Goal: Information Seeking & Learning: Learn about a topic

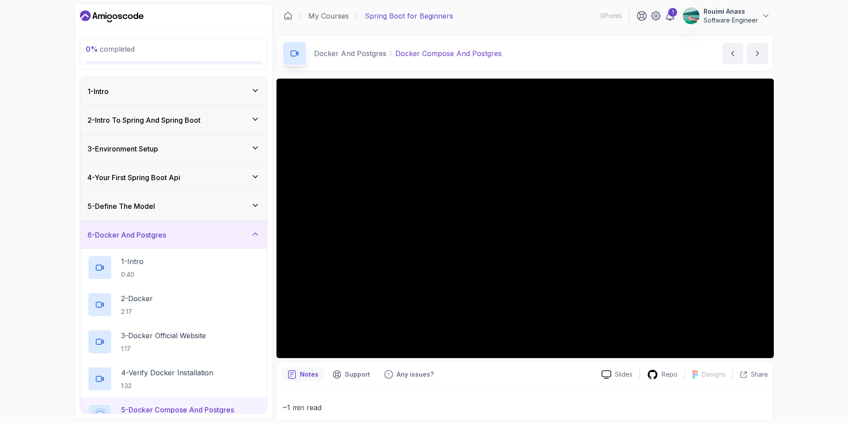
scroll to position [231, 0]
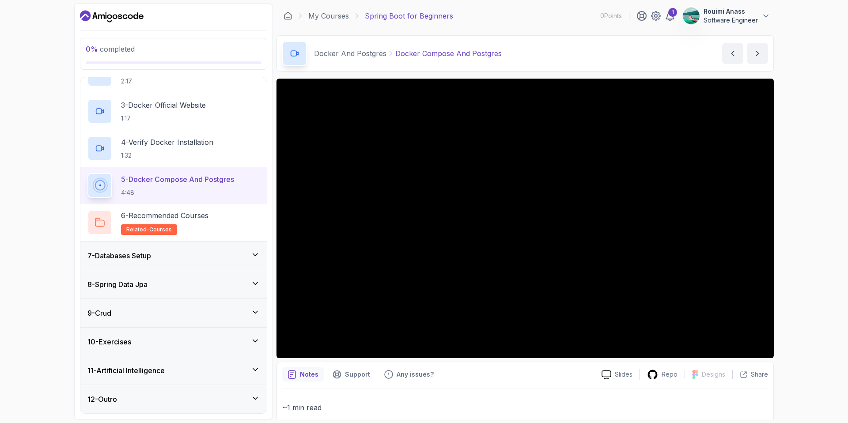
click at [148, 280] on h3 "8 - Spring Data Jpa" at bounding box center [117, 284] width 60 height 11
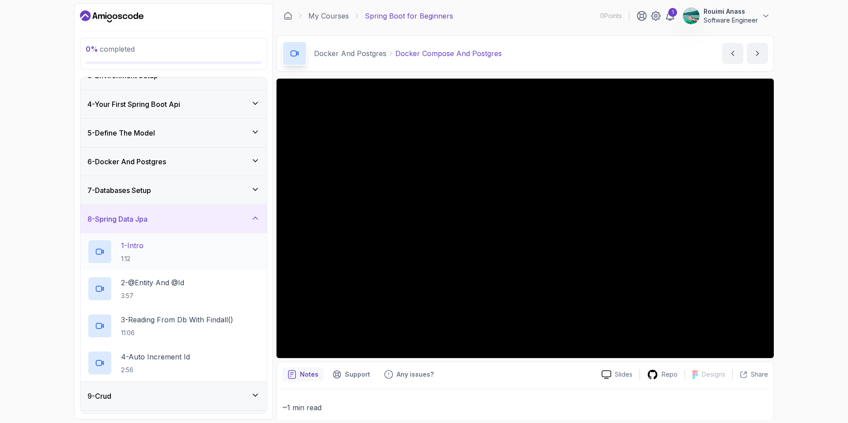
scroll to position [112, 0]
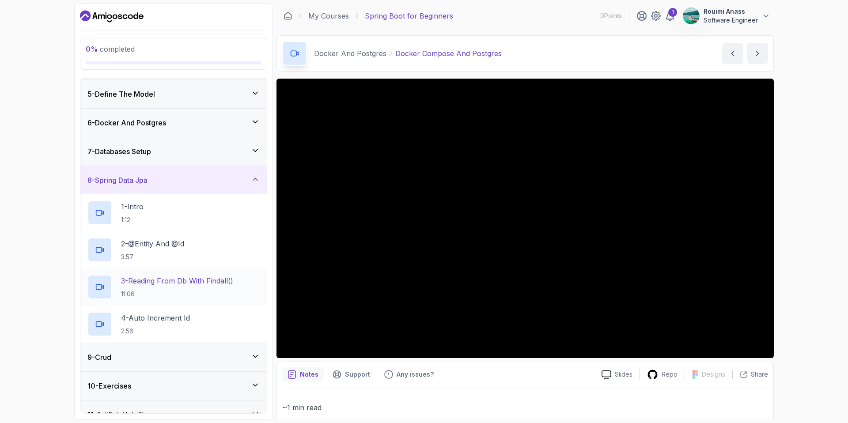
click at [189, 276] on p "3 - Reading From Db With Findall()" at bounding box center [177, 281] width 112 height 11
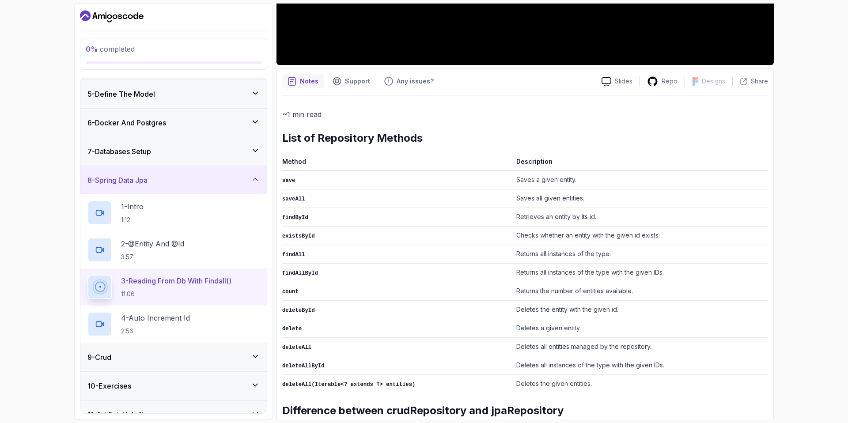
scroll to position [309, 0]
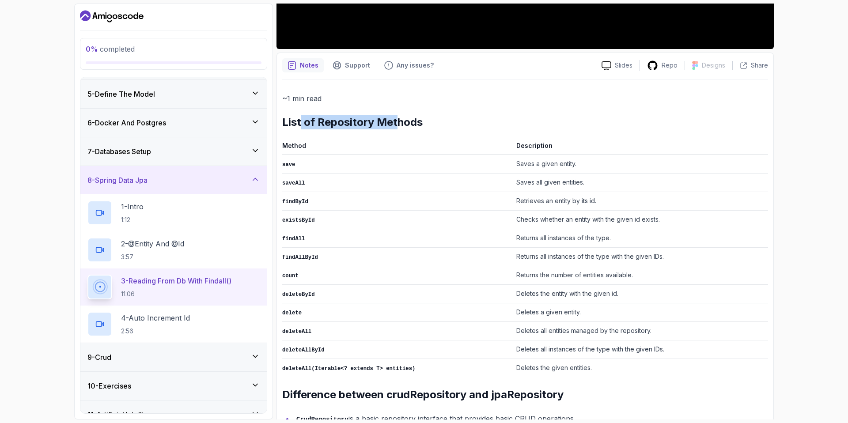
drag, startPoint x: 329, startPoint y: 122, endPoint x: 398, endPoint y: 122, distance: 68.9
click at [397, 122] on h2 "List of Repository Methods" at bounding box center [525, 122] width 486 height 14
drag, startPoint x: 521, startPoint y: 165, endPoint x: 552, endPoint y: 173, distance: 32.2
click at [552, 173] on tbody "save Saves a given entity. saveAll Saves all given entities. findById Retrieves…" at bounding box center [525, 266] width 486 height 223
click at [534, 202] on td "Retrieves an entity by its id." at bounding box center [640, 201] width 255 height 19
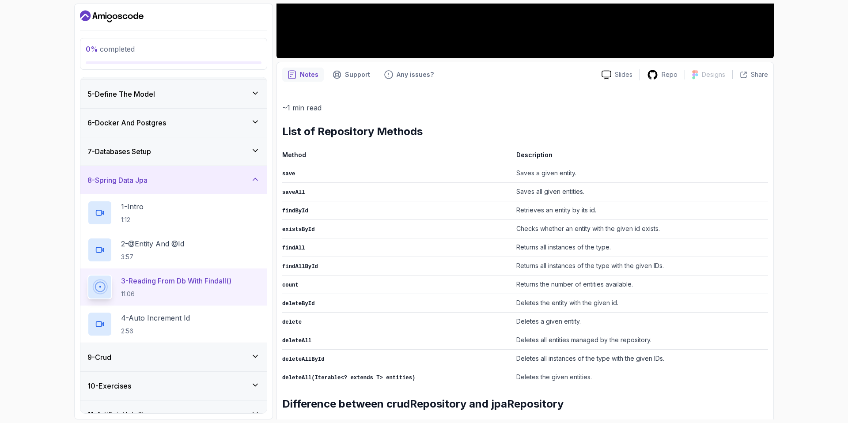
scroll to position [347, 0]
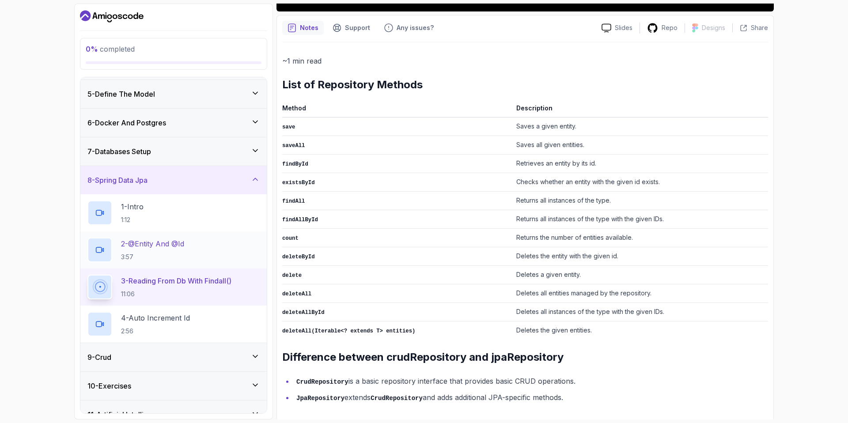
click at [175, 247] on p "2 - @Entity And @Id" at bounding box center [152, 244] width 63 height 11
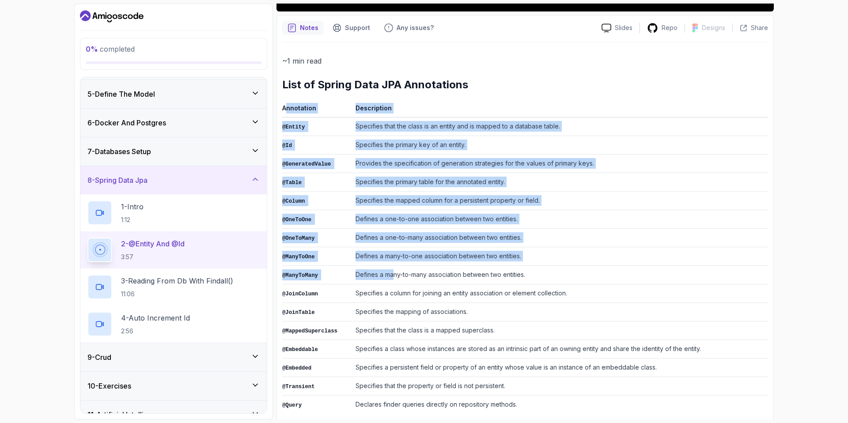
drag, startPoint x: 288, startPoint y: 109, endPoint x: 401, endPoint y: 281, distance: 205.7
click at [399, 278] on table "Annotation Description @Entity Specifies that the class is an entity and is map…" at bounding box center [525, 257] width 486 height 311
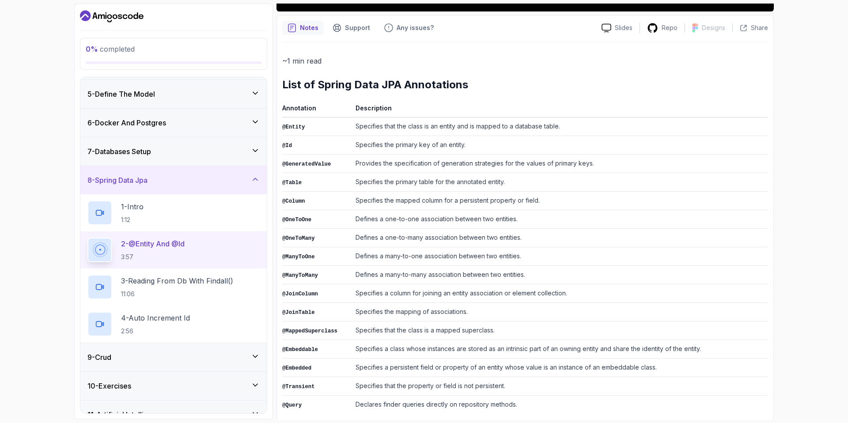
click at [512, 334] on td "Specifies that the class is a mapped superclass." at bounding box center [560, 331] width 416 height 19
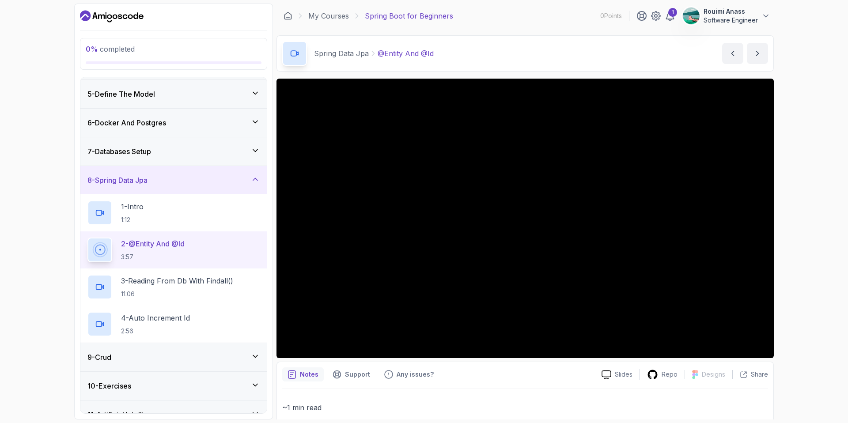
click at [174, 158] on div "7 - Databases Setup" at bounding box center [173, 151] width 186 height 28
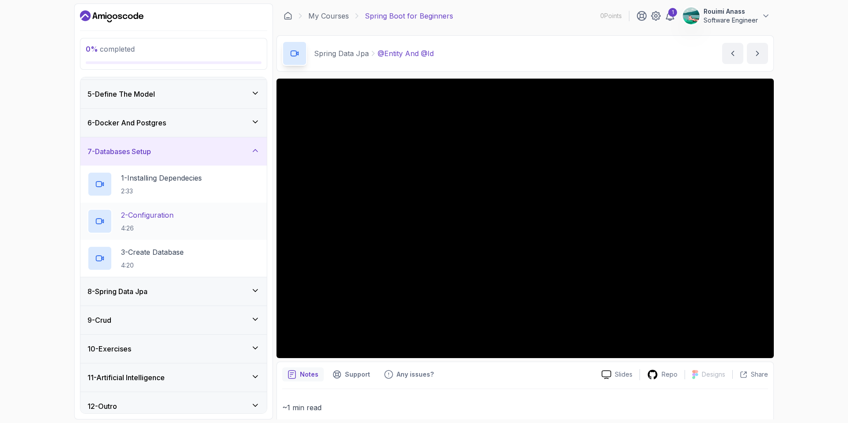
click at [174, 219] on p "2 - Configuration" at bounding box center [147, 215] width 53 height 11
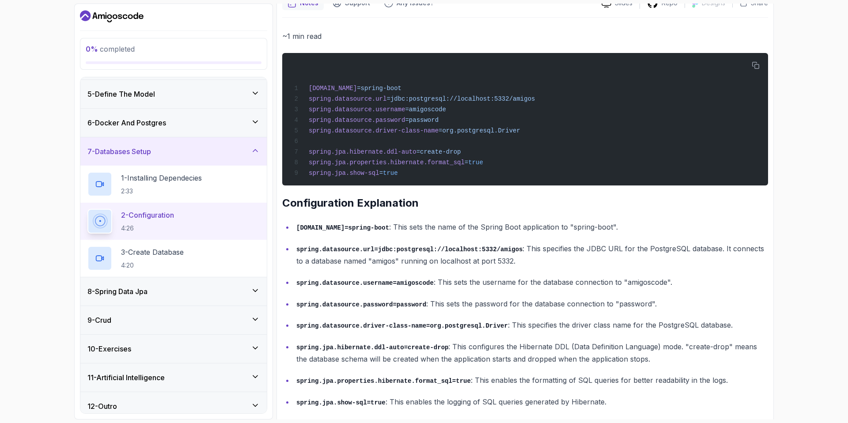
scroll to position [385, 0]
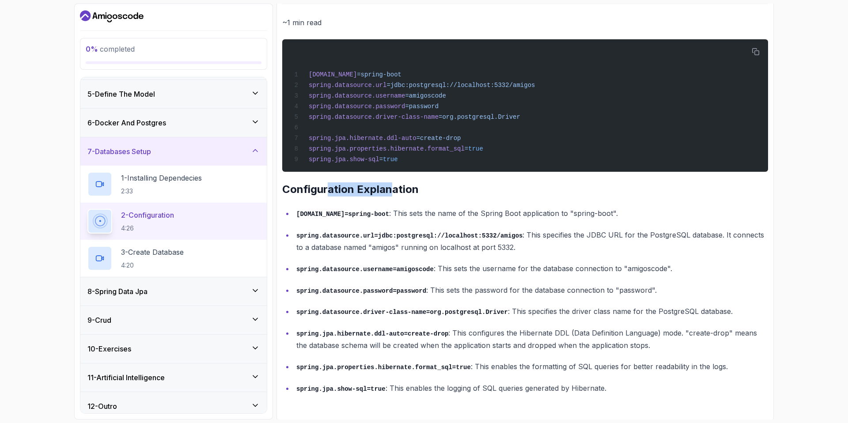
drag, startPoint x: 326, startPoint y: 184, endPoint x: 393, endPoint y: 184, distance: 67.1
click at [392, 183] on h2 "Configuration Explanation" at bounding box center [525, 189] width 486 height 14
drag, startPoint x: 351, startPoint y: 241, endPoint x: 478, endPoint y: 240, distance: 126.8
click at [478, 240] on p "spring.datasource.url=jdbc:postgresql://localhost:5332/amigos : This specifies …" at bounding box center [532, 241] width 472 height 25
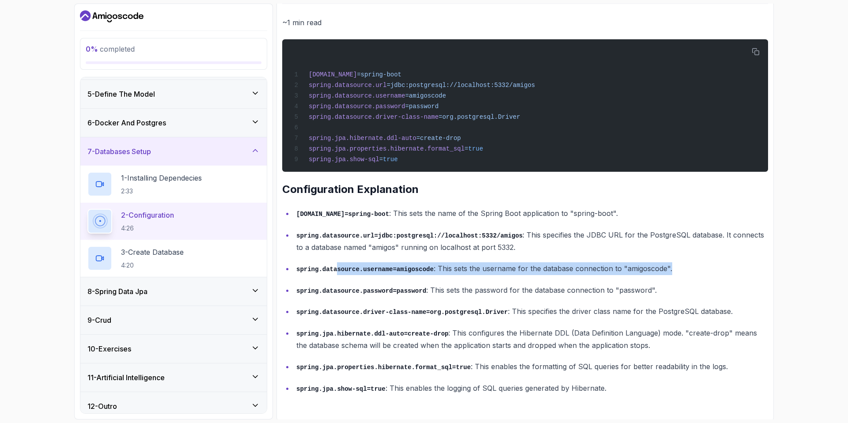
drag, startPoint x: 342, startPoint y: 273, endPoint x: 424, endPoint y: 277, distance: 81.8
click at [424, 277] on ul "spring.application.name=spring-boot : This sets the name of the Spring Boot app…" at bounding box center [525, 300] width 486 height 187
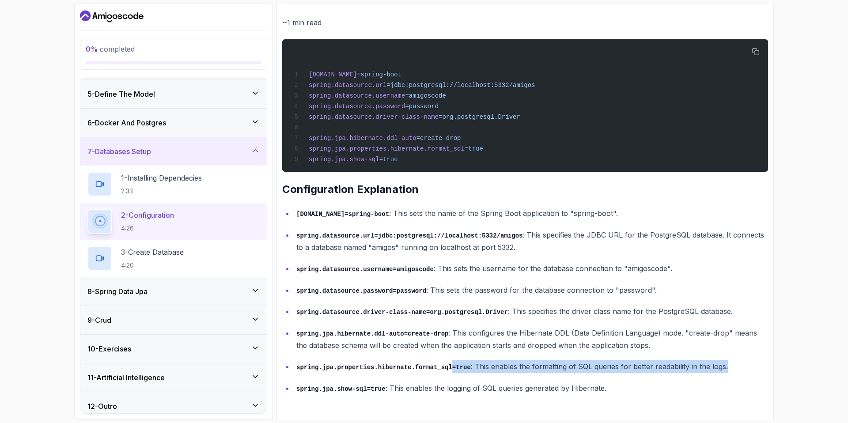
drag, startPoint x: 480, startPoint y: 364, endPoint x: 553, endPoint y: 377, distance: 74.9
click at [553, 377] on ul "spring.application.name=spring-boot : This sets the name of the Spring Boot app…" at bounding box center [525, 300] width 486 height 187
click at [184, 253] on p "3 - Create Database" at bounding box center [152, 252] width 63 height 11
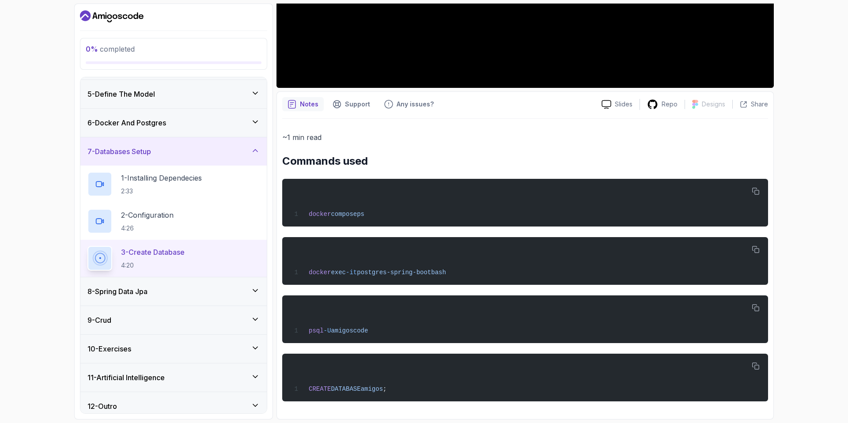
scroll to position [270, 0]
click at [325, 154] on h2 "Commands used" at bounding box center [525, 161] width 486 height 14
click at [163, 290] on div "8 - Spring Data Jpa" at bounding box center [173, 291] width 172 height 11
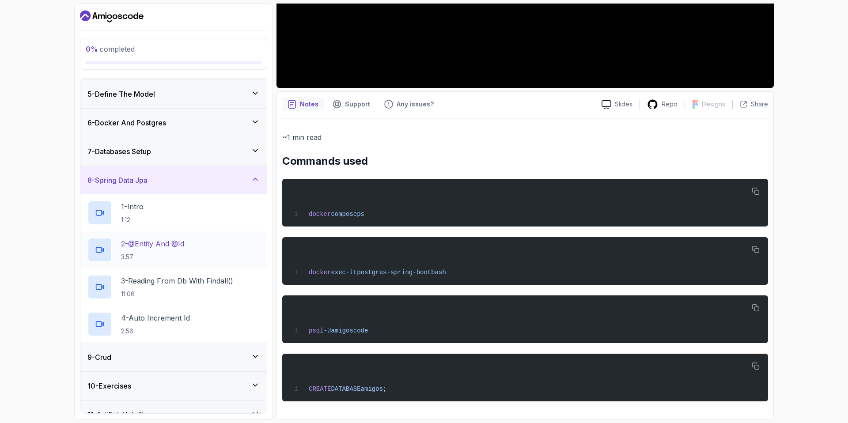
click at [167, 247] on p "2 - @Entity And @Id" at bounding box center [152, 244] width 63 height 11
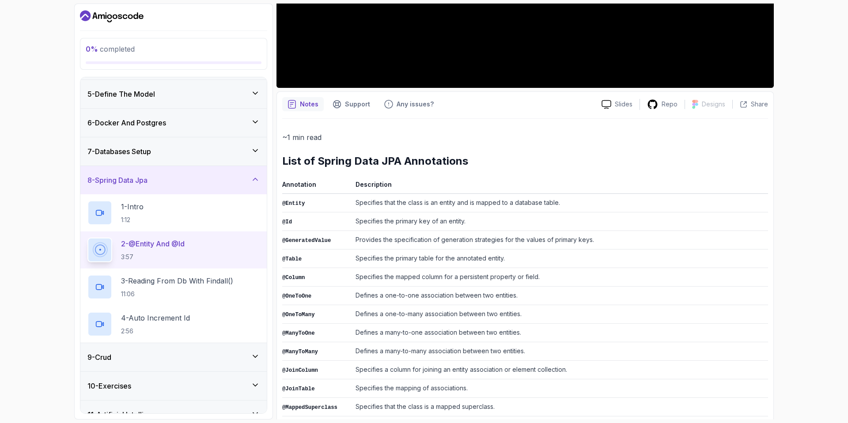
scroll to position [352, 0]
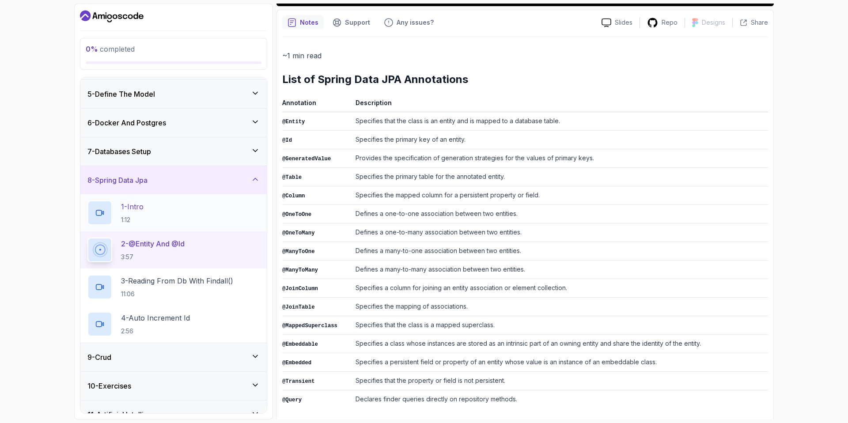
click at [161, 210] on div "1 - Intro 1:12" at bounding box center [173, 213] width 172 height 25
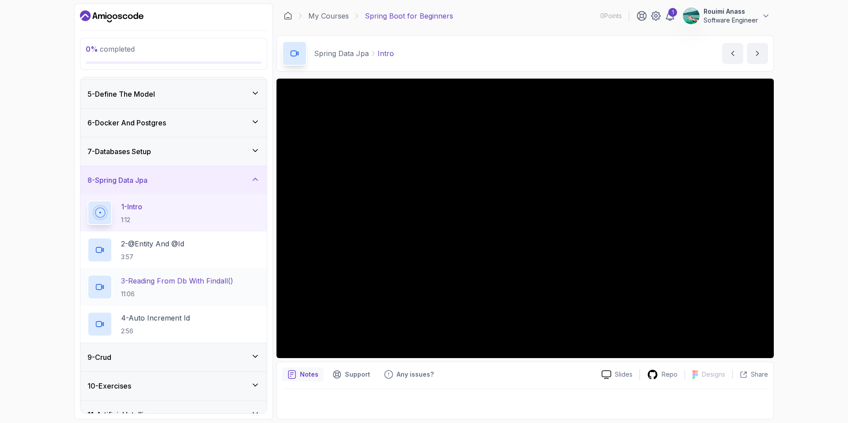
click at [153, 282] on p "3 - Reading From Db With Findall()" at bounding box center [177, 281] width 112 height 11
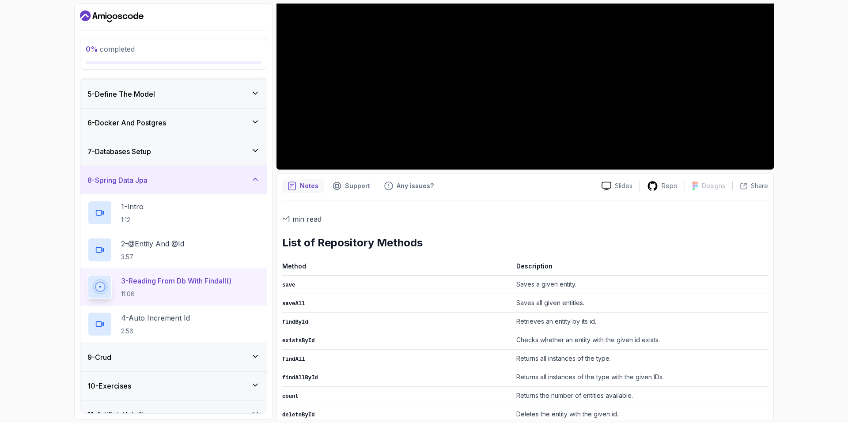
scroll to position [190, 0]
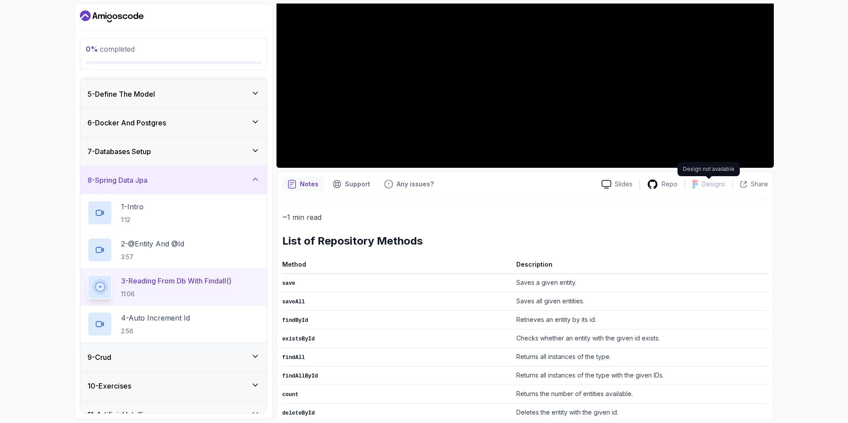
click at [714, 187] on p "Designs" at bounding box center [713, 184] width 23 height 9
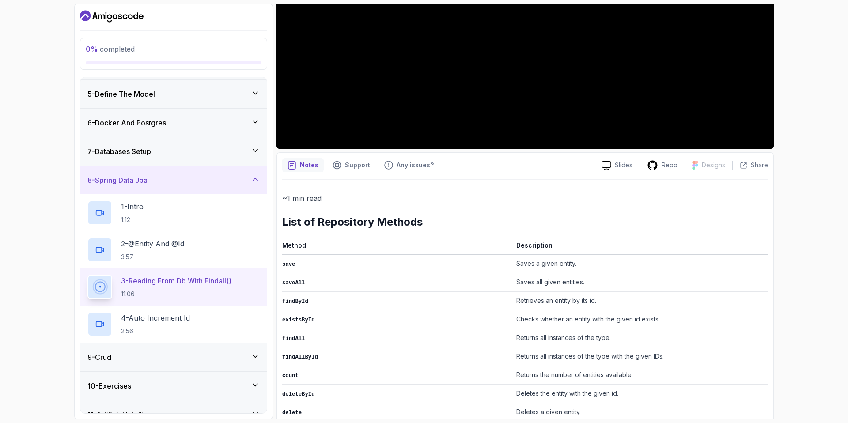
scroll to position [347, 0]
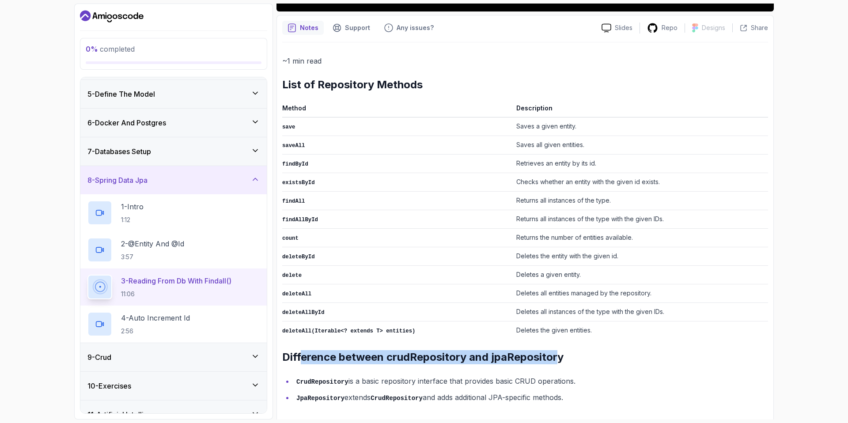
drag, startPoint x: 299, startPoint y: 346, endPoint x: 557, endPoint y: 352, distance: 258.0
click at [557, 352] on h2 "Difference between crudRepository and jpaRepository" at bounding box center [525, 357] width 486 height 14
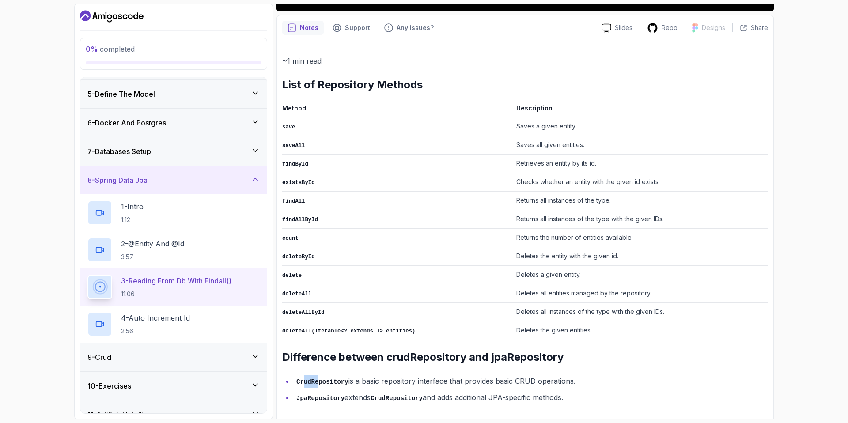
drag, startPoint x: 304, startPoint y: 376, endPoint x: 347, endPoint y: 376, distance: 42.4
click at [321, 379] on code "CrudRepository" at bounding box center [322, 382] width 52 height 7
drag, startPoint x: 376, startPoint y: 378, endPoint x: 568, endPoint y: 377, distance: 191.7
click at [568, 377] on li "CrudRepository is a basic repository interface that provides basic CRUD operati…" at bounding box center [531, 381] width 474 height 13
drag, startPoint x: 303, startPoint y: 390, endPoint x: 359, endPoint y: 391, distance: 55.7
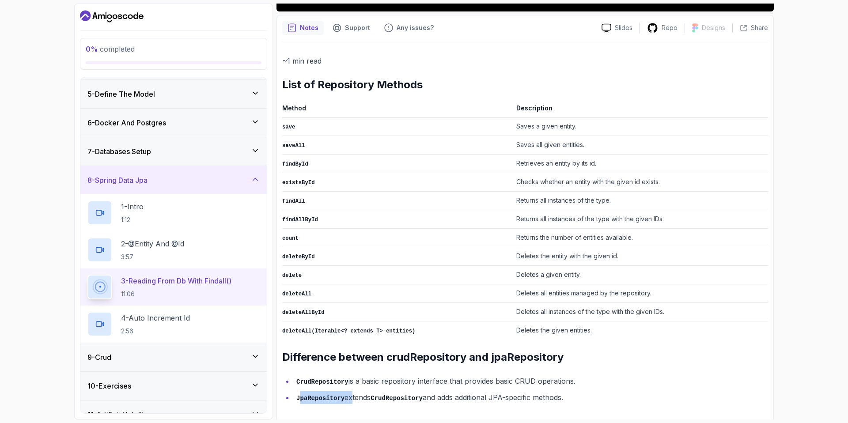
click at [351, 392] on li "JpaRepository extends CrudRepository and adds additional JPA-specific methods." at bounding box center [531, 397] width 474 height 13
click at [367, 393] on li "JpaRepository extends CrudRepository and adds additional JPA-specific methods." at bounding box center [531, 397] width 474 height 13
drag, startPoint x: 433, startPoint y: 394, endPoint x: 570, endPoint y: 391, distance: 136.9
click at [562, 394] on li "JpaRepository extends CrudRepository and adds additional JPA-specific methods." at bounding box center [531, 397] width 474 height 13
click at [595, 391] on li "JpaRepository extends CrudRepository and adds additional JPA-specific methods." at bounding box center [531, 397] width 474 height 13
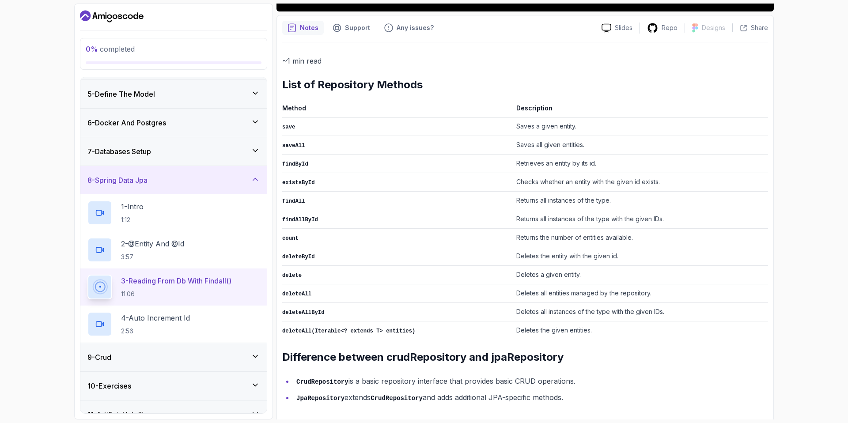
drag, startPoint x: 307, startPoint y: 83, endPoint x: 436, endPoint y: 87, distance: 129.0
click at [436, 87] on h2 "List of Repository Methods" at bounding box center [525, 85] width 486 height 14
drag, startPoint x: 293, startPoint y: 329, endPoint x: 412, endPoint y: 335, distance: 118.5
click at [405, 335] on div "~1 min read List of Repository Methods Method Description save Saves a given en…" at bounding box center [525, 229] width 486 height 349
click at [549, 328] on td "Deletes the given entities." at bounding box center [640, 331] width 255 height 19
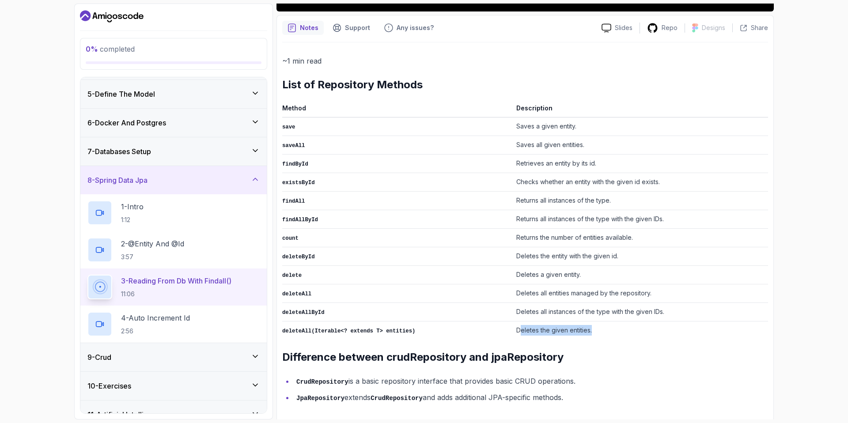
drag, startPoint x: 519, startPoint y: 330, endPoint x: 609, endPoint y: 329, distance: 89.7
click at [609, 329] on td "Deletes the given entities." at bounding box center [640, 331] width 255 height 19
click at [514, 325] on td "Deletes the given entities." at bounding box center [640, 331] width 255 height 19
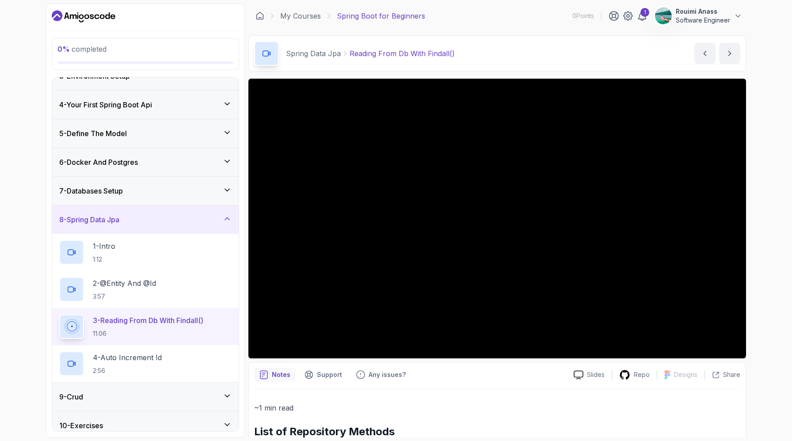
scroll to position [0, 0]
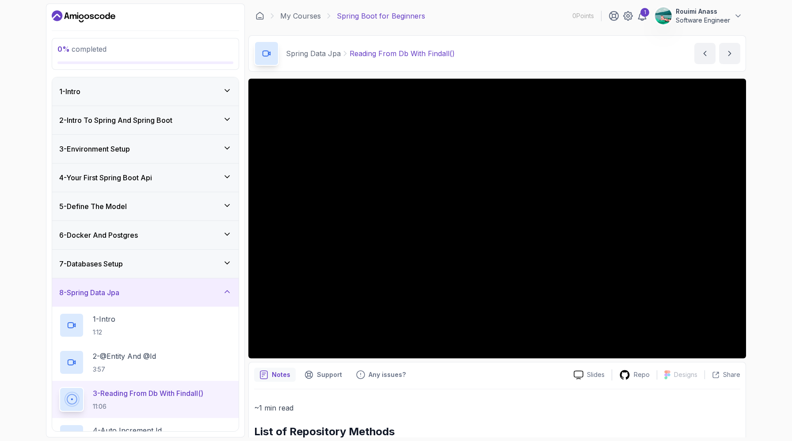
click at [135, 176] on h3 "4 - Your First Spring Boot Api" at bounding box center [105, 177] width 93 height 11
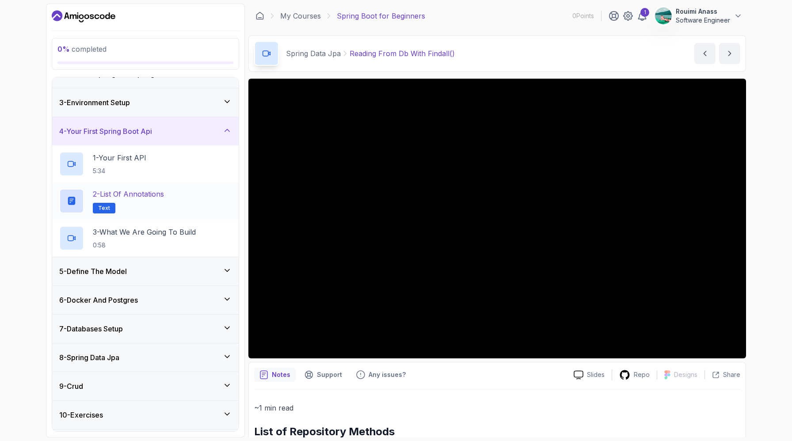
scroll to position [52, 0]
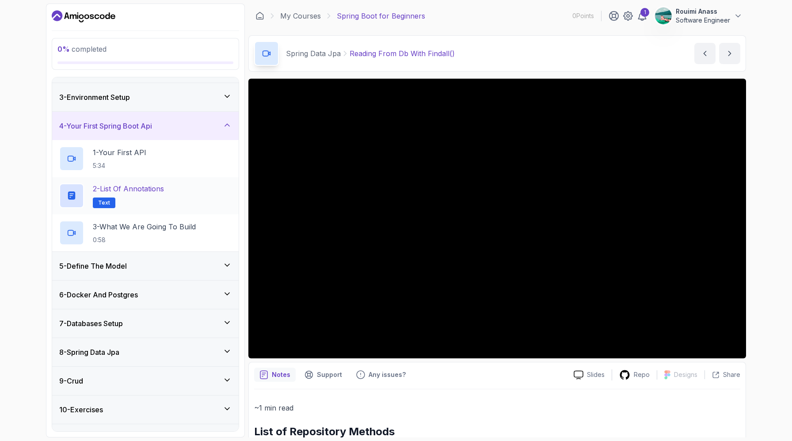
click at [148, 183] on p "2 - List of Annotations" at bounding box center [128, 188] width 71 height 11
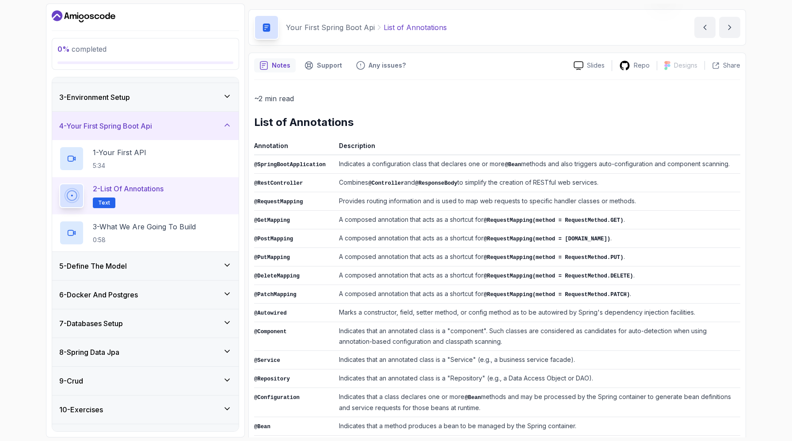
scroll to position [91, 0]
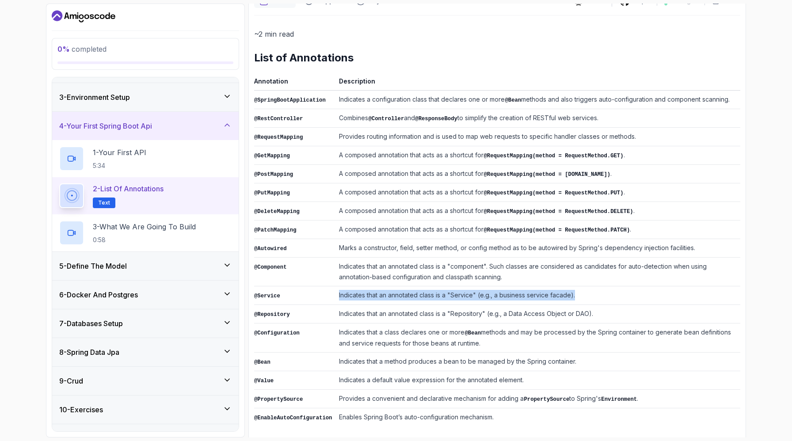
drag, startPoint x: 340, startPoint y: 290, endPoint x: 579, endPoint y: 292, distance: 239.4
click at [579, 292] on td "Indicates that an annotated class is a "Service" (e.g., a business service faca…" at bounding box center [537, 295] width 405 height 19
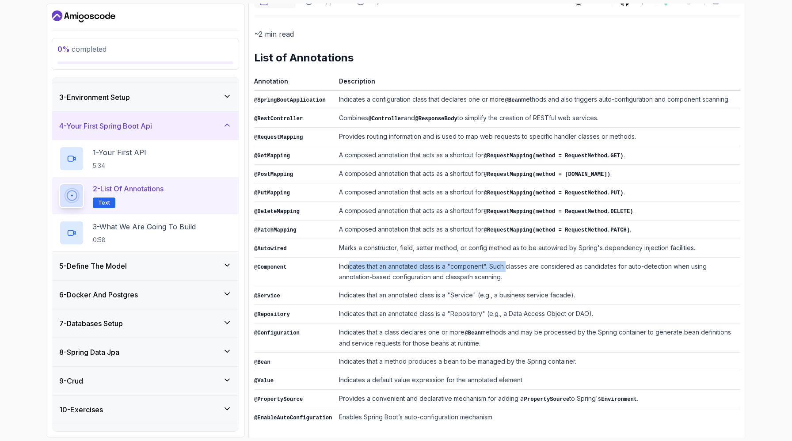
drag, startPoint x: 351, startPoint y: 261, endPoint x: 538, endPoint y: 265, distance: 186.9
click at [508, 262] on td "Indicates that an annotated class is a "component". Such classes are considered…" at bounding box center [537, 272] width 405 height 29
click at [538, 265] on td "Indicates that an annotated class is a "component". Such classes are considered…" at bounding box center [537, 272] width 405 height 29
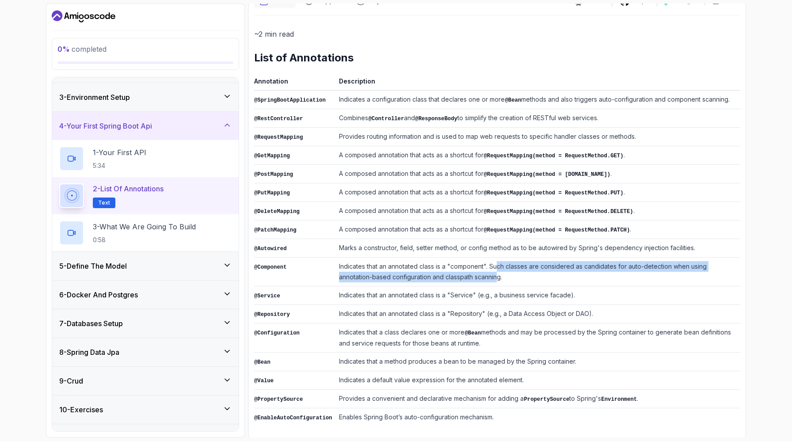
drag, startPoint x: 498, startPoint y: 265, endPoint x: 498, endPoint y: 274, distance: 8.8
click at [498, 274] on td "Indicates that an annotated class is a "component". Such classes are considered…" at bounding box center [537, 272] width 405 height 29
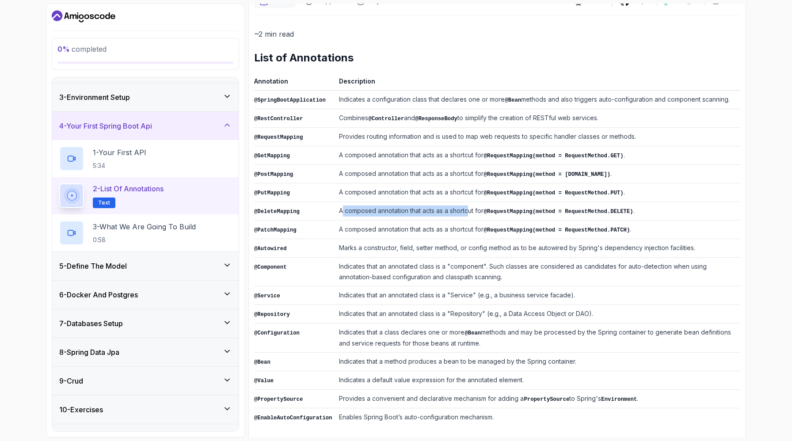
drag, startPoint x: 357, startPoint y: 208, endPoint x: 470, endPoint y: 208, distance: 112.6
click at [470, 208] on td "A composed annotation that acts as a shortcut for @RequestMapping(method = Requ…" at bounding box center [537, 211] width 405 height 19
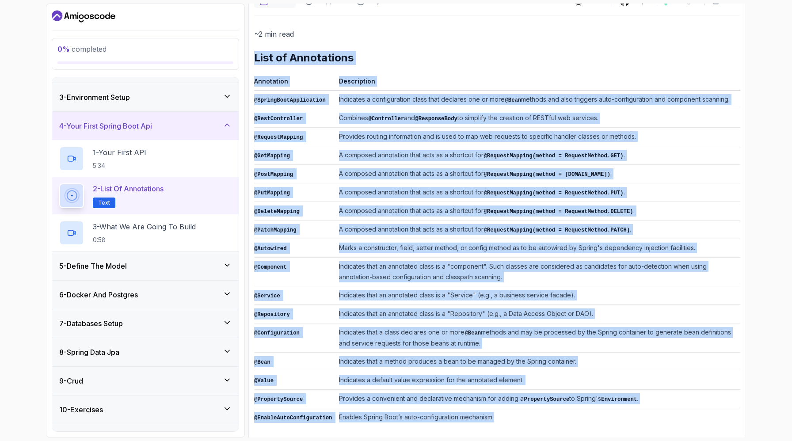
drag, startPoint x: 253, startPoint y: 53, endPoint x: 562, endPoint y: 413, distance: 474.5
click at [562, 413] on div "Notes Support Any issues? Slides Repo Designs Design not available Share ~2 min…" at bounding box center [496, 216] width 497 height 456
copy div "List of Annotations Annotation Description @SpringBootApplication Indicates a c…"
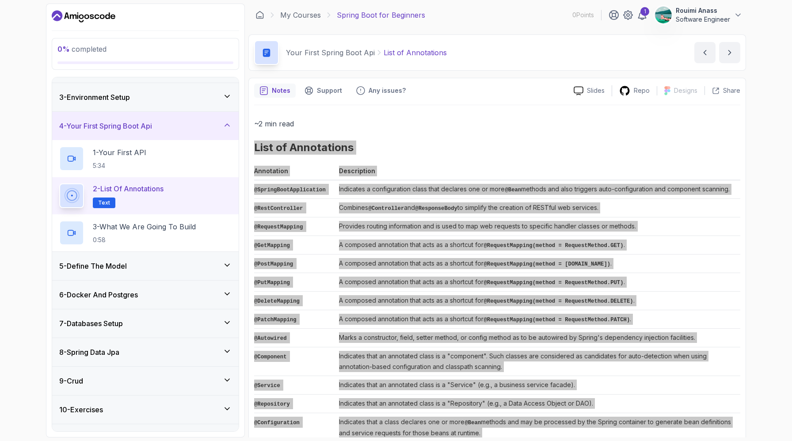
scroll to position [0, 0]
copy div "List of Annotations Annotation Description @SpringBootApplication Indicates a c…"
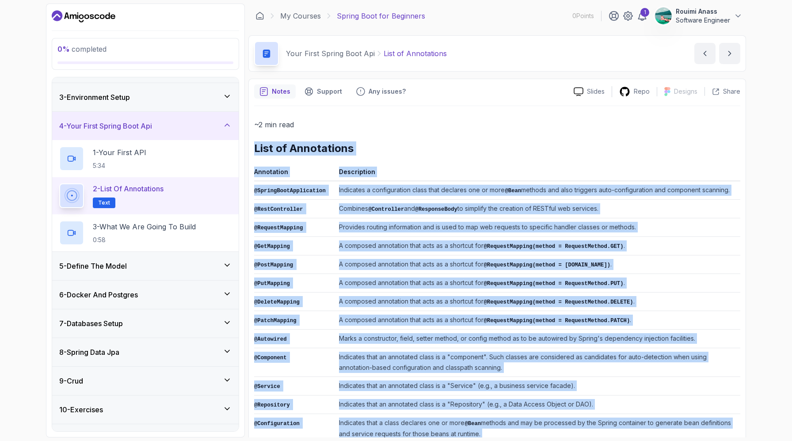
click at [159, 319] on div "7 - Databases Setup" at bounding box center [145, 323] width 172 height 11
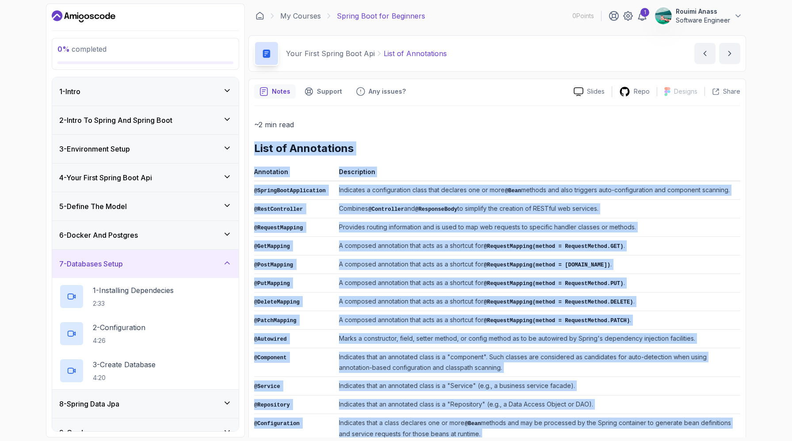
click at [164, 258] on div "7 - Databases Setup" at bounding box center [145, 263] width 172 height 11
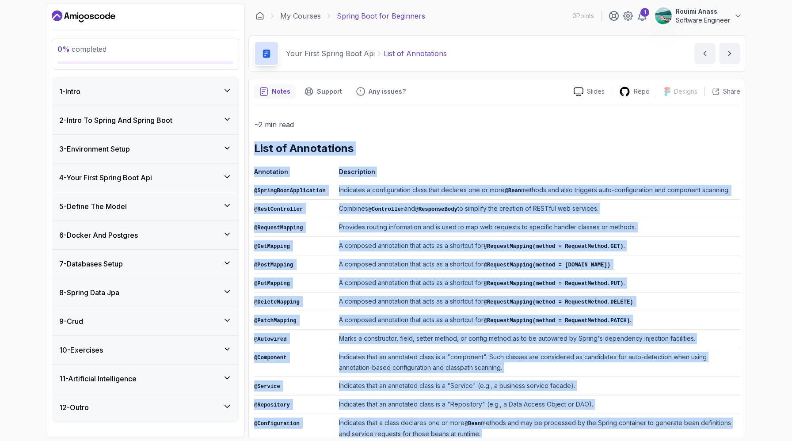
click at [151, 292] on div "8 - Spring Data Jpa" at bounding box center [145, 292] width 172 height 11
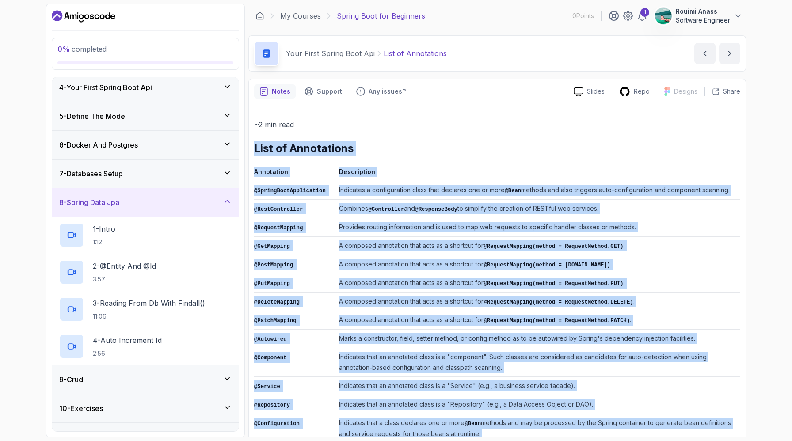
scroll to position [91, 0]
click at [172, 303] on p "3 - Reading From Db With Findall()" at bounding box center [149, 302] width 112 height 11
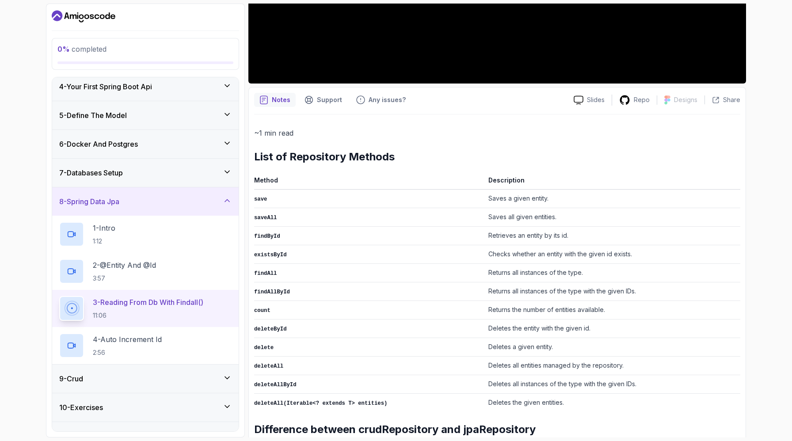
scroll to position [275, 0]
click at [147, 266] on p "2 - @Entity And @Id" at bounding box center [124, 265] width 63 height 11
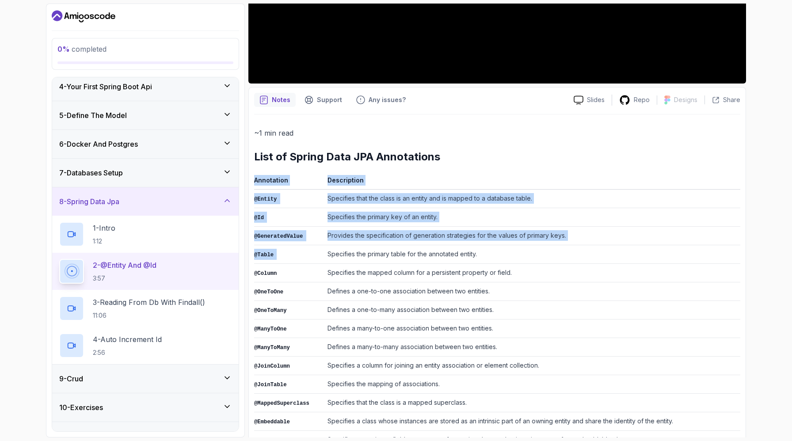
drag, startPoint x: 255, startPoint y: 180, endPoint x: 406, endPoint y: 246, distance: 164.4
click at [405, 247] on table "Annotation Description @Entity Specifies that the class is an entity and is map…" at bounding box center [497, 329] width 486 height 311
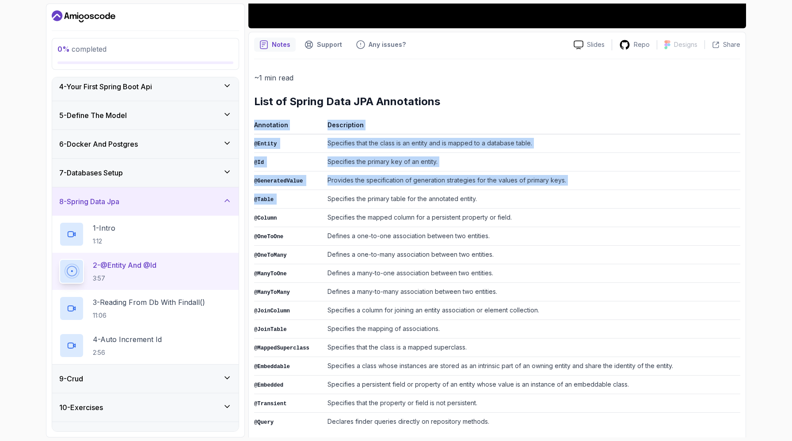
scroll to position [334, 0]
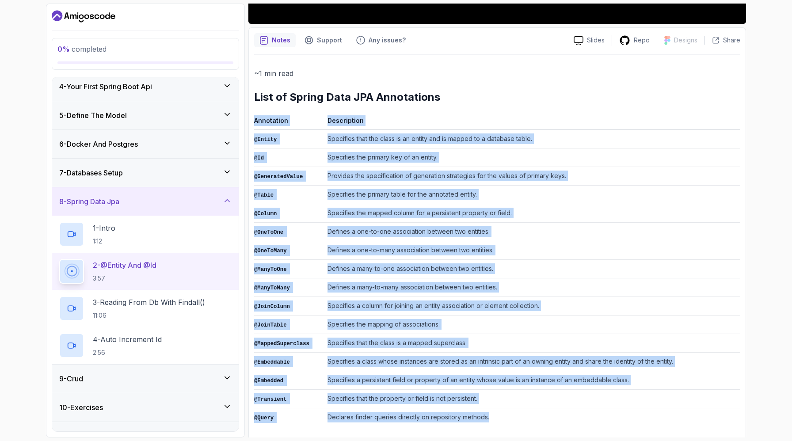
click at [511, 410] on td "Declares finder queries directly on repository methods." at bounding box center [532, 417] width 416 height 19
copy table "Annotation Description @Entity Specifies that the class is an entity and is map…"
click at [189, 121] on div "5 - Define The Model" at bounding box center [145, 115] width 186 height 28
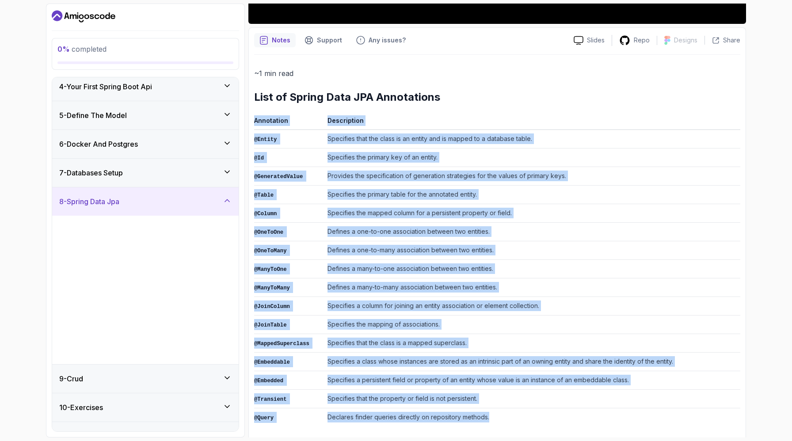
scroll to position [0, 0]
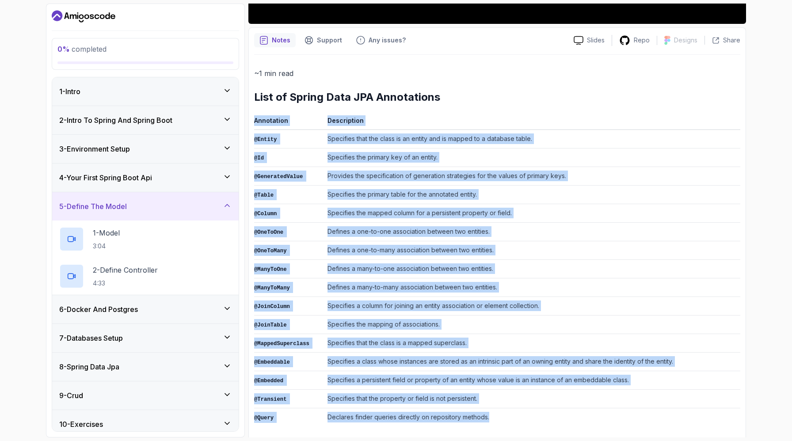
click at [187, 118] on div "2 - Intro To Spring And Spring Boot" at bounding box center [145, 120] width 172 height 11
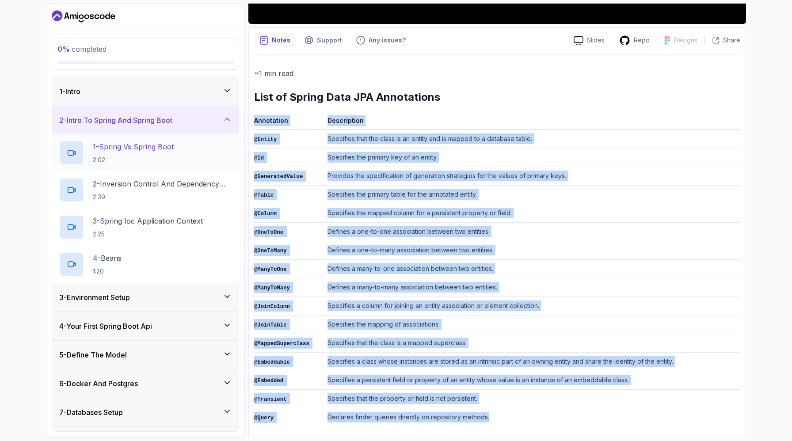
click at [162, 152] on h2 "1 - Spring Vs Spring Boot 2:02" at bounding box center [133, 152] width 81 height 23
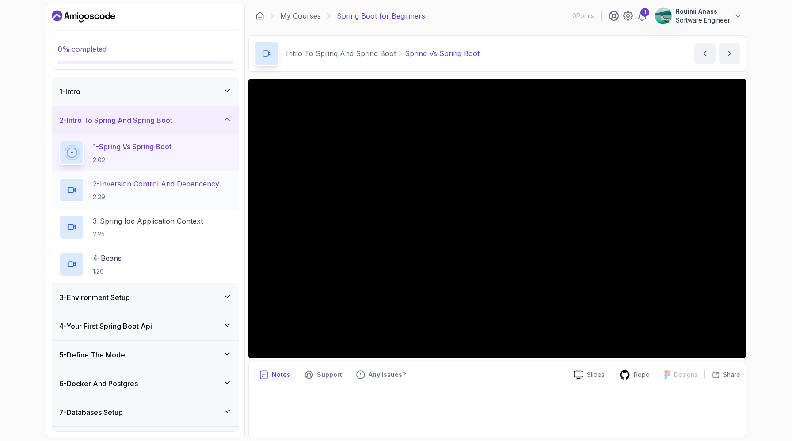
click at [165, 190] on h2 "2 - Inversion Control And Dependency Injection 2:39" at bounding box center [162, 189] width 139 height 23
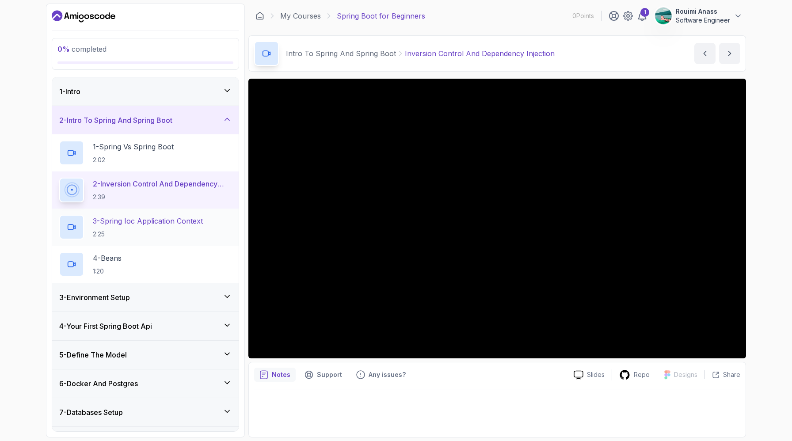
click at [169, 222] on p "3 - Spring Ioc Application Context" at bounding box center [148, 221] width 110 height 11
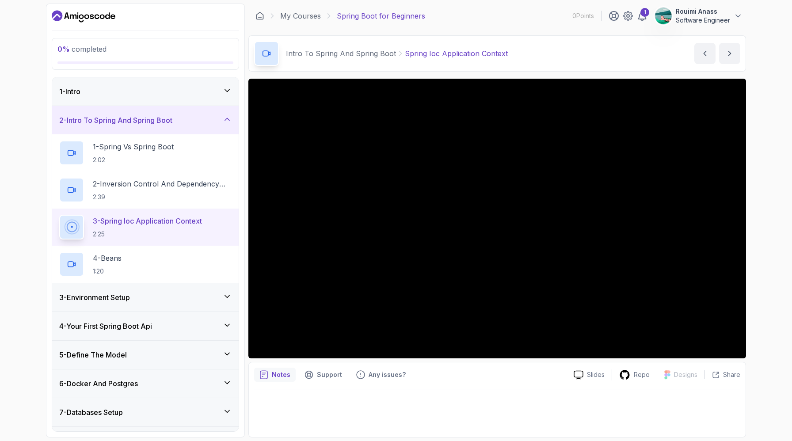
click at [222, 115] on div "2 - Intro To Spring And Spring Boot" at bounding box center [145, 120] width 172 height 11
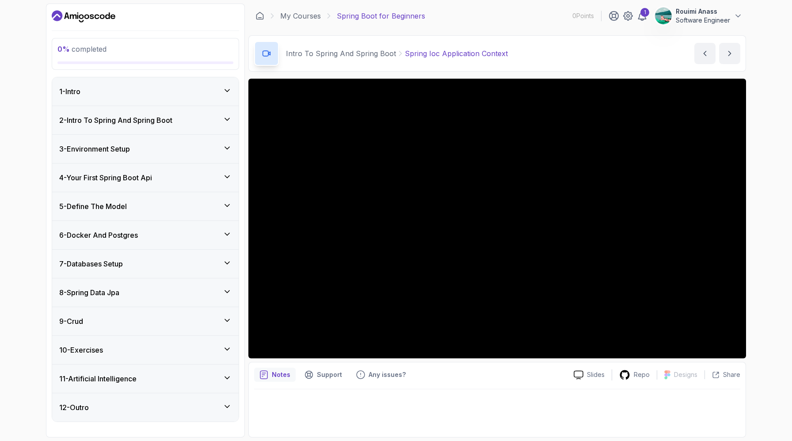
click at [154, 151] on div "3 - Environment Setup" at bounding box center [145, 149] width 172 height 11
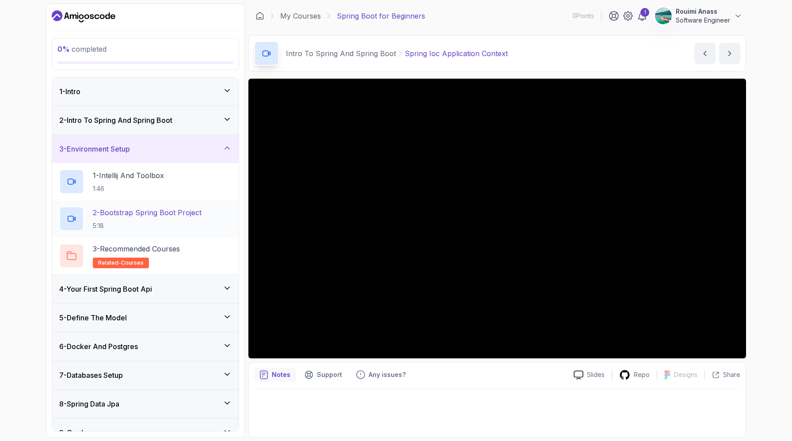
click at [163, 212] on p "2 - Bootstrap Spring Boot Project" at bounding box center [147, 212] width 109 height 11
click at [223, 146] on icon at bounding box center [227, 148] width 9 height 9
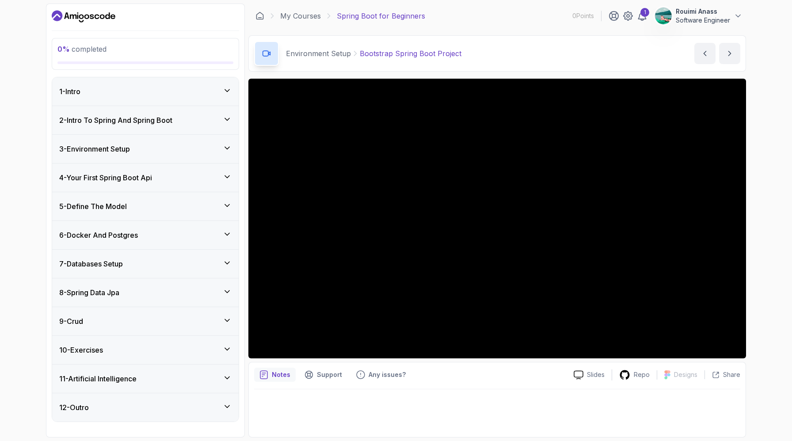
click at [189, 184] on div "4 - Your First Spring Boot Api" at bounding box center [145, 177] width 186 height 28
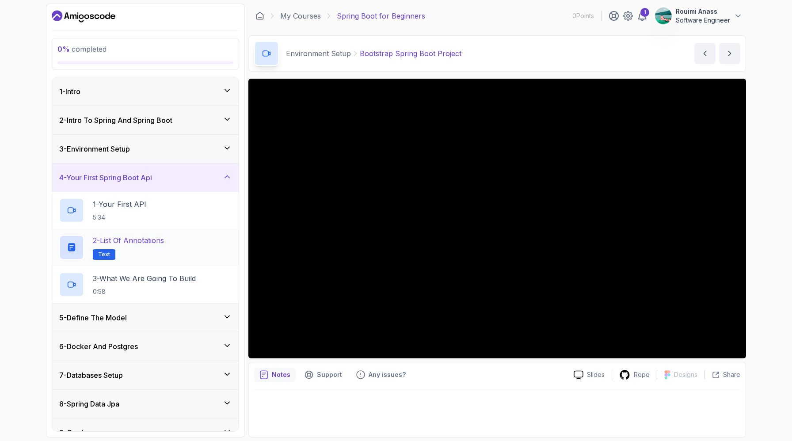
click at [164, 246] on h2 "2 - List of Annotations Text" at bounding box center [128, 247] width 71 height 25
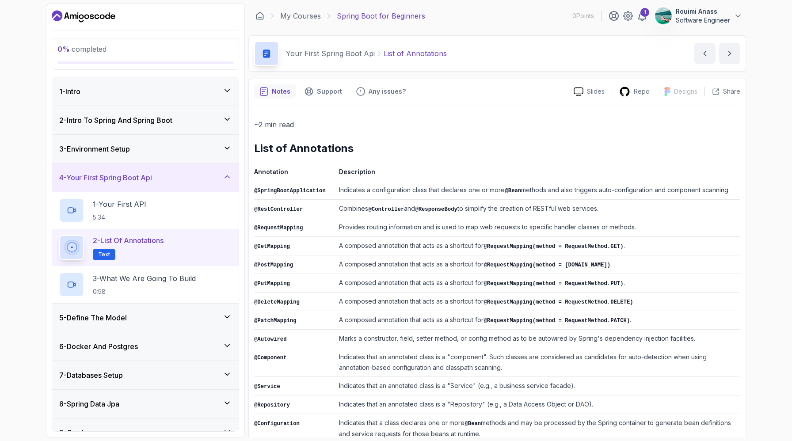
scroll to position [91, 0]
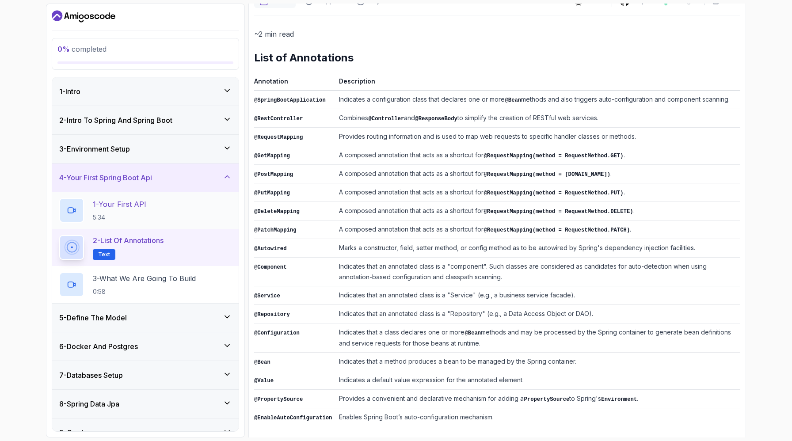
click at [143, 202] on p "1 - Your First API" at bounding box center [119, 204] width 53 height 11
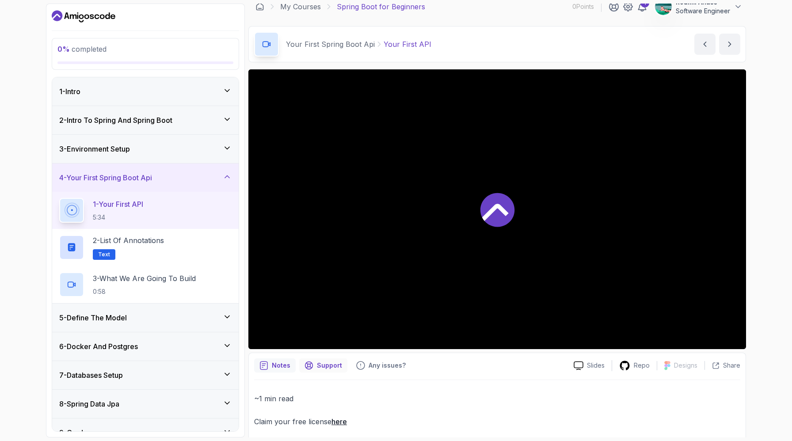
scroll to position [18, 0]
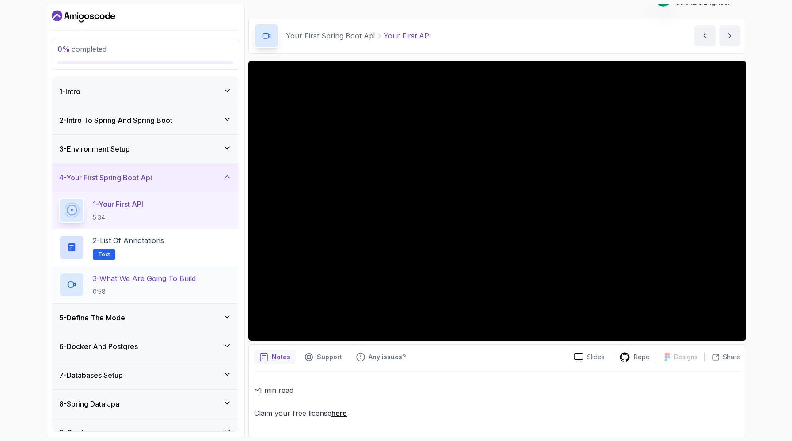
click at [140, 278] on p "3 - What We Are Going To Build" at bounding box center [144, 278] width 103 height 11
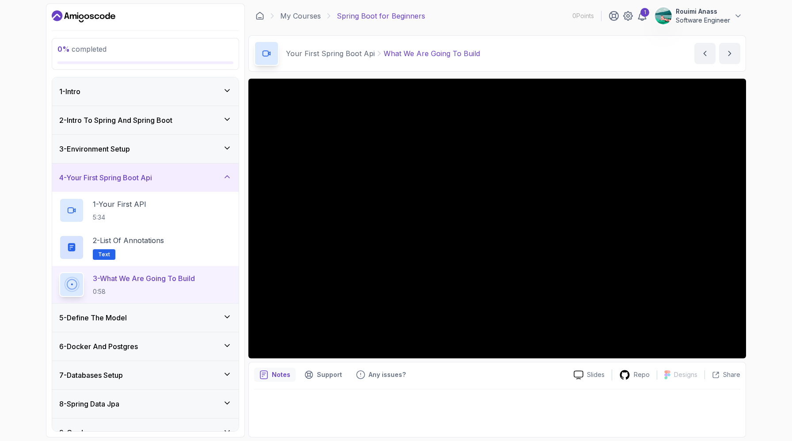
click at [201, 319] on div "5 - Define The Model" at bounding box center [145, 317] width 172 height 11
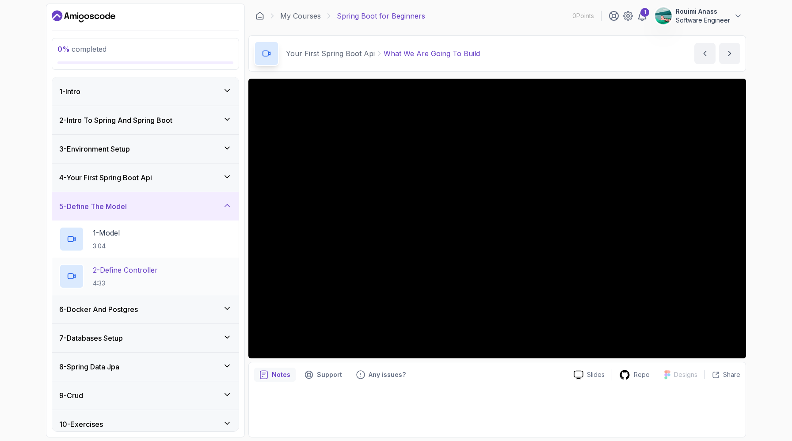
click at [153, 276] on h2 "2 - Define Controller 4:33" at bounding box center [125, 276] width 65 height 23
click at [168, 307] on div "6 - Docker And Postgres" at bounding box center [145, 309] width 172 height 11
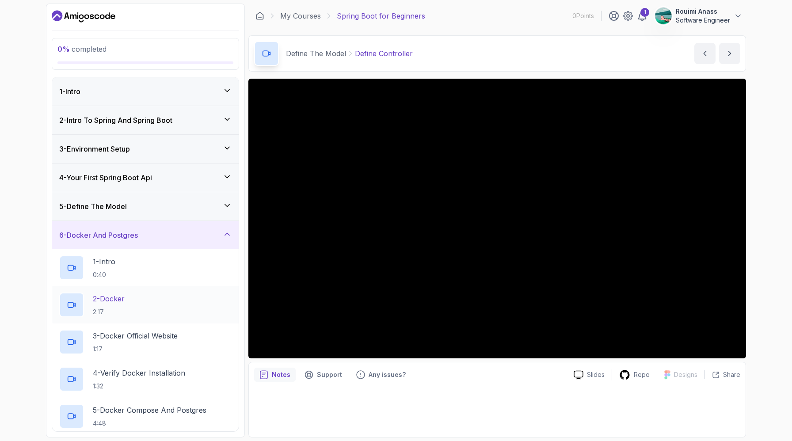
click at [179, 289] on div "2 - Docker 2:17" at bounding box center [145, 304] width 186 height 37
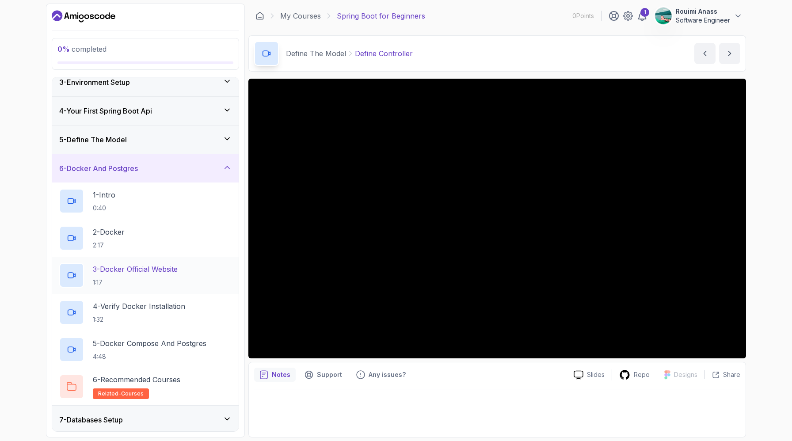
scroll to position [133, 0]
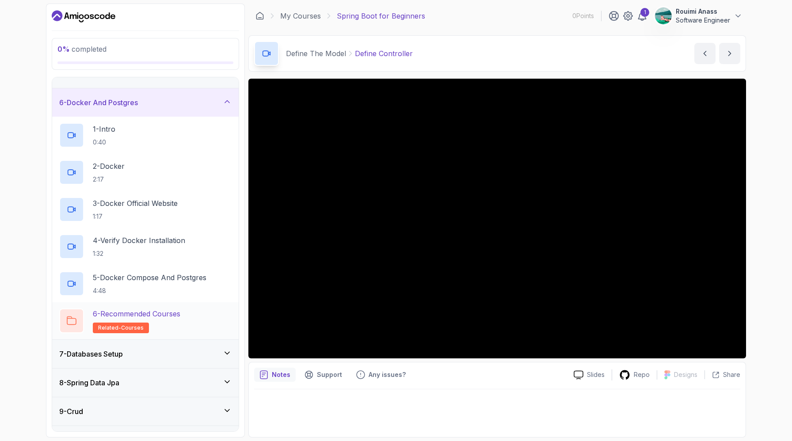
click at [153, 308] on p "6 - Recommended Courses" at bounding box center [136, 313] width 87 height 11
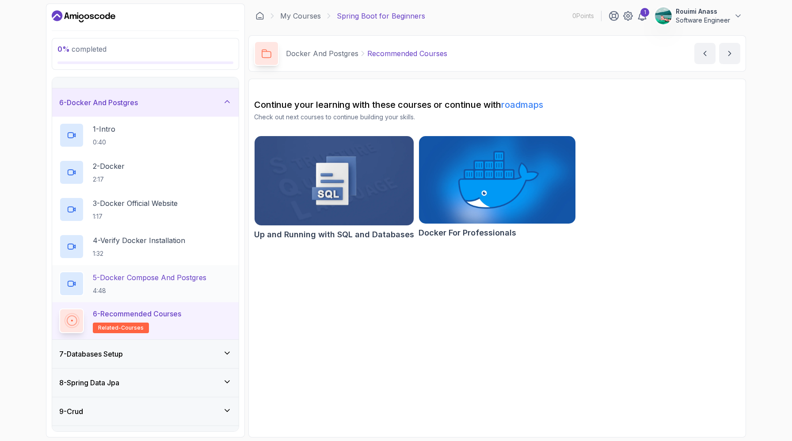
click at [174, 273] on p "5 - Docker Compose And Postgres" at bounding box center [150, 277] width 114 height 11
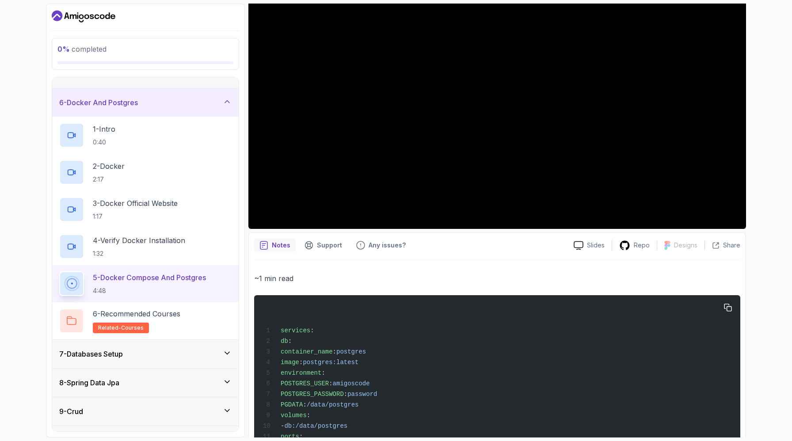
scroll to position [224, 0]
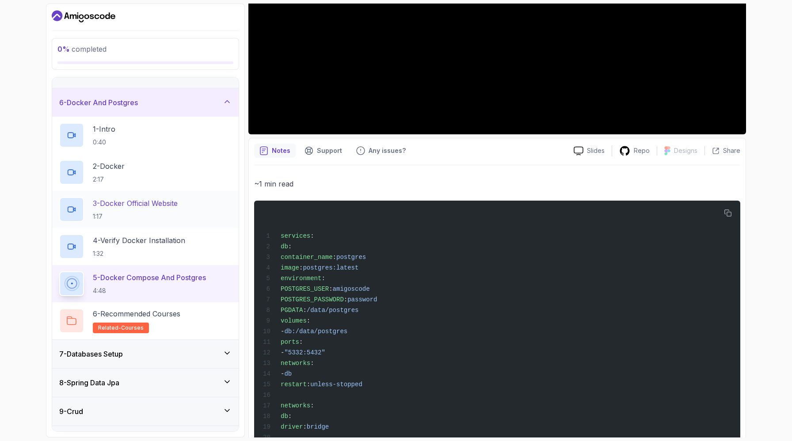
click at [157, 220] on p "1:17" at bounding box center [135, 216] width 85 height 9
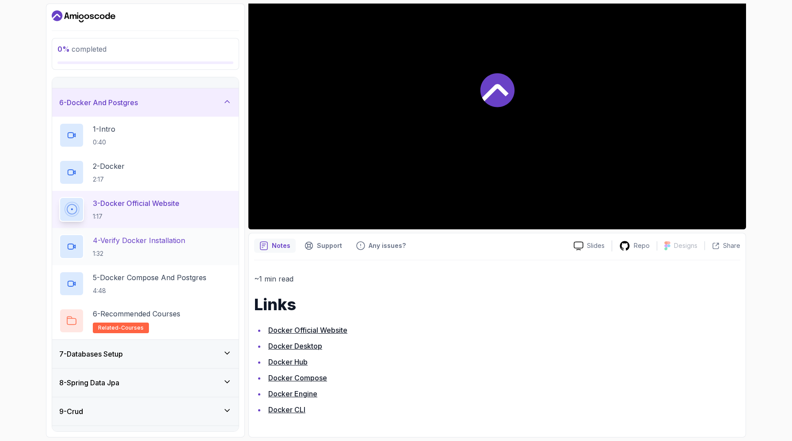
click at [167, 239] on p "4 - Verify Docker Installation" at bounding box center [139, 240] width 92 height 11
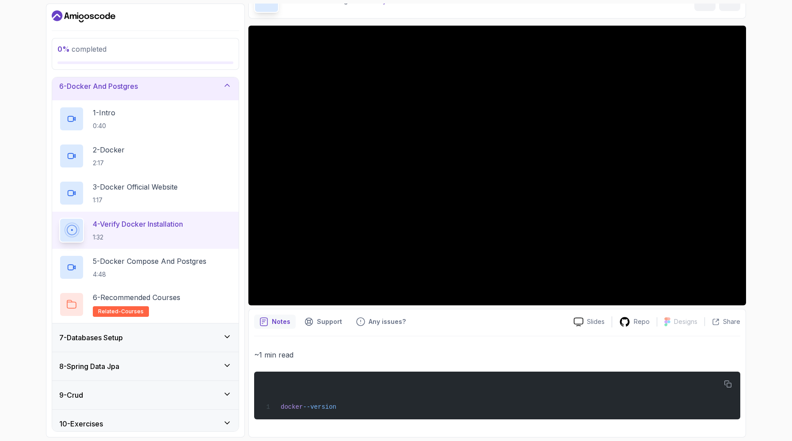
scroll to position [212, 0]
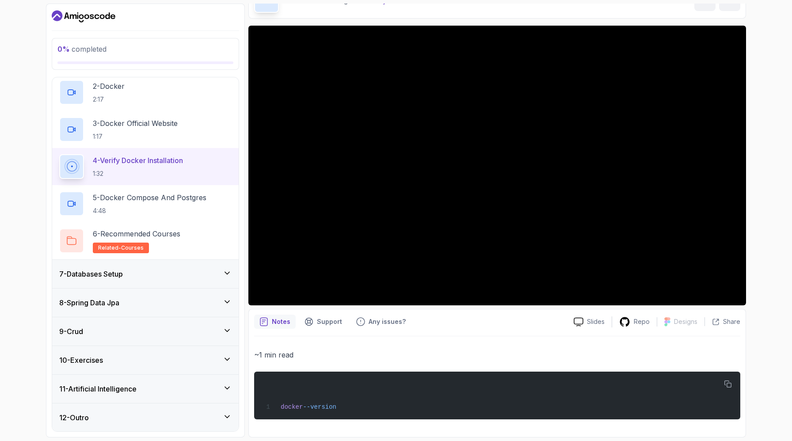
click at [173, 270] on div "7 - Databases Setup" at bounding box center [145, 274] width 172 height 11
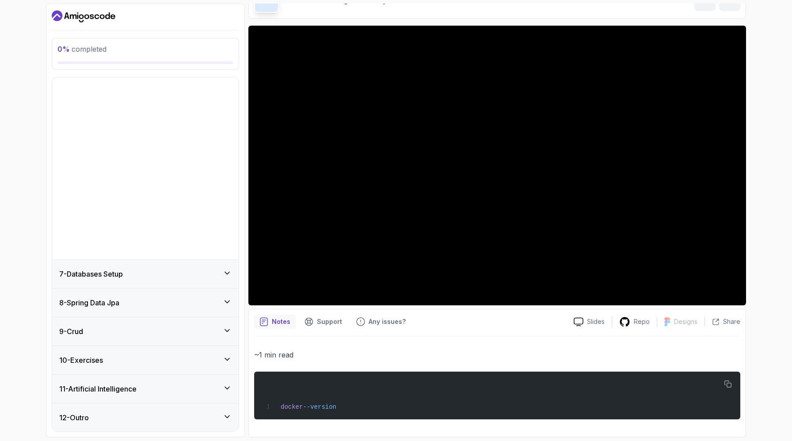
scroll to position [0, 0]
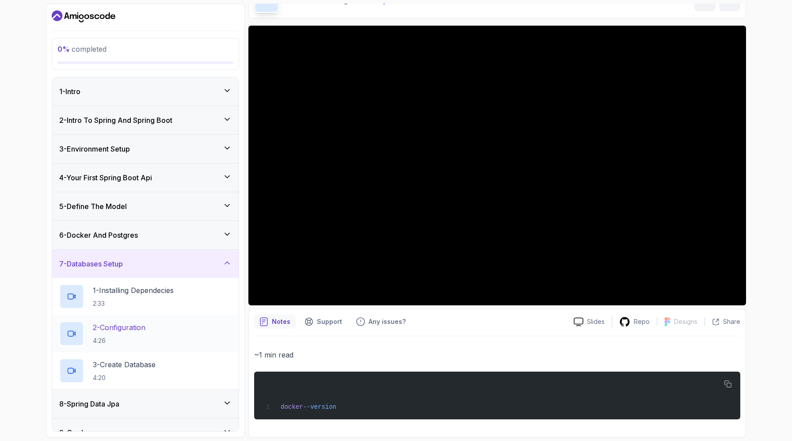
click at [157, 324] on div "2 - Configuration 4:26" at bounding box center [145, 333] width 172 height 25
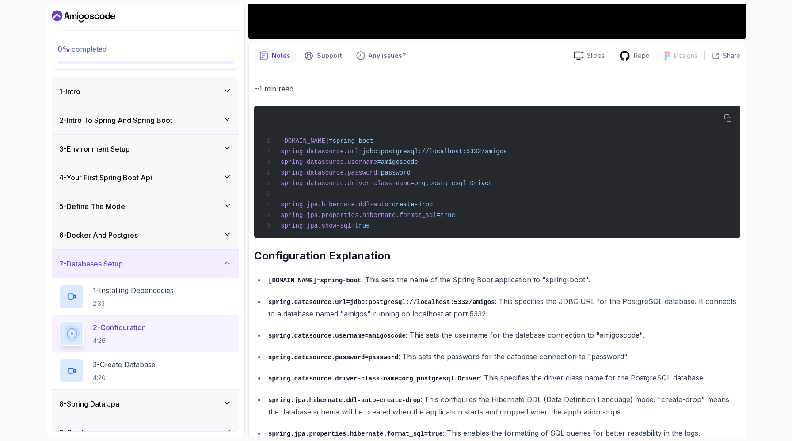
scroll to position [371, 0]
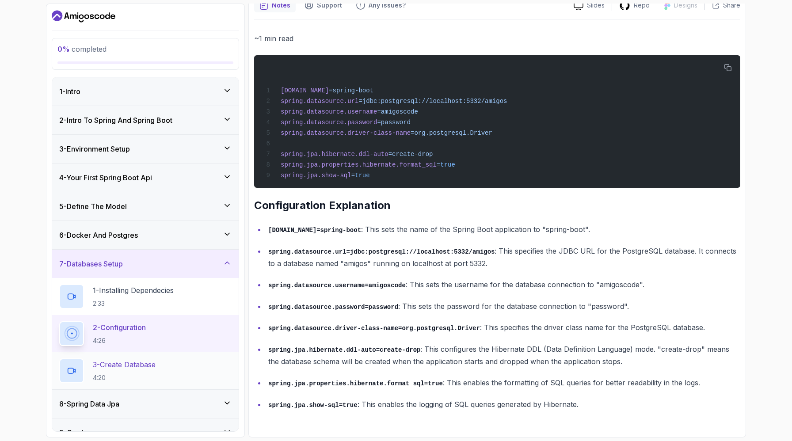
click at [142, 358] on div "3 - Create Database 4:20" at bounding box center [145, 370] width 172 height 25
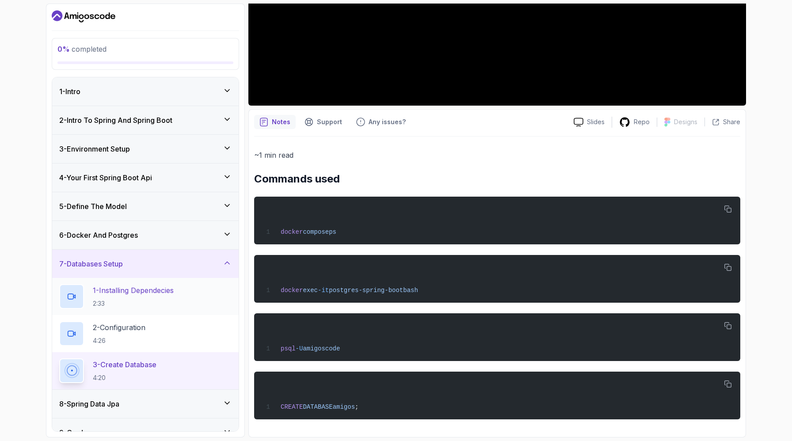
click at [153, 295] on p "1 - Installing Dependecies" at bounding box center [133, 290] width 81 height 11
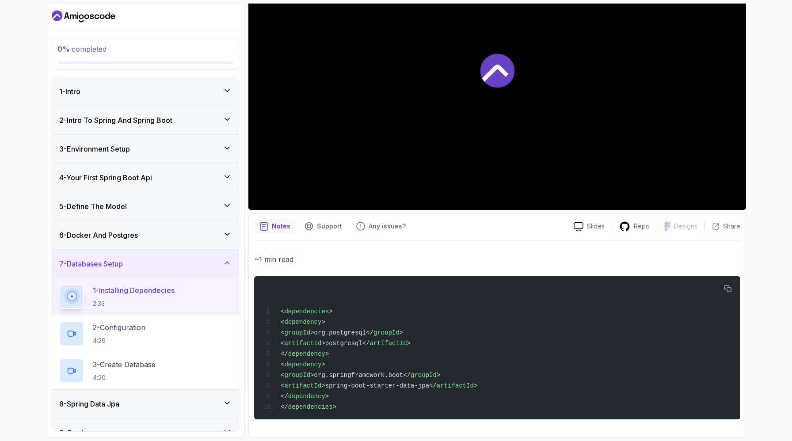
scroll to position [153, 0]
click at [159, 265] on div "7 - Databases Setup" at bounding box center [145, 263] width 172 height 11
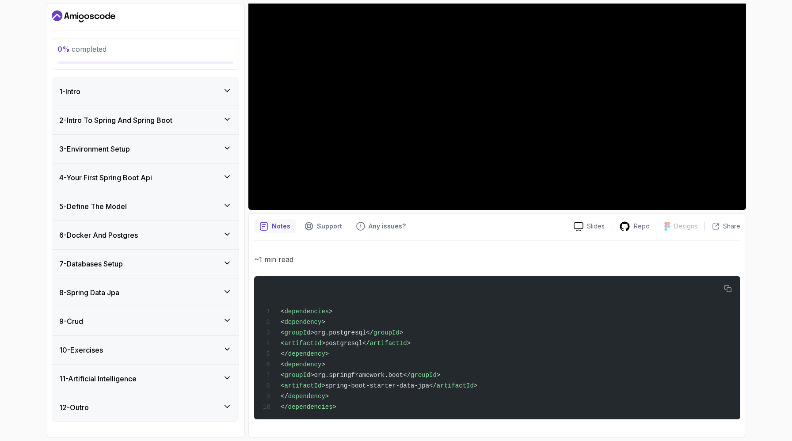
click at [162, 288] on div "8 - Spring Data Jpa" at bounding box center [145, 292] width 172 height 11
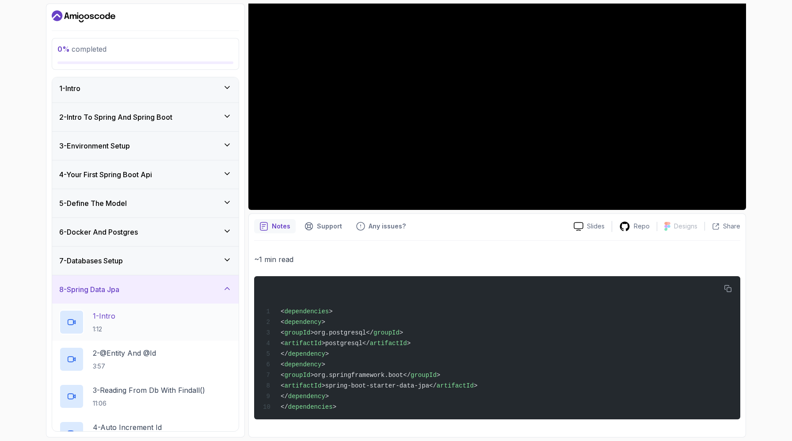
scroll to position [75, 0]
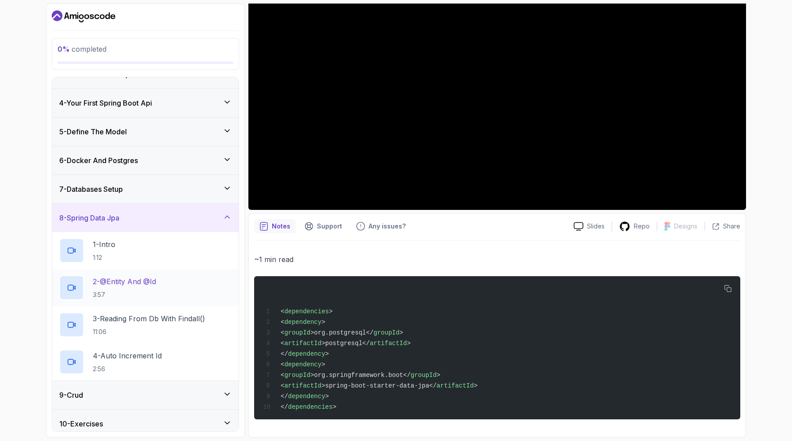
click at [163, 278] on div "2 - @Entity And @Id 3:57" at bounding box center [145, 287] width 172 height 25
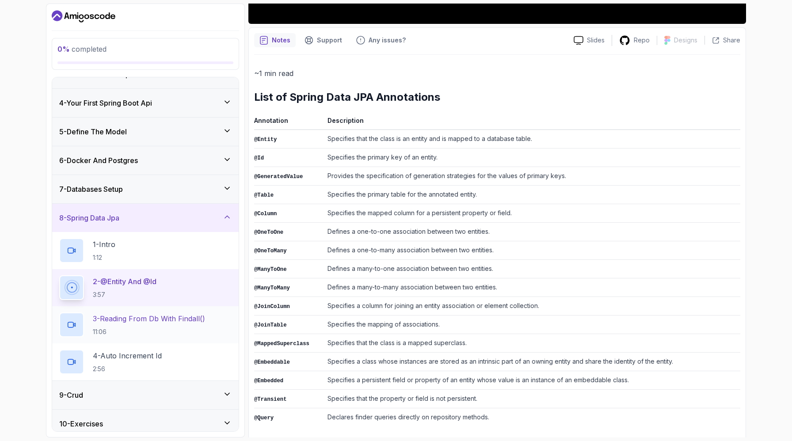
click at [174, 316] on p "3 - Reading From Db With Findall()" at bounding box center [149, 318] width 112 height 11
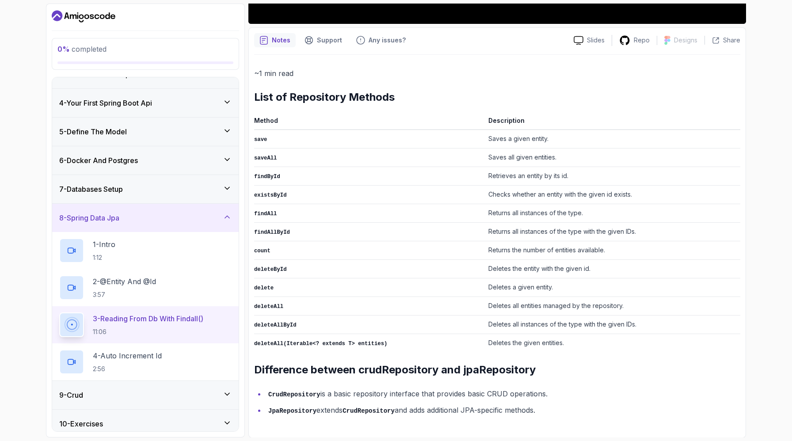
scroll to position [329, 0]
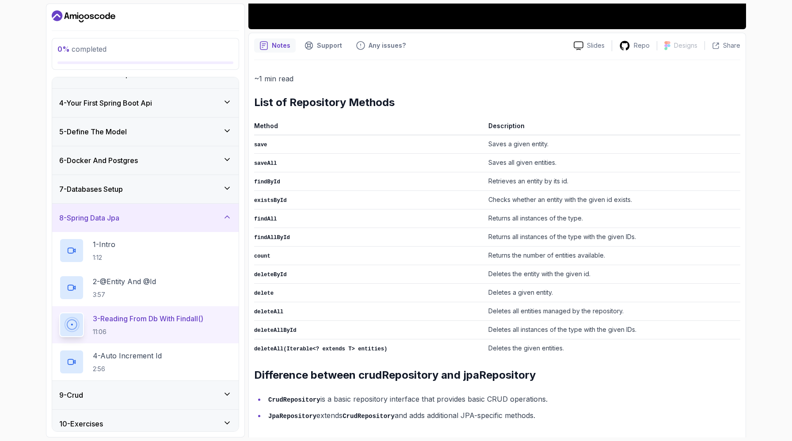
drag, startPoint x: 543, startPoint y: 407, endPoint x: 254, endPoint y: 99, distance: 421.9
click at [254, 99] on div "~1 min read List of Repository Methods Method Description save Saves a given en…" at bounding box center [497, 246] width 486 height 349
copy div "List of Repository Methods Method Description save Saves a given entity. saveAl…"
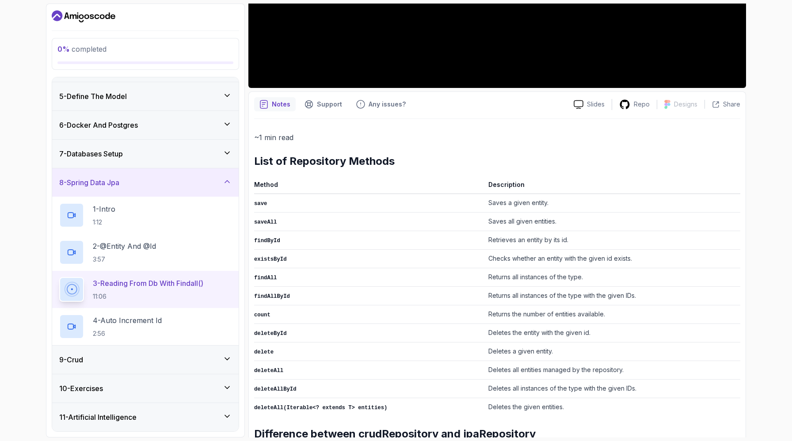
scroll to position [138, 0]
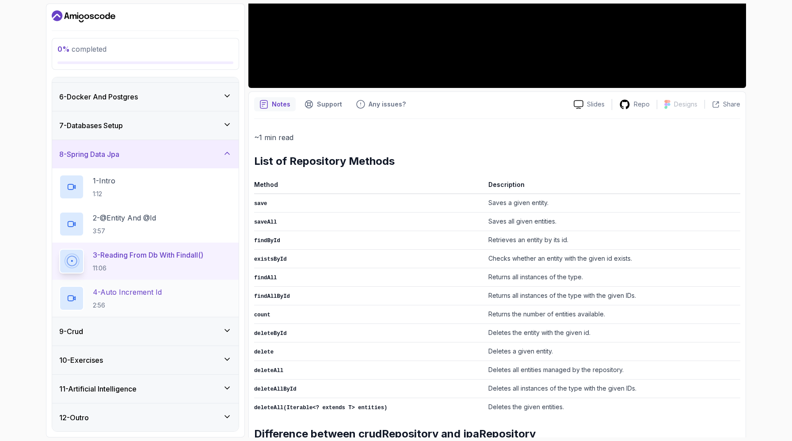
click at [141, 294] on p "4 - Auto Increment Id" at bounding box center [127, 292] width 69 height 11
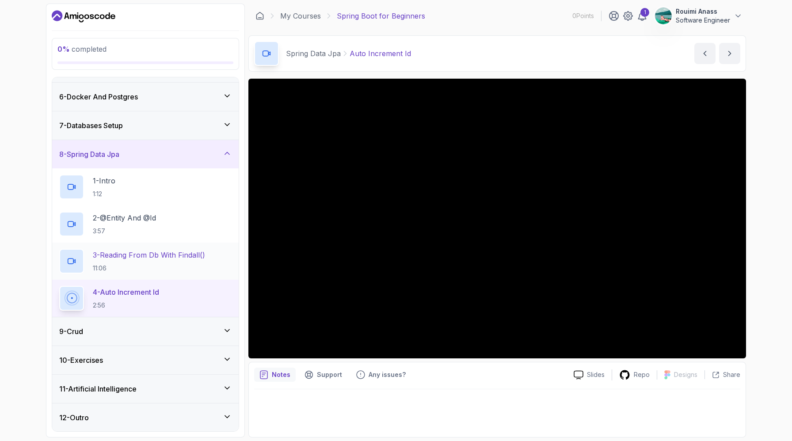
click at [147, 253] on p "3 - Reading From Db With Findall()" at bounding box center [149, 255] width 112 height 11
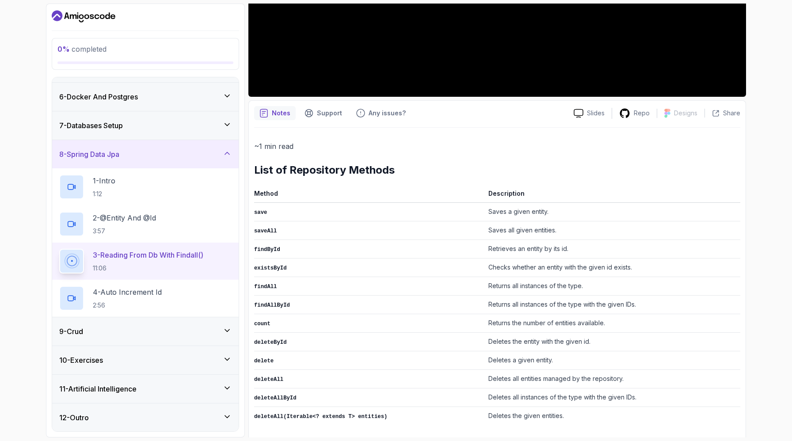
scroll to position [312, 0]
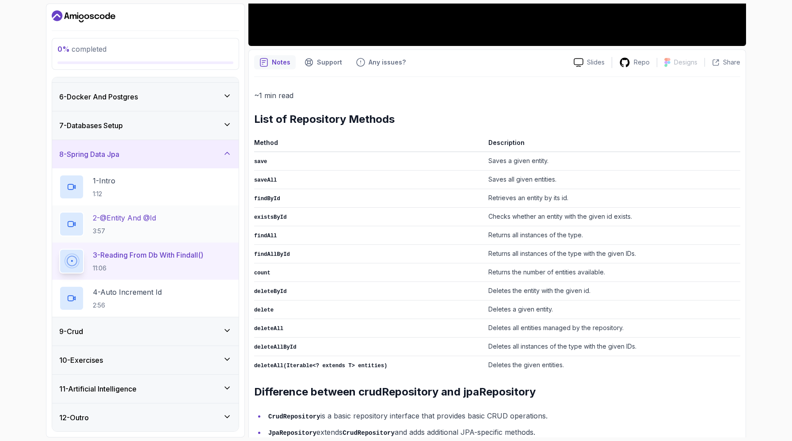
click at [123, 205] on div "2 - @Entity And @Id 3:57" at bounding box center [145, 223] width 186 height 37
click at [173, 218] on div "2 - @Entity And @Id 3:57" at bounding box center [145, 224] width 172 height 25
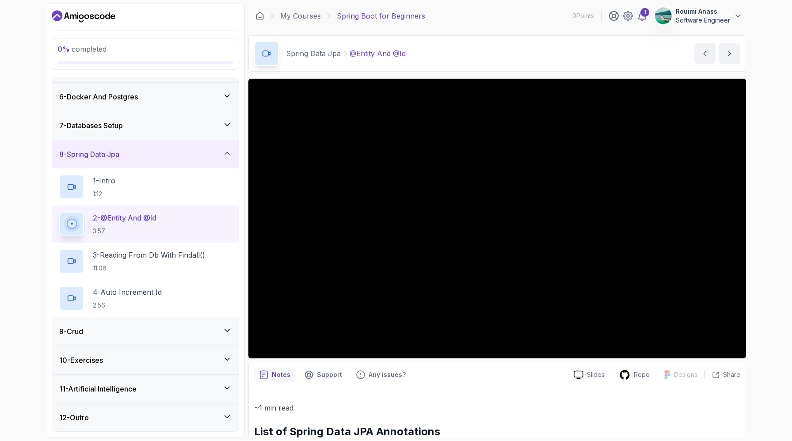
click at [141, 131] on div "7 - Databases Setup" at bounding box center [145, 125] width 186 height 28
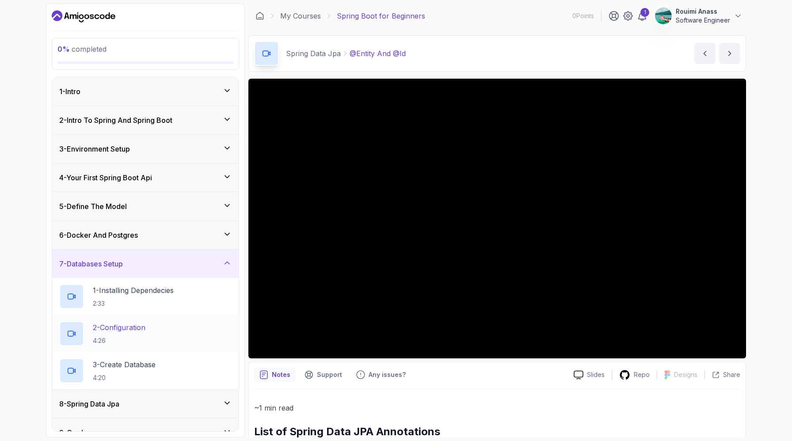
click at [145, 331] on p "2 - Configuration" at bounding box center [119, 327] width 53 height 11
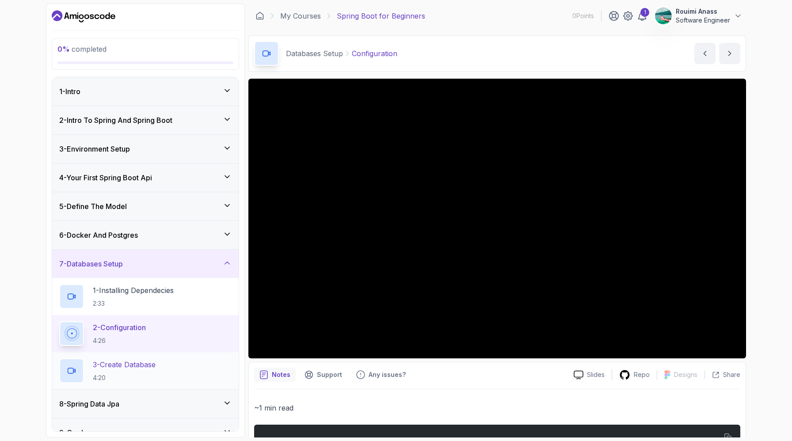
click at [148, 359] on p "3 - Create Database" at bounding box center [124, 364] width 63 height 11
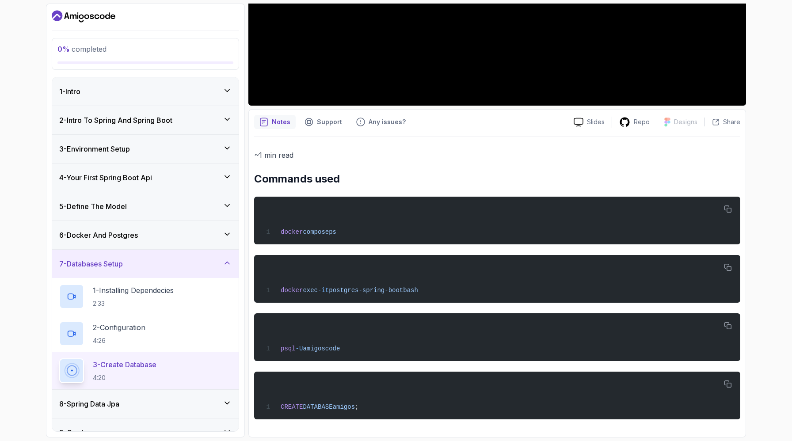
scroll to position [102, 0]
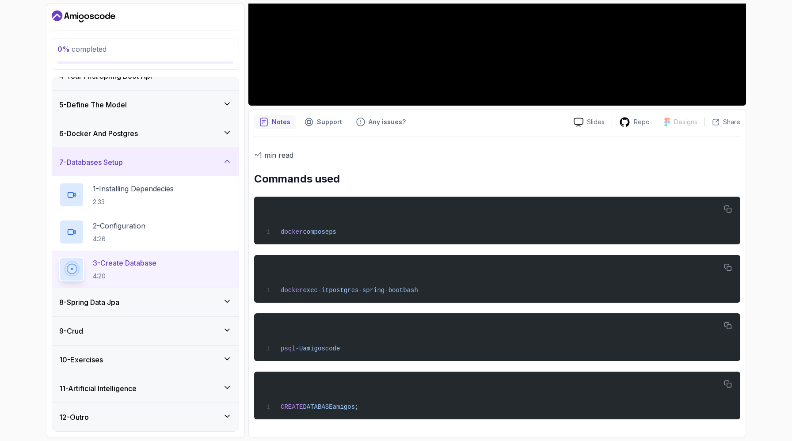
click at [116, 299] on h3 "8 - Spring Data Jpa" at bounding box center [89, 302] width 60 height 11
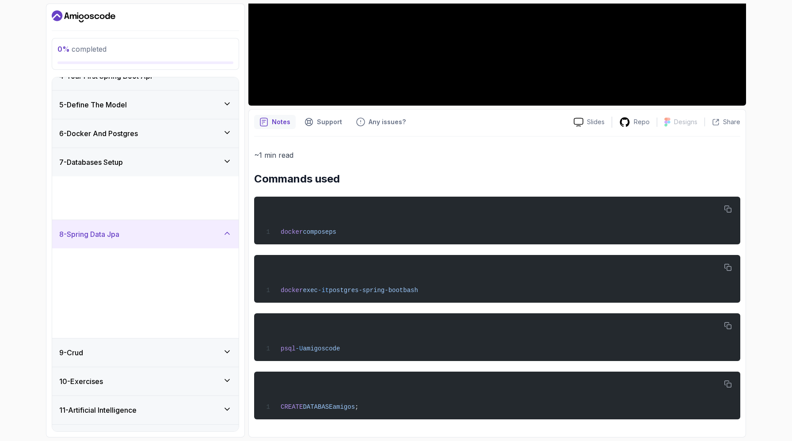
scroll to position [0, 0]
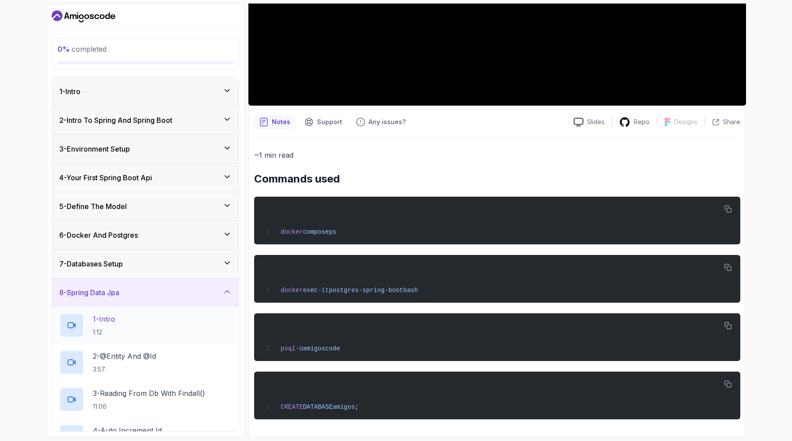
click at [125, 322] on div "1 - Intro 1:12" at bounding box center [145, 325] width 172 height 25
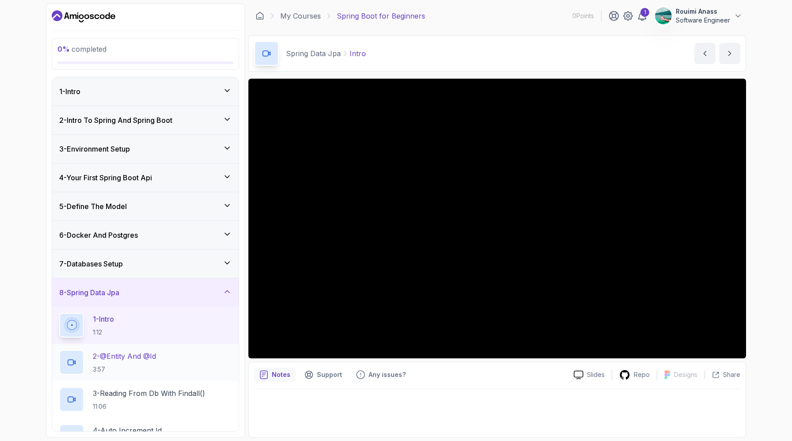
click at [133, 352] on p "2 - @Entity And @Id" at bounding box center [124, 356] width 63 height 11
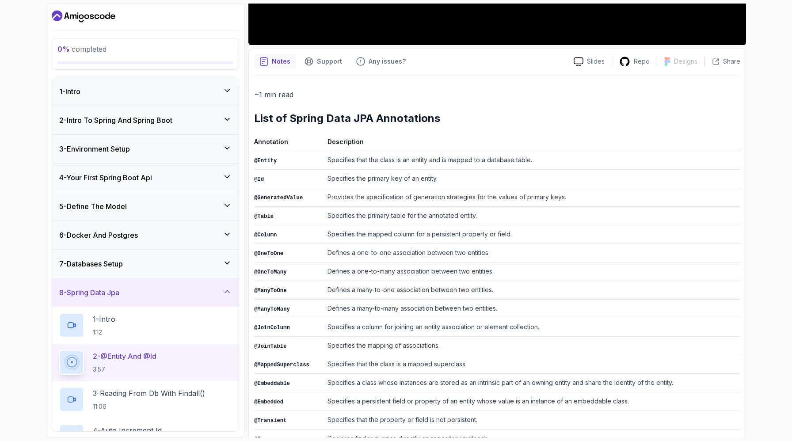
scroll to position [334, 0]
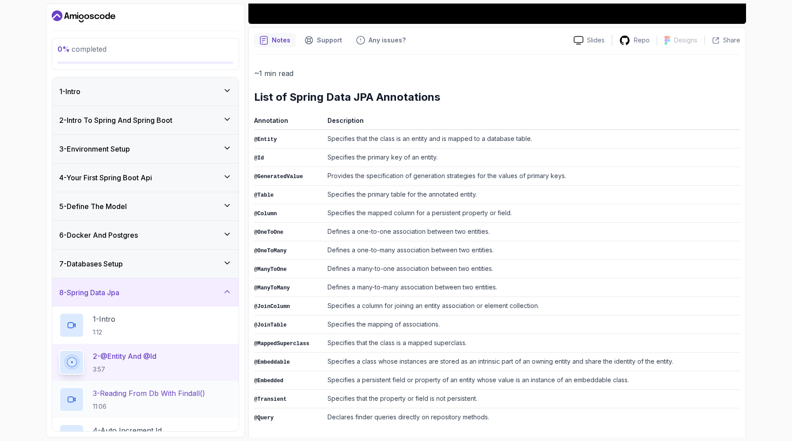
click at [133, 395] on p "3 - Reading From Db With Findall()" at bounding box center [149, 393] width 112 height 11
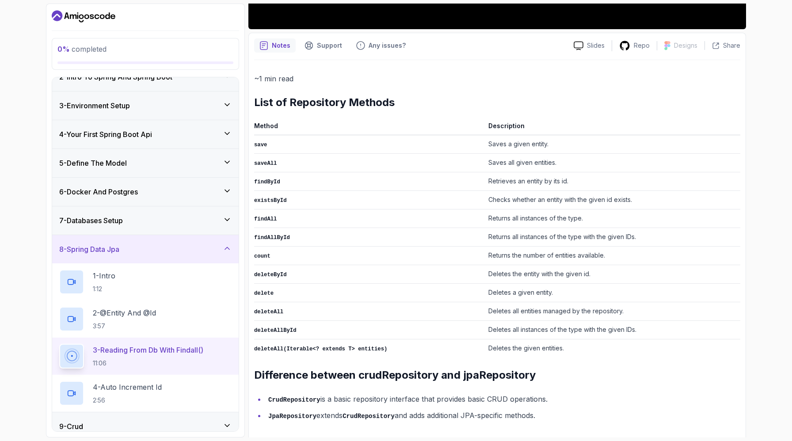
scroll to position [128, 0]
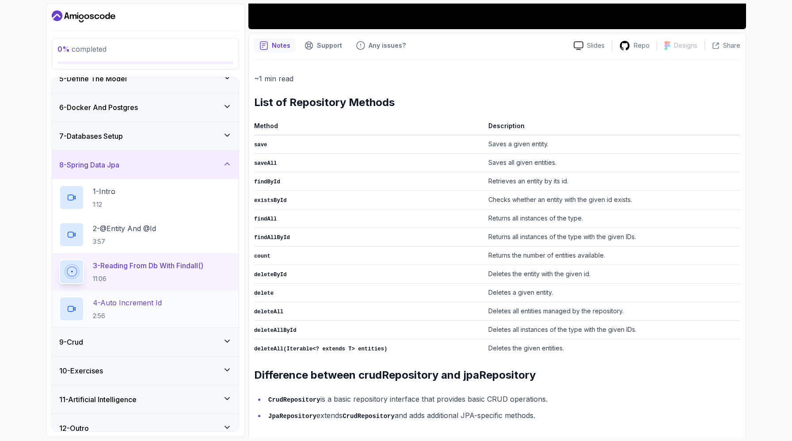
click at [146, 297] on p "4 - Auto Increment Id" at bounding box center [127, 302] width 69 height 11
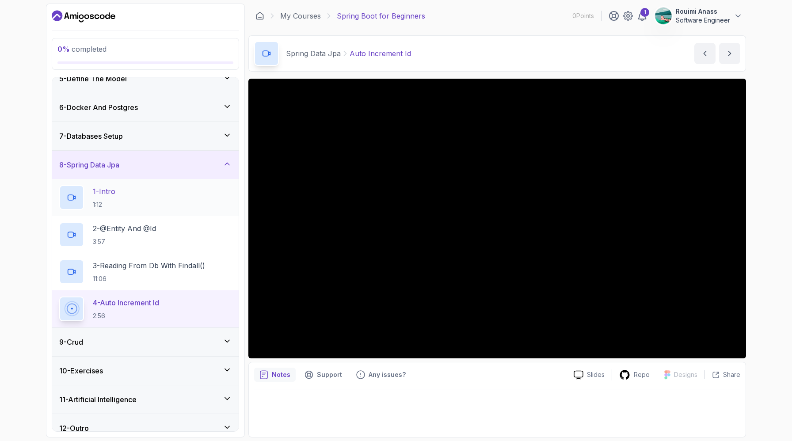
click at [124, 199] on div "1 - Intro 1:12" at bounding box center [145, 197] width 172 height 25
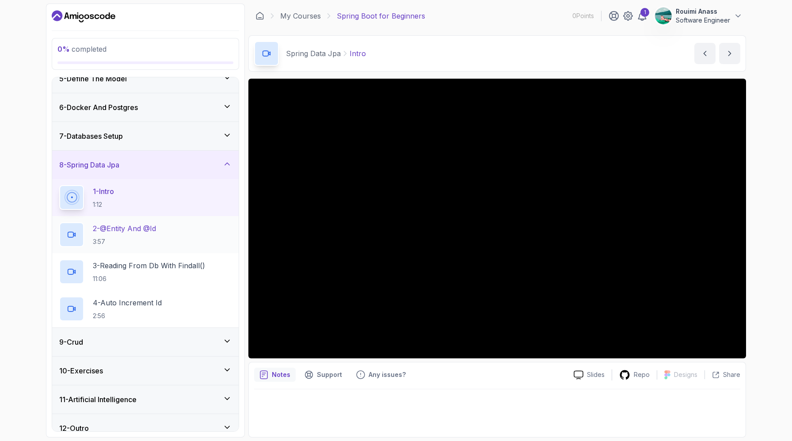
click at [122, 232] on p "2 - @Entity And @Id" at bounding box center [124, 228] width 63 height 11
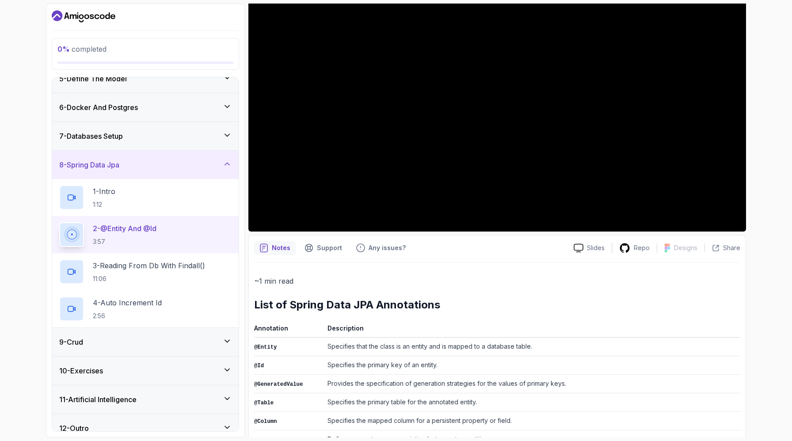
scroll to position [195, 0]
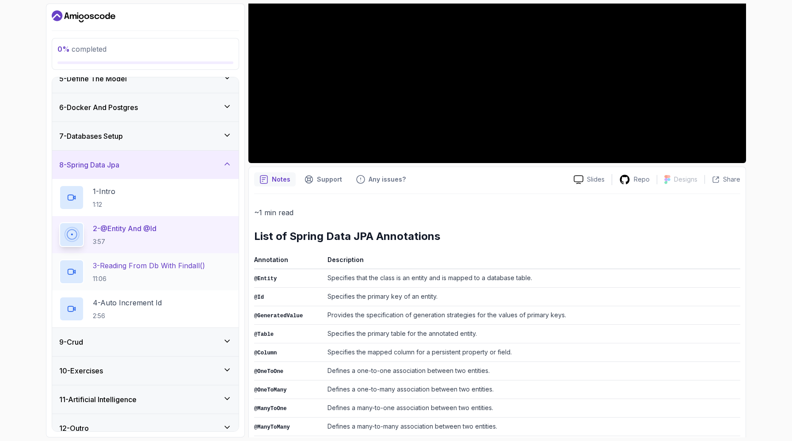
click at [145, 269] on p "3 - Reading From Db With Findall()" at bounding box center [149, 265] width 112 height 11
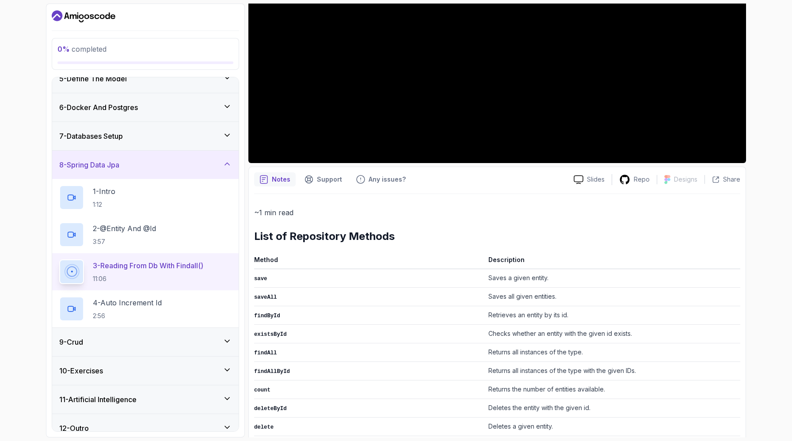
click at [143, 106] on div "6 - Docker And Postgres" at bounding box center [145, 107] width 172 height 11
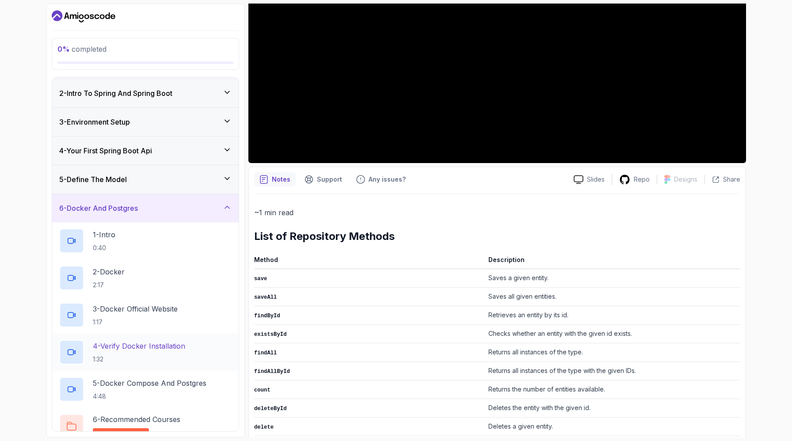
scroll to position [114, 0]
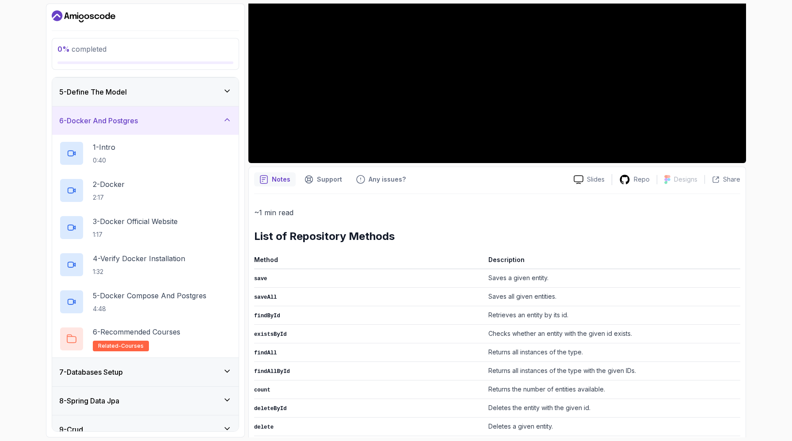
click at [151, 114] on div "6 - Docker And Postgres" at bounding box center [145, 120] width 186 height 28
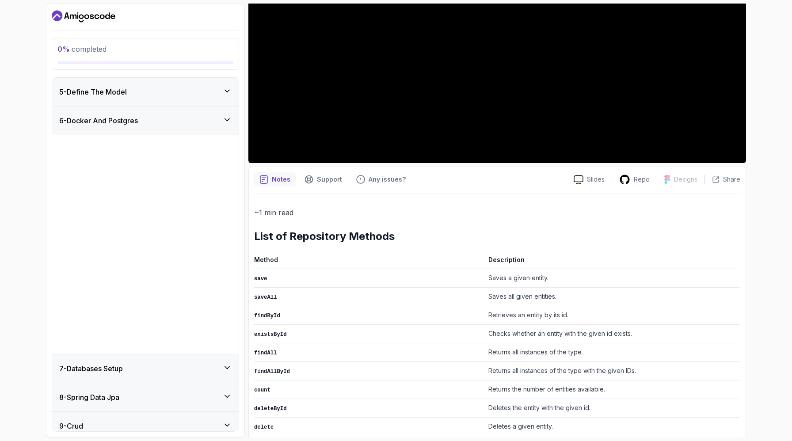
scroll to position [0, 0]
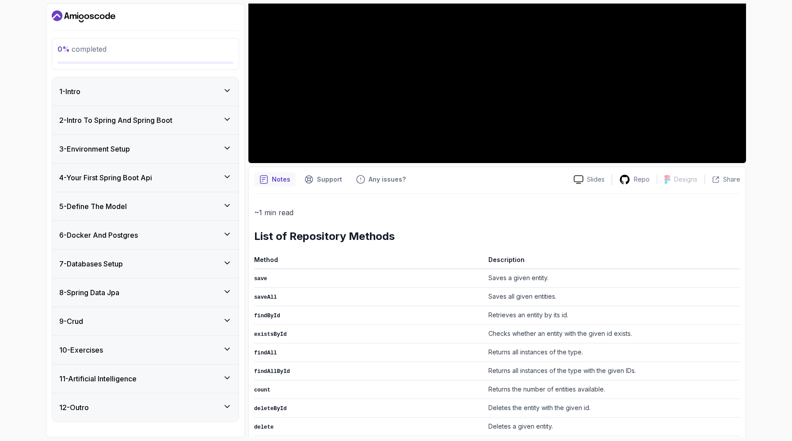
click at [152, 144] on div "3 - Environment Setup" at bounding box center [145, 149] width 172 height 11
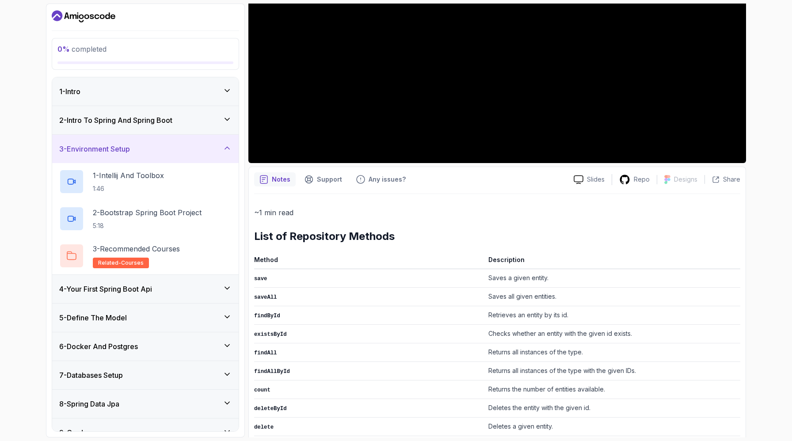
click at [152, 144] on div "3 - Environment Setup" at bounding box center [145, 149] width 172 height 11
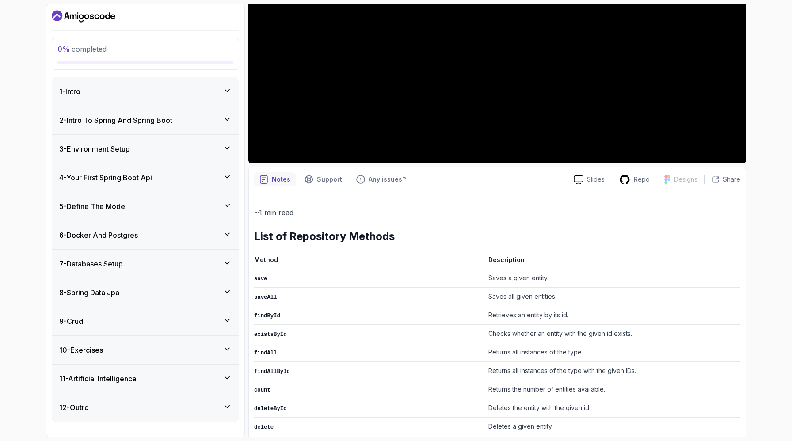
click at [160, 262] on div "7 - Databases Setup" at bounding box center [145, 263] width 172 height 11
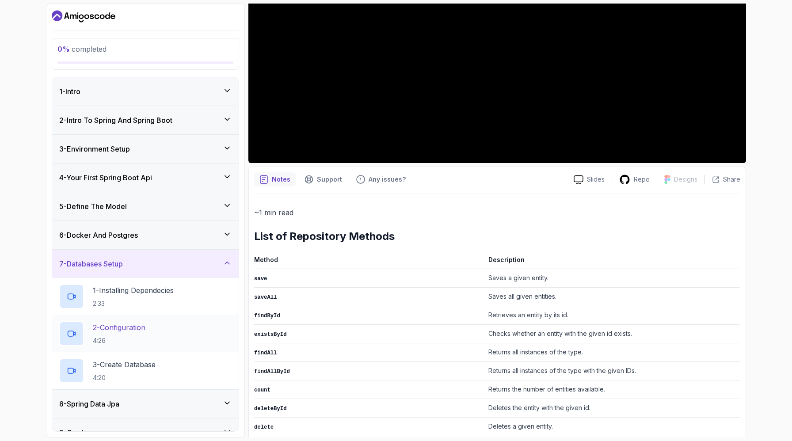
click at [125, 335] on h2 "2 - Configuration 4:26" at bounding box center [119, 333] width 53 height 23
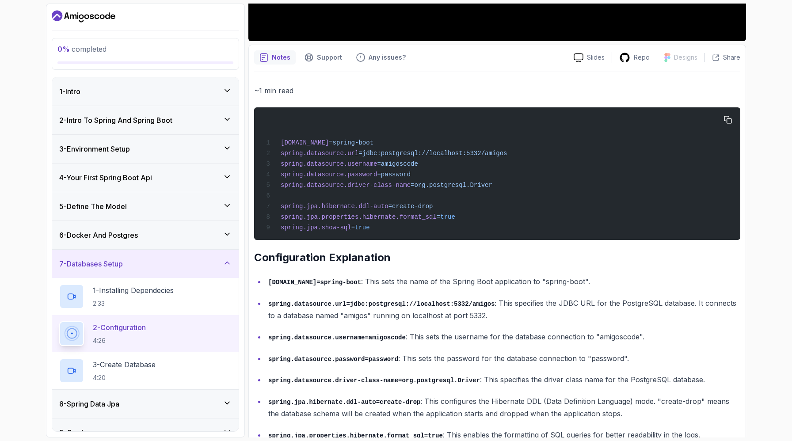
scroll to position [371, 0]
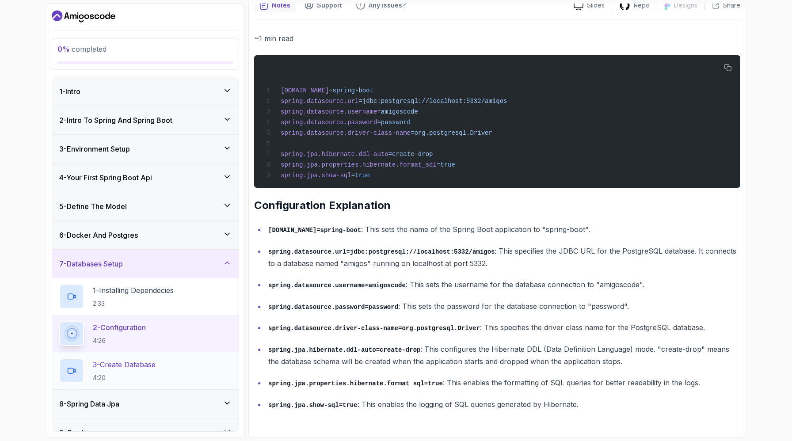
click at [114, 371] on h2 "3 - Create Database 4:20" at bounding box center [124, 370] width 63 height 23
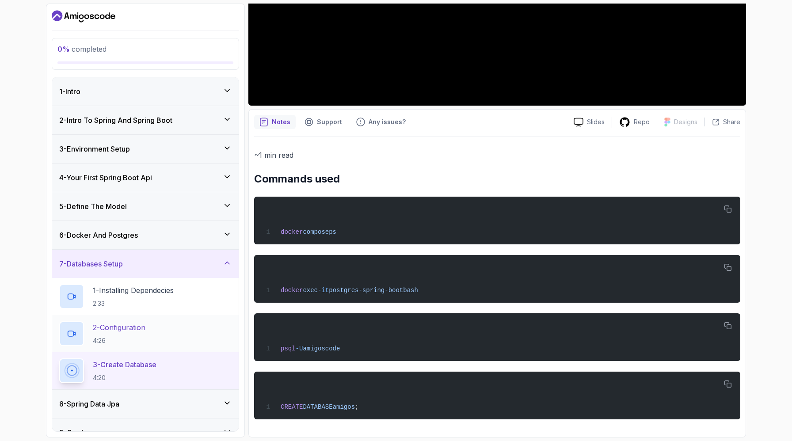
scroll to position [52, 0]
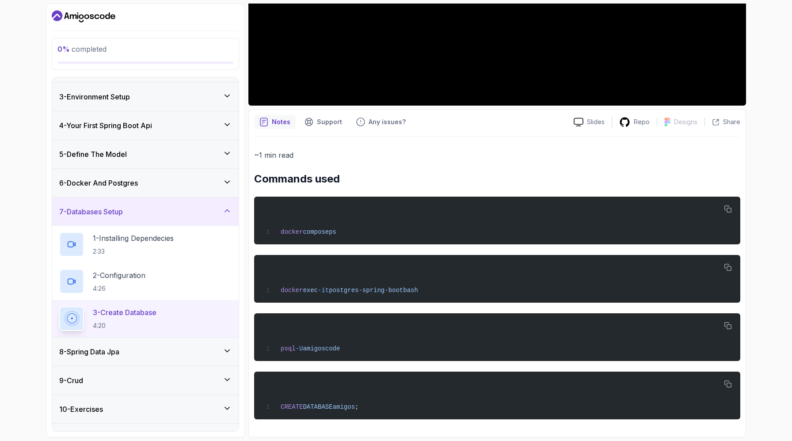
click at [140, 343] on div "8 - Spring Data Jpa" at bounding box center [145, 351] width 186 height 28
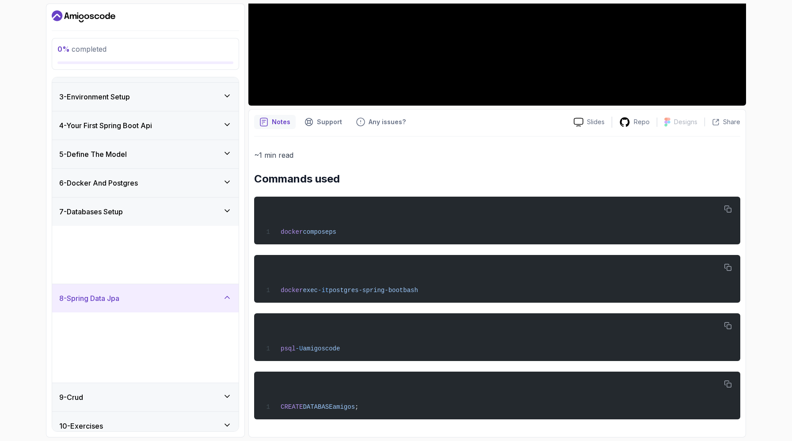
scroll to position [0, 0]
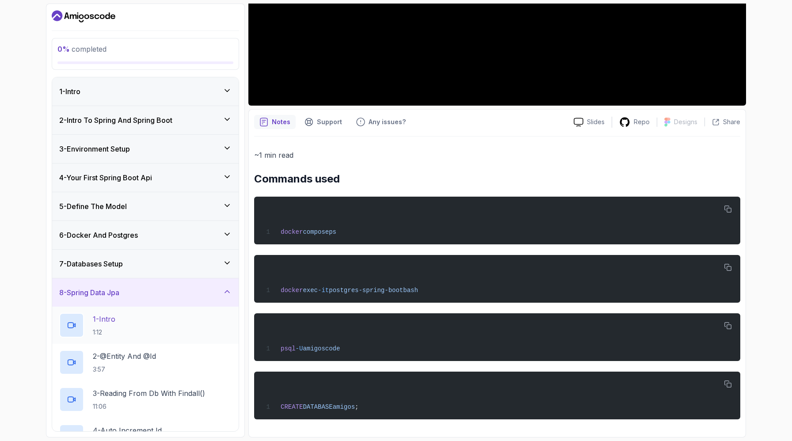
click at [128, 326] on div "1 - Intro 1:12" at bounding box center [145, 325] width 172 height 25
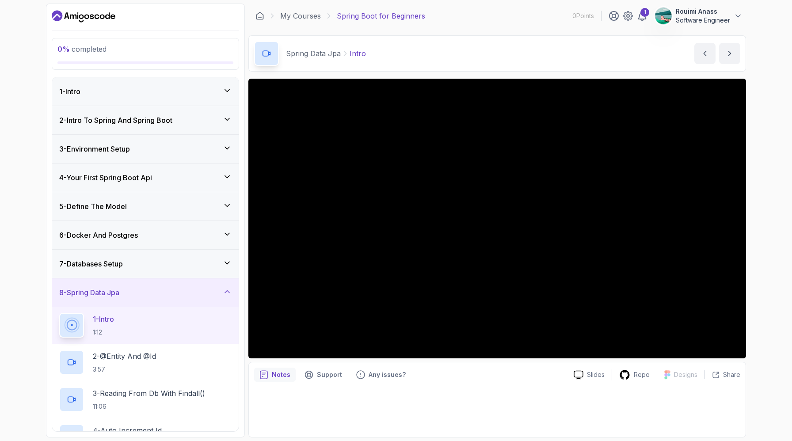
click at [14, 130] on div "0 % completed 1 - Intro 2 - Intro To Spring And Spring Boot 3 - Environment Set…" at bounding box center [396, 220] width 792 height 441
click at [113, 13] on icon "Dashboard" at bounding box center [84, 16] width 64 height 14
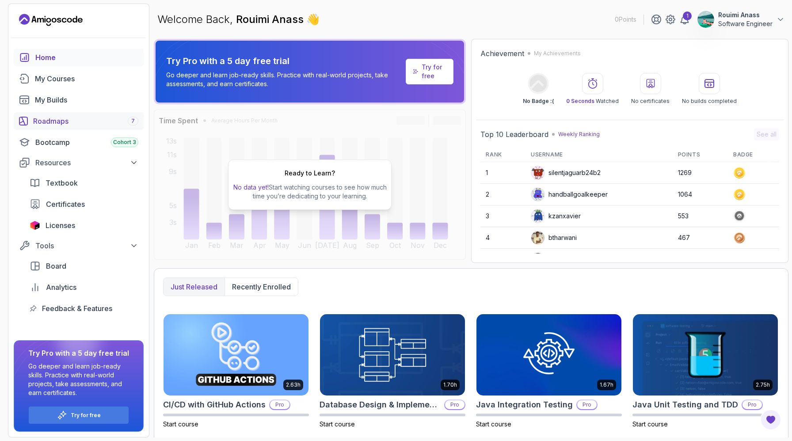
click at [66, 118] on div "Roadmaps 7" at bounding box center [85, 121] width 105 height 11
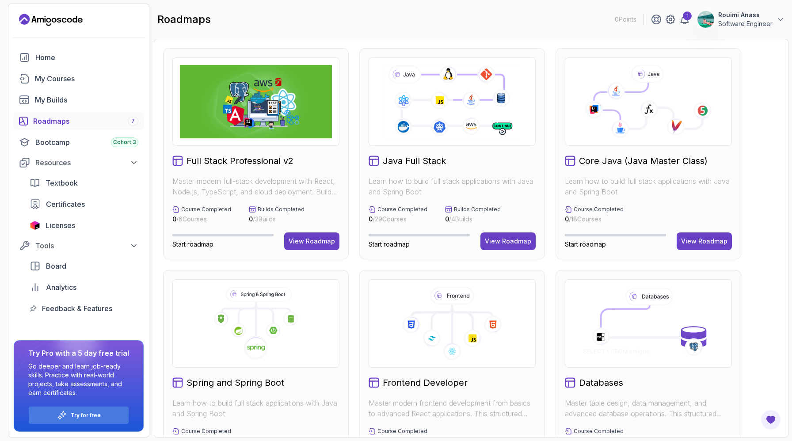
scroll to position [205, 0]
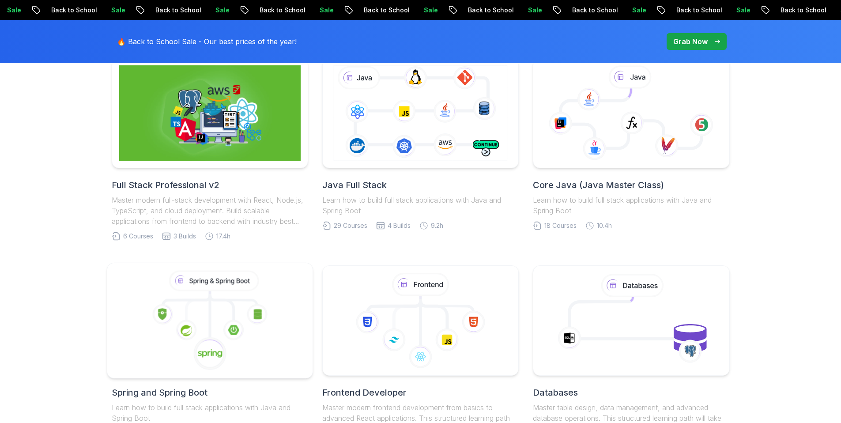
scroll to position [297, 0]
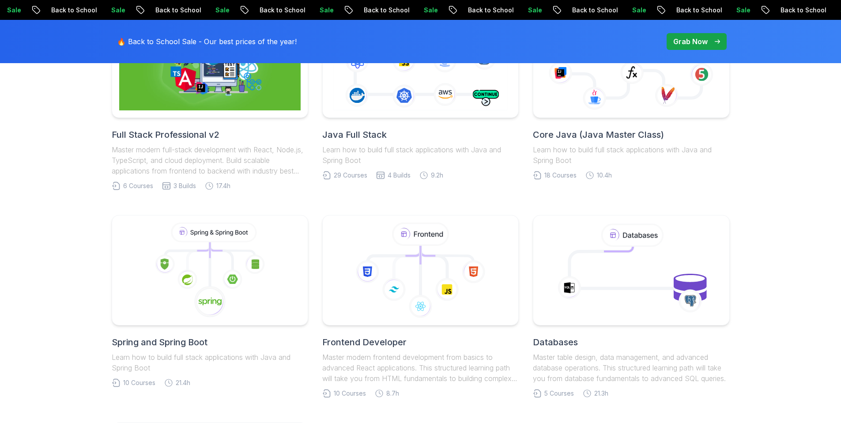
click at [126, 345] on h2 "Spring and Spring Boot" at bounding box center [210, 342] width 197 height 12
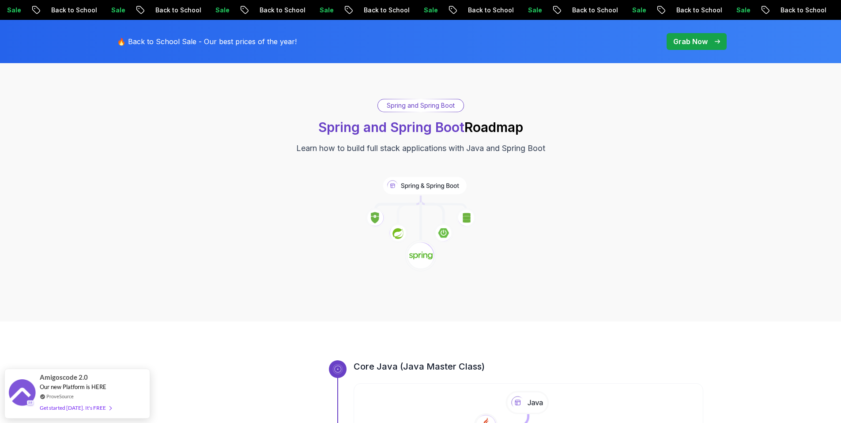
scroll to position [337, 0]
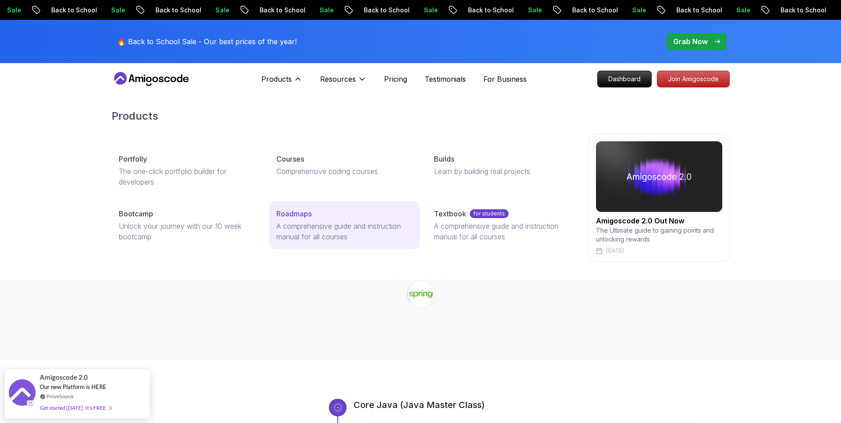
click at [322, 216] on div "Roadmaps" at bounding box center [345, 213] width 136 height 11
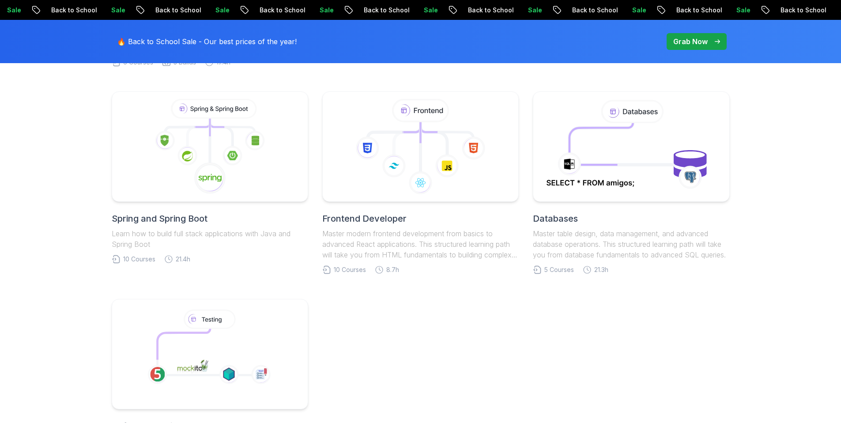
scroll to position [447, 0]
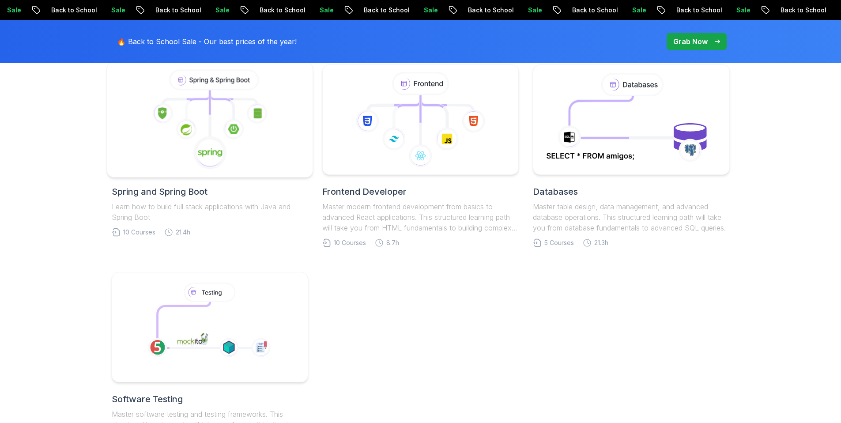
click at [201, 140] on icon at bounding box center [210, 153] width 34 height 34
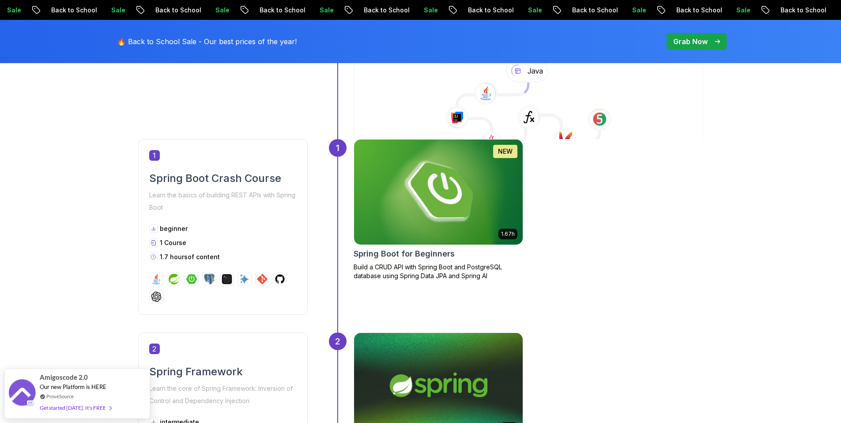
scroll to position [368, 0]
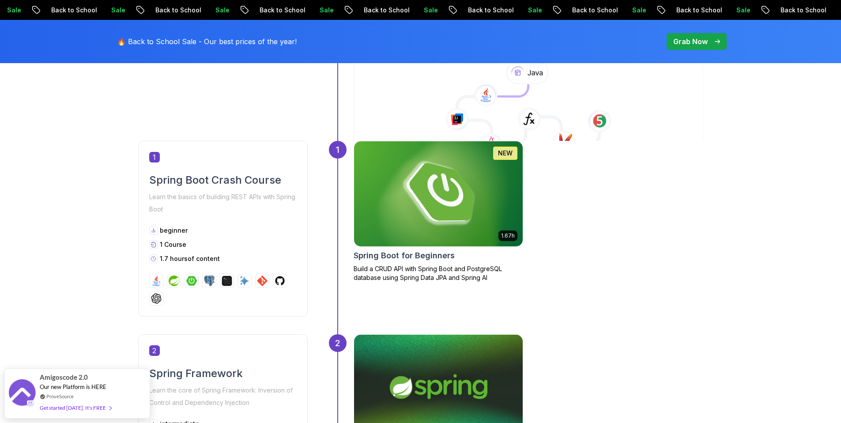
click at [436, 209] on img at bounding box center [438, 194] width 177 height 110
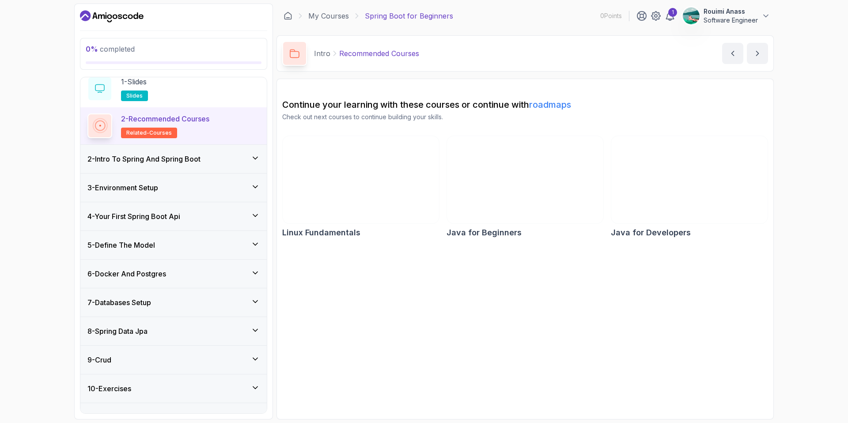
scroll to position [82, 0]
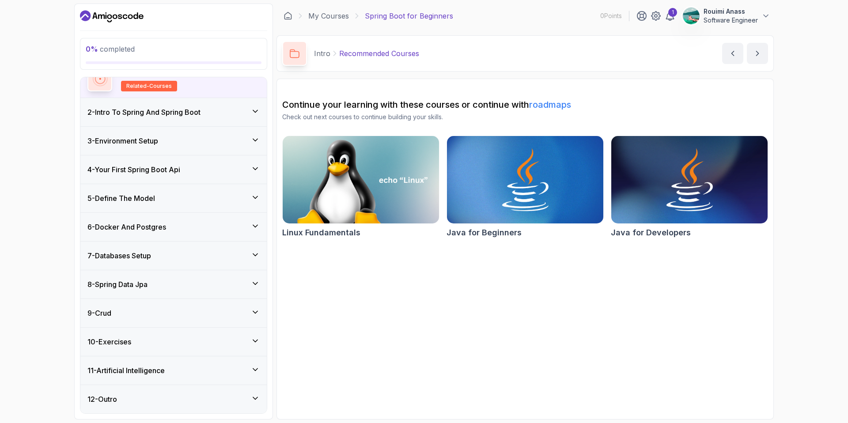
click at [195, 310] on div "9 - Crud" at bounding box center [173, 313] width 172 height 11
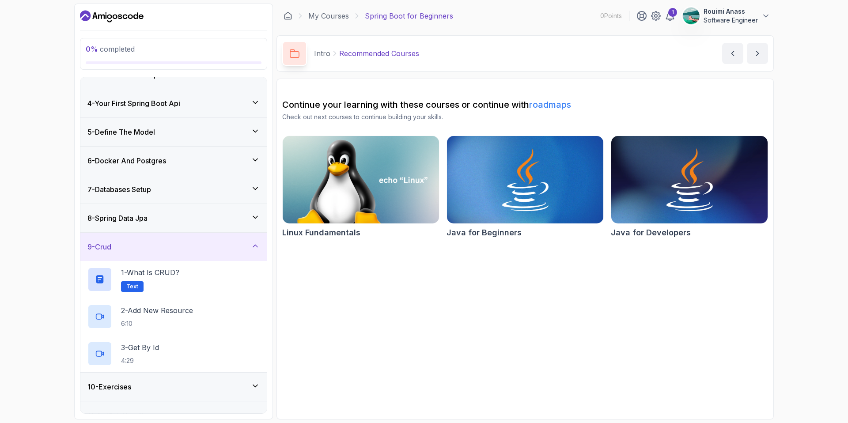
scroll to position [104, 0]
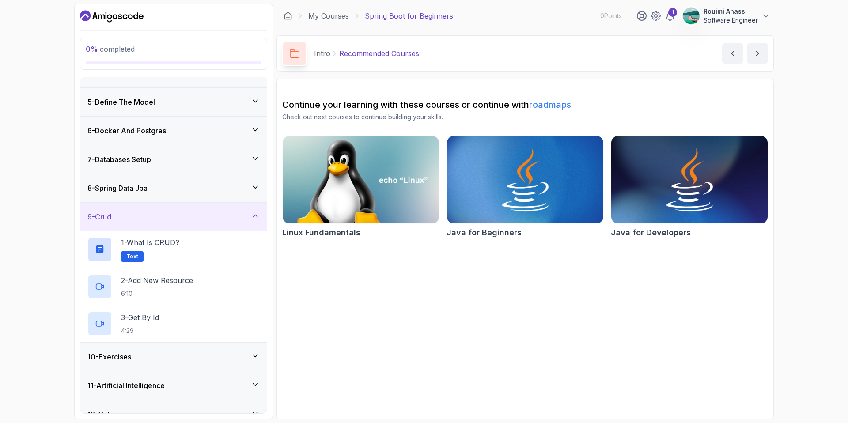
click at [205, 354] on div "10 - Exercises" at bounding box center [173, 357] width 172 height 11
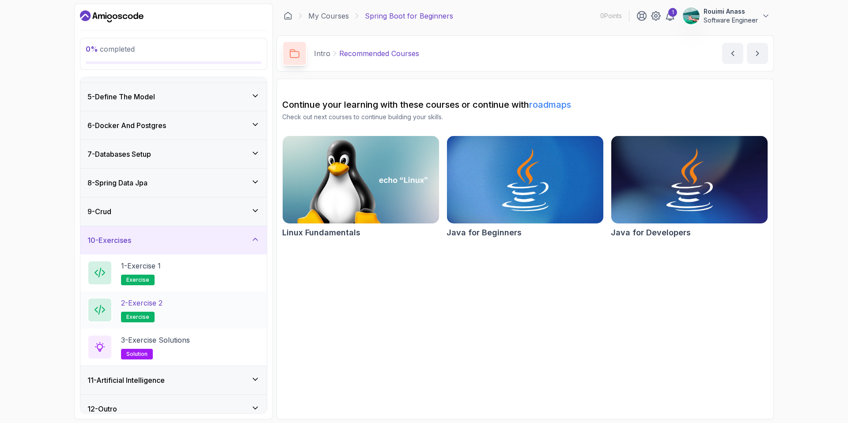
scroll to position [119, 0]
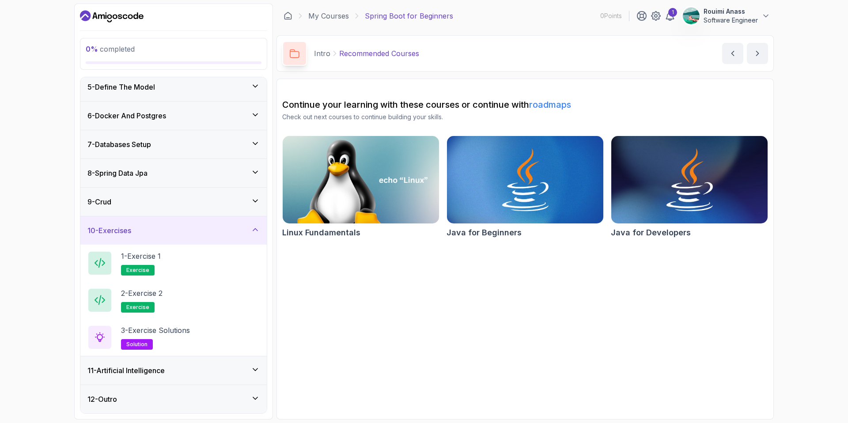
click at [199, 357] on div "11 - Artificial Intelligence" at bounding box center [173, 370] width 186 height 28
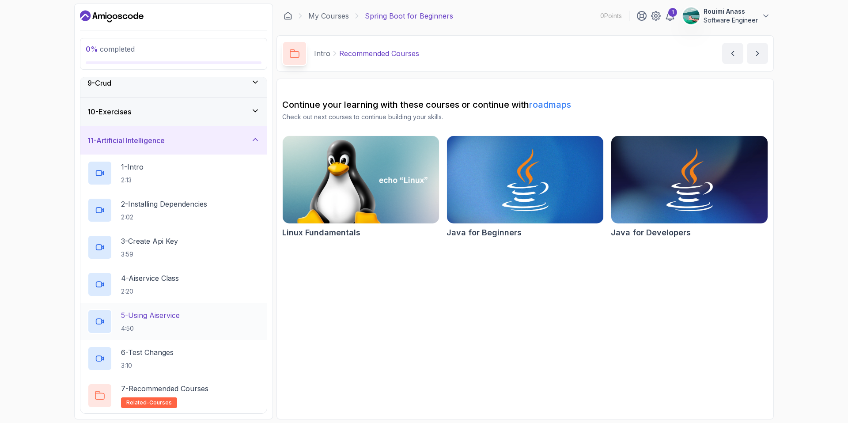
scroll to position [268, 0]
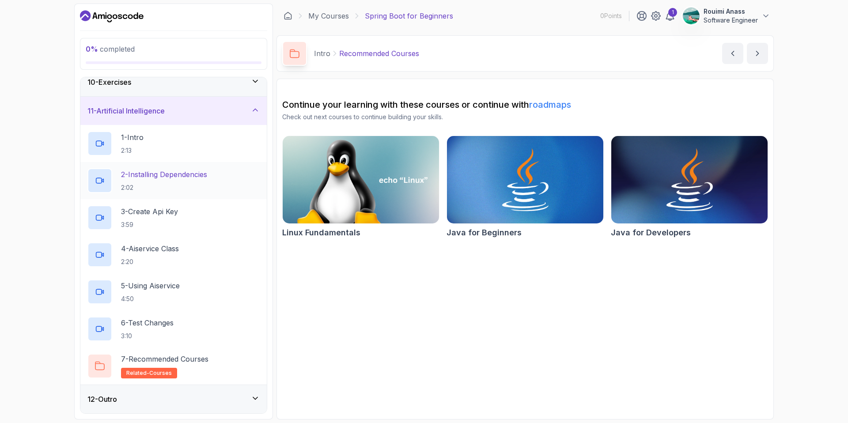
click at [164, 197] on div "2 - Installing Dependencies 2:02" at bounding box center [173, 180] width 186 height 37
click at [168, 214] on p "3 - Create Api Key" at bounding box center [149, 211] width 57 height 11
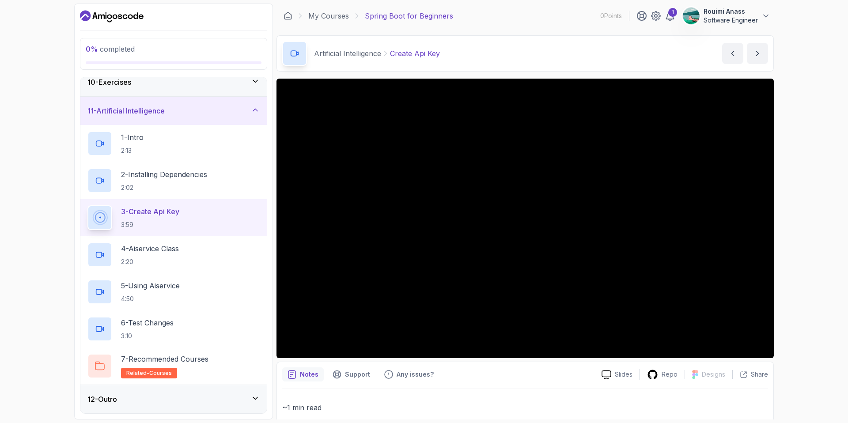
click at [37, 143] on div "0 % completed 1 - Intro 2 - Intro To Spring And Spring Boot 3 - Environment Set…" at bounding box center [424, 211] width 848 height 423
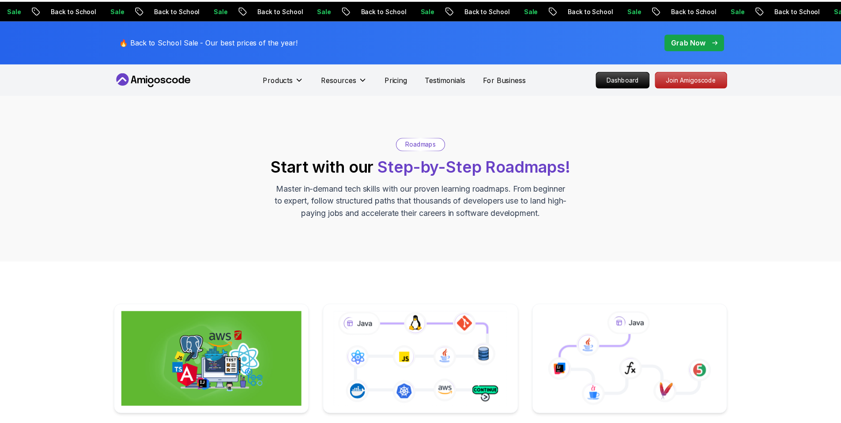
scroll to position [368, 0]
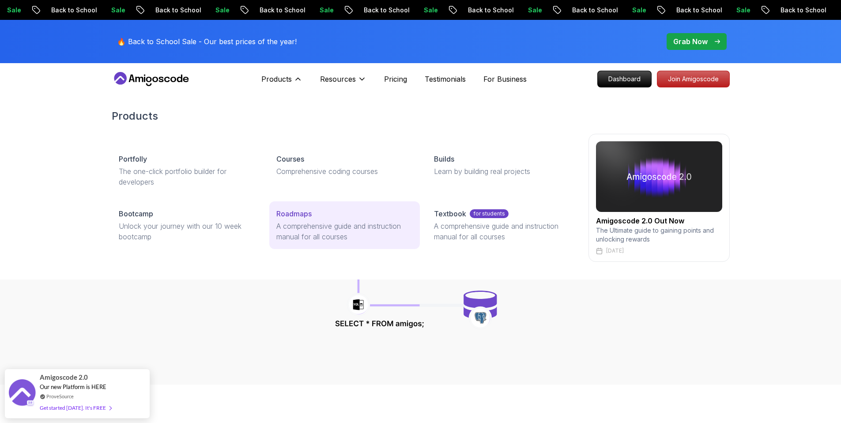
click at [296, 211] on p "Roadmaps" at bounding box center [294, 213] width 35 height 11
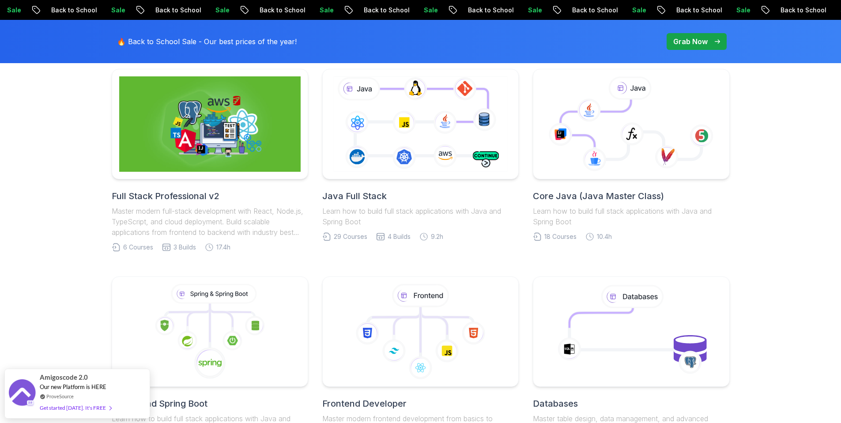
scroll to position [333, 0]
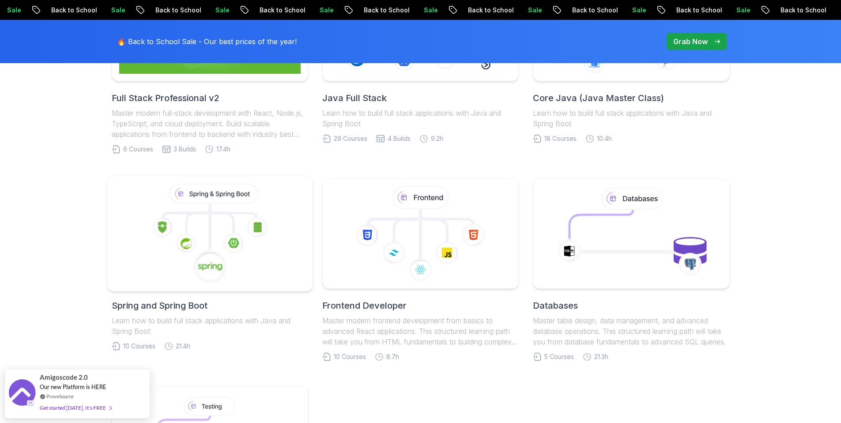
click at [202, 231] on icon at bounding box center [209, 234] width 191 height 100
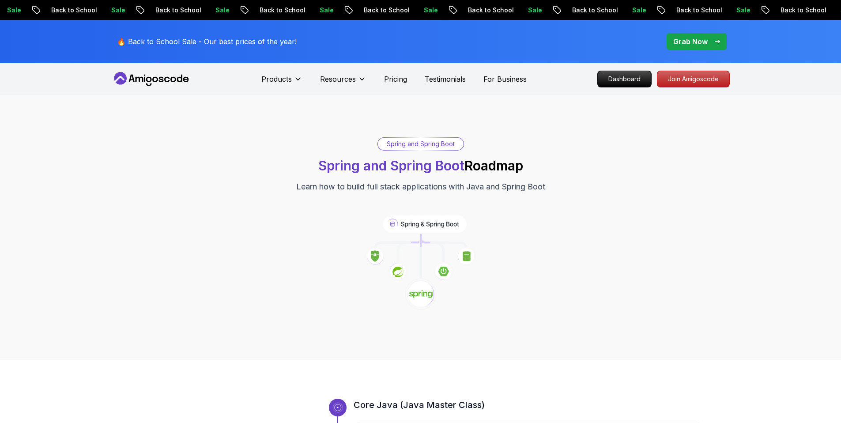
click at [151, 76] on icon at bounding box center [152, 79] width 80 height 14
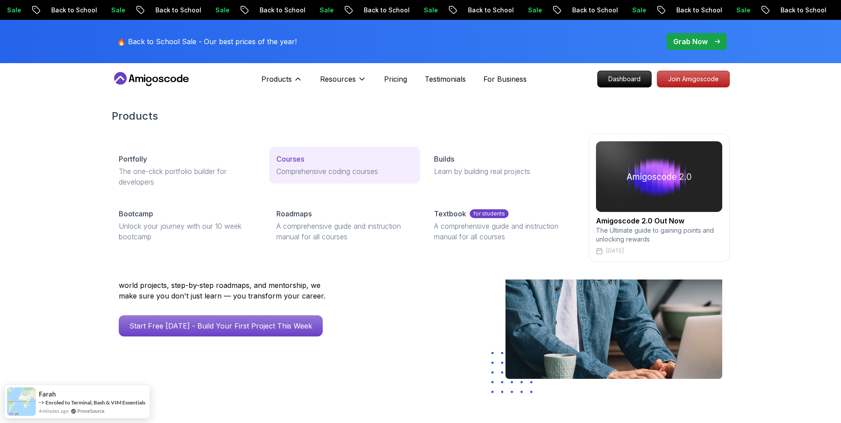
click at [291, 170] on p "Comprehensive coding courses" at bounding box center [345, 171] width 136 height 11
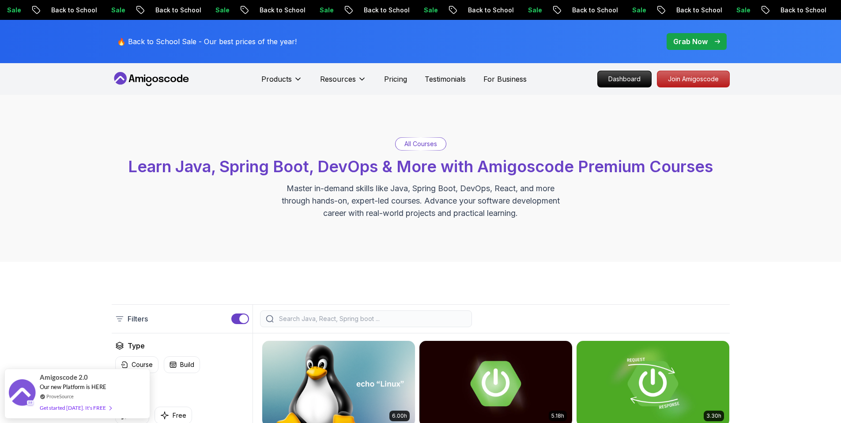
click at [332, 311] on div at bounding box center [366, 319] width 212 height 17
click at [333, 322] on input "search" at bounding box center [371, 318] width 189 height 9
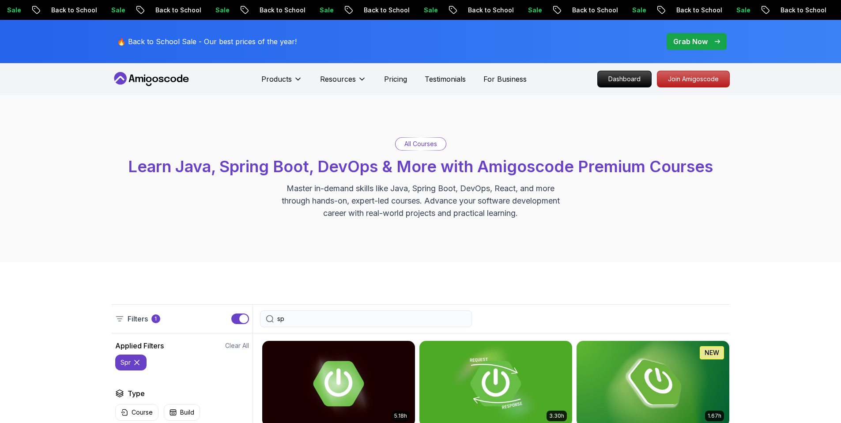
type input "s"
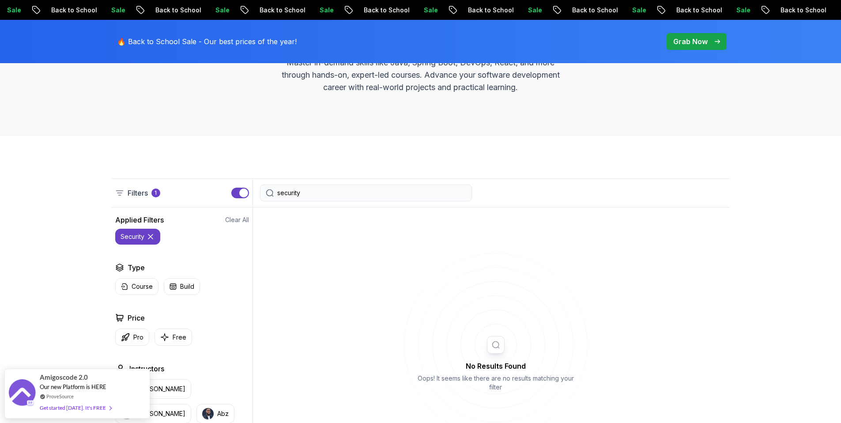
scroll to position [232, 0]
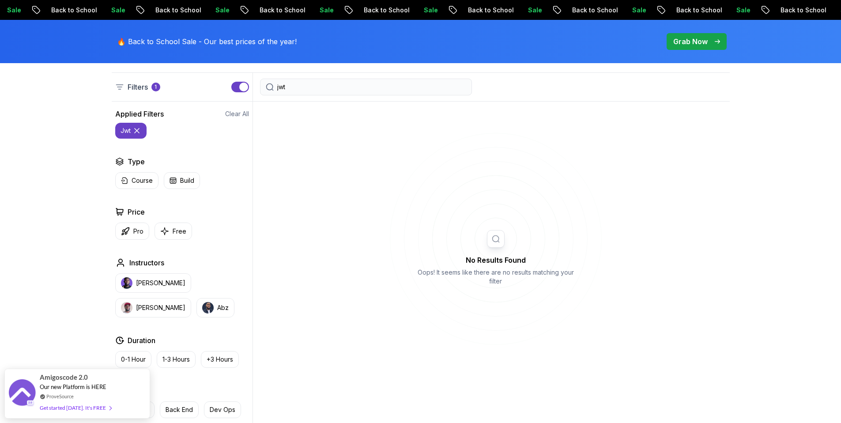
click at [454, 89] on input "jwt" at bounding box center [371, 87] width 189 height 9
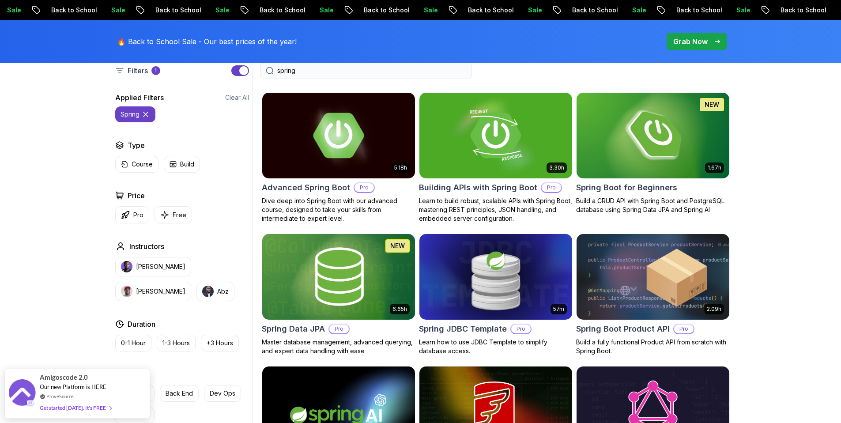
scroll to position [490, 0]
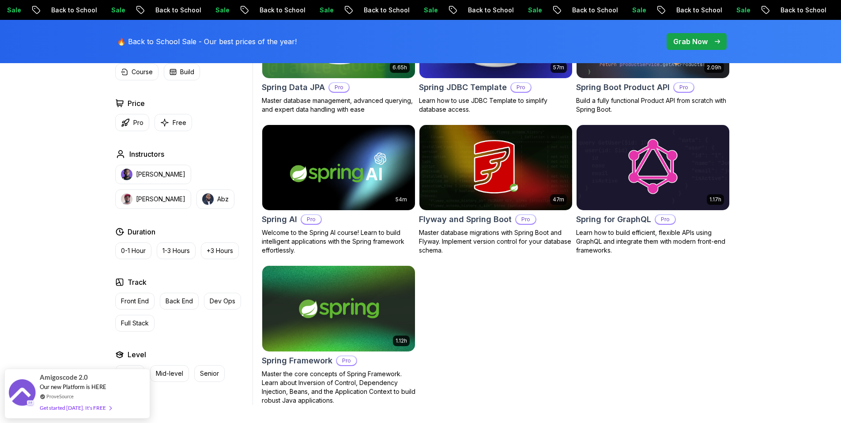
type input "spring"
click at [42, 319] on div "Filters 1 spring Filters 1 Applied Filters Clear All spring Type Course Build P…" at bounding box center [420, 109] width 841 height 675
click at [210, 376] on p "Senior" at bounding box center [209, 373] width 19 height 9
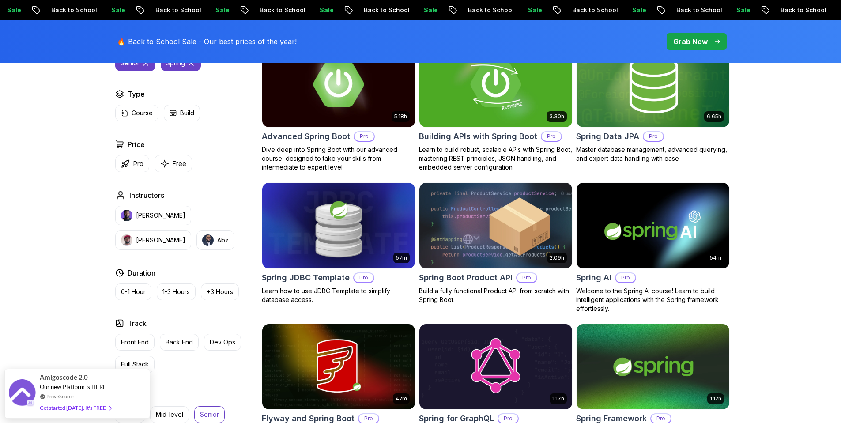
scroll to position [230, 0]
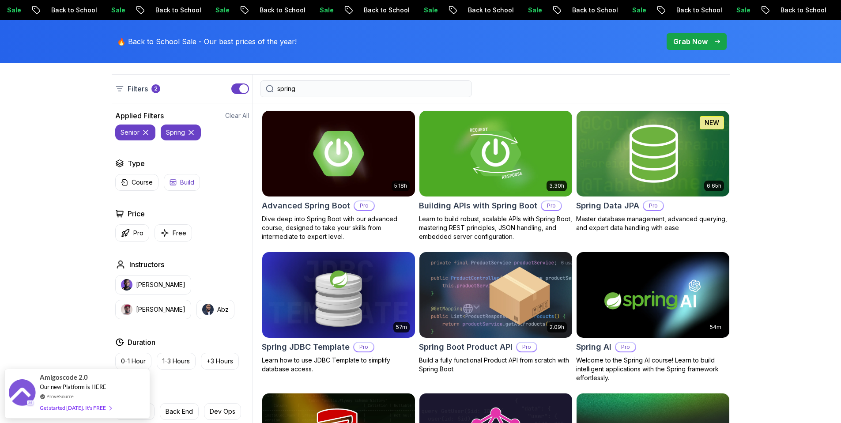
click at [180, 184] on p "Build" at bounding box center [187, 182] width 14 height 9
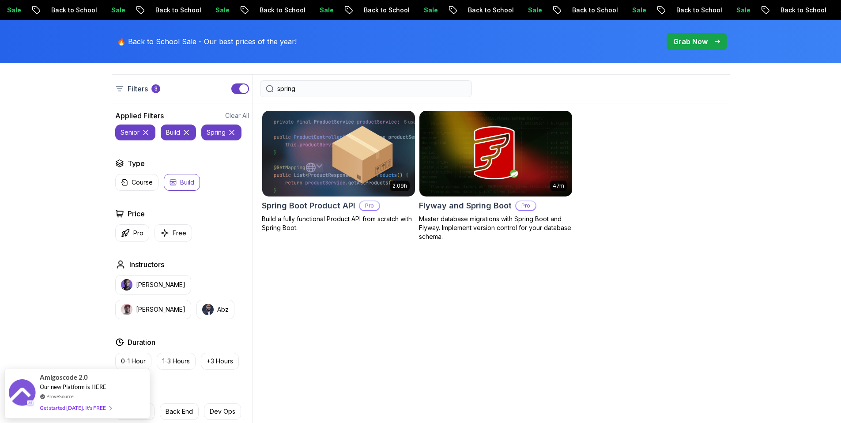
click at [178, 181] on button "Build" at bounding box center [182, 182] width 36 height 17
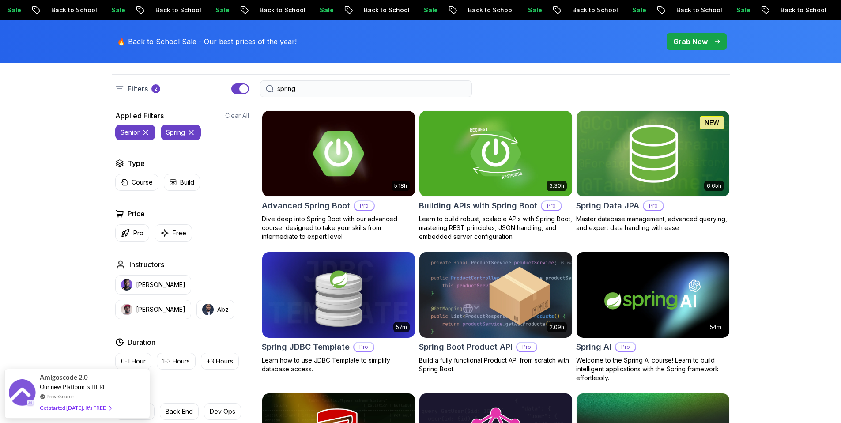
click at [438, 91] on input "spring" at bounding box center [371, 88] width 189 height 9
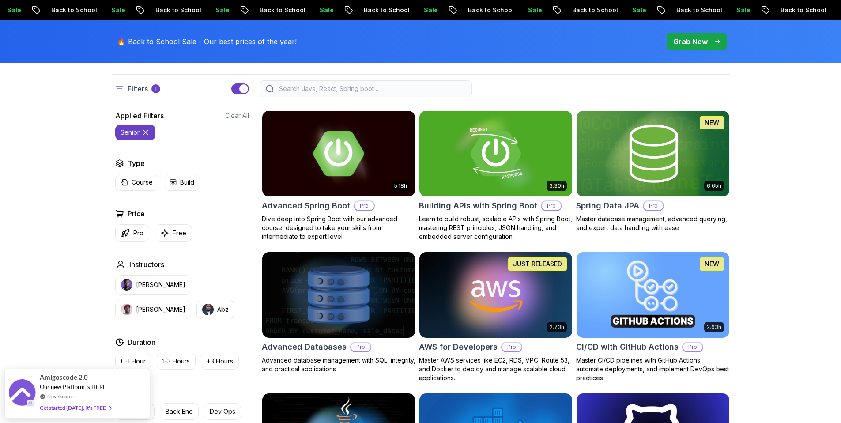
click at [234, 137] on div "senior" at bounding box center [182, 133] width 134 height 16
click at [191, 174] on button "Build" at bounding box center [182, 182] width 36 height 17
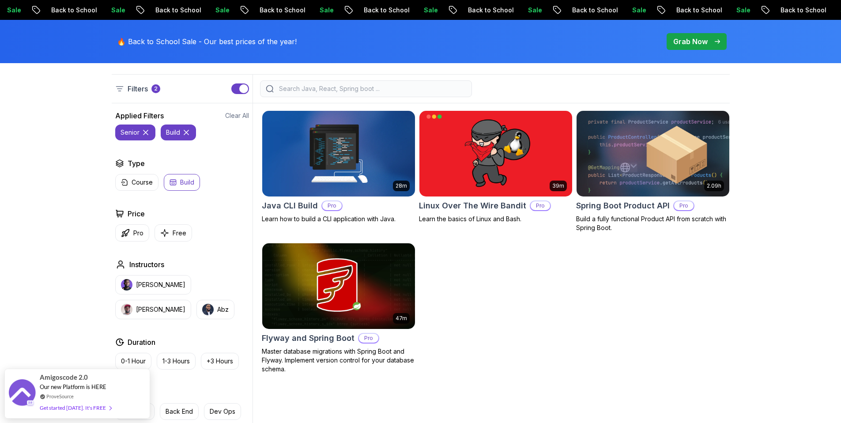
click at [196, 180] on button "Build" at bounding box center [182, 182] width 36 height 17
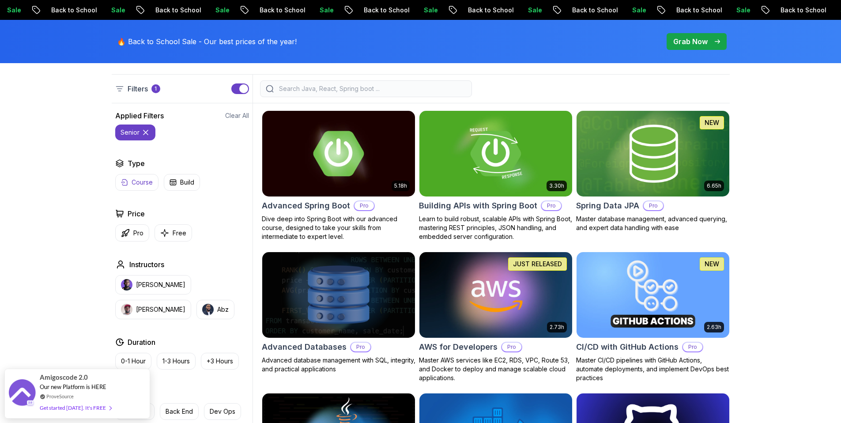
click at [144, 178] on p "Course" at bounding box center [142, 182] width 21 height 9
click at [144, 130] on icon at bounding box center [145, 132] width 9 height 9
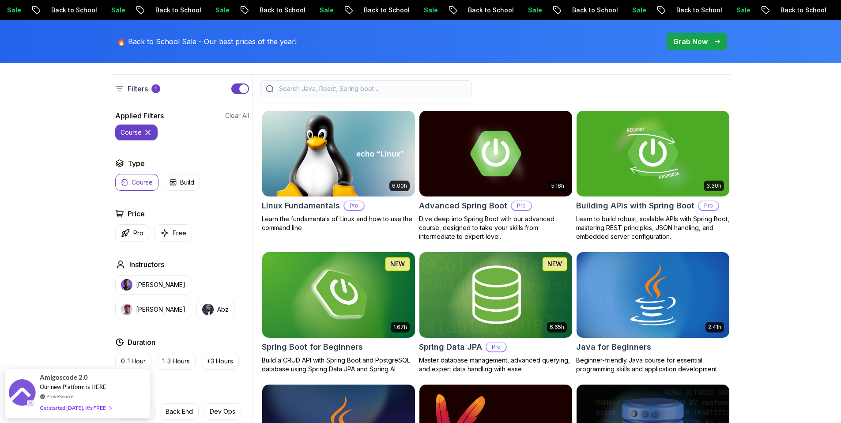
click at [146, 130] on icon at bounding box center [148, 132] width 9 height 9
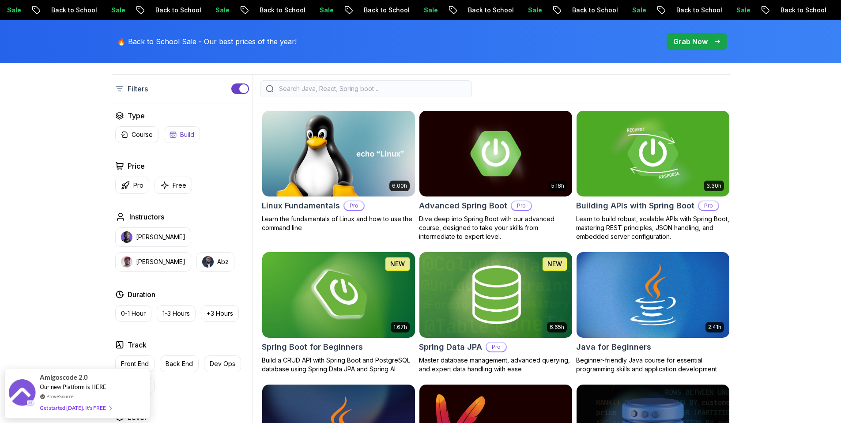
click at [181, 133] on p "Build" at bounding box center [187, 134] width 14 height 9
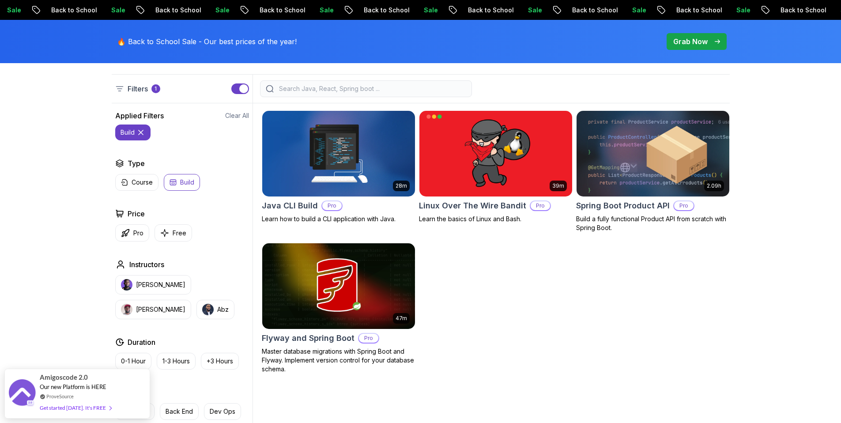
click at [140, 130] on icon at bounding box center [140, 132] width 9 height 9
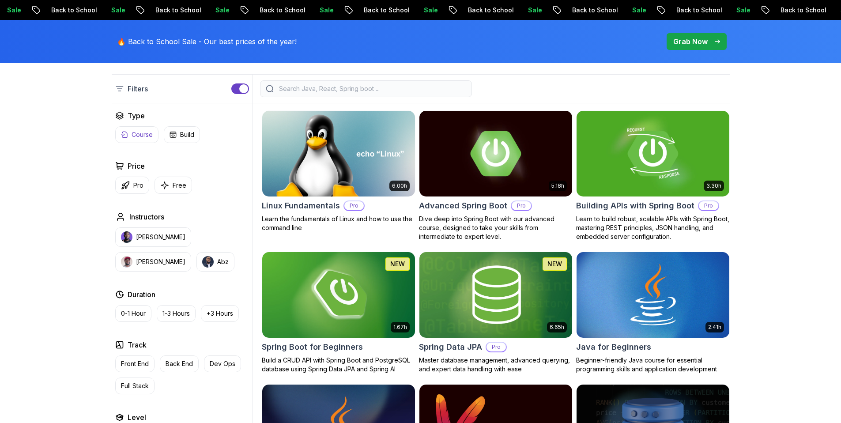
click at [140, 135] on p "Course" at bounding box center [142, 134] width 21 height 9
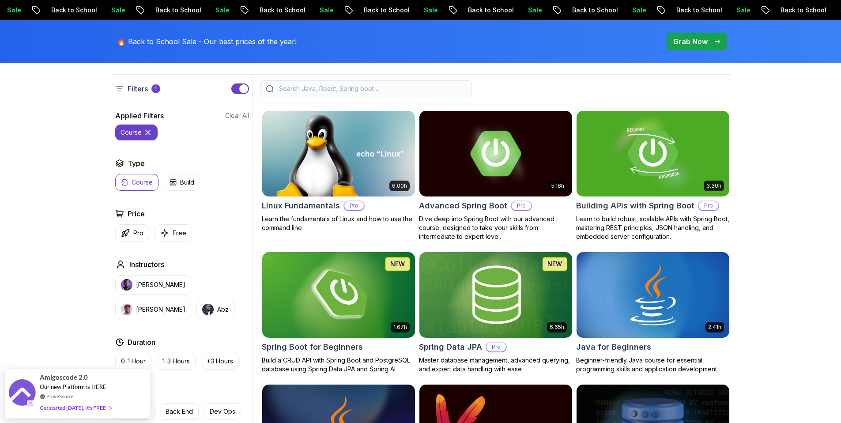
click at [156, 131] on button "course" at bounding box center [136, 133] width 42 height 16
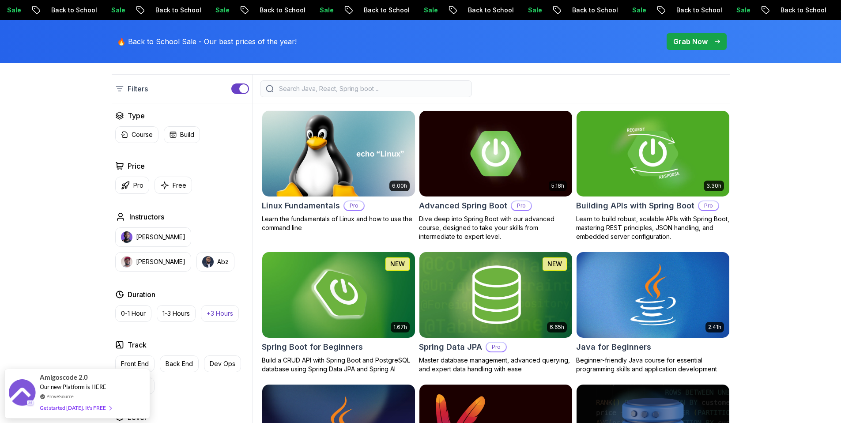
click at [216, 310] on p "+3 Hours" at bounding box center [220, 313] width 27 height 9
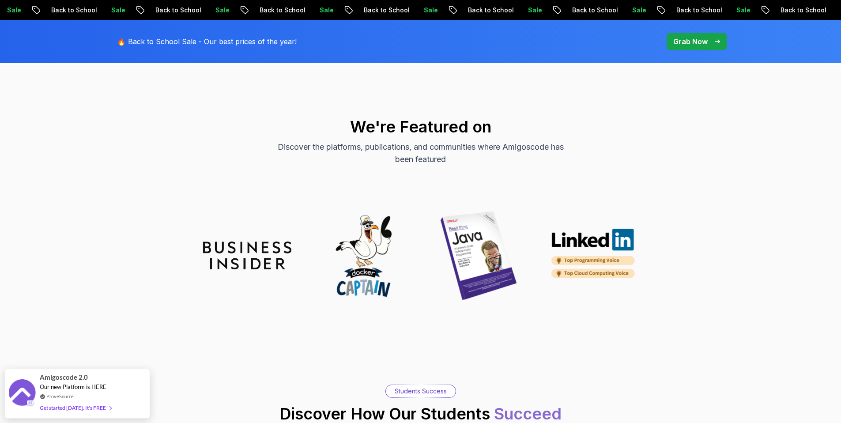
scroll to position [2287, 0]
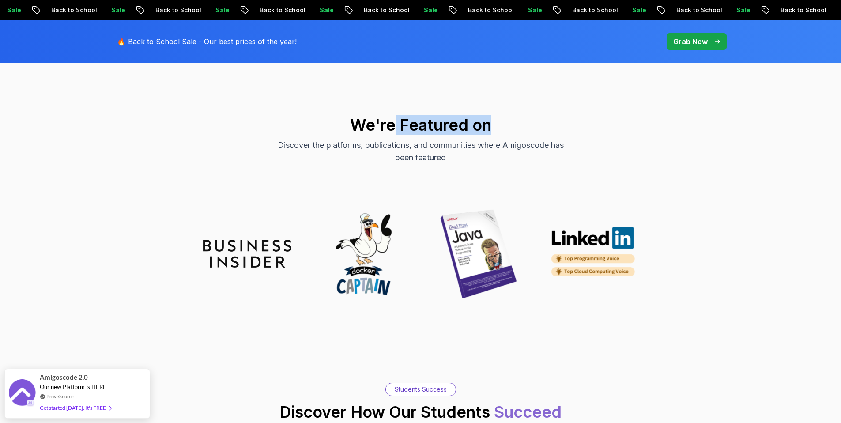
drag, startPoint x: 402, startPoint y: 115, endPoint x: 486, endPoint y: 115, distance: 84.4
click at [486, 116] on h2 "We're Featured on" at bounding box center [421, 125] width 618 height 18
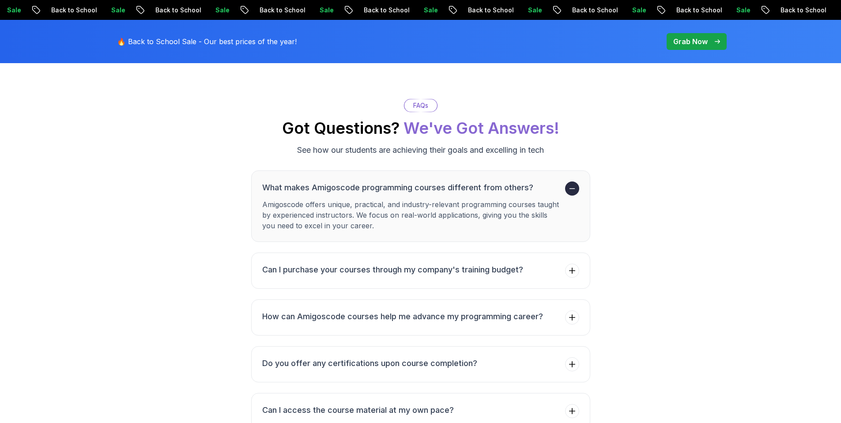
scroll to position [3153, 0]
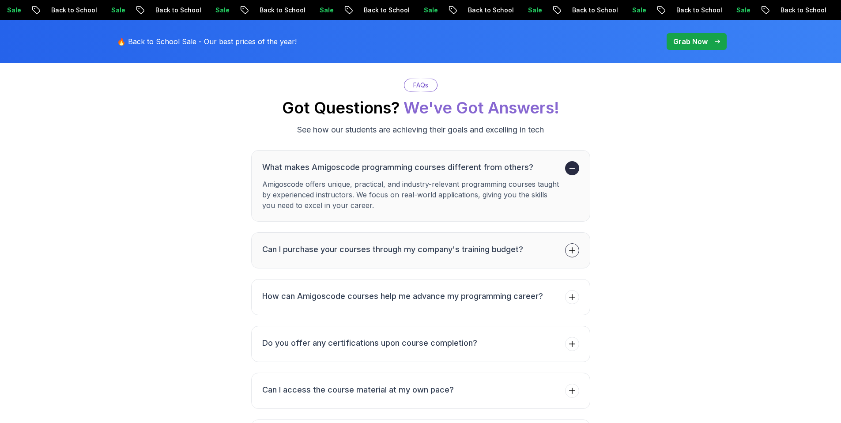
click at [428, 243] on h3 "Can I purchase your courses through my company's training budget?" at bounding box center [392, 249] width 261 height 12
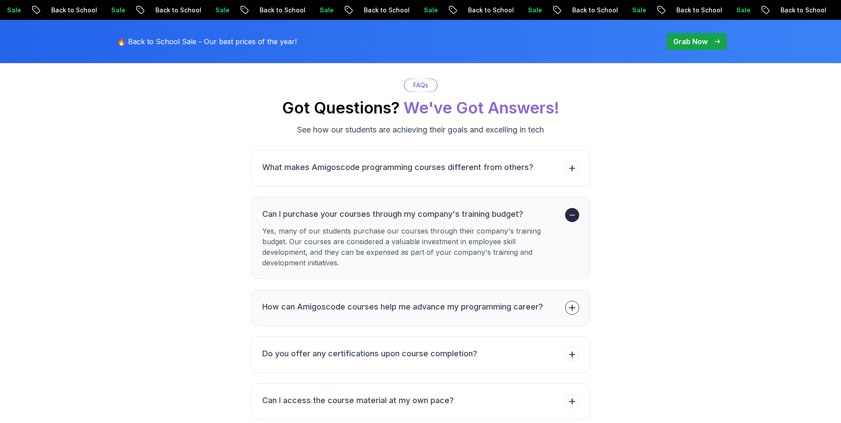
click at [466, 301] on h3 "How can Amigoscode courses help me advance my programming career?" at bounding box center [402, 307] width 281 height 12
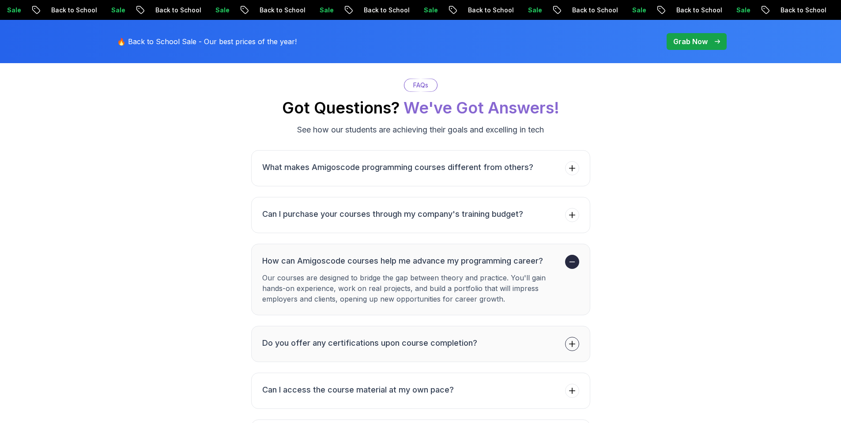
click at [336, 337] on h3 "Do you offer any certifications upon course completion?" at bounding box center [369, 343] width 215 height 12
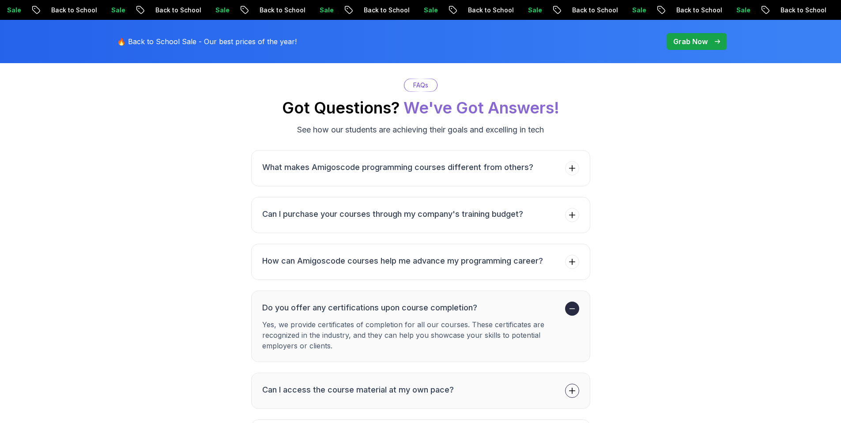
click at [315, 384] on h3 "Can I access the course material at my own pace?" at bounding box center [358, 390] width 192 height 12
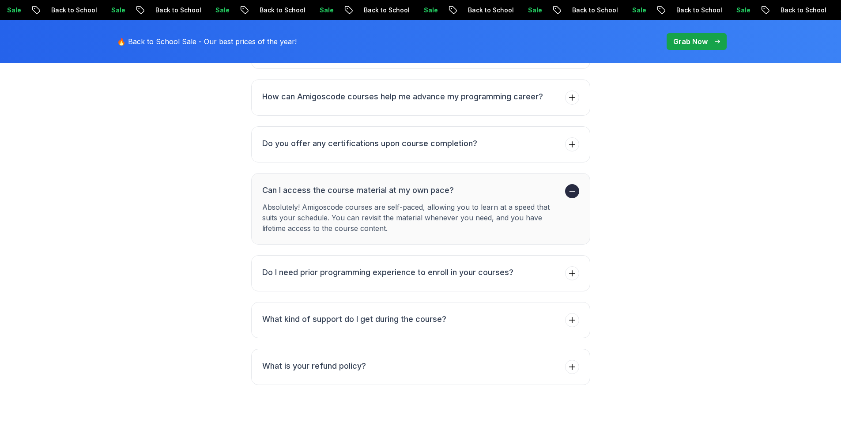
scroll to position [3358, 0]
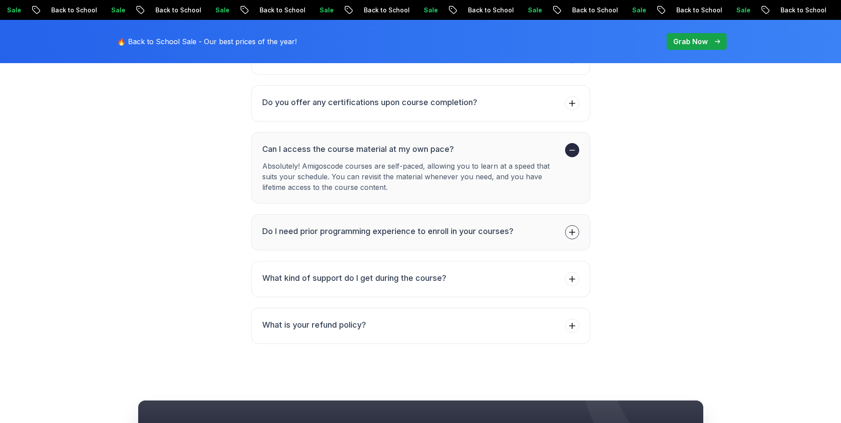
click at [391, 227] on h3 "Do I need prior programming experience to enroll in your courses?" at bounding box center [387, 231] width 251 height 12
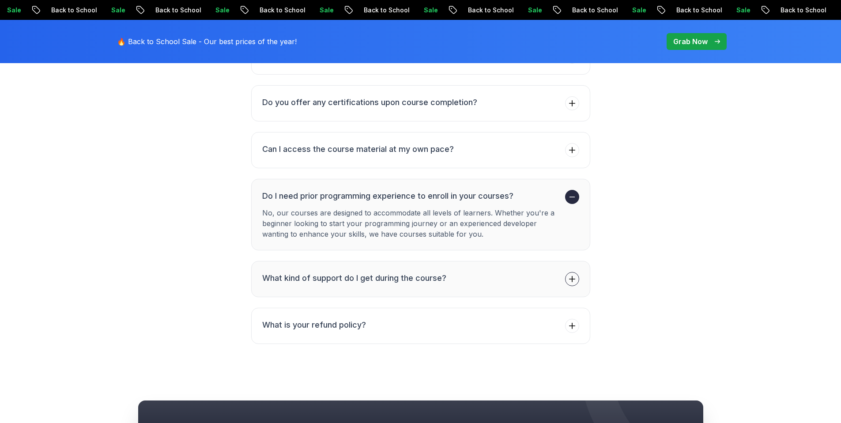
click at [362, 272] on h3 "What kind of support do I get during the course?" at bounding box center [354, 278] width 184 height 12
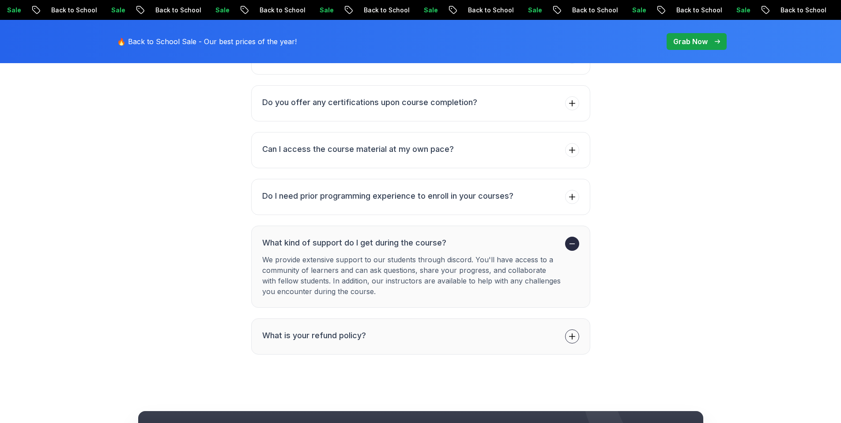
click at [360, 318] on button "What is your refund policy?" at bounding box center [420, 336] width 339 height 36
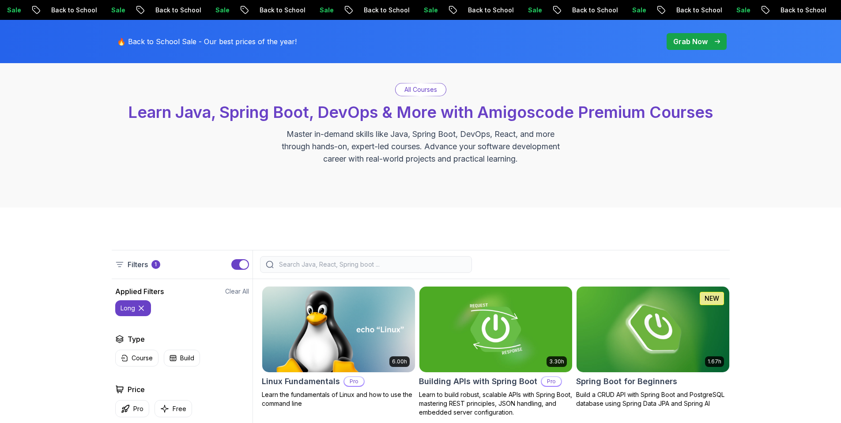
scroll to position [0, 0]
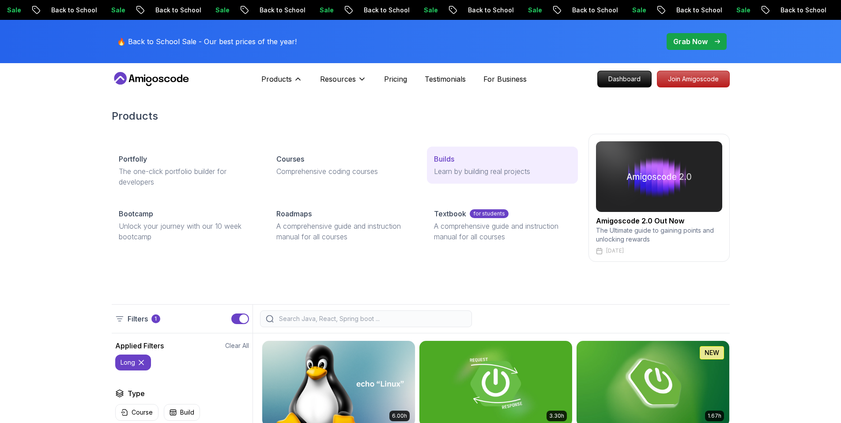
click at [463, 161] on div "Builds" at bounding box center [502, 159] width 136 height 11
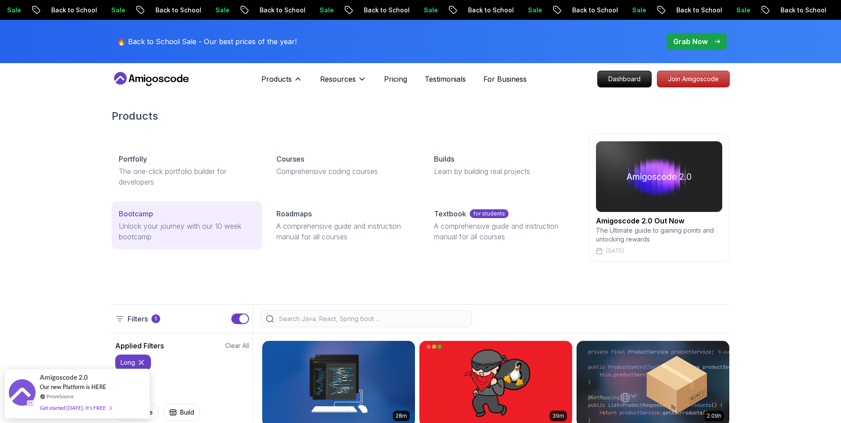
click at [146, 218] on p "Bootcamp" at bounding box center [136, 213] width 34 height 11
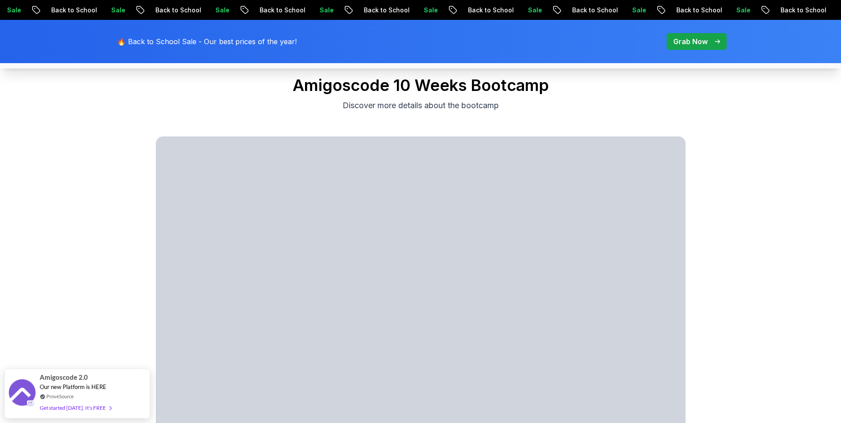
scroll to position [383, 0]
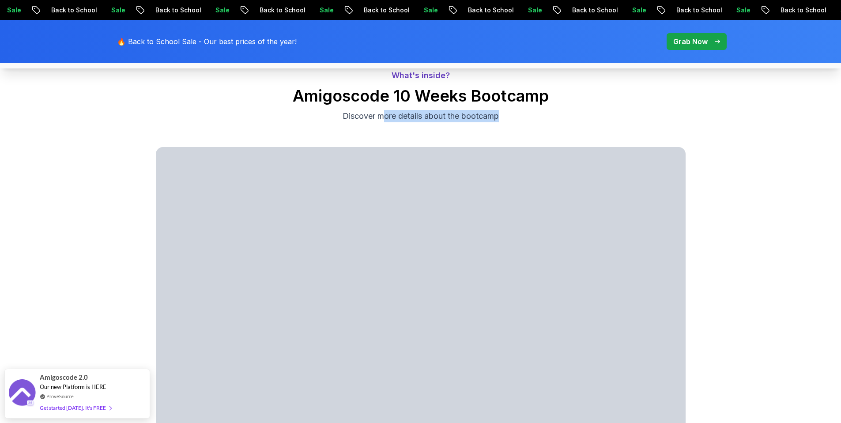
drag, startPoint x: 380, startPoint y: 119, endPoint x: 506, endPoint y: 115, distance: 126.4
click at [506, 115] on p "Discover more details about the bootcamp" at bounding box center [421, 116] width 297 height 12
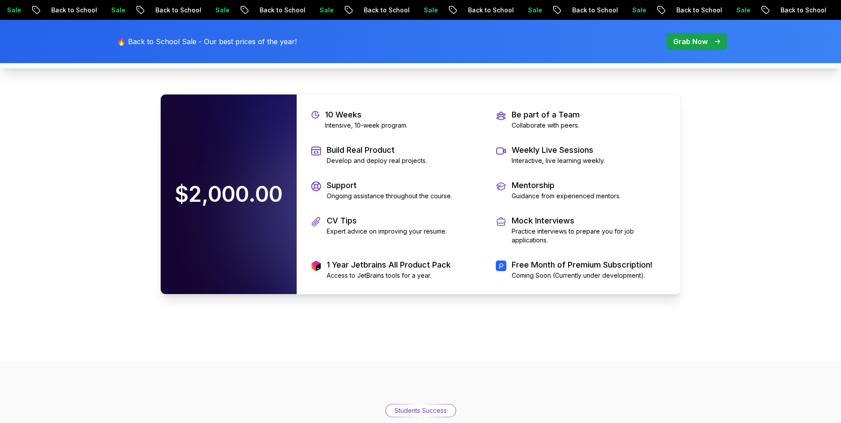
scroll to position [1907, 0]
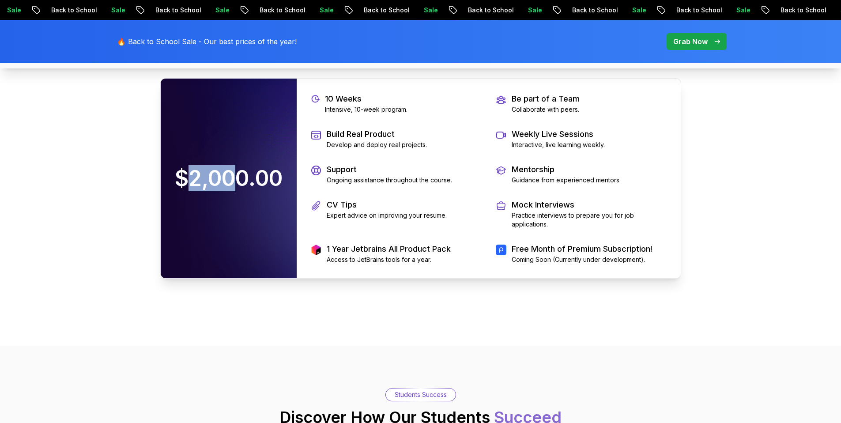
drag, startPoint x: 187, startPoint y: 296, endPoint x: 242, endPoint y: 296, distance: 54.3
click at [242, 198] on p "$2,000.00" at bounding box center [228, 178] width 125 height 39
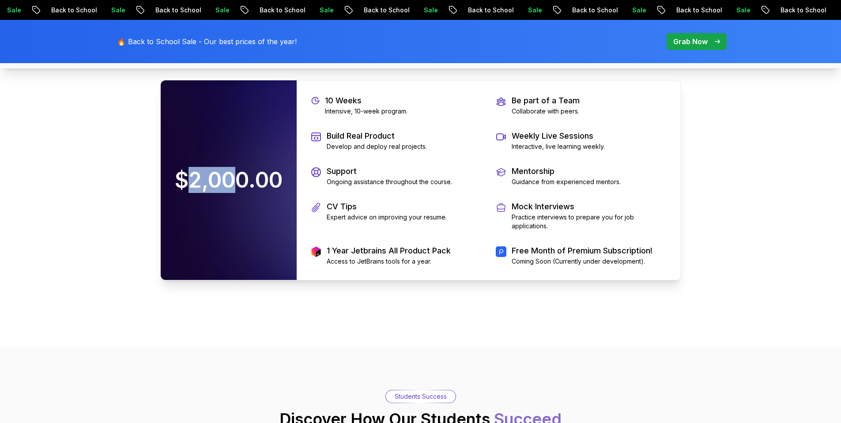
scroll to position [1903, 0]
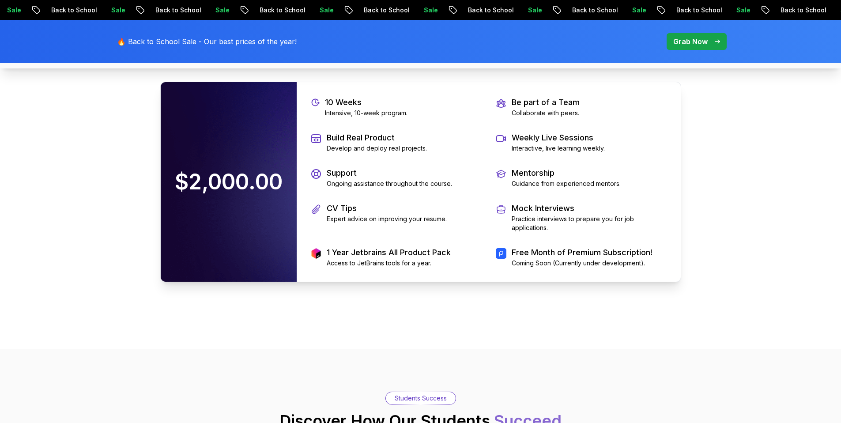
drag, startPoint x: 312, startPoint y: 164, endPoint x: 532, endPoint y: 163, distance: 220.0
click at [532, 57] on p "Equip Yourself with Essential Skills and Real-World Experience" at bounding box center [421, 51] width 297 height 12
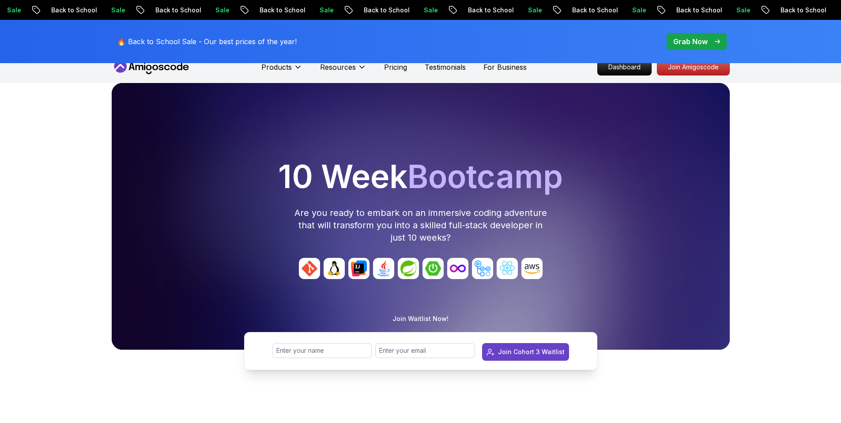
scroll to position [0, 0]
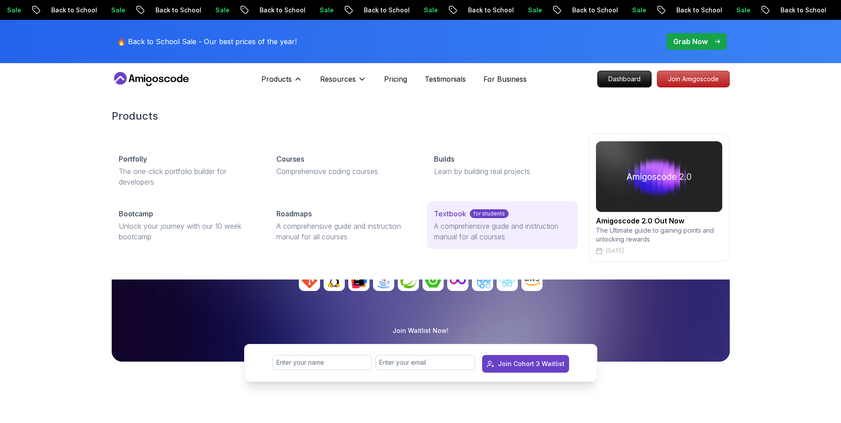
click at [484, 229] on p "A comprehensive guide and instruction manual for all courses" at bounding box center [502, 231] width 136 height 21
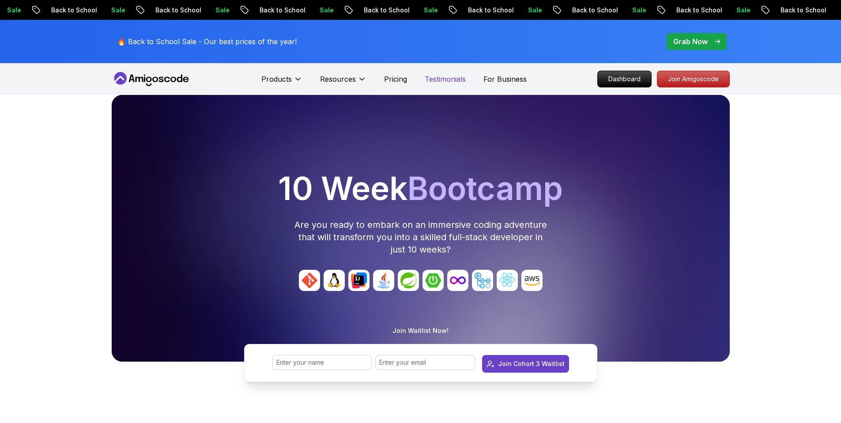
click at [452, 79] on p "Testimonials" at bounding box center [445, 79] width 41 height 11
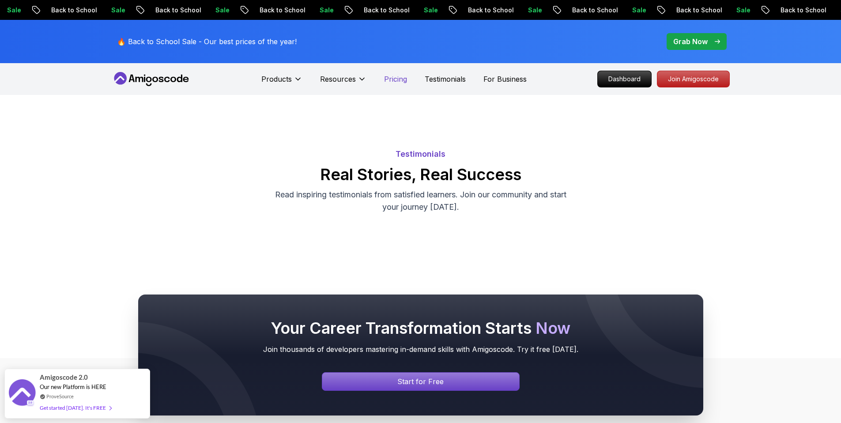
click at [398, 74] on p "Pricing" at bounding box center [395, 79] width 23 height 11
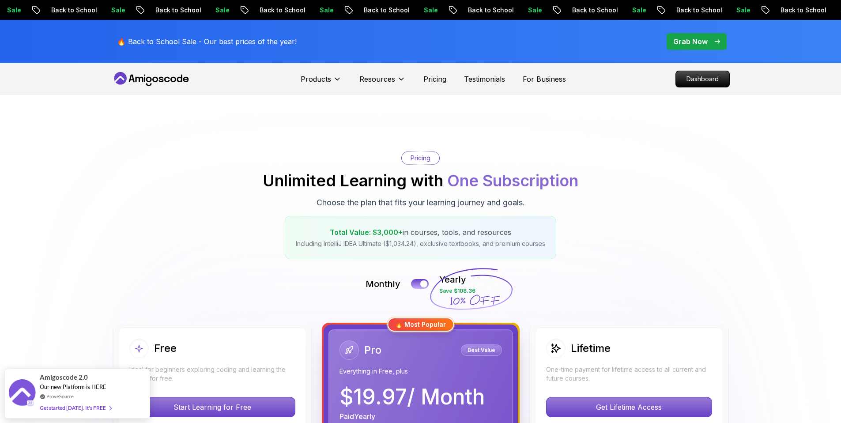
click at [424, 280] on button at bounding box center [420, 284] width 18 height 10
click at [422, 285] on div at bounding box center [424, 283] width 7 height 7
click at [423, 281] on div at bounding box center [424, 283] width 7 height 7
click at [443, 242] on p "Including IntelliJ IDEA Ultimate ($1,034.24), exclusive textbooks, and premium …" at bounding box center [421, 243] width 250 height 9
click at [383, 186] on h2 "Unlimited Learning with One Subscription" at bounding box center [421, 181] width 316 height 18
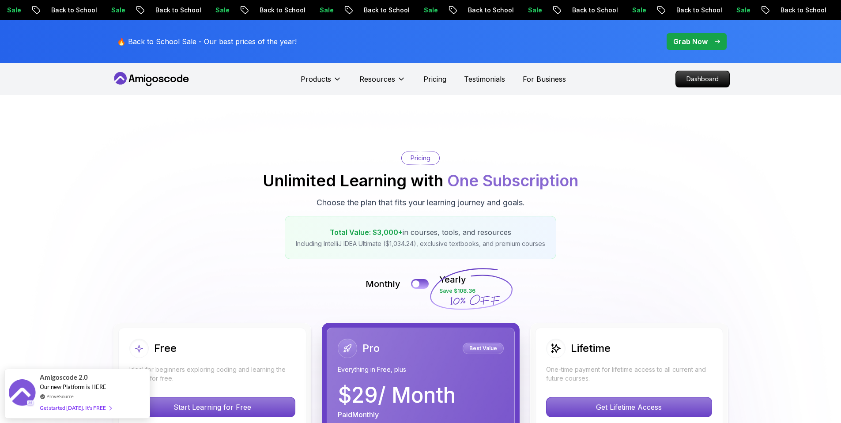
scroll to position [44, 0]
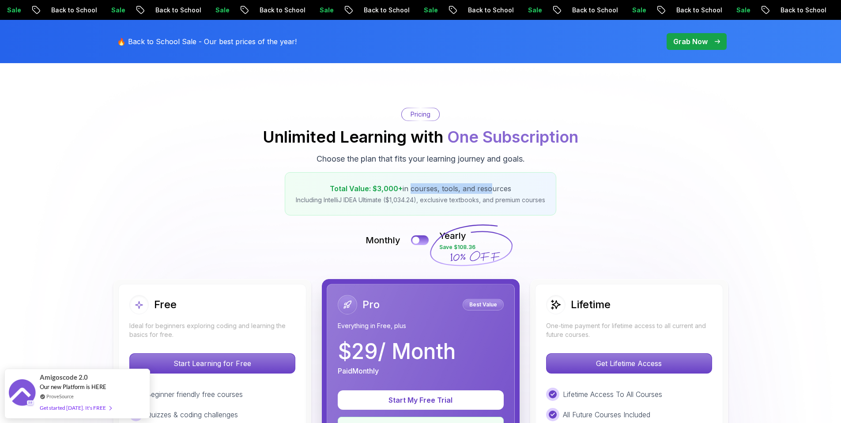
drag, startPoint x: 409, startPoint y: 192, endPoint x: 488, endPoint y: 190, distance: 79.1
click at [488, 190] on p "Total Value: $3,000+ in courses, tools, and resources" at bounding box center [421, 188] width 250 height 11
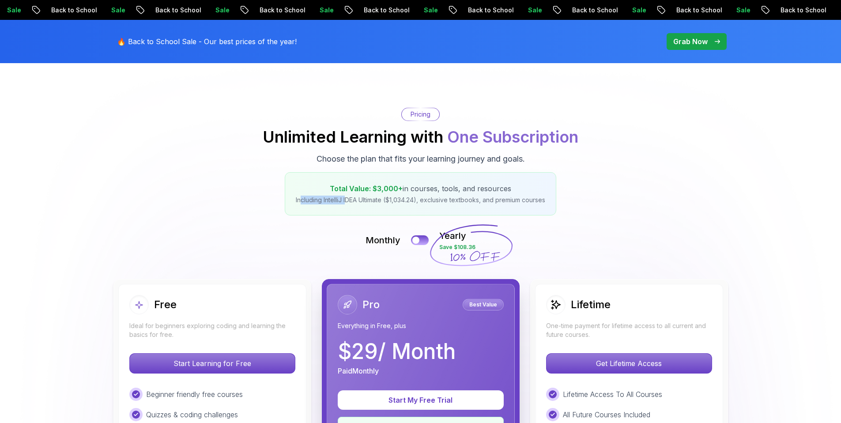
drag, startPoint x: 300, startPoint y: 200, endPoint x: 355, endPoint y: 194, distance: 55.1
click at [347, 196] on p "Including IntelliJ IDEA Ultimate ($1,034.24), exclusive textbooks, and premium …" at bounding box center [421, 200] width 250 height 9
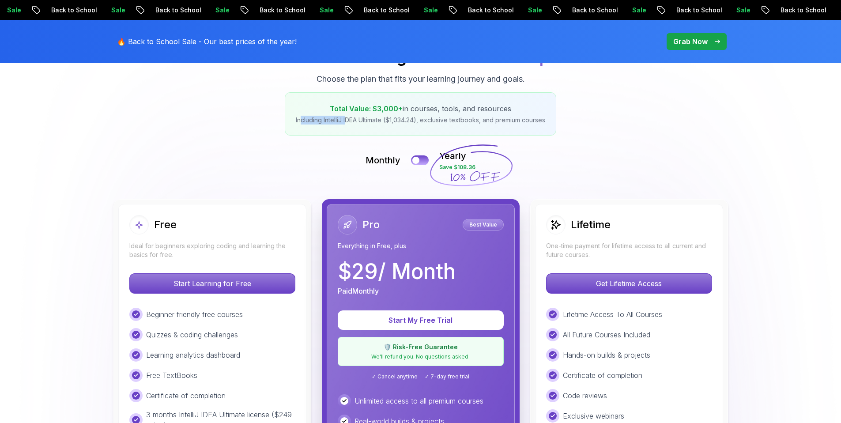
scroll to position [125, 0]
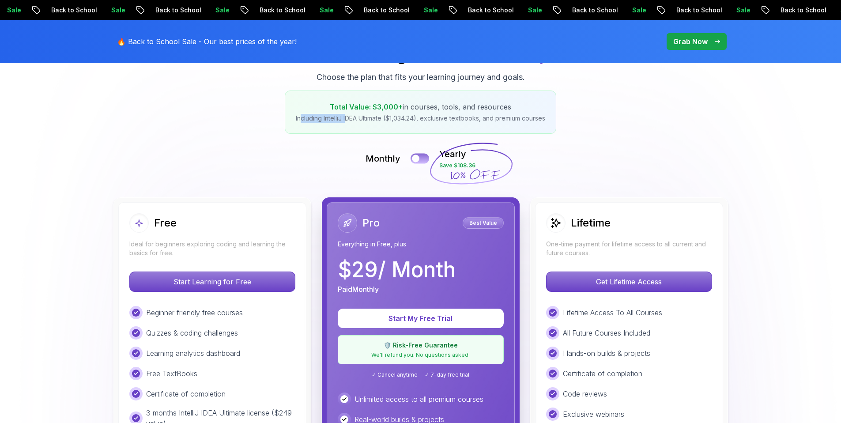
click at [416, 159] on div at bounding box center [416, 159] width 8 height 8
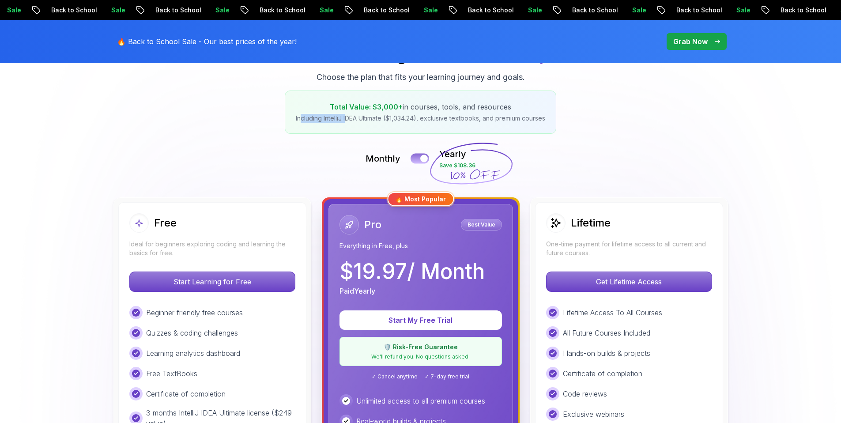
click at [416, 159] on button at bounding box center [420, 158] width 19 height 10
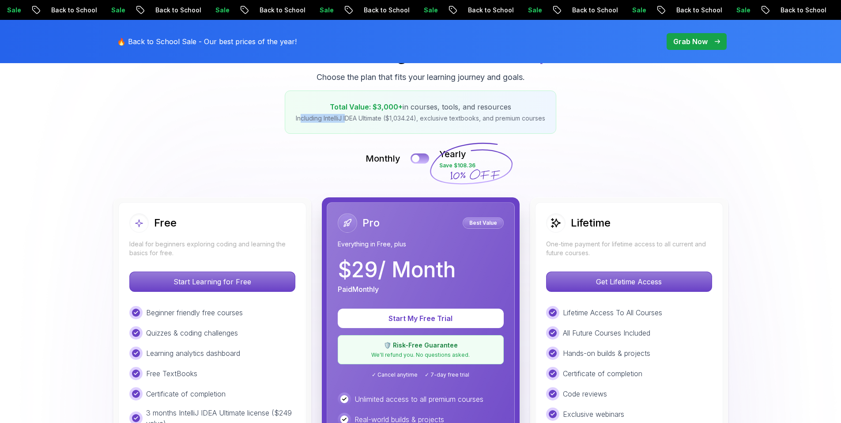
click at [416, 159] on div at bounding box center [416, 159] width 8 height 8
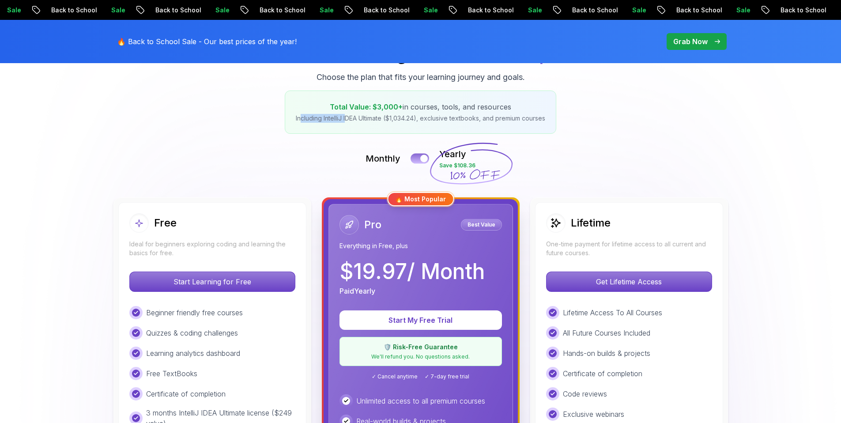
click at [416, 159] on button at bounding box center [420, 158] width 19 height 10
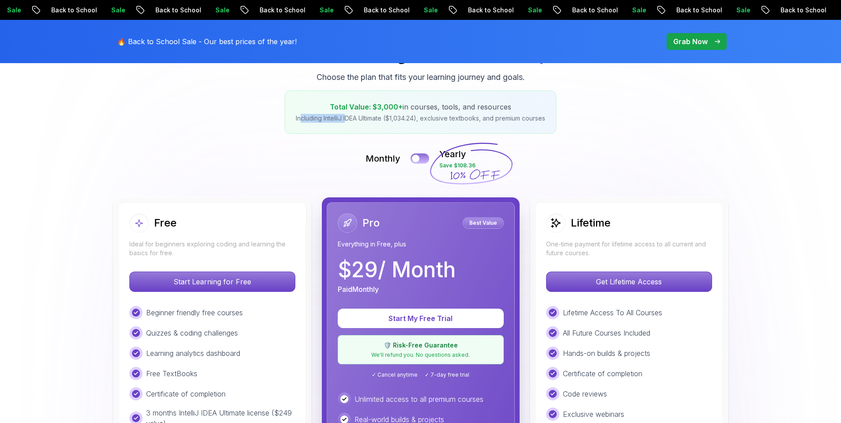
click at [416, 159] on div at bounding box center [416, 159] width 8 height 8
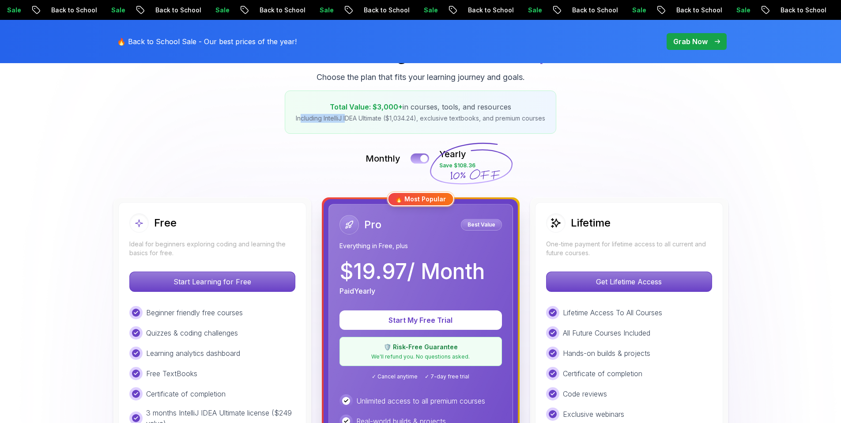
click at [416, 159] on button at bounding box center [420, 158] width 19 height 10
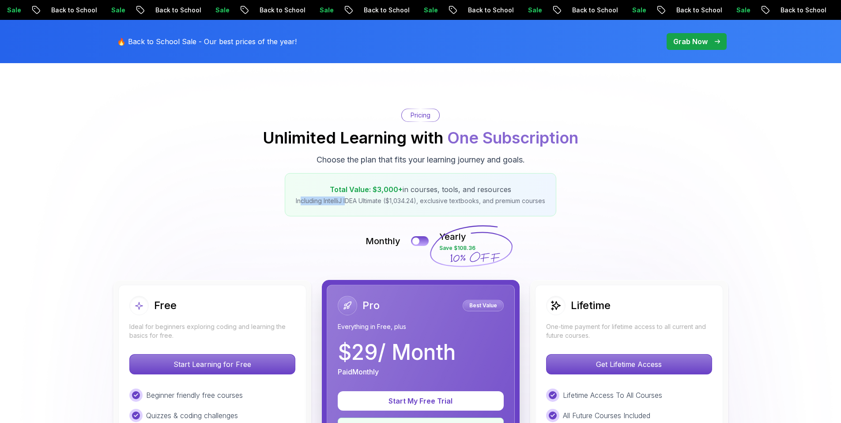
scroll to position [0, 0]
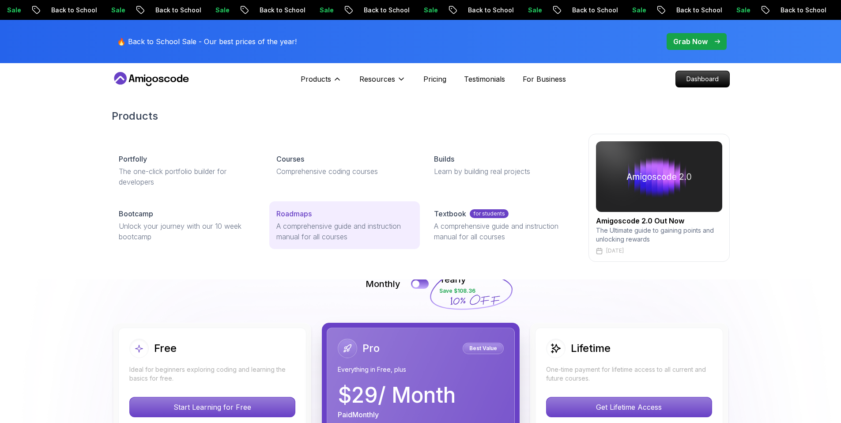
click at [327, 220] on link "Roadmaps A comprehensive guide and instruction manual for all courses" at bounding box center [344, 225] width 151 height 48
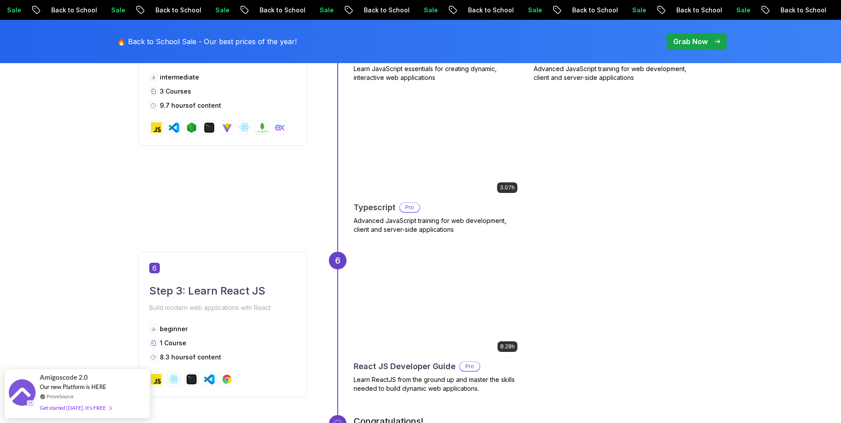
scroll to position [1332, 0]
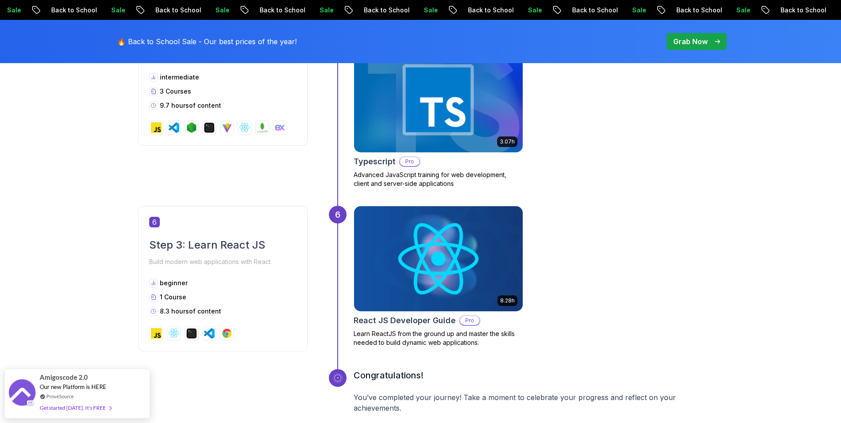
click at [375, 266] on img at bounding box center [438, 259] width 177 height 110
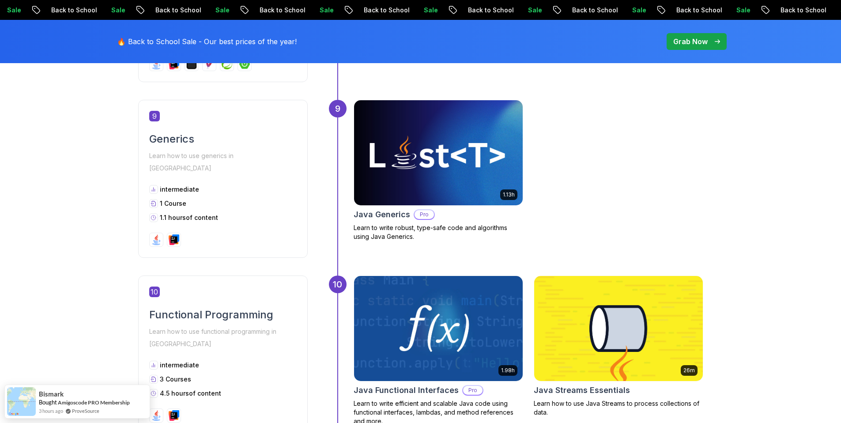
scroll to position [1783, 0]
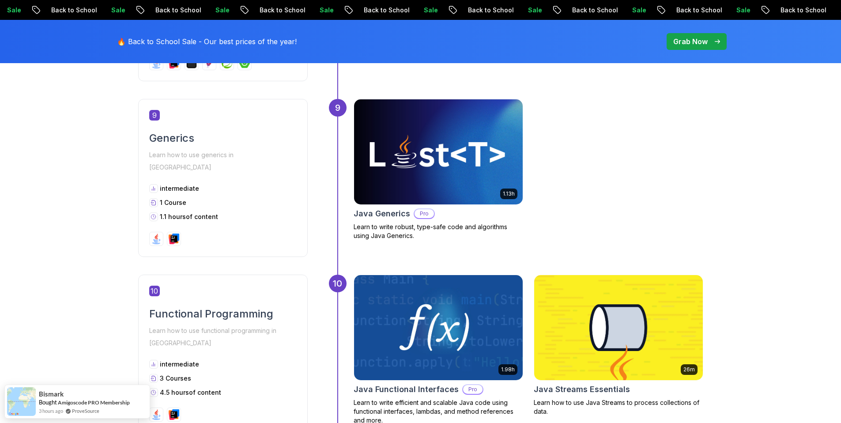
click at [552, 138] on body "Sale Back to School Sale Back to School Sale Back to School Sale Back to School…" at bounding box center [420, 262] width 841 height 4090
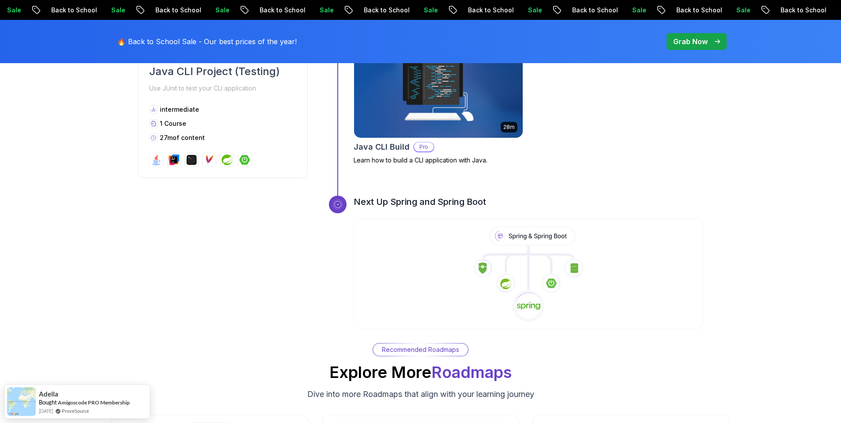
scroll to position [3025, 0]
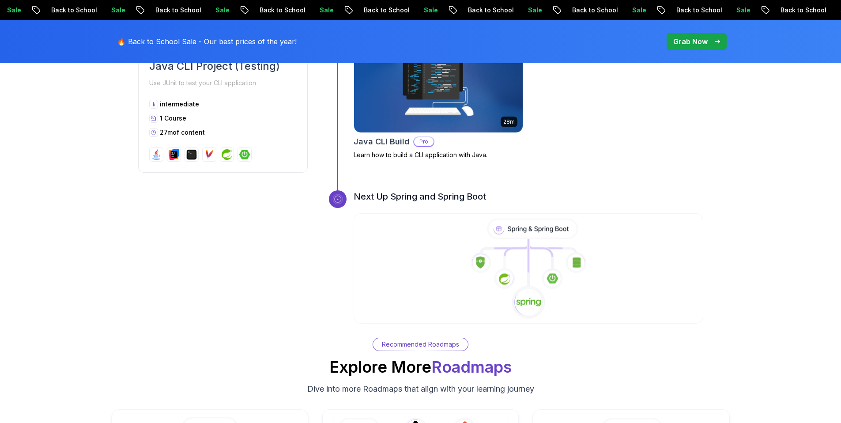
click at [529, 239] on icon at bounding box center [529, 255] width 0 height 33
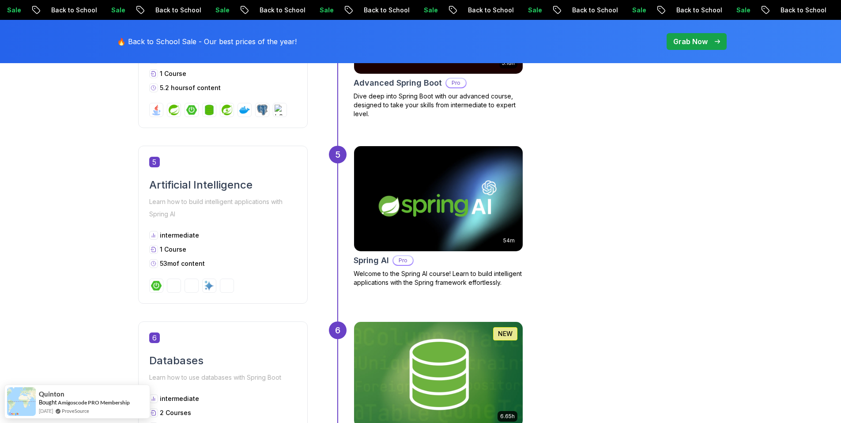
scroll to position [1295, 0]
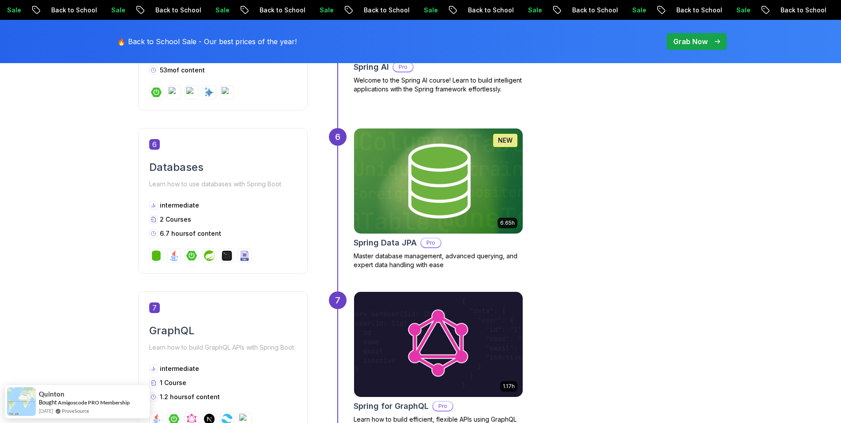
click at [405, 175] on img at bounding box center [438, 181] width 177 height 110
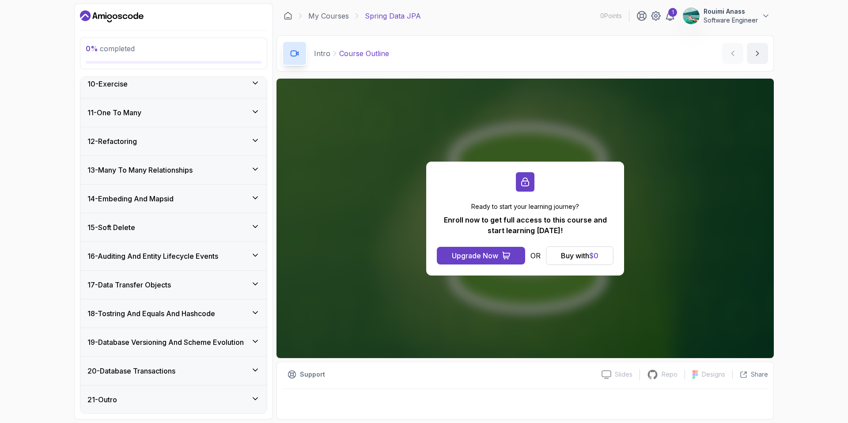
scroll to position [414, 0]
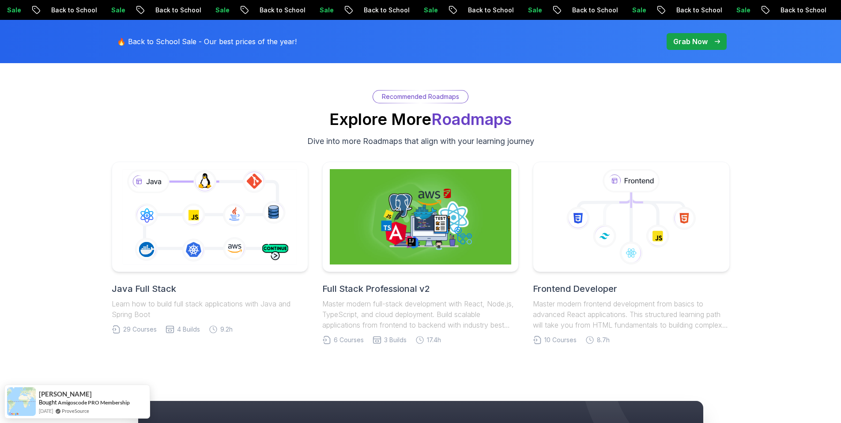
scroll to position [1995, 0]
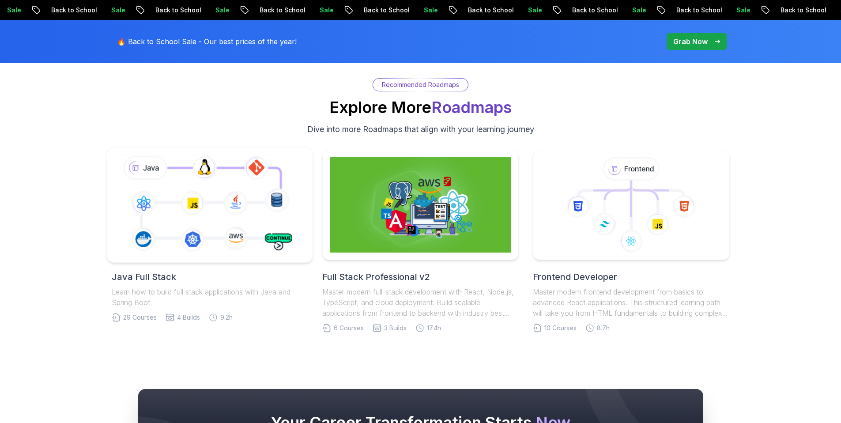
click at [212, 224] on icon at bounding box center [210, 205] width 187 height 104
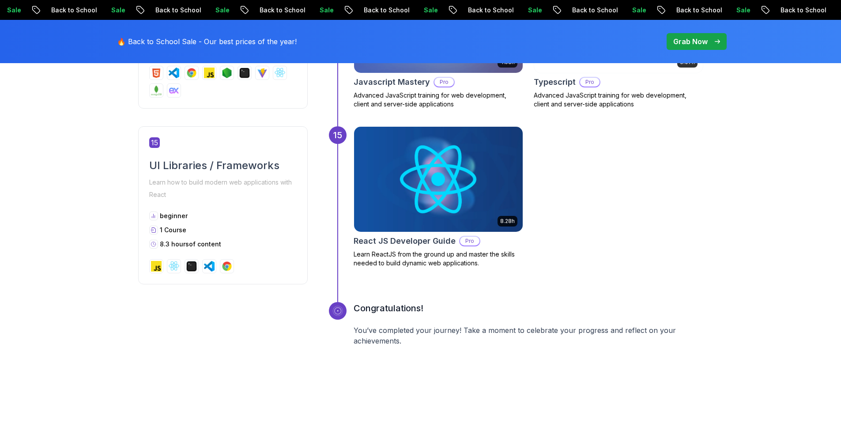
scroll to position [3673, 0]
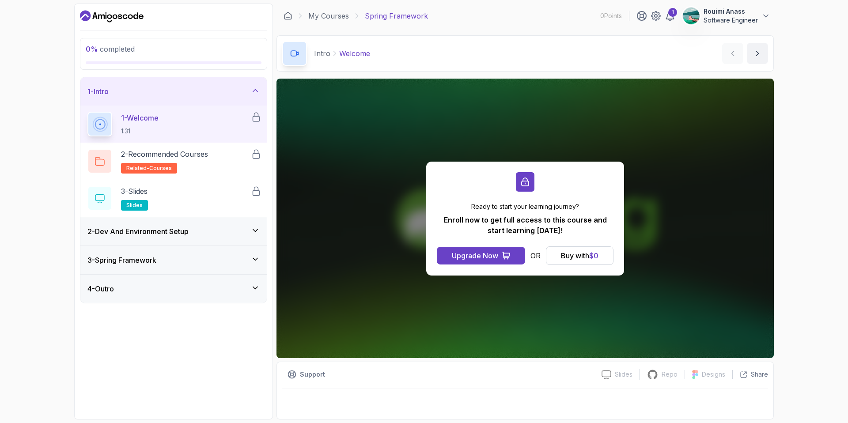
click at [203, 233] on div "2 - Dev And Environment Setup" at bounding box center [173, 231] width 172 height 11
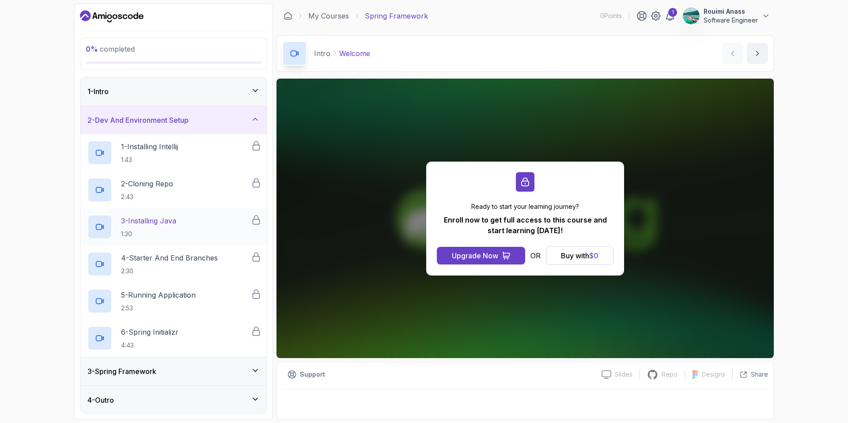
scroll to position [1, 0]
click at [46, 227] on div "0 % completed 1 - Intro 2 - Dev And Environment Setup 1 - Installing Intellij 1…" at bounding box center [424, 211] width 848 height 423
click at [173, 373] on div "3 - Spring Framework" at bounding box center [173, 370] width 172 height 11
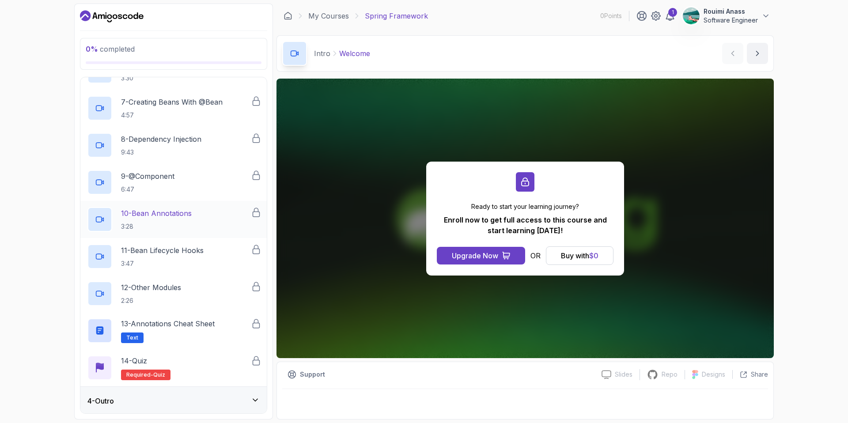
scroll to position [298, 0]
click at [182, 96] on p "7 - Creating Beans With @Bean" at bounding box center [172, 100] width 102 height 11
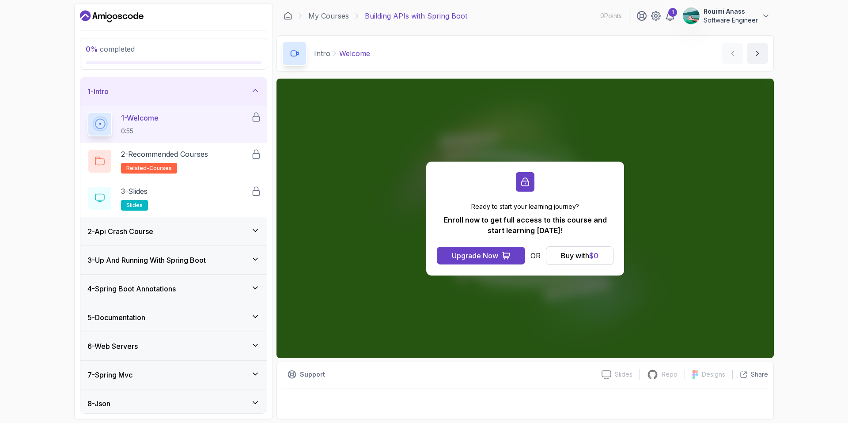
click at [180, 238] on div "2 - Api Crash Course" at bounding box center [173, 231] width 186 height 28
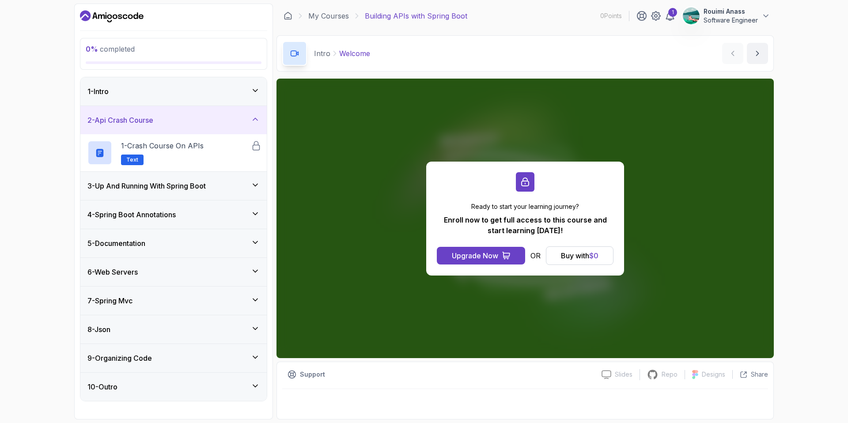
click at [219, 188] on div "3 - Up And Running With Spring Boot" at bounding box center [173, 186] width 172 height 11
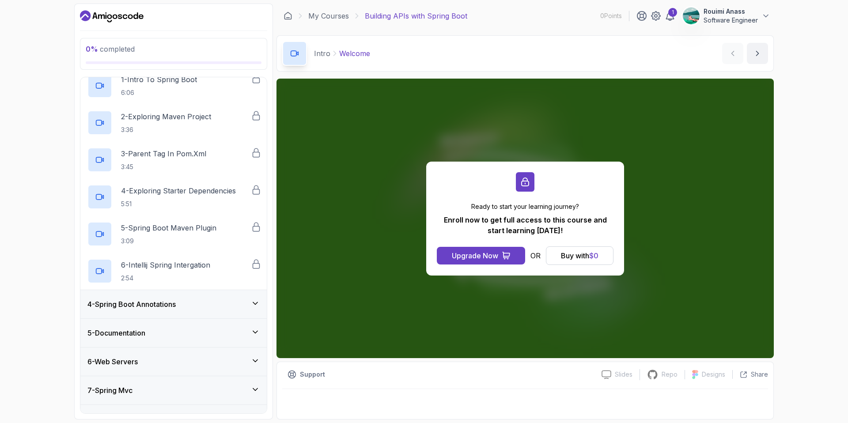
scroll to position [116, 0]
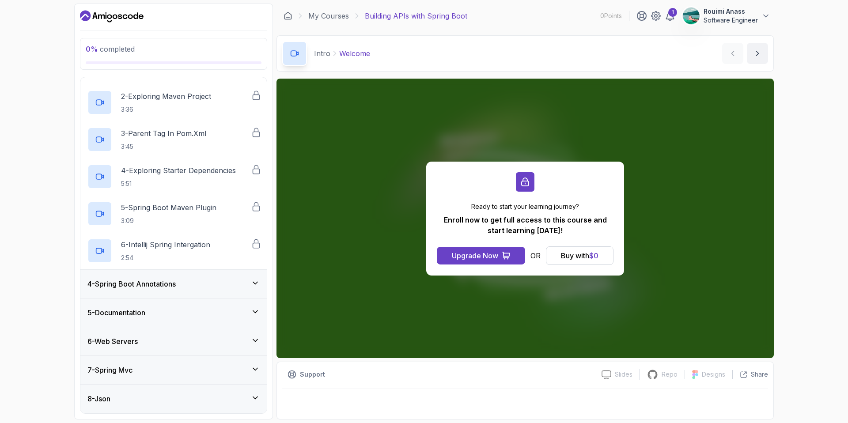
click at [216, 279] on div "4 - Spring Boot Annotations" at bounding box center [173, 284] width 172 height 11
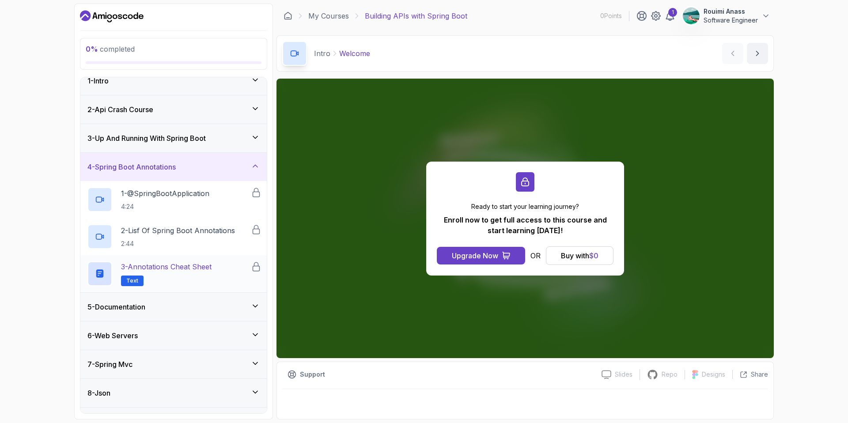
scroll to position [62, 0]
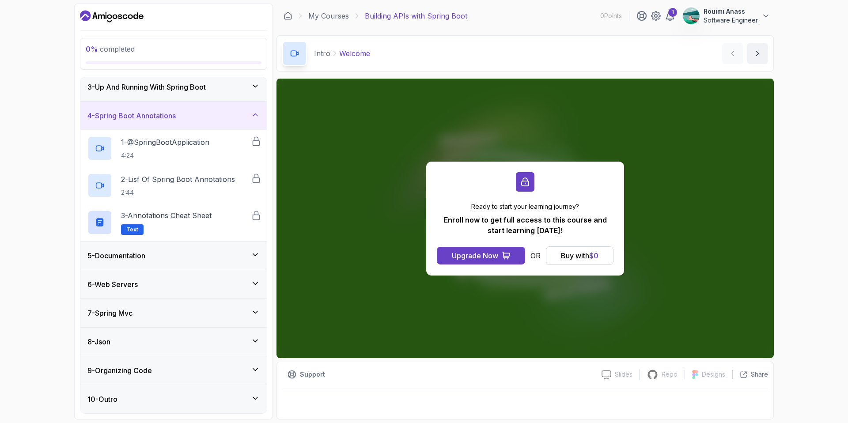
click at [203, 256] on div "5 - Documentation" at bounding box center [173, 255] width 172 height 11
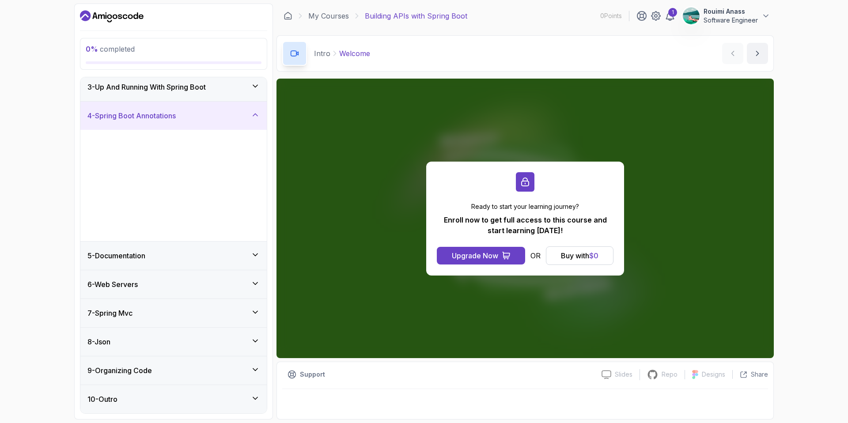
scroll to position [0, 0]
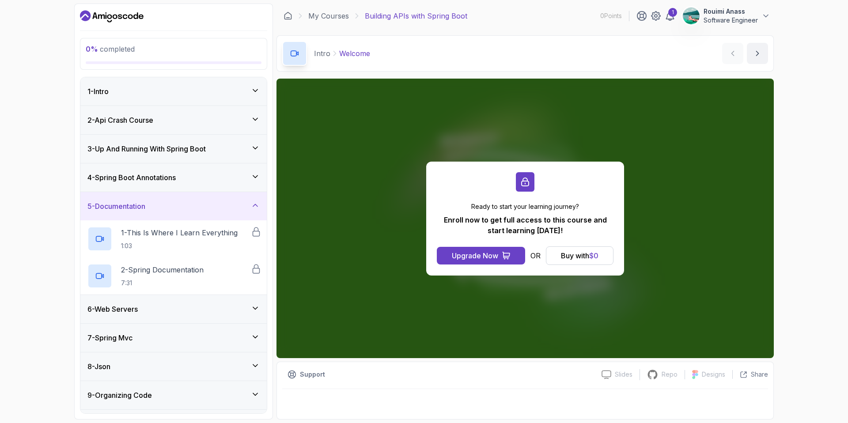
click at [171, 311] on div "6 - Web Servers" at bounding box center [173, 309] width 172 height 11
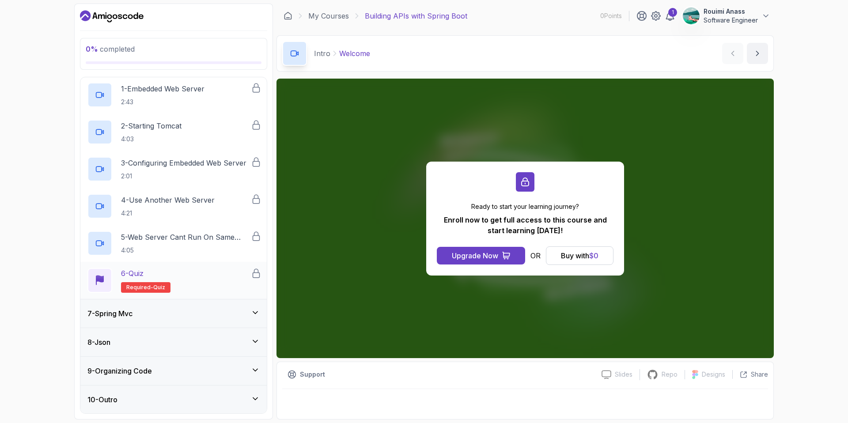
scroll to position [173, 0]
click at [169, 305] on div "7 - Spring Mvc" at bounding box center [173, 313] width 186 height 28
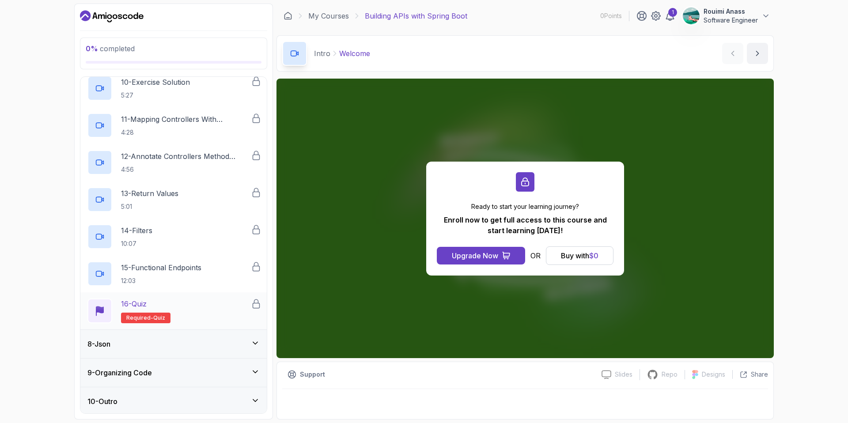
scroll to position [544, 0]
click at [203, 344] on div "8 - Json" at bounding box center [173, 342] width 172 height 11
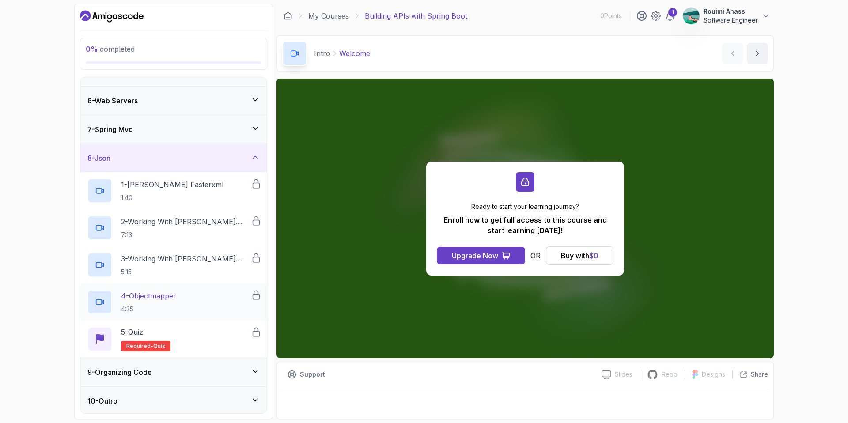
scroll to position [136, 0]
click at [187, 365] on div "9 - Organizing Code" at bounding box center [173, 370] width 172 height 11
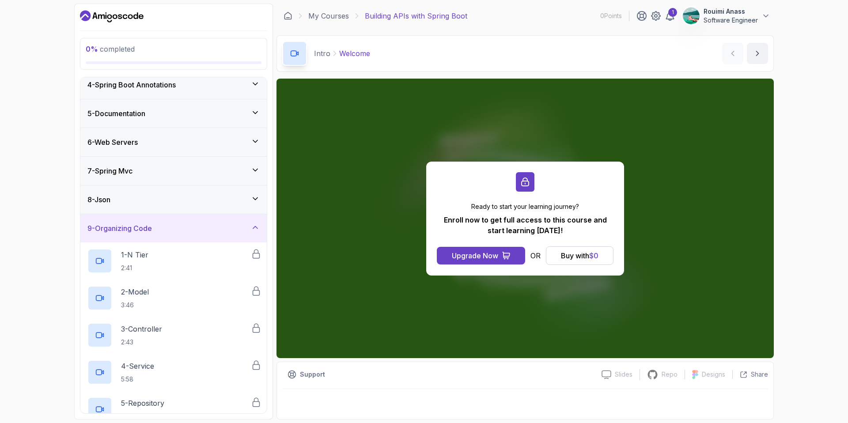
scroll to position [322, 0]
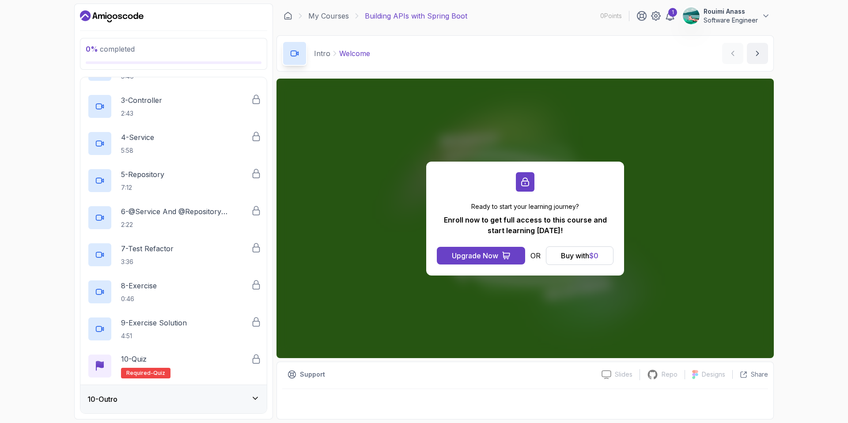
click at [178, 402] on div "10 - Outro" at bounding box center [173, 399] width 172 height 11
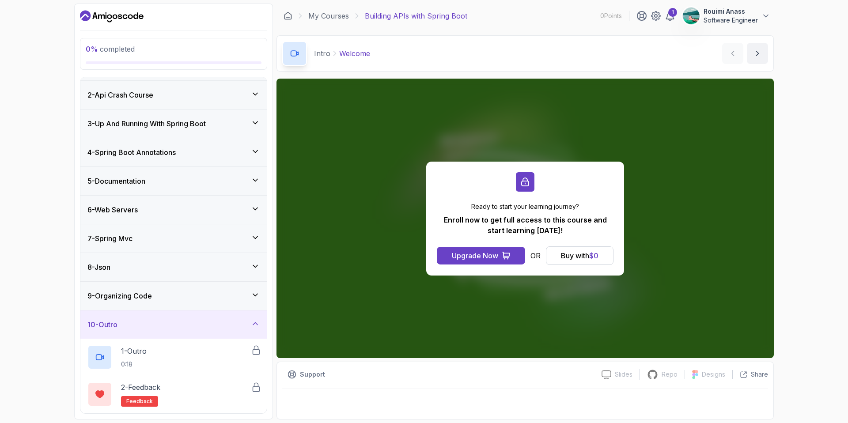
scroll to position [0, 0]
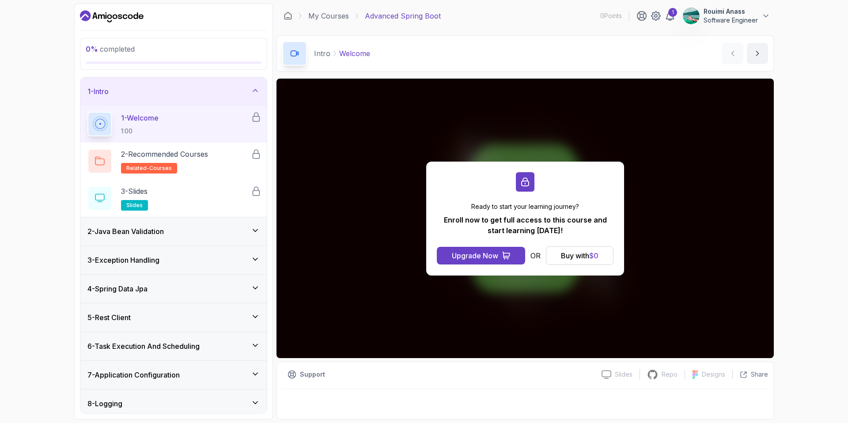
click at [150, 232] on h3 "2 - Java Bean Validation" at bounding box center [125, 231] width 76 height 11
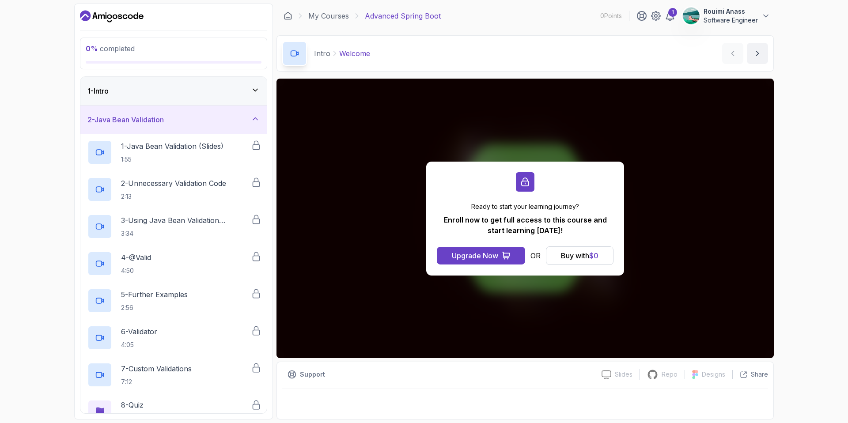
click at [211, 116] on div "2 - Java Bean Validation" at bounding box center [173, 119] width 172 height 11
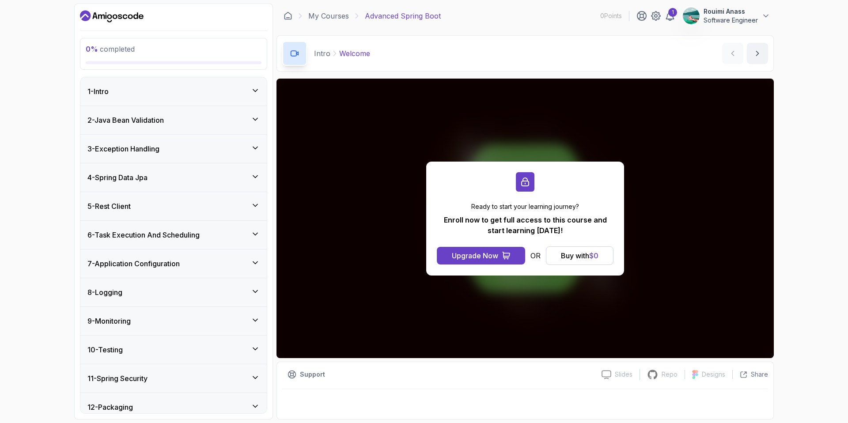
click at [216, 144] on div "3 - Exception Handling" at bounding box center [173, 149] width 172 height 11
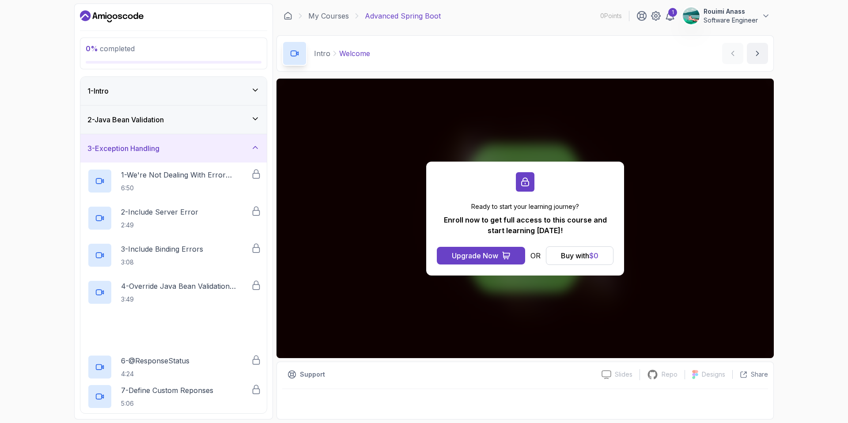
click at [216, 144] on div "3 - Exception Handling" at bounding box center [173, 148] width 172 height 11
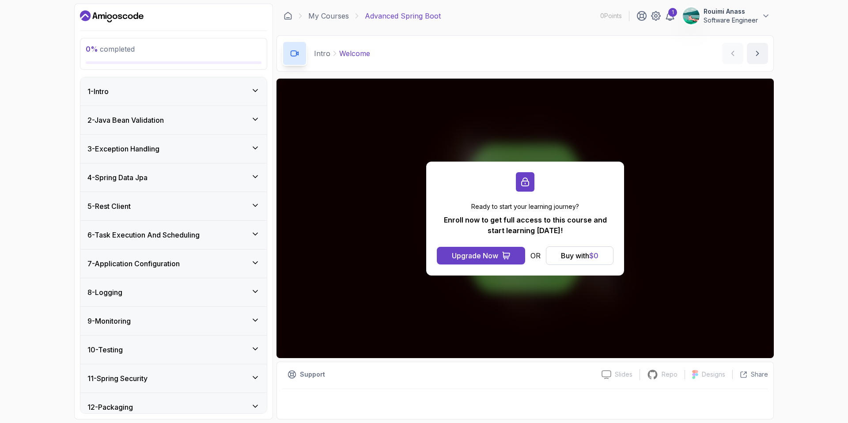
click at [220, 145] on div "3 - Exception Handling" at bounding box center [173, 149] width 172 height 11
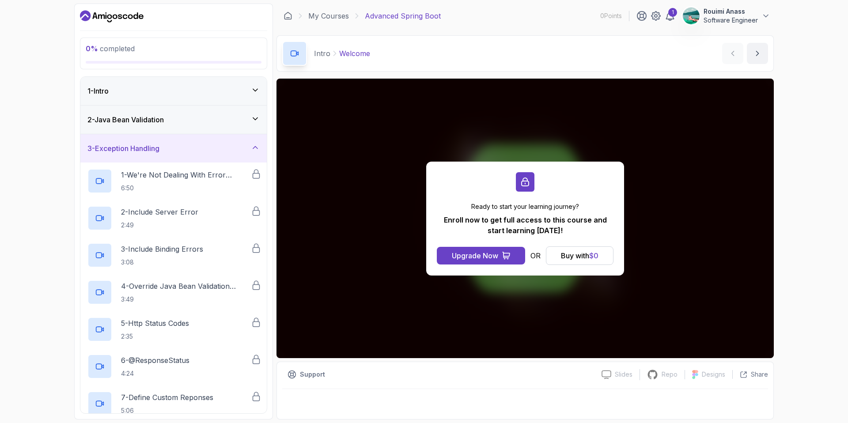
click at [220, 146] on div "3 - Exception Handling" at bounding box center [173, 148] width 172 height 11
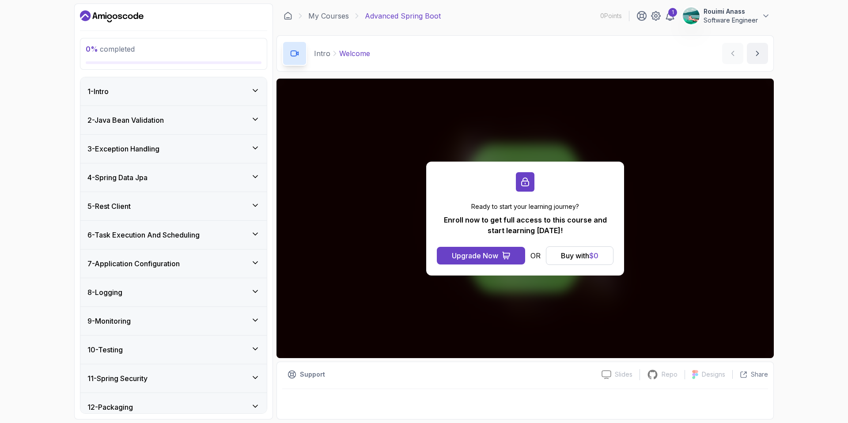
click at [197, 180] on div "4 - Spring Data Jpa" at bounding box center [173, 177] width 172 height 11
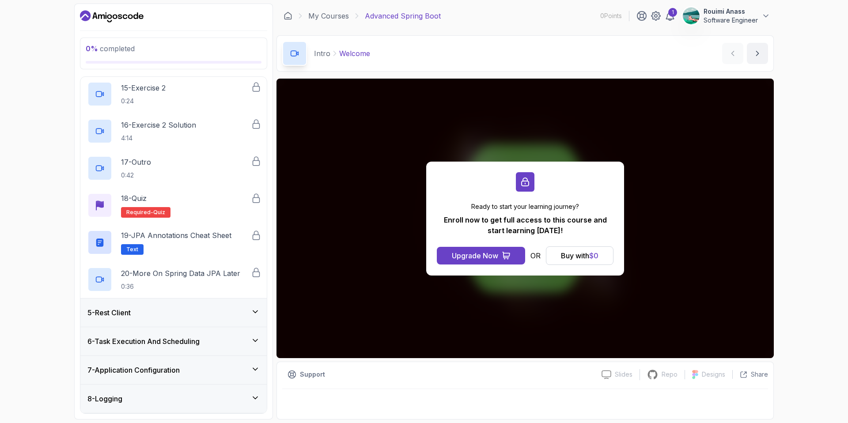
scroll to position [637, 0]
click at [171, 313] on div "5 - Rest Client" at bounding box center [173, 311] width 172 height 11
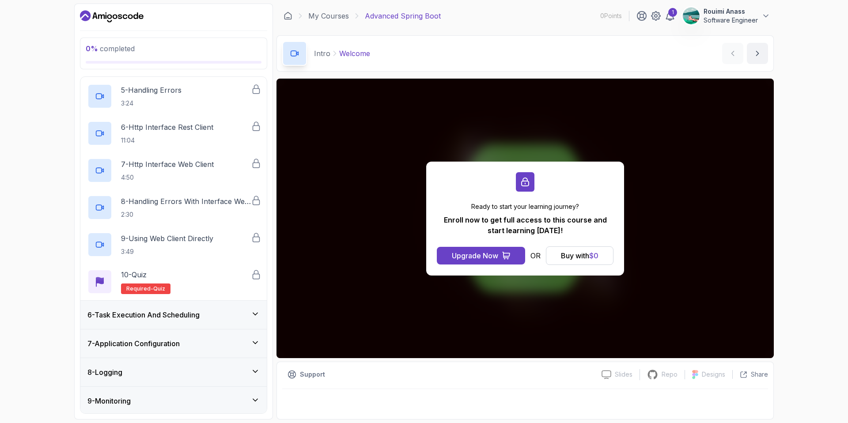
scroll to position [325, 0]
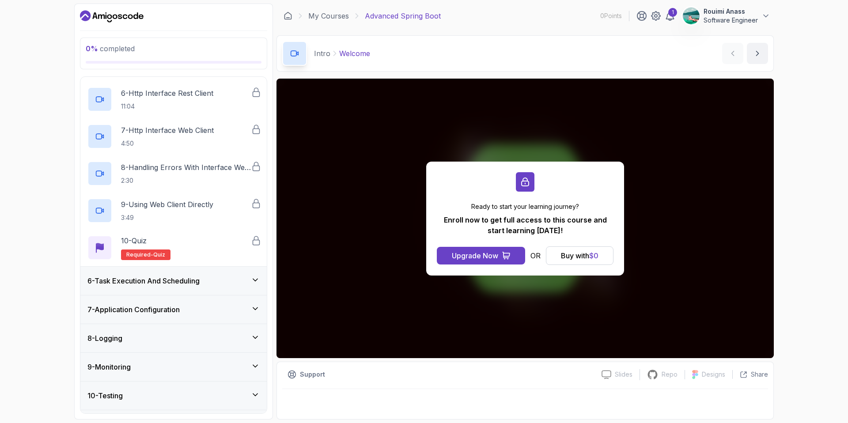
click at [212, 283] on div "6 - Task Execution And Scheduling" at bounding box center [173, 281] width 172 height 11
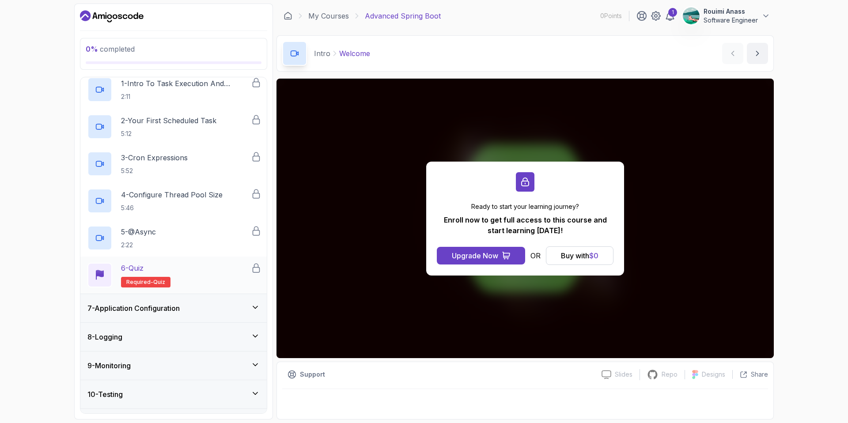
scroll to position [259, 0]
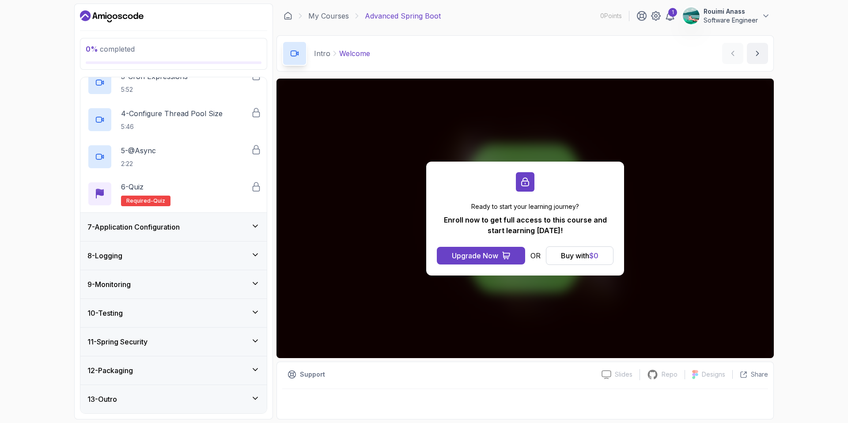
click at [174, 224] on h3 "7 - Application Configuration" at bounding box center [133, 227] width 92 height 11
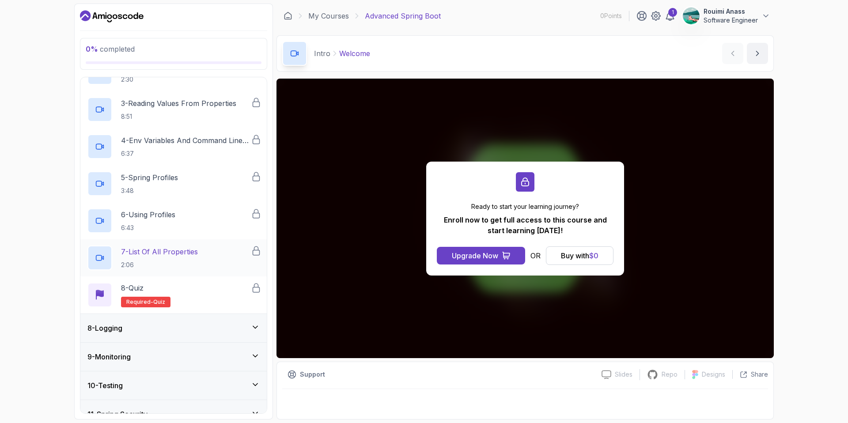
scroll to position [333, 0]
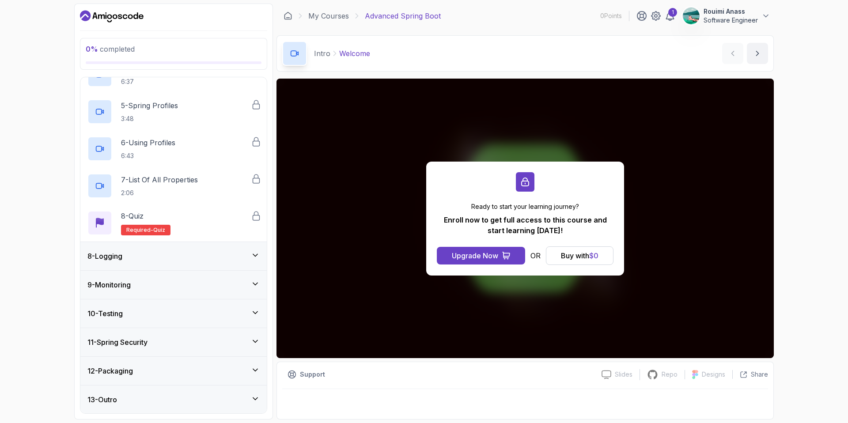
click at [176, 287] on div "9 - Monitoring" at bounding box center [173, 285] width 172 height 11
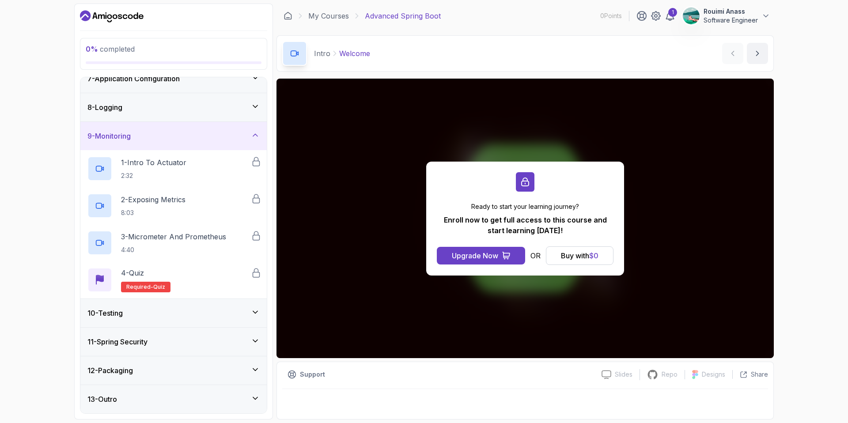
click at [177, 304] on div "10 - Testing" at bounding box center [173, 313] width 186 height 28
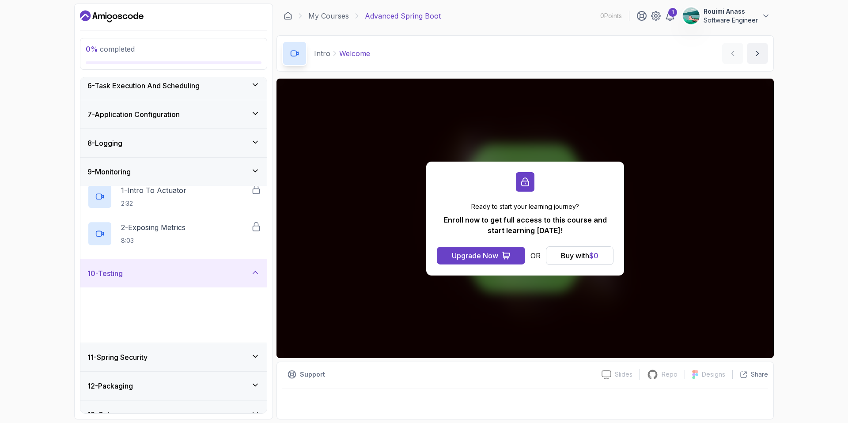
scroll to position [148, 0]
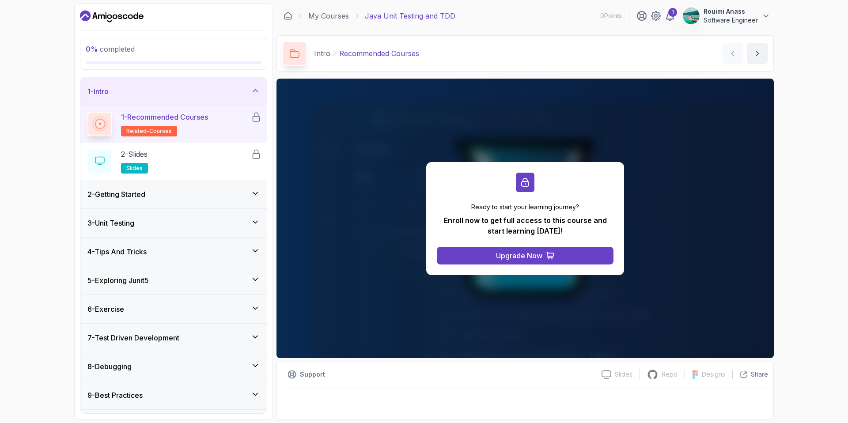
click at [177, 222] on div "3 - Unit Testing" at bounding box center [173, 223] width 172 height 11
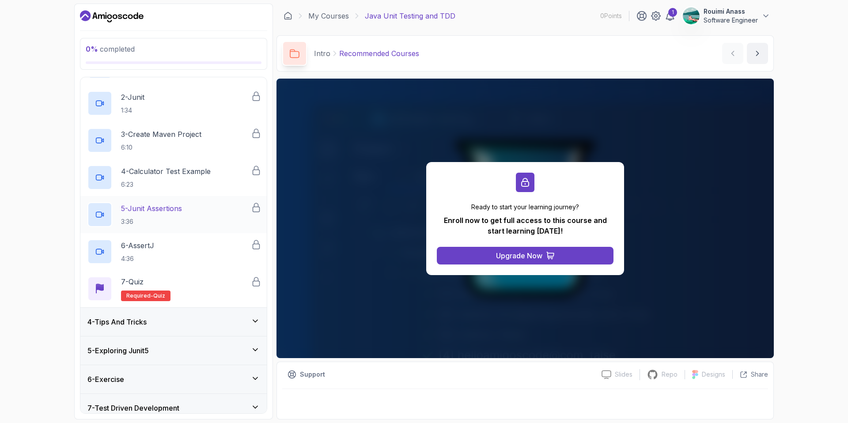
scroll to position [16, 0]
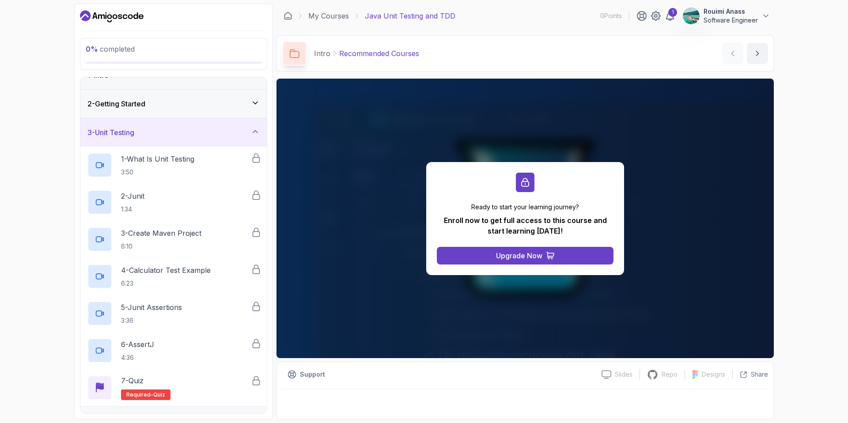
click at [186, 127] on div "3 - Unit Testing" at bounding box center [173, 132] width 172 height 11
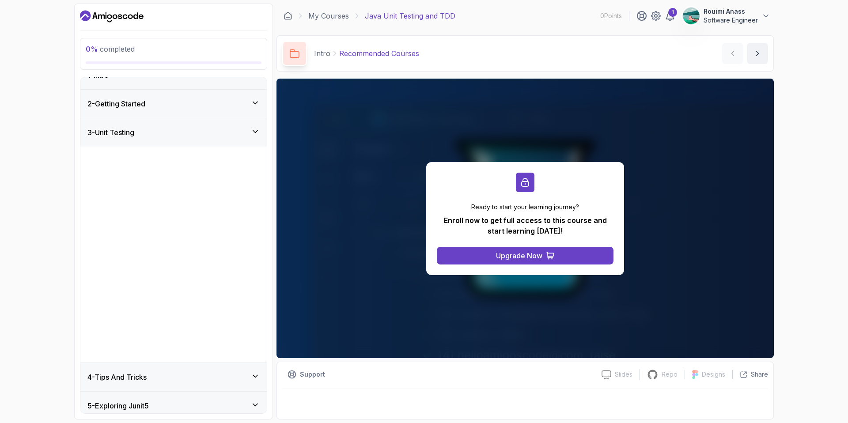
scroll to position [0, 0]
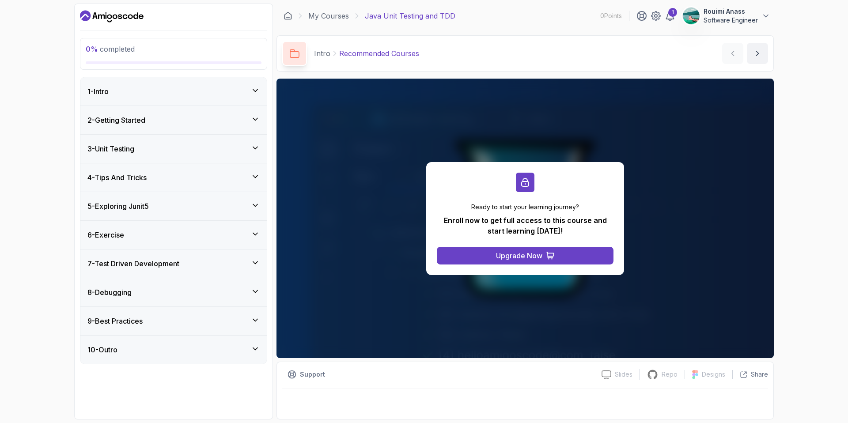
click at [155, 265] on h3 "7 - Test Driven Development" at bounding box center [133, 263] width 92 height 11
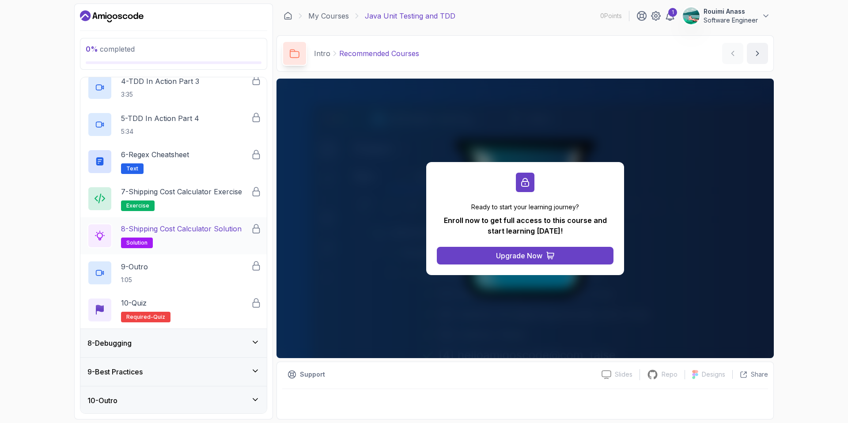
scroll to position [322, 0]
click at [201, 337] on div "8 - Debugging" at bounding box center [173, 342] width 172 height 11
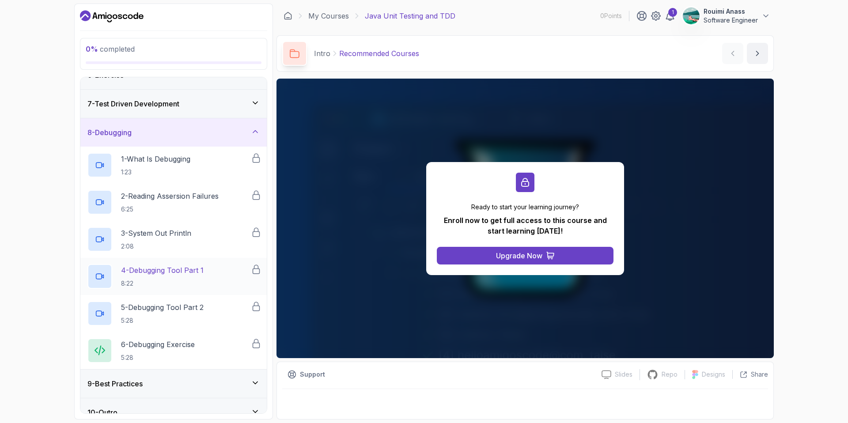
scroll to position [173, 0]
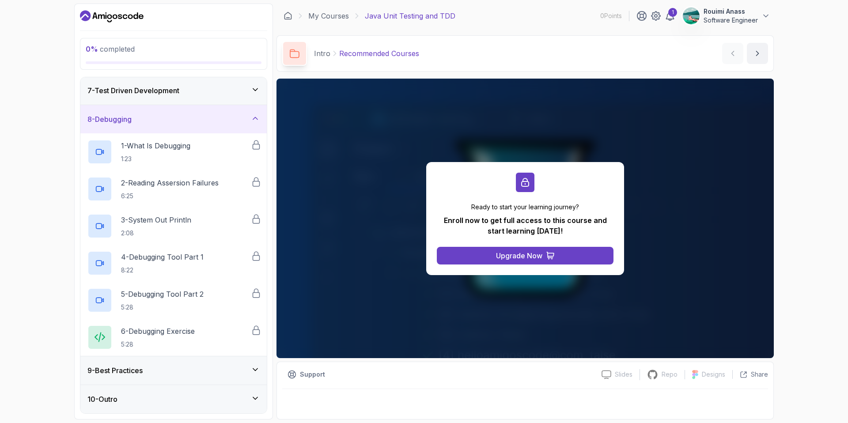
click at [184, 366] on div "9 - Best Practices" at bounding box center [173, 370] width 172 height 11
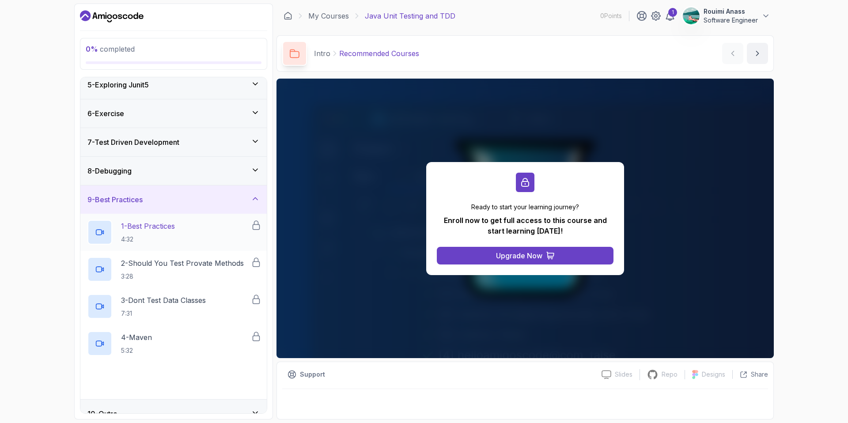
scroll to position [136, 0]
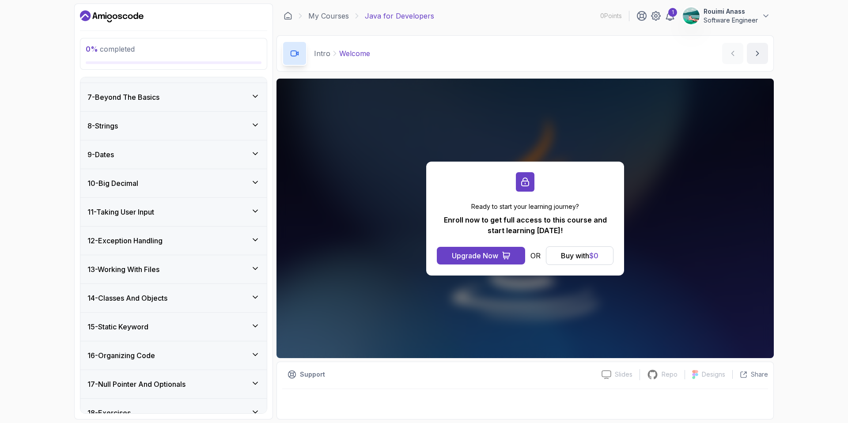
scroll to position [283, 0]
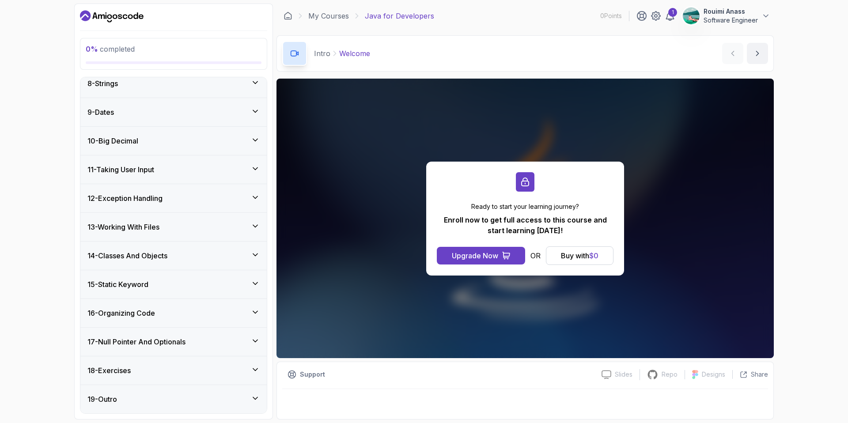
click at [185, 346] on h3 "17 - Null Pointer And Optionals" at bounding box center [136, 342] width 98 height 11
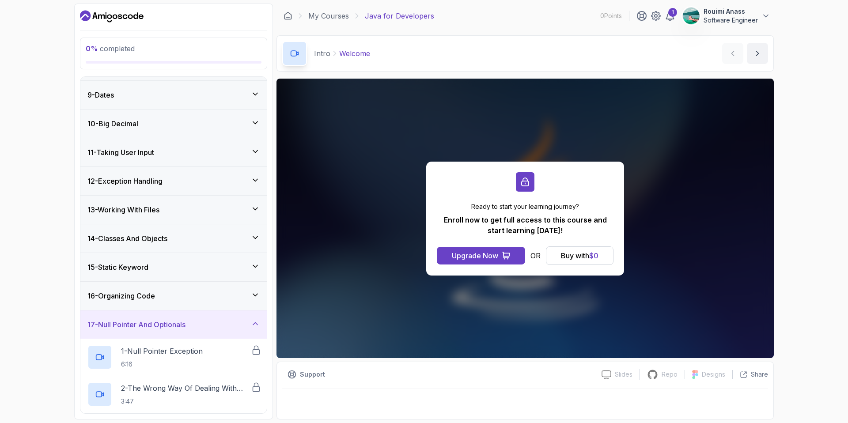
scroll to position [319, 0]
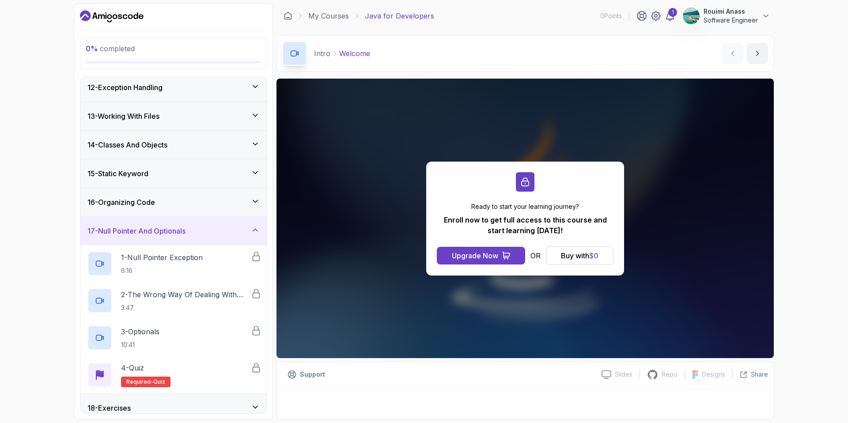
click at [198, 202] on div "16 - Organizing Code" at bounding box center [173, 202] width 172 height 11
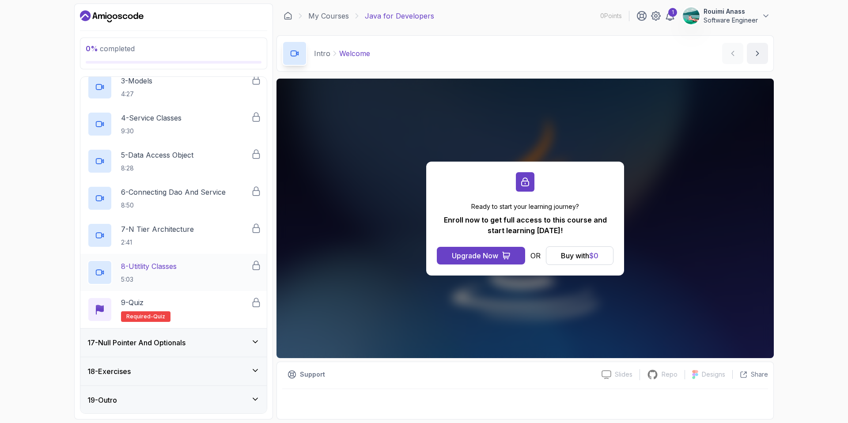
scroll to position [542, 0]
click at [187, 371] on div "18 - Exercises" at bounding box center [173, 370] width 172 height 11
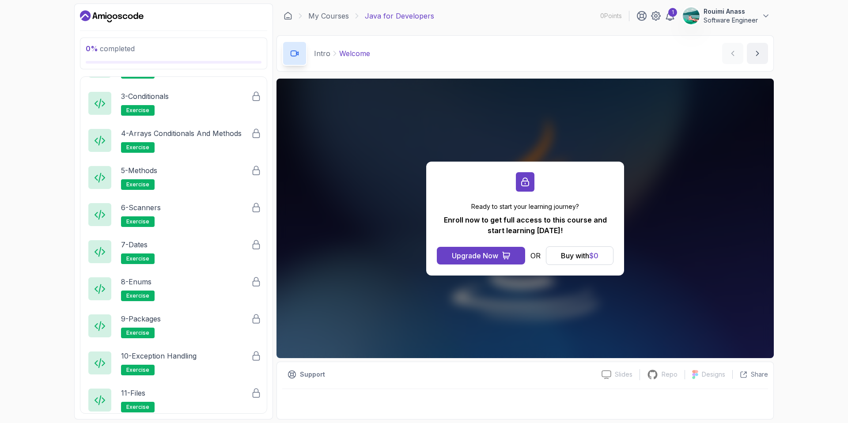
scroll to position [609, 0]
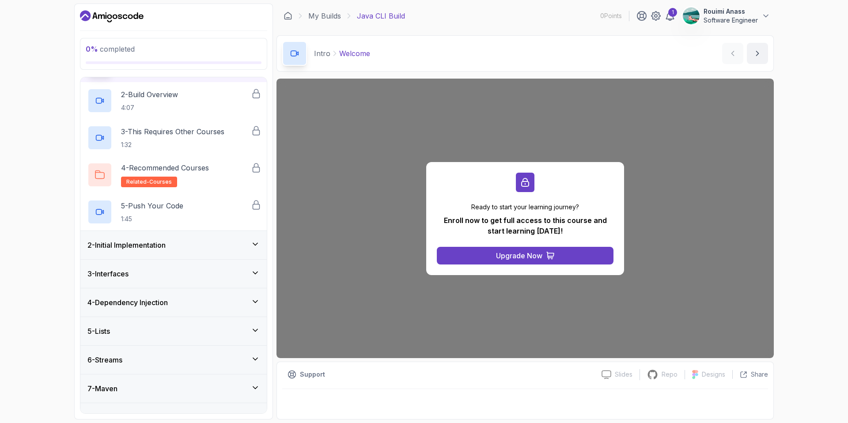
scroll to position [61, 0]
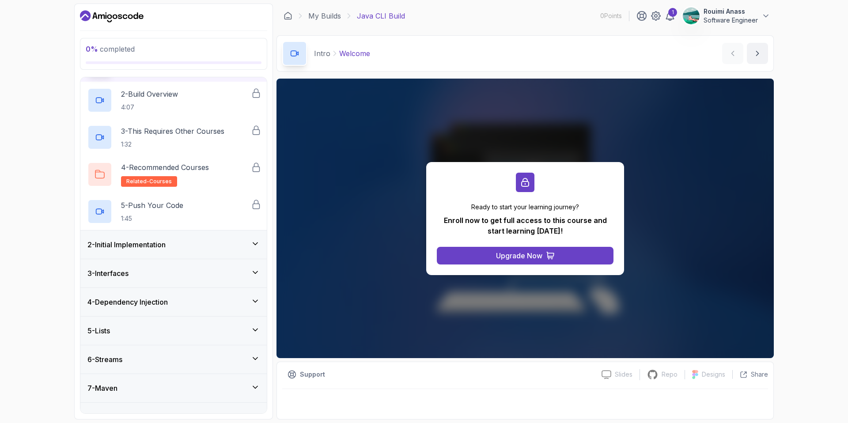
click at [181, 235] on div "2 - Initial Implementation" at bounding box center [173, 245] width 186 height 28
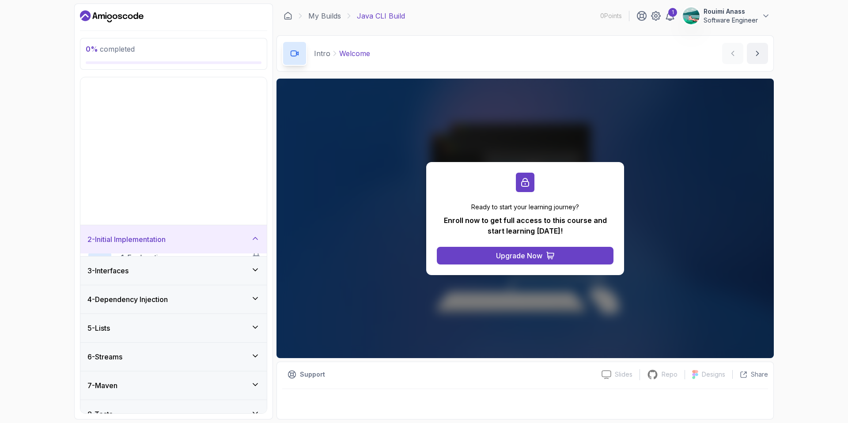
scroll to position [0, 0]
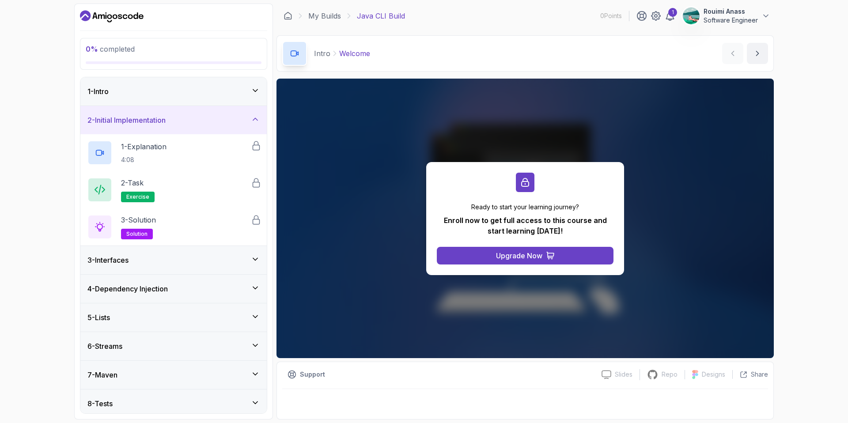
click at [176, 257] on div "3 - Interfaces" at bounding box center [173, 260] width 172 height 11
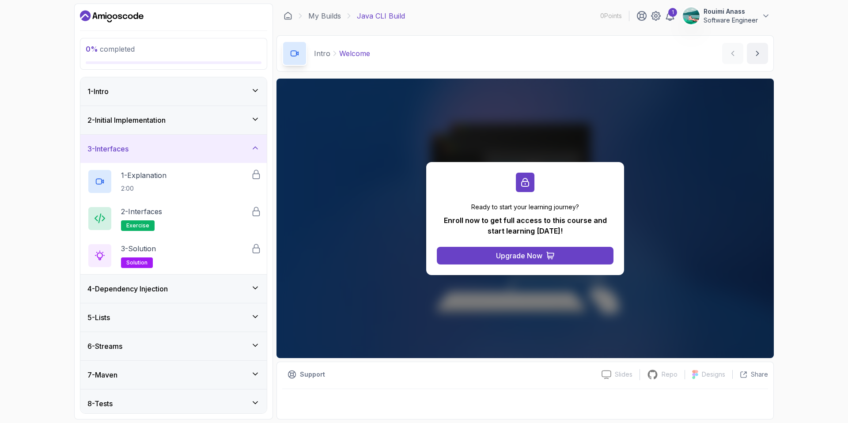
click at [175, 284] on div "4 - Dependency Injection" at bounding box center [173, 289] width 172 height 11
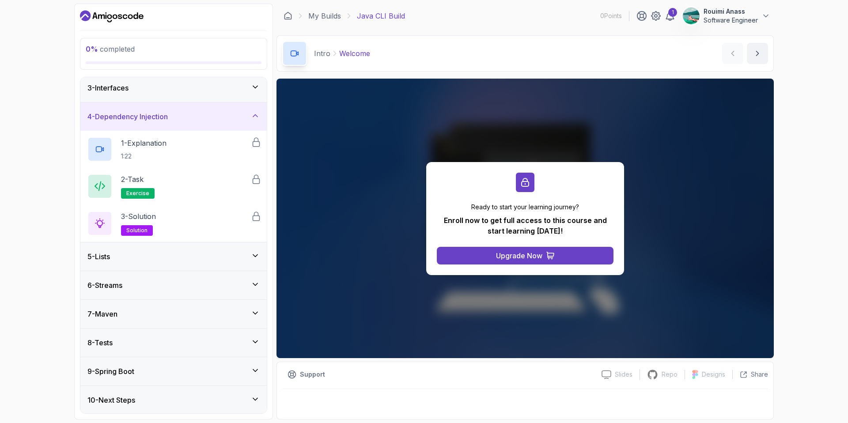
scroll to position [62, 0]
click at [172, 280] on div "6 - Streams" at bounding box center [173, 284] width 172 height 11
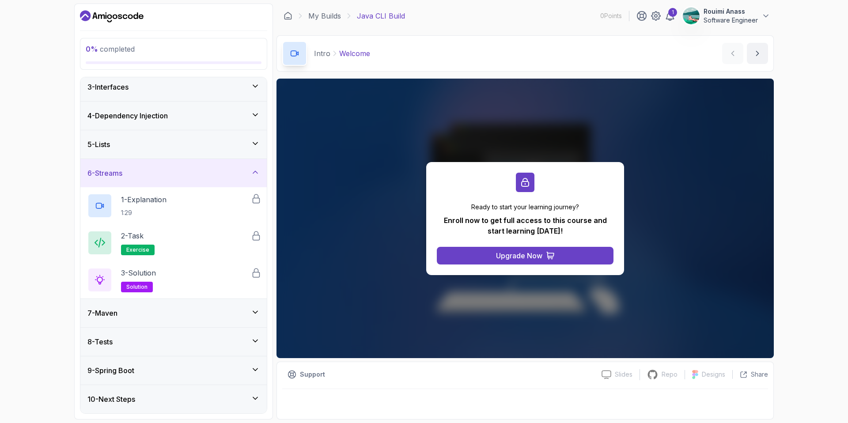
click at [184, 315] on div "7 - Maven" at bounding box center [173, 313] width 172 height 11
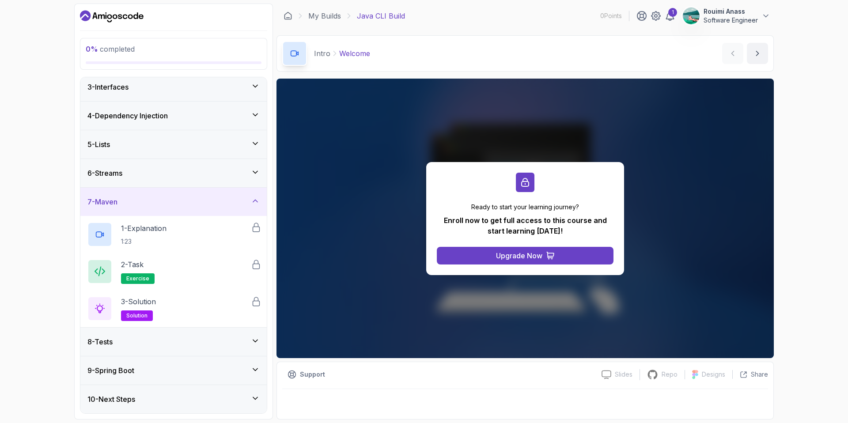
click at [175, 369] on div "9 - Spring Boot" at bounding box center [173, 370] width 172 height 11
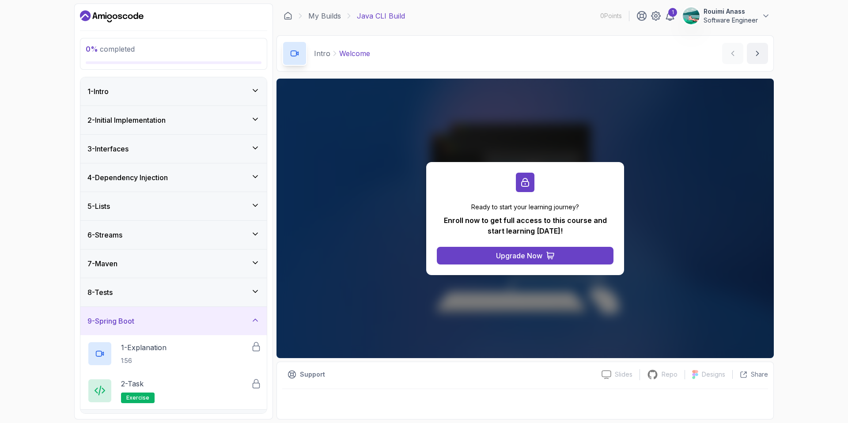
scroll to position [25, 0]
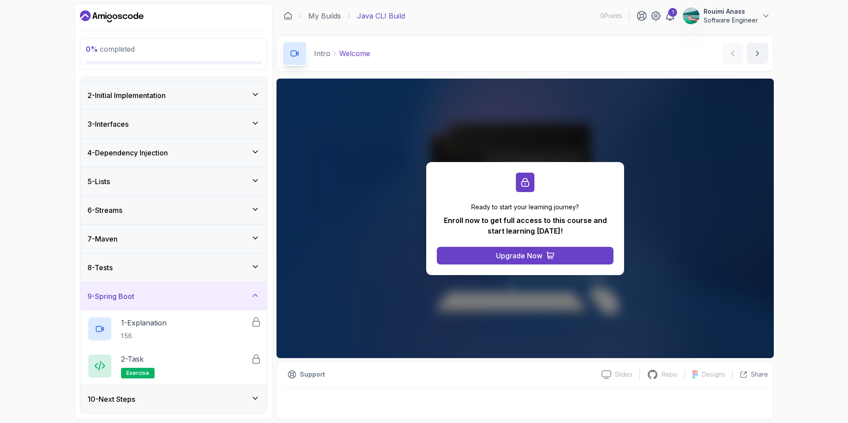
click at [163, 392] on div "10 - Next Steps" at bounding box center [173, 399] width 186 height 28
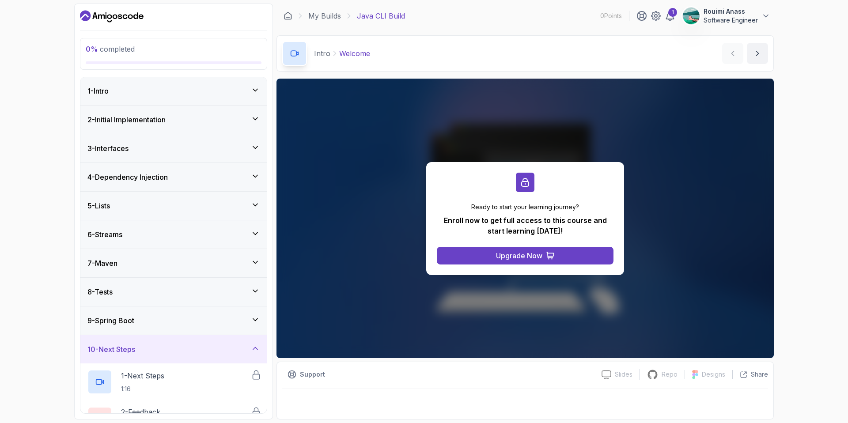
scroll to position [0, 0]
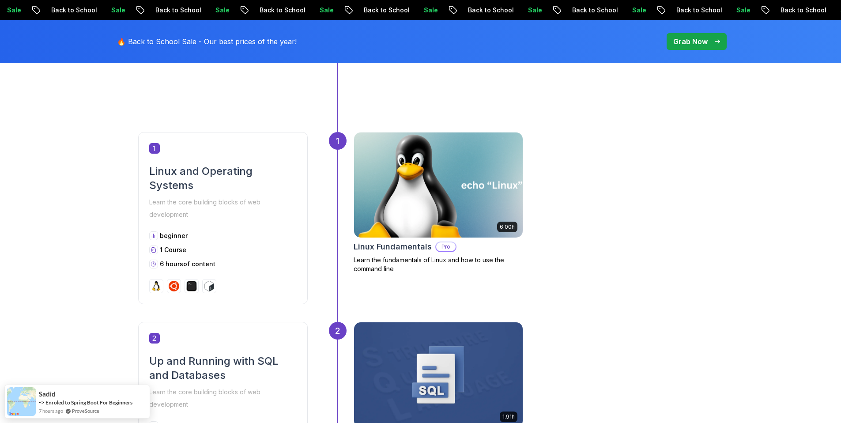
scroll to position [416, 0]
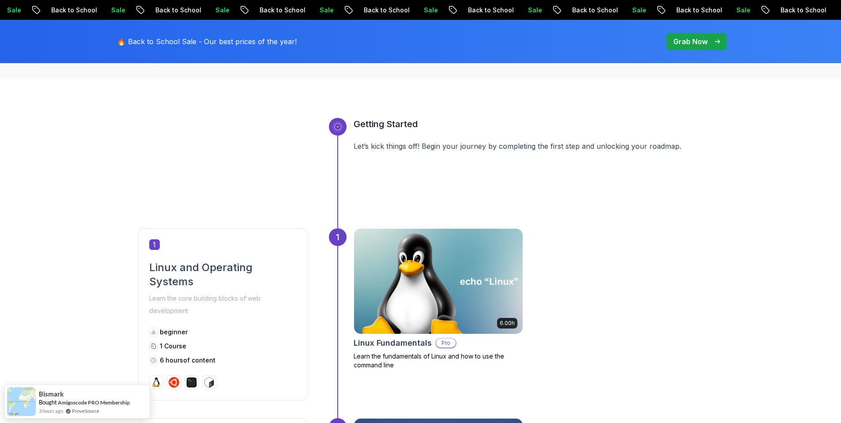
scroll to position [293, 0]
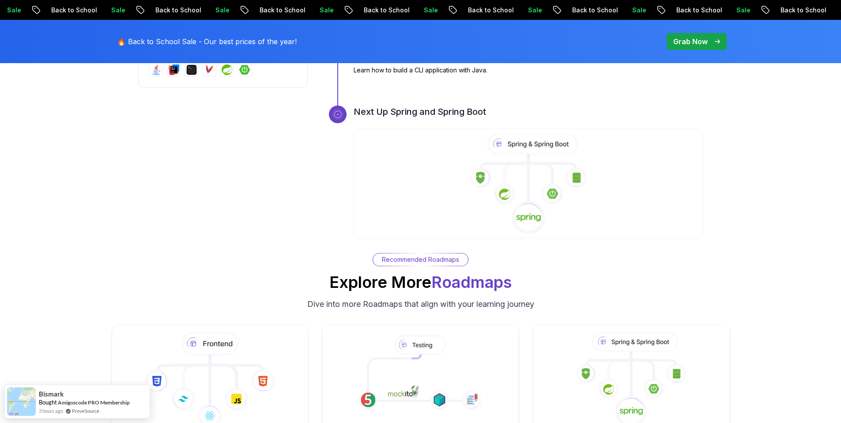
scroll to position [3112, 0]
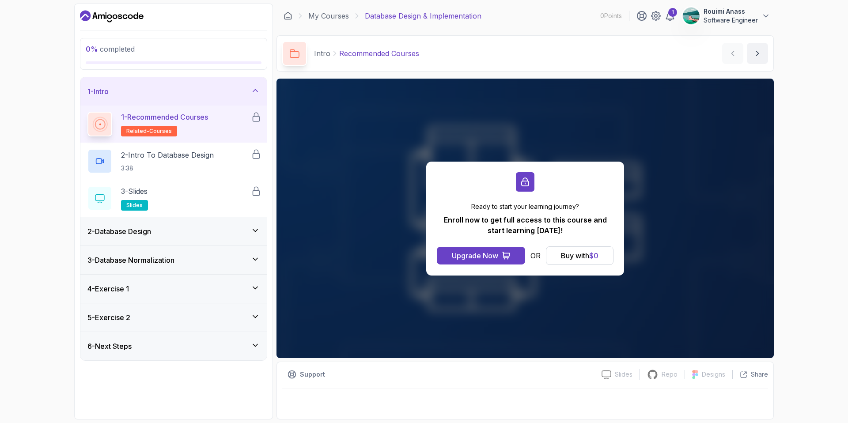
click at [198, 258] on div "3 - Database Normalization" at bounding box center [173, 260] width 172 height 11
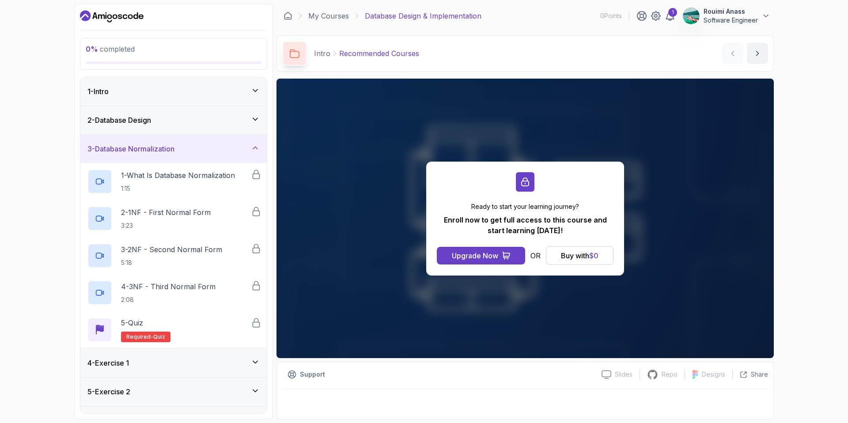
click at [223, 150] on div "3 - Database Normalization" at bounding box center [173, 149] width 172 height 11
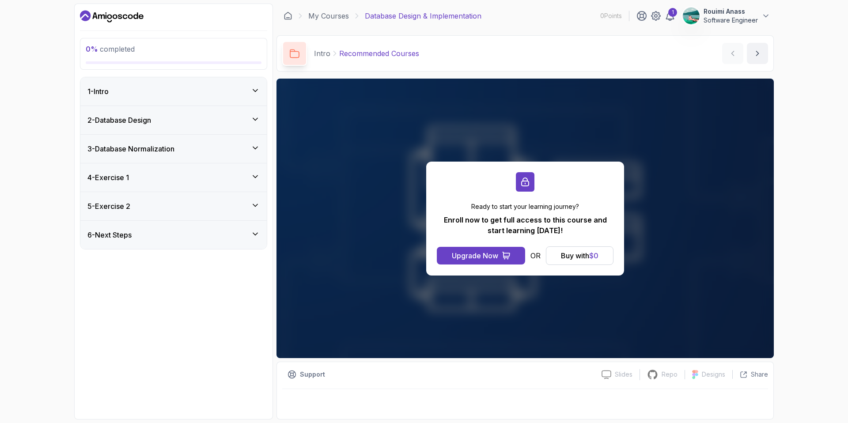
click at [169, 182] on div "4 - Exercise 1" at bounding box center [173, 177] width 172 height 11
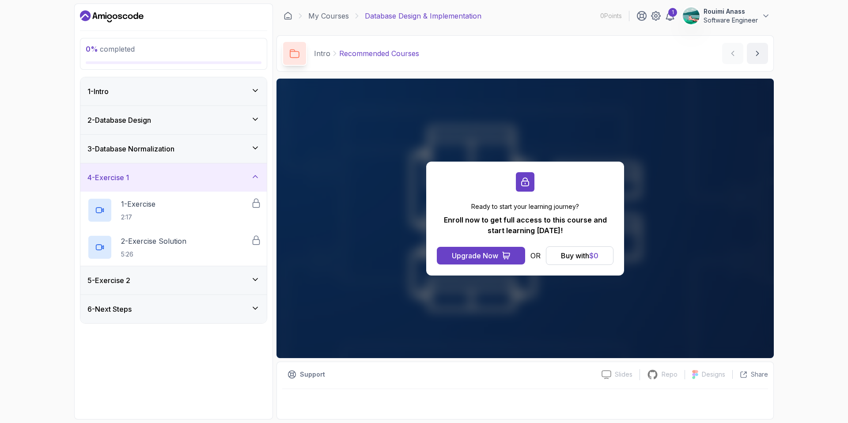
click at [177, 174] on div "4 - Exercise 1" at bounding box center [173, 177] width 172 height 11
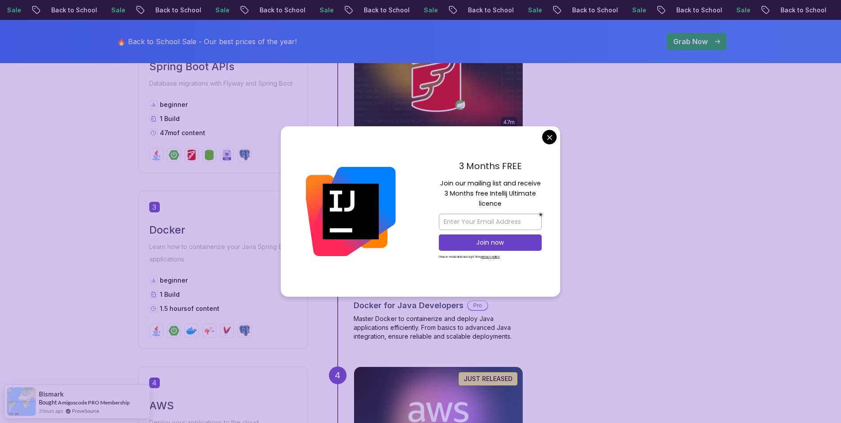
scroll to position [711, 0]
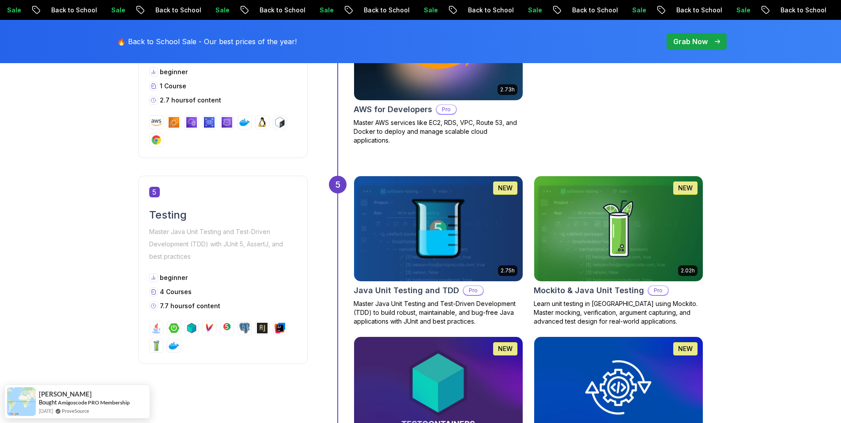
scroll to position [1036, 0]
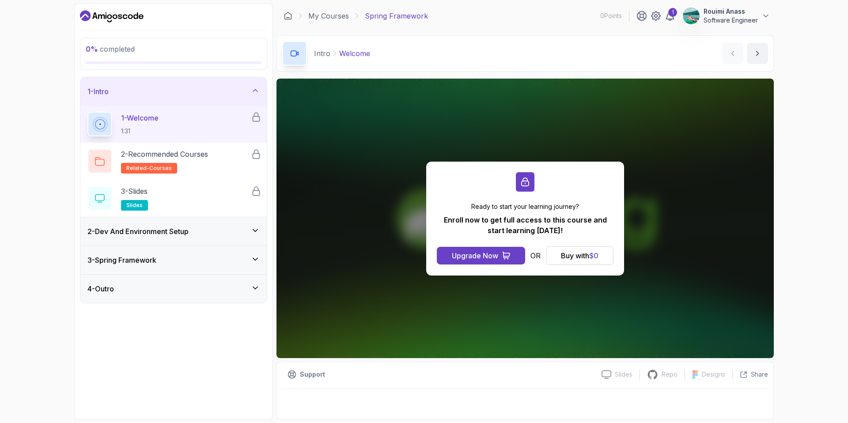
click at [231, 227] on div "2 - Dev And Environment Setup" at bounding box center [173, 231] width 172 height 11
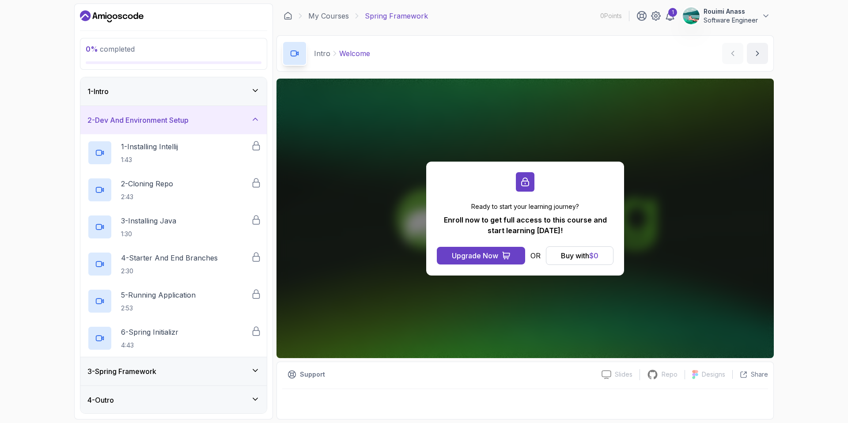
click at [205, 375] on div "3 - Spring Framework" at bounding box center [173, 371] width 172 height 11
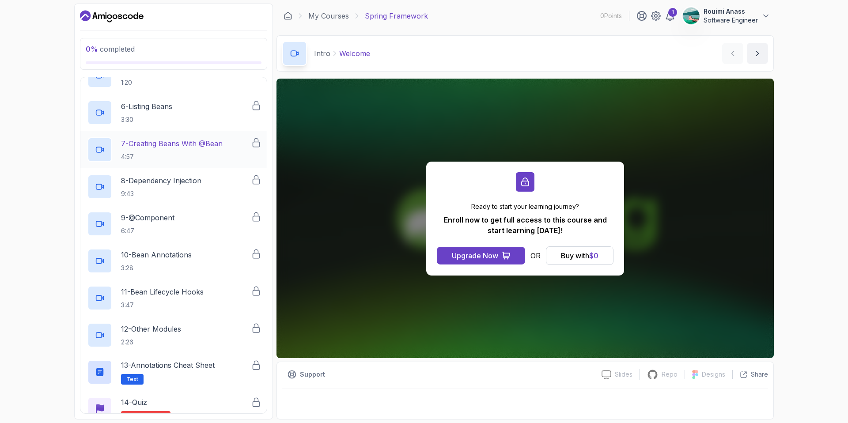
scroll to position [298, 0]
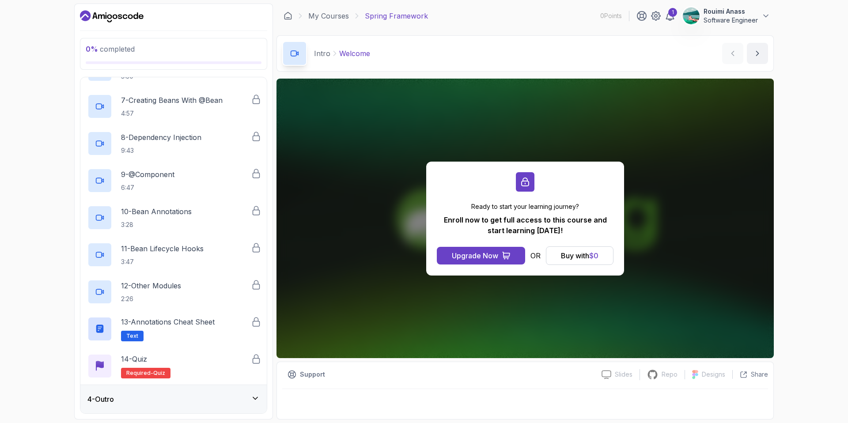
click at [195, 398] on div "4 - Outro" at bounding box center [173, 399] width 172 height 11
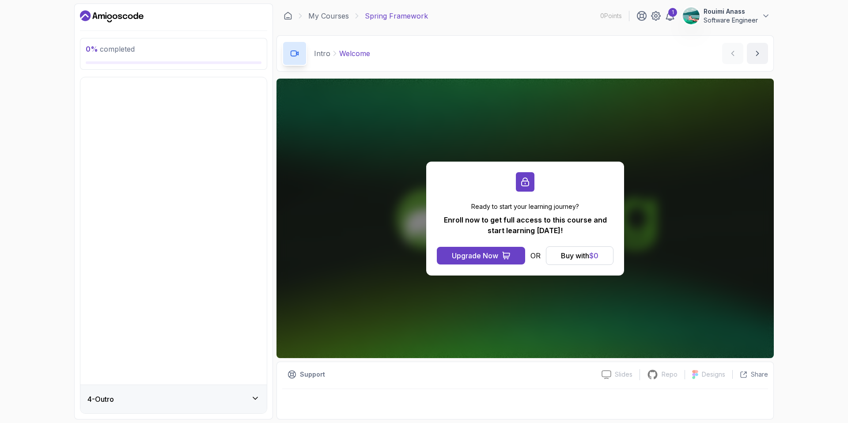
scroll to position [0, 0]
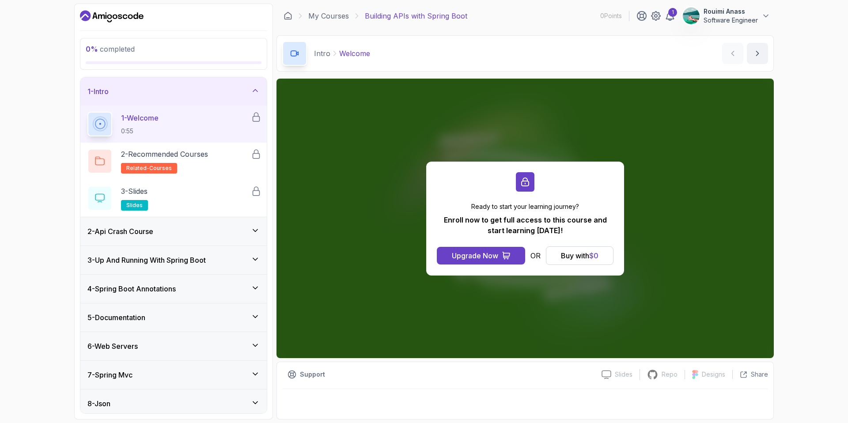
click at [126, 226] on h3 "2 - Api Crash Course" at bounding box center [120, 231] width 66 height 11
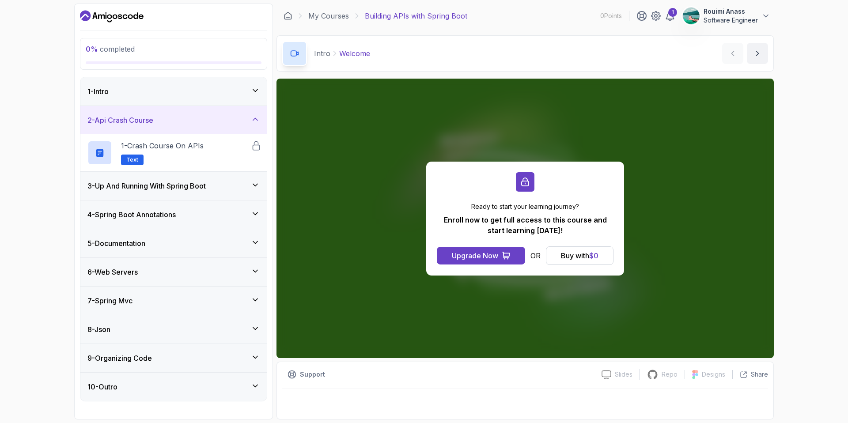
click at [206, 186] on h3 "3 - Up And Running With Spring Boot" at bounding box center [146, 186] width 118 height 11
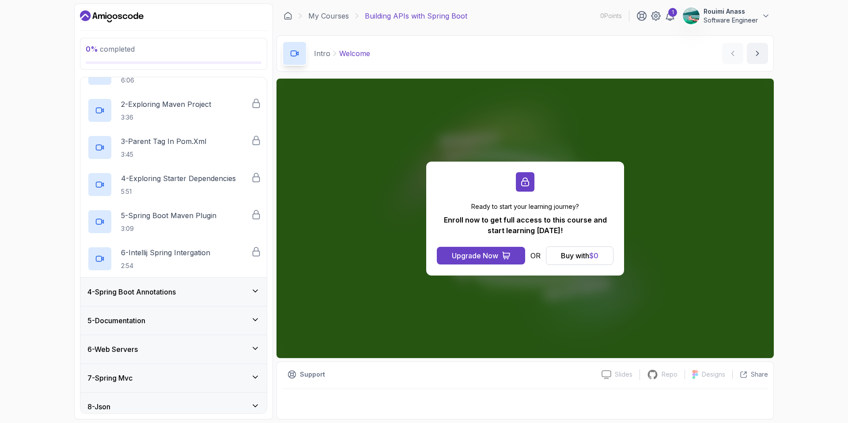
scroll to position [121, 0]
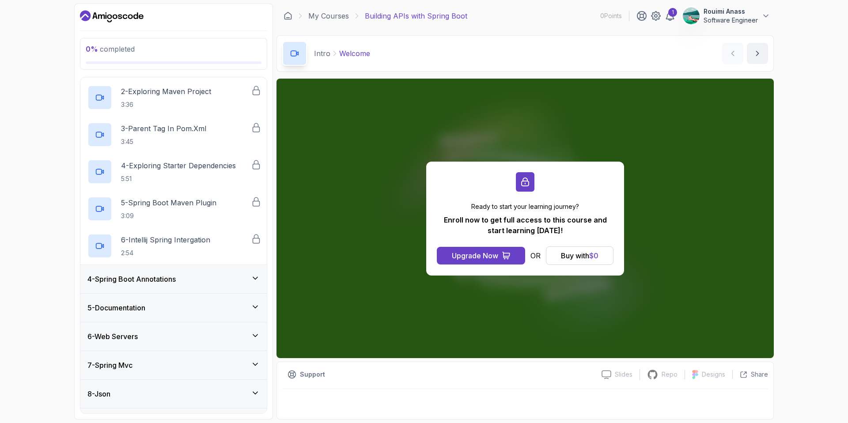
click at [152, 288] on div "4 - Spring Boot Annotations" at bounding box center [173, 279] width 186 height 28
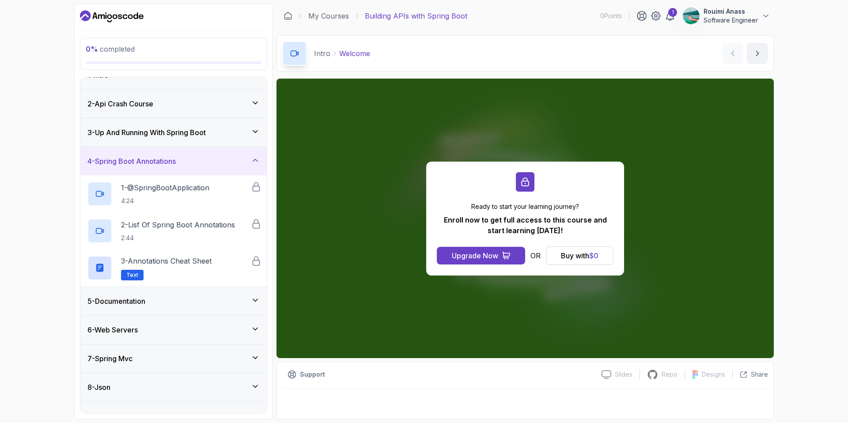
scroll to position [15, 0]
click at [167, 308] on div "5 - Documentation" at bounding box center [173, 303] width 172 height 11
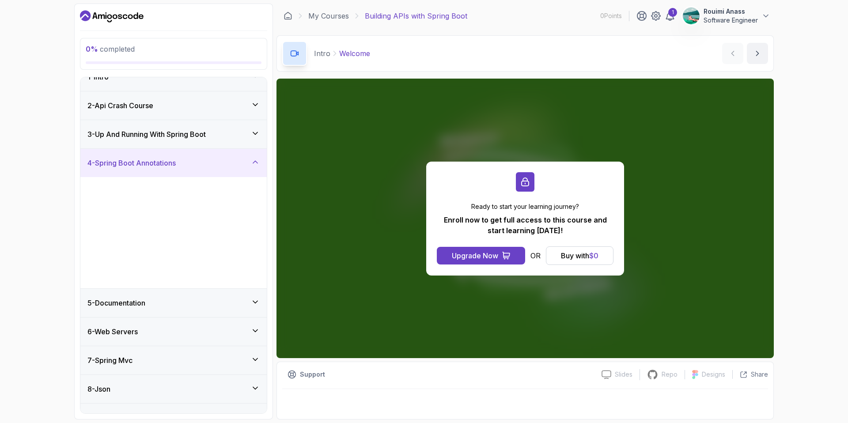
scroll to position [0, 0]
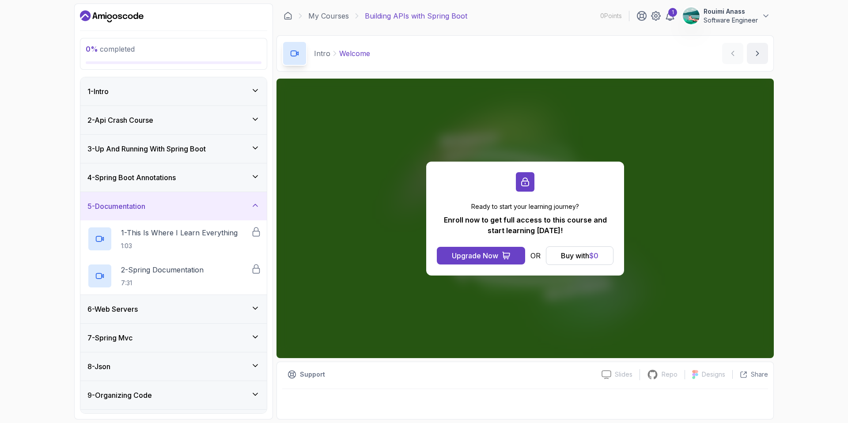
click at [194, 307] on div "6 - Web Servers" at bounding box center [173, 309] width 172 height 11
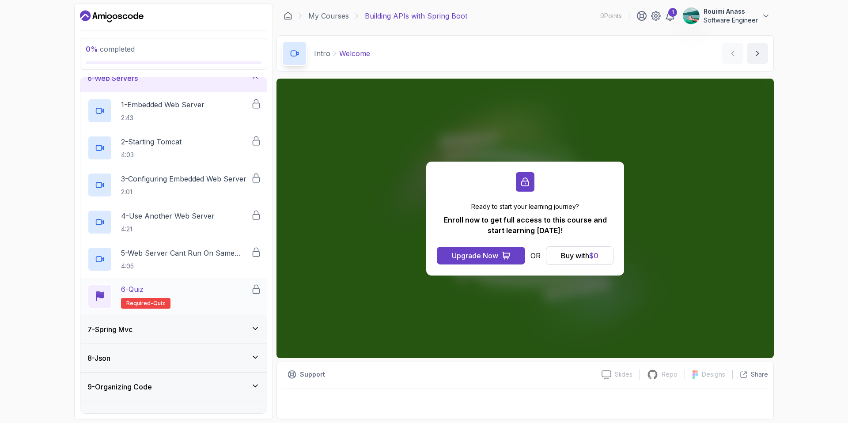
scroll to position [173, 0]
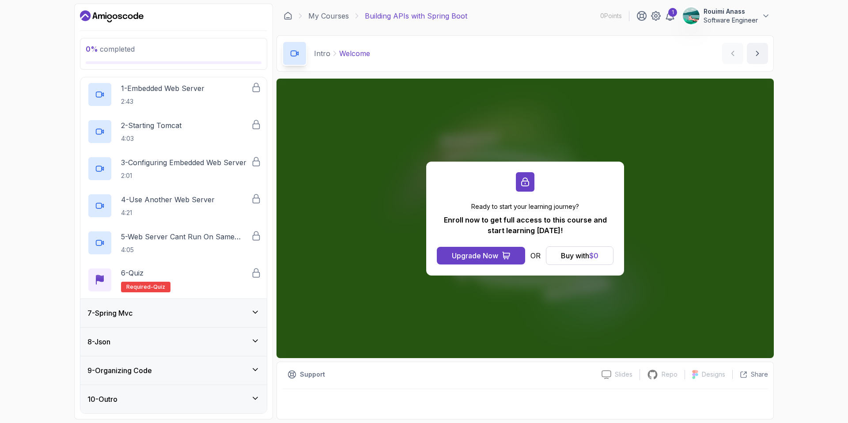
click at [190, 308] on div "7 - Spring Mvc" at bounding box center [173, 313] width 172 height 11
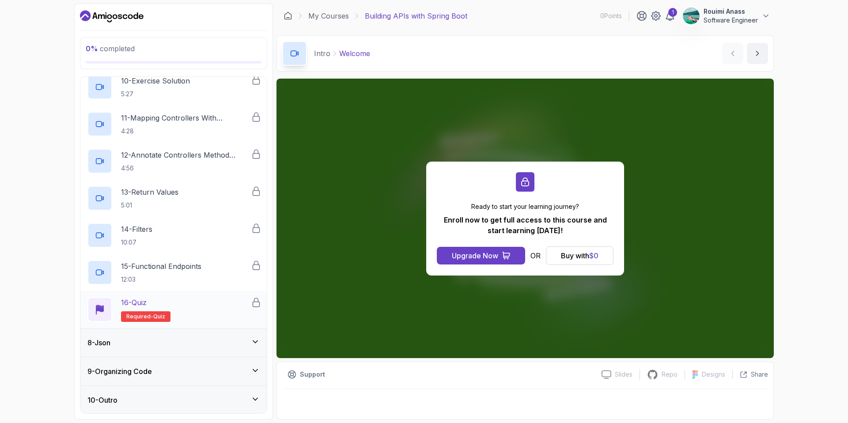
scroll to position [544, 0]
click at [168, 331] on div "8 - Json" at bounding box center [173, 342] width 186 height 28
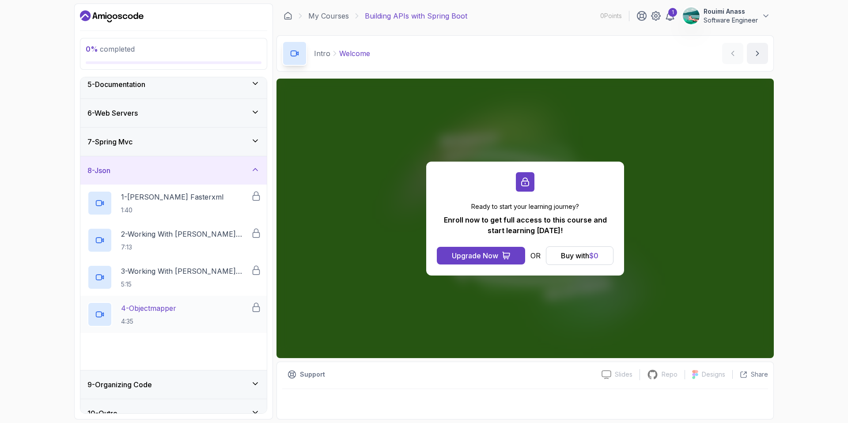
scroll to position [136, 0]
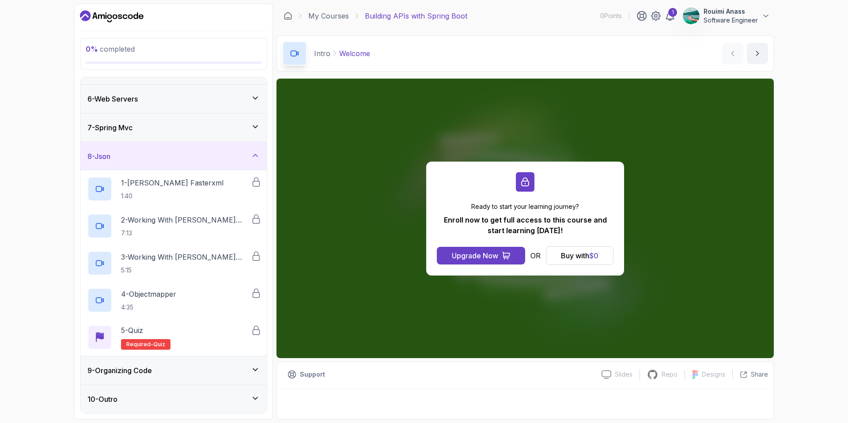
click at [204, 154] on div "8 - Json" at bounding box center [173, 156] width 172 height 11
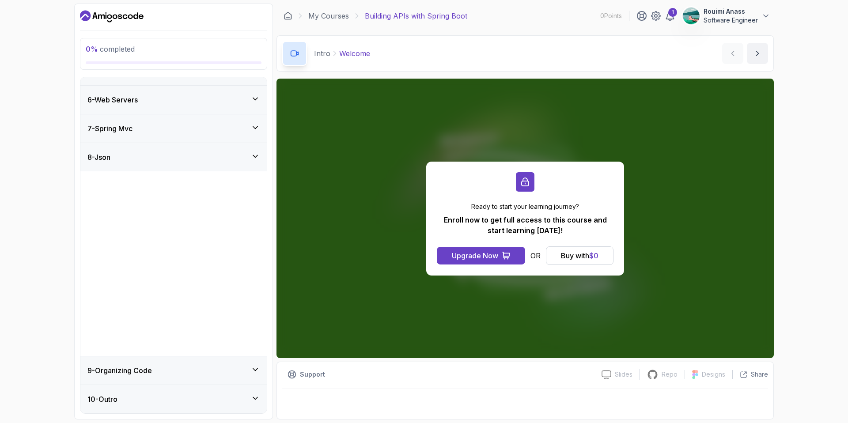
scroll to position [0, 0]
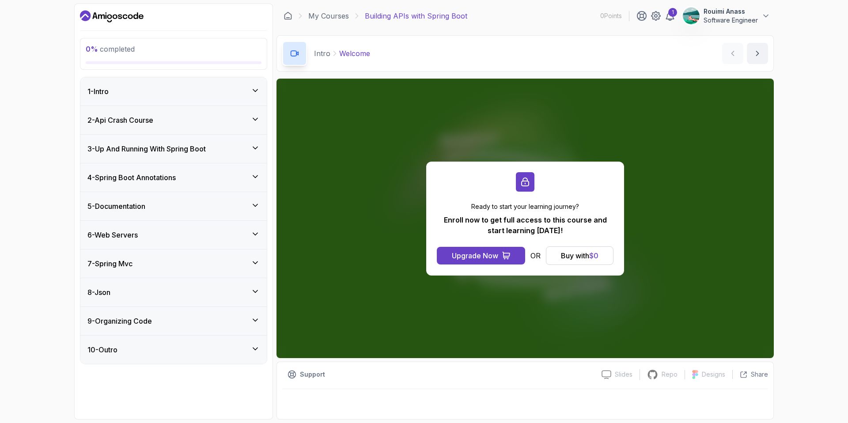
click at [180, 323] on div "9 - Organizing Code" at bounding box center [173, 321] width 172 height 11
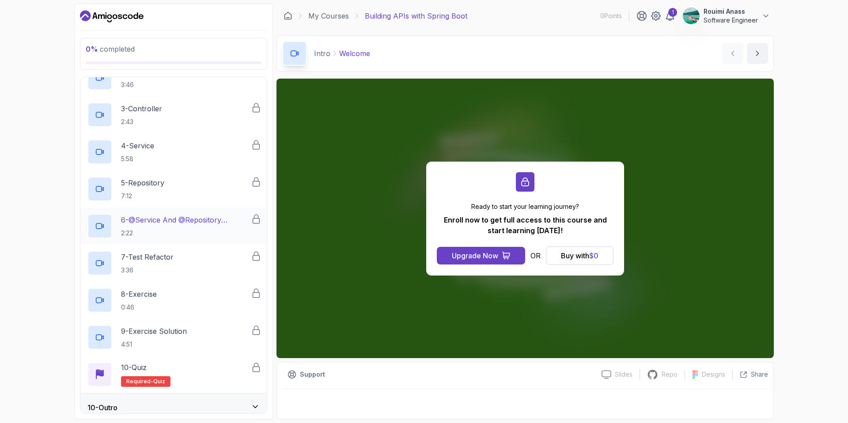
scroll to position [322, 0]
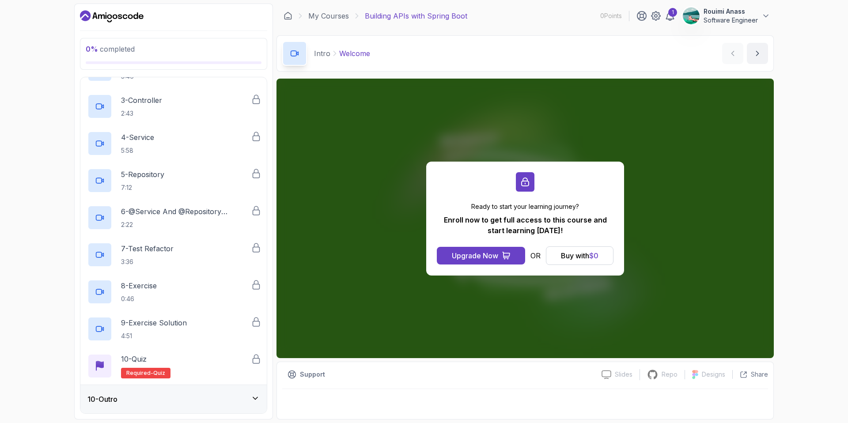
click at [223, 402] on div "10 - Outro" at bounding box center [173, 399] width 172 height 11
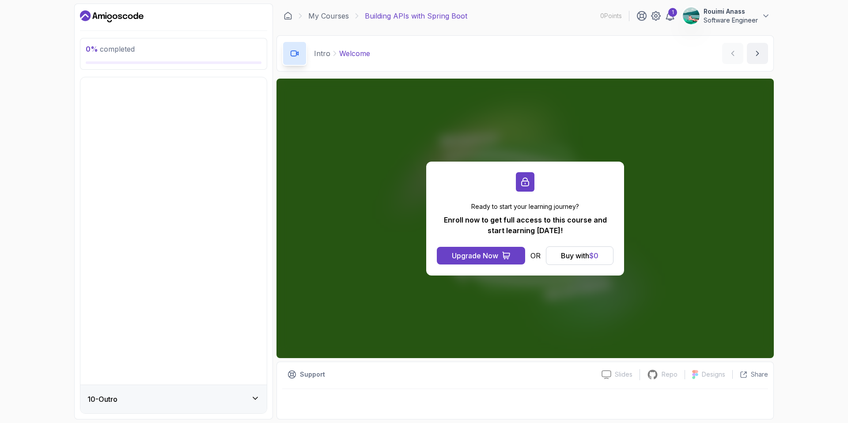
scroll to position [0, 0]
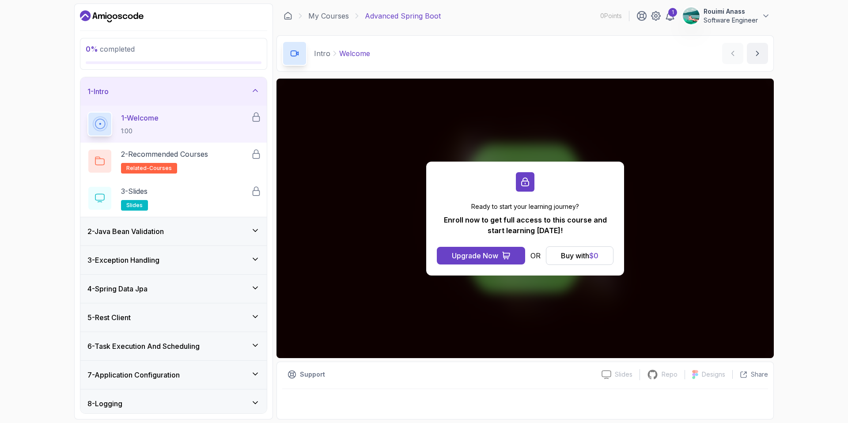
click at [183, 257] on div "3 - Exception Handling" at bounding box center [173, 260] width 172 height 11
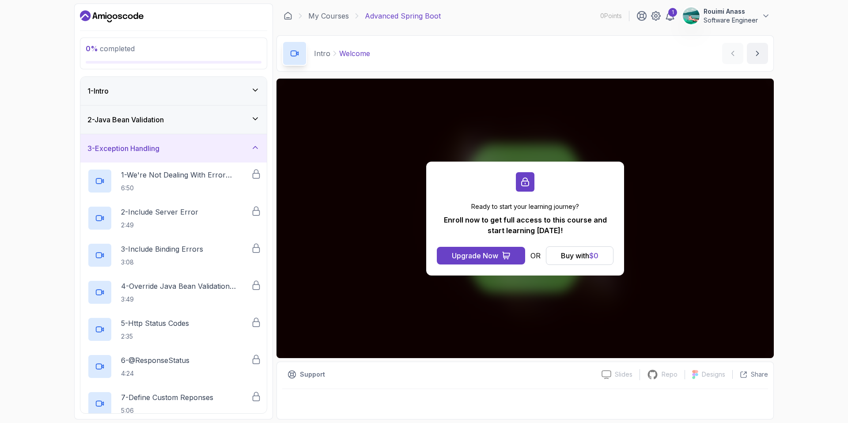
click at [190, 108] on div "2 - Java Bean Validation" at bounding box center [173, 120] width 186 height 28
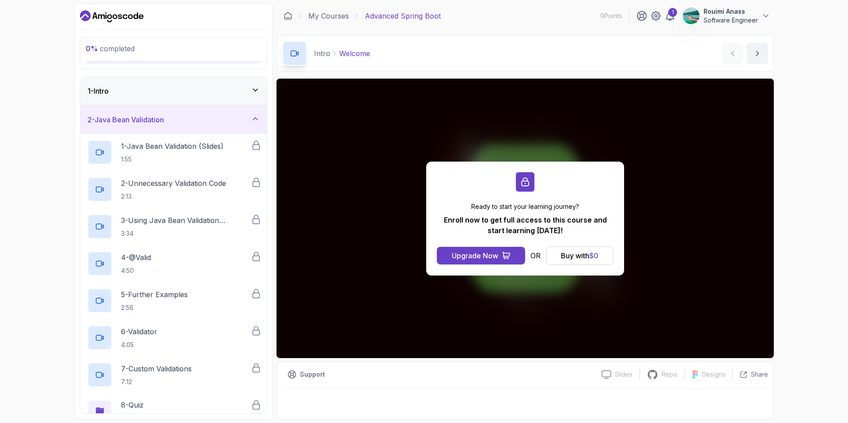
click at [194, 126] on div "2 - Java Bean Validation" at bounding box center [173, 120] width 186 height 28
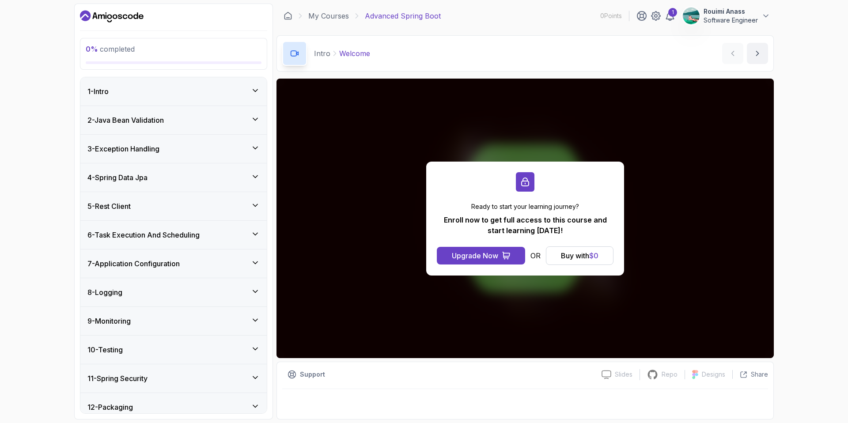
click at [184, 144] on div "3 - Exception Handling" at bounding box center [173, 149] width 172 height 11
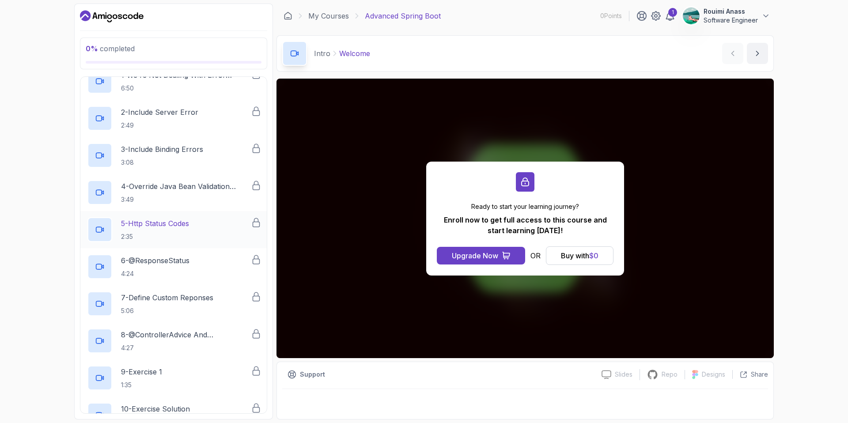
scroll to position [142, 0]
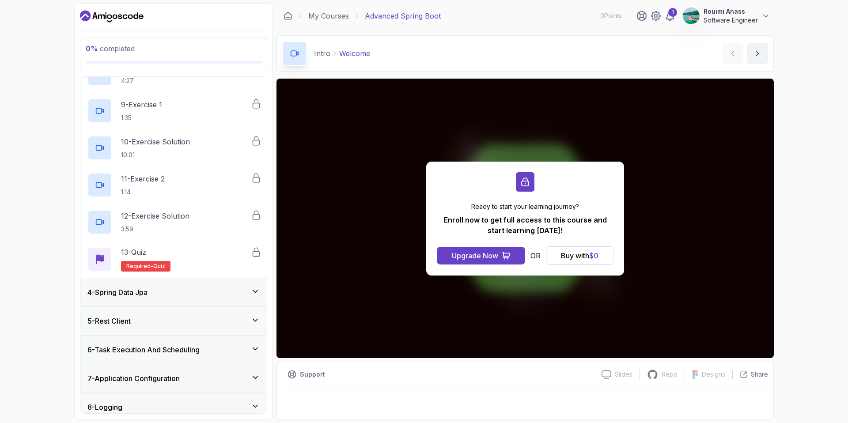
click at [174, 295] on div "4 - Spring Data Jpa" at bounding box center [173, 292] width 172 height 11
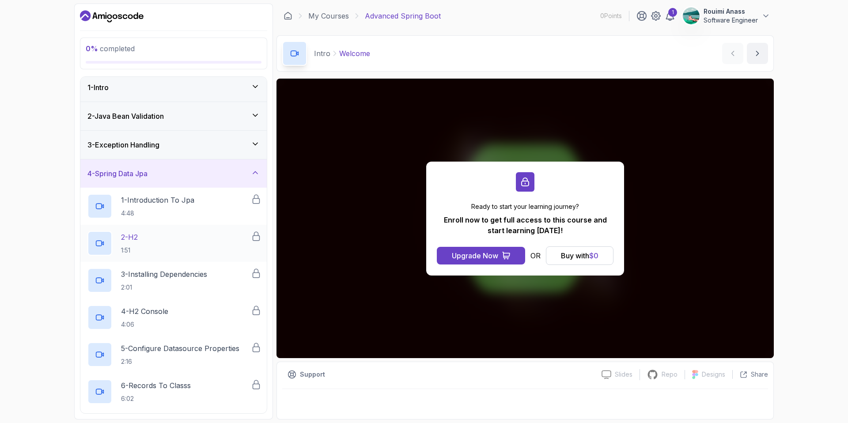
scroll to position [0, 0]
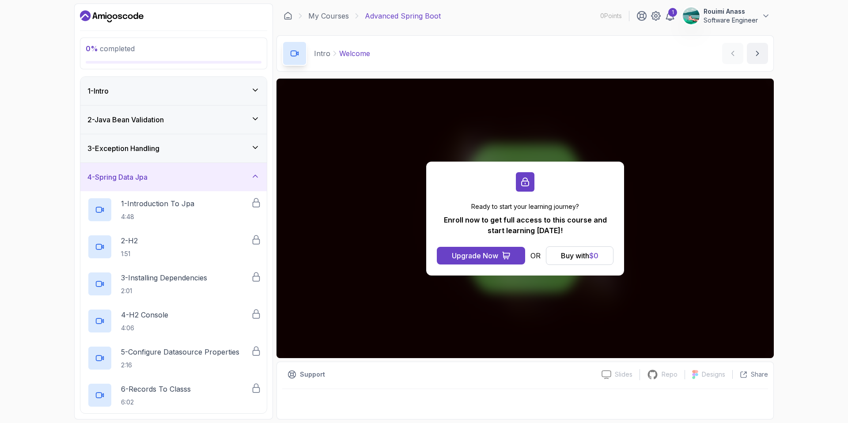
click at [208, 177] on div "4 - Spring Data Jpa" at bounding box center [173, 177] width 172 height 11
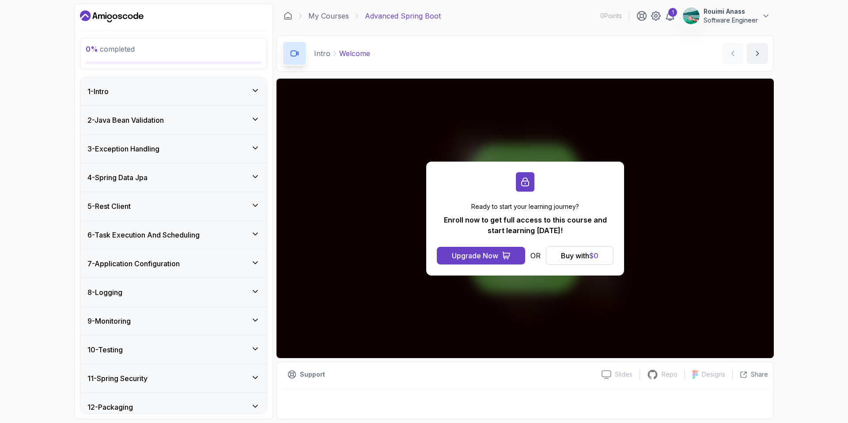
click at [197, 209] on div "5 - Rest Client" at bounding box center [173, 206] width 172 height 11
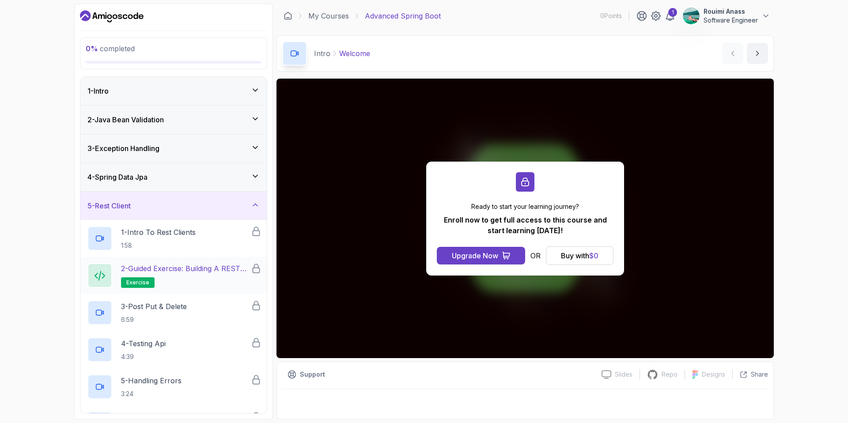
click at [205, 273] on p "2 - Guided Exercise: Building a REST Client" at bounding box center [186, 268] width 130 height 11
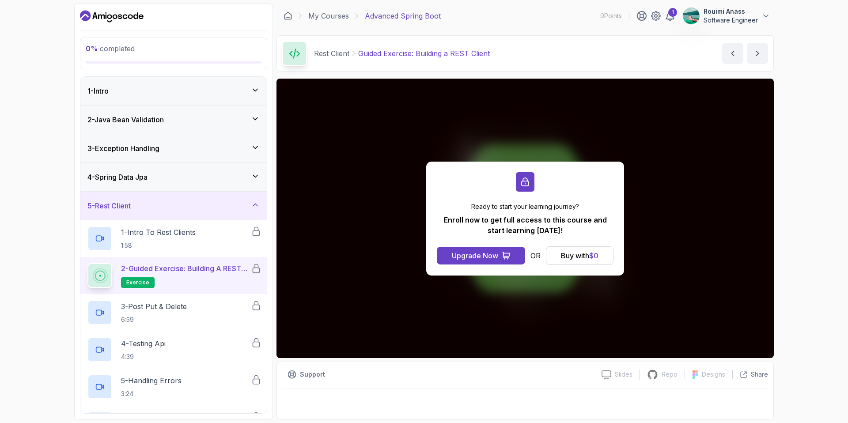
click at [199, 270] on p "2 - Guided Exercise: Building a REST Client" at bounding box center [186, 268] width 130 height 11
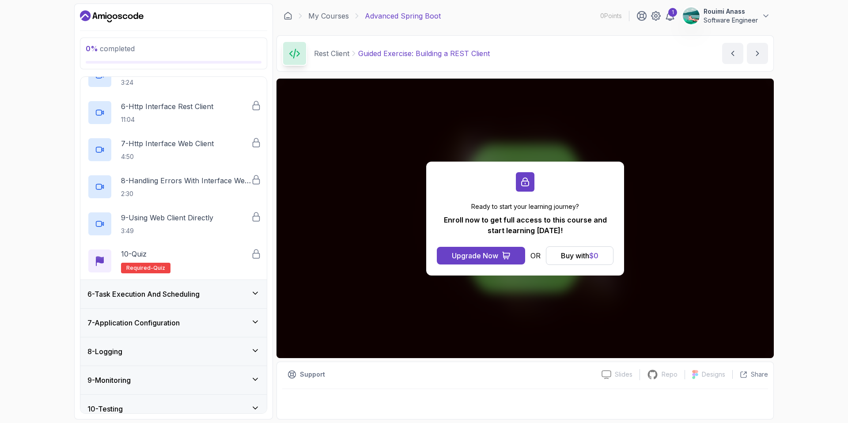
scroll to position [332, 0]
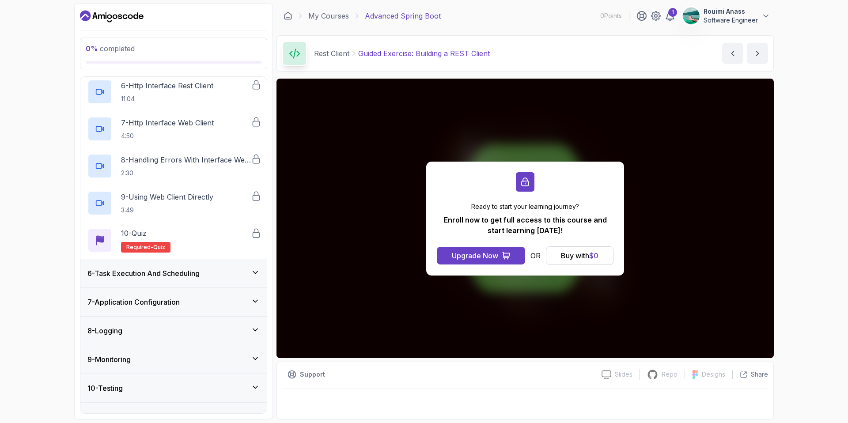
click at [188, 274] on h3 "6 - Task Execution And Scheduling" at bounding box center [143, 273] width 112 height 11
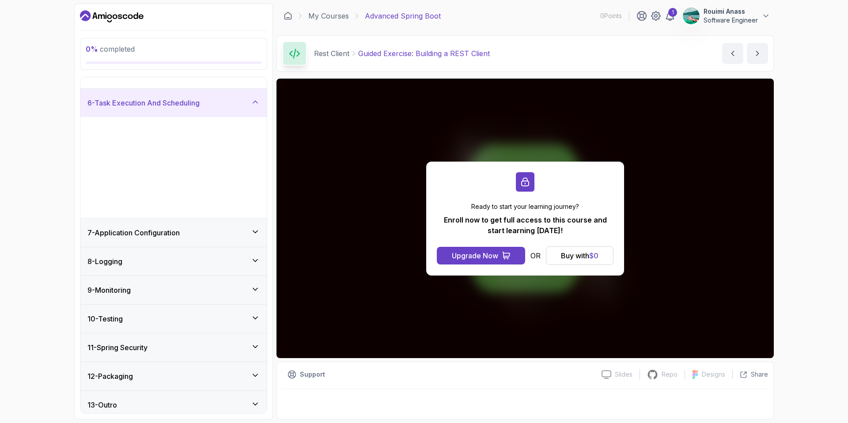
scroll to position [37, 0]
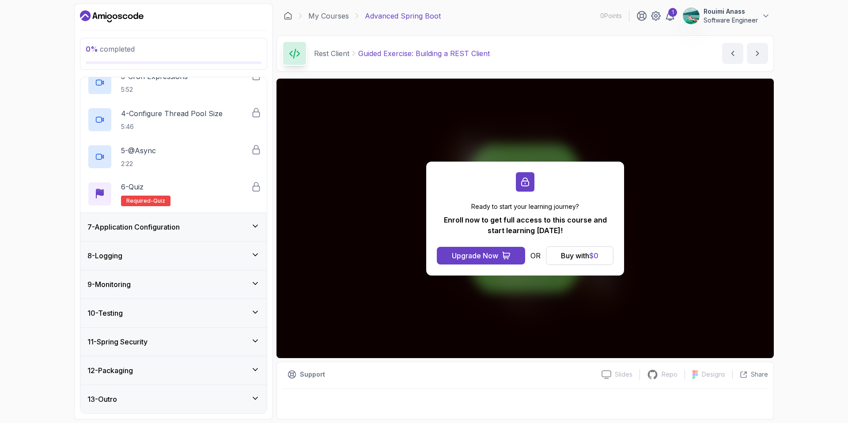
click at [191, 235] on div "7 - Application Configuration" at bounding box center [173, 227] width 186 height 28
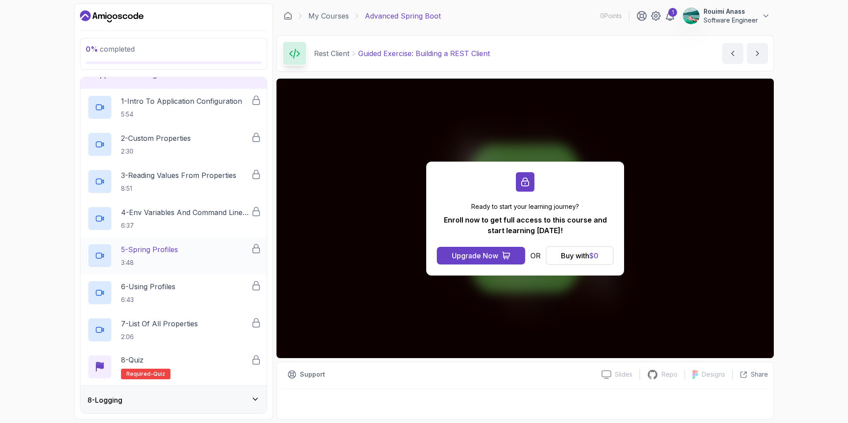
scroll to position [206, 0]
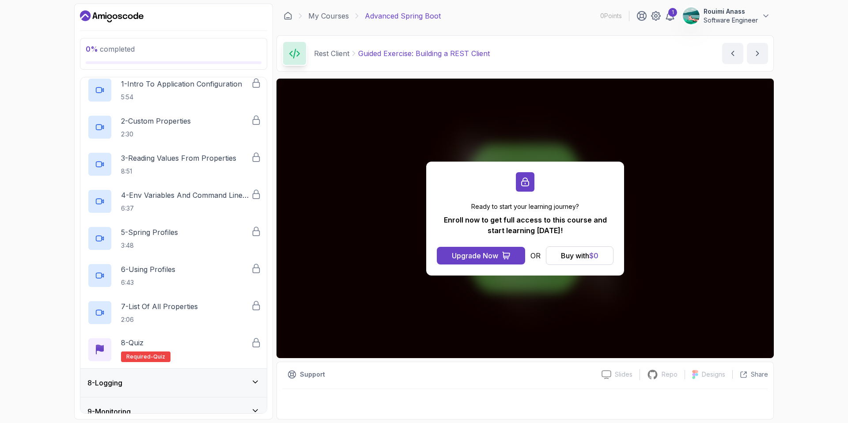
click at [192, 380] on div "8 - Logging" at bounding box center [173, 383] width 172 height 11
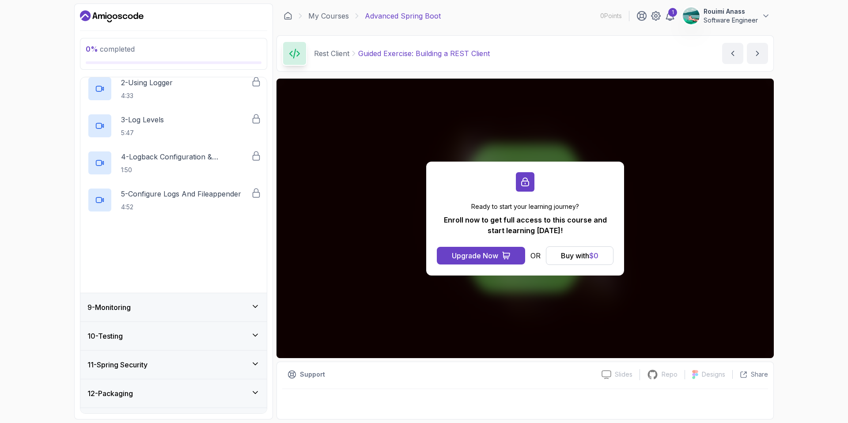
scroll to position [274, 0]
click at [213, 313] on div "9 - Monitoring" at bounding box center [173, 307] width 186 height 28
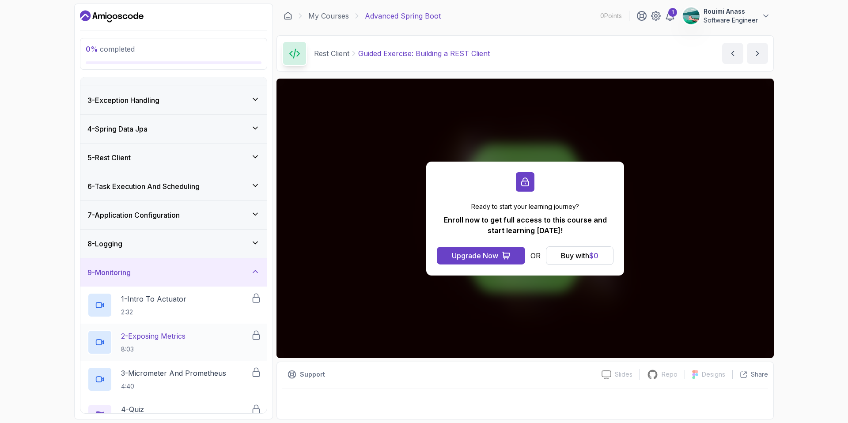
scroll to position [185, 0]
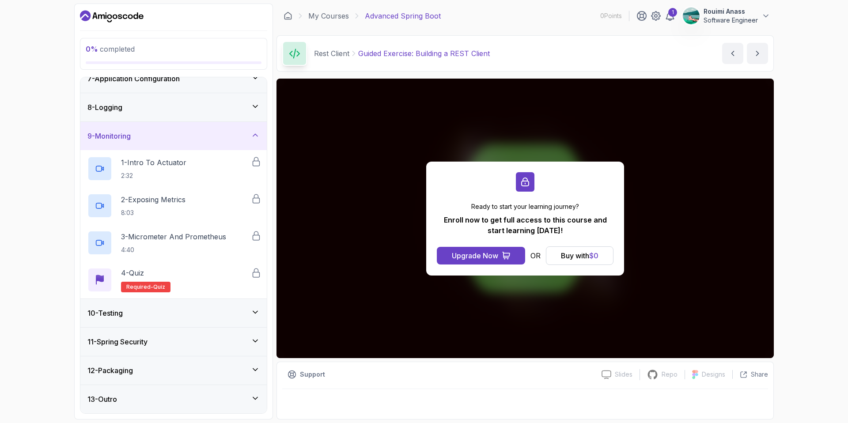
click at [188, 341] on div "11 - Spring Security" at bounding box center [173, 342] width 172 height 11
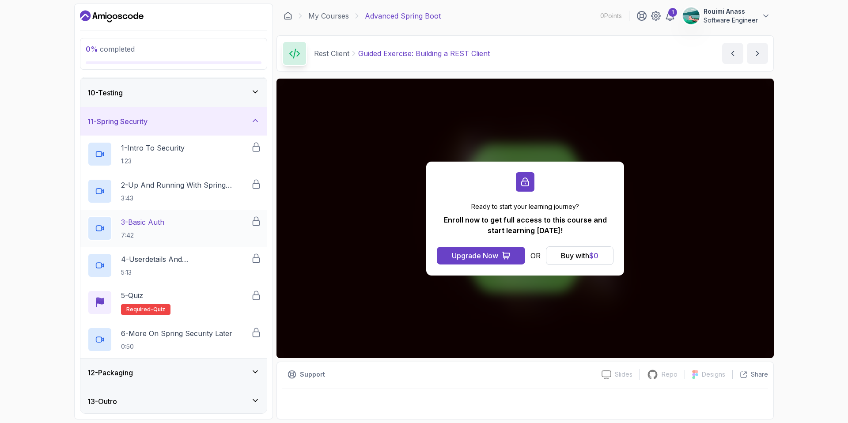
scroll to position [259, 0]
click at [194, 113] on div "11 - Spring Security" at bounding box center [173, 119] width 186 height 28
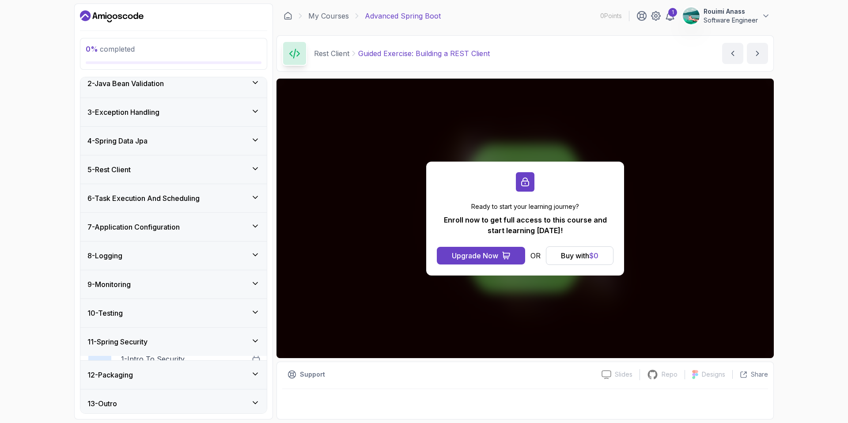
scroll to position [37, 0]
click at [164, 363] on div "12 - Packaging" at bounding box center [173, 370] width 186 height 28
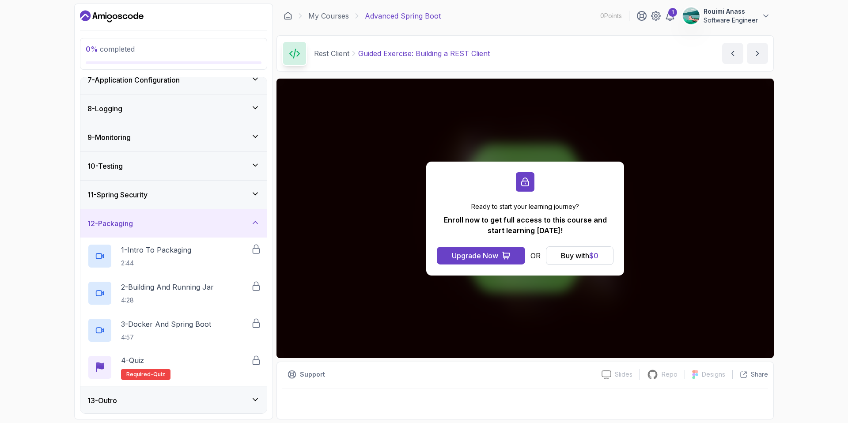
scroll to position [185, 0]
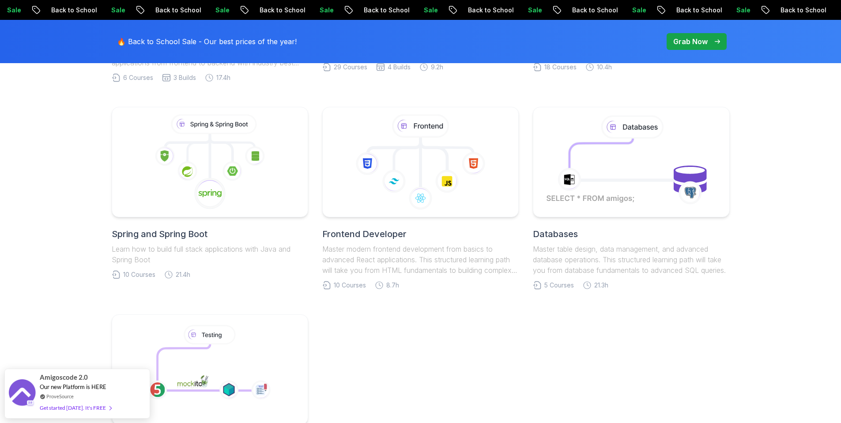
scroll to position [405, 0]
click at [209, 181] on icon at bounding box center [210, 195] width 34 height 34
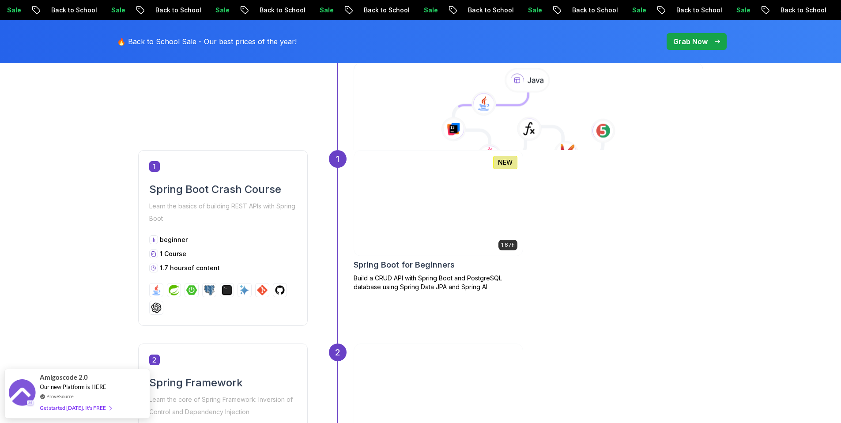
scroll to position [378, 0]
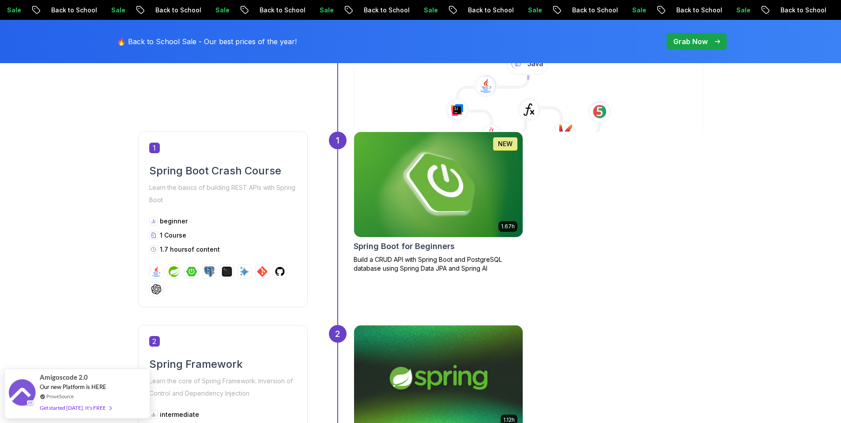
click at [443, 223] on img at bounding box center [438, 184] width 177 height 110
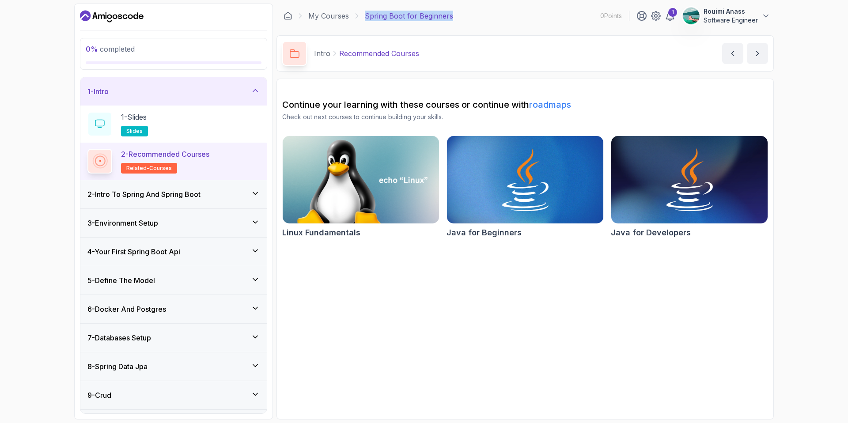
drag, startPoint x: 451, startPoint y: 18, endPoint x: 366, endPoint y: 17, distance: 84.8
click at [366, 17] on div "My Courses Spring Boot for Beginners 0 Points 1 Rouimi Anass Software Engineer" at bounding box center [525, 16] width 497 height 25
copy p "Spring Boot for Beginners"
click at [38, 127] on div "0 % completed 1 - Intro 1 - Slides slides 2 - Recommended Courses related-cours…" at bounding box center [424, 211] width 848 height 423
click at [326, 17] on link "My Courses" at bounding box center [328, 16] width 41 height 11
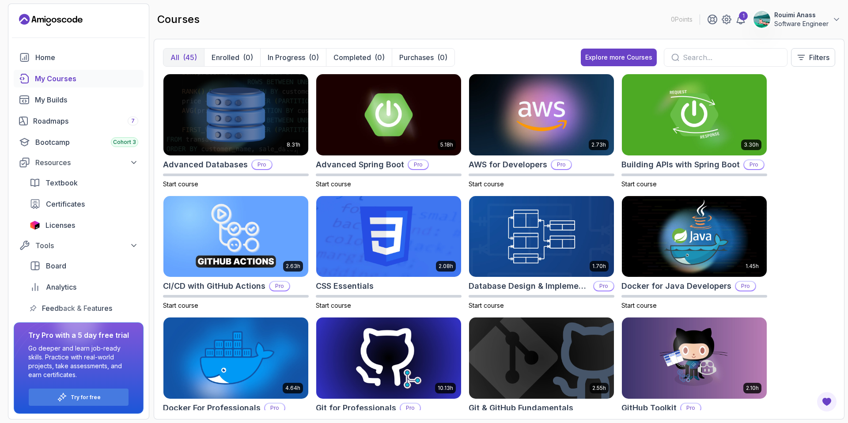
click at [64, 19] on icon "Landing page" at bounding box center [64, 20] width 5 height 5
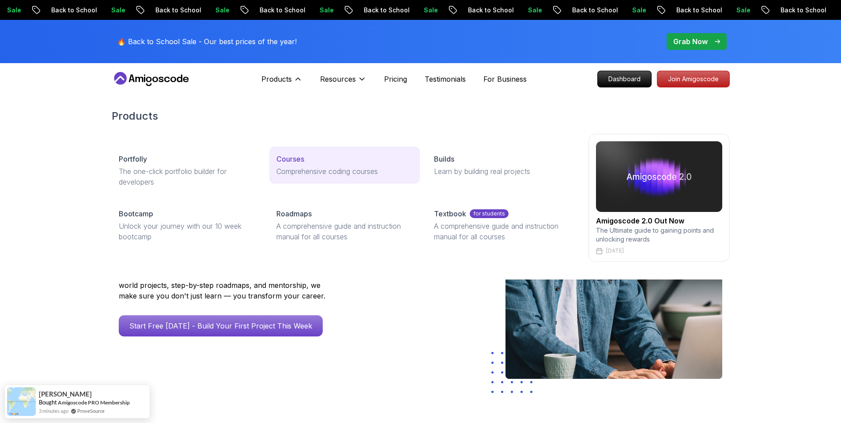
click at [277, 170] on p "Comprehensive coding courses" at bounding box center [345, 171] width 136 height 11
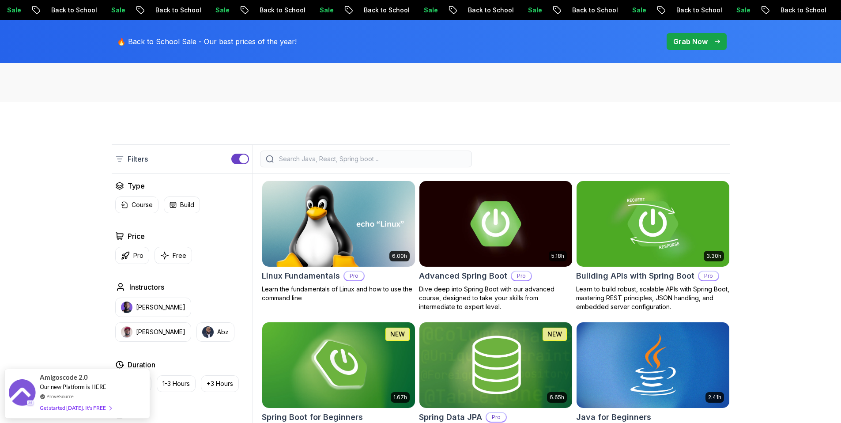
scroll to position [182, 0]
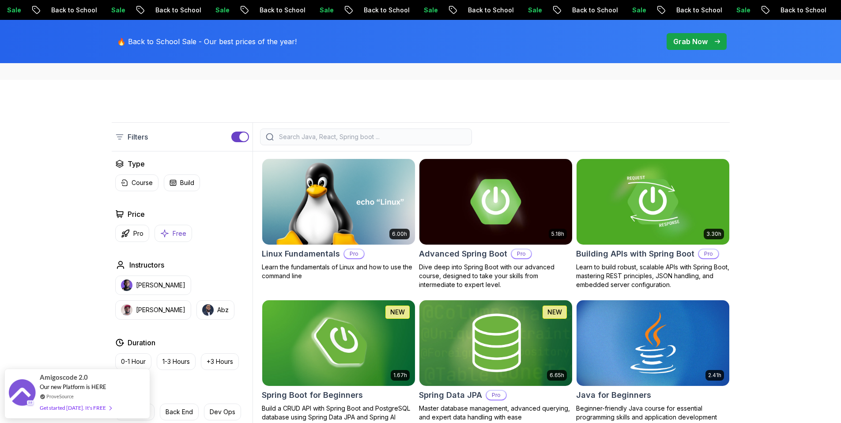
click at [187, 229] on button "Free" at bounding box center [174, 233] width 38 height 17
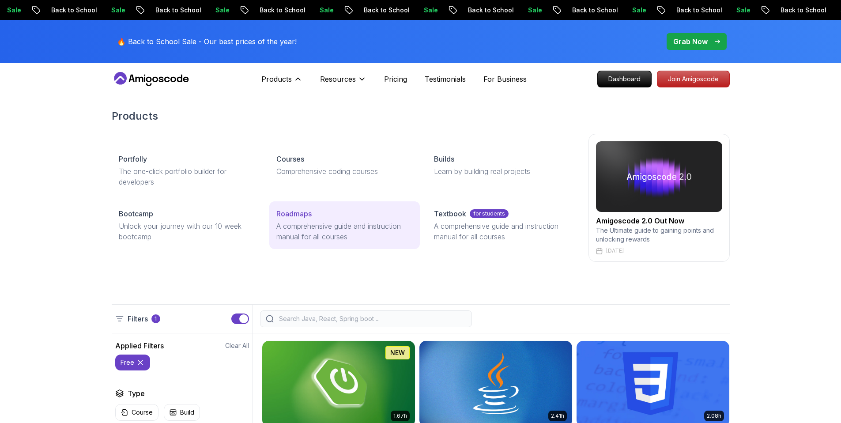
click at [279, 218] on p "Roadmaps" at bounding box center [294, 213] width 35 height 11
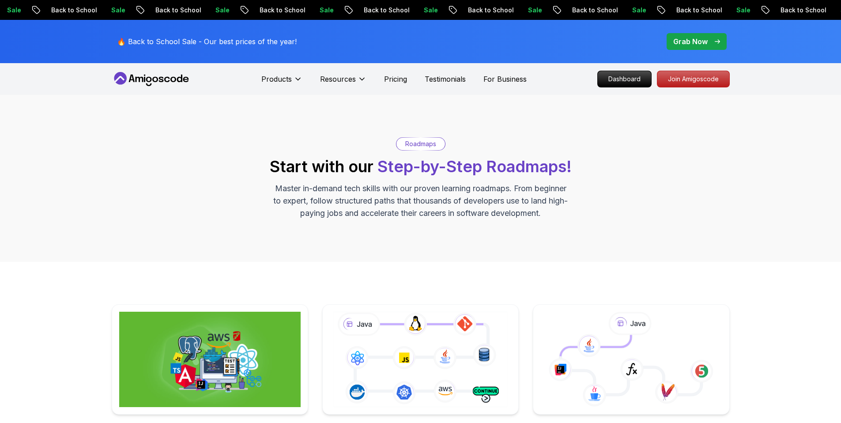
scroll to position [278, 0]
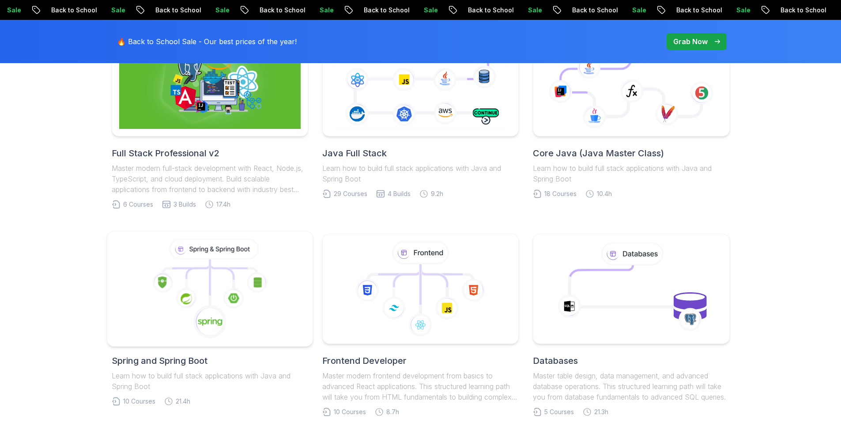
click at [196, 285] on icon at bounding box center [209, 289] width 191 height 100
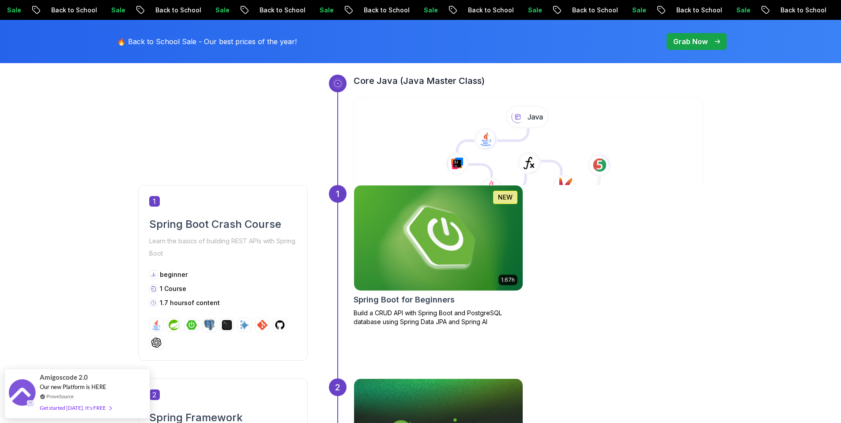
scroll to position [471, 0]
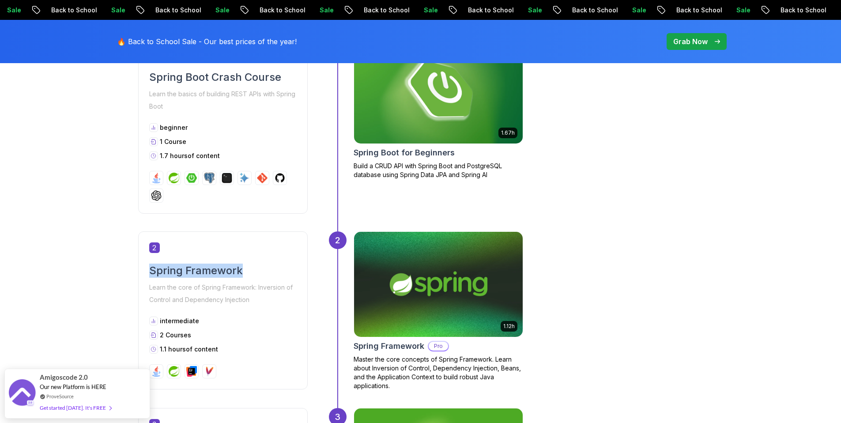
drag, startPoint x: 152, startPoint y: 270, endPoint x: 243, endPoint y: 272, distance: 91.9
click at [243, 272] on h2 "Spring Framework" at bounding box center [223, 271] width 148 height 14
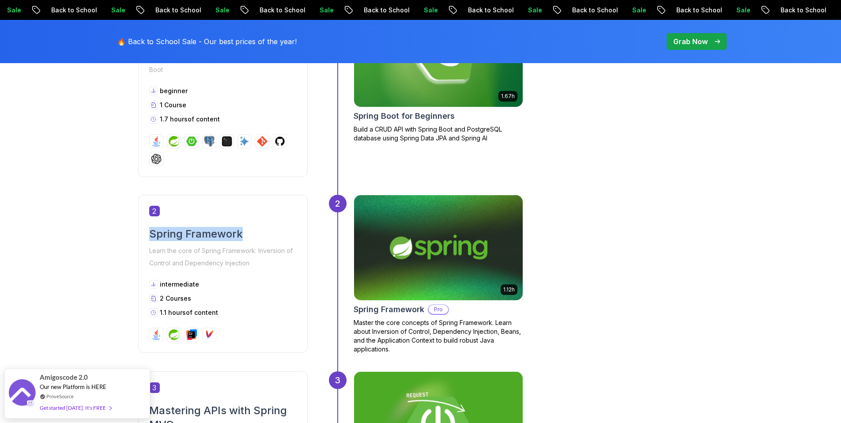
scroll to position [509, 0]
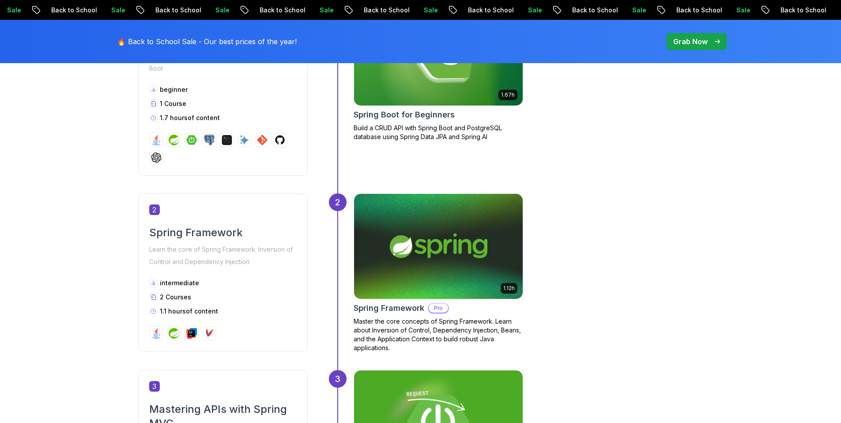
click at [184, 167] on div "1 Spring Boot Crash Course Learn the basics of building REST APIs with Spring B…" at bounding box center [223, 88] width 170 height 176
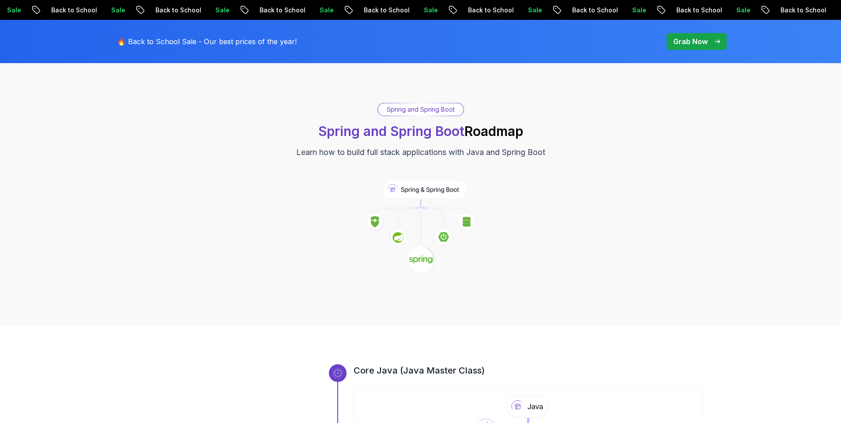
scroll to position [0, 0]
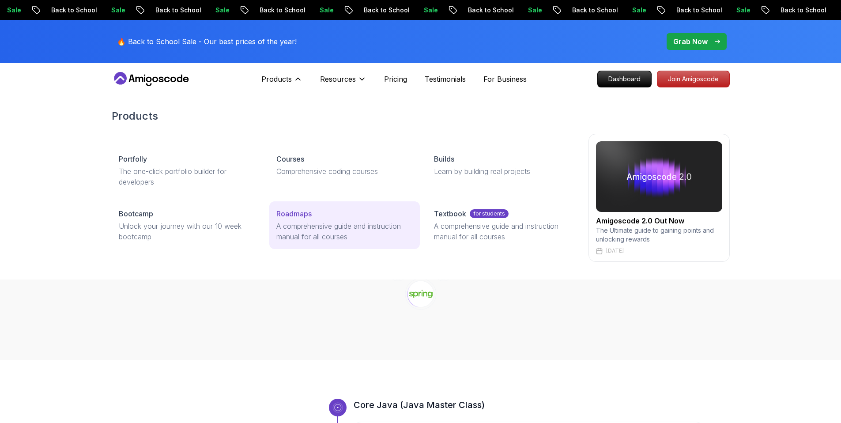
click at [310, 222] on p "A comprehensive guide and instruction manual for all courses" at bounding box center [345, 231] width 136 height 21
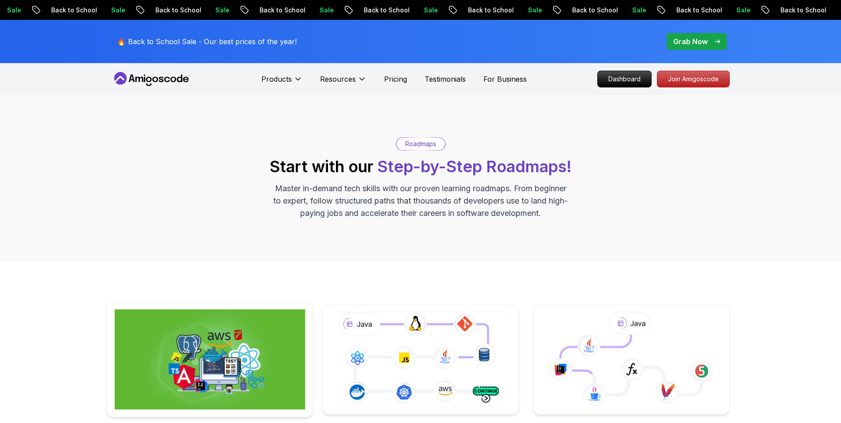
scroll to position [91, 0]
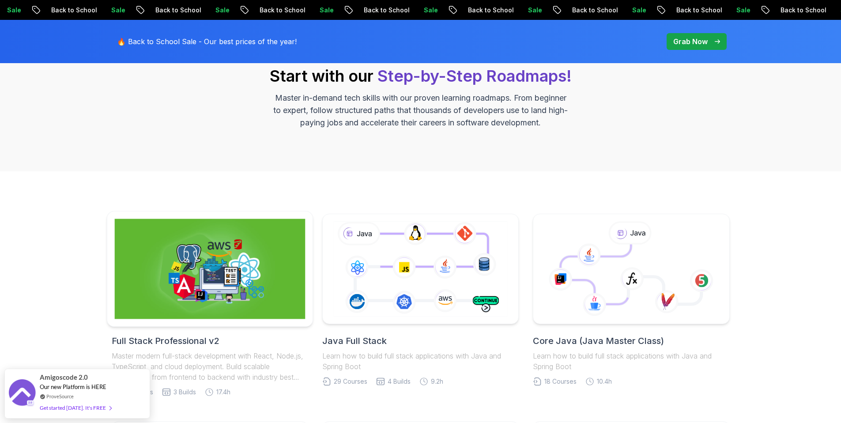
click at [189, 284] on img at bounding box center [209, 269] width 191 height 100
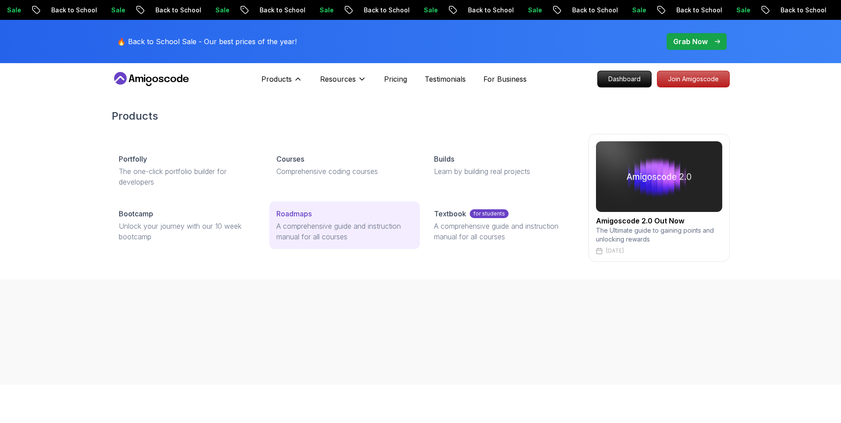
click at [287, 219] on link "Roadmaps A comprehensive guide and instruction manual for all courses" at bounding box center [344, 225] width 151 height 48
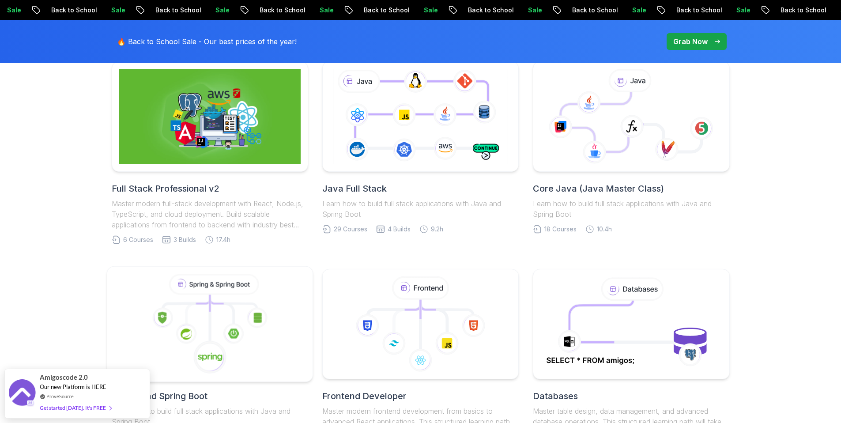
scroll to position [246, 0]
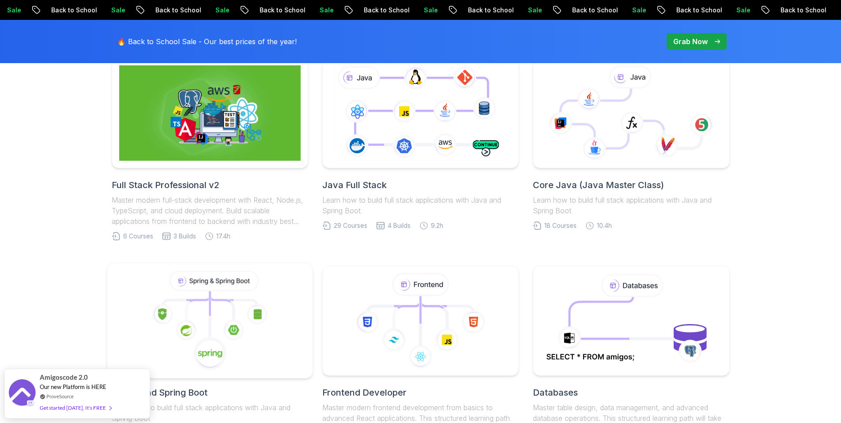
click at [196, 315] on icon at bounding box center [209, 321] width 191 height 100
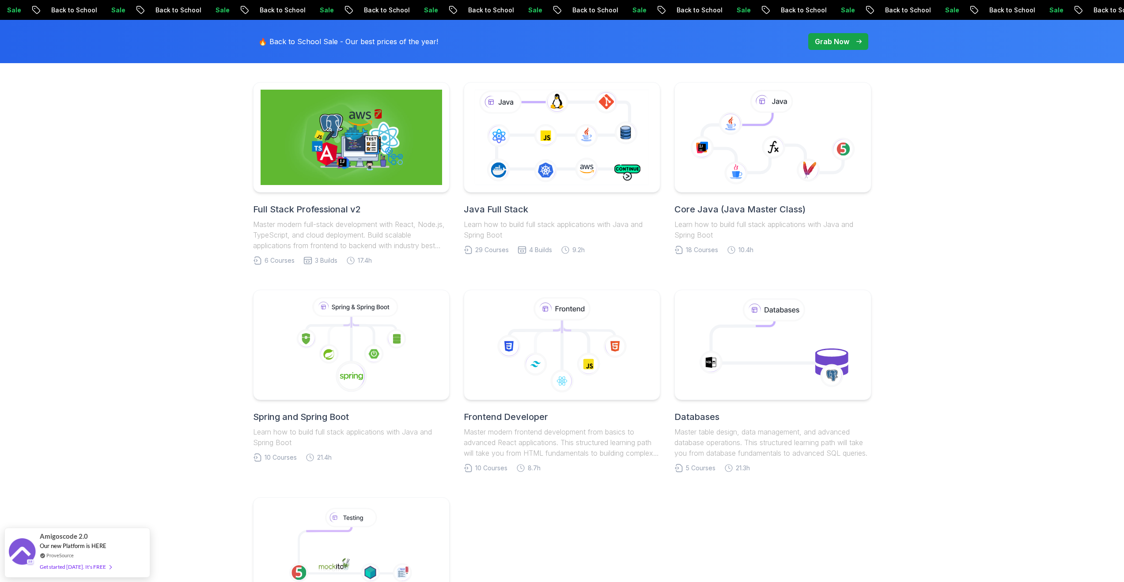
scroll to position [256, 0]
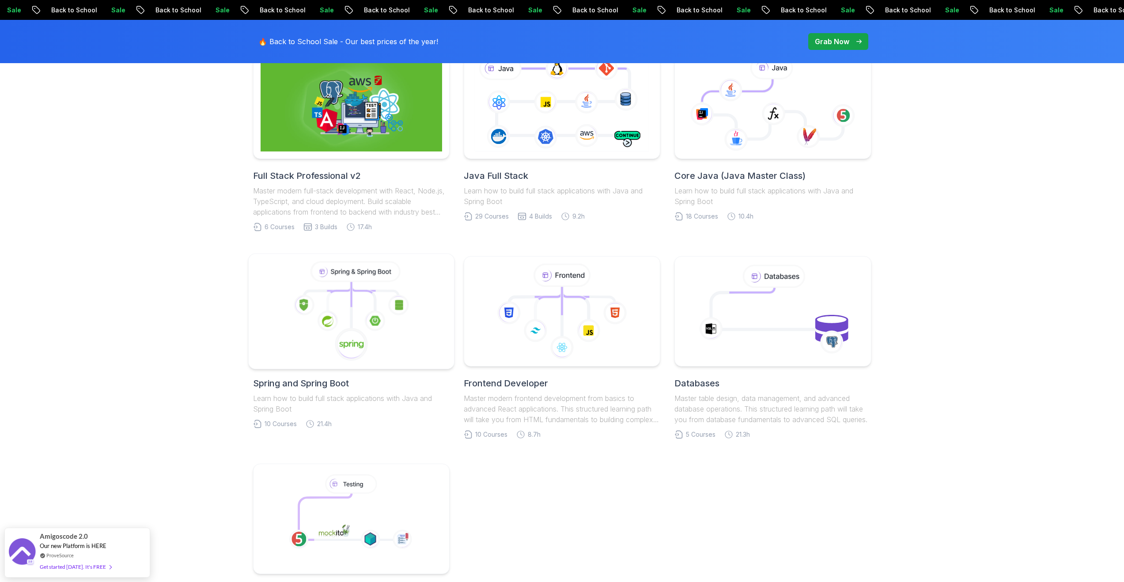
click at [400, 321] on icon at bounding box center [351, 311] width 191 height 100
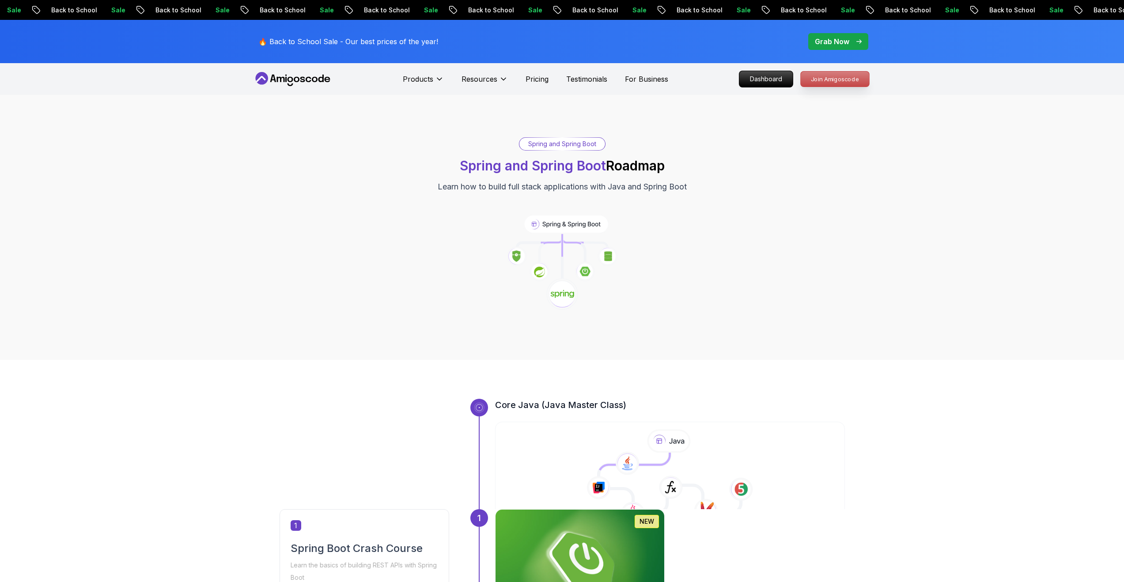
click at [837, 85] on p "Join Amigoscode" at bounding box center [835, 79] width 68 height 15
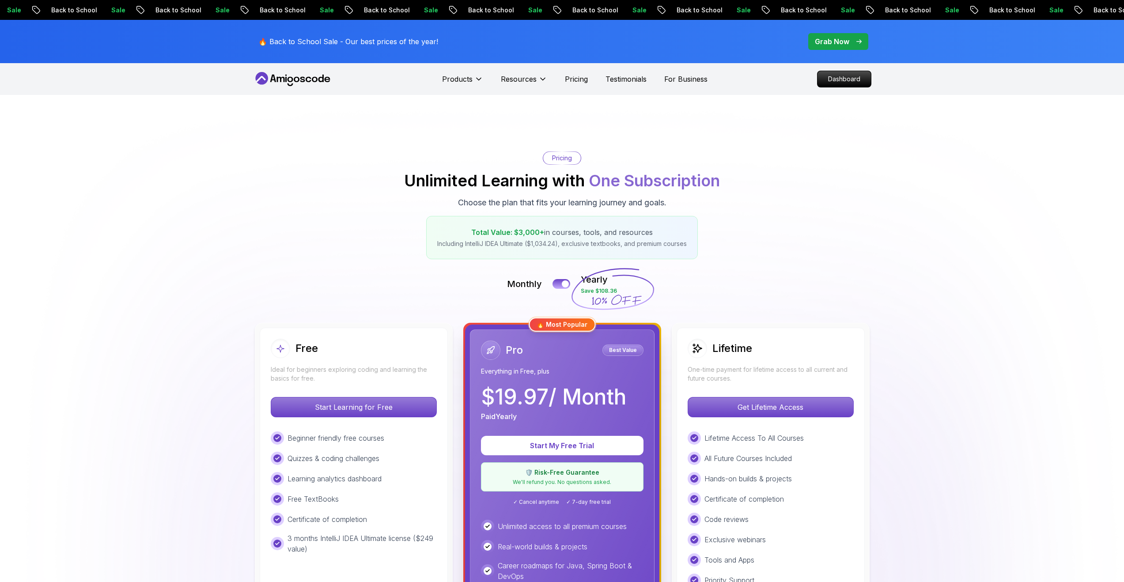
click at [566, 283] on div at bounding box center [565, 283] width 7 height 7
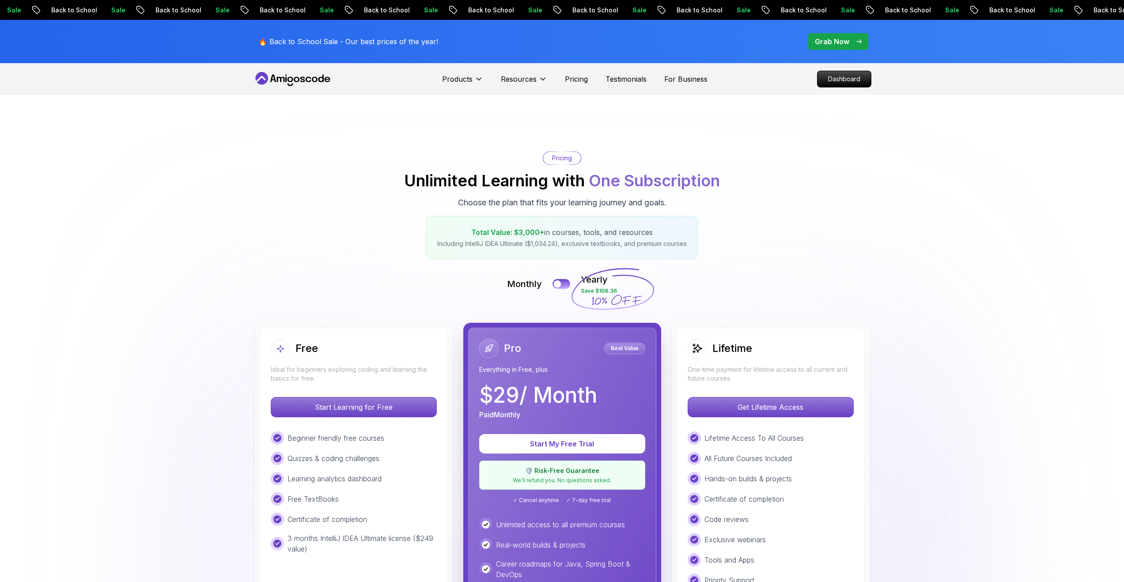
click at [577, 285] on icon at bounding box center [612, 289] width 85 height 78
click at [96, 423] on div "ProveSource" at bounding box center [76, 551] width 72 height 8
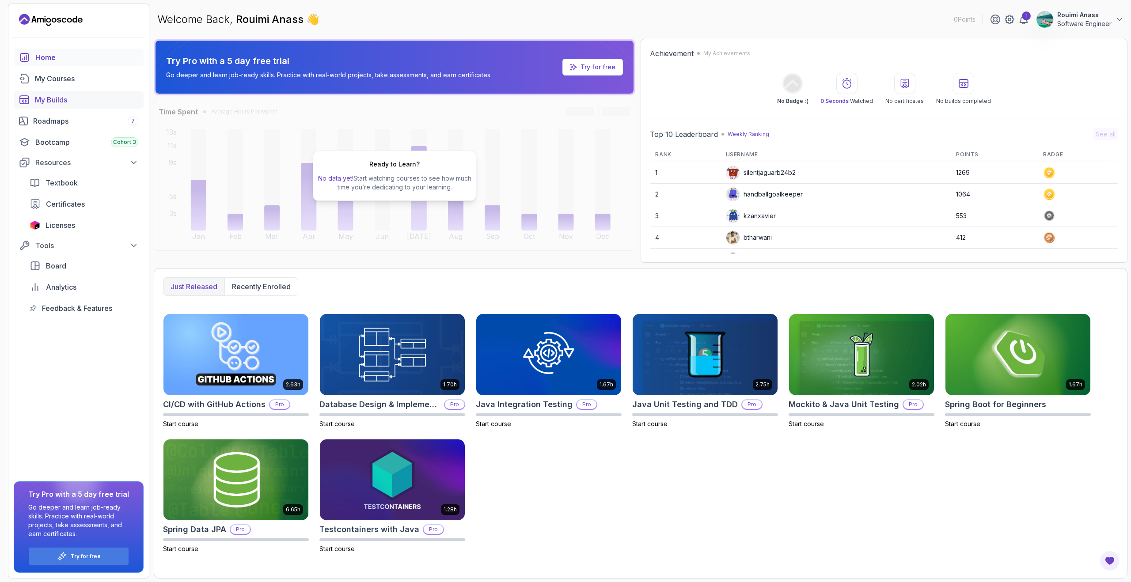
click at [67, 103] on div "My Builds" at bounding box center [86, 100] width 103 height 11
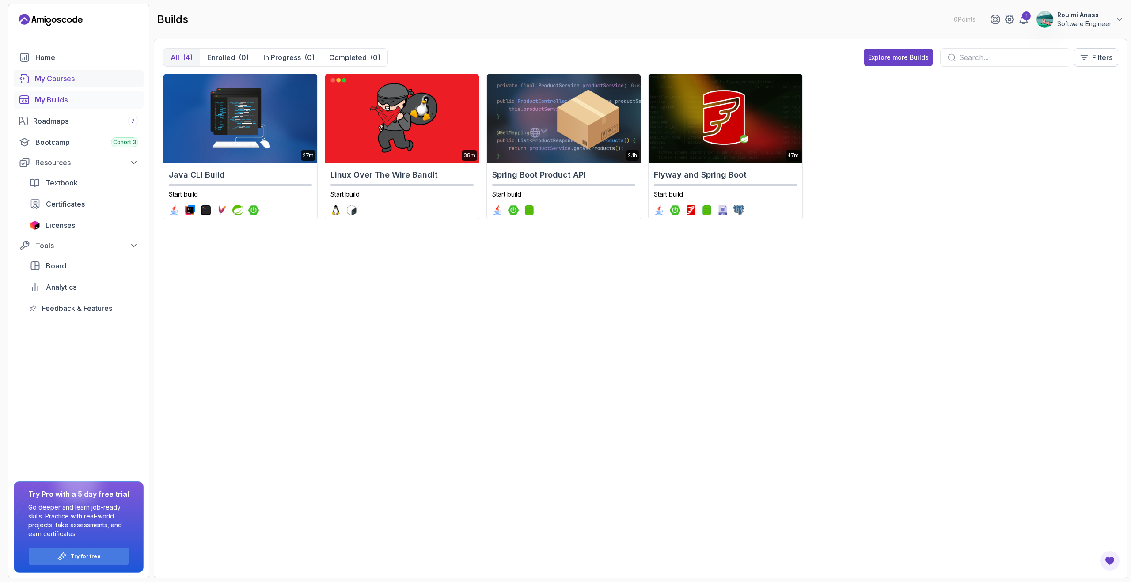
click at [72, 74] on div "My Courses" at bounding box center [86, 78] width 103 height 11
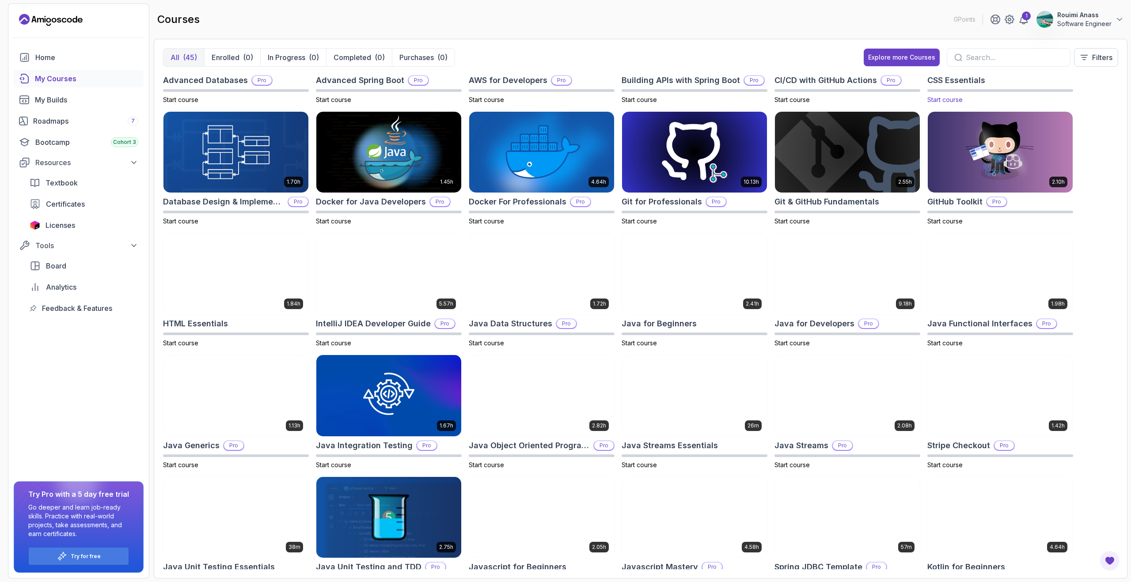
scroll to position [68, 0]
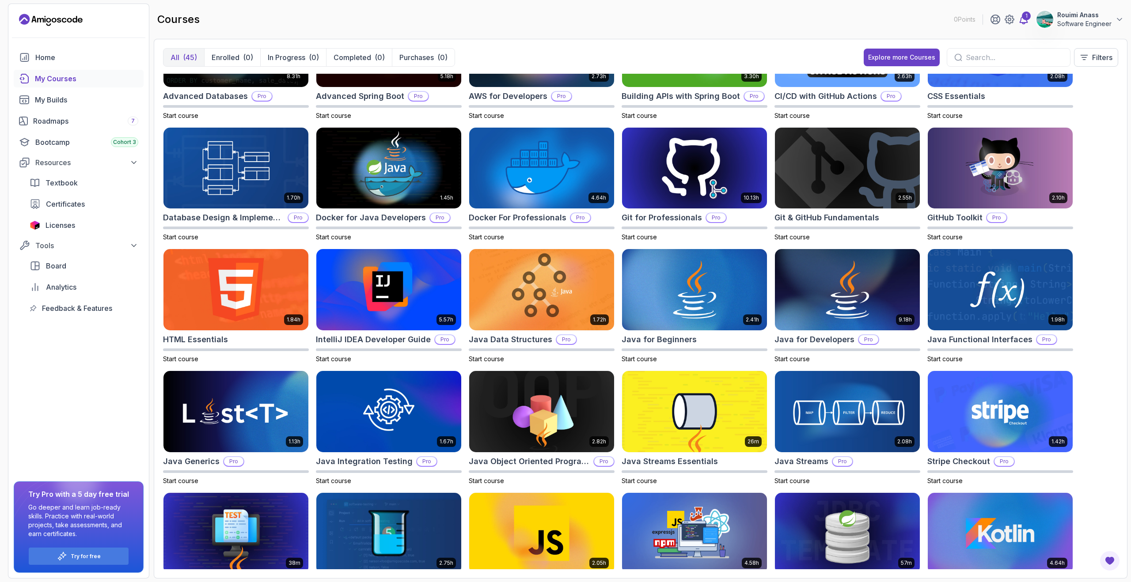
click at [1021, 22] on icon at bounding box center [1024, 19] width 8 height 9
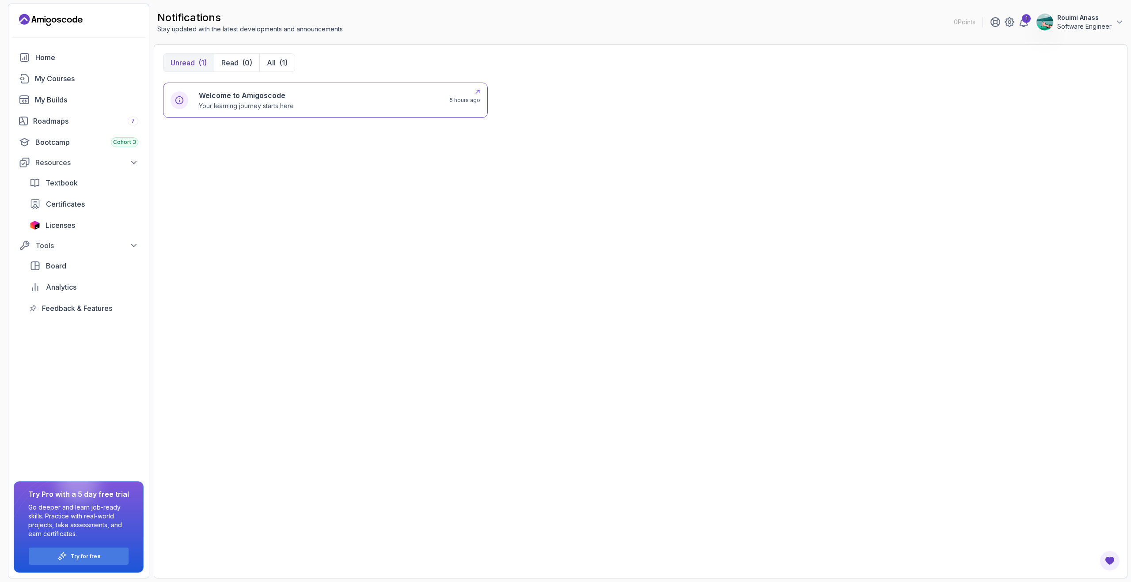
click at [263, 99] on h6 "Welcome to Amigoscode" at bounding box center [246, 95] width 95 height 11
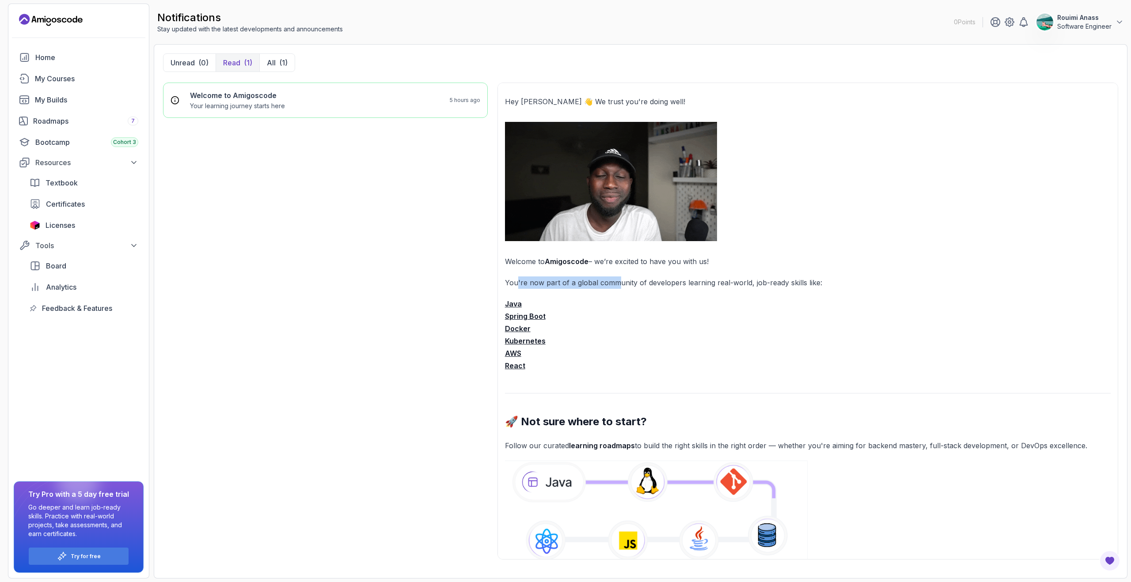
drag, startPoint x: 517, startPoint y: 280, endPoint x: 621, endPoint y: 283, distance: 104.7
click at [621, 283] on p "You're now part of a global community of developers learning real-world, job-re…" at bounding box center [808, 283] width 606 height 12
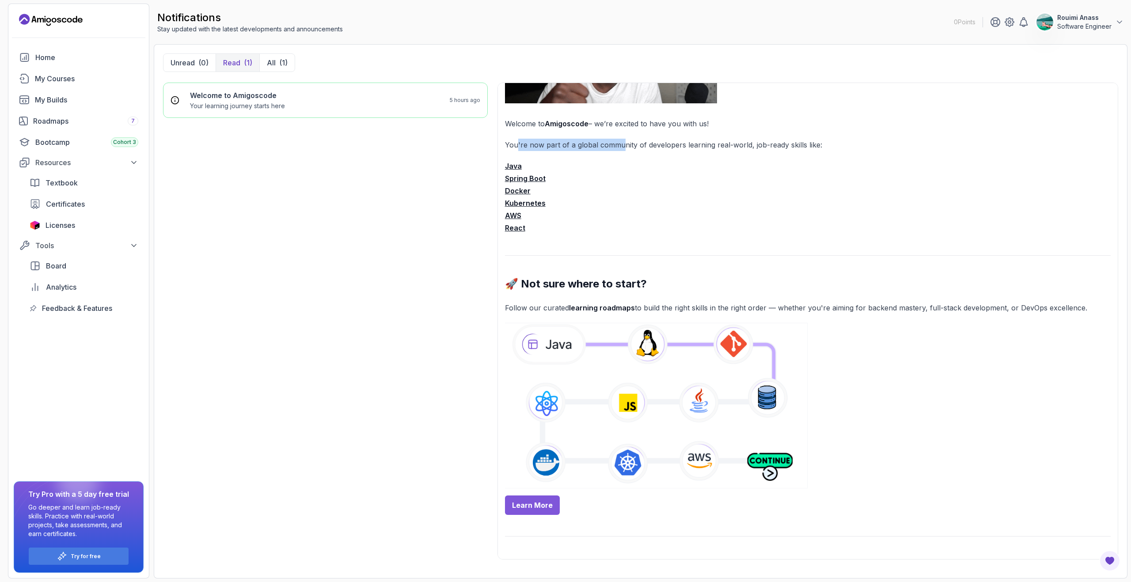
scroll to position [139, 0]
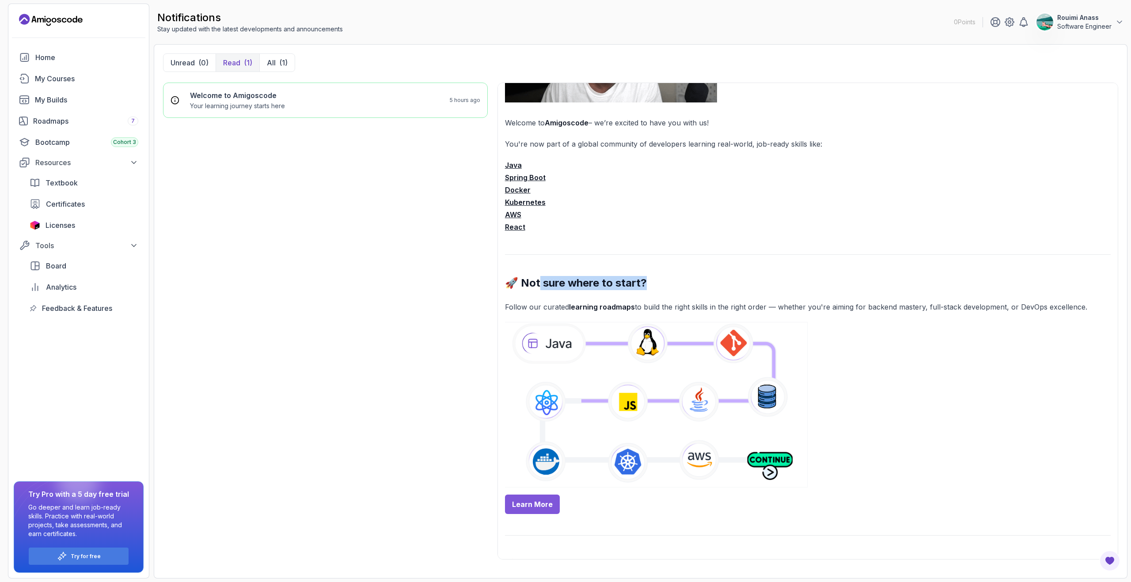
drag, startPoint x: 536, startPoint y: 283, endPoint x: 659, endPoint y: 284, distance: 122.8
click at [659, 284] on h2 "🚀 Not sure where to start?" at bounding box center [808, 283] width 606 height 14
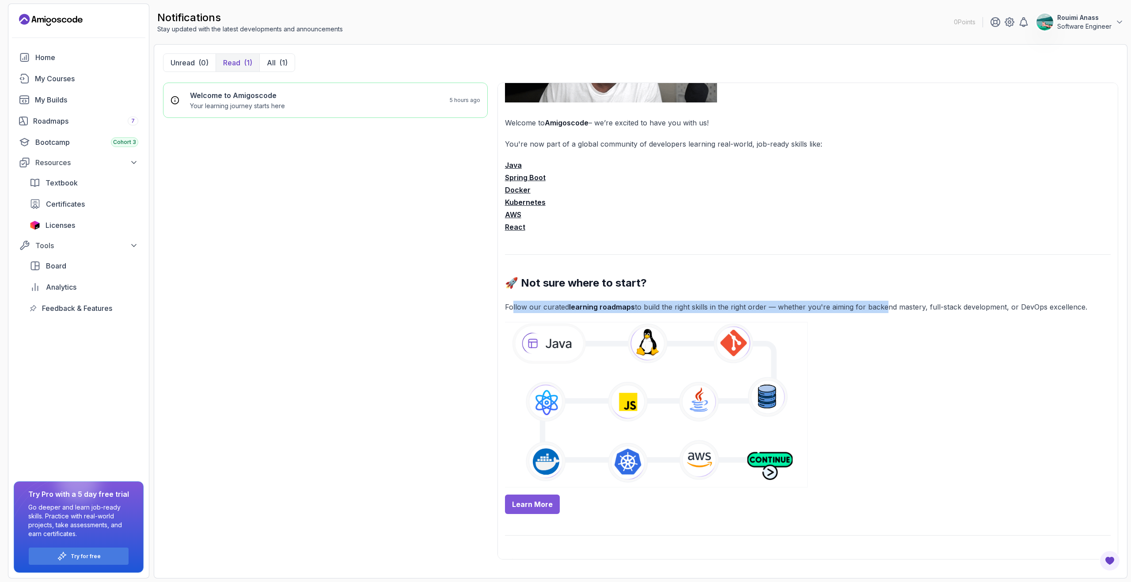
drag, startPoint x: 586, startPoint y: 307, endPoint x: 881, endPoint y: 306, distance: 295.5
click at [881, 306] on p "Follow our curated learning roadmaps to build the right skills in the right ord…" at bounding box center [808, 307] width 606 height 12
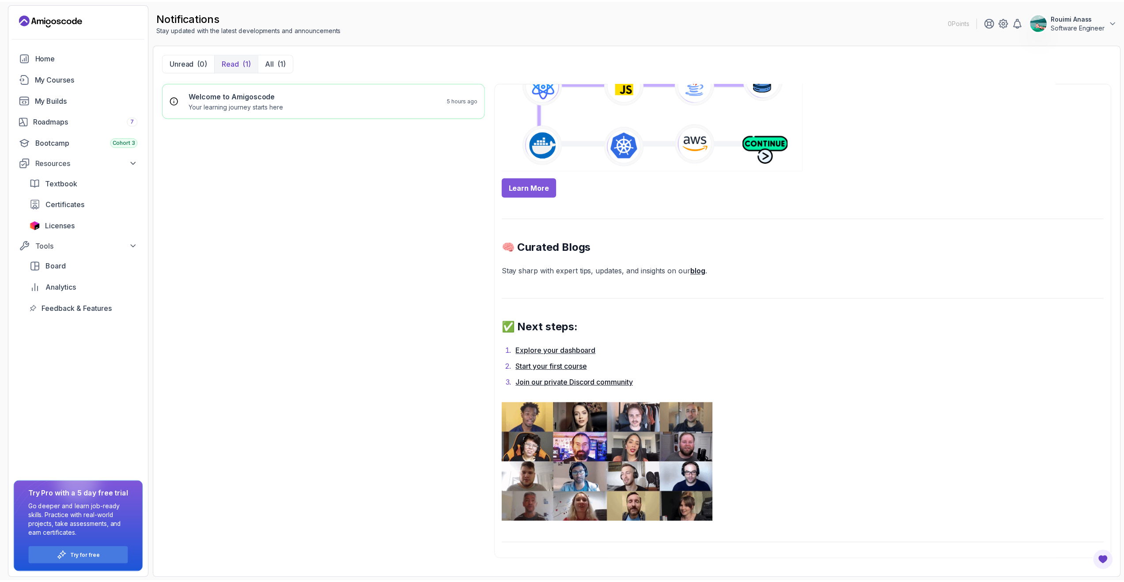
scroll to position [534, 0]
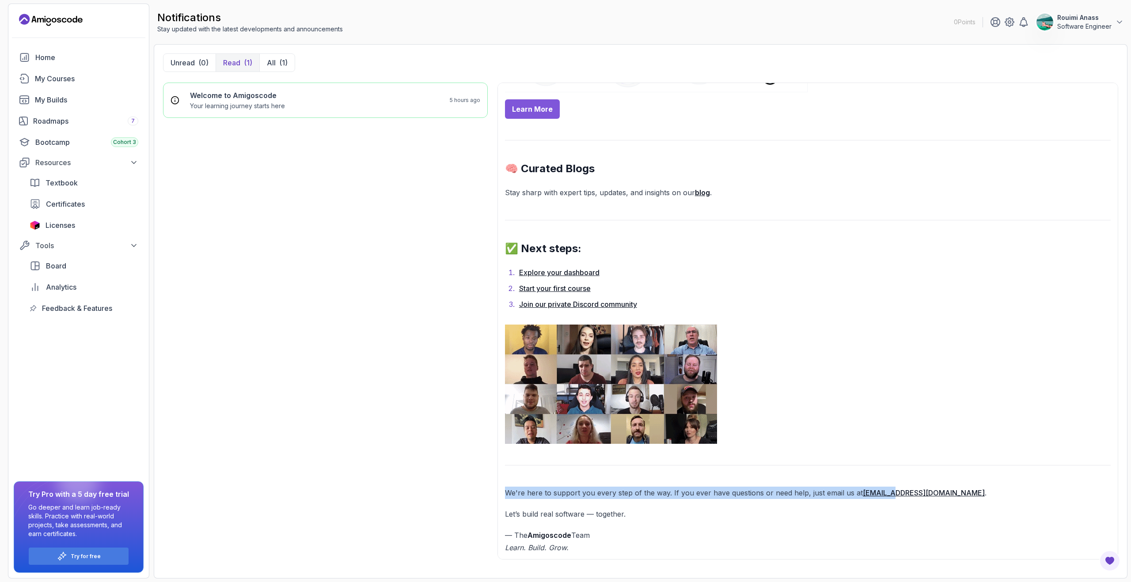
drag, startPoint x: 506, startPoint y: 492, endPoint x: 889, endPoint y: 494, distance: 382.5
click at [889, 494] on p "We're here to support you every step of the way. If you ever have questions or …" at bounding box center [808, 493] width 606 height 12
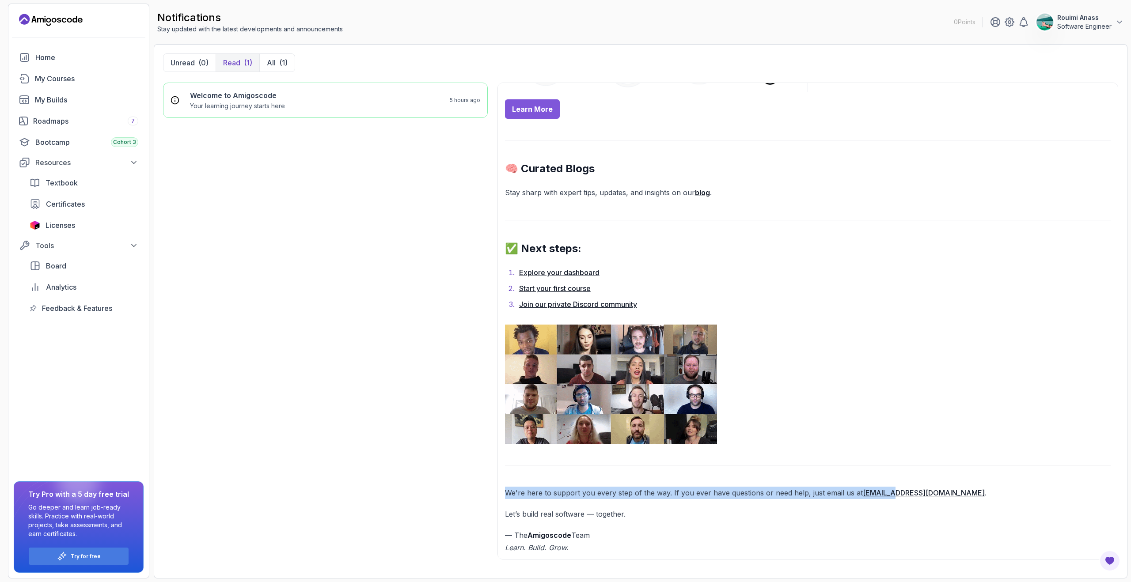
click at [739, 496] on p "We're here to support you every step of the way. If you ever have questions or …" at bounding box center [808, 493] width 606 height 12
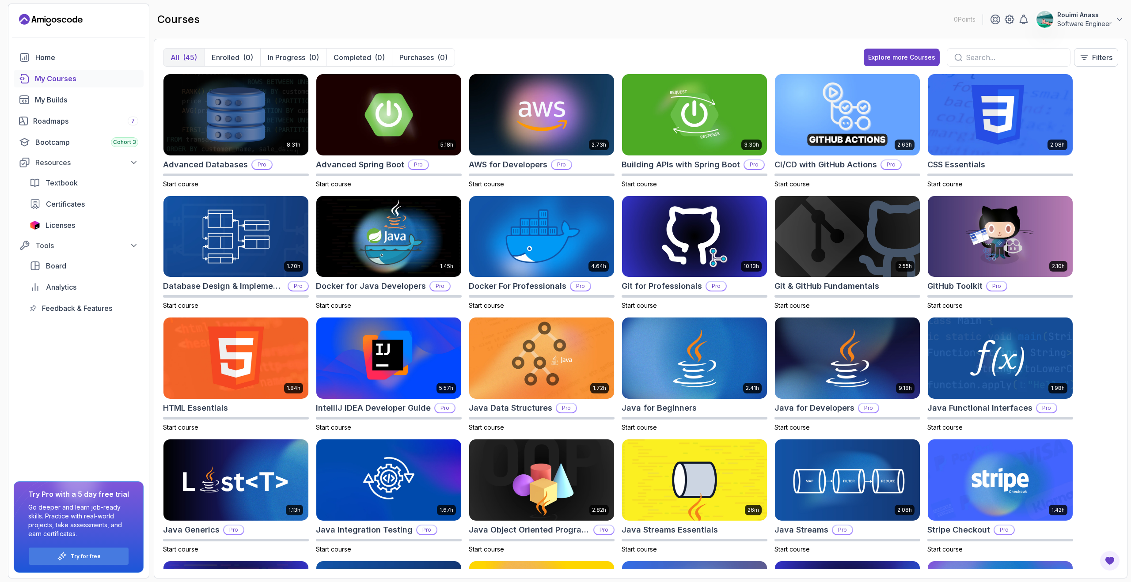
click at [66, 22] on icon "Landing page" at bounding box center [51, 20] width 64 height 14
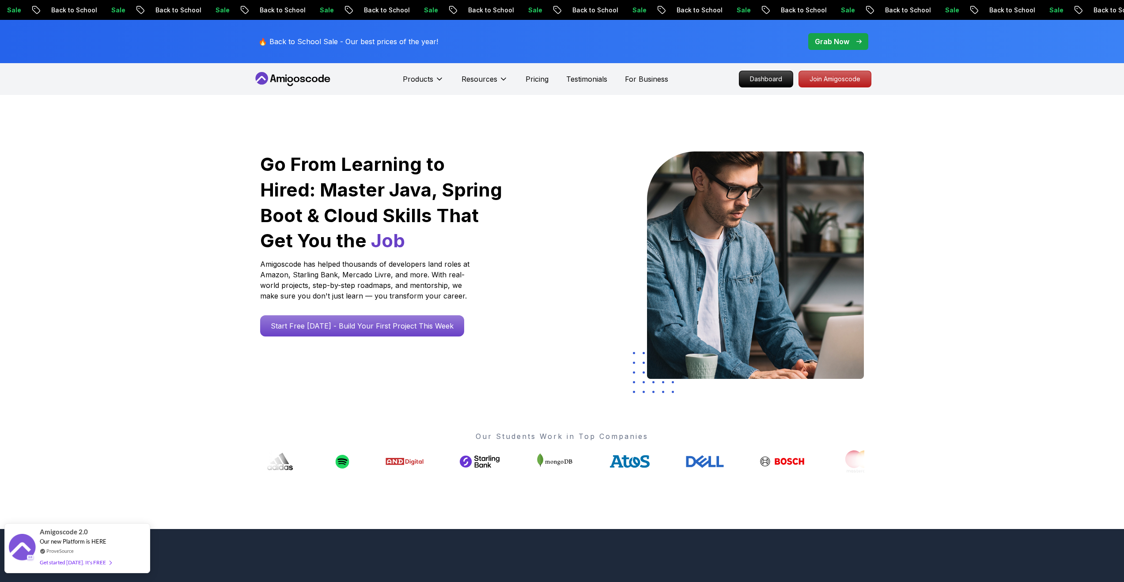
click at [81, 565] on div "Get started today. It's FREE" at bounding box center [76, 562] width 72 height 10
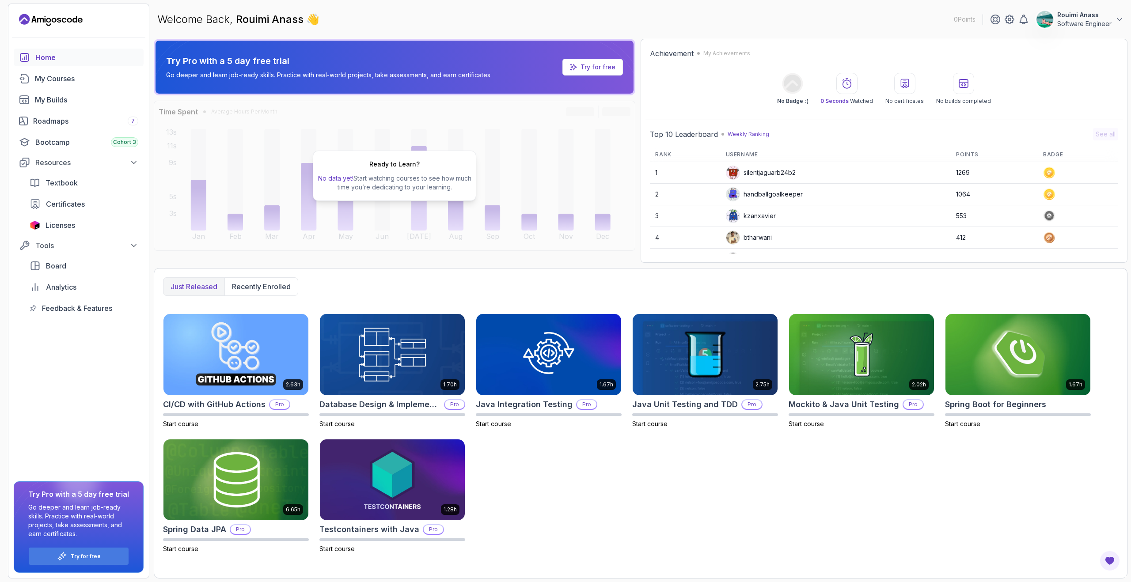
click at [582, 64] on p "Try for free" at bounding box center [597, 67] width 35 height 9
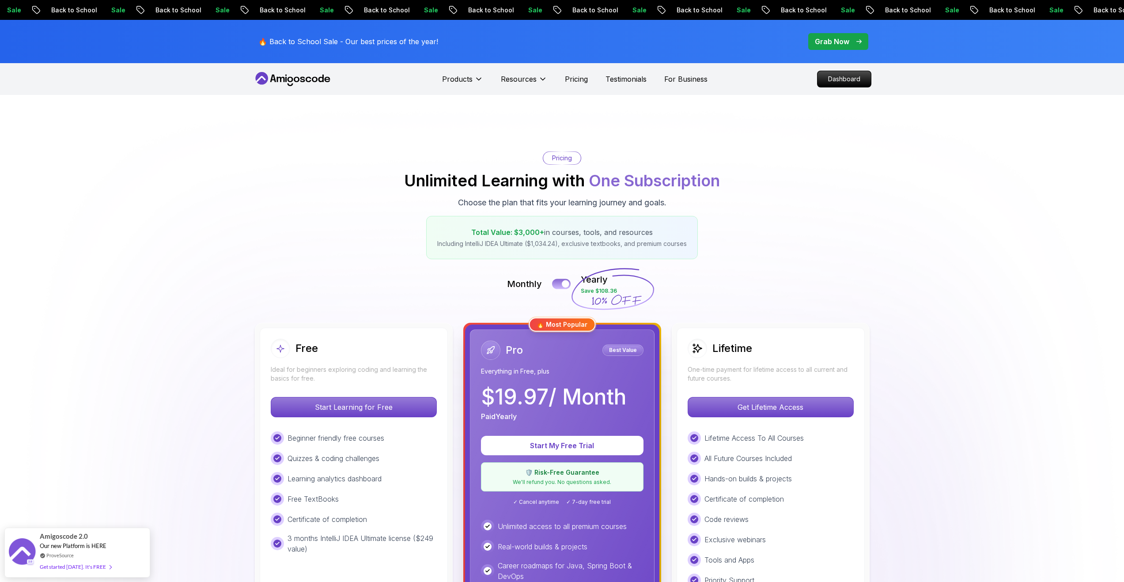
click at [564, 281] on div at bounding box center [566, 284] width 8 height 8
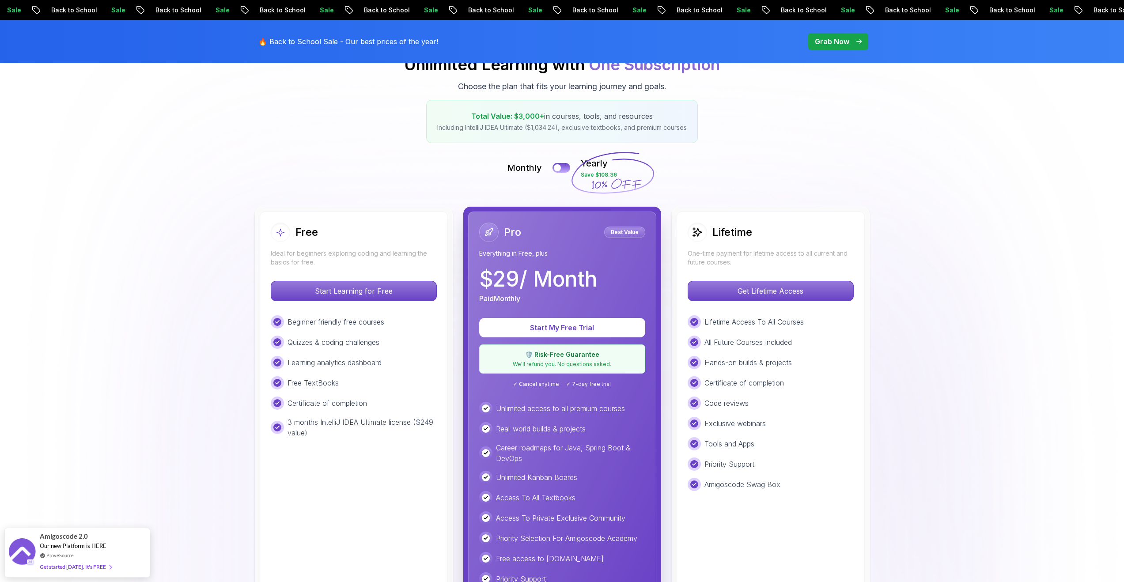
scroll to position [170, 0]
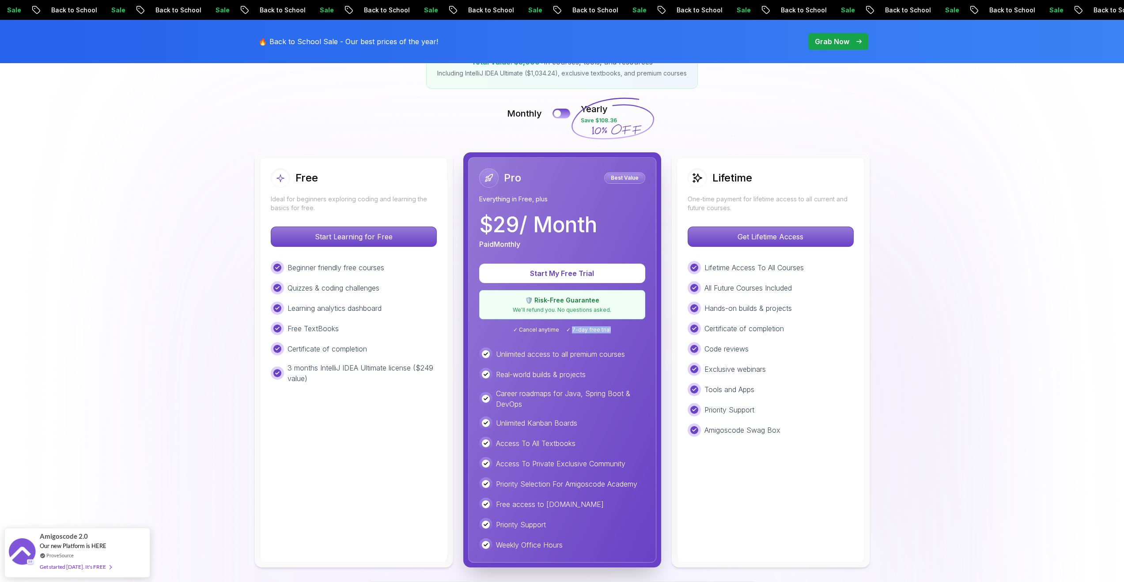
drag, startPoint x: 572, startPoint y: 331, endPoint x: 610, endPoint y: 331, distance: 37.5
click at [610, 331] on div "✓ Cancel anytime ✓ 7-day free trial" at bounding box center [562, 329] width 166 height 7
click at [763, 237] on p "Get Lifetime Access" at bounding box center [770, 236] width 157 height 19
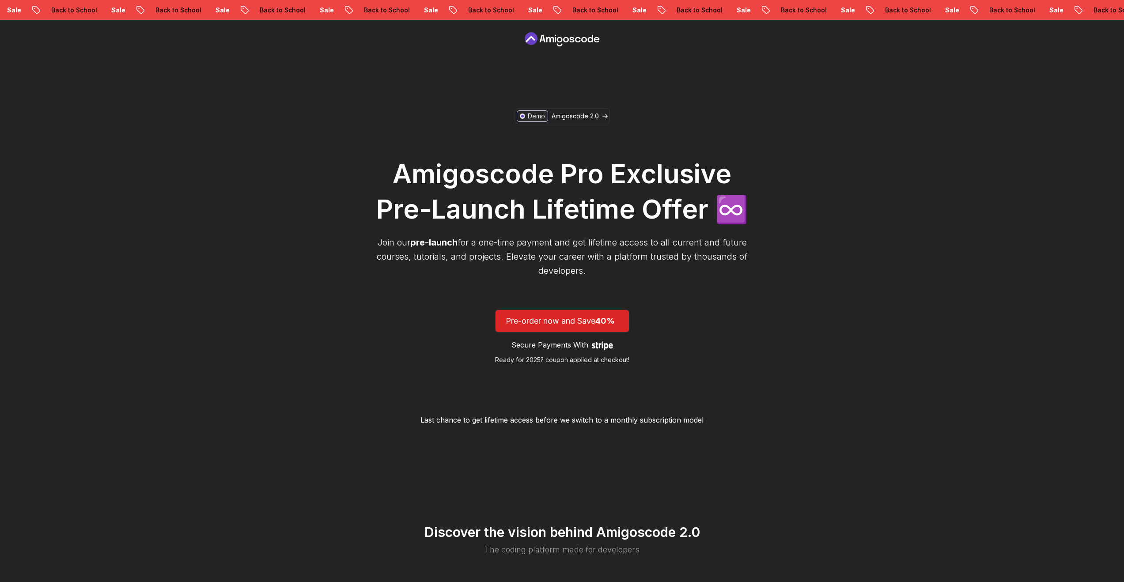
click at [659, 166] on h1 "Amigoscode Pro Exclusive Pre-Launch Lifetime Offer ♾️" at bounding box center [562, 191] width 380 height 71
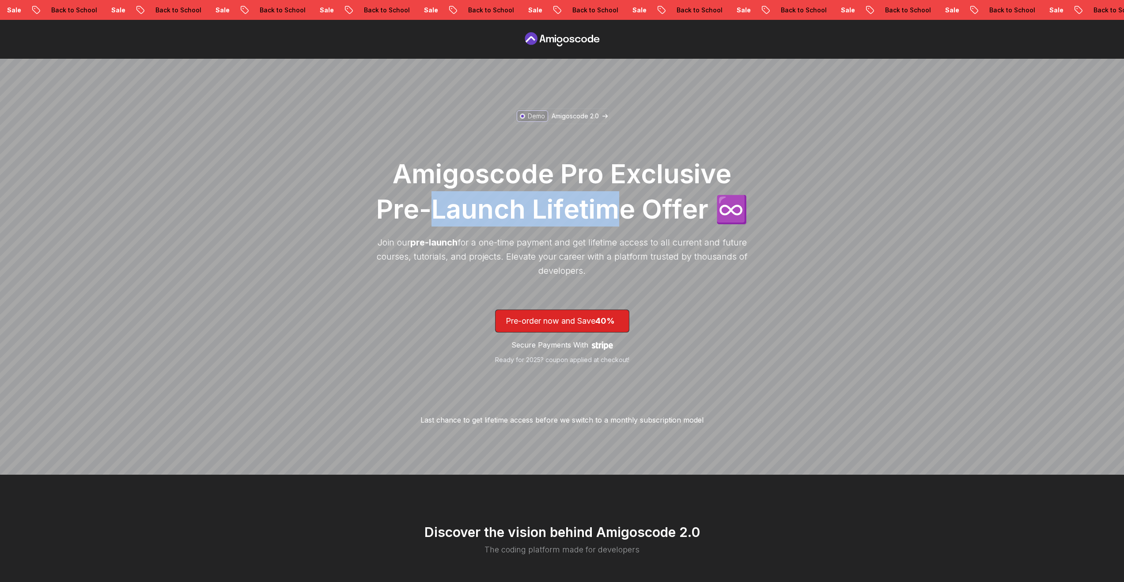
drag, startPoint x: 445, startPoint y: 214, endPoint x: 708, endPoint y: 214, distance: 262.8
click at [641, 214] on h1 "Amigoscode Pro Exclusive Pre-Launch Lifetime Offer ♾️" at bounding box center [562, 191] width 380 height 71
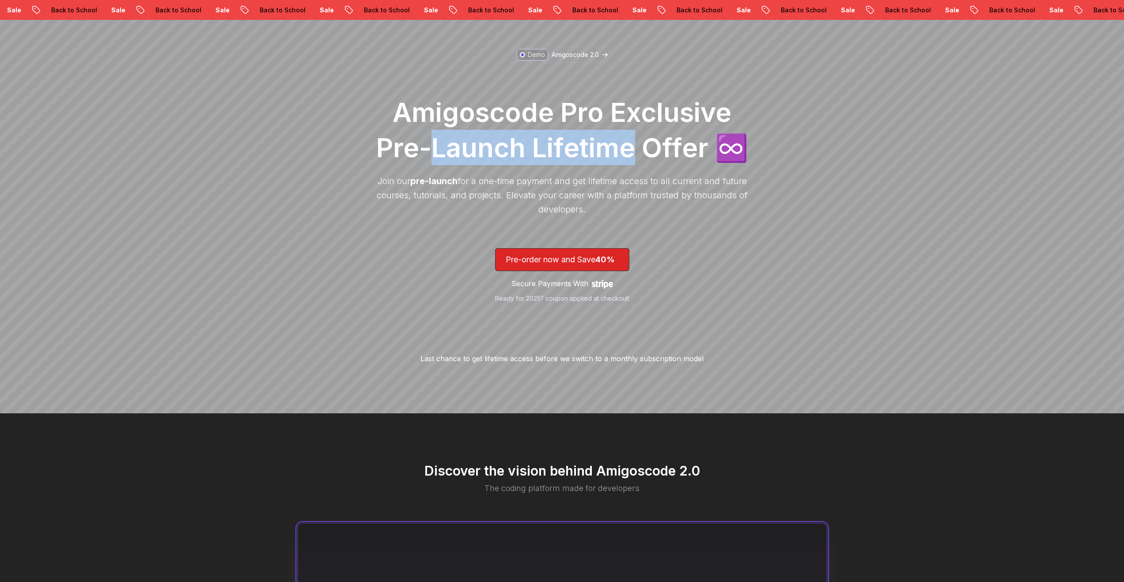
scroll to position [128, 0]
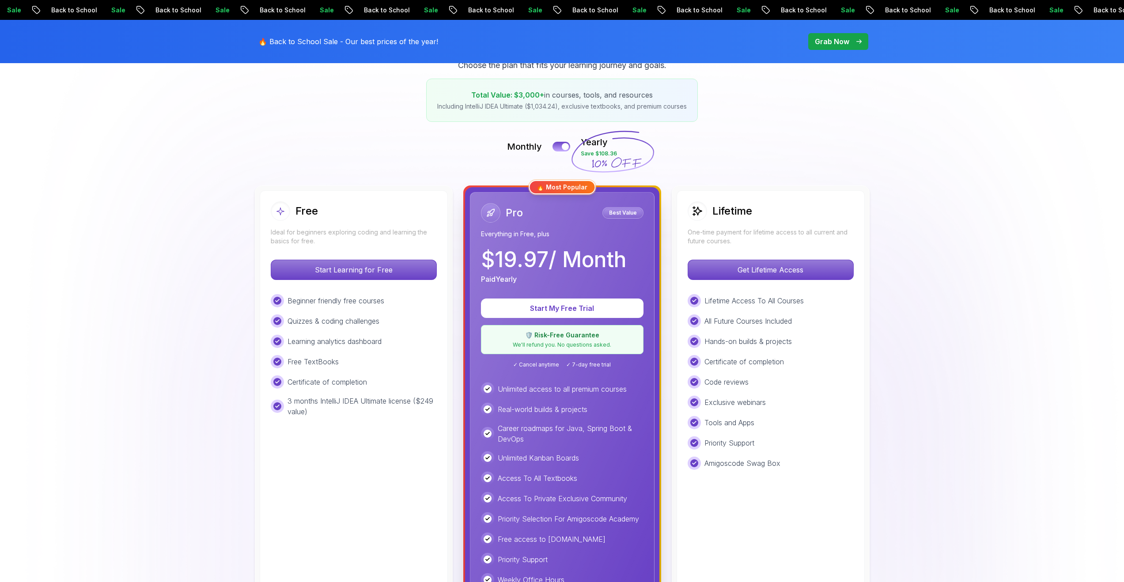
scroll to position [170, 0]
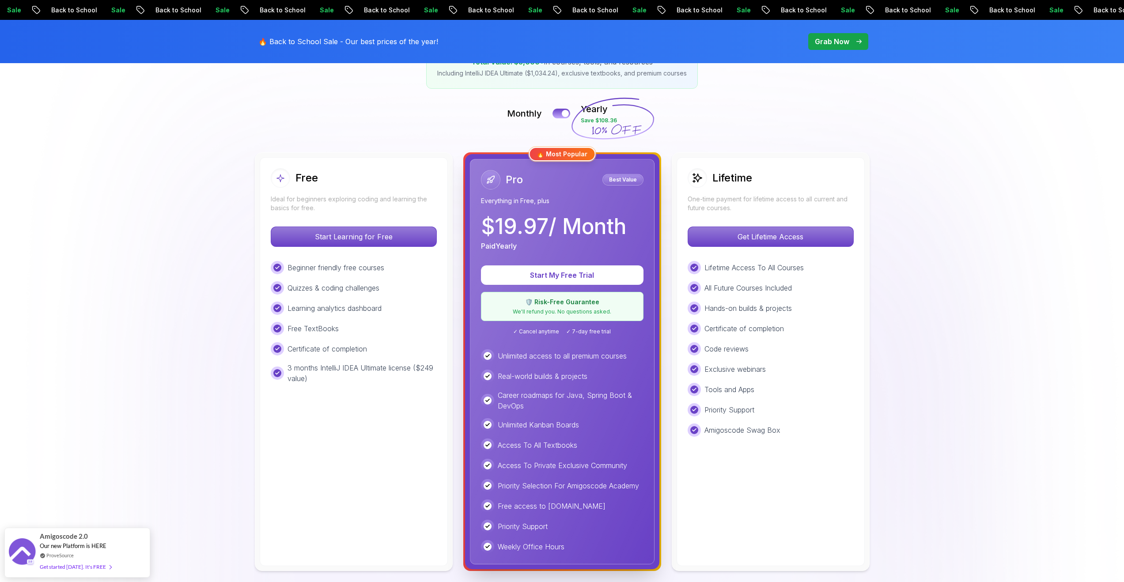
drag, startPoint x: 304, startPoint y: 270, endPoint x: 375, endPoint y: 267, distance: 71.6
click at [375, 267] on p "Beginner friendly free courses" at bounding box center [336, 267] width 97 height 11
drag, startPoint x: 312, startPoint y: 291, endPoint x: 366, endPoint y: 292, distance: 54.3
click at [366, 292] on p "Quizzes & coding challenges" at bounding box center [334, 288] width 92 height 11
drag, startPoint x: 295, startPoint y: 313, endPoint x: 305, endPoint y: 310, distance: 11.2
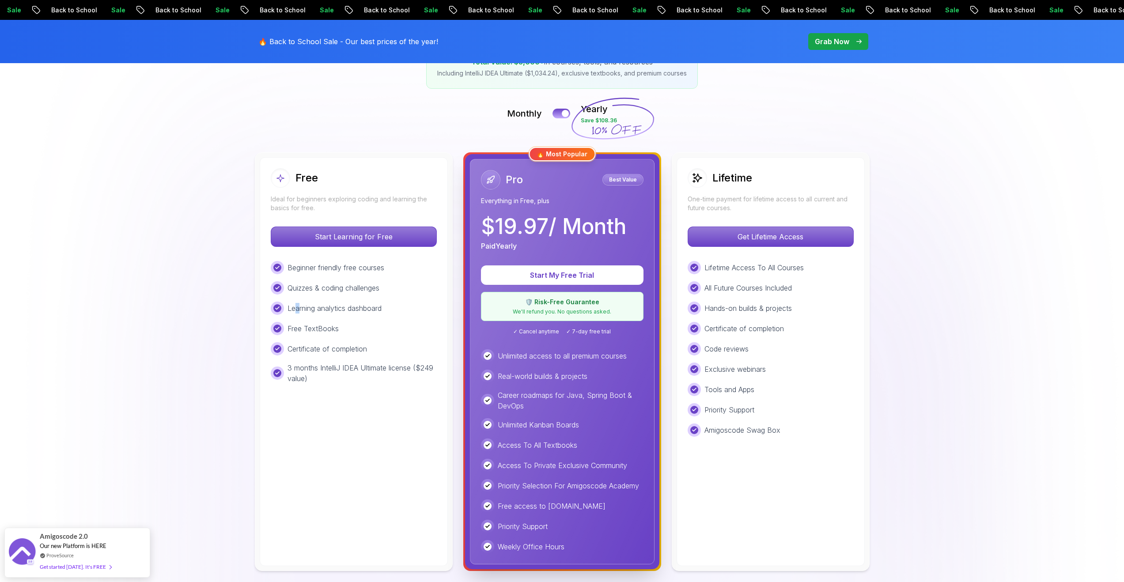
click at [304, 310] on p "Learning analytics dashboard" at bounding box center [335, 308] width 94 height 11
drag, startPoint x: 305, startPoint y: 310, endPoint x: 360, endPoint y: 304, distance: 54.6
click at [357, 304] on p "Learning analytics dashboard" at bounding box center [335, 308] width 94 height 11
drag, startPoint x: 299, startPoint y: 329, endPoint x: 326, endPoint y: 326, distance: 27.5
click at [326, 326] on p "Free TextBooks" at bounding box center [313, 328] width 51 height 11
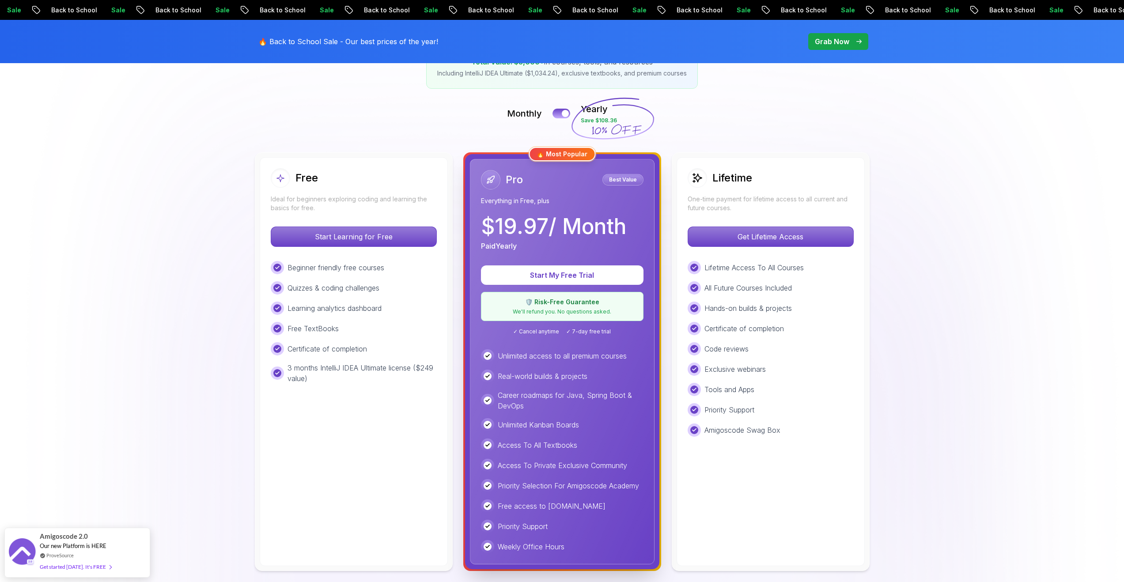
drag, startPoint x: 299, startPoint y: 351, endPoint x: 349, endPoint y: 351, distance: 49.5
click at [349, 351] on p "Certificate of completion" at bounding box center [328, 349] width 80 height 11
drag, startPoint x: 311, startPoint y: 349, endPoint x: 349, endPoint y: 349, distance: 37.5
click at [349, 349] on p "Certificate of completion" at bounding box center [328, 349] width 80 height 11
drag, startPoint x: 330, startPoint y: 368, endPoint x: 371, endPoint y: 364, distance: 42.2
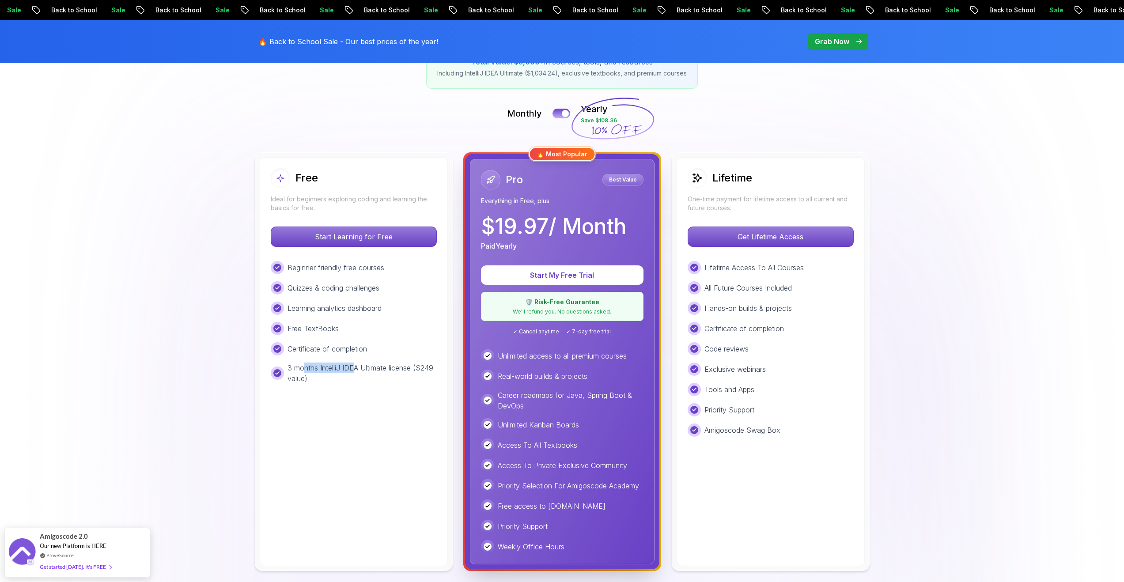
click at [355, 366] on p "3 months IntelliJ IDEA Ultimate license ($249 value)" at bounding box center [362, 373] width 149 height 21
drag, startPoint x: 550, startPoint y: 360, endPoint x: 623, endPoint y: 360, distance: 72.9
click at [623, 360] on p "Unlimited access to all premium courses" at bounding box center [562, 356] width 129 height 11
drag, startPoint x: 502, startPoint y: 377, endPoint x: 591, endPoint y: 377, distance: 89.2
click at [591, 377] on div "Real-world builds & projects" at bounding box center [562, 376] width 163 height 13
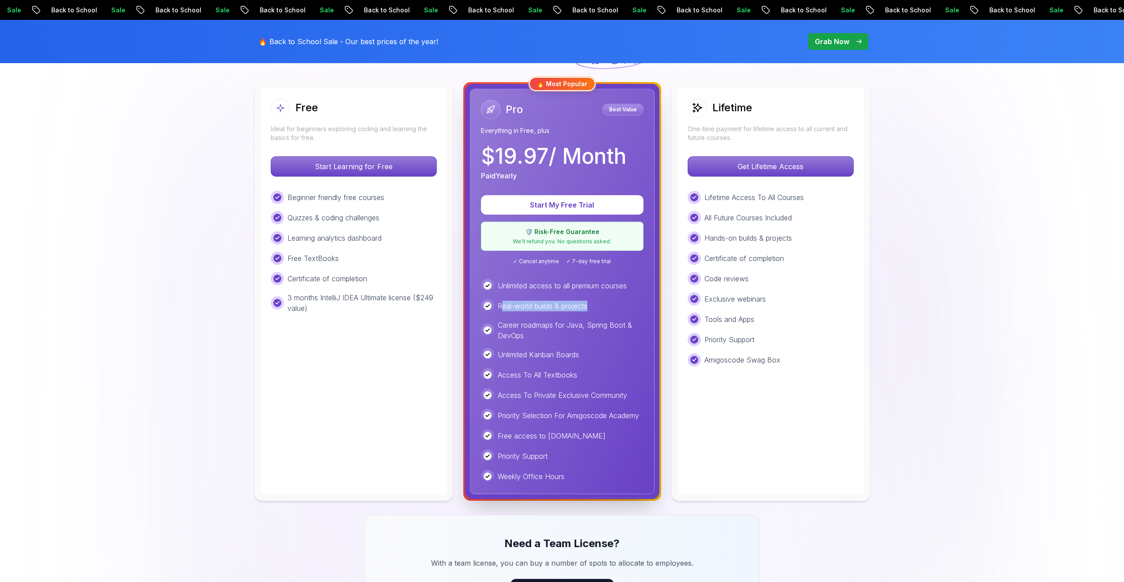
scroll to position [245, 0]
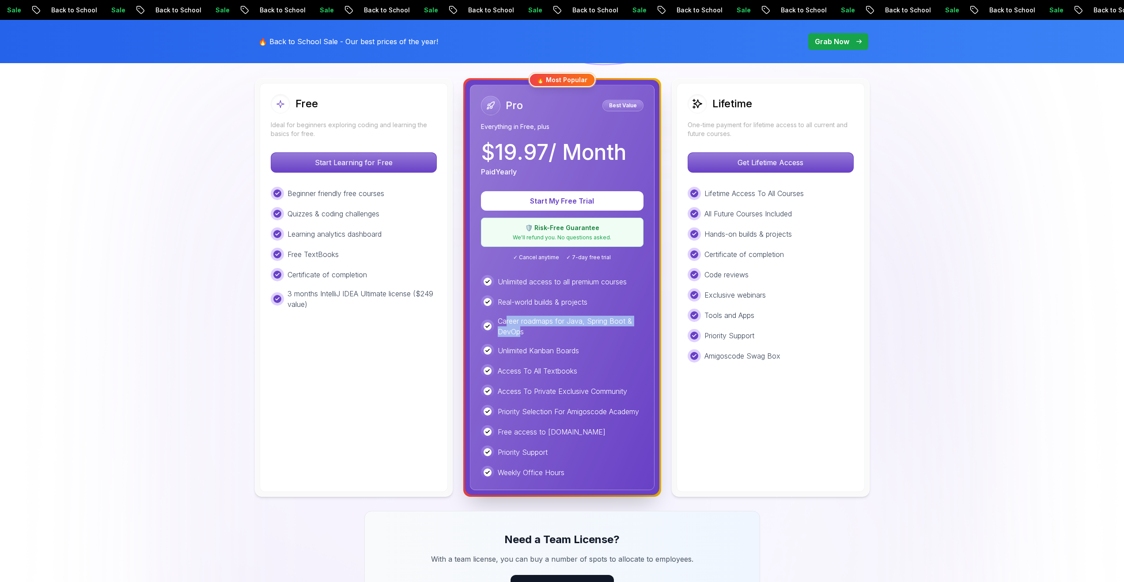
drag, startPoint x: 507, startPoint y: 318, endPoint x: 518, endPoint y: 333, distance: 18.6
click at [518, 333] on p "Career roadmaps for Java, Spring Boot & DevOps" at bounding box center [571, 326] width 146 height 21
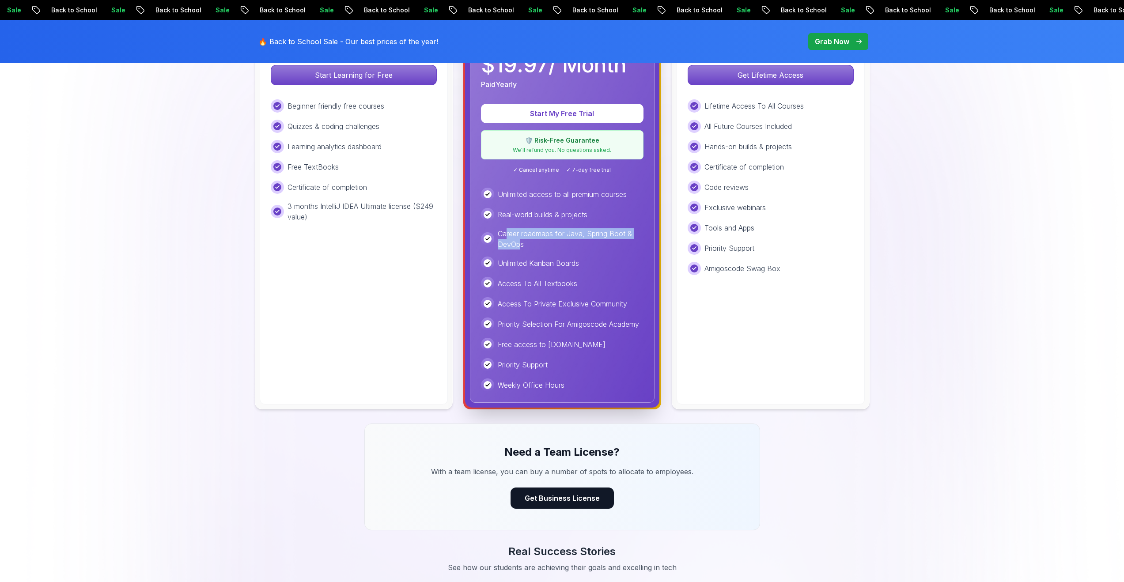
scroll to position [333, 0]
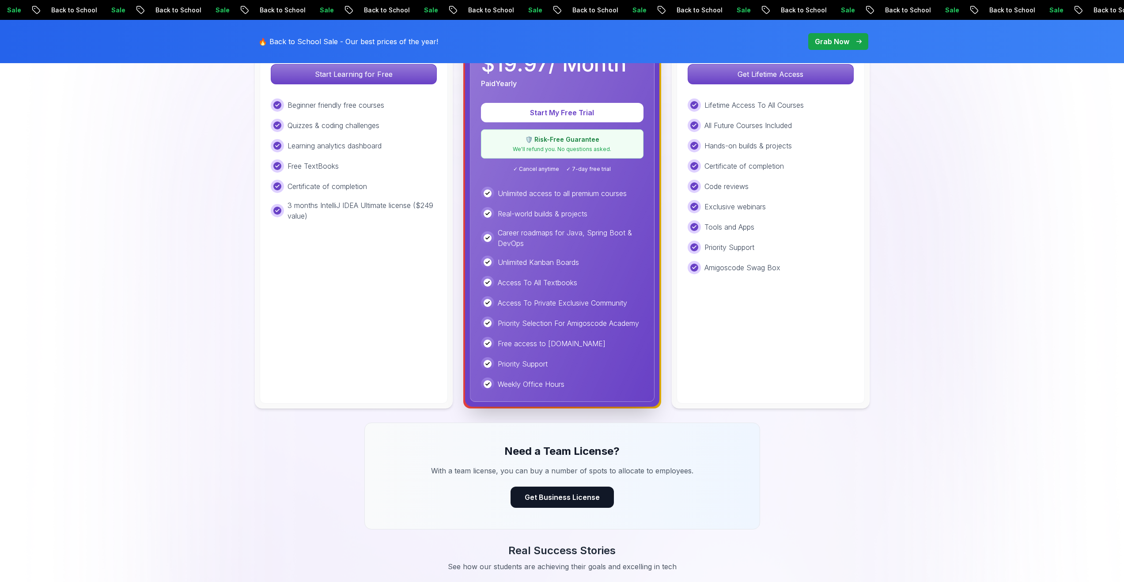
drag, startPoint x: 500, startPoint y: 262, endPoint x: 583, endPoint y: 263, distance: 83.5
click at [583, 263] on div "Unlimited Kanban Boards" at bounding box center [562, 262] width 163 height 13
drag, startPoint x: 513, startPoint y: 284, endPoint x: 583, endPoint y: 282, distance: 70.7
click at [583, 282] on div "Access To All Textbooks" at bounding box center [562, 282] width 163 height 13
drag, startPoint x: 505, startPoint y: 308, endPoint x: 620, endPoint y: 307, distance: 114.8
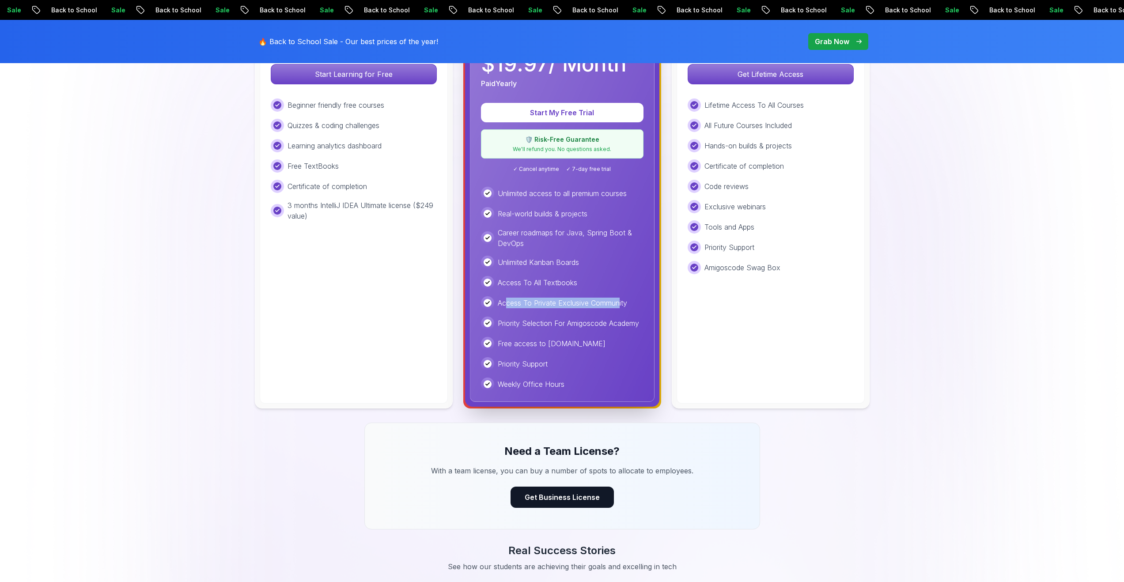
click at [620, 307] on p "Access To Private Exclusive Community" at bounding box center [562, 303] width 129 height 11
drag, startPoint x: 507, startPoint y: 327, endPoint x: 623, endPoint y: 325, distance: 116.2
click at [623, 325] on p "Priority Selection For Amigoscode Academy" at bounding box center [568, 323] width 141 height 11
drag, startPoint x: 515, startPoint y: 343, endPoint x: 564, endPoint y: 341, distance: 48.2
click at [563, 341] on p "Free access to Portfolly.io" at bounding box center [552, 343] width 108 height 11
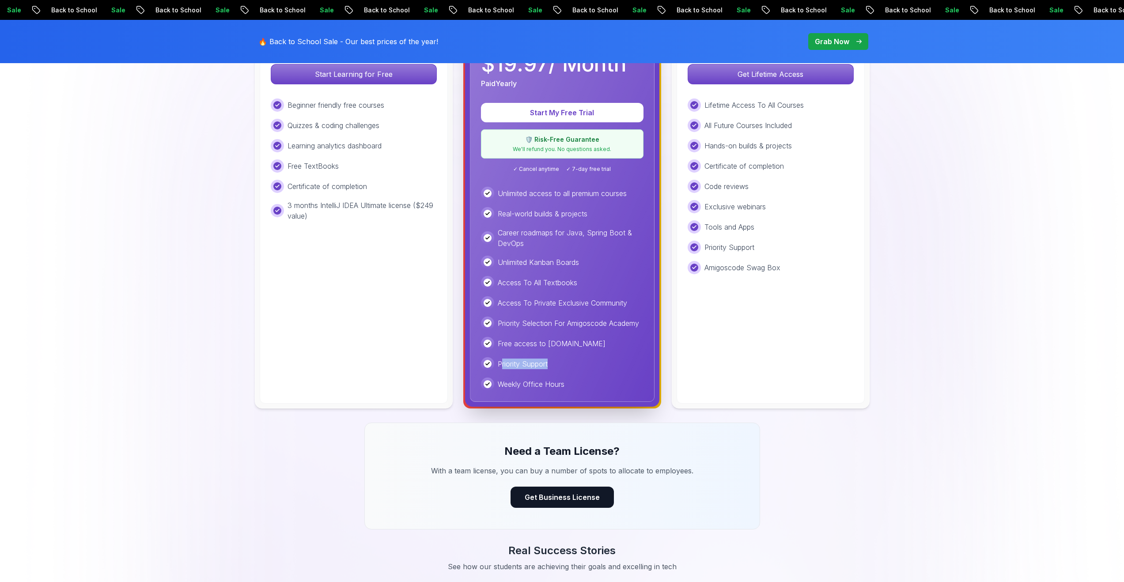
drag, startPoint x: 500, startPoint y: 368, endPoint x: 561, endPoint y: 368, distance: 60.5
click at [561, 368] on div "Priority Support" at bounding box center [562, 363] width 163 height 13
drag, startPoint x: 507, startPoint y: 383, endPoint x: 578, endPoint y: 386, distance: 70.7
click at [578, 386] on div "Weekly Office Hours" at bounding box center [562, 384] width 163 height 13
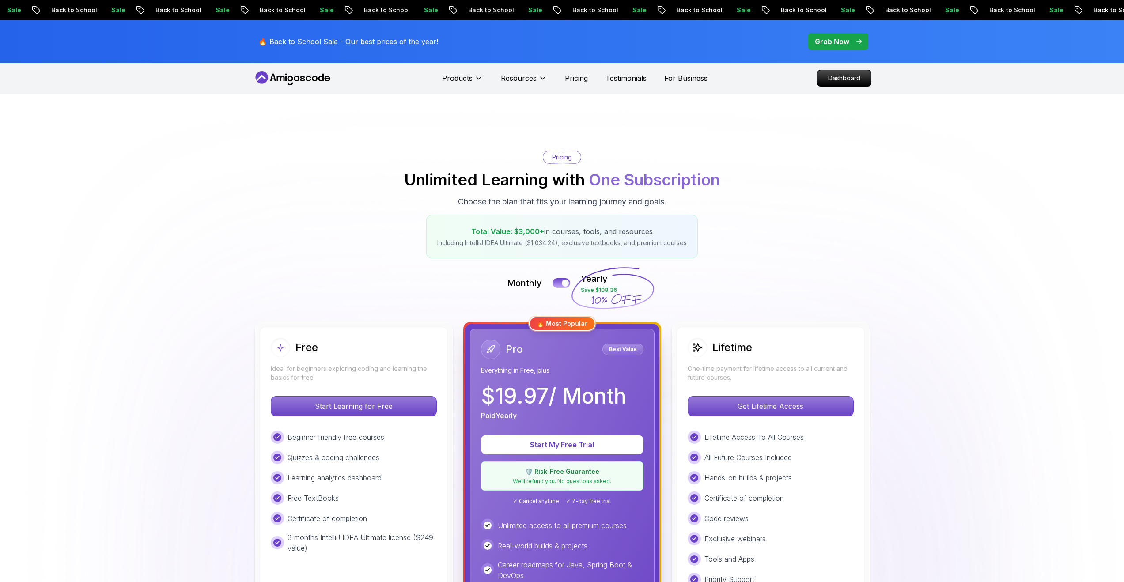
scroll to position [0, 0]
click at [561, 279] on button at bounding box center [561, 284] width 19 height 10
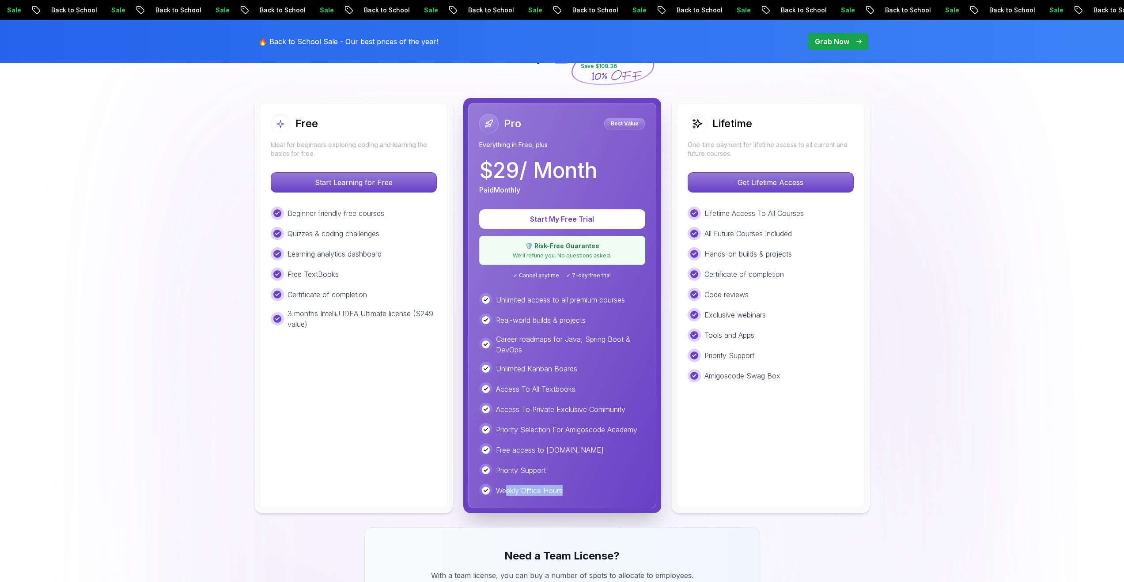
scroll to position [256, 0]
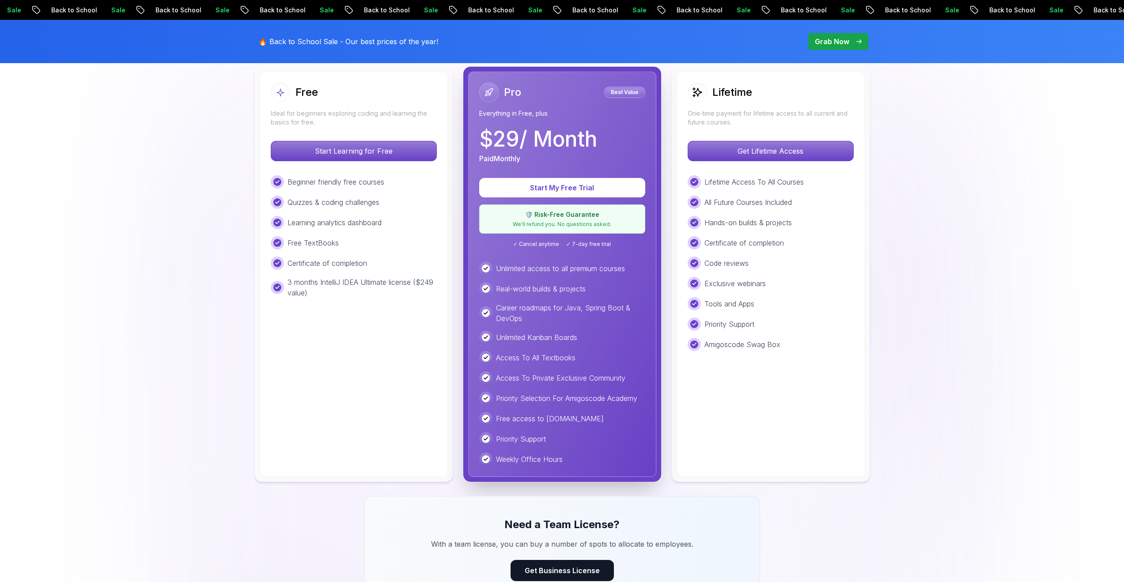
click at [583, 420] on div "Free access to Portfolly.io" at bounding box center [562, 418] width 166 height 13
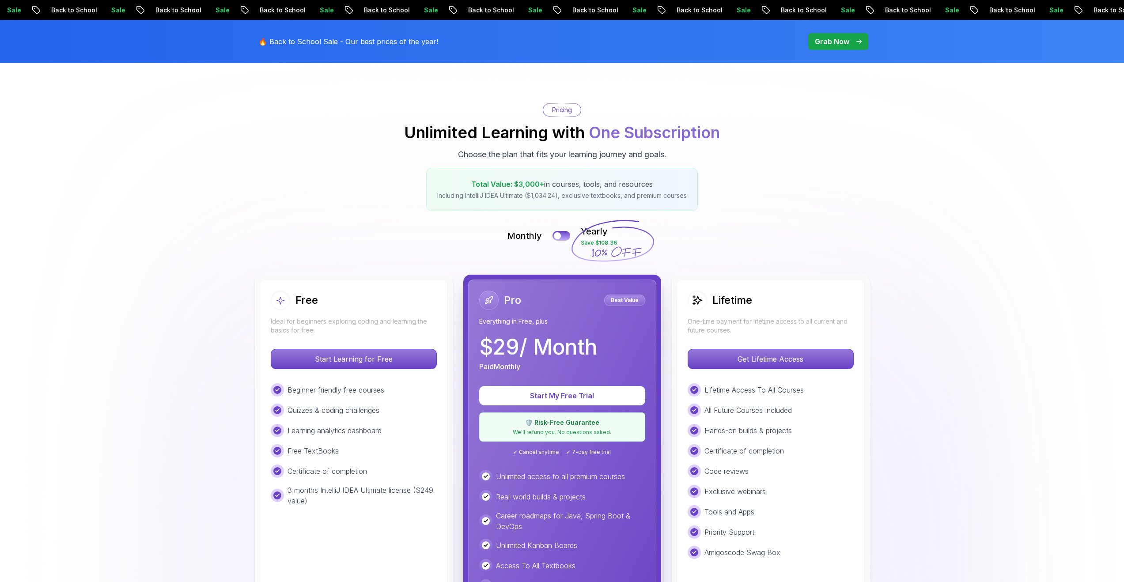
scroll to position [24, 0]
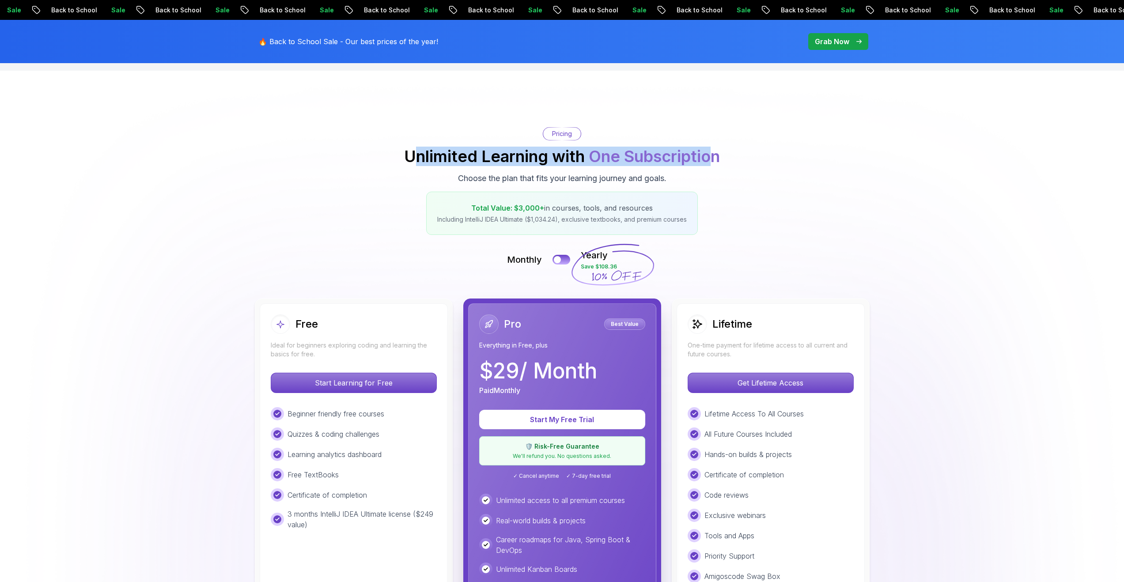
drag, startPoint x: 413, startPoint y: 162, endPoint x: 711, endPoint y: 159, distance: 298.2
click at [711, 159] on h2 "Unlimited Learning with One Subscription" at bounding box center [562, 157] width 316 height 18
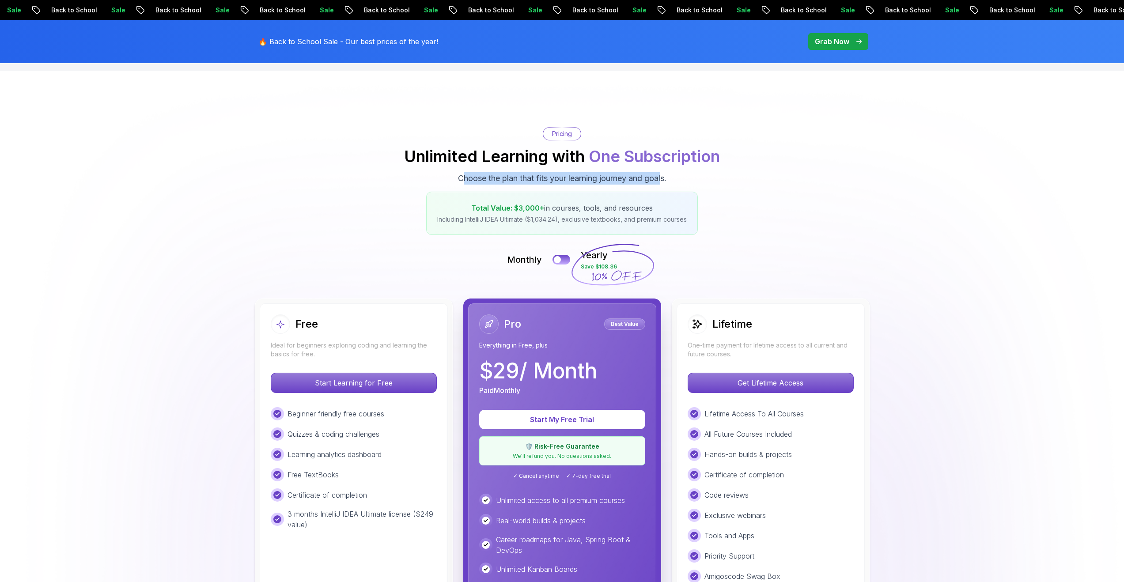
drag, startPoint x: 482, startPoint y: 178, endPoint x: 665, endPoint y: 177, distance: 182.9
click at [665, 177] on p "Choose the plan that fits your learning journey and goals." at bounding box center [562, 178] width 208 height 12
drag, startPoint x: 557, startPoint y: 210, endPoint x: 588, endPoint y: 210, distance: 30.9
click at [588, 210] on p "Total Value: $3,000+ in courses, tools, and resources" at bounding box center [562, 208] width 250 height 11
drag, startPoint x: 595, startPoint y: 210, endPoint x: 610, endPoint y: 210, distance: 14.1
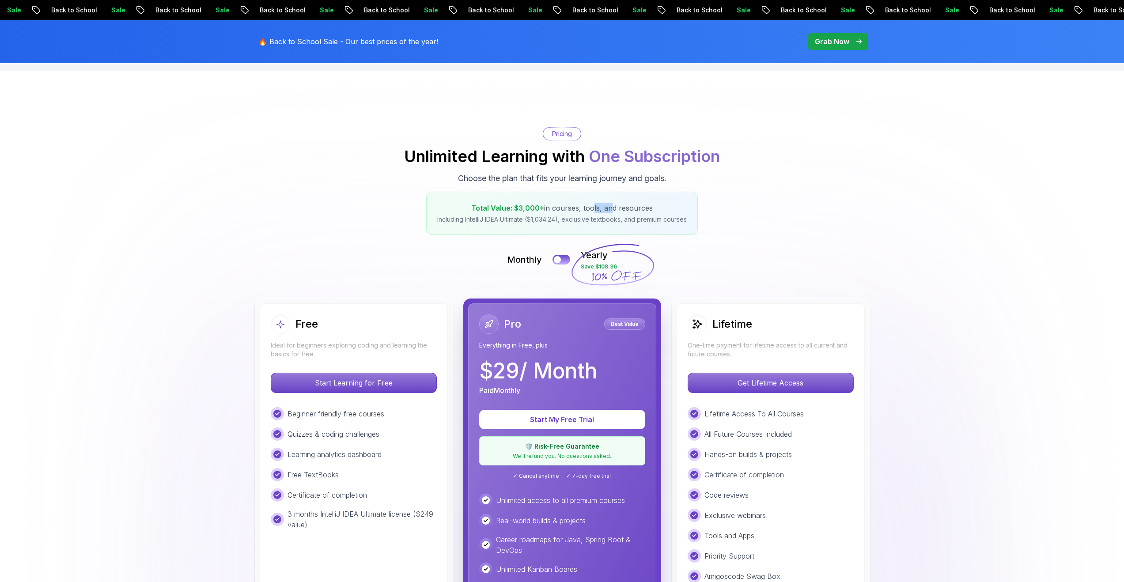
click at [610, 210] on p "Total Value: $3,000+ in courses, tools, and resources" at bounding box center [562, 208] width 250 height 11
drag, startPoint x: 615, startPoint y: 209, endPoint x: 640, endPoint y: 209, distance: 25.6
click at [640, 209] on p "Total Value: $3,000+ in courses, tools, and resources" at bounding box center [562, 208] width 250 height 11
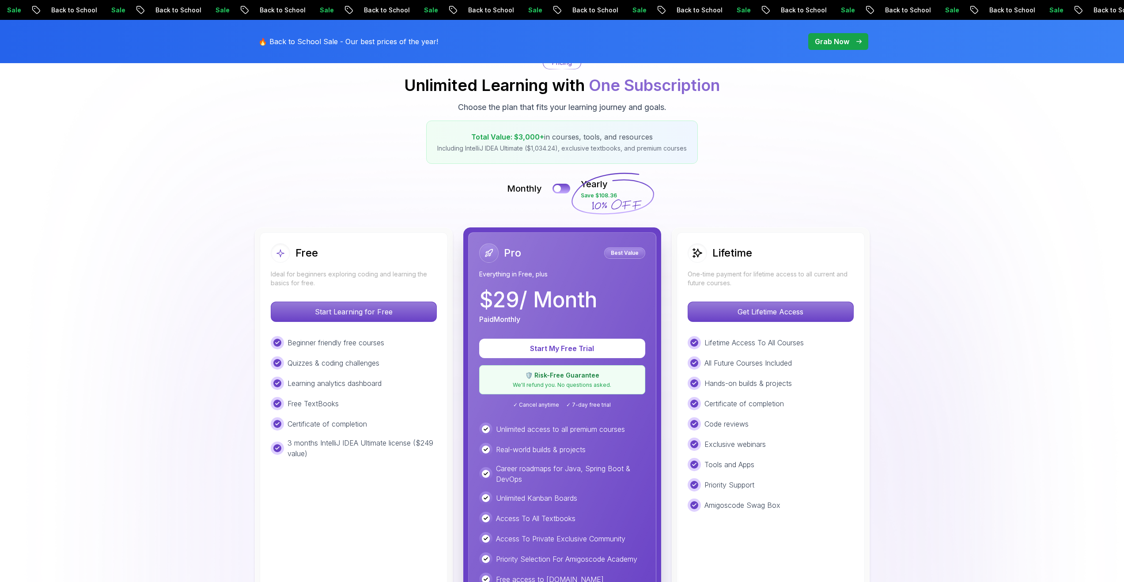
scroll to position [101, 0]
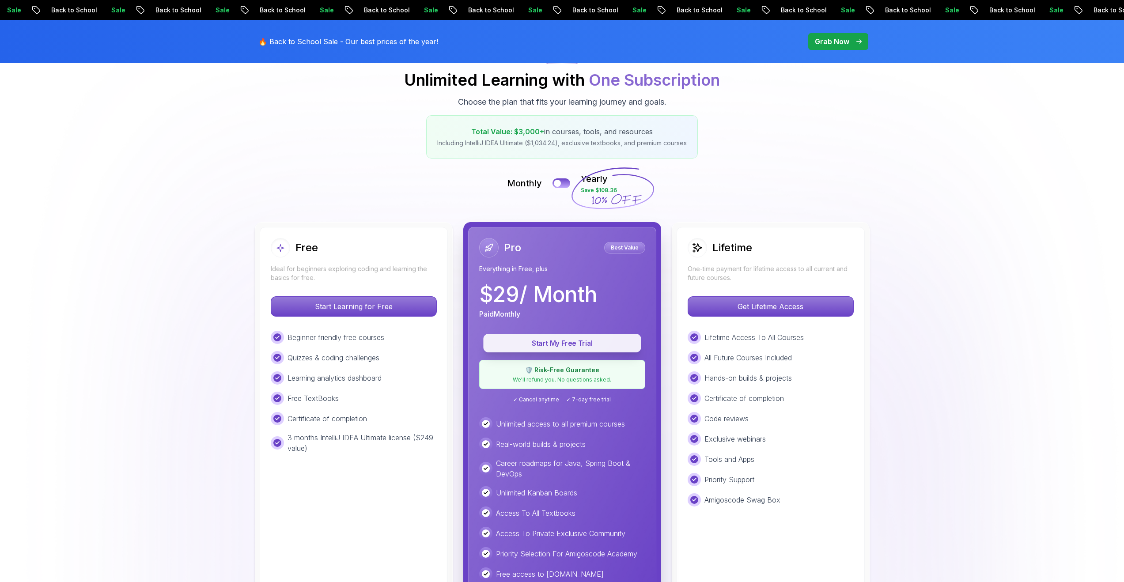
click at [551, 343] on p "Start My Free Trial" at bounding box center [562, 343] width 138 height 10
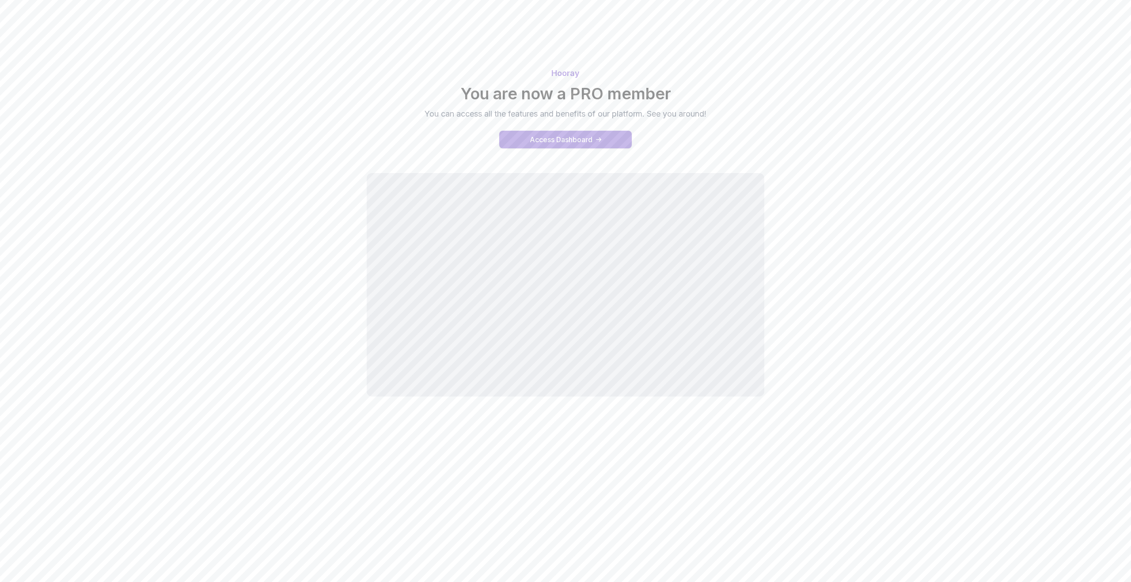
click at [587, 135] on div "Access Dashboard" at bounding box center [561, 139] width 63 height 11
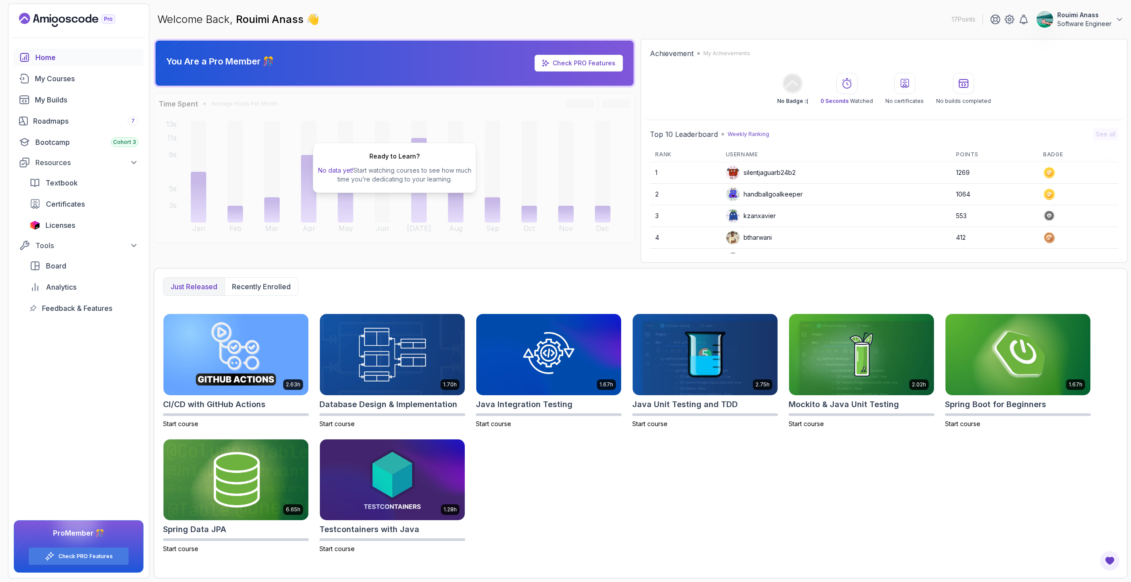
click at [888, 155] on th "Username" at bounding box center [835, 155] width 231 height 15
click at [625, 500] on div "2.63h CI/CD with GitHub Actions Start course 1.70h Database Design & Implementa…" at bounding box center [640, 434] width 955 height 240
click at [272, 283] on p "Recently enrolled" at bounding box center [261, 286] width 59 height 11
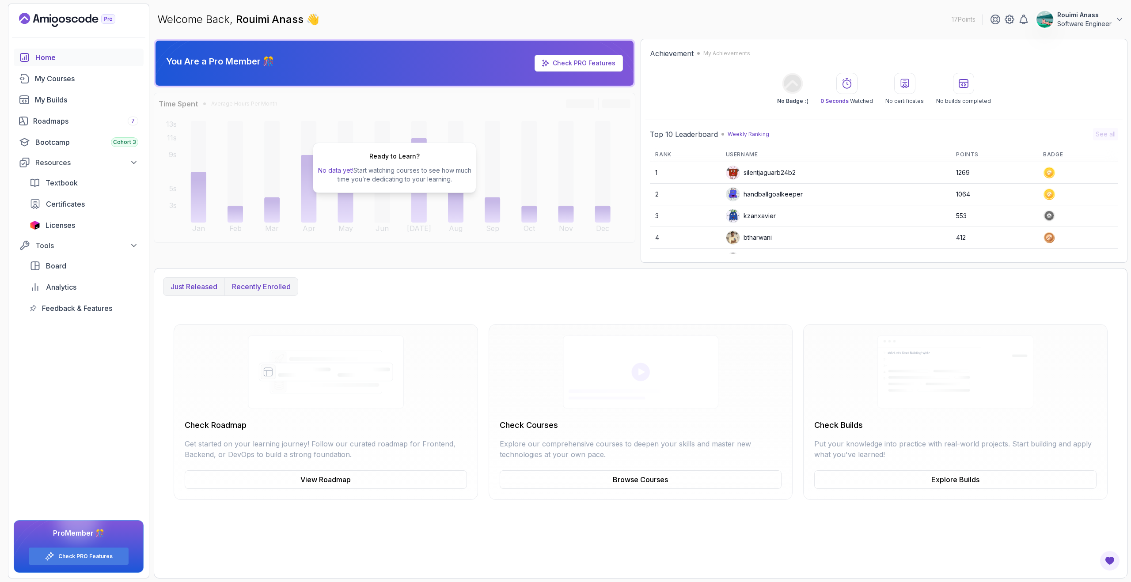
click at [208, 284] on p "Just released" at bounding box center [193, 286] width 47 height 11
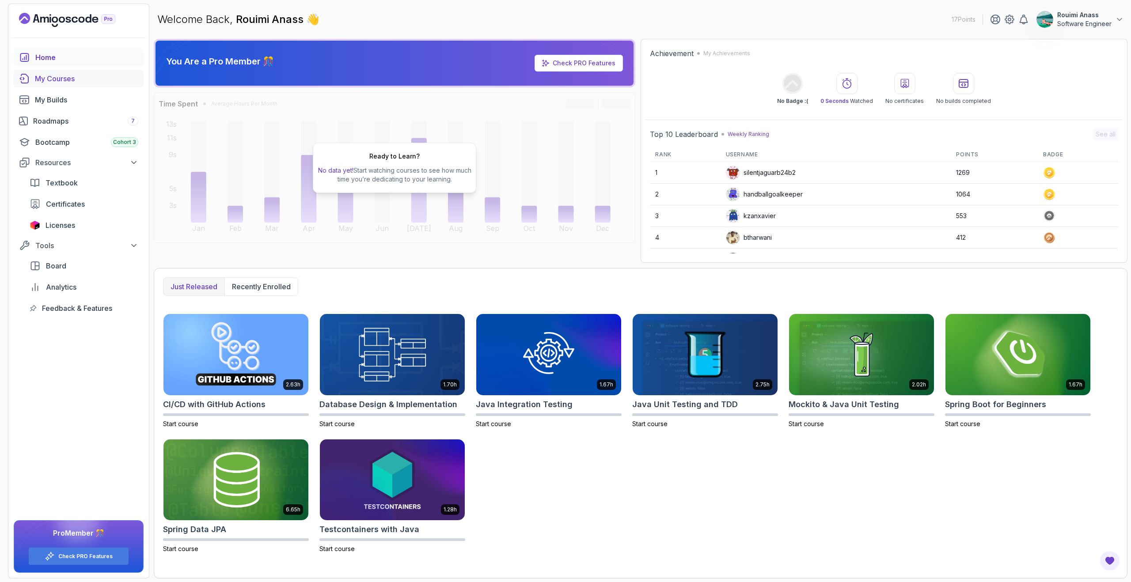
click at [56, 79] on div "My Courses" at bounding box center [86, 78] width 103 height 11
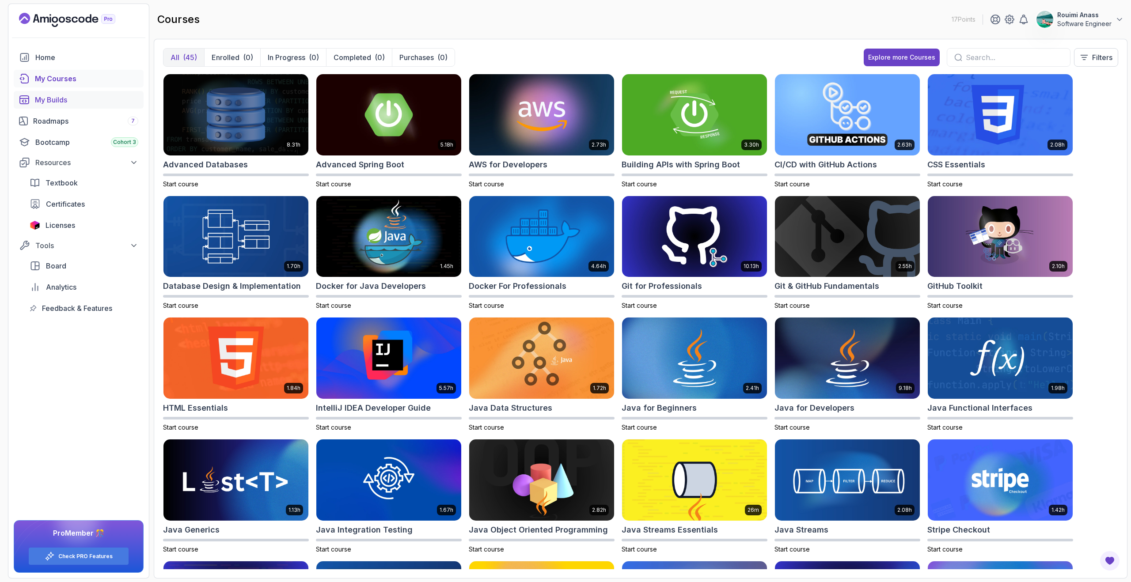
click at [96, 103] on div "My Builds" at bounding box center [86, 100] width 103 height 11
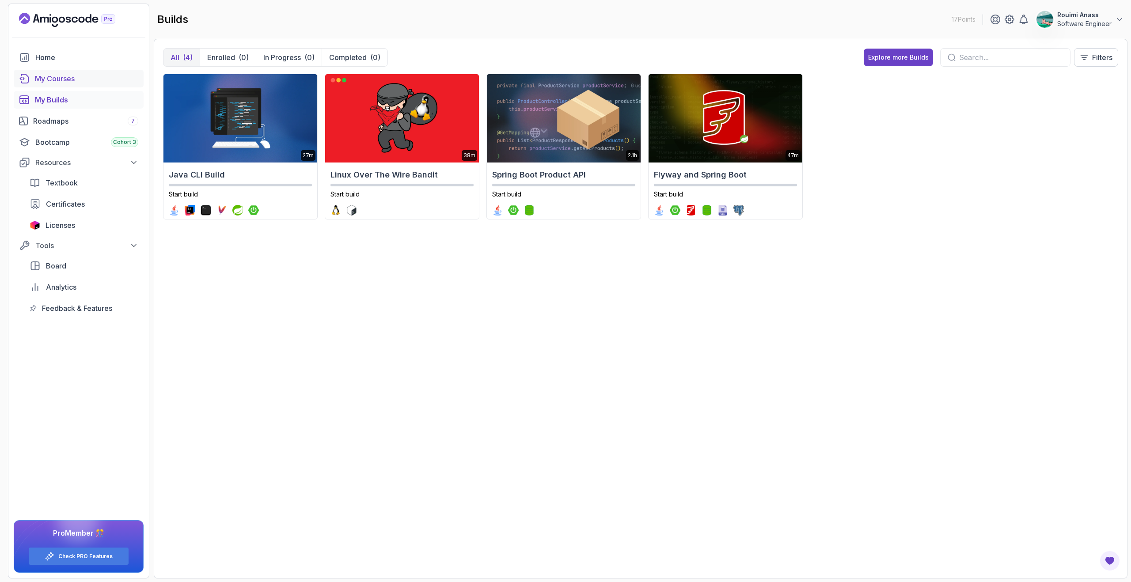
click at [95, 82] on div "My Courses" at bounding box center [86, 78] width 103 height 11
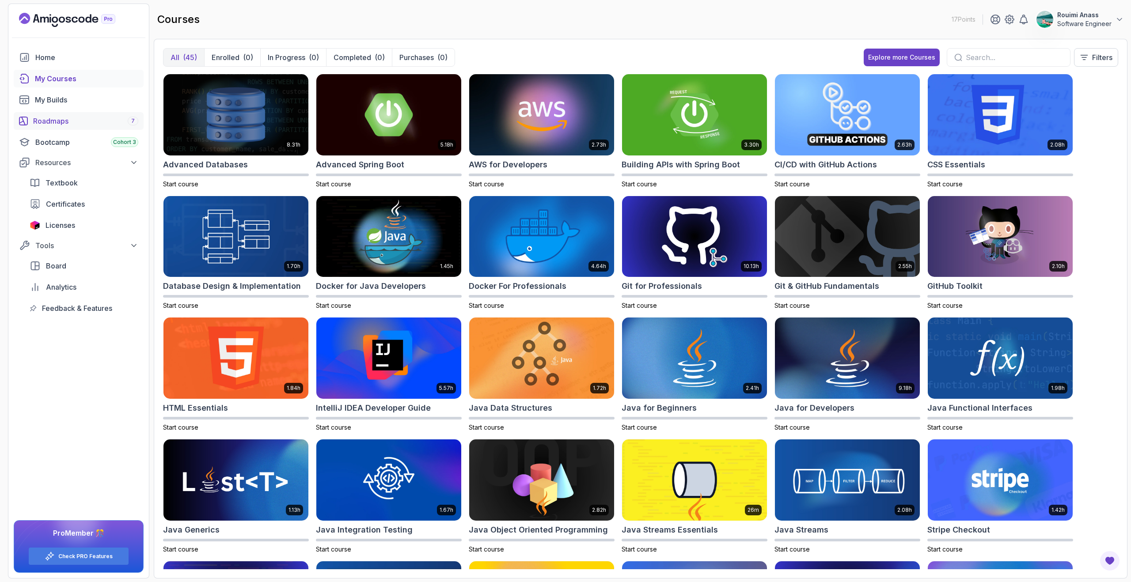
click at [79, 121] on div "Roadmaps 7" at bounding box center [85, 121] width 105 height 11
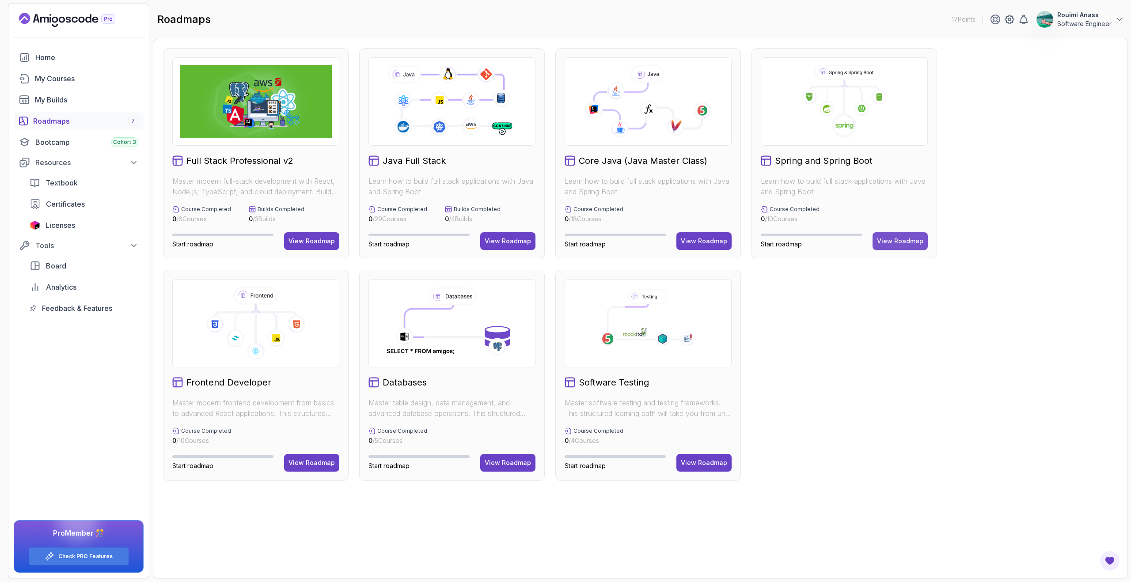
click at [901, 243] on div "View Roadmap" at bounding box center [900, 241] width 46 height 9
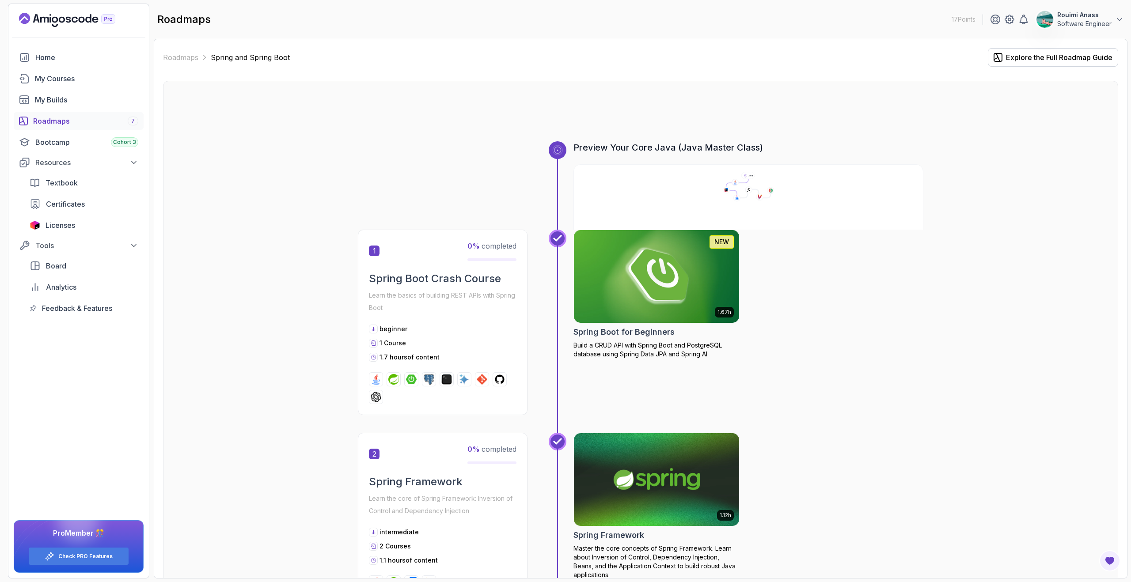
click at [661, 276] on img at bounding box center [657, 276] width 174 height 97
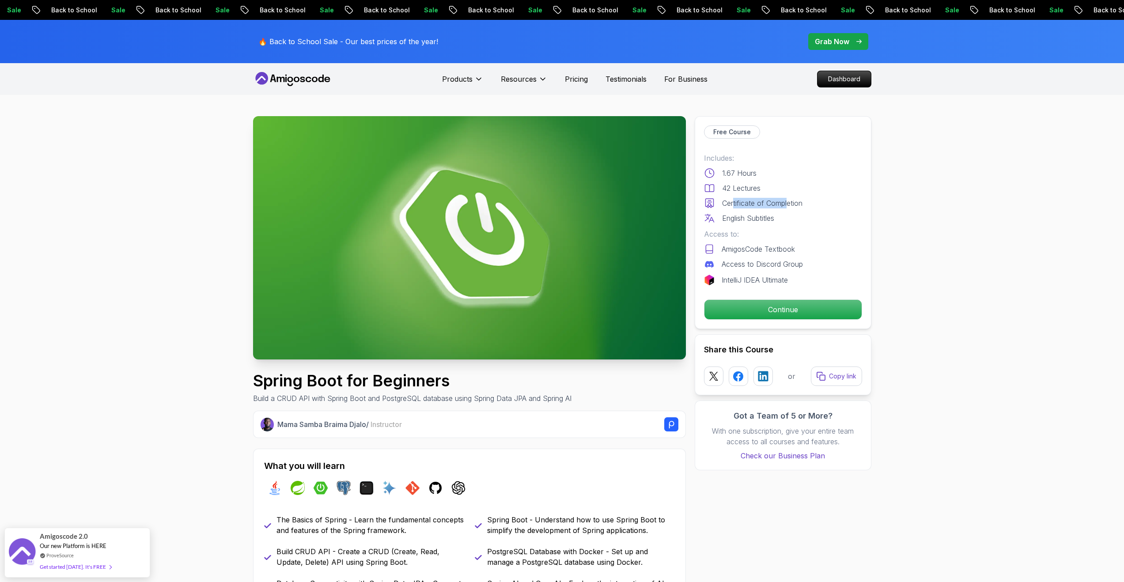
drag, startPoint x: 734, startPoint y: 200, endPoint x: 790, endPoint y: 201, distance: 55.7
click at [790, 201] on p "Certificate of Completion" at bounding box center [762, 203] width 80 height 11
drag, startPoint x: 734, startPoint y: 223, endPoint x: 762, endPoint y: 223, distance: 28.3
click at [762, 223] on p "English Subtitles" at bounding box center [748, 218] width 52 height 11
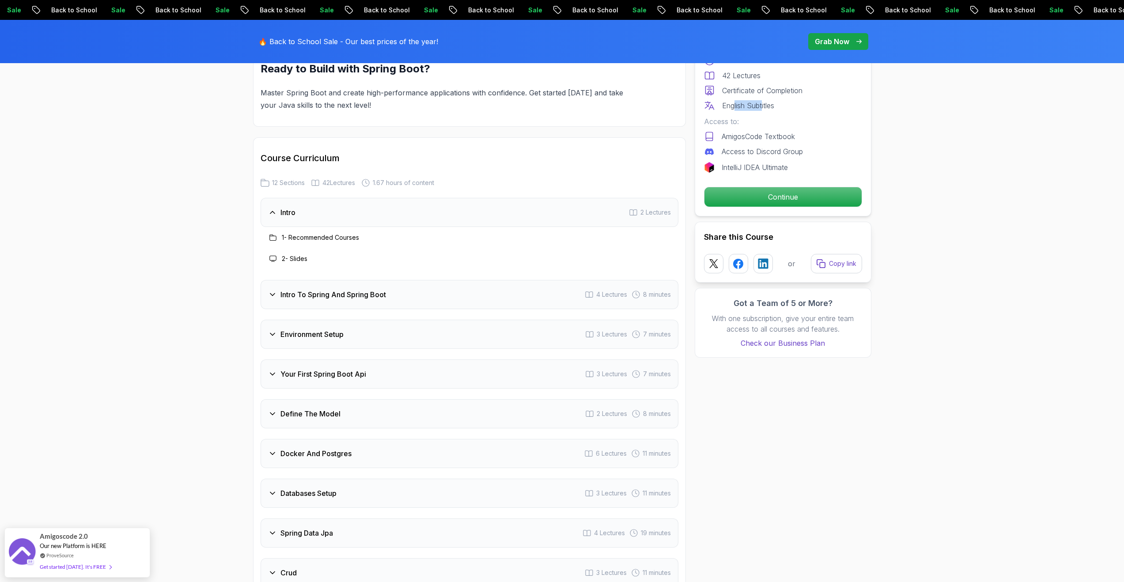
scroll to position [1031, 0]
click at [775, 188] on p "Continue" at bounding box center [782, 197] width 149 height 19
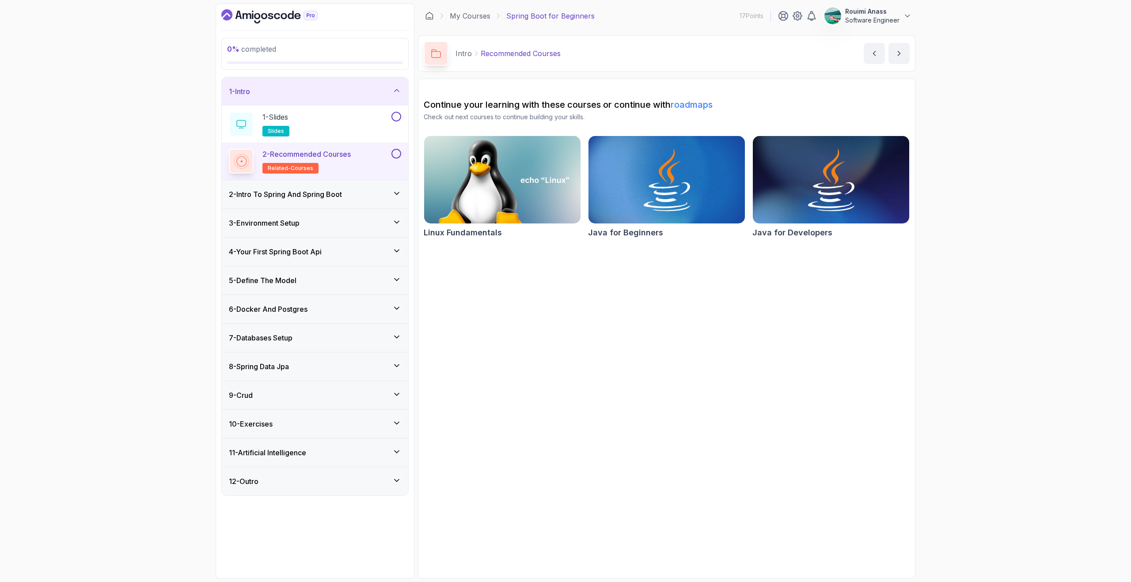
click at [399, 152] on button at bounding box center [396, 154] width 10 height 10
click at [398, 151] on icon at bounding box center [396, 153] width 8 height 9
click at [387, 183] on div "2 - Intro To Spring And Spring Boot" at bounding box center [315, 194] width 186 height 28
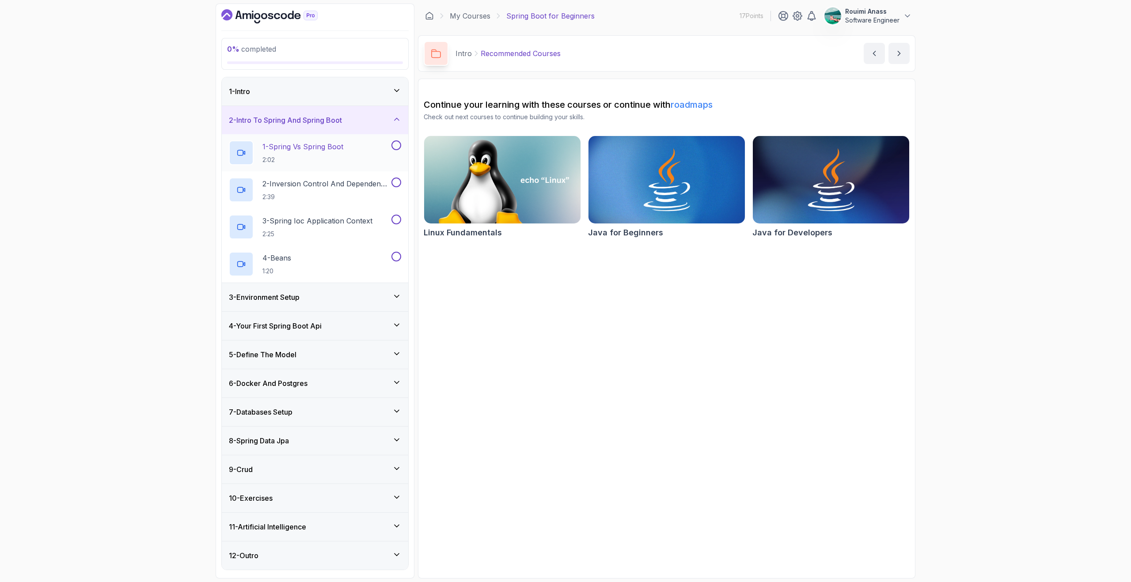
click at [398, 146] on button at bounding box center [396, 145] width 10 height 10
click at [397, 179] on button at bounding box center [396, 183] width 10 height 10
click at [398, 217] on button at bounding box center [396, 220] width 10 height 10
click at [396, 219] on icon at bounding box center [396, 219] width 8 height 9
click at [398, 181] on icon at bounding box center [396, 182] width 8 height 9
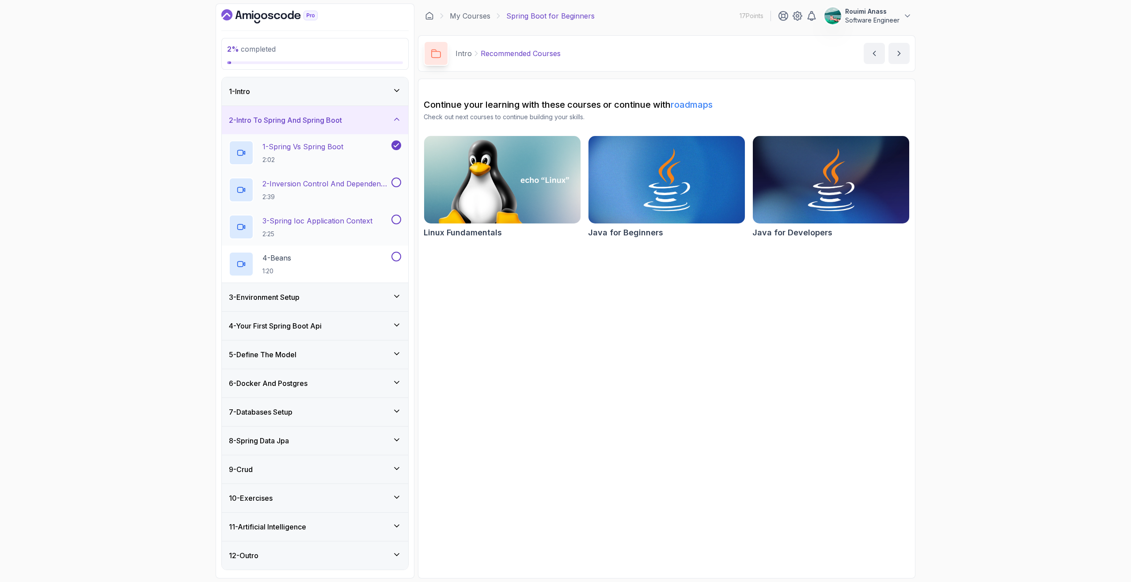
click at [395, 148] on icon at bounding box center [396, 145] width 8 height 9
click at [321, 117] on h3 "2 - Intro To Spring And Spring Boot" at bounding box center [285, 120] width 113 height 11
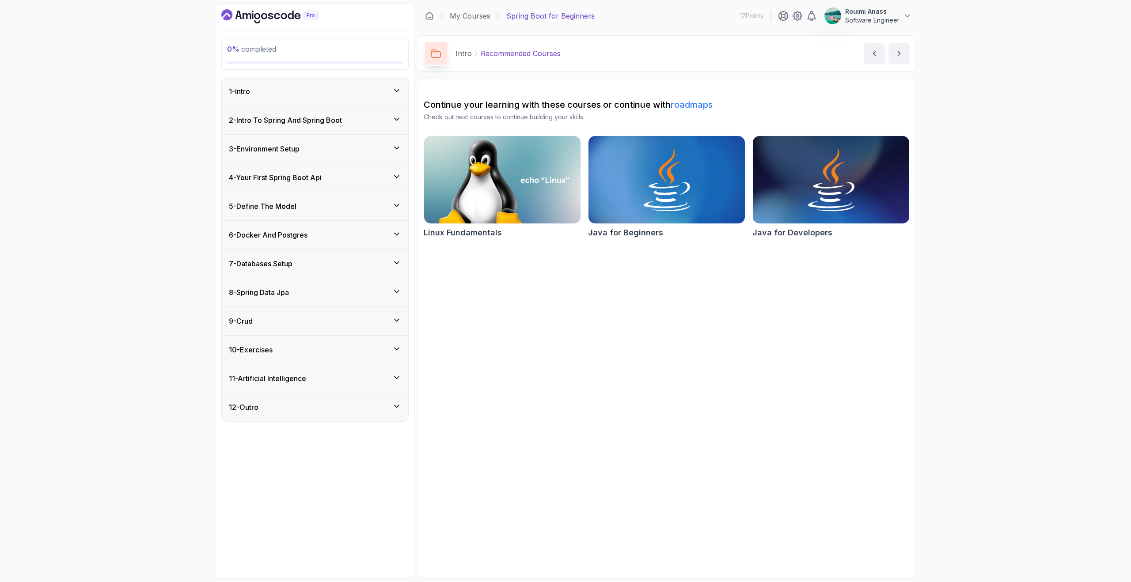
click at [322, 178] on h3 "4 - Your First Spring Boot Api" at bounding box center [275, 177] width 93 height 11
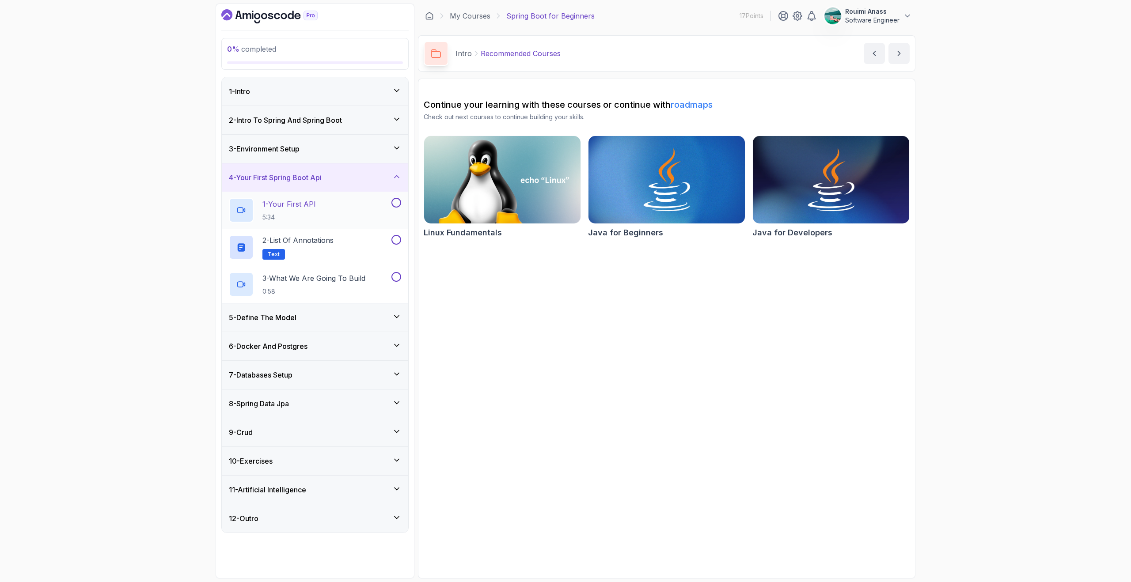
click at [318, 203] on div "1 - Your First API 5:34" at bounding box center [309, 210] width 161 height 25
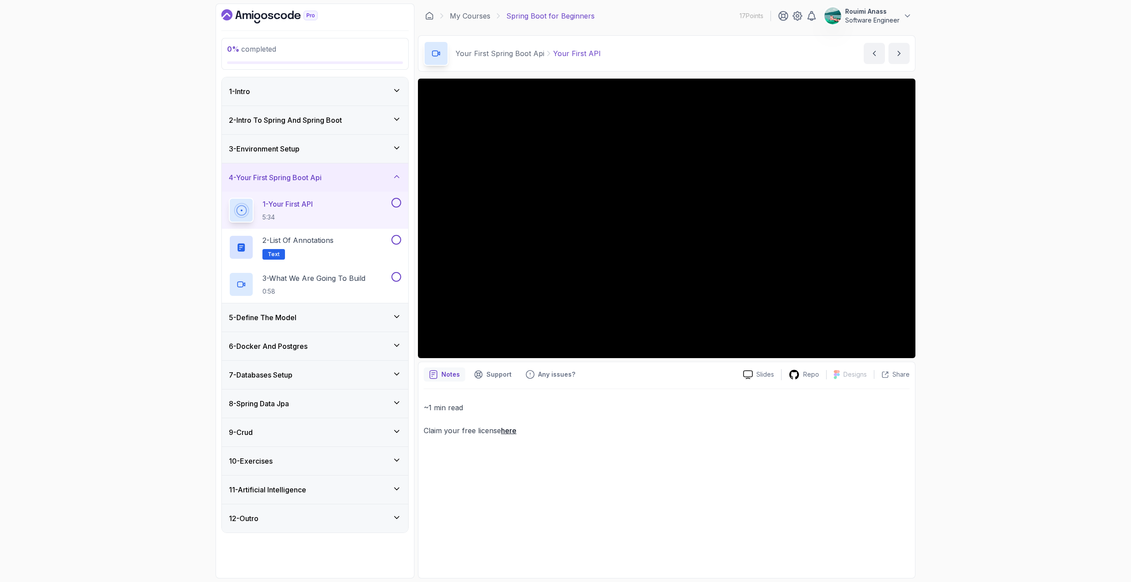
click at [398, 201] on button at bounding box center [396, 203] width 10 height 10
click at [369, 231] on div "2 - List of Annotations Text" at bounding box center [315, 247] width 186 height 37
click at [341, 246] on div "2 - List of Annotations Text" at bounding box center [309, 247] width 161 height 25
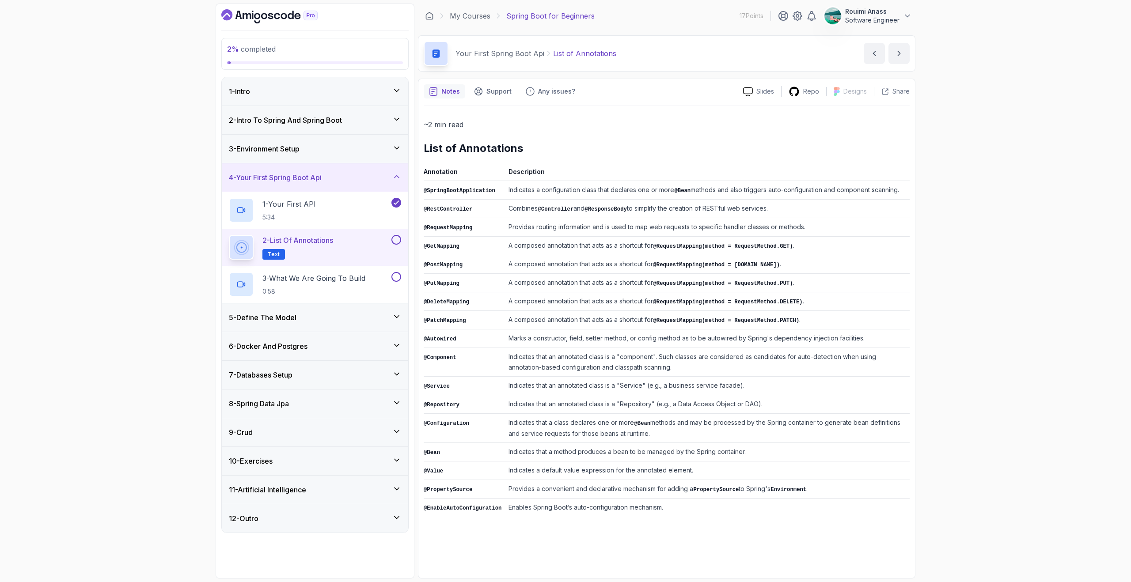
click at [398, 239] on button at bounding box center [396, 240] width 10 height 10
click at [330, 280] on p "3 - What We Are Going To Build" at bounding box center [313, 278] width 103 height 11
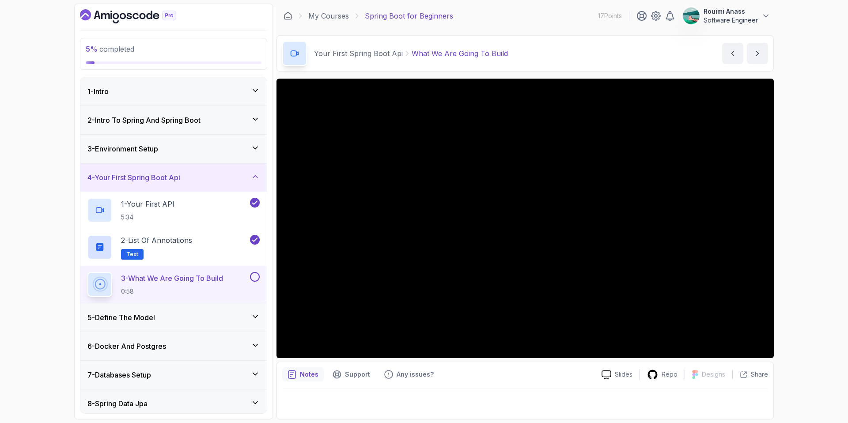
click at [252, 278] on button at bounding box center [255, 277] width 10 height 10
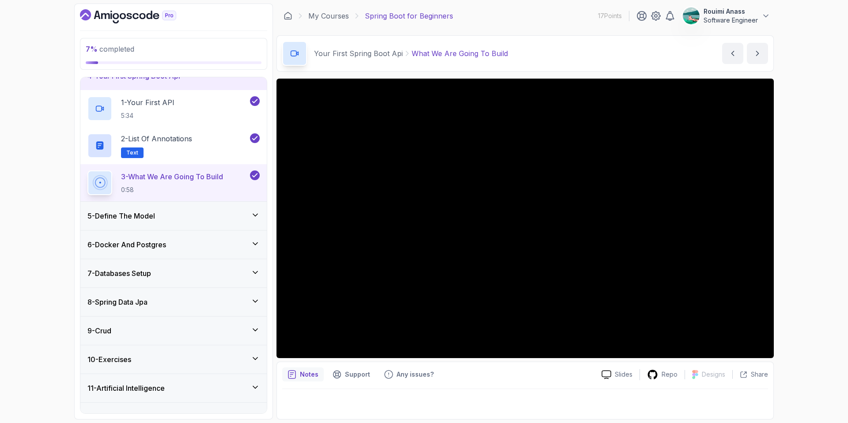
scroll to position [106, 0]
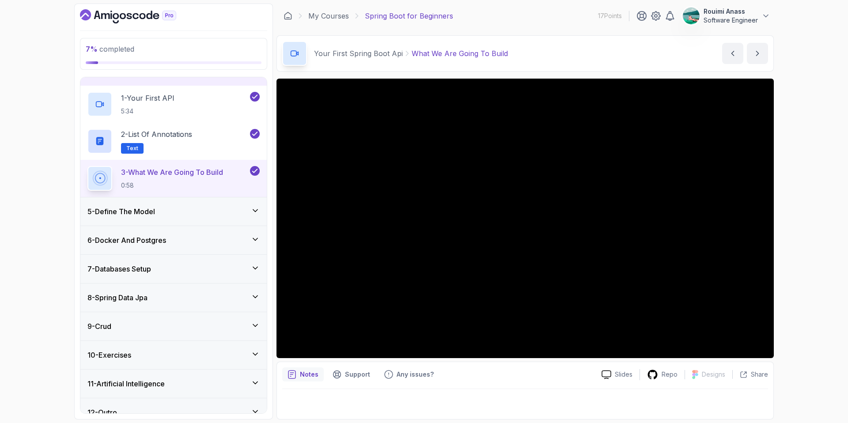
click at [231, 207] on div "5 - Define The Model" at bounding box center [173, 211] width 172 height 11
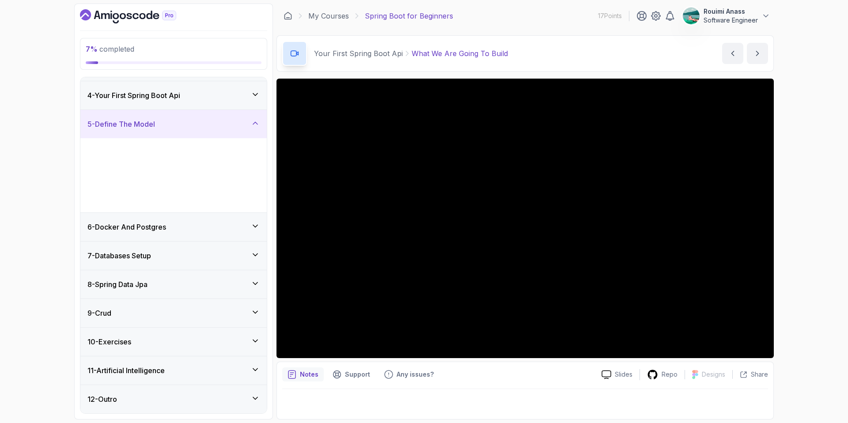
scroll to position [82, 0]
click at [253, 149] on button at bounding box center [255, 149] width 10 height 10
click at [255, 186] on button at bounding box center [255, 187] width 10 height 10
click at [255, 123] on icon at bounding box center [255, 123] width 9 height 9
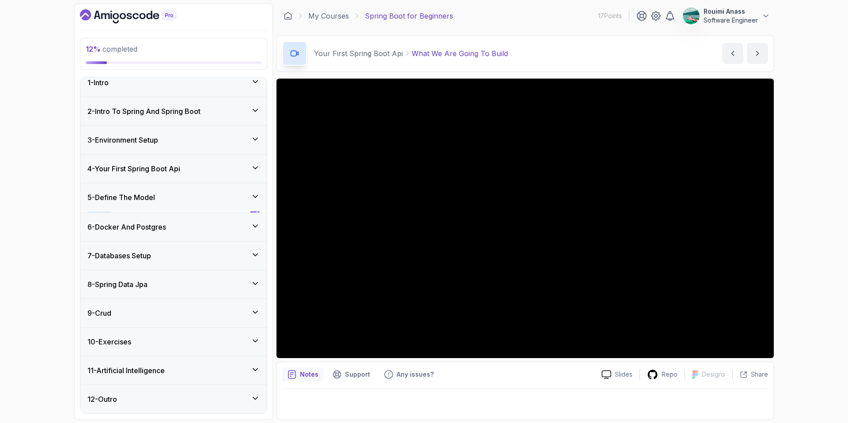
scroll to position [8, 0]
click at [255, 123] on div "2 - Intro To Spring And Spring Boot" at bounding box center [173, 112] width 186 height 28
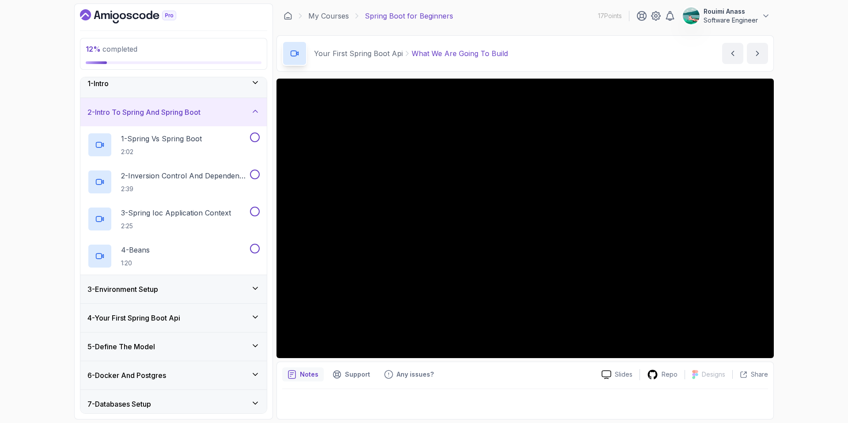
click at [242, 108] on div "2 - Intro To Spring And Spring Boot" at bounding box center [173, 112] width 172 height 11
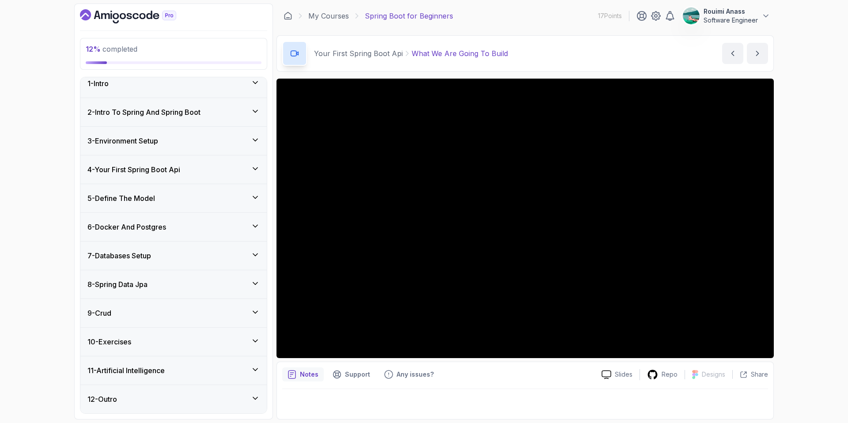
click at [248, 86] on div "1 - Intro" at bounding box center [173, 83] width 172 height 11
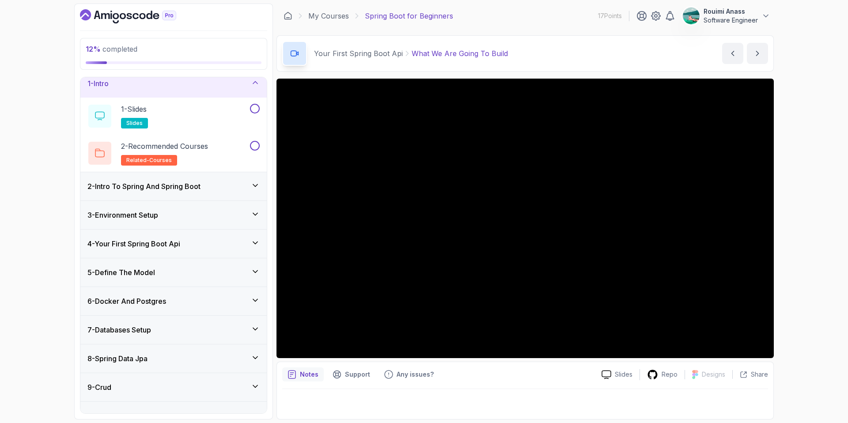
click at [248, 86] on div "1 - Intro" at bounding box center [173, 83] width 172 height 11
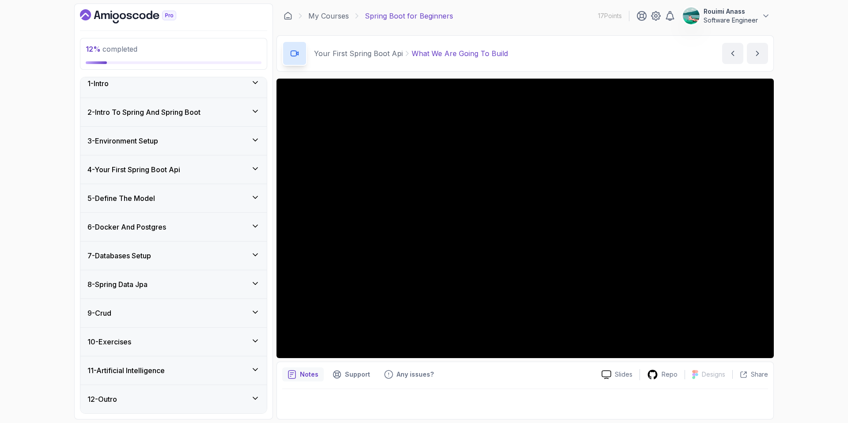
click at [249, 149] on div "3 - Environment Setup" at bounding box center [173, 141] width 186 height 28
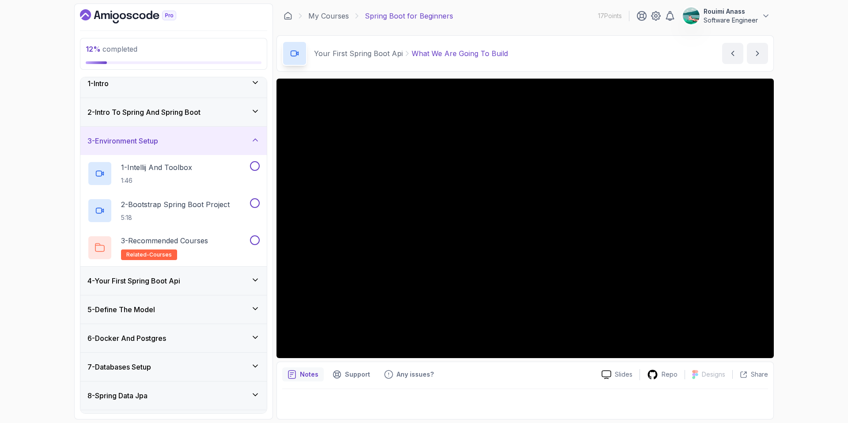
click at [219, 141] on div "3 - Environment Setup" at bounding box center [173, 141] width 172 height 11
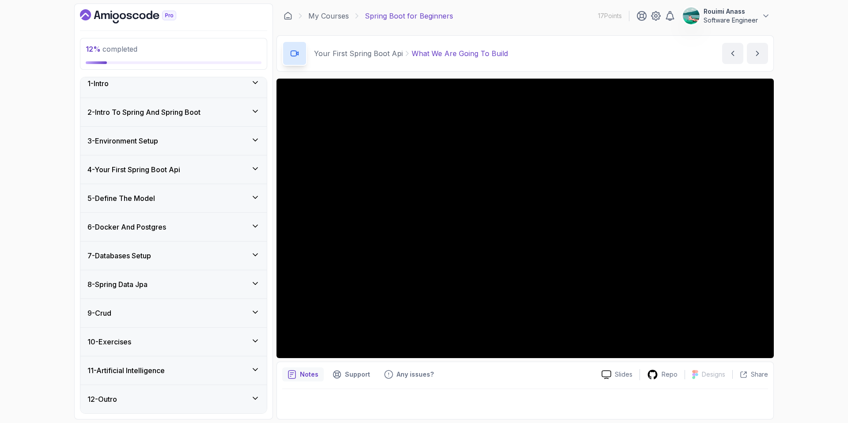
click at [236, 174] on div "4 - Your First Spring Boot Api" at bounding box center [173, 169] width 172 height 11
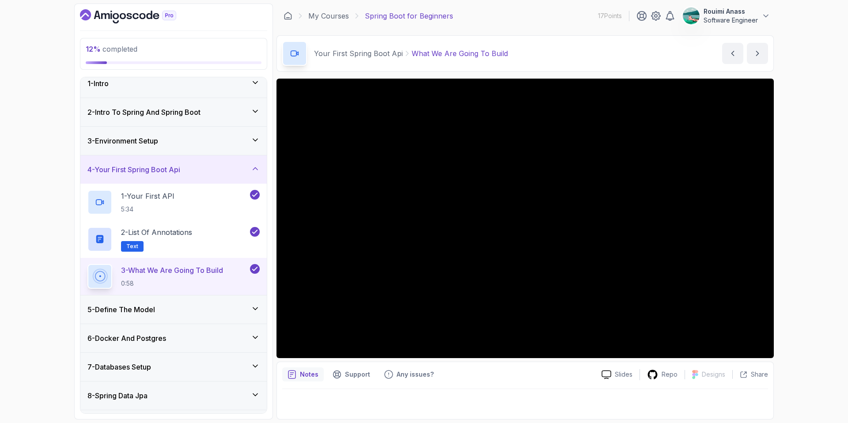
click at [236, 174] on div "4 - Your First Spring Boot Api" at bounding box center [173, 169] width 172 height 11
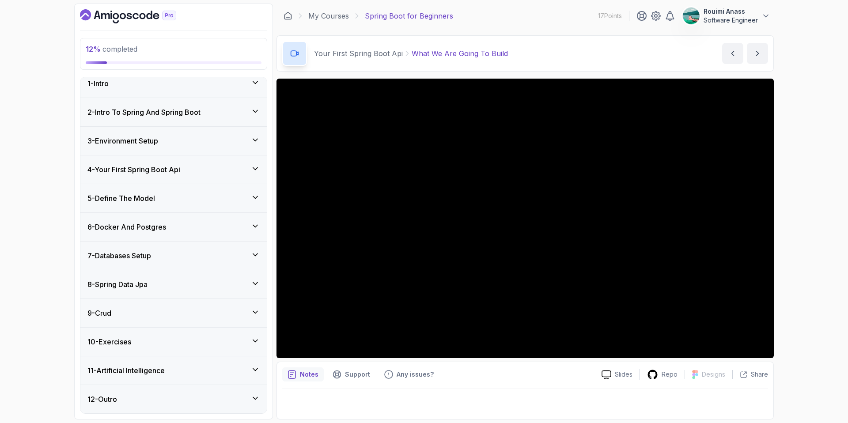
click at [239, 200] on div "5 - Define The Model" at bounding box center [173, 198] width 172 height 11
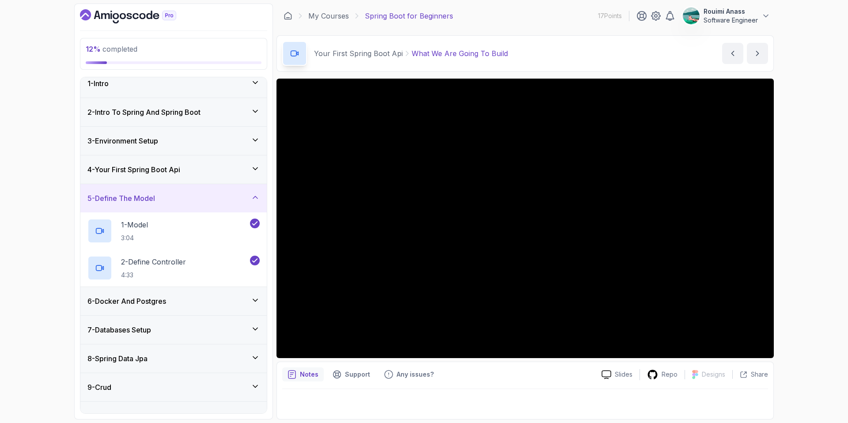
click at [239, 200] on div "5 - Define The Model" at bounding box center [173, 198] width 172 height 11
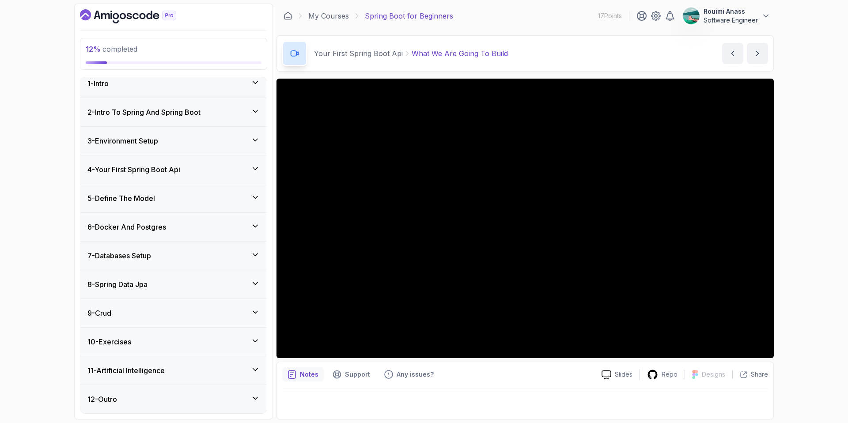
click at [239, 216] on div "6 - Docker And Postgres" at bounding box center [173, 227] width 186 height 28
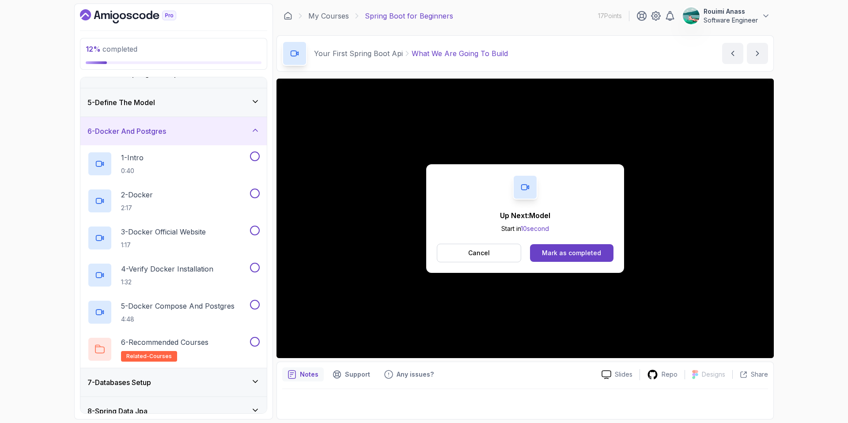
scroll to position [105, 0]
click at [189, 166] on div "1 - Intro 0:40" at bounding box center [167, 163] width 161 height 25
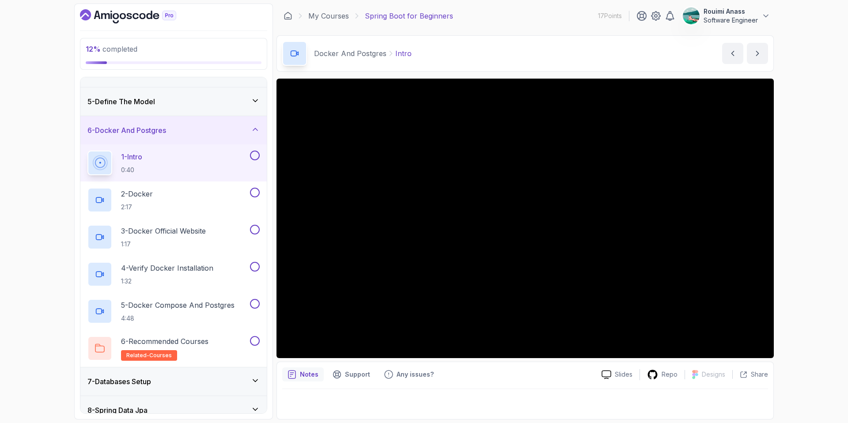
click at [257, 155] on button at bounding box center [255, 156] width 10 height 10
click at [221, 197] on div "2 - Docker 2:17" at bounding box center [167, 200] width 161 height 25
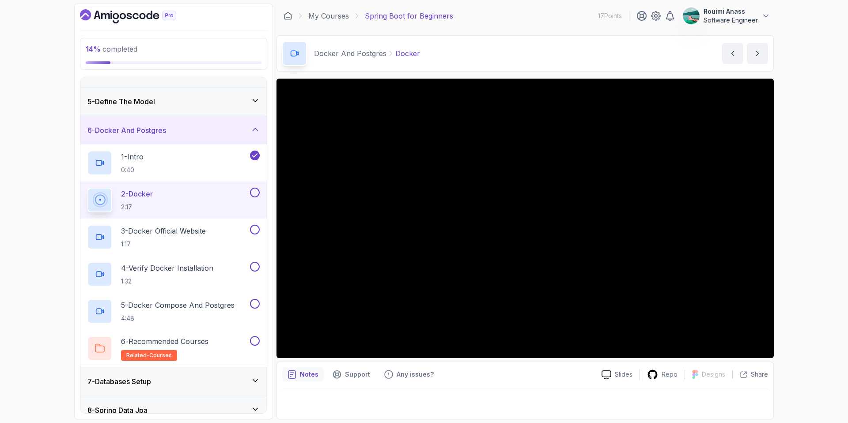
click at [258, 191] on button at bounding box center [255, 193] width 10 height 10
click at [186, 238] on h2 "3 - Docker Official Website 1:17" at bounding box center [163, 237] width 85 height 23
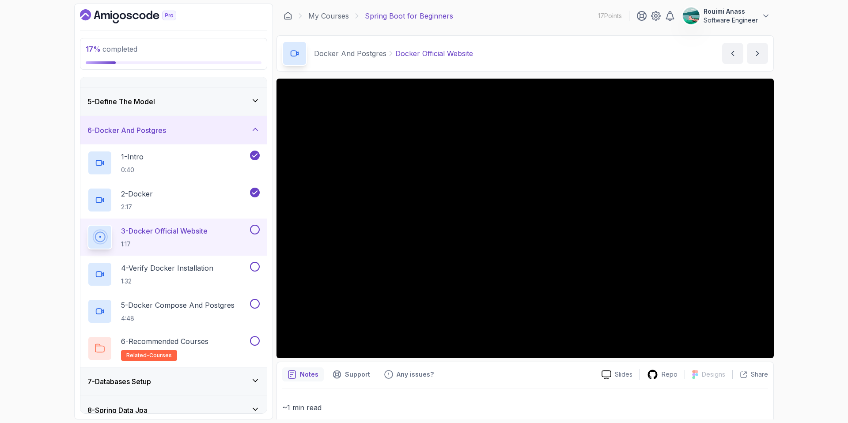
click at [256, 231] on button at bounding box center [255, 230] width 10 height 10
click at [254, 269] on button at bounding box center [255, 267] width 10 height 10
click at [254, 302] on button at bounding box center [255, 304] width 10 height 10
click at [207, 348] on h2 "6 - Recommended Courses related-courses" at bounding box center [164, 348] width 87 height 25
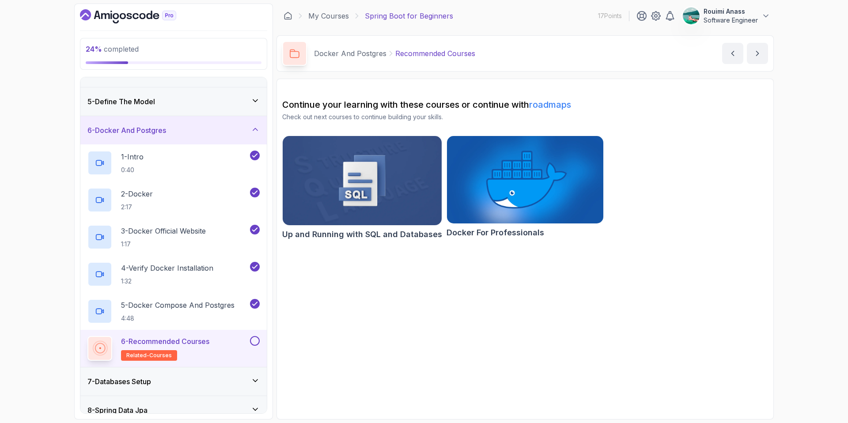
click at [373, 181] on img at bounding box center [362, 181] width 167 height 94
click at [496, 163] on img at bounding box center [525, 180] width 164 height 92
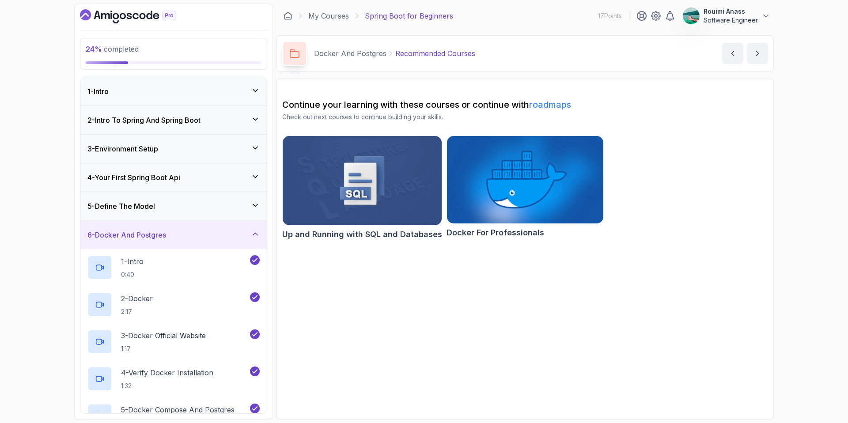
click at [175, 122] on h3 "2 - Intro To Spring And Spring Boot" at bounding box center [143, 120] width 113 height 11
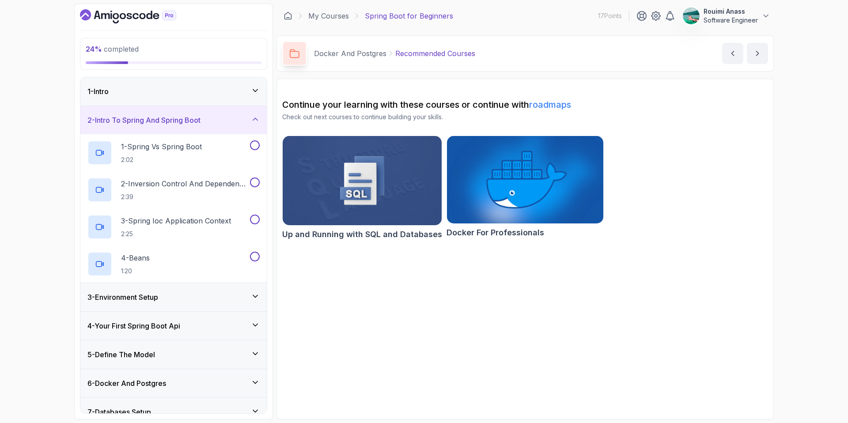
click at [182, 122] on h3 "2 - Intro To Spring And Spring Boot" at bounding box center [143, 120] width 113 height 11
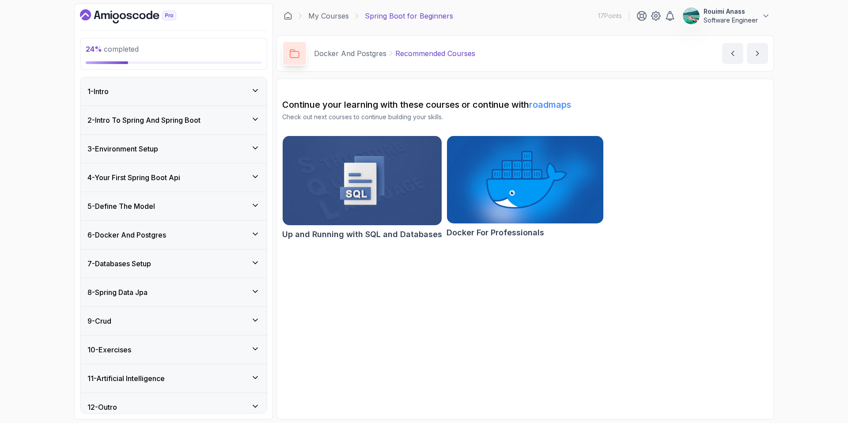
click at [182, 93] on div "1 - Intro" at bounding box center [173, 91] width 172 height 11
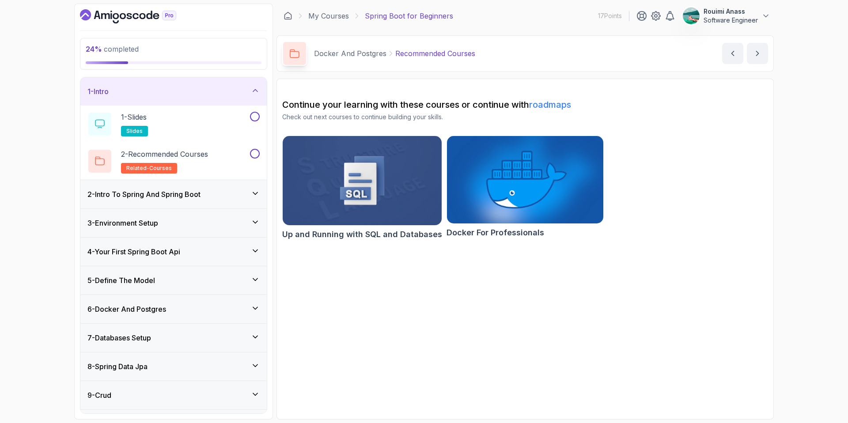
click at [182, 100] on div "1 - Intro" at bounding box center [173, 91] width 186 height 28
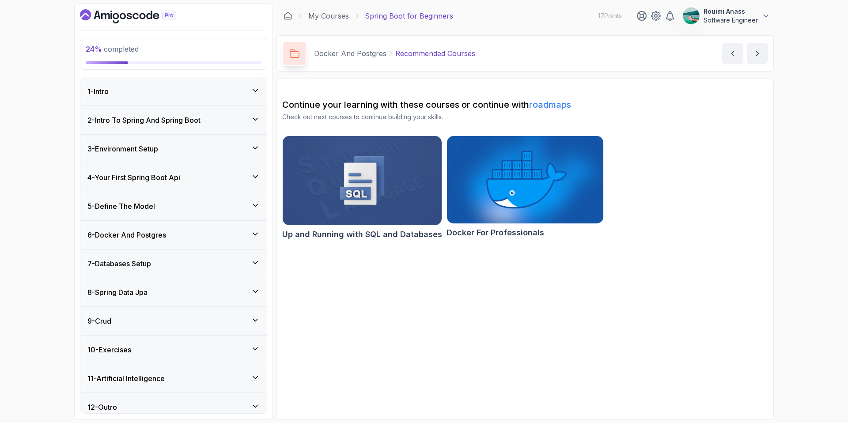
click at [184, 92] on div "1 - Intro" at bounding box center [173, 91] width 172 height 11
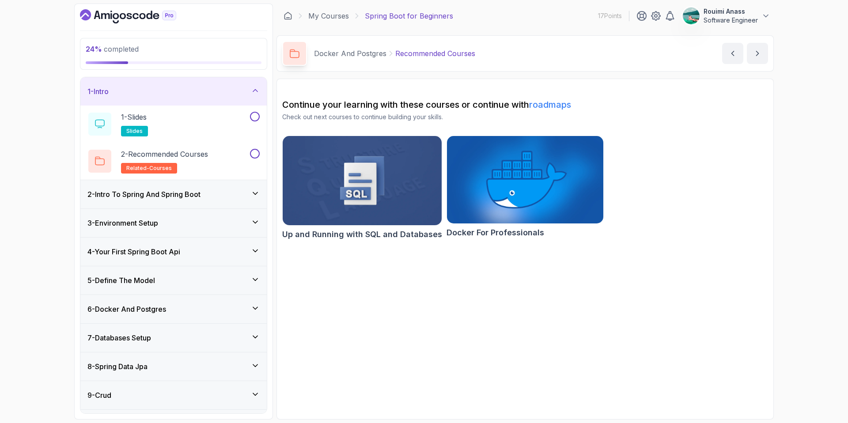
click at [167, 92] on div "1 - Intro" at bounding box center [173, 91] width 172 height 11
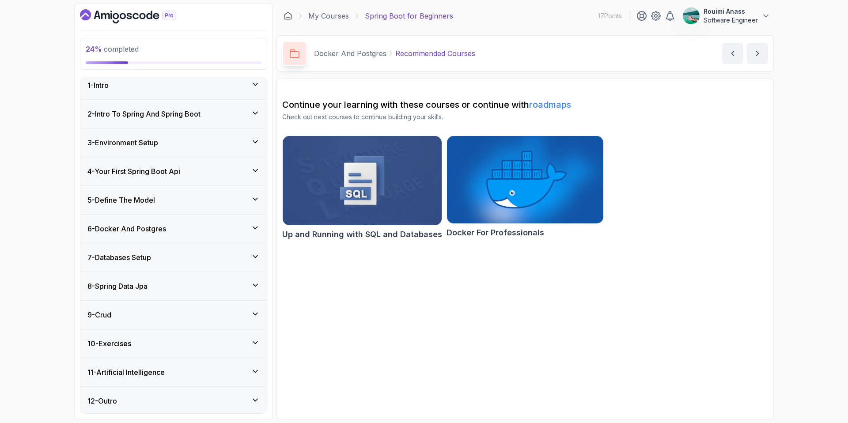
scroll to position [8, 0]
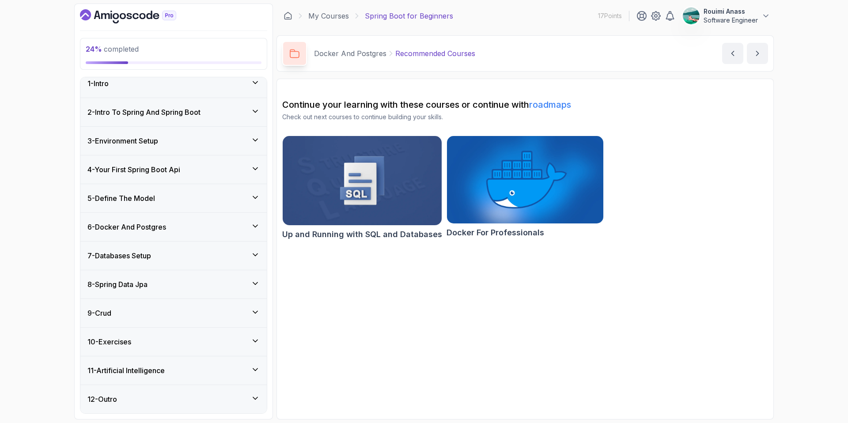
click at [194, 82] on div "1 - Intro" at bounding box center [173, 83] width 172 height 11
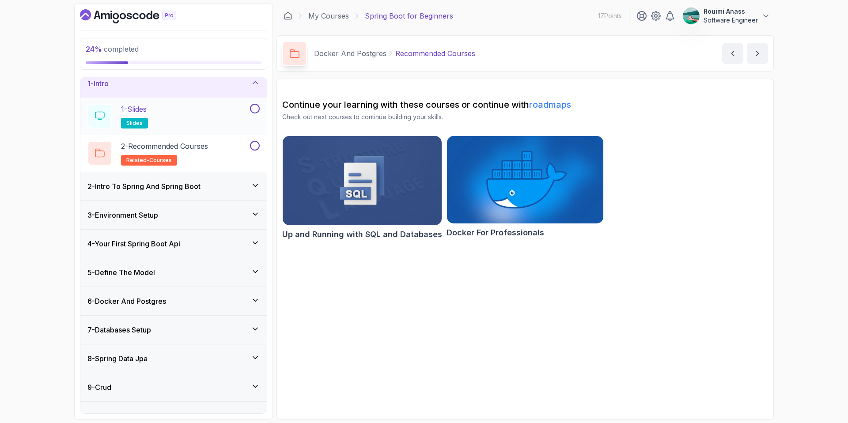
click at [148, 117] on h2 "1 - Slides slides" at bounding box center [134, 116] width 27 height 25
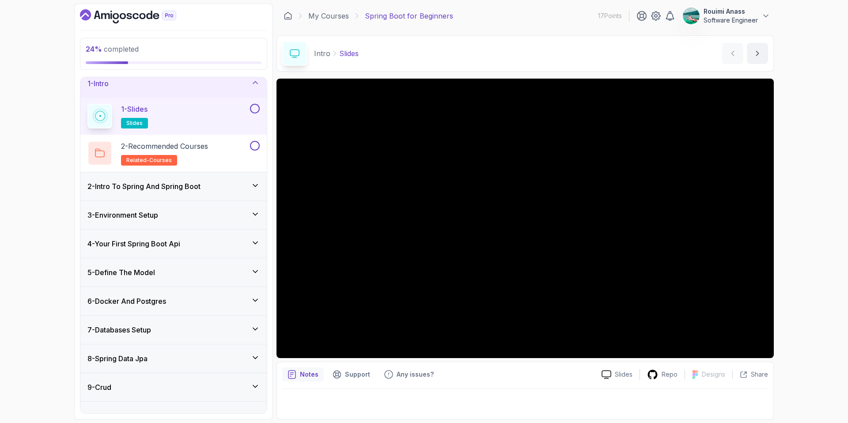
click at [255, 106] on button at bounding box center [255, 109] width 10 height 10
click at [195, 158] on h2 "2 - Recommended Courses related-courses" at bounding box center [164, 153] width 87 height 25
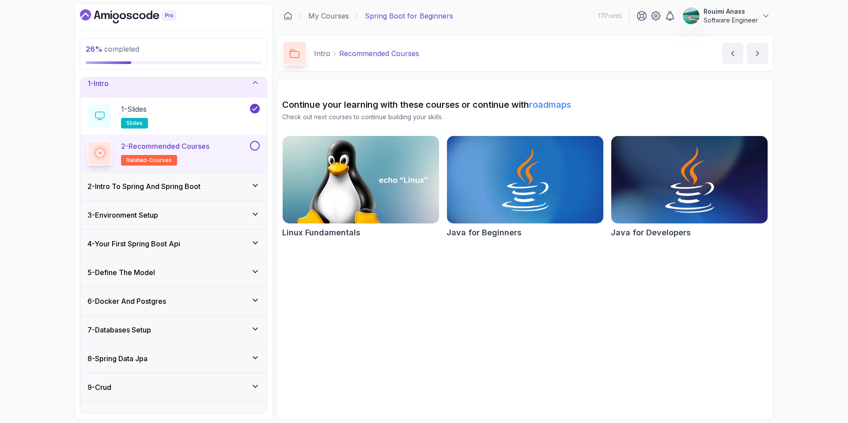
click at [677, 194] on img at bounding box center [689, 180] width 164 height 92
click at [237, 80] on div "1 - Intro" at bounding box center [173, 83] width 172 height 11
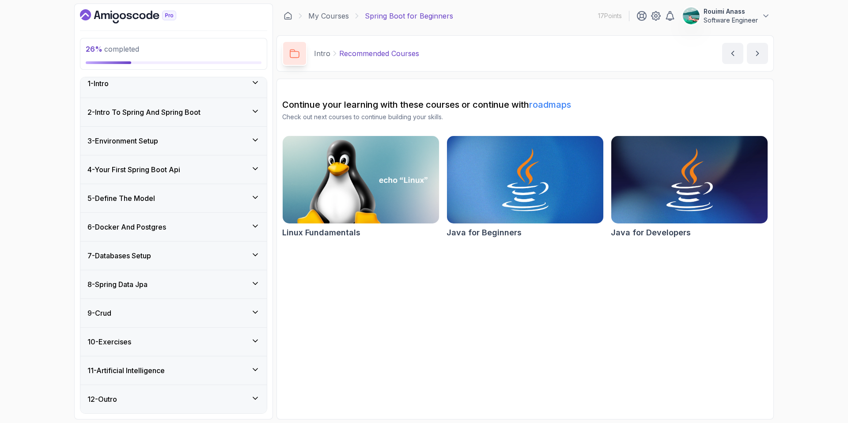
click at [225, 113] on div "2 - Intro To Spring And Spring Boot" at bounding box center [173, 112] width 172 height 11
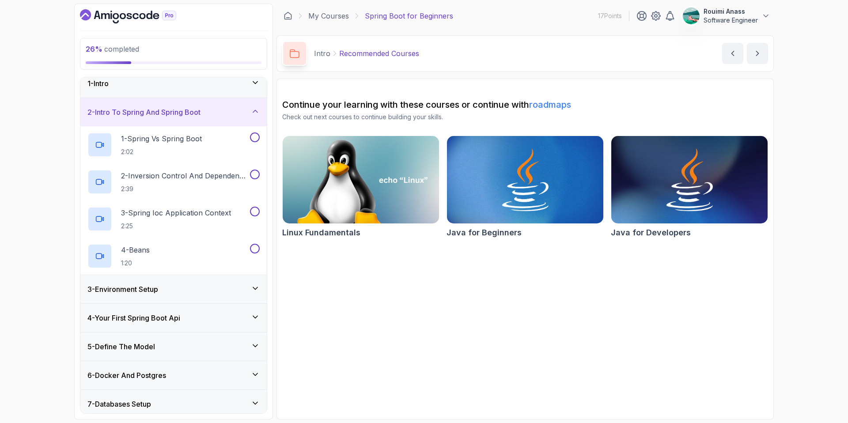
click at [225, 113] on div "2 - Intro To Spring And Spring Boot" at bounding box center [173, 112] width 172 height 11
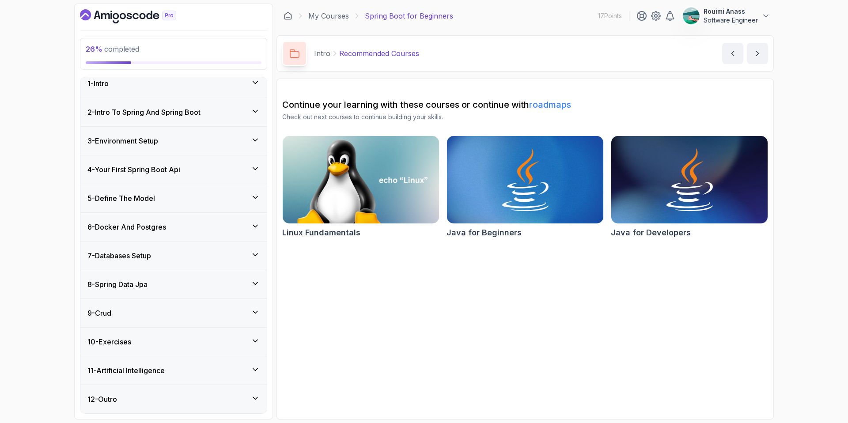
click at [225, 140] on div "3 - Environment Setup" at bounding box center [173, 141] width 172 height 11
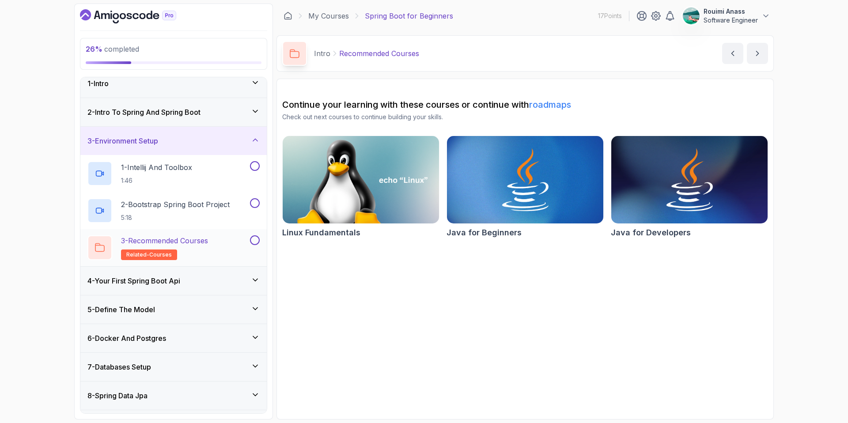
click at [199, 243] on p "3 - Recommended Courses" at bounding box center [164, 240] width 87 height 11
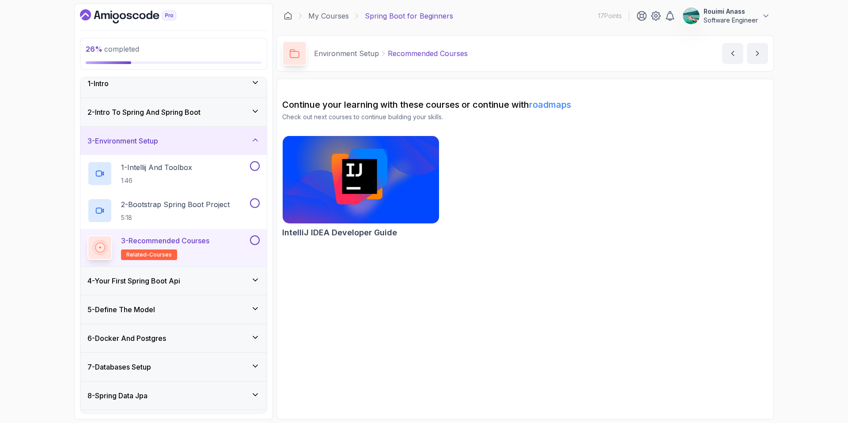
click at [328, 189] on img at bounding box center [361, 180] width 164 height 92
click at [186, 145] on div "3 - Environment Setup" at bounding box center [173, 141] width 172 height 11
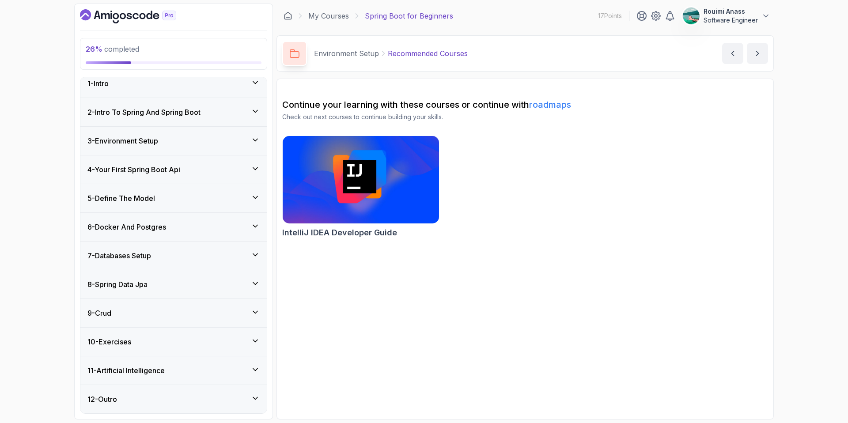
click at [199, 182] on div "4 - Your First Spring Boot Api" at bounding box center [173, 169] width 186 height 28
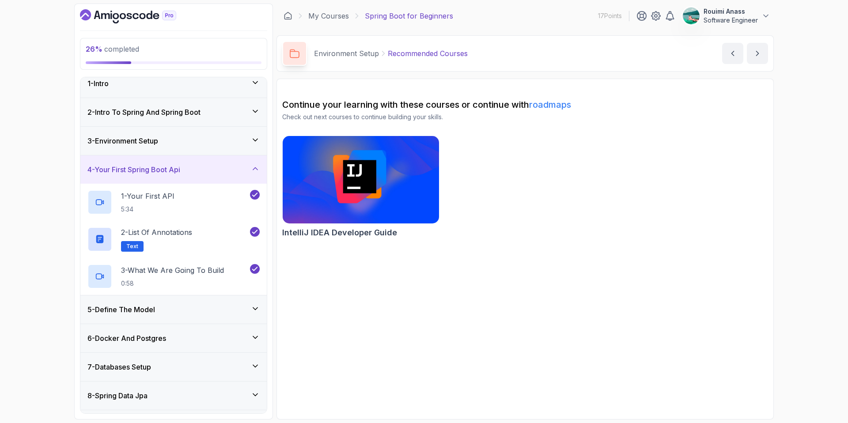
click at [200, 174] on div "4 - Your First Spring Boot Api" at bounding box center [173, 169] width 172 height 11
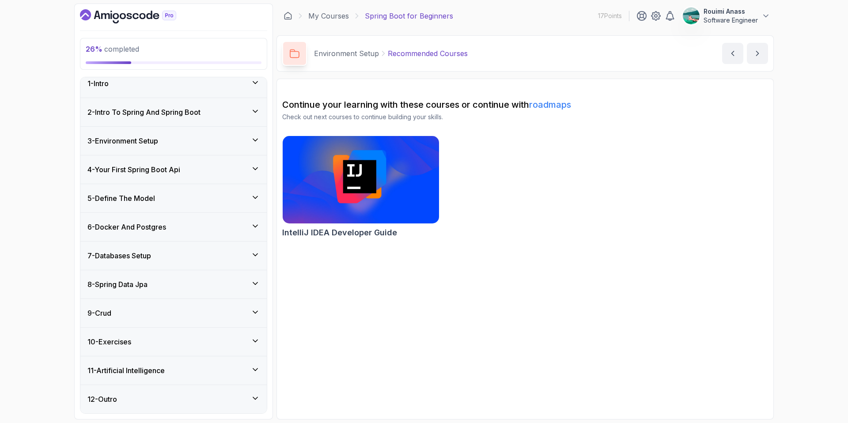
click at [200, 196] on div "5 - Define The Model" at bounding box center [173, 198] width 172 height 11
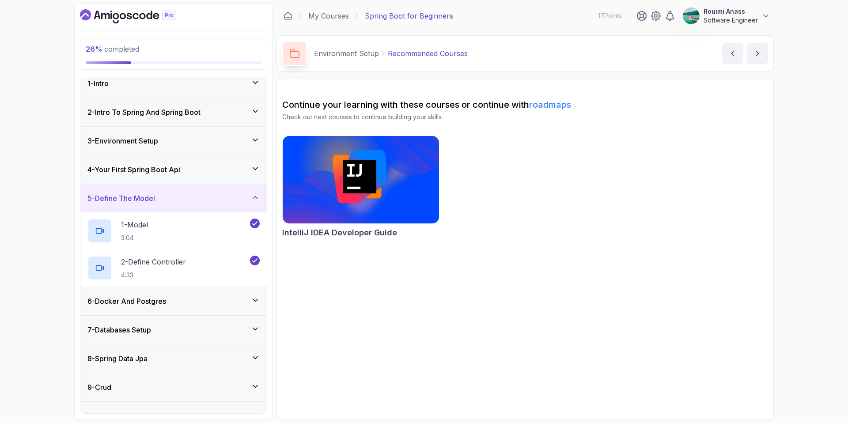
click at [200, 196] on div "5 - Define The Model" at bounding box center [173, 198] width 172 height 11
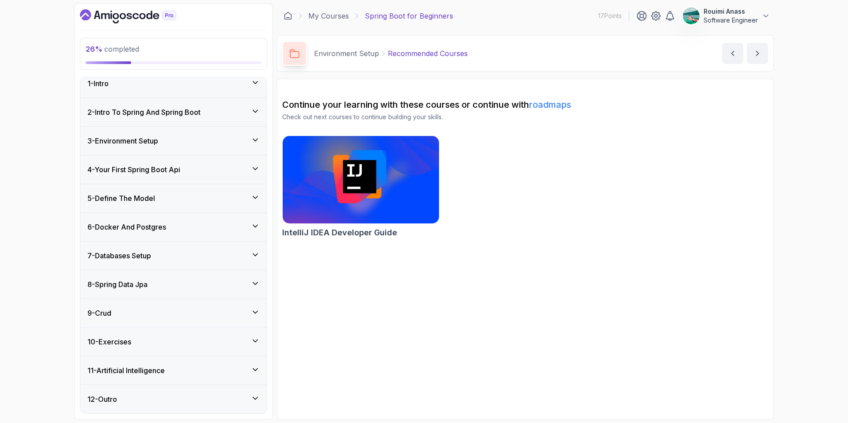
click at [198, 223] on div "6 - Docker And Postgres" at bounding box center [173, 227] width 172 height 11
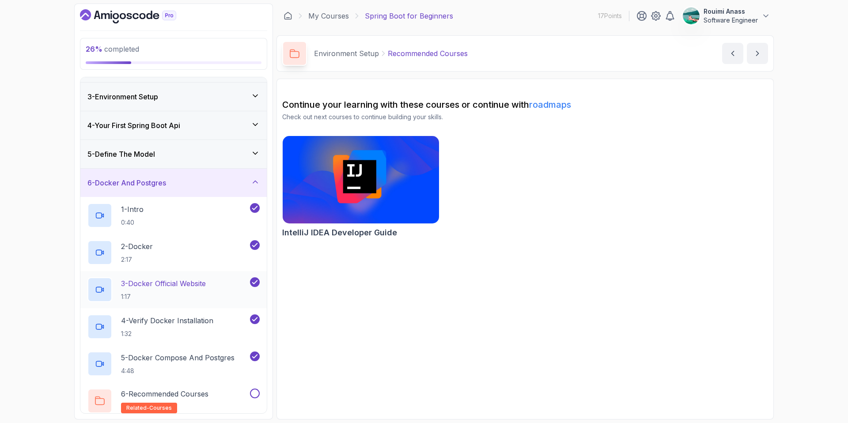
scroll to position [231, 0]
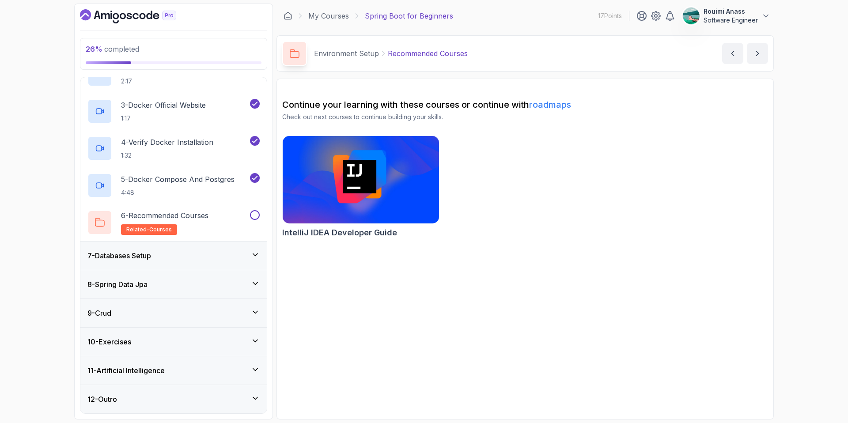
click at [212, 256] on div "7 - Databases Setup" at bounding box center [173, 255] width 172 height 11
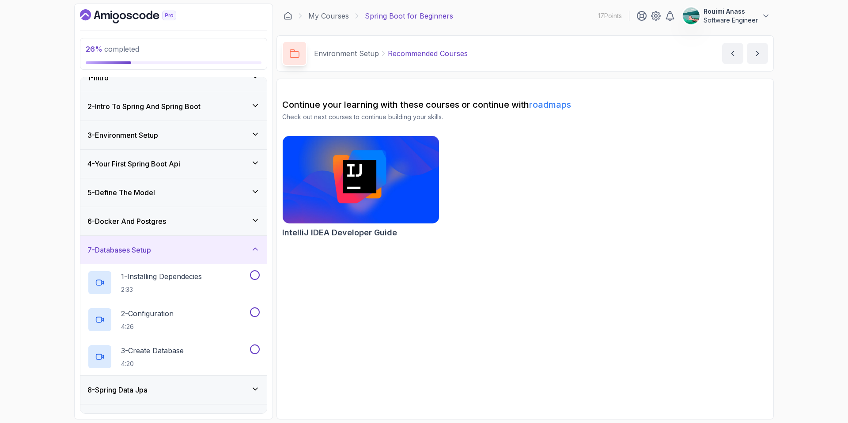
scroll to position [44, 0]
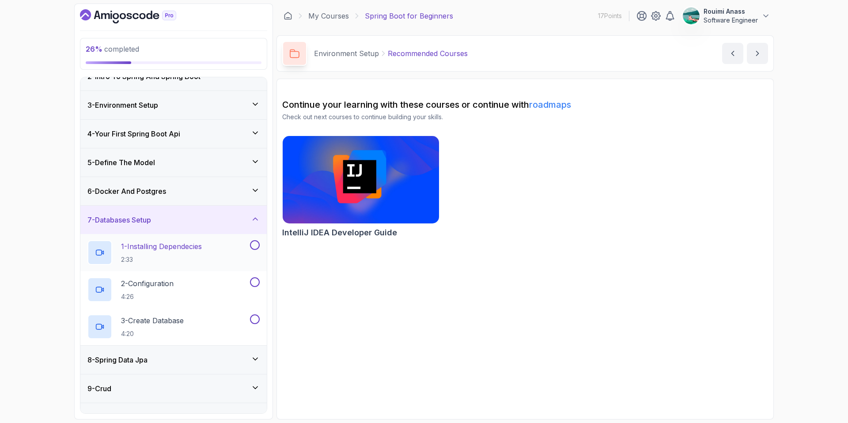
click at [214, 247] on div "1 - Installing Dependecies 2:33" at bounding box center [167, 252] width 161 height 25
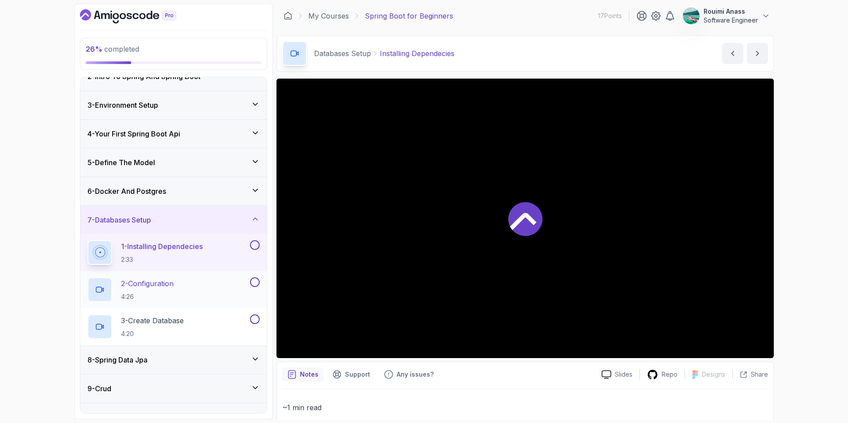
click at [254, 281] on button at bounding box center [255, 282] width 10 height 10
click at [254, 316] on button at bounding box center [255, 319] width 10 height 10
click at [253, 244] on button at bounding box center [255, 245] width 10 height 10
click at [258, 220] on icon at bounding box center [255, 219] width 9 height 9
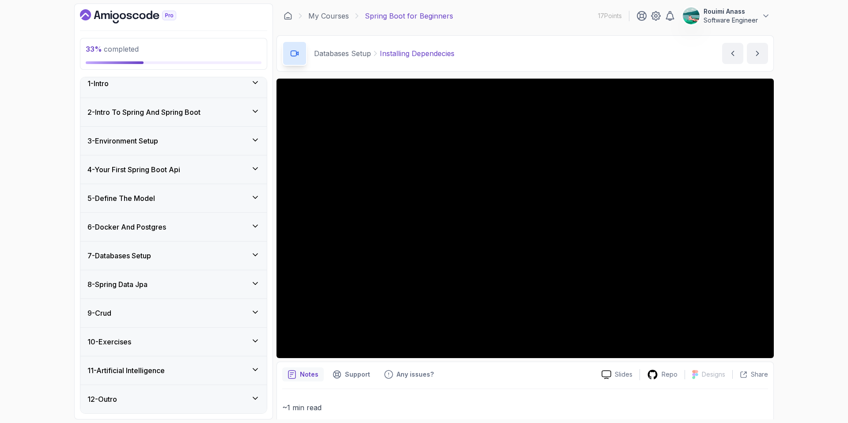
scroll to position [8, 0]
click at [254, 285] on icon at bounding box center [255, 283] width 9 height 9
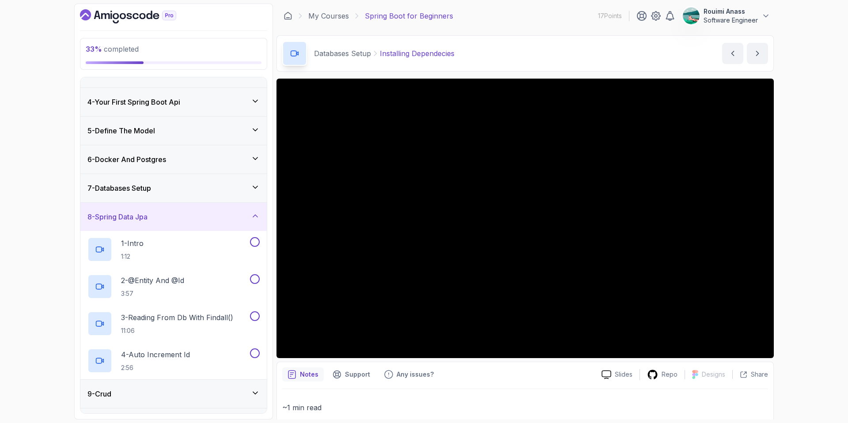
scroll to position [108, 0]
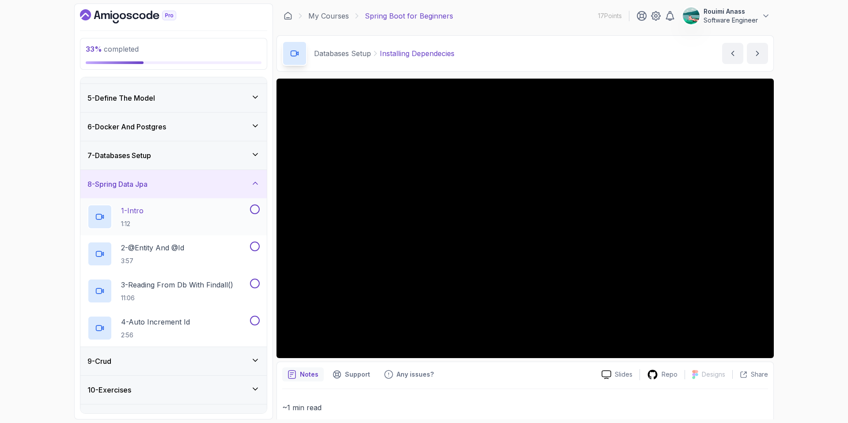
click at [257, 208] on button at bounding box center [255, 210] width 10 height 10
click at [257, 244] on button at bounding box center [255, 247] width 10 height 10
click at [256, 282] on button at bounding box center [255, 284] width 10 height 10
click at [256, 321] on button at bounding box center [255, 321] width 10 height 10
click at [259, 183] on icon at bounding box center [255, 183] width 9 height 9
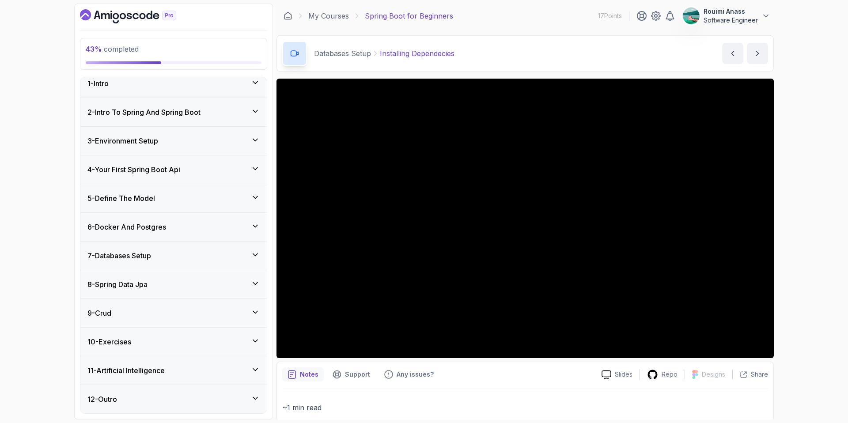
scroll to position [8, 0]
click at [235, 275] on div "8 - Spring Data Jpa" at bounding box center [173, 284] width 186 height 28
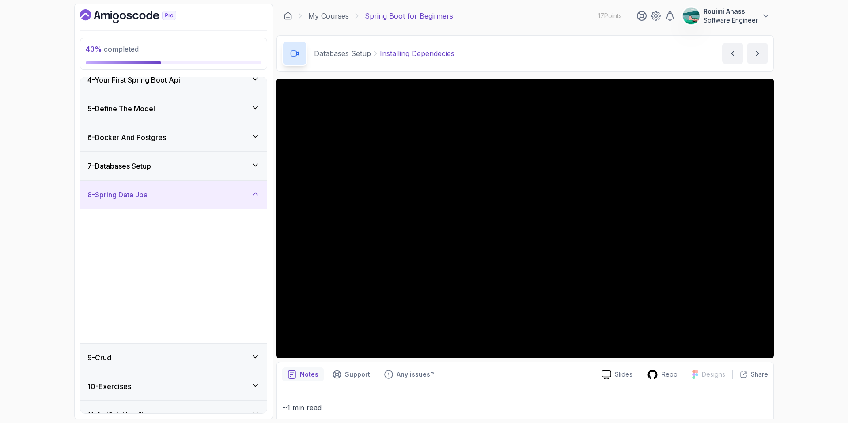
scroll to position [108, 0]
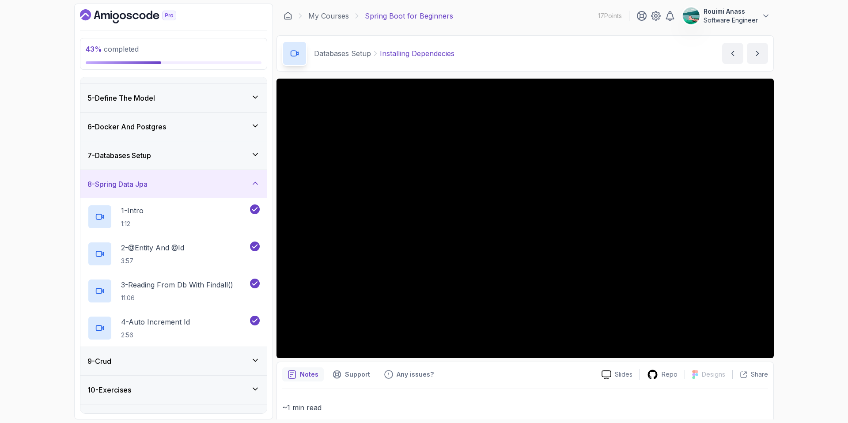
click at [224, 355] on div "9 - Crud" at bounding box center [173, 361] width 186 height 28
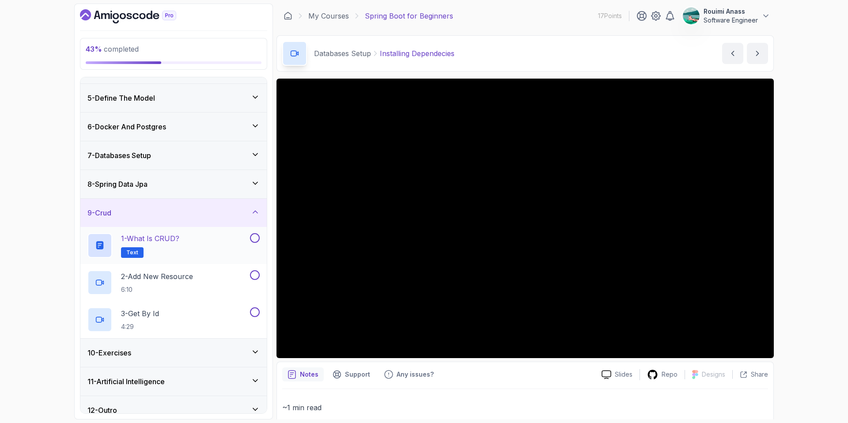
click at [198, 242] on div "1 - What is CRUD? Text" at bounding box center [167, 245] width 161 height 25
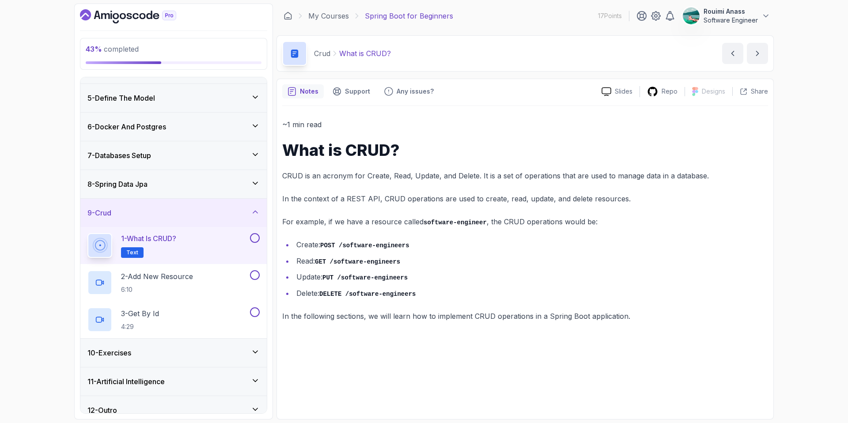
click at [254, 239] on button at bounding box center [255, 238] width 10 height 10
click at [257, 275] on button at bounding box center [255, 275] width 10 height 10
click at [257, 312] on button at bounding box center [255, 312] width 10 height 10
click at [255, 212] on icon at bounding box center [255, 212] width 9 height 9
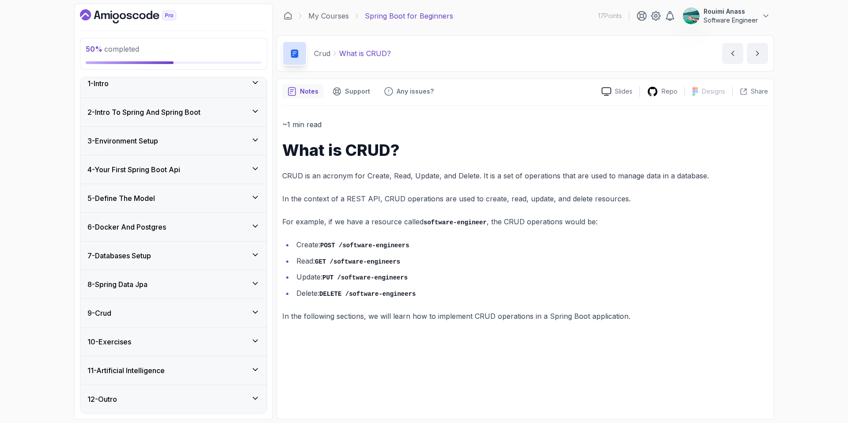
scroll to position [8, 0]
click at [252, 340] on icon at bounding box center [255, 341] width 9 height 9
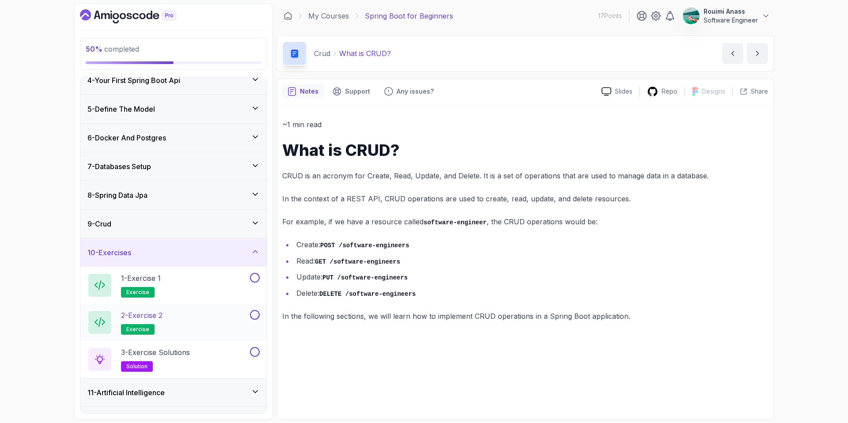
scroll to position [119, 0]
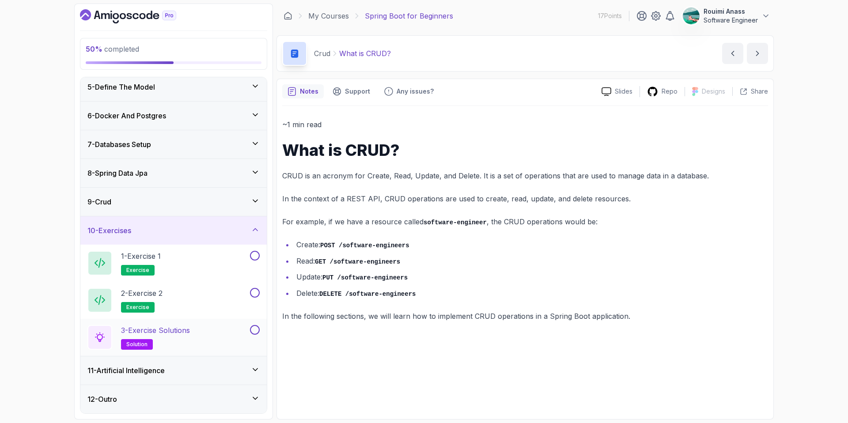
click at [197, 353] on div "3 - Exercise Solutions solution" at bounding box center [173, 337] width 186 height 37
click at [189, 259] on div "1 - Exercise 1 exercise" at bounding box center [167, 263] width 161 height 25
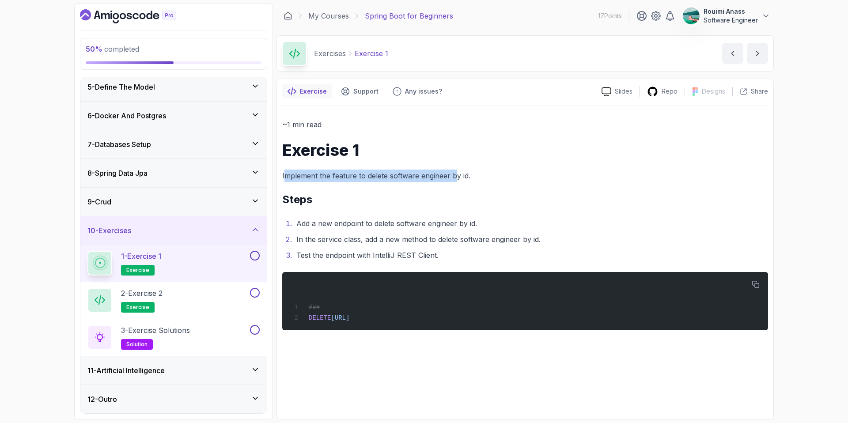
drag, startPoint x: 286, startPoint y: 175, endPoint x: 456, endPoint y: 174, distance: 170.1
click at [456, 174] on p "Implement the feature to delete software engineer by id." at bounding box center [525, 176] width 486 height 12
click at [316, 173] on p "Implement the feature to delete software engineer by id." at bounding box center [525, 176] width 486 height 12
drag, startPoint x: 424, startPoint y: 175, endPoint x: 478, endPoint y: 174, distance: 53.9
click at [478, 174] on p "Implement the feature to delete software engineer by id." at bounding box center [525, 176] width 486 height 12
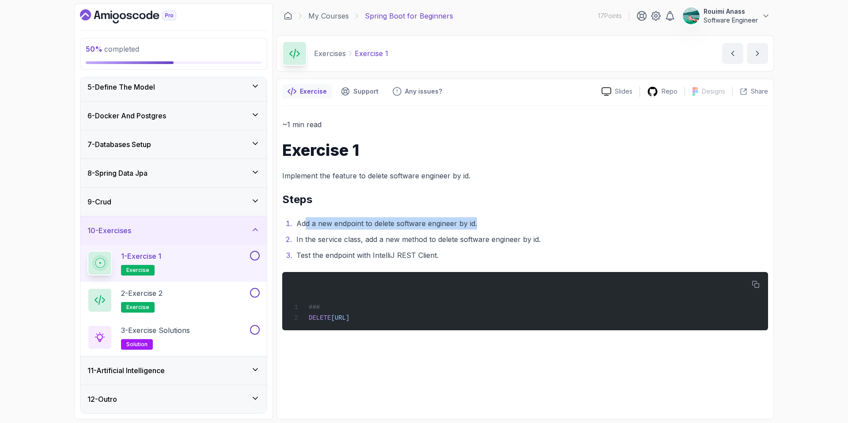
drag, startPoint x: 306, startPoint y: 224, endPoint x: 478, endPoint y: 220, distance: 172.3
click at [478, 220] on li "Add a new endpoint to delete software engineer by id." at bounding box center [531, 223] width 474 height 12
drag, startPoint x: 297, startPoint y: 226, endPoint x: 482, endPoint y: 224, distance: 185.1
click at [482, 224] on li "Add a new endpoint to delete software engineer by id." at bounding box center [531, 223] width 474 height 12
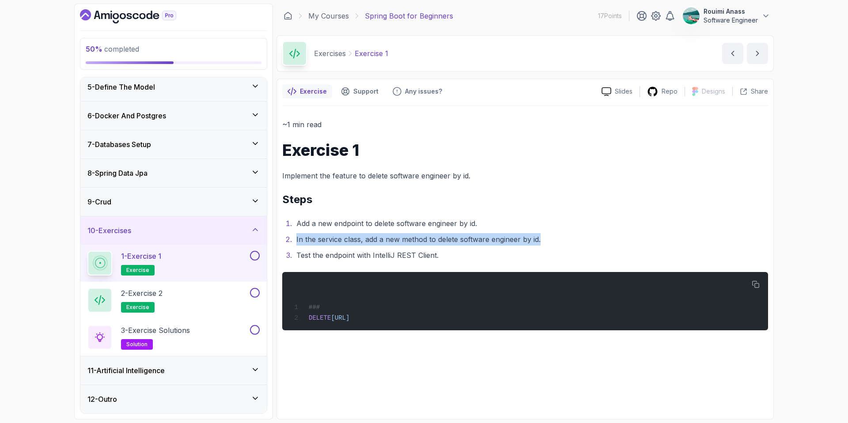
drag, startPoint x: 296, startPoint y: 239, endPoint x: 543, endPoint y: 237, distance: 246.9
click at [544, 237] on li "In the service class, add a new method to delete software engineer by id." at bounding box center [531, 239] width 474 height 12
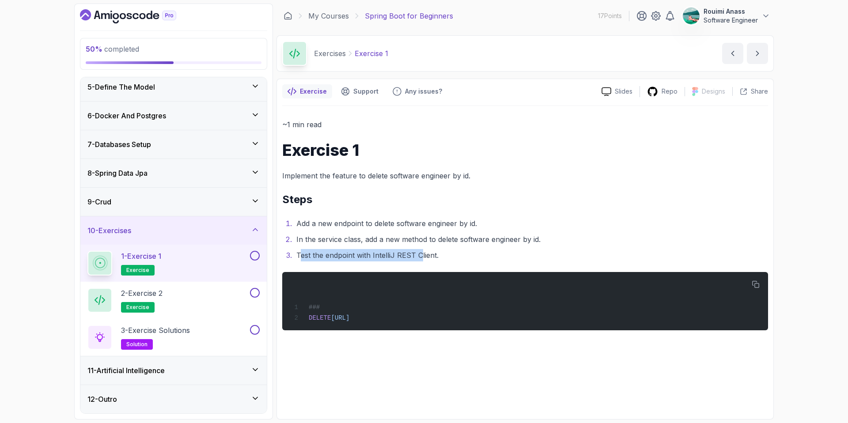
drag, startPoint x: 301, startPoint y: 256, endPoint x: 433, endPoint y: 255, distance: 132.1
click at [420, 255] on li "Test the endpoint with IntelliJ REST Client." at bounding box center [531, 255] width 474 height 12
click at [462, 254] on li "Test the endpoint with IntelliJ REST Client." at bounding box center [531, 255] width 474 height 12
click at [256, 257] on button at bounding box center [255, 256] width 10 height 10
click at [196, 296] on div "2 - Exercise 2 exercise" at bounding box center [167, 300] width 161 height 25
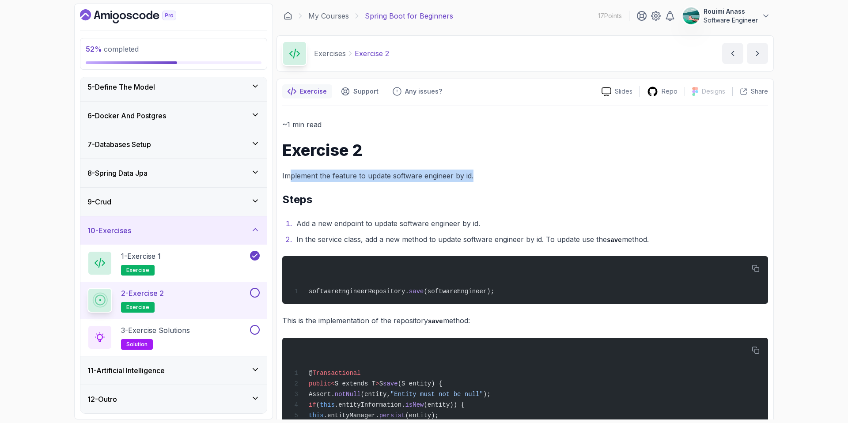
drag, startPoint x: 288, startPoint y: 176, endPoint x: 476, endPoint y: 176, distance: 187.7
click at [476, 176] on p "Implement the feature to update software engineer by id." at bounding box center [525, 176] width 486 height 12
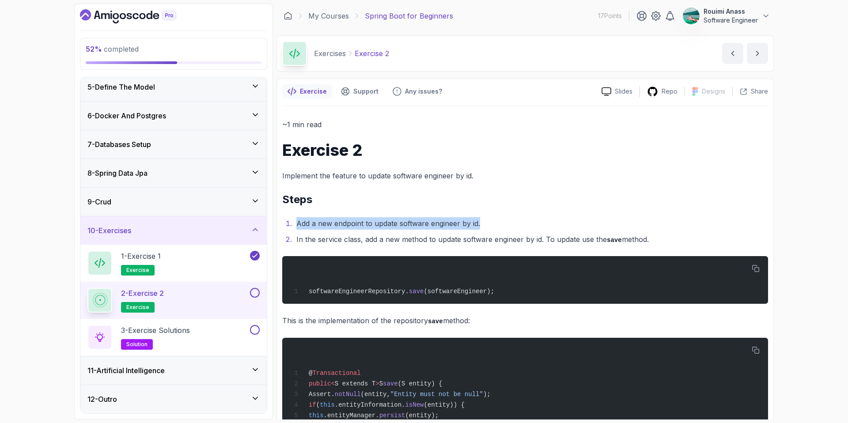
drag, startPoint x: 298, startPoint y: 224, endPoint x: 480, endPoint y: 223, distance: 182.0
click at [480, 223] on li "Add a new endpoint to update software engineer by id." at bounding box center [531, 223] width 474 height 12
drag, startPoint x: 296, startPoint y: 240, endPoint x: 674, endPoint y: 234, distance: 378.6
click at [674, 234] on li "In the service class, add a new method to update software engineer by id. To up…" at bounding box center [531, 239] width 474 height 13
click at [676, 236] on li "In the service class, add a new method to update software engineer by id. To up…" at bounding box center [531, 239] width 474 height 13
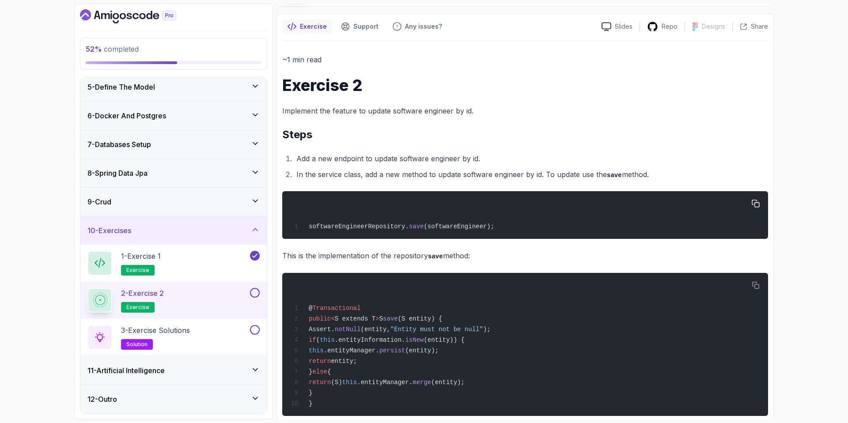
scroll to position [86, 0]
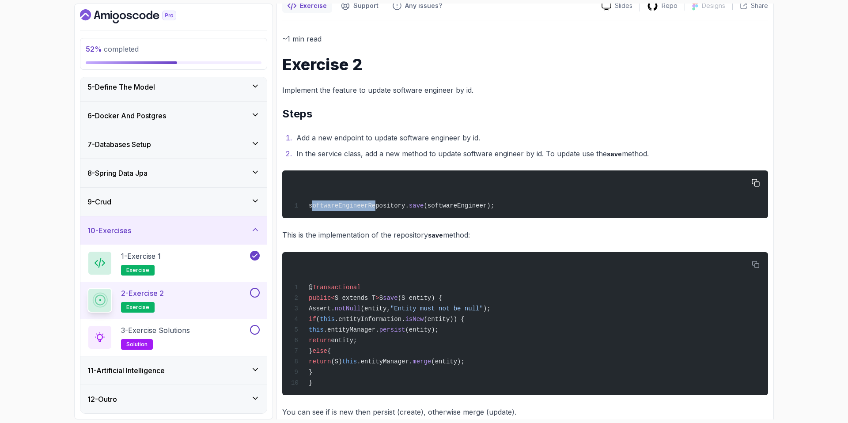
drag, startPoint x: 312, startPoint y: 206, endPoint x: 377, endPoint y: 206, distance: 64.9
click at [376, 206] on span "softwareEngineerRepository." at bounding box center [359, 205] width 100 height 7
click at [401, 205] on span "softwareEngineerRepository." at bounding box center [359, 205] width 100 height 7
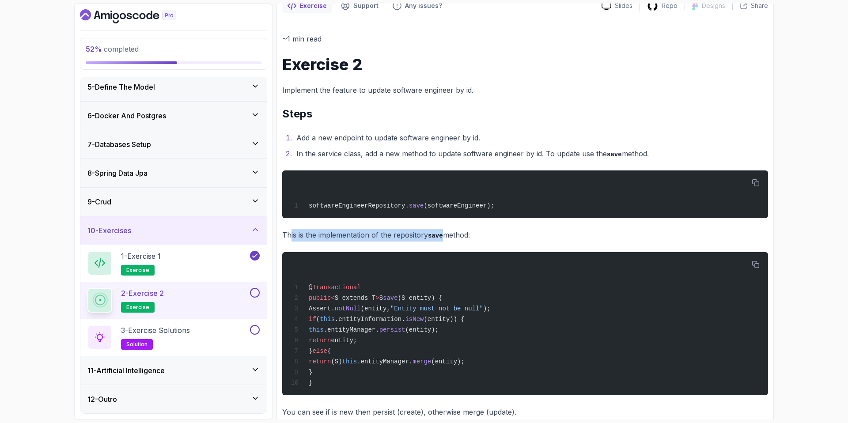
drag, startPoint x: 292, startPoint y: 234, endPoint x: 444, endPoint y: 233, distance: 152.0
click at [444, 233] on p "This is the implementation of the repository save method:" at bounding box center [525, 235] width 486 height 13
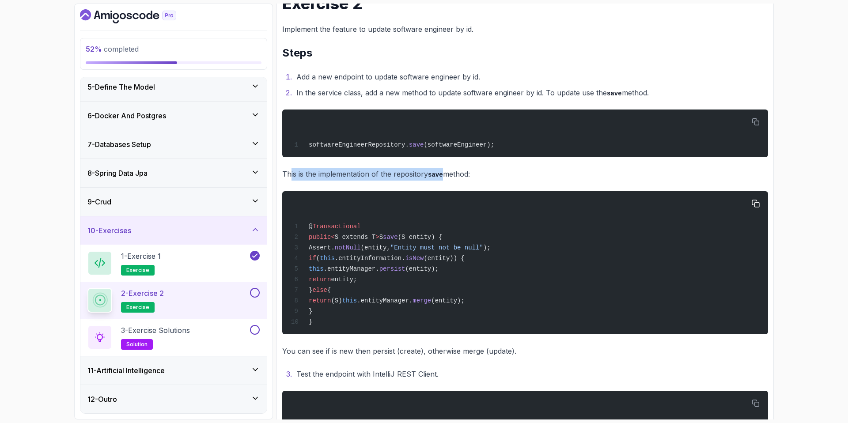
scroll to position [167, 0]
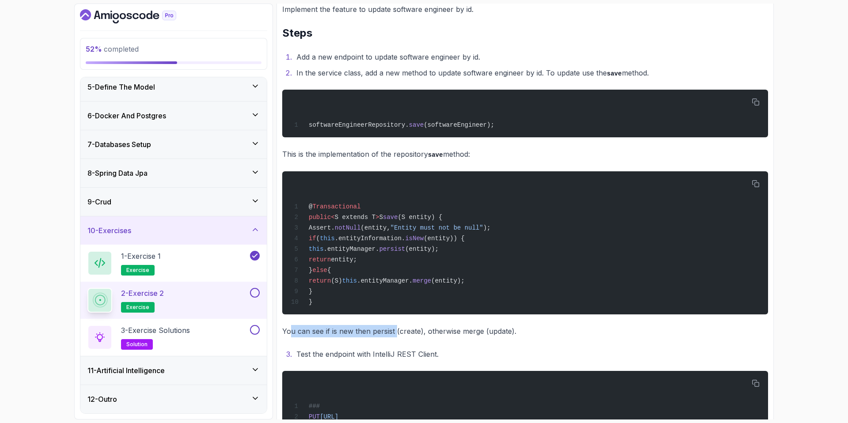
drag, startPoint x: 291, startPoint y: 333, endPoint x: 396, endPoint y: 329, distance: 105.7
click at [396, 329] on p "You can see if is new then persist (create), otherwise merge (update)." at bounding box center [525, 331] width 486 height 12
drag, startPoint x: 430, startPoint y: 334, endPoint x: 491, endPoint y: 333, distance: 61.4
click at [491, 333] on p "You can see if is new then persist (create), otherwise merge (update)." at bounding box center [525, 331] width 486 height 12
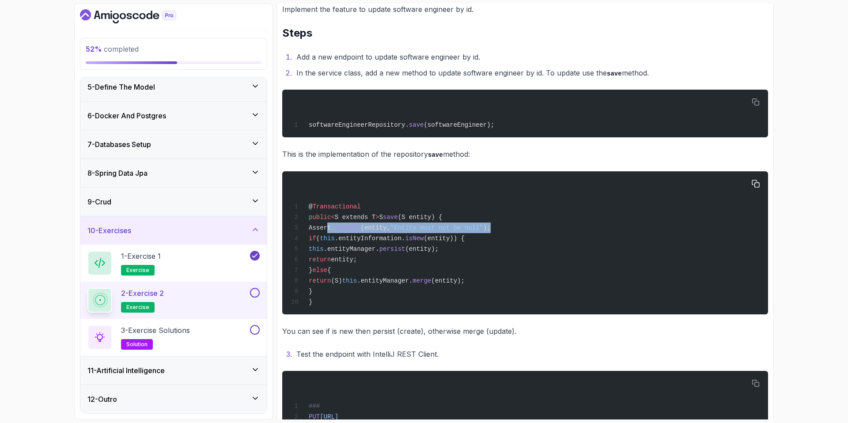
drag, startPoint x: 327, startPoint y: 228, endPoint x: 510, endPoint y: 227, distance: 182.9
click at [510, 227] on div "@ Transactional public < S extends T > S save (S entity) { Assert. notNull (ent…" at bounding box center [525, 243] width 472 height 133
drag, startPoint x: 299, startPoint y: 354, endPoint x: 371, endPoint y: 352, distance: 72.9
click at [371, 352] on li "Test the endpoint with IntelliJ REST Client." at bounding box center [531, 354] width 474 height 12
drag, startPoint x: 343, startPoint y: 238, endPoint x: 455, endPoint y: 238, distance: 112.2
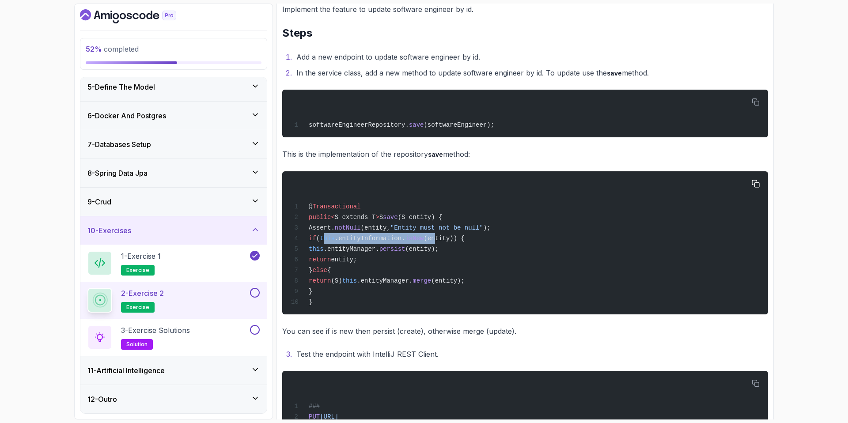
click at [455, 238] on span "if ( this .entityInformation. isNew (entity)) {" at bounding box center [378, 238] width 174 height 7
click at [335, 240] on span "this" at bounding box center [327, 238] width 15 height 7
drag, startPoint x: 339, startPoint y: 239, endPoint x: 461, endPoint y: 239, distance: 121.9
click at [461, 239] on span "if ( this .entityInformation. isNew (entity)) {" at bounding box center [378, 238] width 174 height 7
drag, startPoint x: 340, startPoint y: 250, endPoint x: 454, endPoint y: 245, distance: 113.6
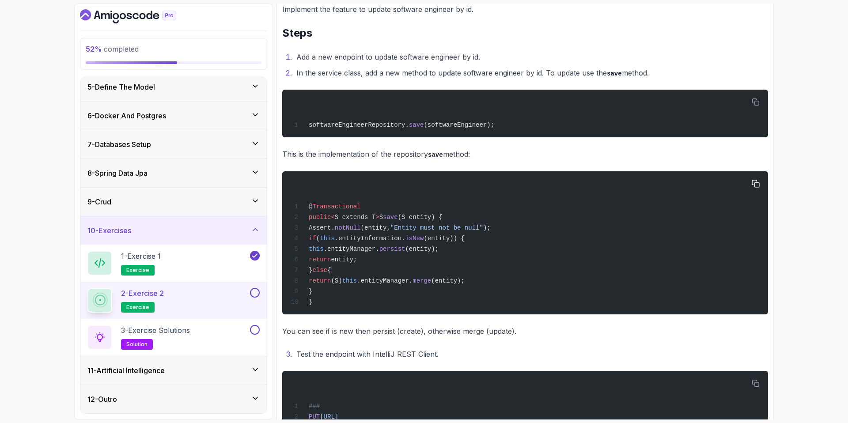
click at [439, 246] on span "this .entityManager. persist (entity);" at bounding box center [365, 249] width 148 height 7
drag, startPoint x: 342, startPoint y: 277, endPoint x: 487, endPoint y: 273, distance: 144.9
click at [487, 273] on div "@ Transactional public < S extends T > S save (S entity) { Assert. notNull (ent…" at bounding box center [525, 243] width 472 height 133
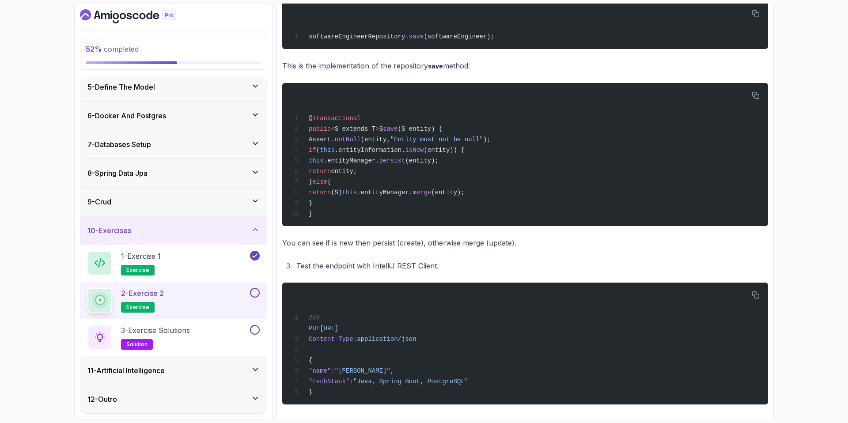
scroll to position [258, 0]
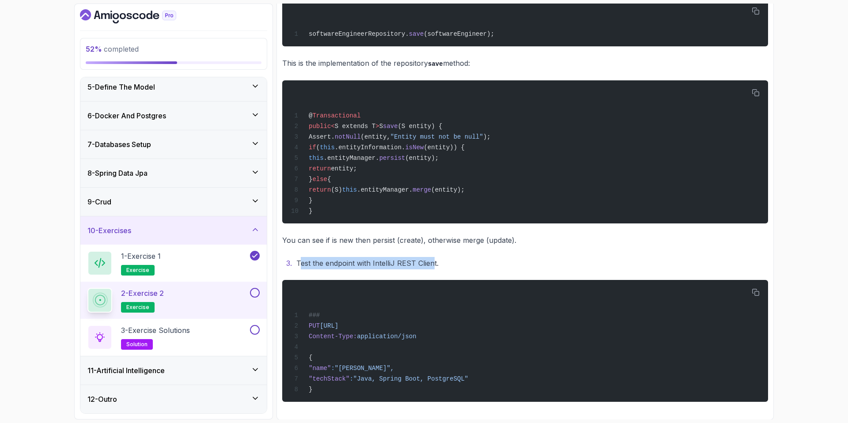
drag, startPoint x: 300, startPoint y: 262, endPoint x: 434, endPoint y: 259, distance: 133.4
click at [434, 259] on li "Test the endpoint with IntelliJ REST Client." at bounding box center [531, 263] width 474 height 12
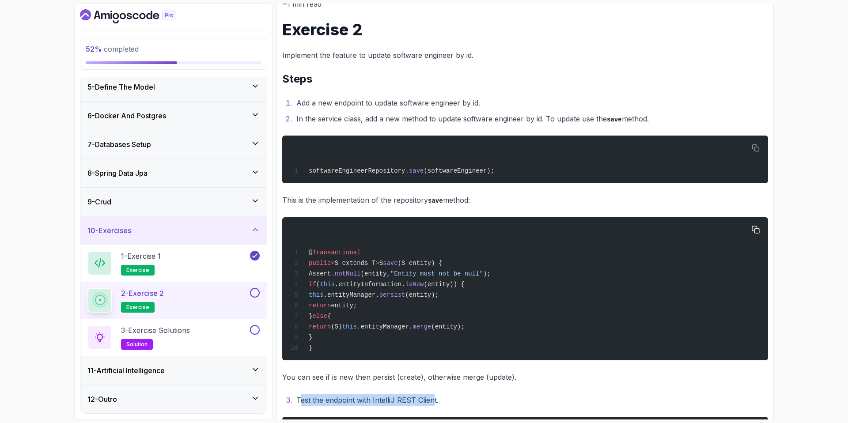
scroll to position [109, 0]
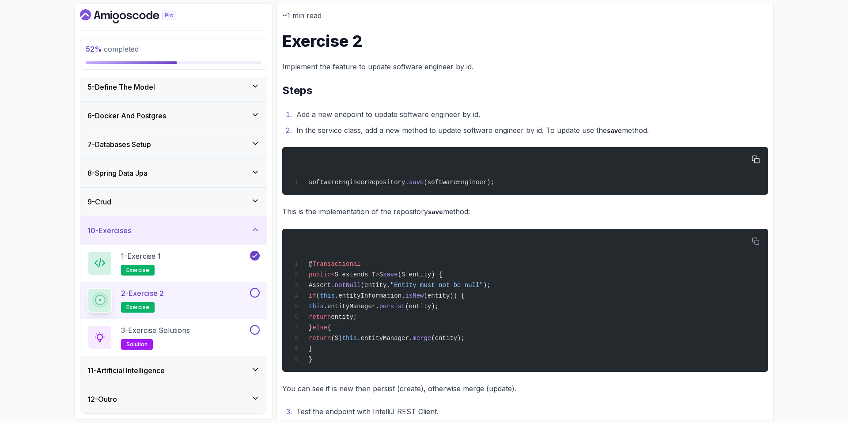
drag, startPoint x: 309, startPoint y: 182, endPoint x: 507, endPoint y: 176, distance: 198.0
click at [507, 176] on div "softwareEngineerRepository. save (softwareEngineer);" at bounding box center [525, 170] width 472 height 37
drag, startPoint x: 504, startPoint y: 181, endPoint x: 303, endPoint y: 185, distance: 200.6
click at [303, 185] on div "softwareEngineerRepository. save (softwareEngineer);" at bounding box center [525, 170] width 472 height 37
copy span "softwareEngineerRepository. save (softwareEngineer);"
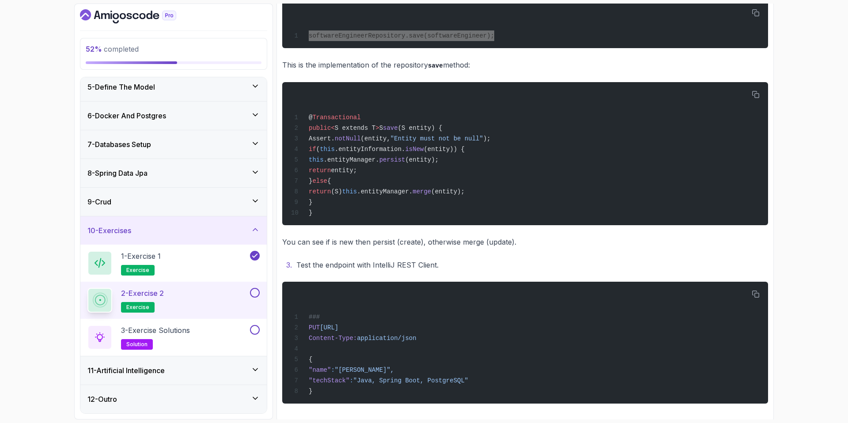
scroll to position [258, 0]
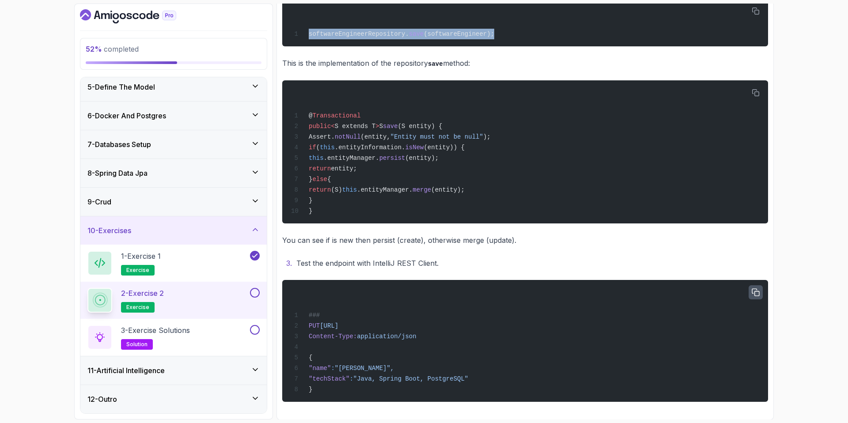
click at [758, 292] on icon "button" at bounding box center [756, 292] width 8 height 8
click at [758, 289] on icon "button" at bounding box center [756, 292] width 8 height 8
click at [254, 294] on button at bounding box center [255, 293] width 10 height 10
click at [178, 340] on h2 "3 - Exercise Solutions solution" at bounding box center [155, 337] width 69 height 25
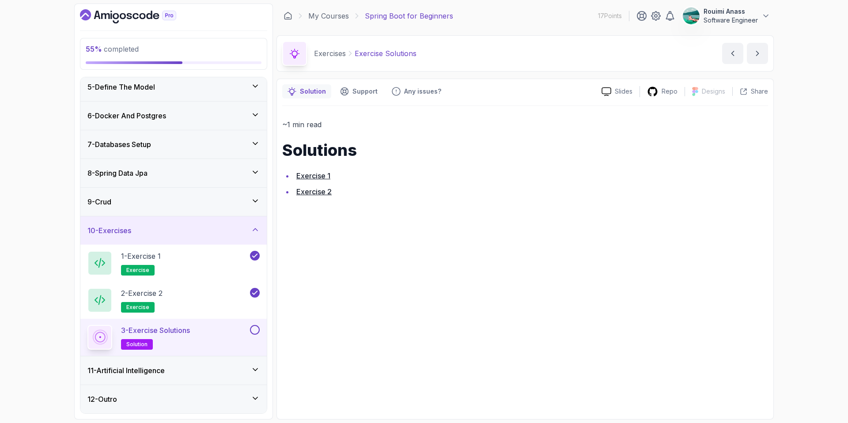
click at [314, 176] on link "Exercise 1" at bounding box center [313, 175] width 34 height 9
click at [323, 195] on link "Exercise 2" at bounding box center [313, 191] width 35 height 9
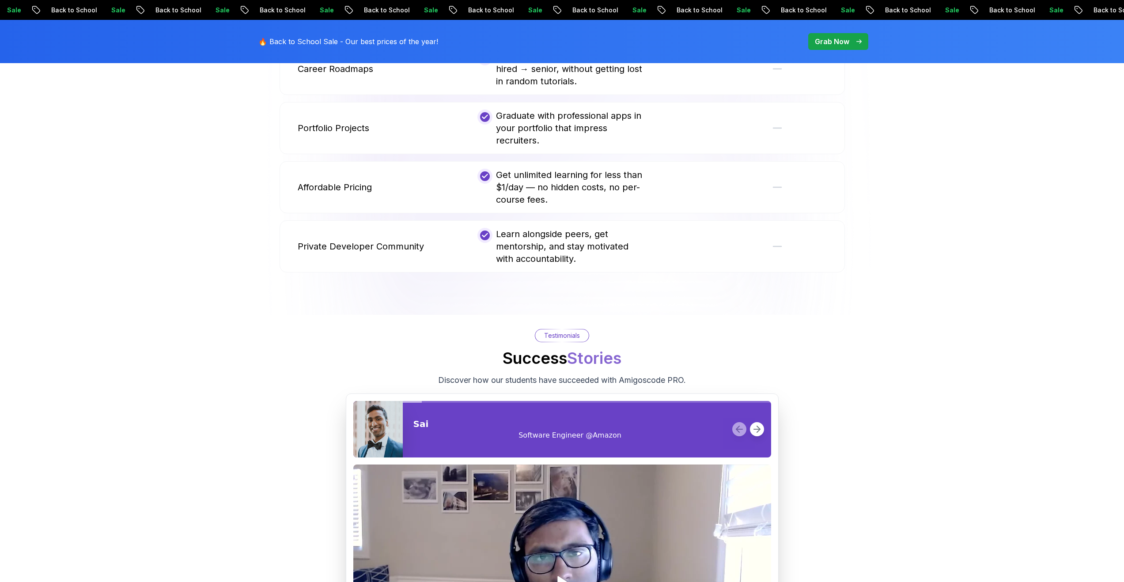
scroll to position [819, 0]
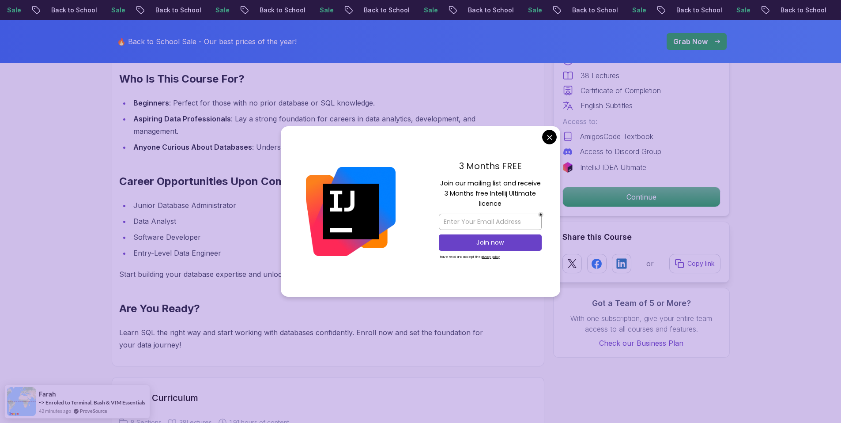
scroll to position [778, 0]
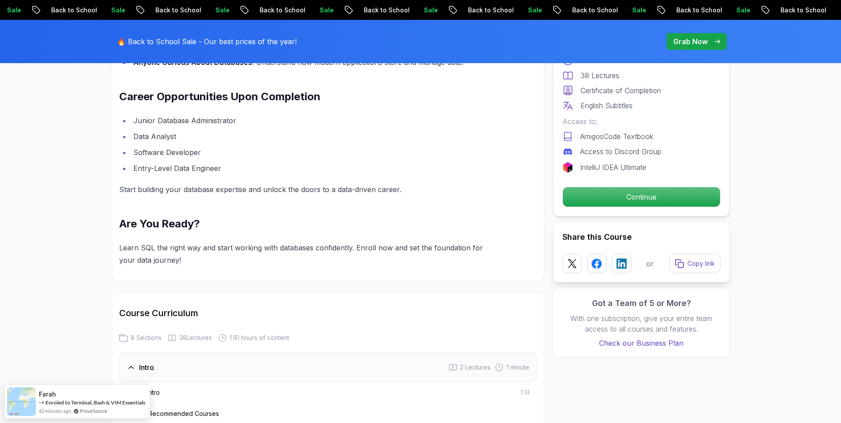
scroll to position [863, 0]
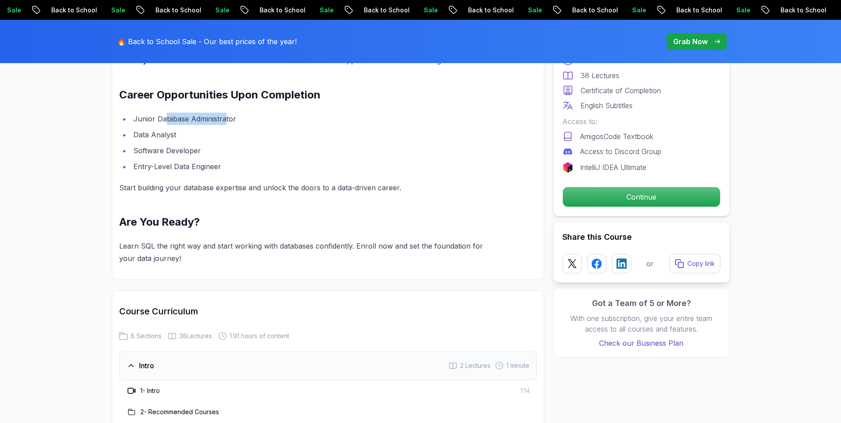
drag, startPoint x: 172, startPoint y: 121, endPoint x: 225, endPoint y: 121, distance: 53.0
click at [225, 121] on li "Junior Database Administrator" at bounding box center [313, 119] width 364 height 12
drag, startPoint x: 135, startPoint y: 135, endPoint x: 159, endPoint y: 137, distance: 23.9
click at [159, 137] on li "Data Analyst" at bounding box center [313, 135] width 364 height 12
drag, startPoint x: 156, startPoint y: 145, endPoint x: 202, endPoint y: 150, distance: 46.1
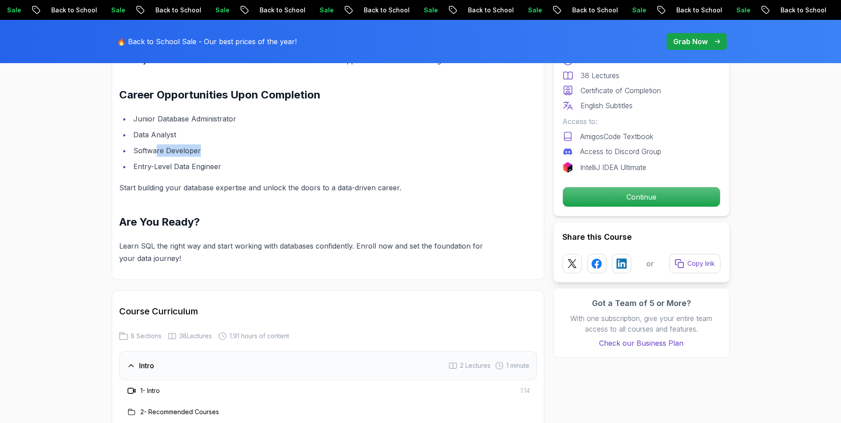
click at [202, 150] on li "Software Developer" at bounding box center [313, 150] width 364 height 12
drag, startPoint x: 155, startPoint y: 167, endPoint x: 170, endPoint y: 167, distance: 14.6
click at [170, 167] on li "Entry-Level Data Engineer" at bounding box center [313, 166] width 364 height 12
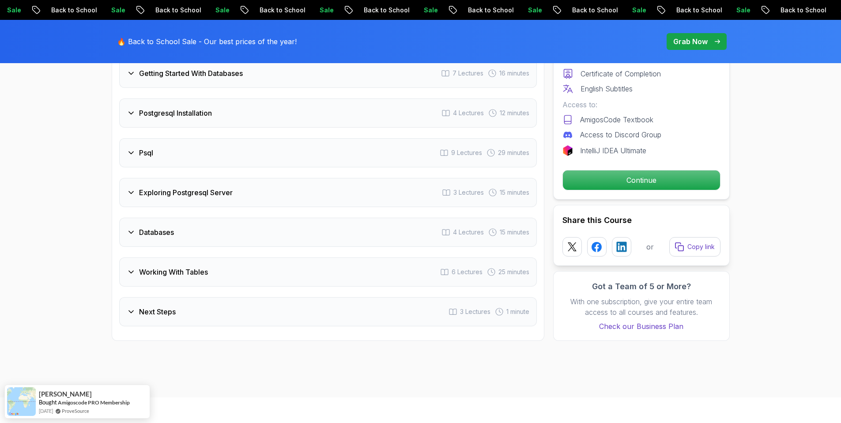
scroll to position [1250, 0]
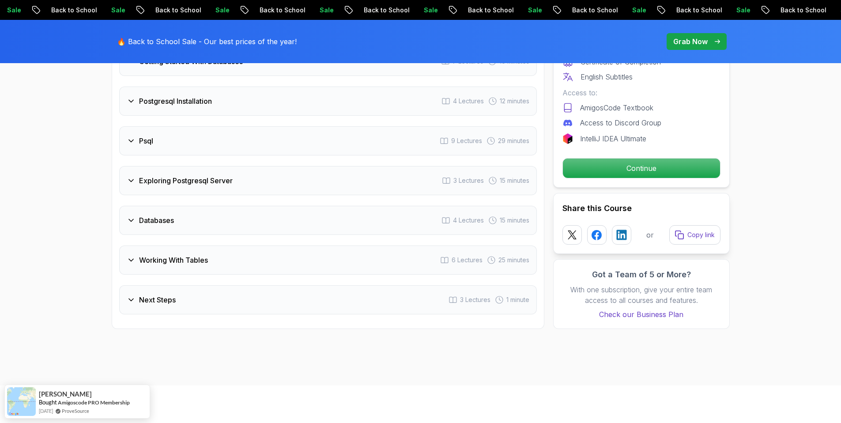
click at [204, 222] on div "Databases 4 Lectures 15 minutes" at bounding box center [328, 220] width 418 height 29
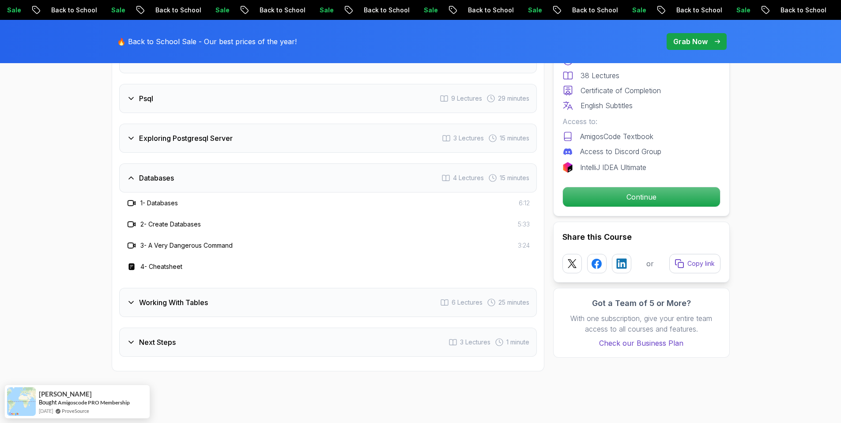
click at [270, 179] on div "Databases 4 Lectures 15 minutes" at bounding box center [328, 177] width 418 height 29
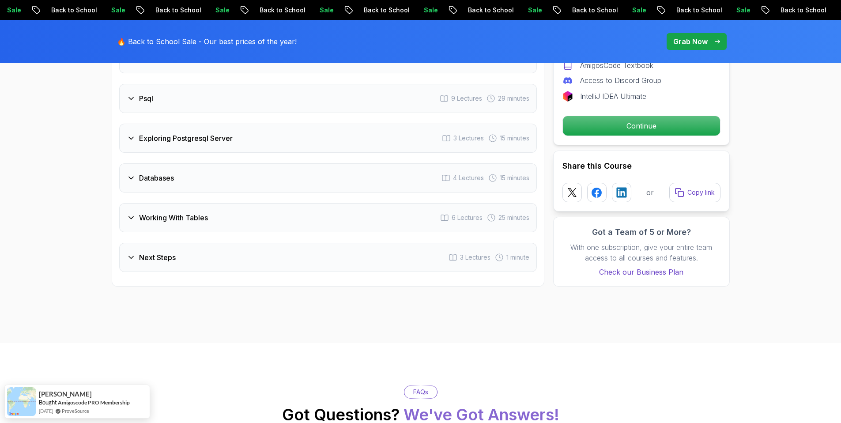
click at [252, 215] on div "Working With Tables 6 Lectures 25 minutes" at bounding box center [328, 217] width 418 height 29
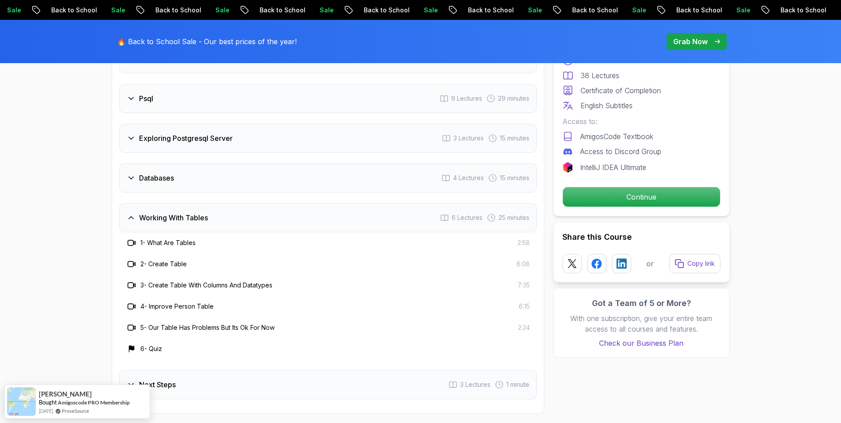
click at [250, 220] on div "Working With Tables 6 Lectures 25 minutes" at bounding box center [328, 217] width 418 height 29
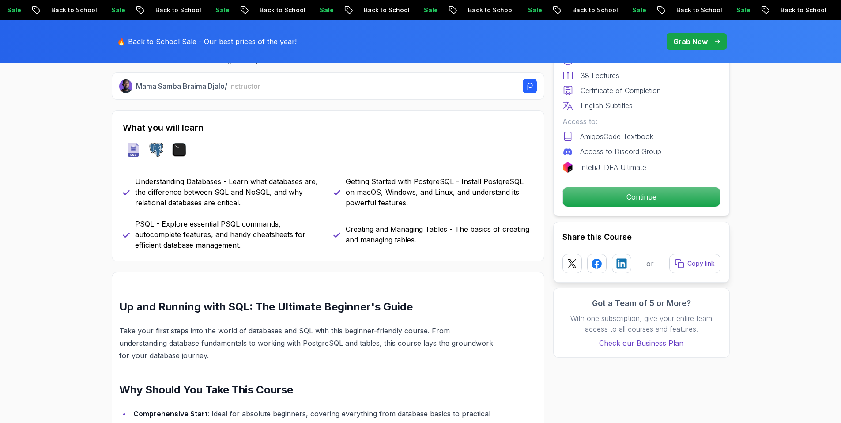
scroll to position [0, 0]
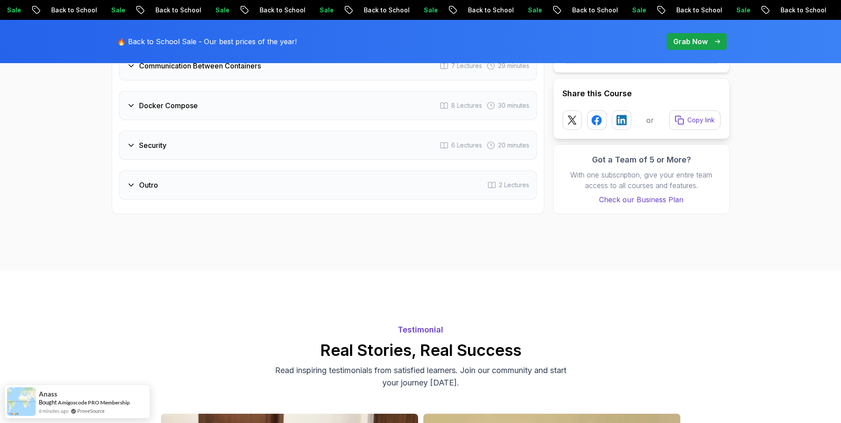
scroll to position [1985, 0]
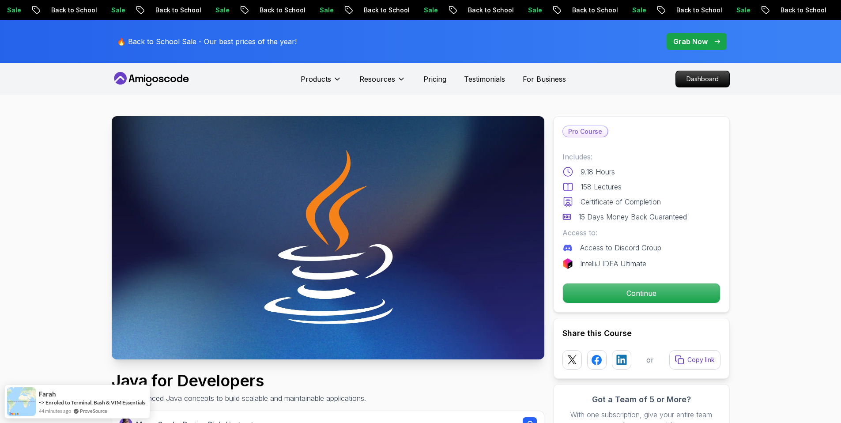
click at [712, 192] on div "158 Lectures" at bounding box center [642, 187] width 158 height 11
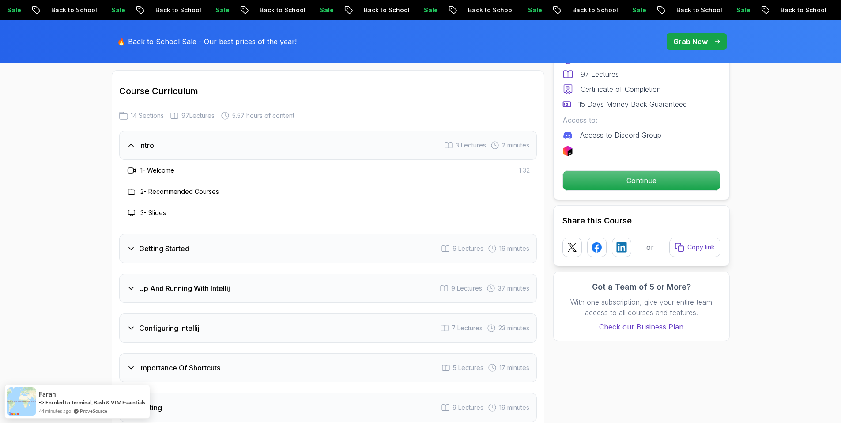
scroll to position [1237, 0]
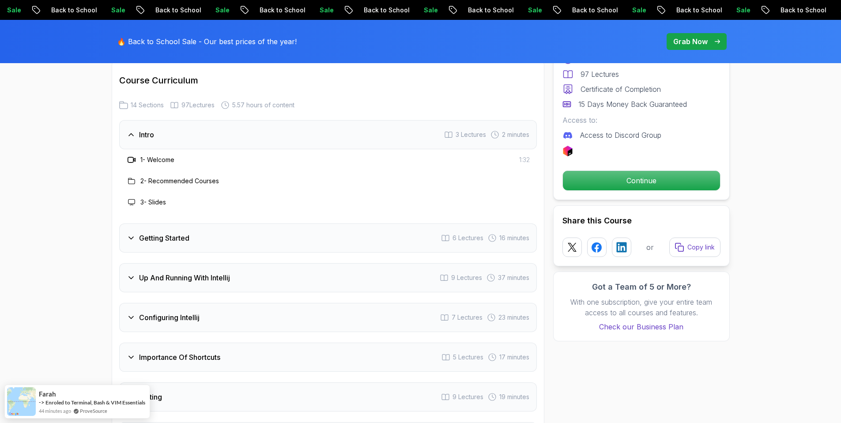
click at [133, 234] on icon at bounding box center [131, 238] width 9 height 9
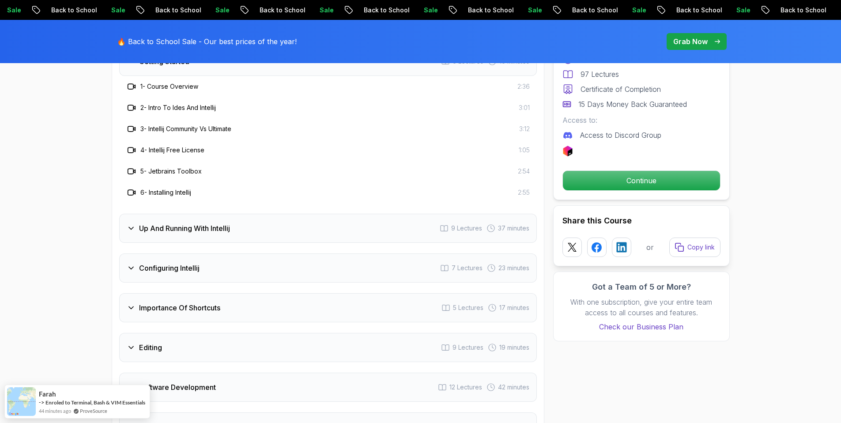
scroll to position [1362, 0]
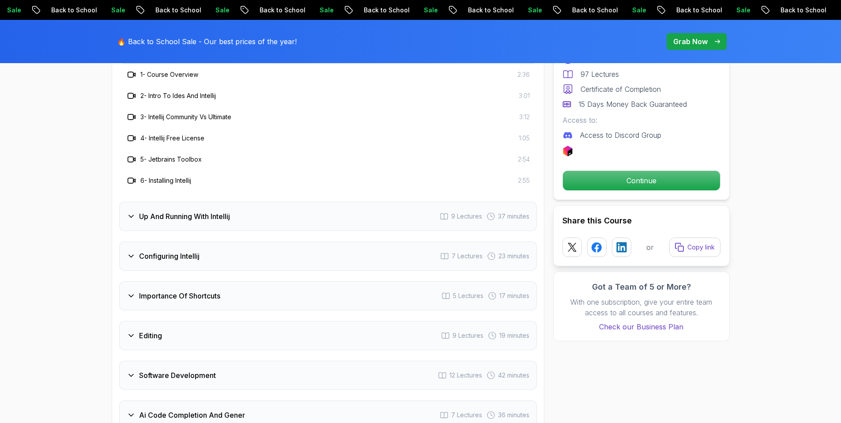
click at [131, 212] on icon at bounding box center [131, 216] width 9 height 9
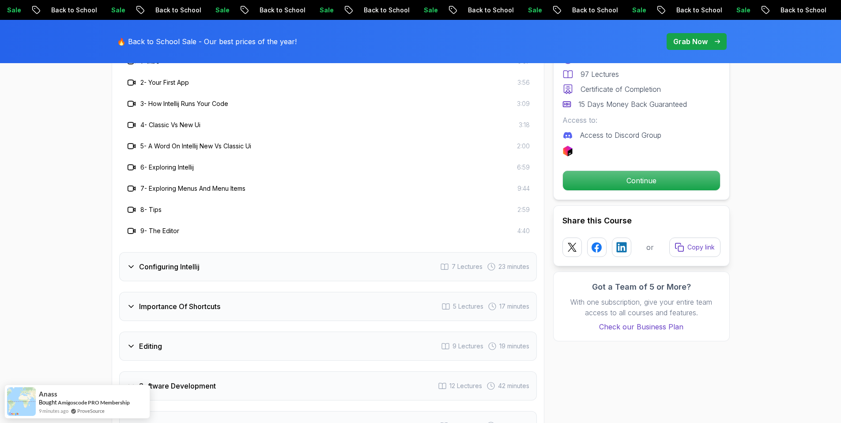
scroll to position [1419, 0]
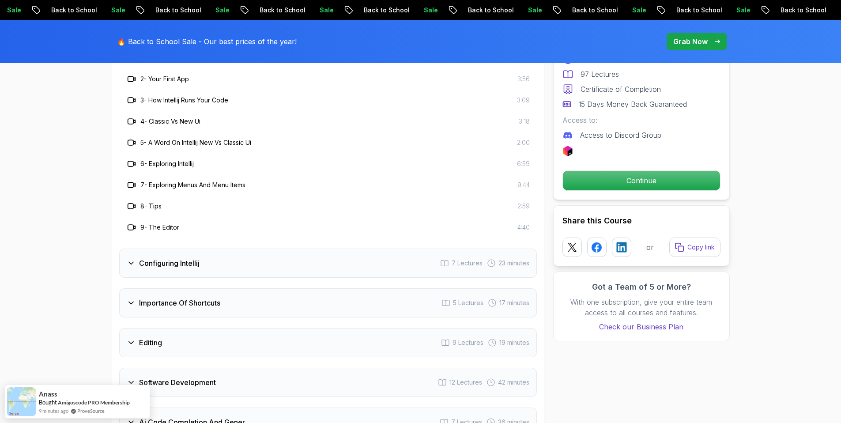
click at [136, 258] on div "Configuring Intellij" at bounding box center [163, 263] width 73 height 11
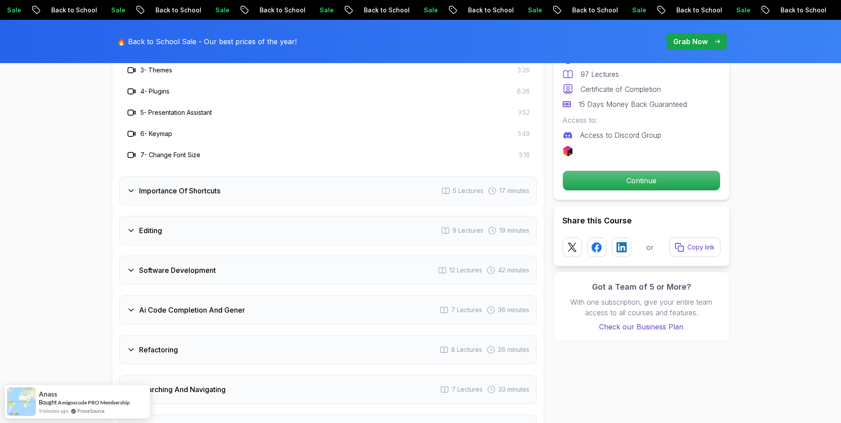
scroll to position [1414, 0]
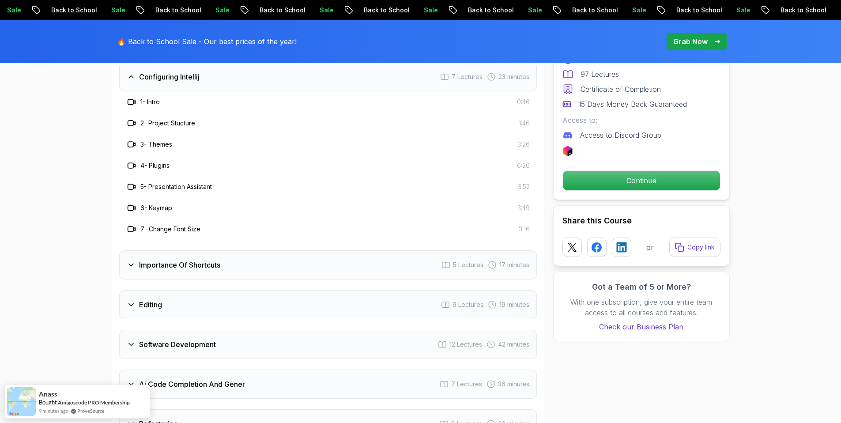
click at [136, 260] on div "Importance Of Shortcuts" at bounding box center [174, 265] width 94 height 11
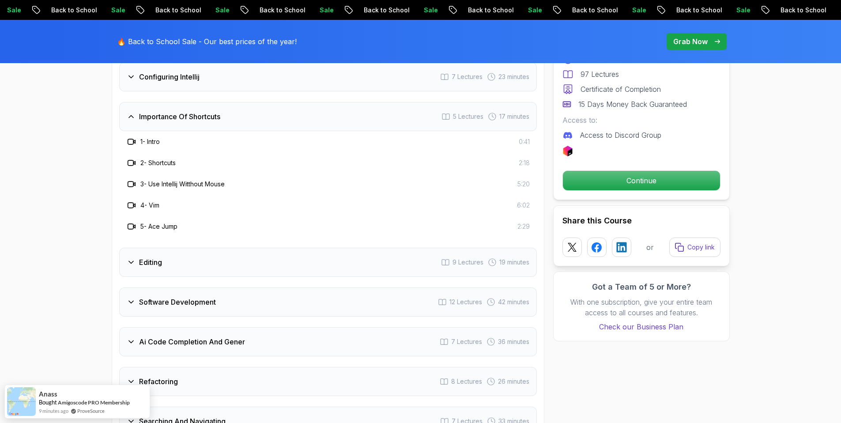
click at [131, 257] on div "Editing" at bounding box center [144, 262] width 35 height 11
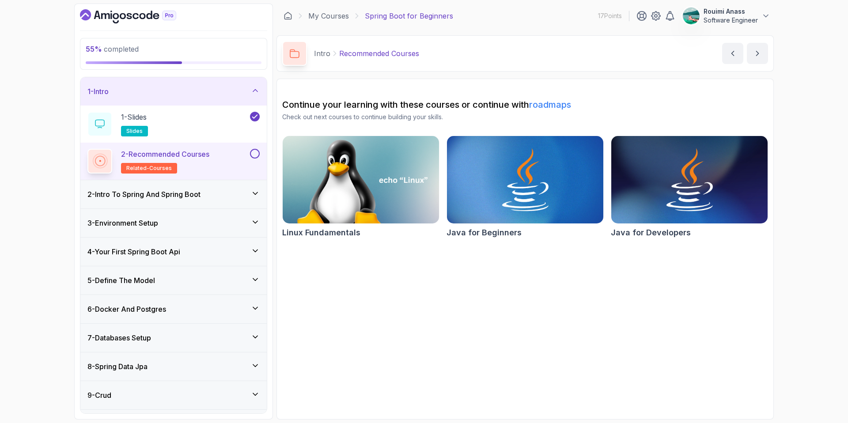
click at [190, 392] on div "9 - Crud" at bounding box center [173, 395] width 172 height 11
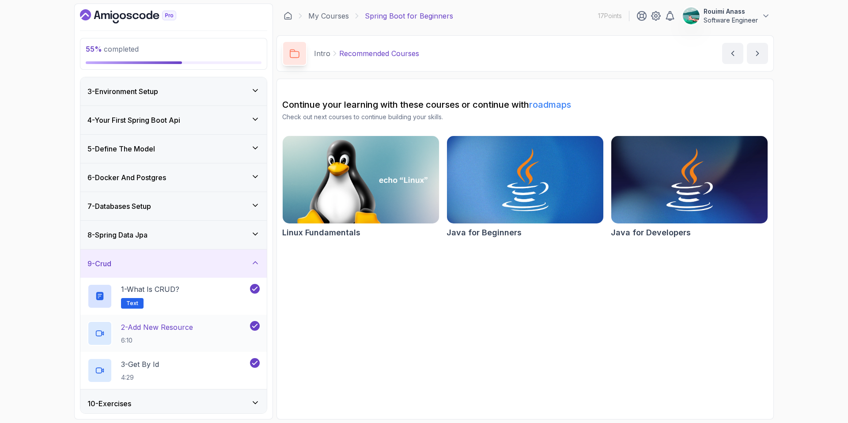
scroll to position [119, 0]
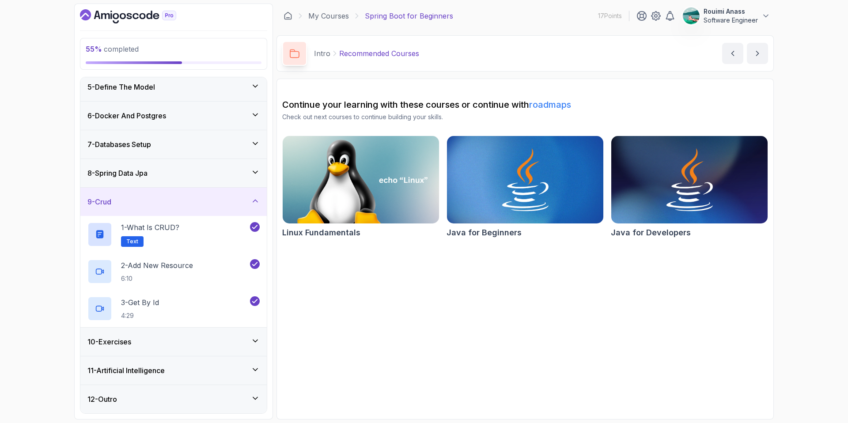
click at [164, 203] on div "9 - Crud" at bounding box center [173, 202] width 172 height 11
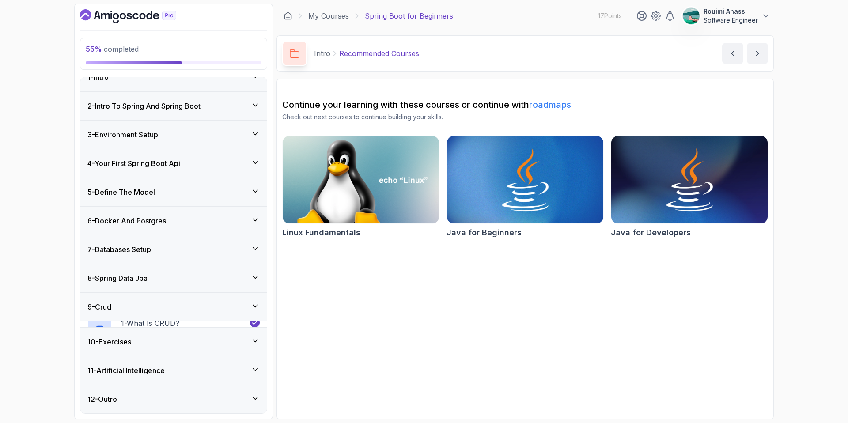
scroll to position [8, 0]
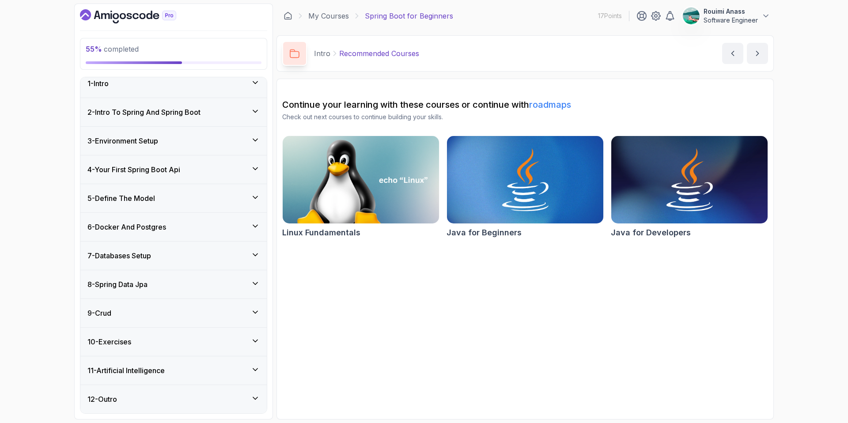
click at [150, 351] on div "10 - Exercises" at bounding box center [173, 342] width 186 height 28
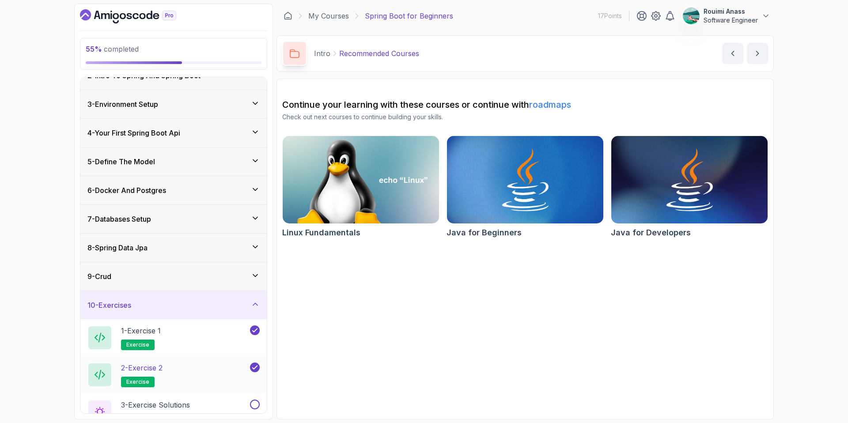
scroll to position [119, 0]
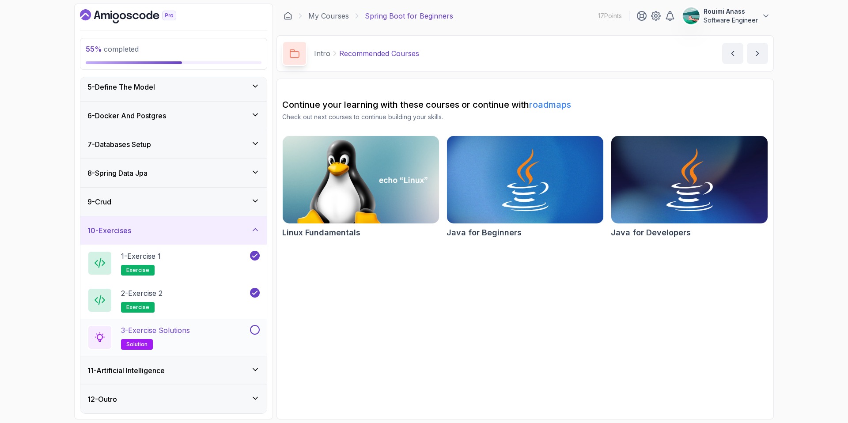
click at [134, 333] on p "3 - Exercise Solutions" at bounding box center [155, 330] width 69 height 11
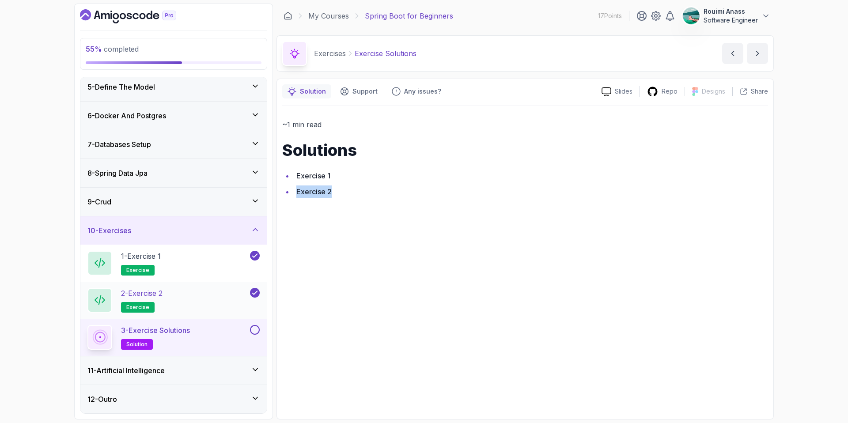
click at [149, 303] on p "exercise" at bounding box center [138, 307] width 34 height 11
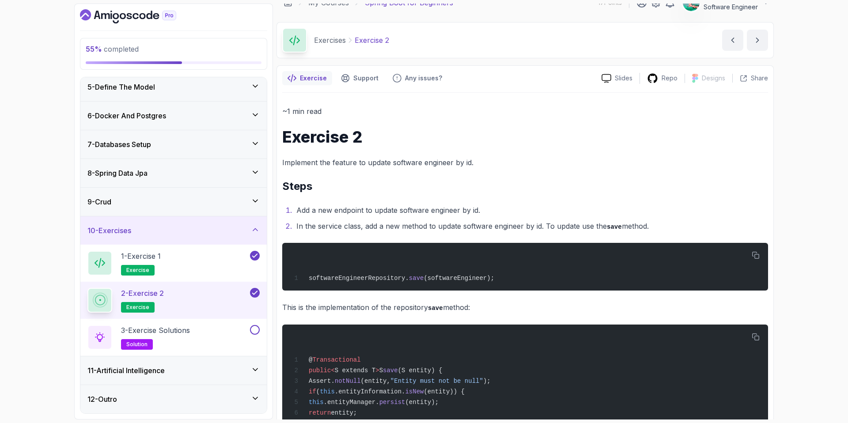
scroll to position [41, 0]
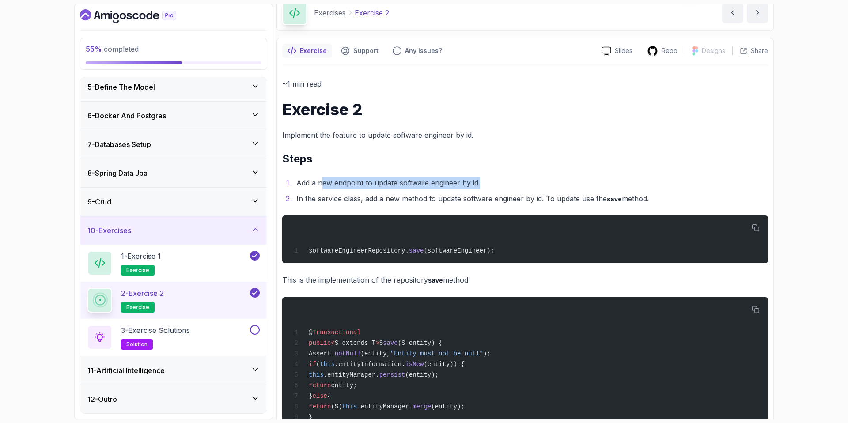
drag, startPoint x: 323, startPoint y: 184, endPoint x: 482, endPoint y: 180, distance: 159.1
click at [482, 180] on li "Add a new endpoint to update software engineer by id." at bounding box center [531, 183] width 474 height 12
click at [314, 183] on li "Add a new endpoint to update software engineer by id." at bounding box center [531, 183] width 474 height 12
drag, startPoint x: 313, startPoint y: 182, endPoint x: 484, endPoint y: 179, distance: 170.5
click at [484, 179] on li "Add a new endpoint to update software engineer by id." at bounding box center [531, 183] width 474 height 12
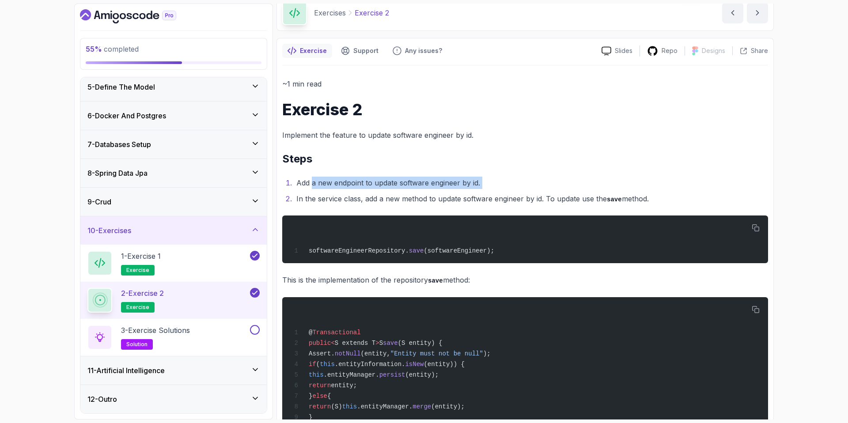
drag, startPoint x: 305, startPoint y: 201, endPoint x: 652, endPoint y: 194, distance: 347.7
click at [652, 194] on li "In the service class, add a new method to update software engineer by id. To up…" at bounding box center [531, 199] width 474 height 13
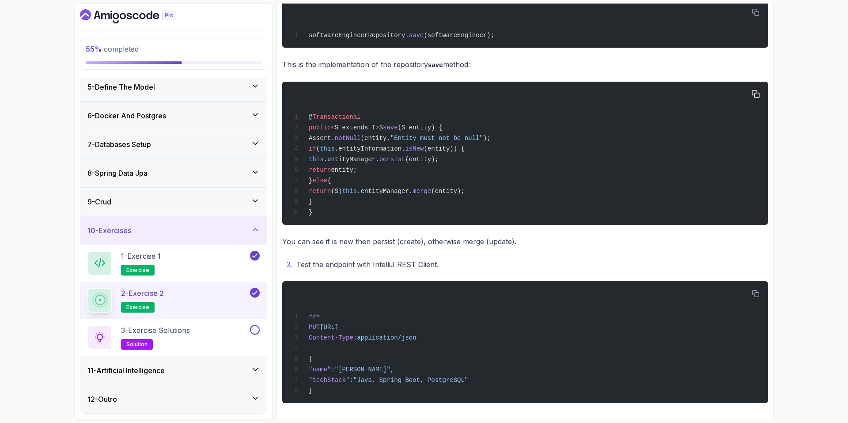
scroll to position [258, 0]
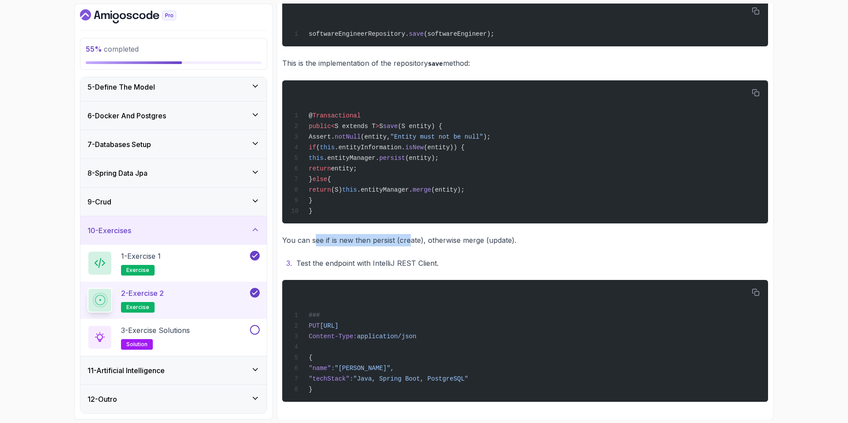
drag, startPoint x: 317, startPoint y: 239, endPoint x: 412, endPoint y: 241, distance: 95.0
click at [408, 241] on p "You can see if is new then persist (create), otherwise merge (update)." at bounding box center [525, 240] width 486 height 12
drag, startPoint x: 444, startPoint y: 240, endPoint x: 525, endPoint y: 240, distance: 80.8
click at [525, 240] on p "You can see if is new then persist (create), otherwise merge (update)." at bounding box center [525, 240] width 486 height 12
drag, startPoint x: 285, startPoint y: 239, endPoint x: 395, endPoint y: 234, distance: 109.7
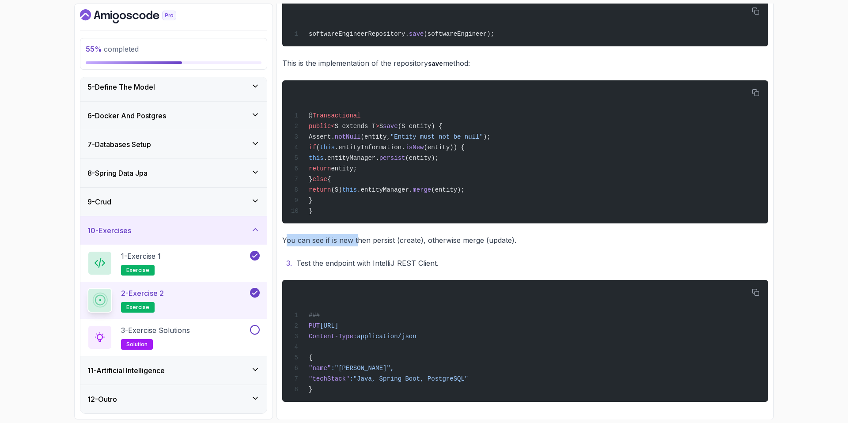
click at [358, 241] on p "You can see if is new then persist (create), otherwise merge (update)." at bounding box center [525, 240] width 486 height 12
click at [257, 330] on button at bounding box center [255, 330] width 10 height 10
click at [254, 227] on icon at bounding box center [255, 229] width 9 height 9
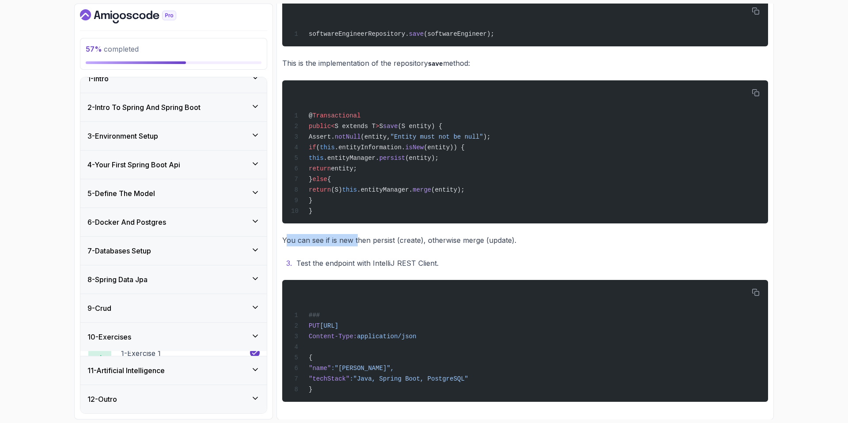
scroll to position [8, 0]
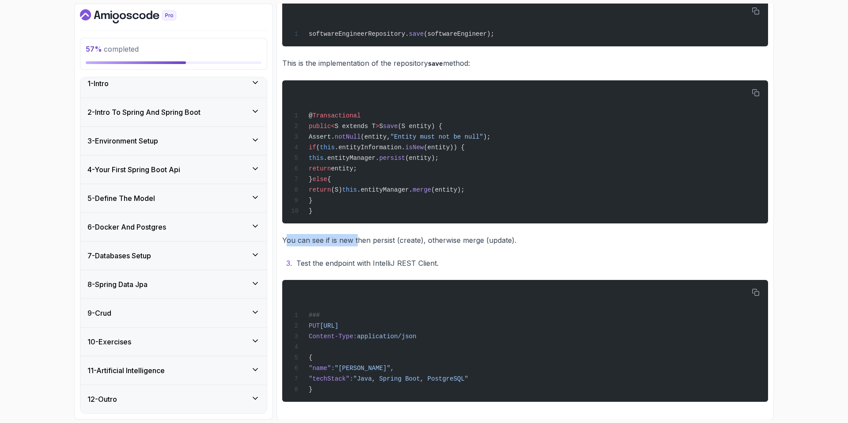
click at [238, 368] on div "11 - Artificial Intelligence" at bounding box center [173, 370] width 172 height 11
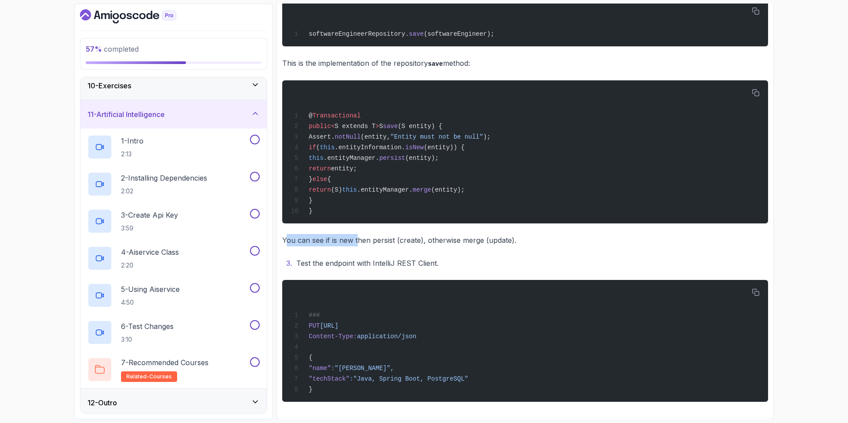
scroll to position [268, 0]
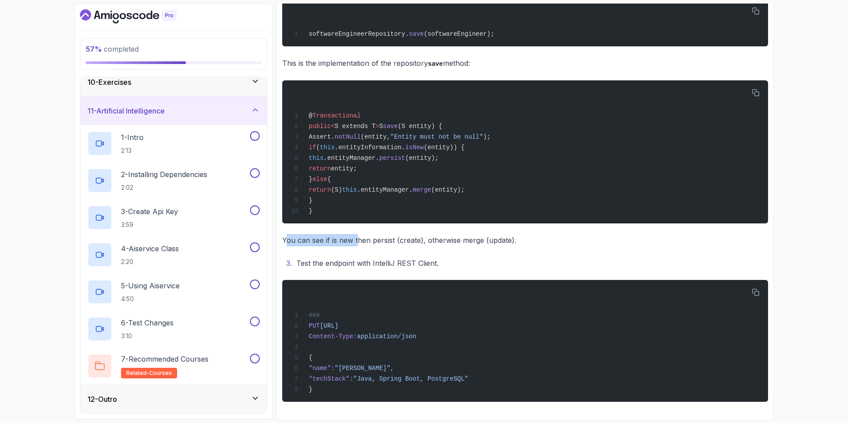
click at [236, 107] on div "11 - Artificial Intelligence" at bounding box center [173, 111] width 172 height 11
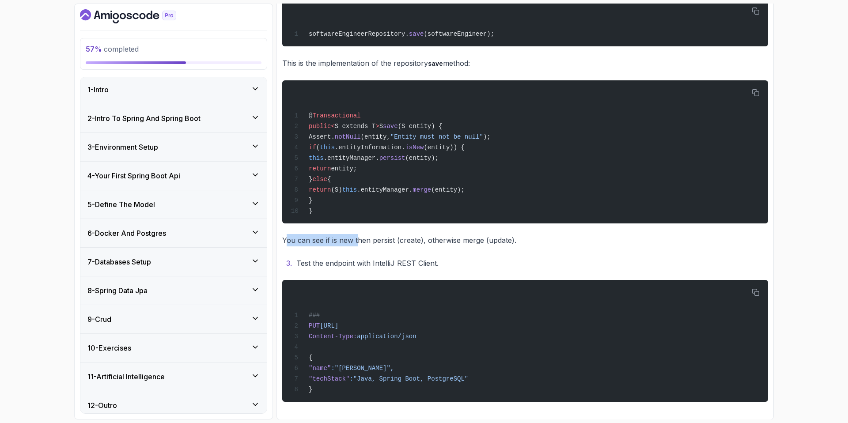
scroll to position [0, 0]
click at [220, 119] on div "2 - Intro To Spring And Spring Boot" at bounding box center [173, 120] width 172 height 11
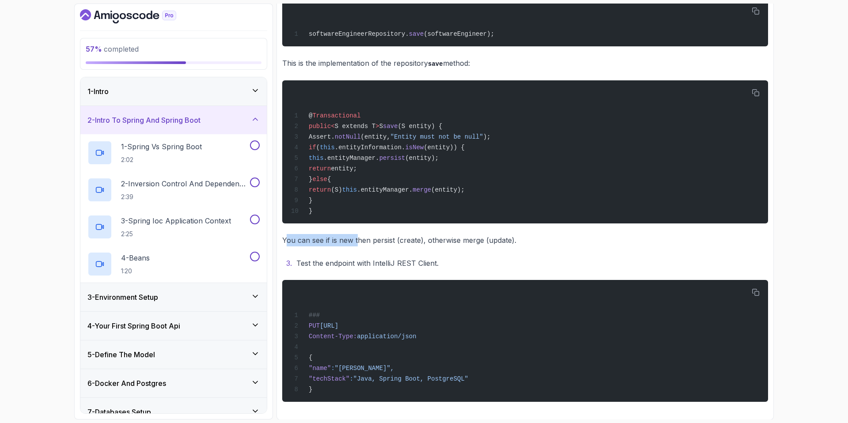
click at [230, 121] on div "2 - Intro To Spring And Spring Boot" at bounding box center [173, 120] width 172 height 11
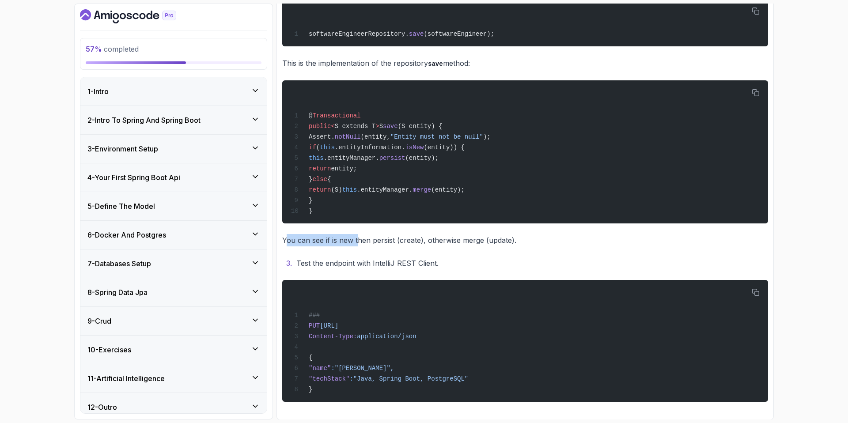
click at [235, 140] on div "3 - Environment Setup" at bounding box center [173, 149] width 186 height 28
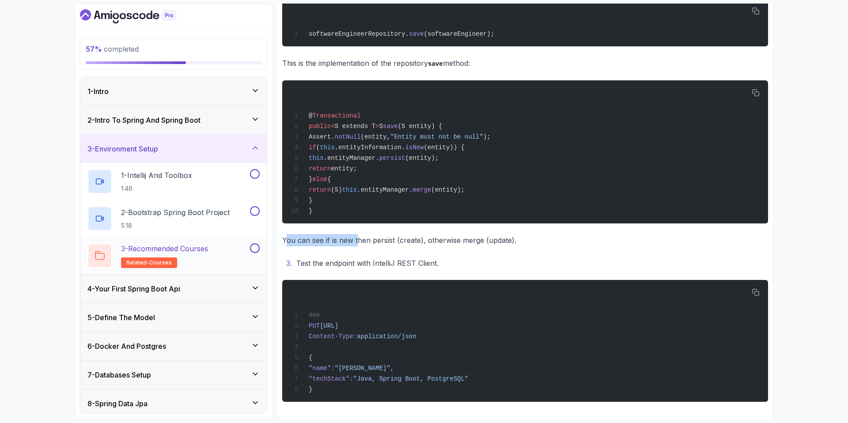
click at [255, 248] on button at bounding box center [255, 248] width 10 height 10
click at [255, 248] on icon at bounding box center [255, 248] width 5 height 4
click at [36, 244] on div "57 % completed 1 - Intro 2 - Intro To Spring And Spring Boot 3 - Environment Se…" at bounding box center [424, 211] width 848 height 423
click at [144, 400] on h3 "8 - Spring Data Jpa" at bounding box center [117, 403] width 60 height 11
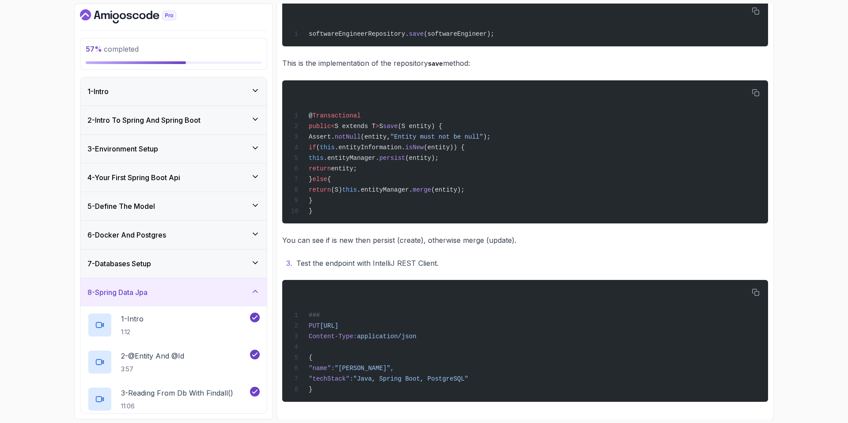
click at [207, 292] on div "8 - Spring Data Jpa" at bounding box center [173, 292] width 172 height 11
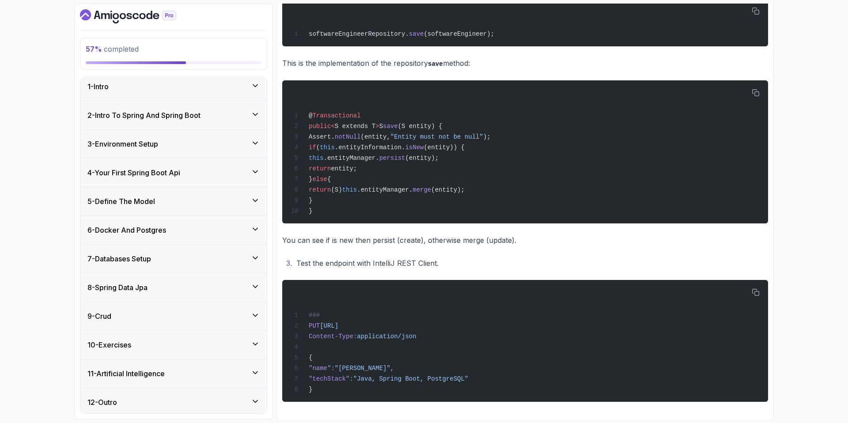
scroll to position [8, 0]
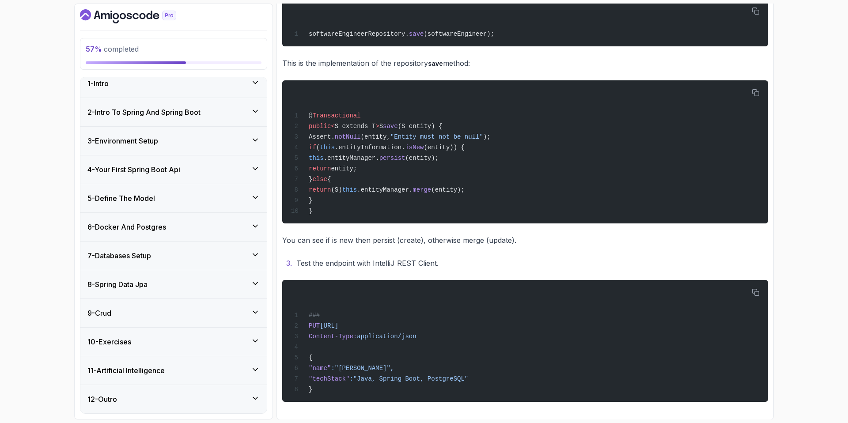
click at [149, 374] on h3 "11 - Artificial Intelligence" at bounding box center [125, 370] width 77 height 11
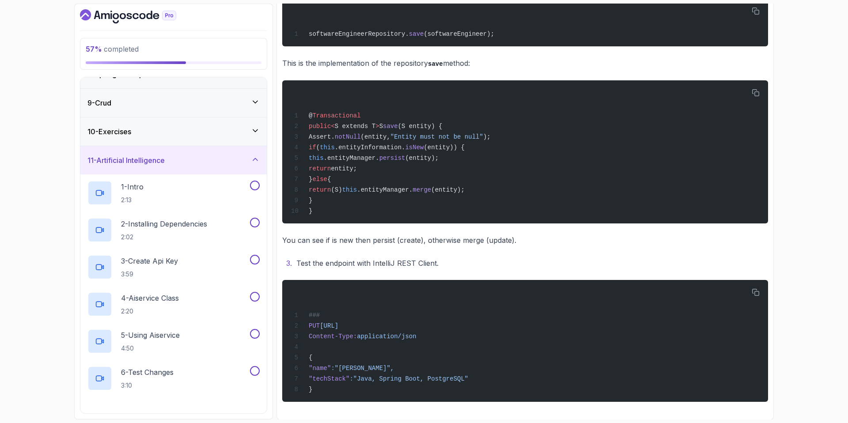
scroll to position [268, 0]
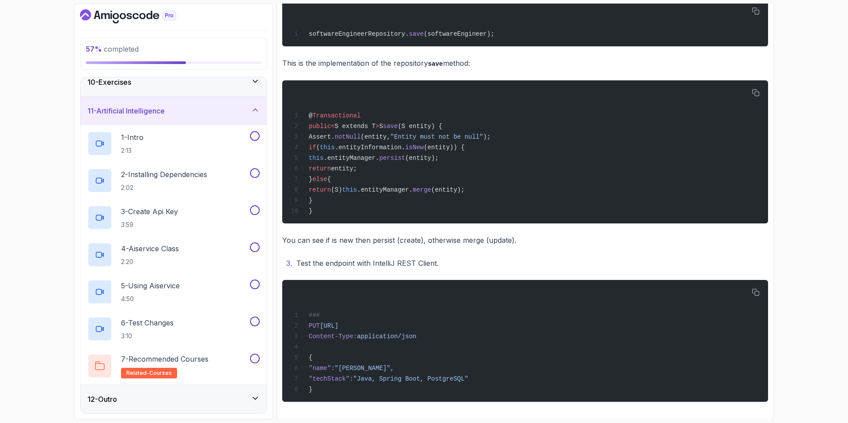
click at [206, 402] on div "12 - Outro" at bounding box center [173, 399] width 172 height 11
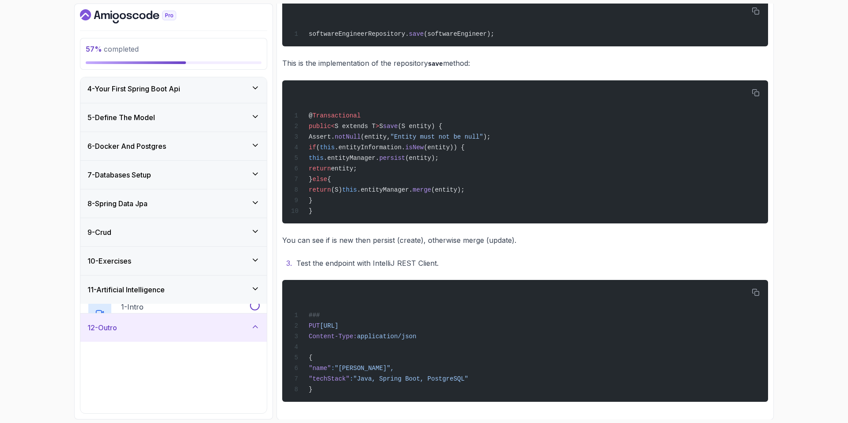
scroll to position [82, 0]
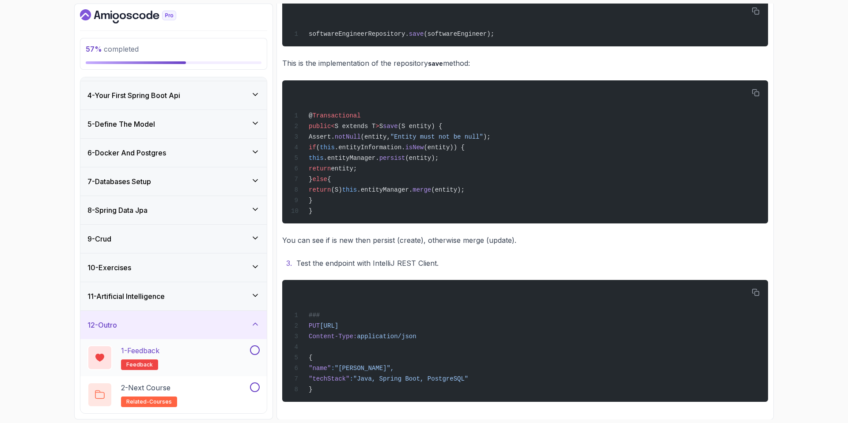
click at [183, 356] on div "1 - Feedback feedback" at bounding box center [167, 357] width 161 height 25
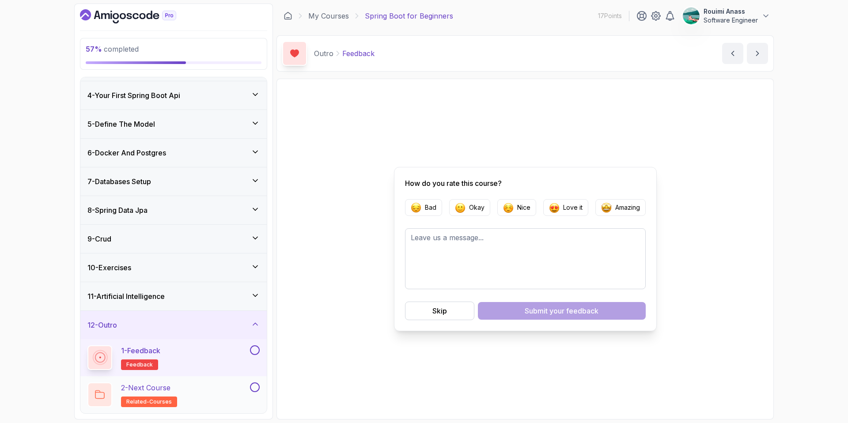
click at [183, 388] on div "2 - Next Course related-courses" at bounding box center [167, 395] width 161 height 25
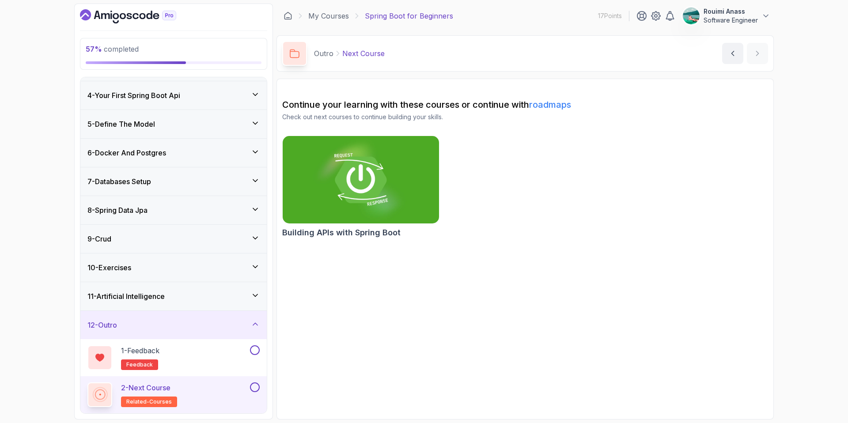
click at [180, 277] on div "10 - Exercises" at bounding box center [173, 268] width 186 height 28
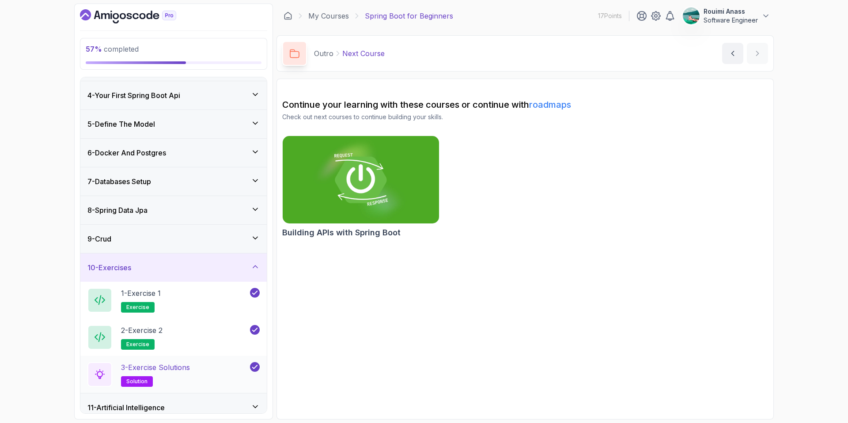
click at [155, 367] on p "3 - Exercise Solutions" at bounding box center [155, 367] width 69 height 11
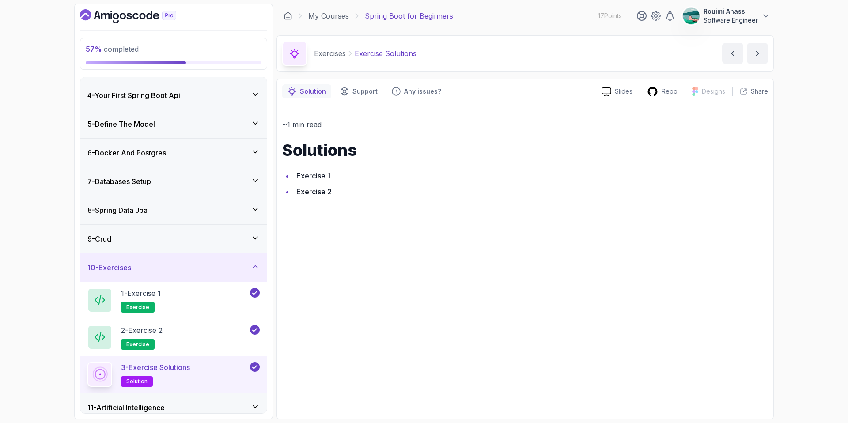
click at [311, 188] on link "Exercise 2" at bounding box center [313, 191] width 35 height 9
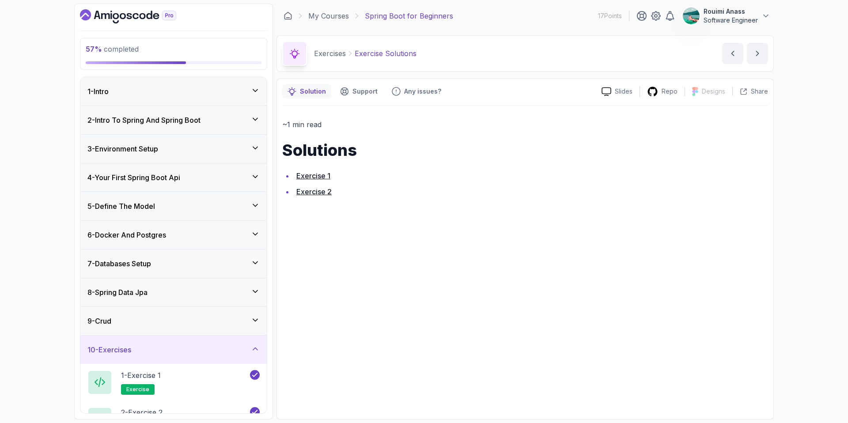
click at [223, 180] on div "4 - Your First Spring Boot Api" at bounding box center [173, 177] width 172 height 11
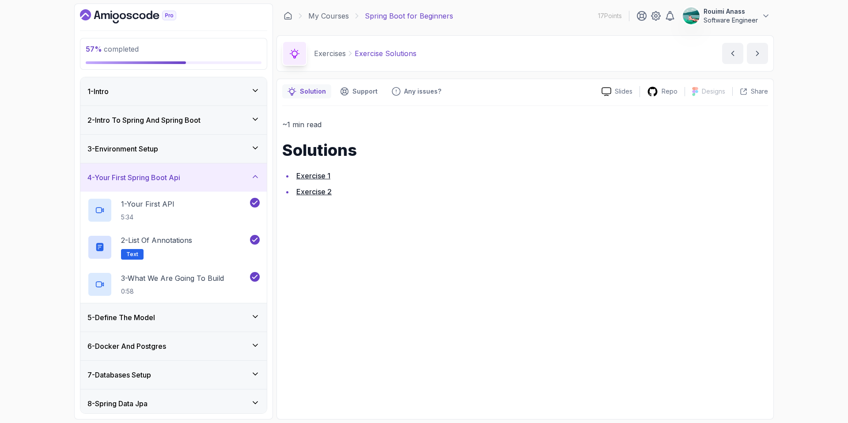
click at [244, 173] on div "4 - Your First Spring Boot Api" at bounding box center [173, 177] width 172 height 11
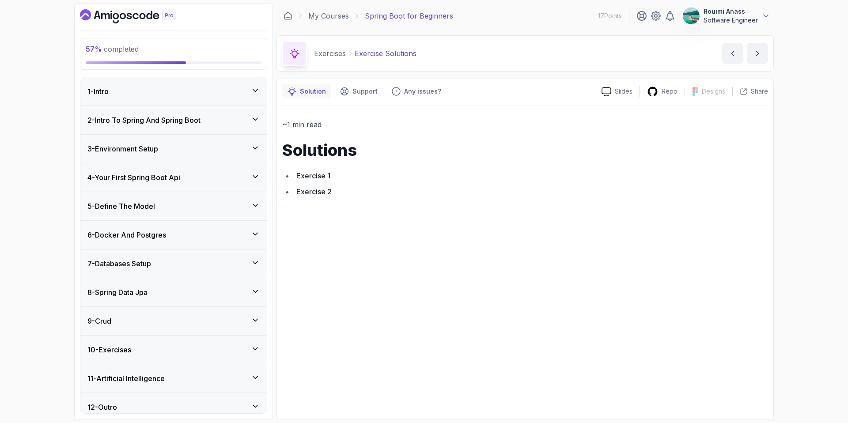
scroll to position [8, 0]
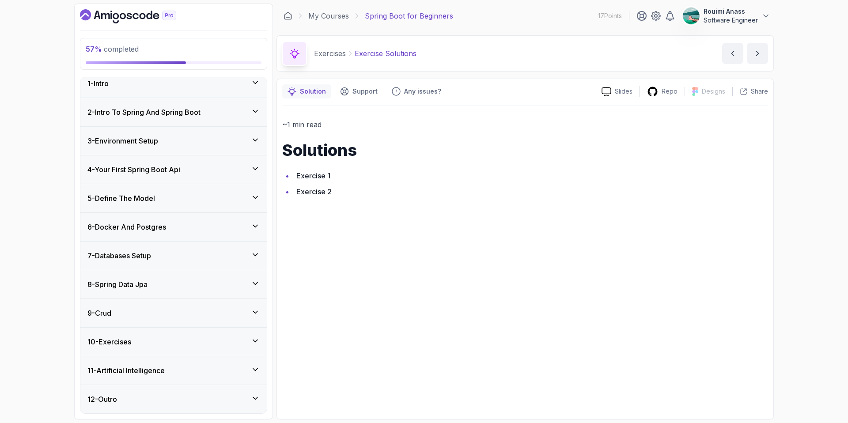
click at [199, 293] on div "8 - Spring Data Jpa" at bounding box center [173, 284] width 186 height 28
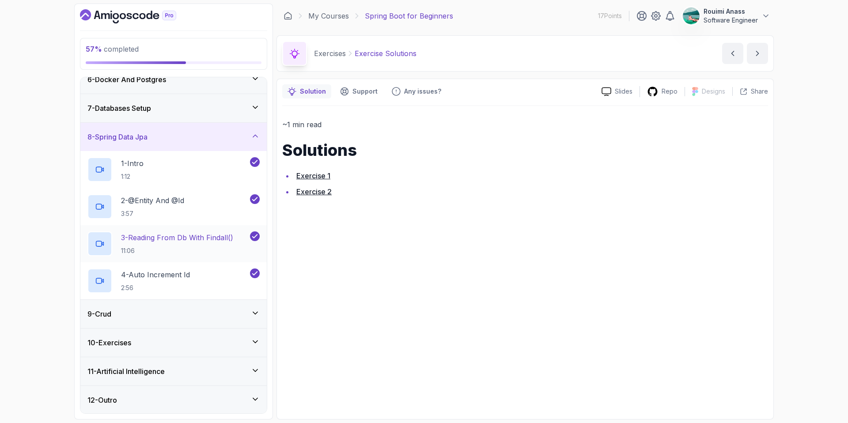
scroll to position [156, 0]
click at [216, 300] on div "9 - Crud" at bounding box center [173, 313] width 186 height 28
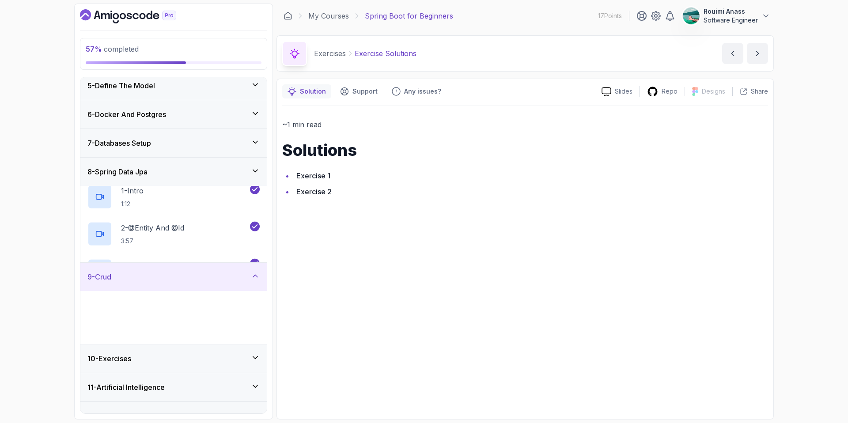
scroll to position [119, 0]
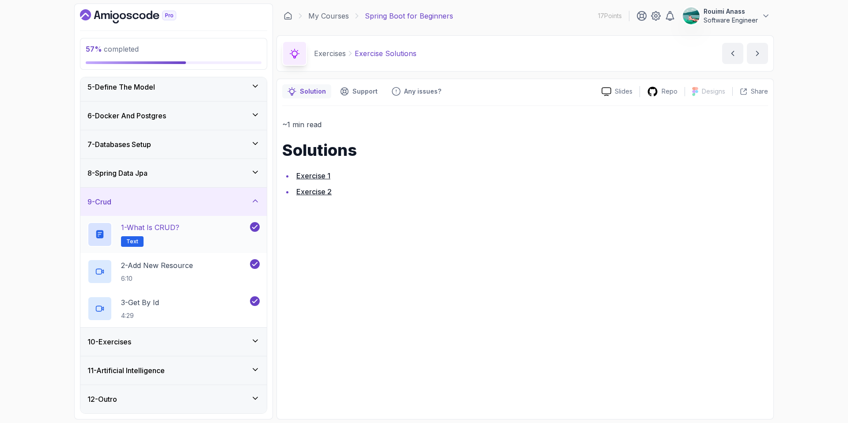
click at [196, 231] on div "1 - What is CRUD? Text" at bounding box center [167, 234] width 161 height 25
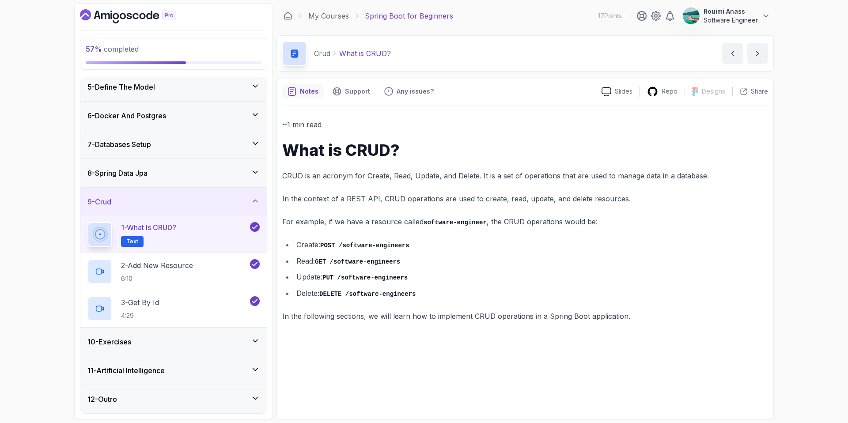
click at [244, 199] on div "9 - Crud" at bounding box center [173, 202] width 172 height 11
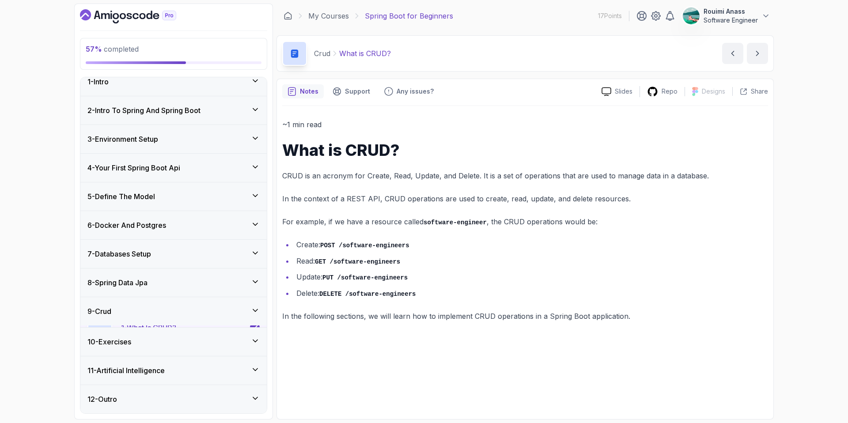
scroll to position [8, 0]
click at [225, 368] on div "11 - Artificial Intelligence" at bounding box center [173, 370] width 172 height 11
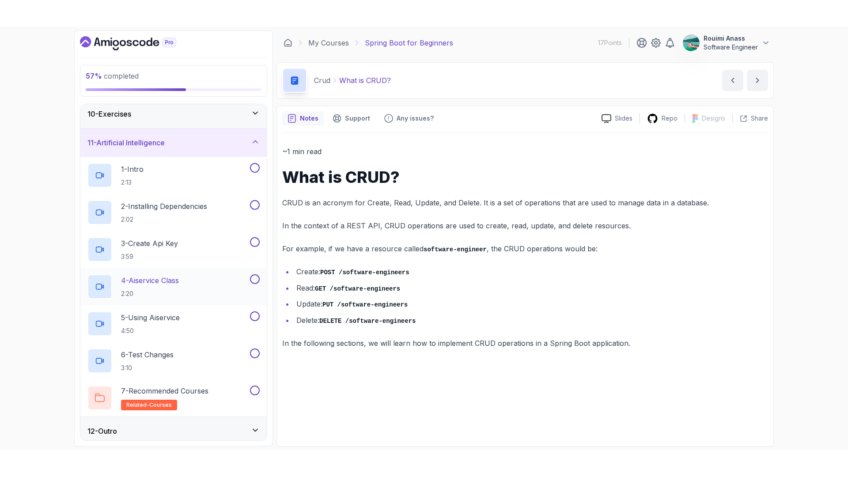
scroll to position [268, 0]
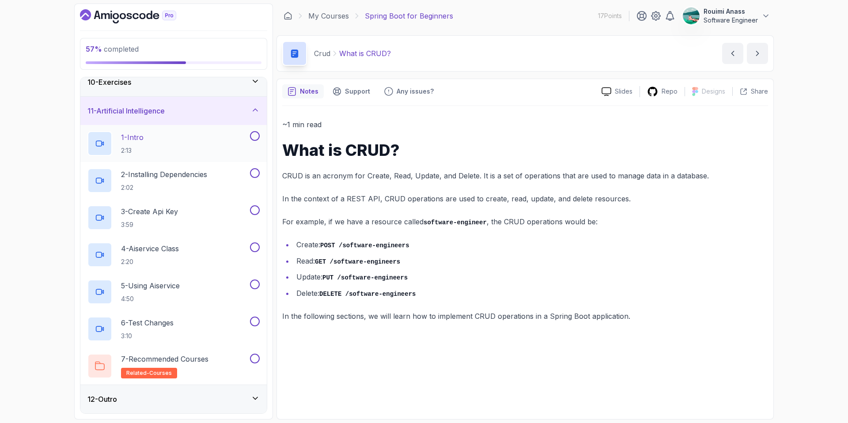
click at [203, 135] on div "1 - Intro 2:13" at bounding box center [167, 143] width 161 height 25
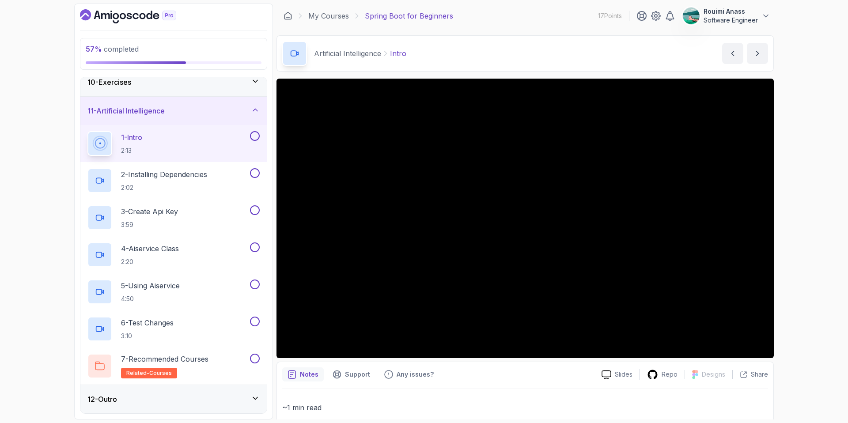
scroll to position [214, 0]
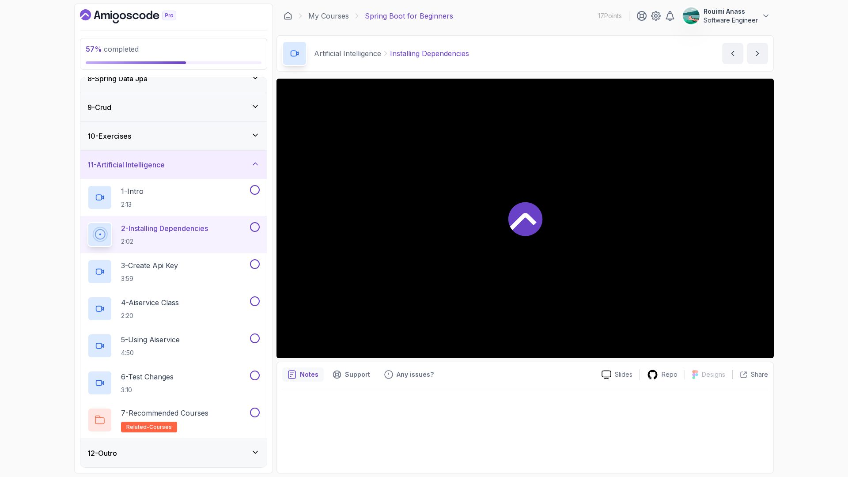
scroll to position [268, 0]
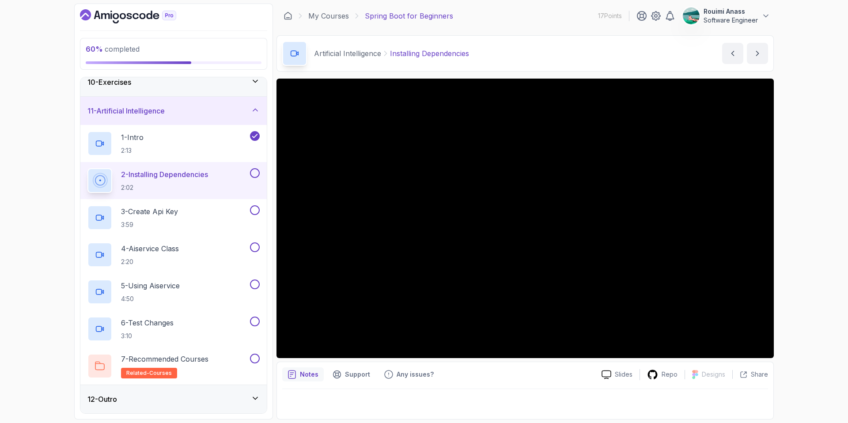
click at [199, 174] on p "2 - Installing Dependencies" at bounding box center [164, 174] width 87 height 11
click at [223, 396] on div "12 - Outro" at bounding box center [173, 399] width 172 height 11
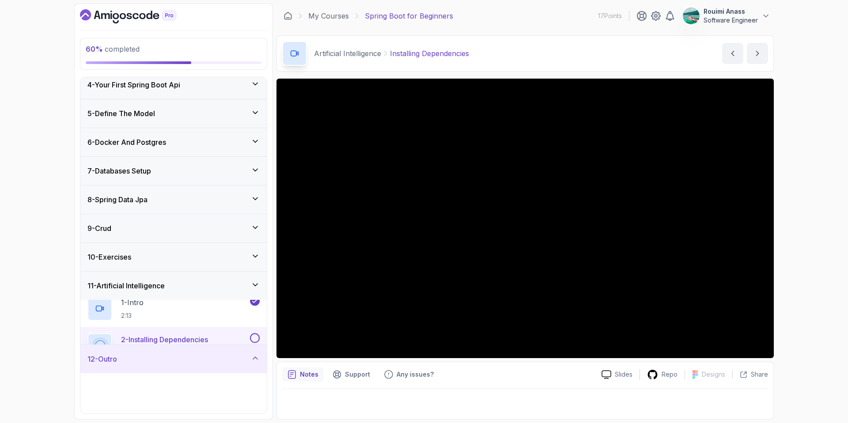
scroll to position [82, 0]
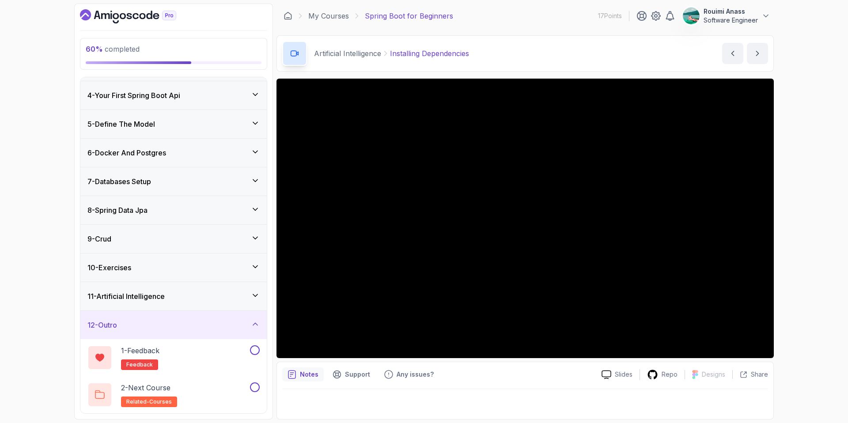
click at [223, 334] on div "12 - Outro" at bounding box center [173, 325] width 186 height 28
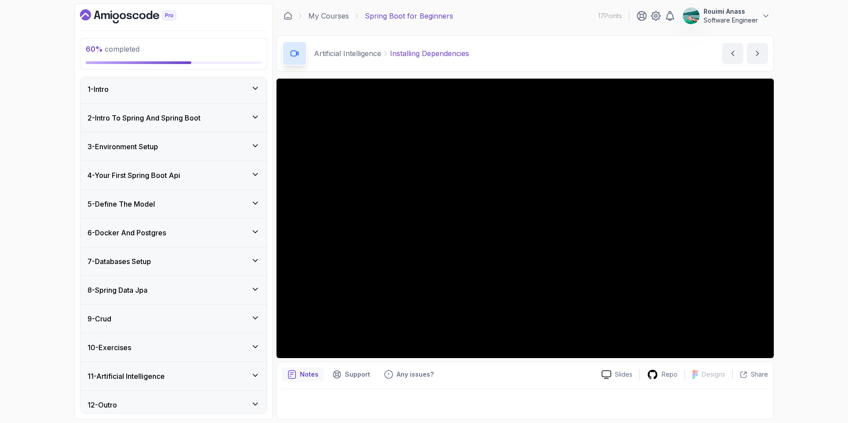
scroll to position [0, 0]
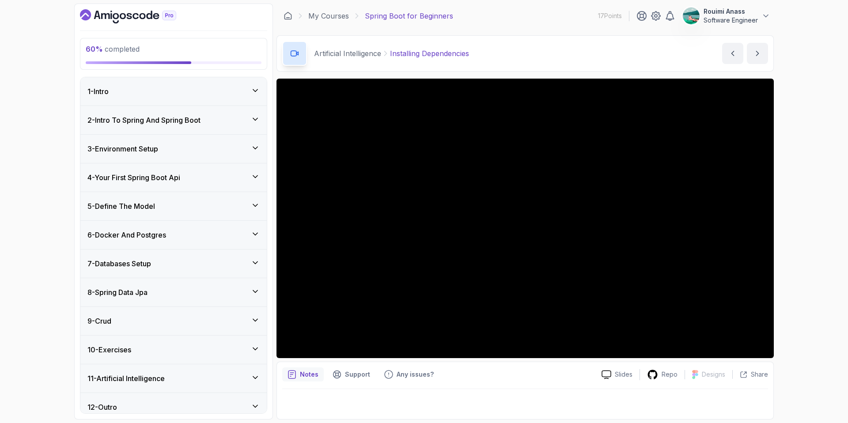
click at [211, 92] on div "1 - Intro" at bounding box center [173, 91] width 172 height 11
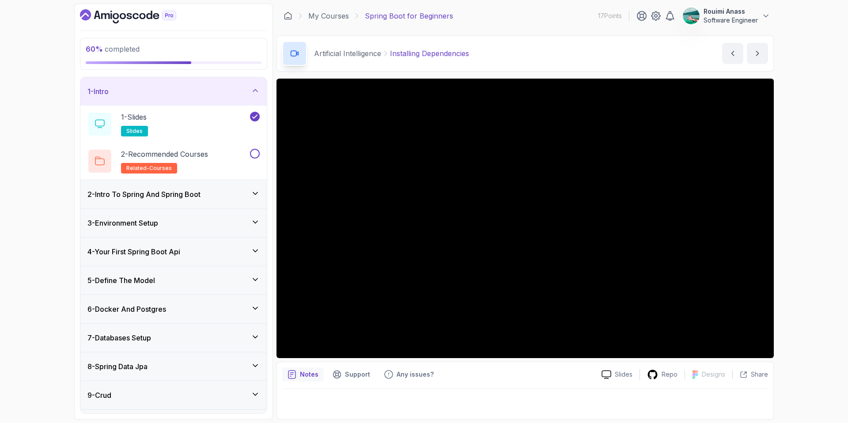
click at [192, 199] on h3 "2 - Intro To Spring And Spring Boot" at bounding box center [143, 194] width 113 height 11
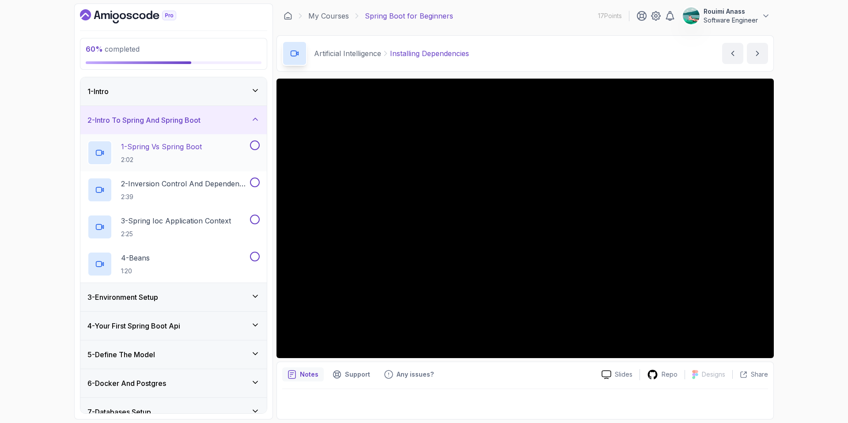
click at [166, 150] on p "1 - Spring Vs Spring Boot" at bounding box center [161, 146] width 81 height 11
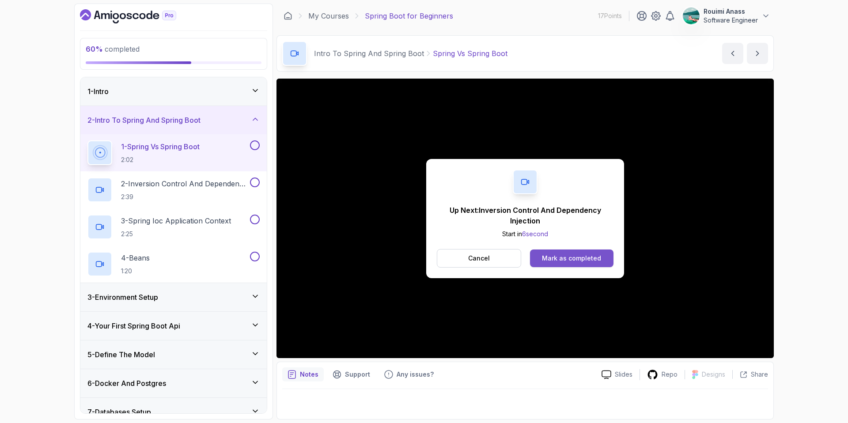
click at [610, 266] on button "Mark as completed" at bounding box center [571, 259] width 83 height 18
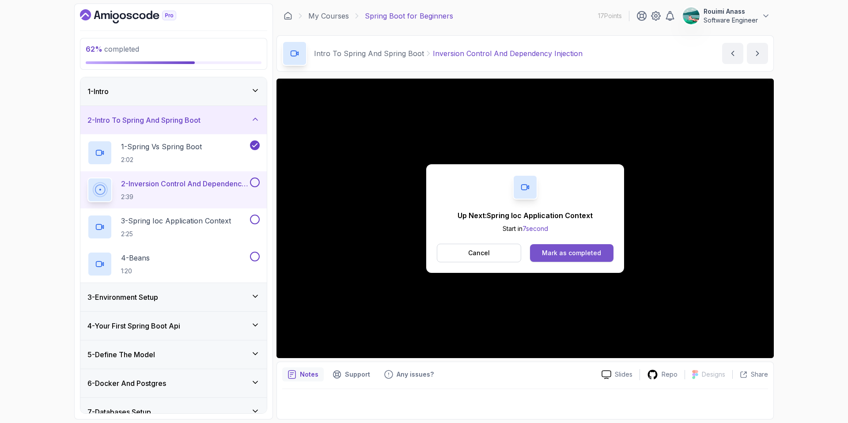
click at [569, 256] on div "Mark as completed" at bounding box center [571, 253] width 59 height 9
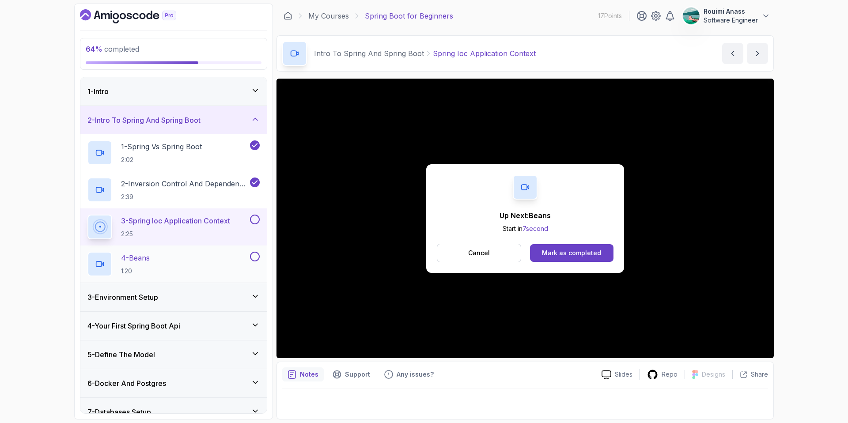
click at [200, 248] on div "4 - Beans 1:20" at bounding box center [173, 264] width 186 height 37
click at [203, 255] on div "4 - Beans 1:20" at bounding box center [167, 264] width 161 height 25
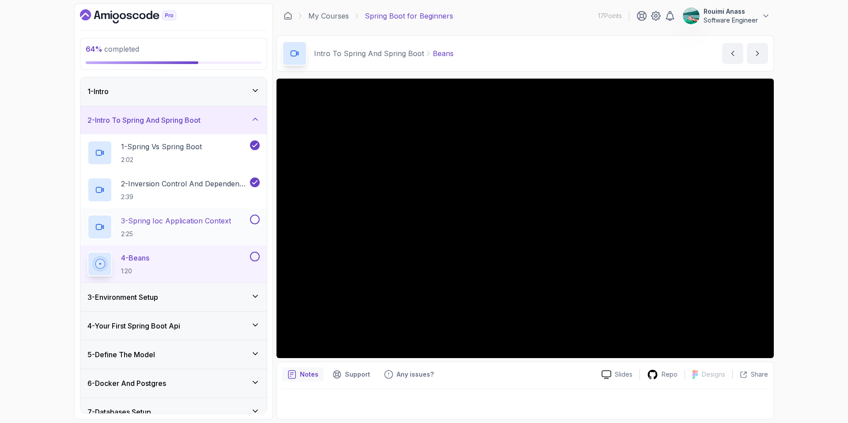
click at [258, 217] on button at bounding box center [255, 220] width 10 height 10
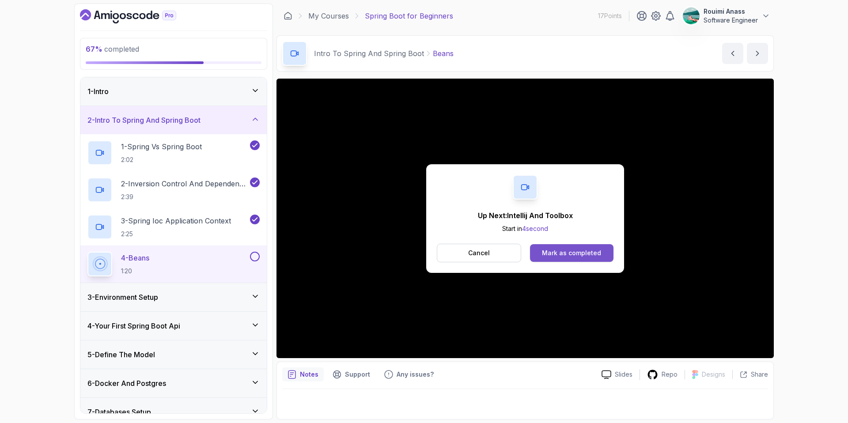
click at [573, 258] on button "Mark as completed" at bounding box center [571, 253] width 83 height 18
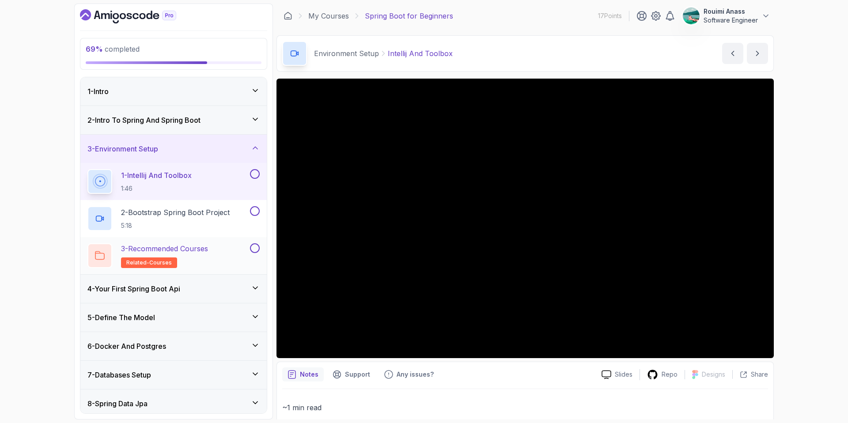
click at [194, 248] on p "3 - Recommended Courses" at bounding box center [164, 248] width 87 height 11
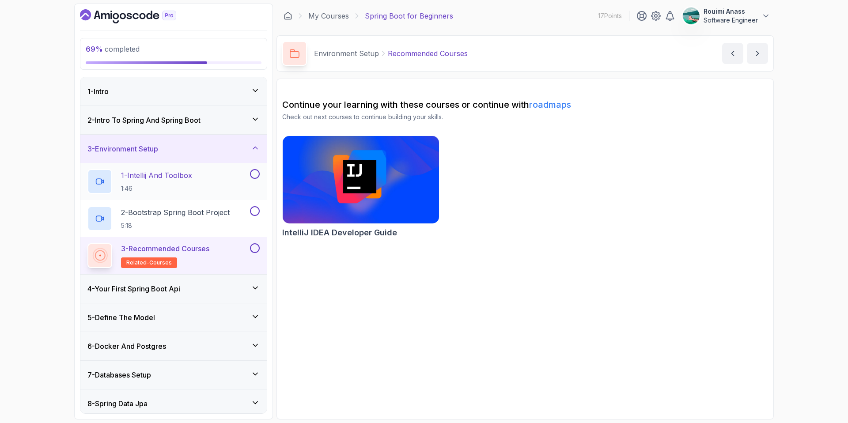
click at [204, 179] on div "1 - Intellij And Toolbox 1:46" at bounding box center [167, 181] width 161 height 25
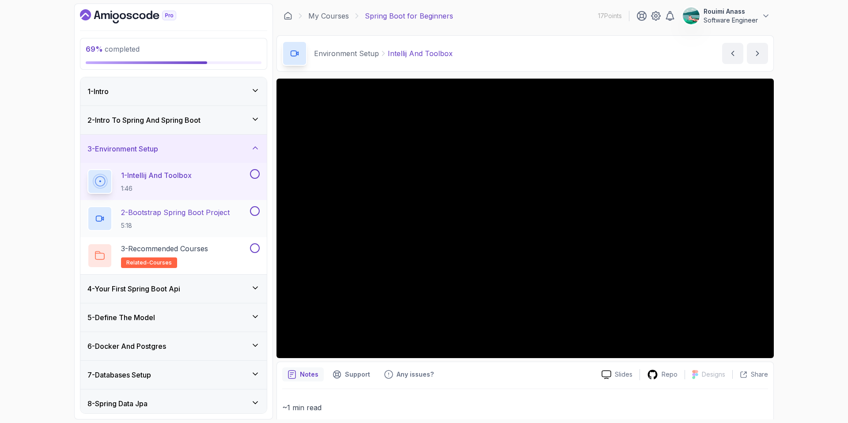
click at [253, 211] on button at bounding box center [255, 211] width 10 height 10
click at [254, 177] on button at bounding box center [255, 174] width 10 height 10
click at [258, 248] on button at bounding box center [255, 248] width 10 height 10
click at [231, 145] on div "3 - Environment Setup" at bounding box center [173, 149] width 172 height 11
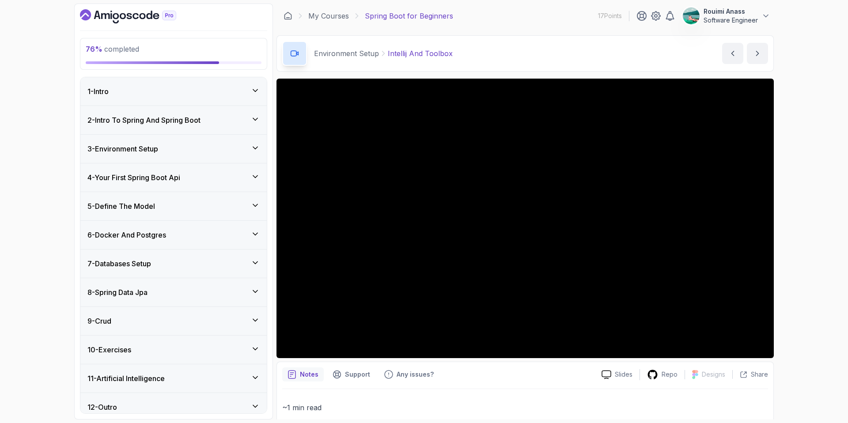
click at [230, 178] on div "4 - Your First Spring Boot Api" at bounding box center [173, 177] width 172 height 11
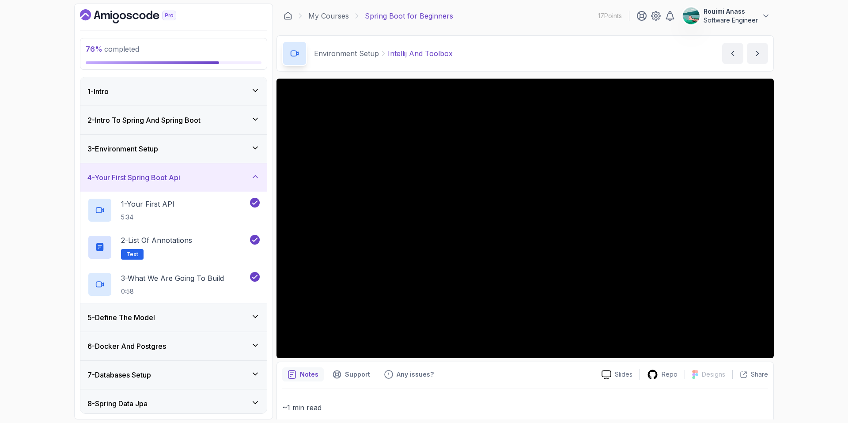
click at [230, 178] on div "4 - Your First Spring Boot Api" at bounding box center [173, 177] width 172 height 11
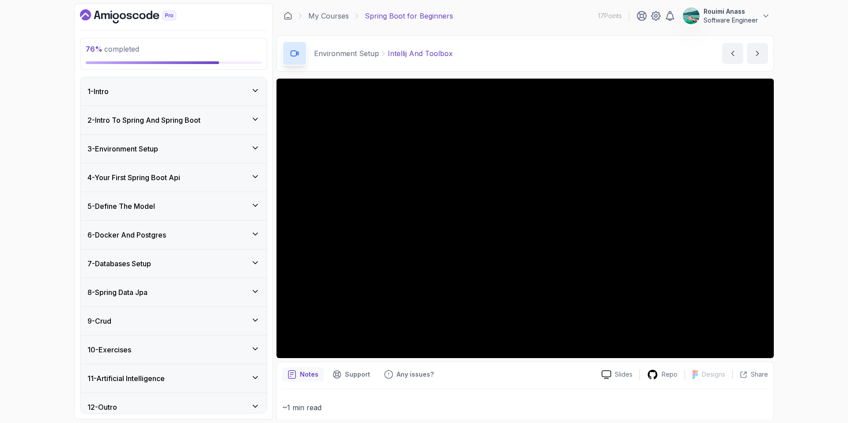
click at [228, 209] on div "5 - Define The Model" at bounding box center [173, 206] width 172 height 11
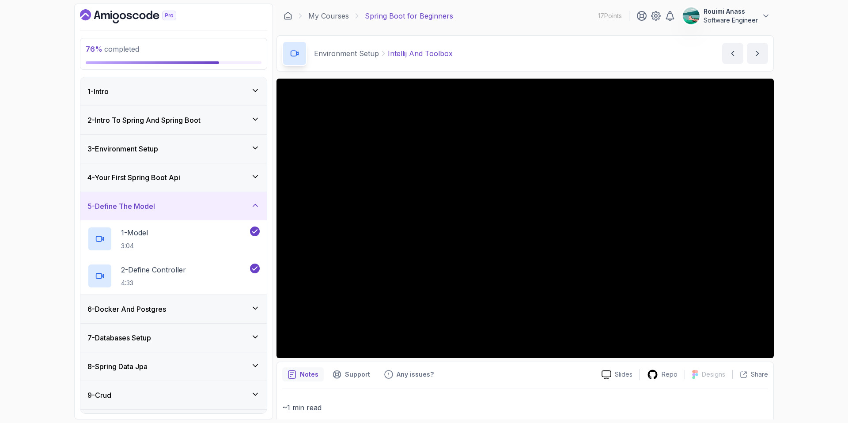
click at [223, 208] on div "5 - Define The Model" at bounding box center [173, 206] width 172 height 11
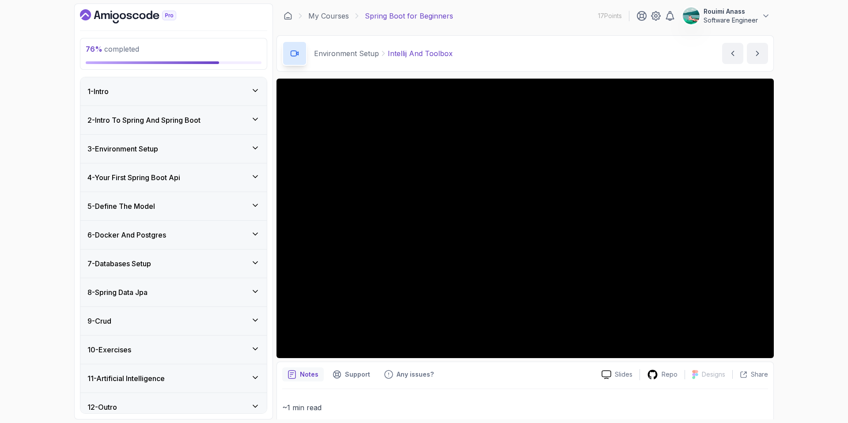
click at [217, 234] on div "6 - Docker And Postgres" at bounding box center [173, 235] width 172 height 11
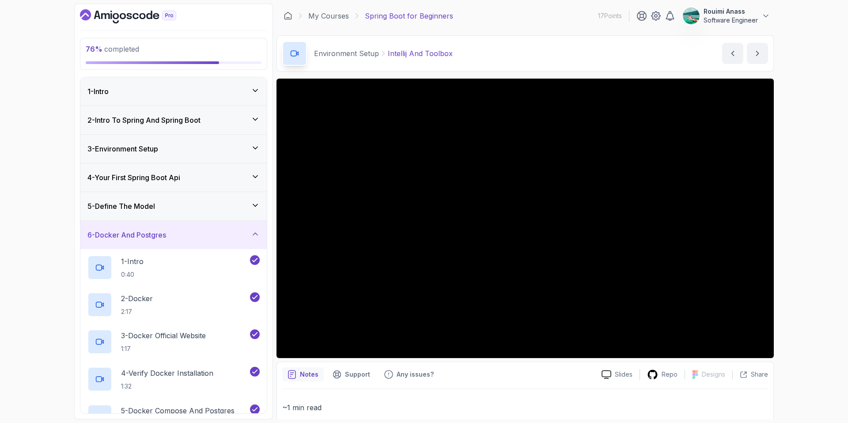
click at [217, 234] on div "6 - Docker And Postgres" at bounding box center [173, 235] width 172 height 11
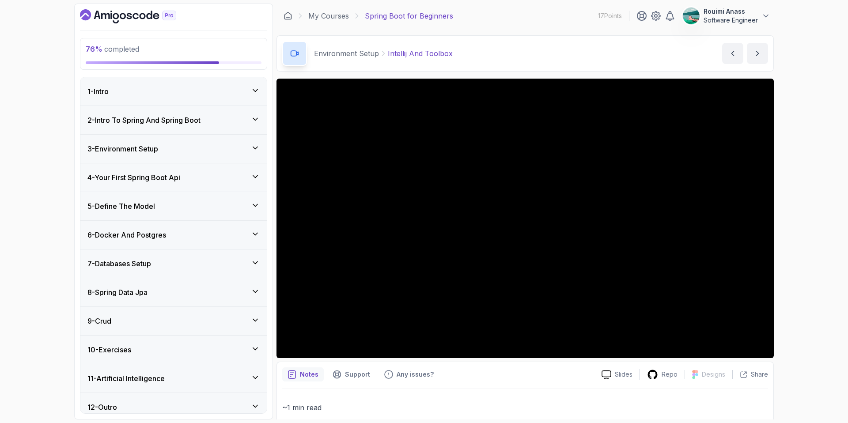
click at [220, 255] on div "7 - Databases Setup" at bounding box center [173, 264] width 186 height 28
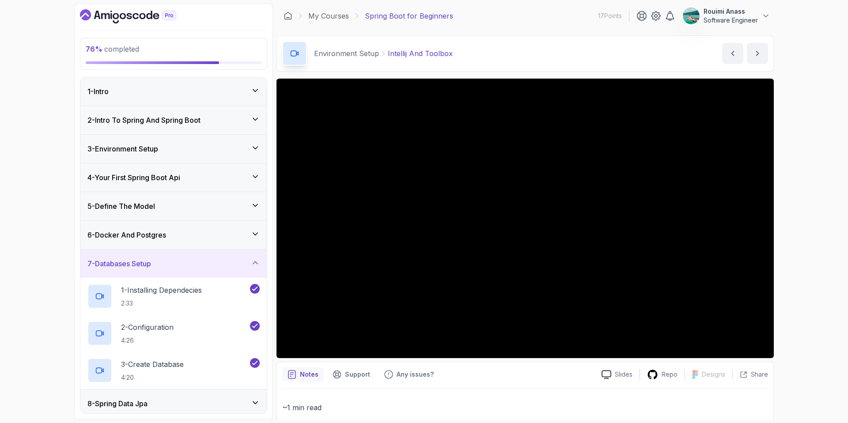
click at [221, 255] on div "7 - Databases Setup" at bounding box center [173, 264] width 186 height 28
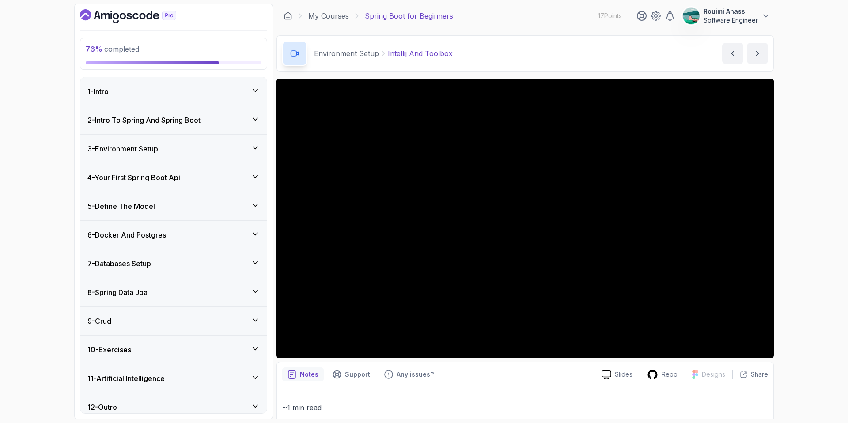
click at [228, 290] on div "8 - Spring Data Jpa" at bounding box center [173, 292] width 172 height 11
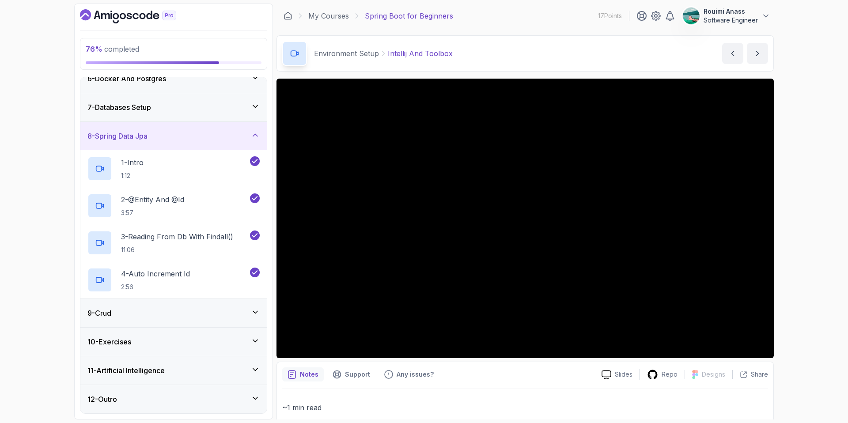
click at [210, 129] on div "8 - Spring Data Jpa" at bounding box center [173, 136] width 186 height 28
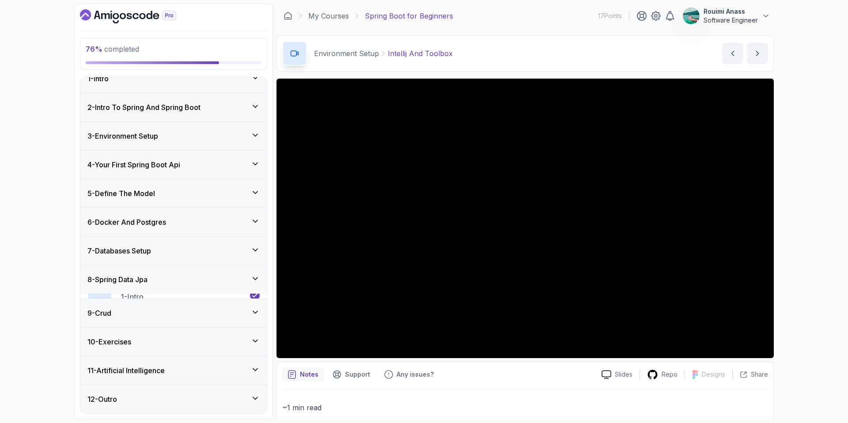
scroll to position [8, 0]
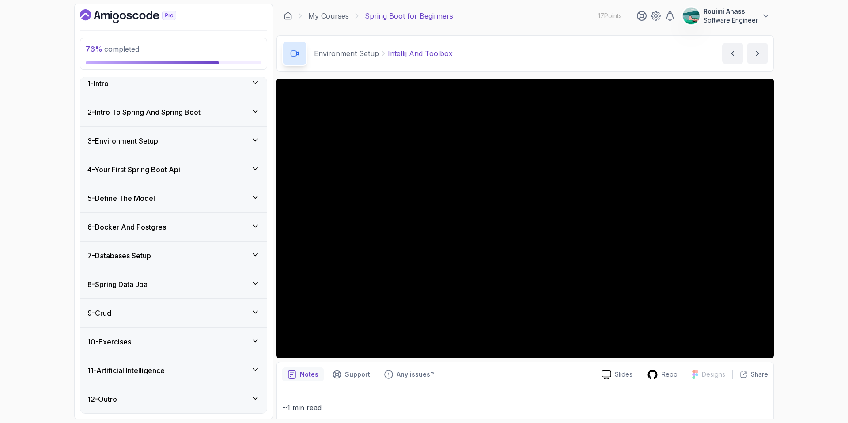
click at [204, 310] on div "9 - Crud" at bounding box center [173, 313] width 172 height 11
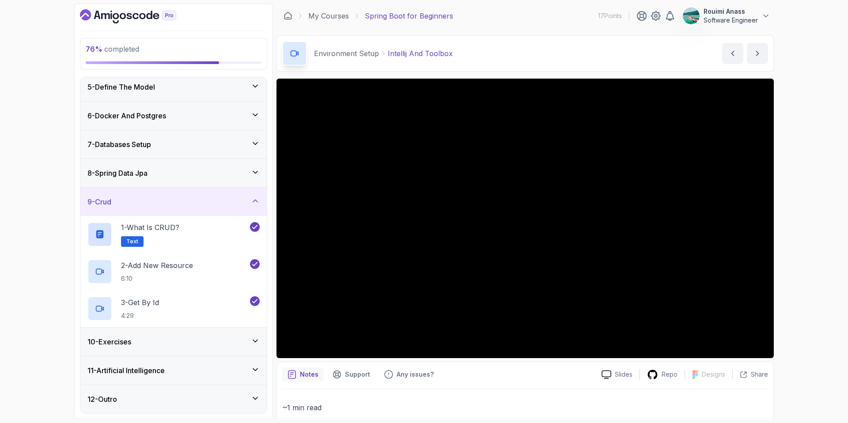
click at [201, 202] on div "9 - Crud" at bounding box center [173, 202] width 172 height 11
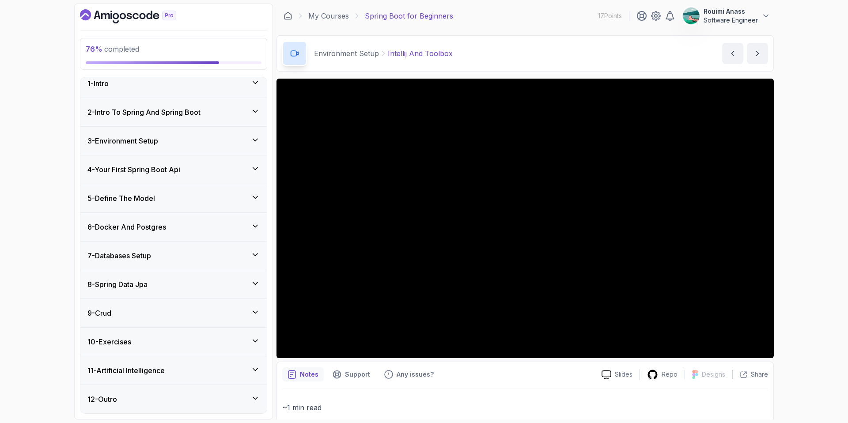
click at [222, 337] on div "10 - Exercises" at bounding box center [173, 342] width 172 height 11
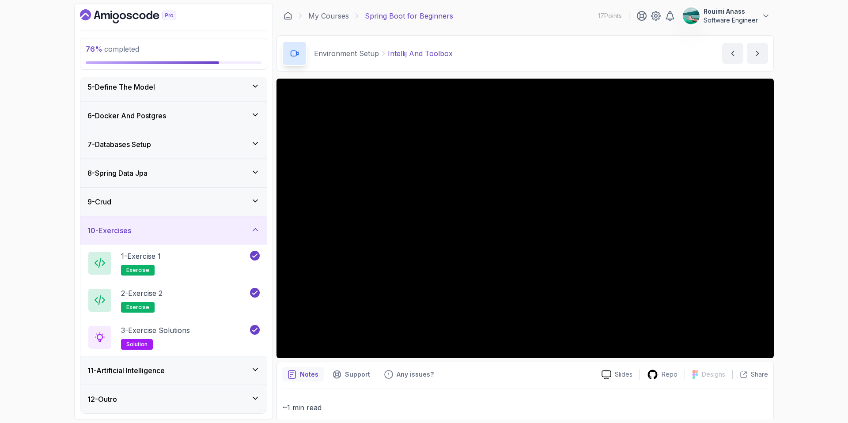
click at [212, 228] on div "10 - Exercises" at bounding box center [173, 230] width 172 height 11
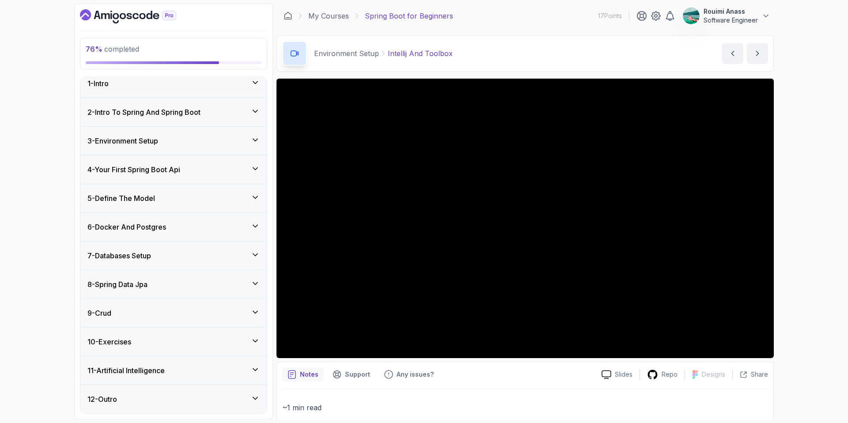
click at [213, 375] on div "11 - Artificial Intelligence" at bounding box center [173, 370] width 172 height 11
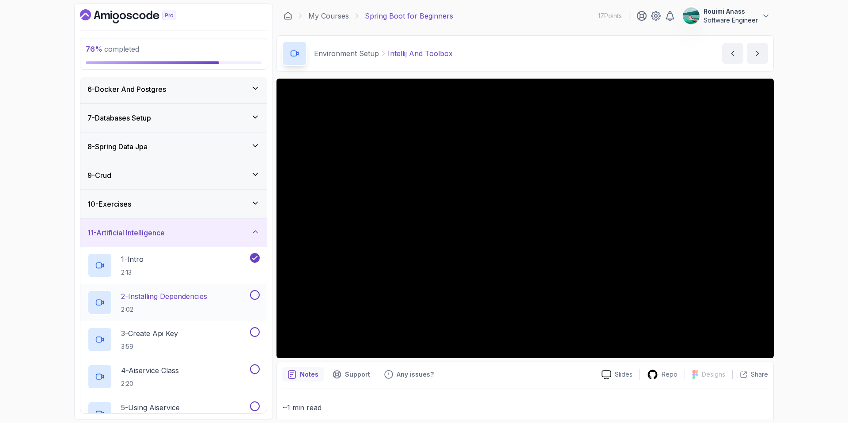
scroll to position [268, 0]
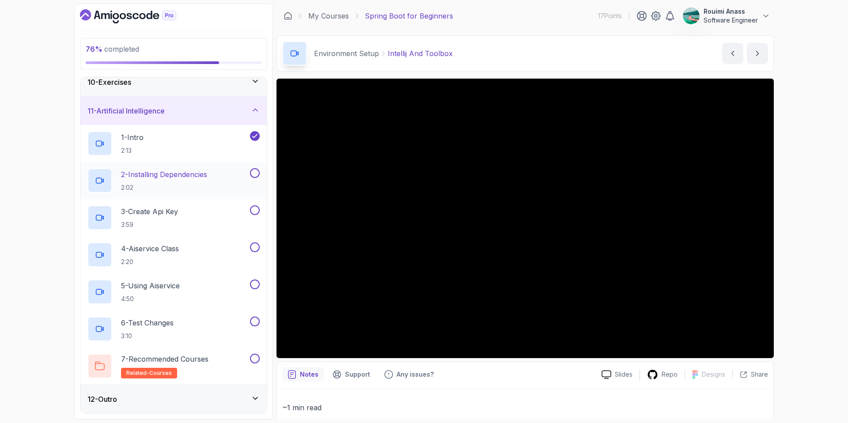
click at [254, 175] on button at bounding box center [255, 173] width 10 height 10
click at [257, 212] on button at bounding box center [255, 210] width 10 height 10
click at [257, 248] on button at bounding box center [255, 247] width 10 height 10
click at [258, 283] on button at bounding box center [255, 285] width 10 height 10
click at [255, 323] on button at bounding box center [255, 322] width 10 height 10
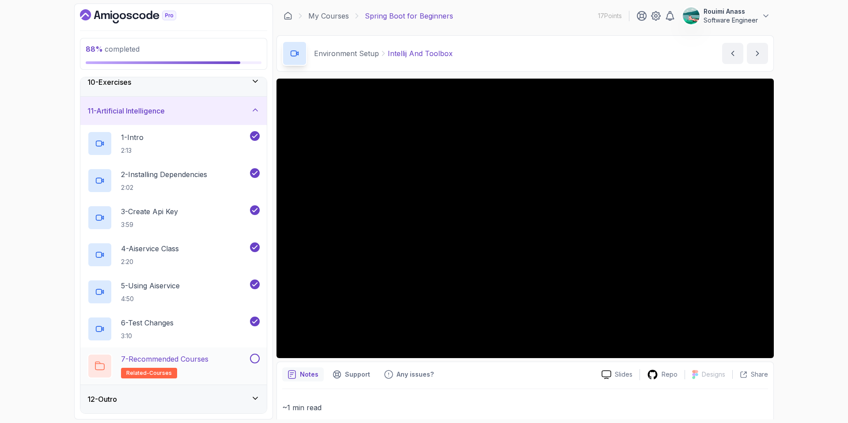
click at [258, 358] on button at bounding box center [255, 359] width 10 height 10
click at [240, 405] on div "12 - Outro" at bounding box center [173, 399] width 186 height 28
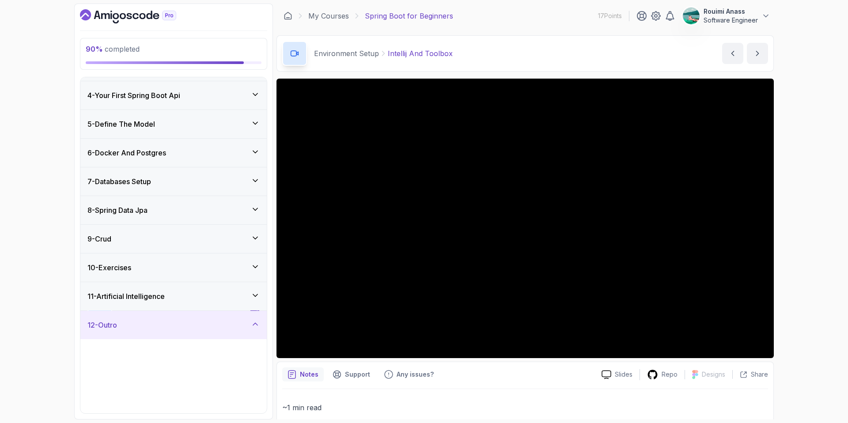
scroll to position [82, 0]
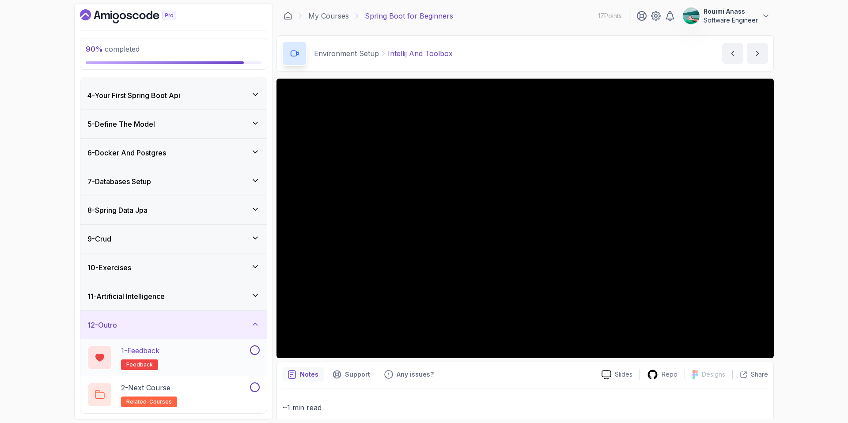
click at [206, 354] on div "1 - Feedback feedback" at bounding box center [167, 357] width 161 height 25
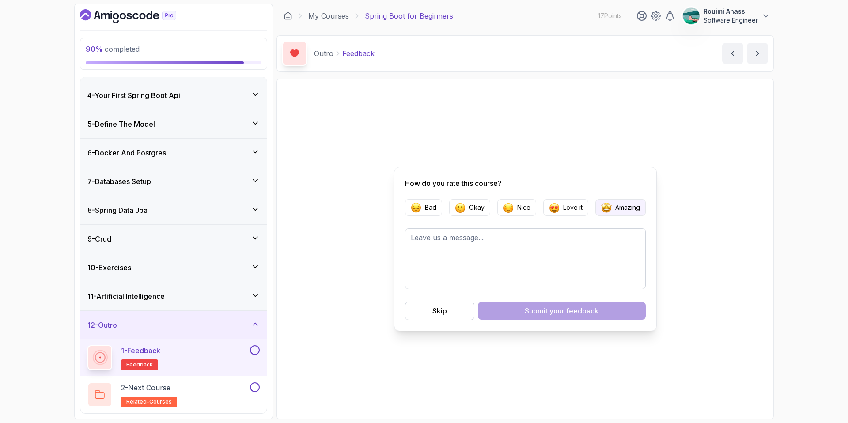
click at [633, 201] on button "Amazing" at bounding box center [620, 207] width 50 height 17
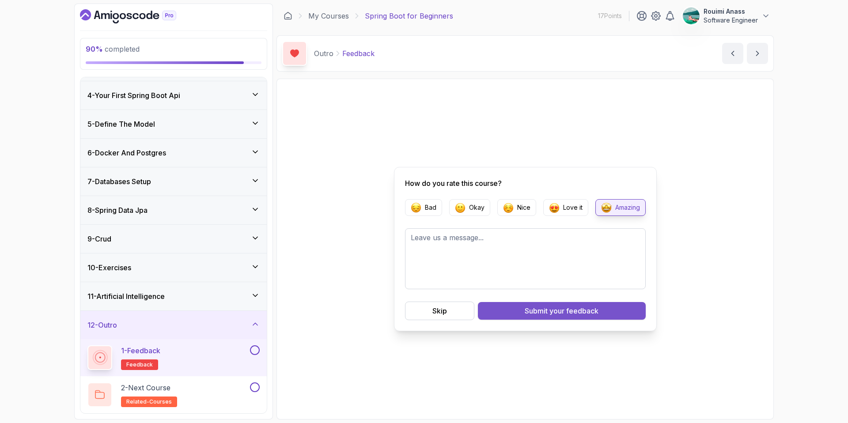
click at [561, 307] on span "your feedback" at bounding box center [573, 311] width 49 height 11
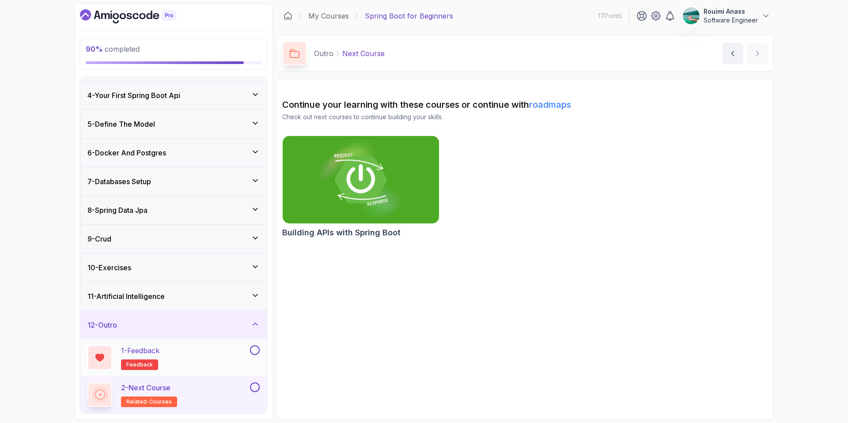
click at [253, 352] on button at bounding box center [255, 350] width 10 height 10
click at [223, 398] on div "2 - Next Course related-courses" at bounding box center [167, 395] width 161 height 25
click at [254, 386] on button at bounding box center [255, 388] width 10 height 10
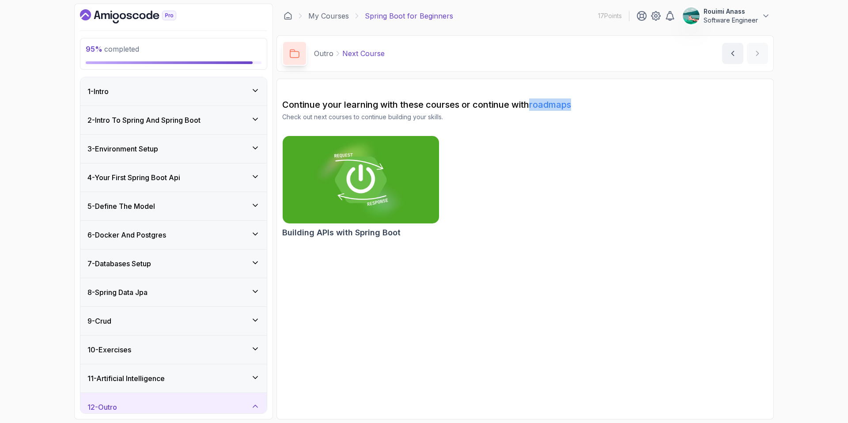
click at [224, 93] on div "1 - Intro" at bounding box center [173, 91] width 172 height 11
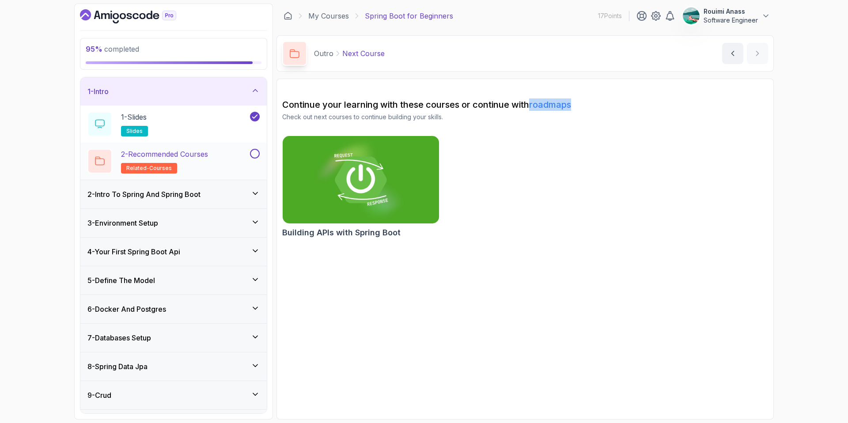
click at [253, 153] on button at bounding box center [255, 154] width 10 height 10
click at [218, 83] on div "1 - Intro" at bounding box center [173, 91] width 186 height 28
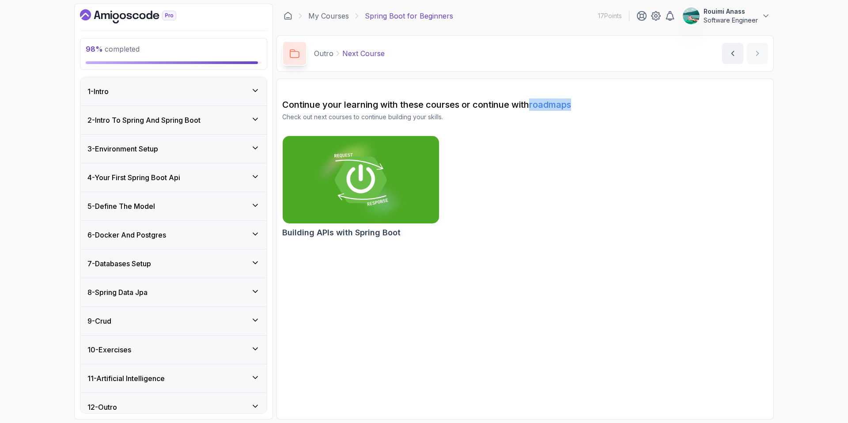
click at [230, 120] on div "2 - Intro To Spring And Spring Boot" at bounding box center [173, 120] width 172 height 11
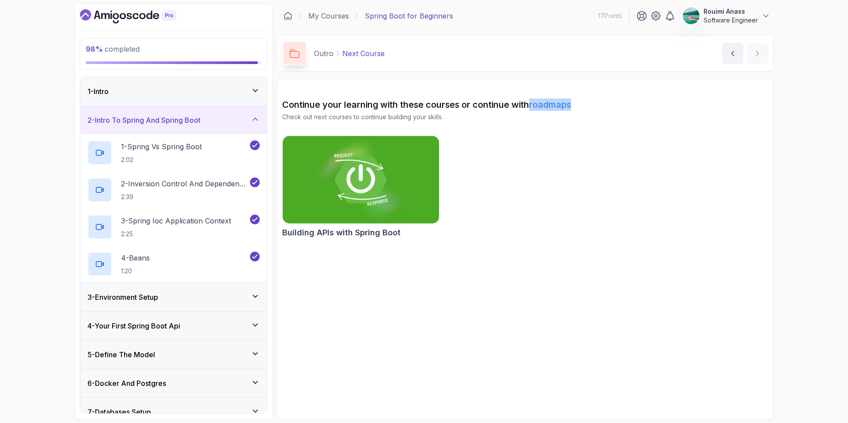
click at [218, 119] on div "2 - Intro To Spring And Spring Boot" at bounding box center [173, 120] width 172 height 11
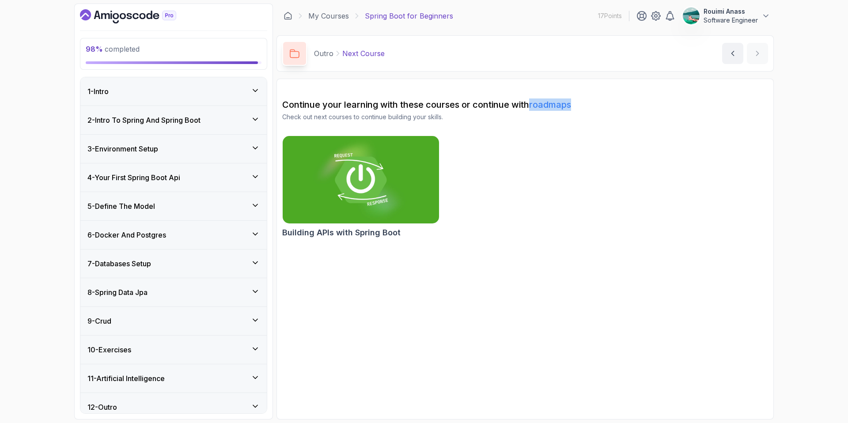
click at [236, 140] on div "3 - Environment Setup" at bounding box center [173, 149] width 186 height 28
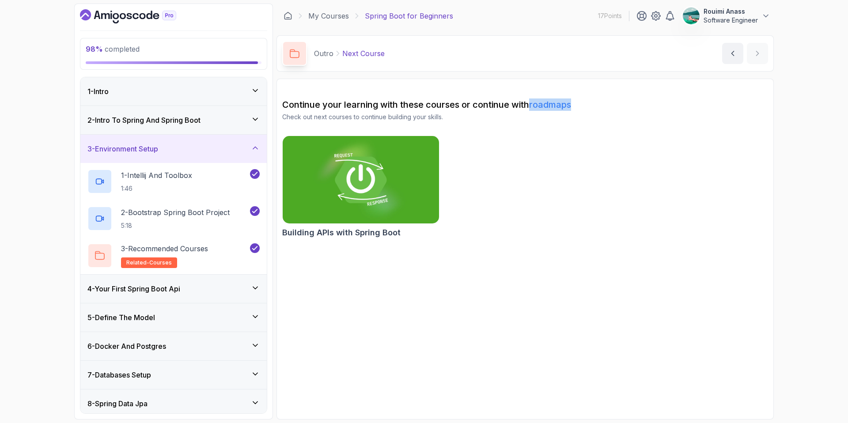
click at [226, 151] on div "3 - Environment Setup" at bounding box center [173, 149] width 172 height 11
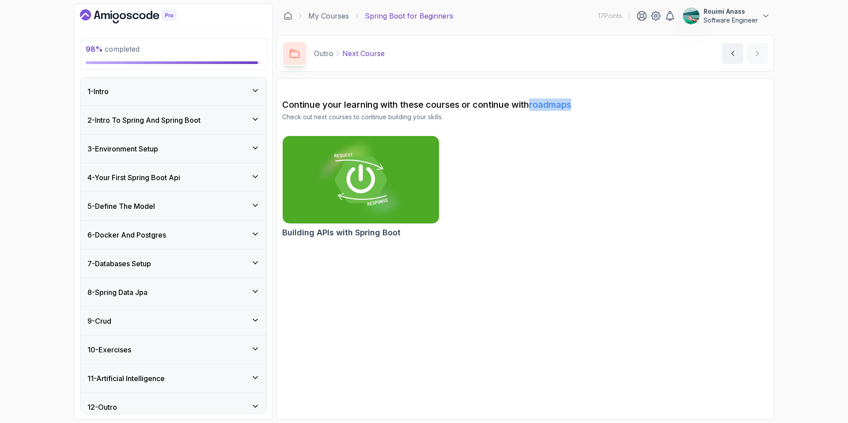
click at [232, 178] on div "4 - Your First Spring Boot Api" at bounding box center [173, 177] width 172 height 11
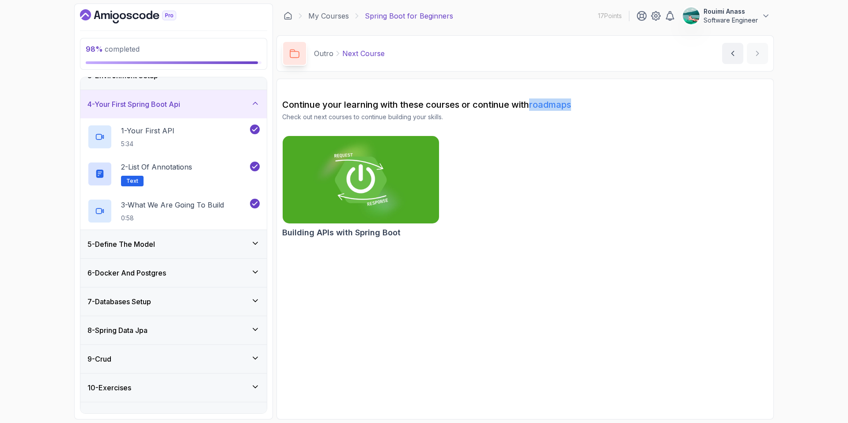
click at [220, 109] on div "4 - Your First Spring Boot Api" at bounding box center [173, 104] width 186 height 28
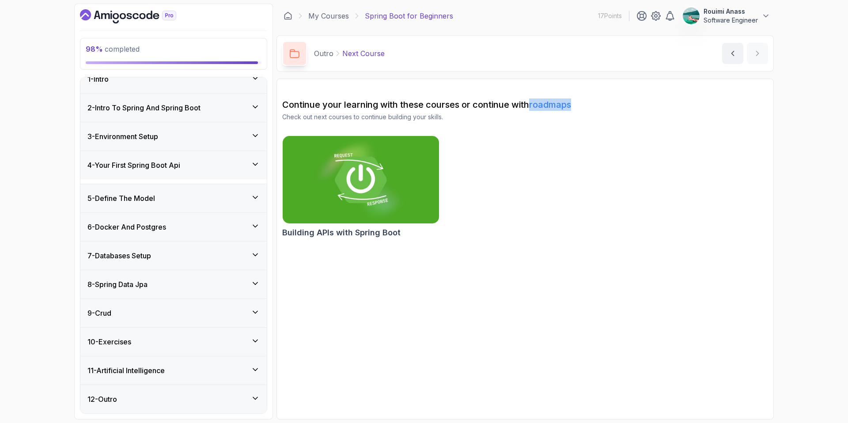
scroll to position [8, 0]
click at [230, 199] on div "5 - Define The Model" at bounding box center [173, 198] width 172 height 11
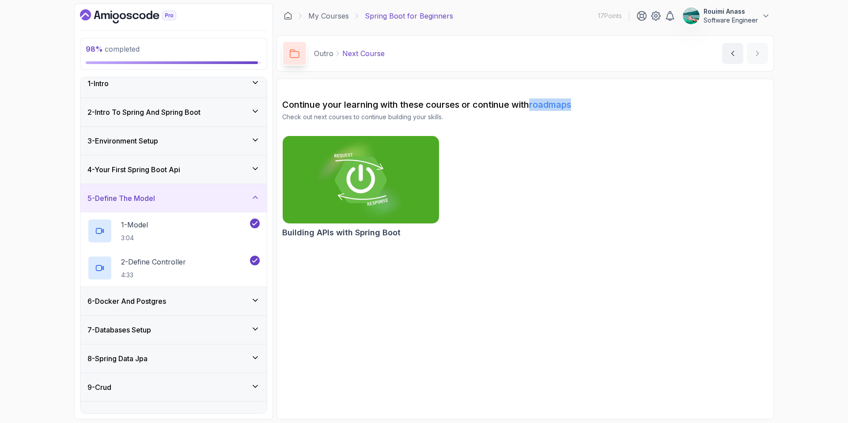
click at [216, 162] on div "4 - Your First Spring Boot Api" at bounding box center [173, 169] width 186 height 28
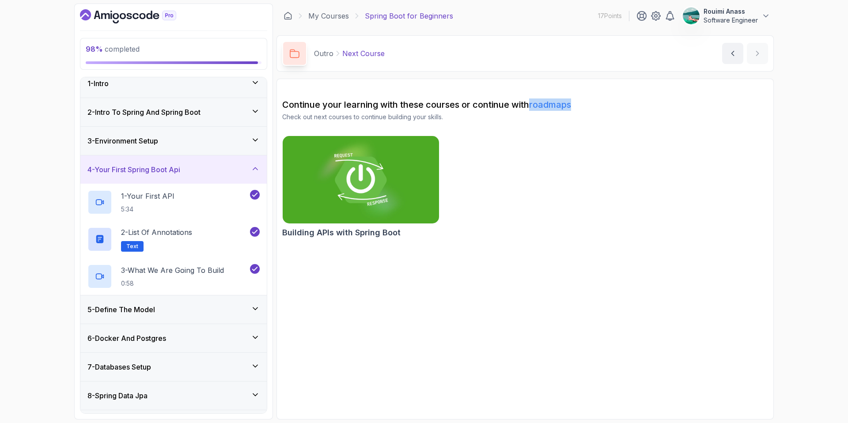
click at [216, 162] on div "4 - Your First Spring Boot Api" at bounding box center [173, 169] width 186 height 28
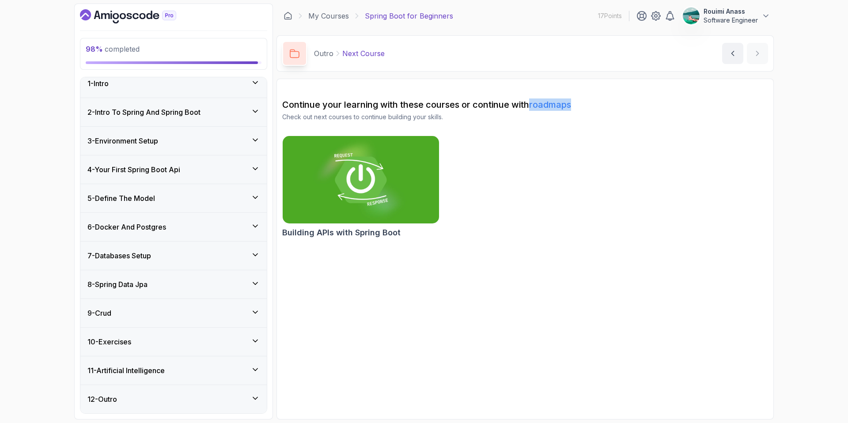
click at [216, 192] on div "5 - Define The Model" at bounding box center [173, 198] width 186 height 28
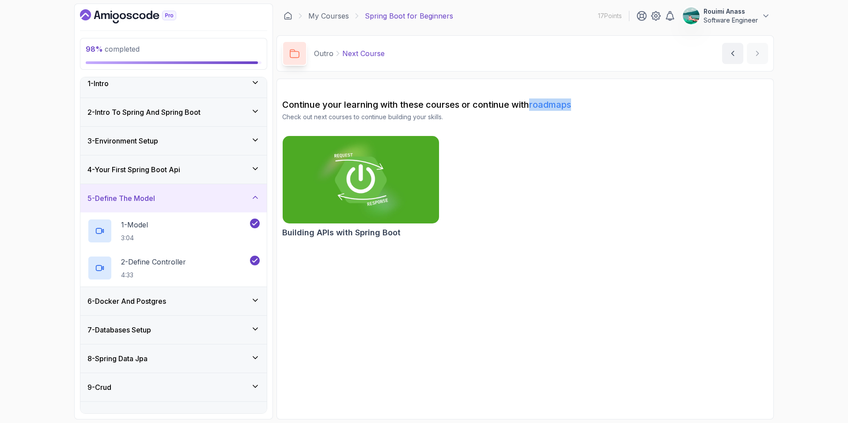
click at [216, 192] on div "5 - Define The Model" at bounding box center [173, 198] width 186 height 28
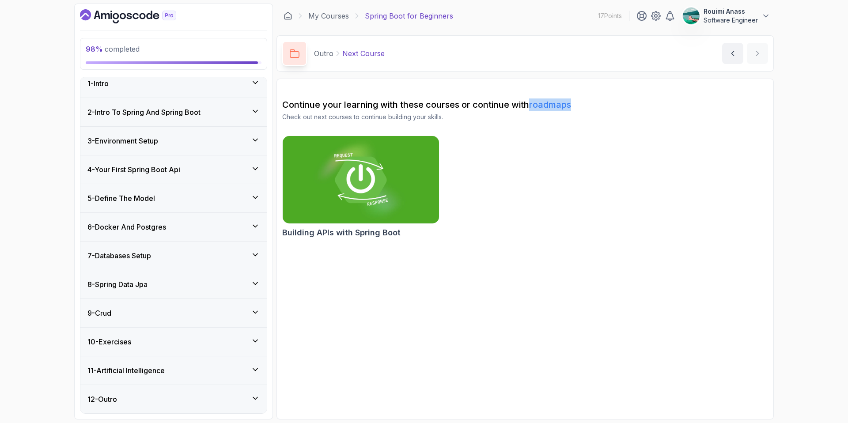
click at [217, 221] on div "6 - Docker And Postgres" at bounding box center [173, 227] width 186 height 28
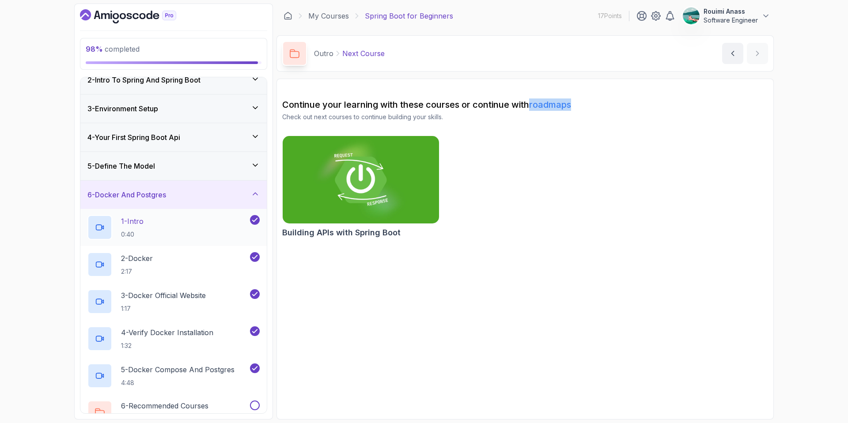
scroll to position [205, 0]
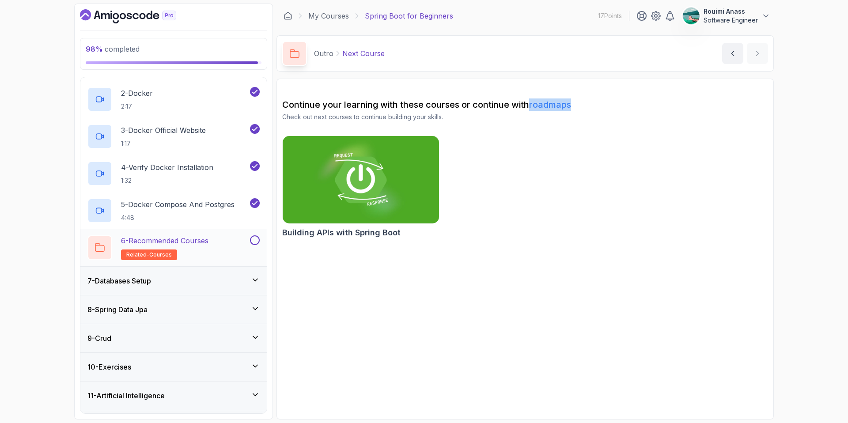
click at [253, 240] on button at bounding box center [255, 240] width 10 height 10
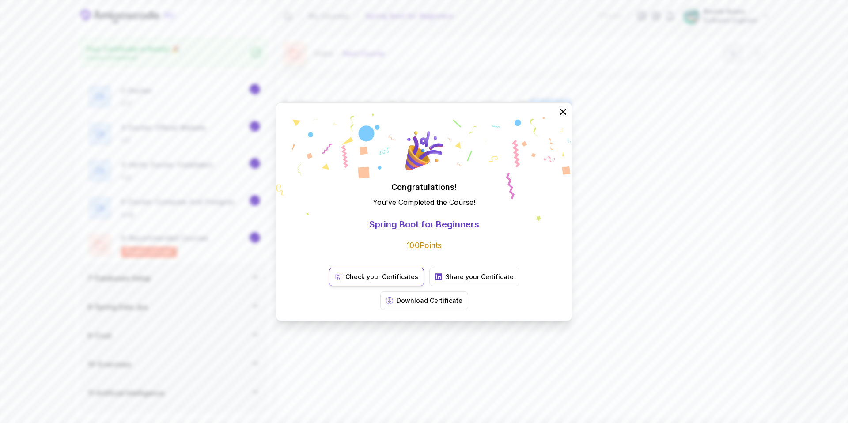
click at [345, 281] on p "Check your Certificates" at bounding box center [381, 277] width 73 height 9
click at [560, 117] on icon at bounding box center [562, 111] width 11 height 11
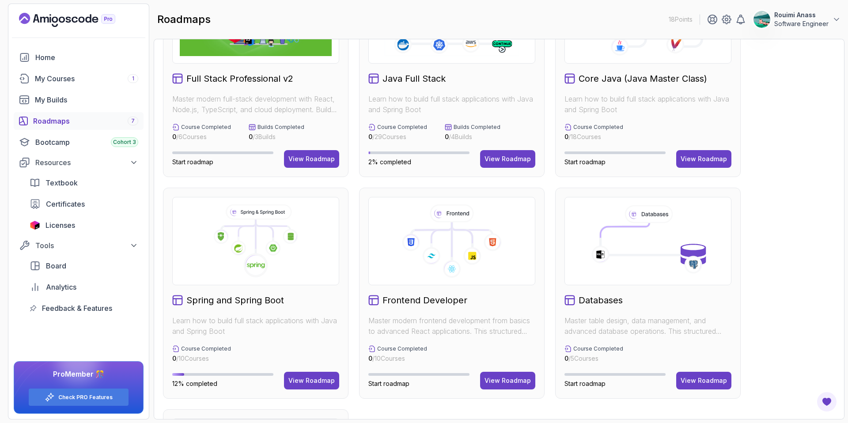
scroll to position [84, 0]
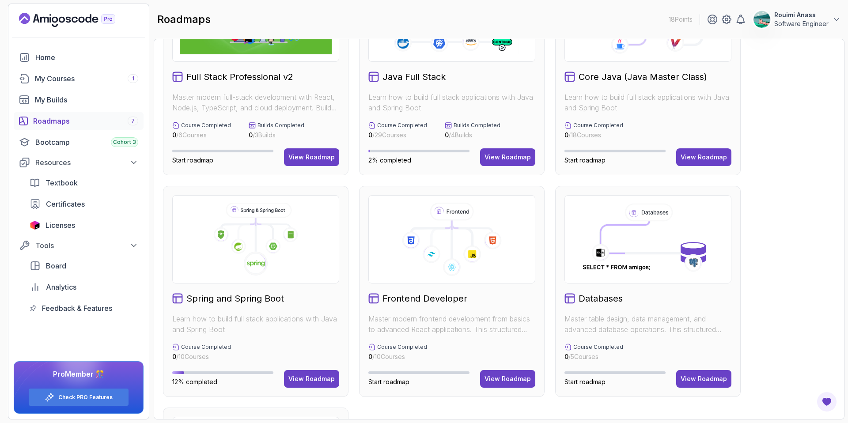
click at [288, 247] on icon at bounding box center [256, 239] width 152 height 73
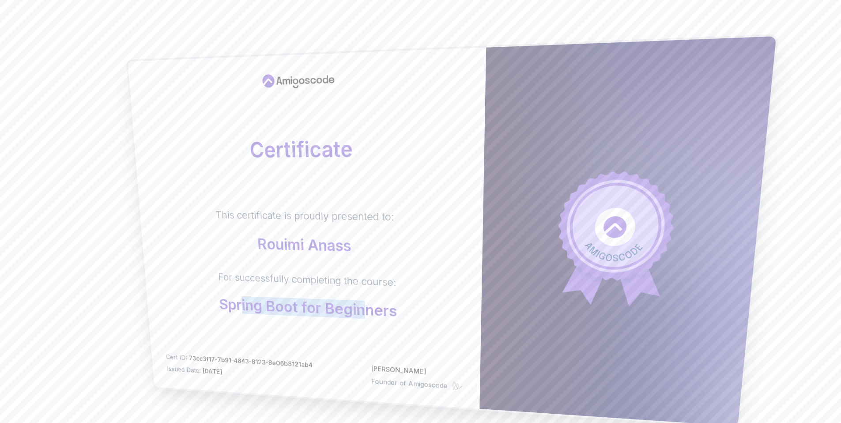
drag, startPoint x: 245, startPoint y: 307, endPoint x: 365, endPoint y: 314, distance: 120.4
click at [362, 314] on p "Spring Boot for Beginners" at bounding box center [308, 307] width 178 height 23
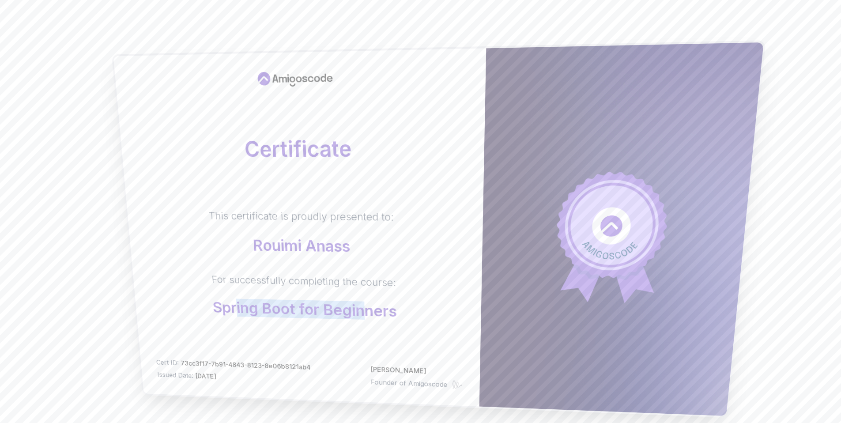
click at [367, 315] on p "Spring Boot for Beginners" at bounding box center [304, 309] width 185 height 21
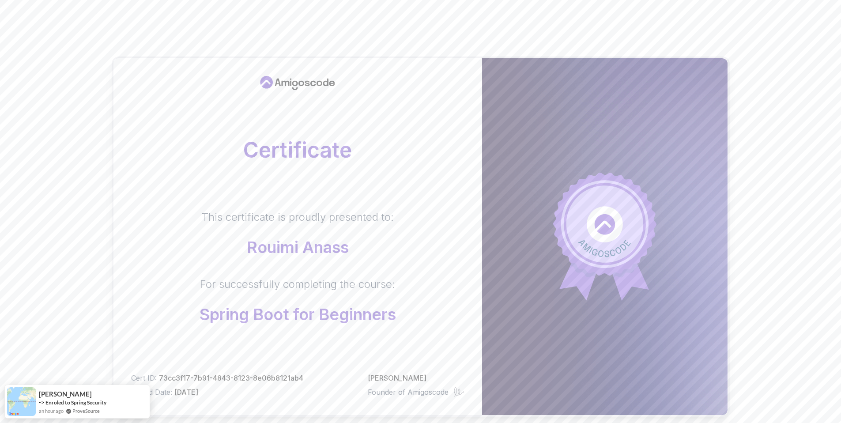
click at [82, 229] on div "Certificate This certificate is proudly presented to: Rouimi Anass For successf…" at bounding box center [420, 279] width 841 height 559
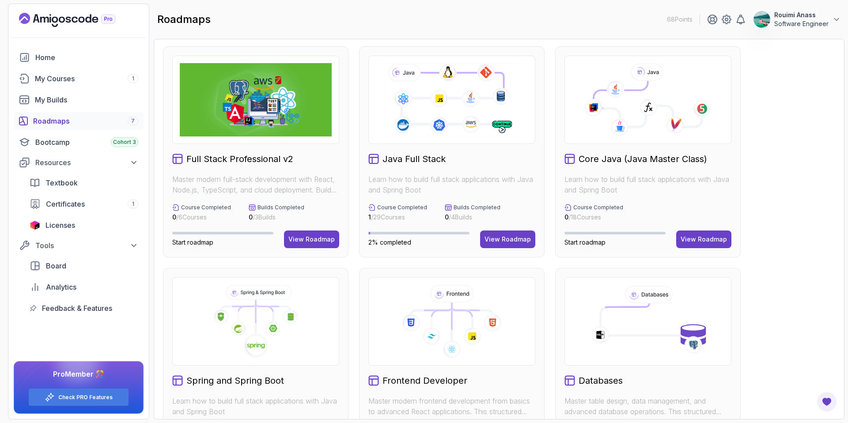
scroll to position [4, 0]
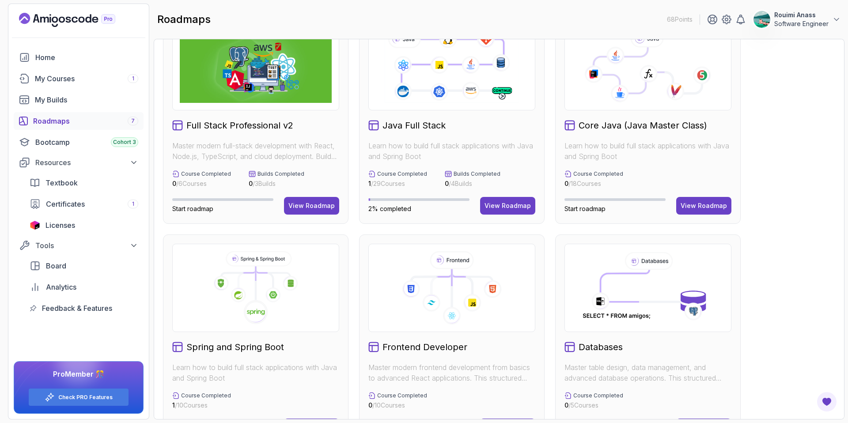
scroll to position [8, 0]
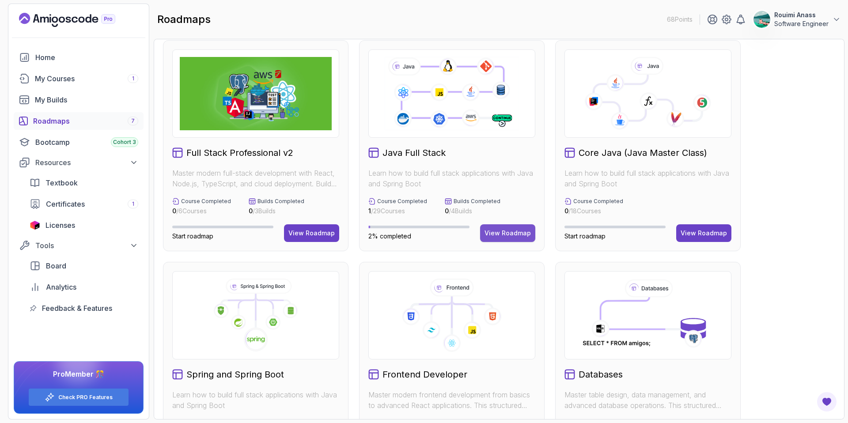
click at [508, 235] on div "View Roadmap" at bounding box center [508, 233] width 46 height 9
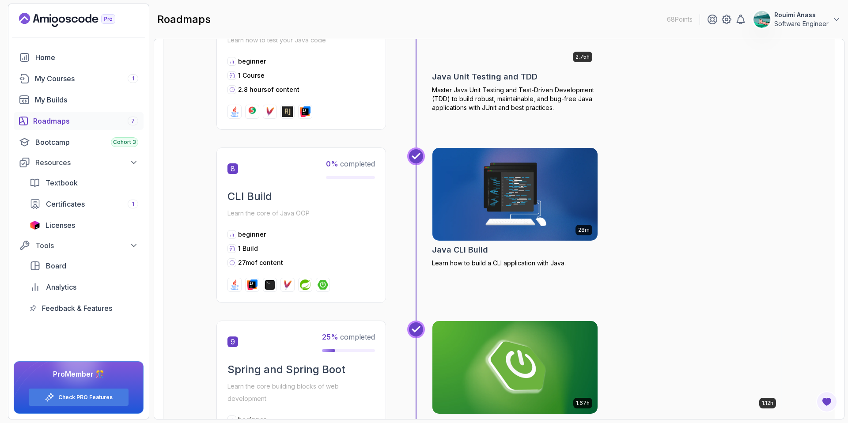
scroll to position [1409, 0]
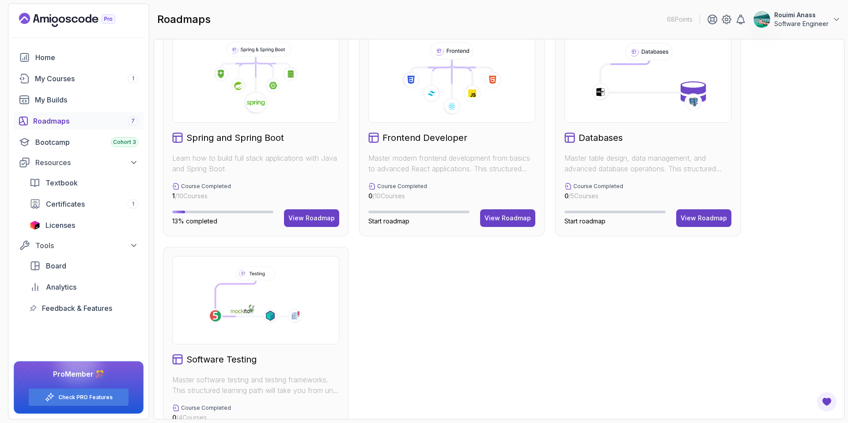
scroll to position [236, 0]
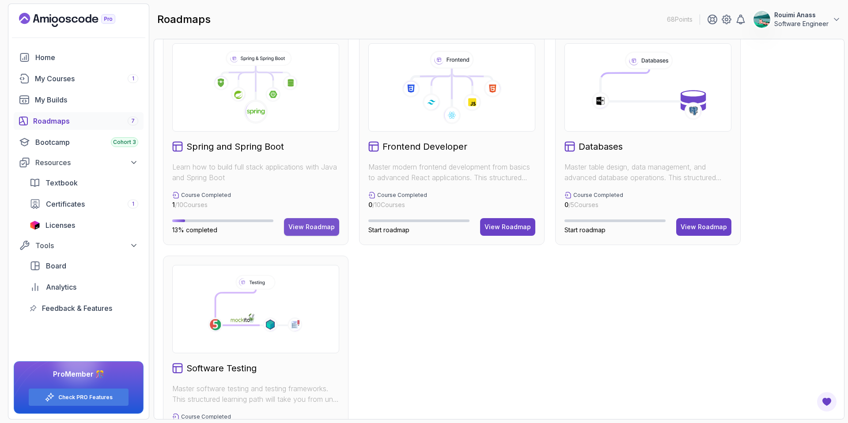
click at [318, 230] on div "View Roadmap" at bounding box center [311, 227] width 46 height 9
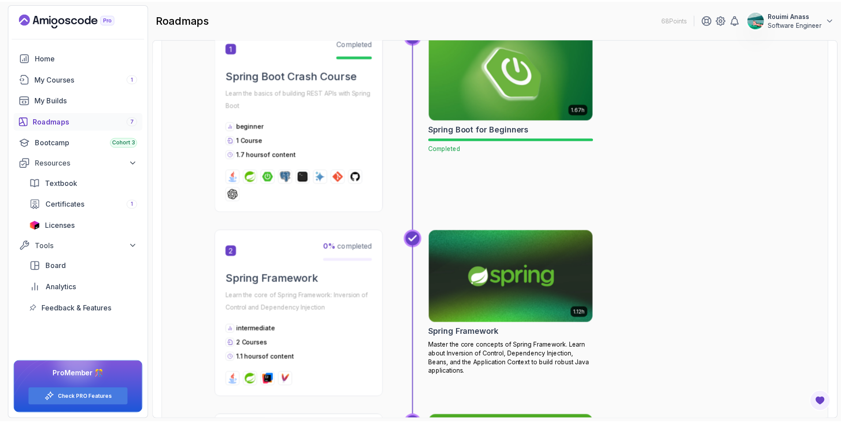
scroll to position [260, 0]
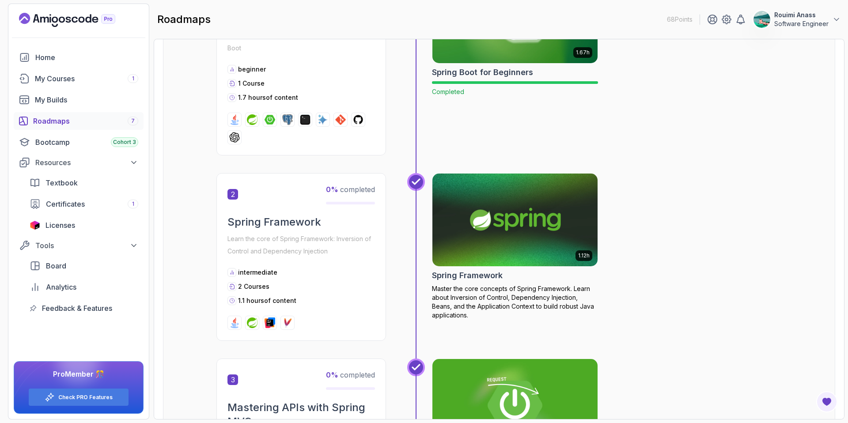
click at [527, 213] on img at bounding box center [515, 219] width 174 height 97
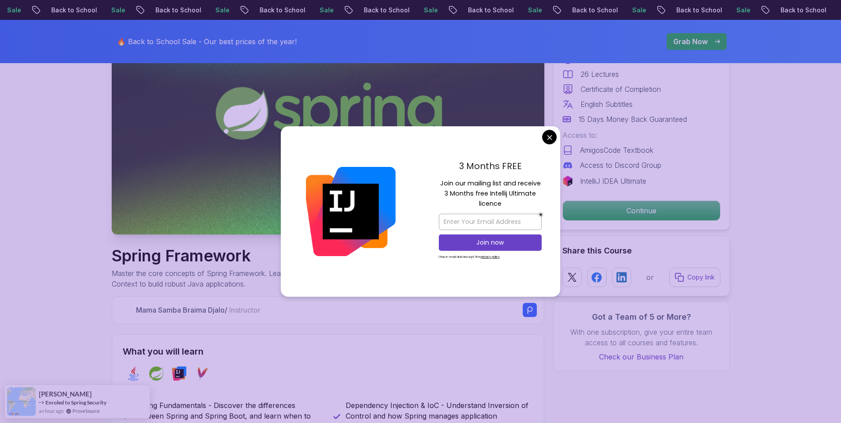
scroll to position [97, 0]
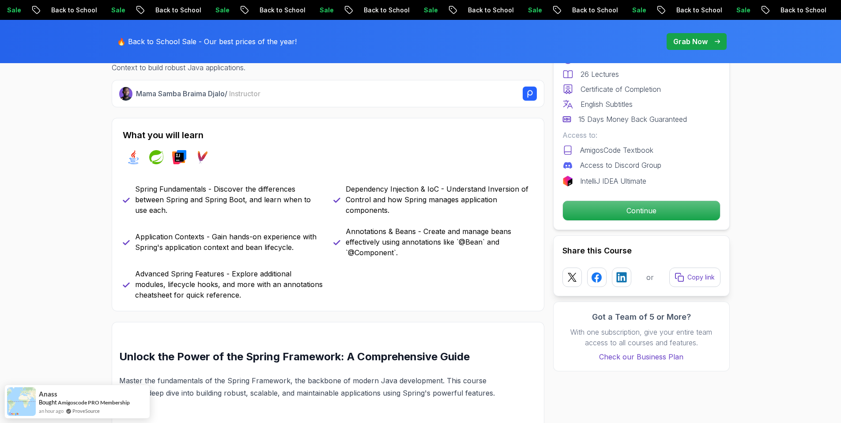
scroll to position [355, 0]
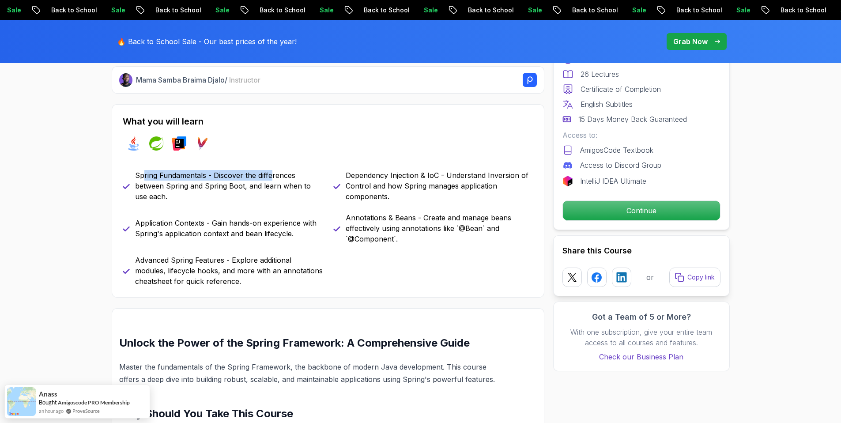
drag, startPoint x: 143, startPoint y: 178, endPoint x: 271, endPoint y: 180, distance: 128.1
click at [271, 180] on p "Spring Fundamentals - Discover the differences between Spring and Spring Boot, …" at bounding box center [229, 186] width 188 height 32
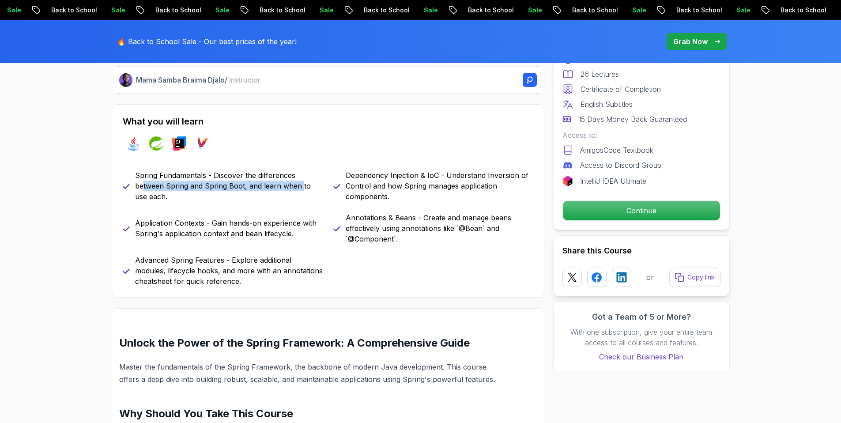
drag, startPoint x: 143, startPoint y: 190, endPoint x: 304, endPoint y: 190, distance: 161.2
click at [302, 190] on p "Spring Fundamentals - Discover the differences between Spring and Spring Boot, …" at bounding box center [229, 186] width 188 height 32
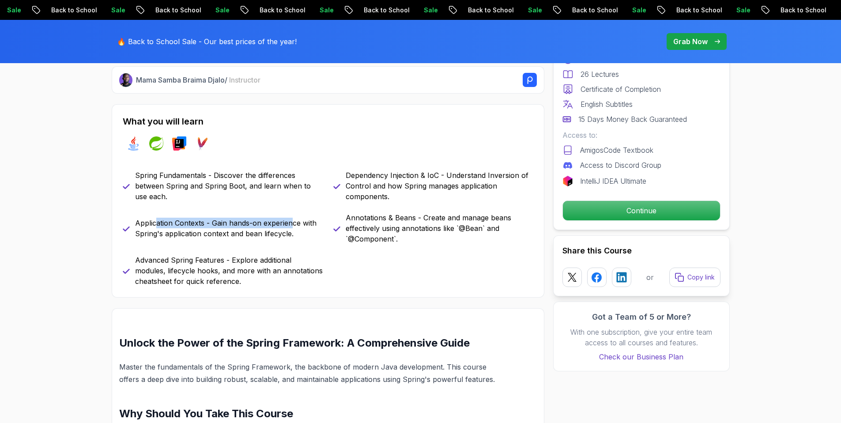
drag, startPoint x: 155, startPoint y: 227, endPoint x: 292, endPoint y: 224, distance: 136.1
click at [292, 224] on p "Application Contexts - Gain hands-on experience with Spring's application conte…" at bounding box center [229, 228] width 188 height 21
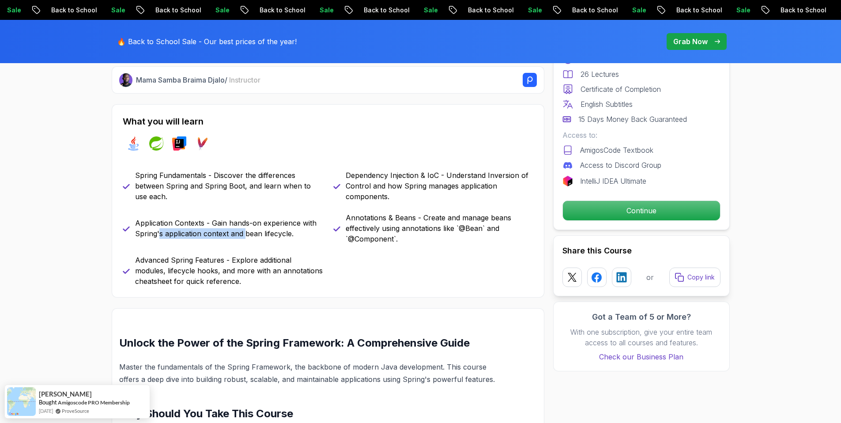
drag, startPoint x: 159, startPoint y: 231, endPoint x: 240, endPoint y: 238, distance: 82.0
click at [245, 234] on p "Application Contexts - Gain hands-on experience with Spring's application conte…" at bounding box center [229, 228] width 188 height 21
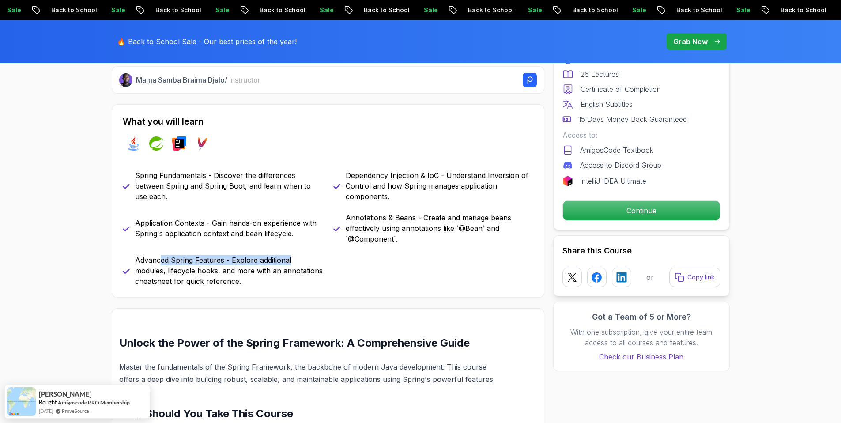
drag, startPoint x: 161, startPoint y: 261, endPoint x: 295, endPoint y: 264, distance: 133.4
click at [296, 264] on p "Advanced Spring Features - Explore additional modules, lifecycle hooks, and mor…" at bounding box center [229, 271] width 188 height 32
drag, startPoint x: 187, startPoint y: 272, endPoint x: 254, endPoint y: 272, distance: 67.1
click at [254, 272] on p "Advanced Spring Features - Explore additional modules, lifecycle hooks, and mor…" at bounding box center [229, 271] width 188 height 32
drag, startPoint x: 407, startPoint y: 173, endPoint x: 464, endPoint y: 173, distance: 57.4
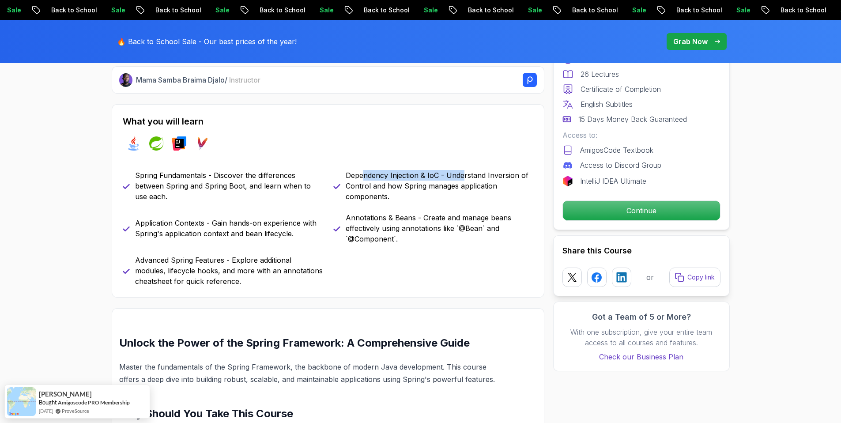
click at [464, 173] on p "Dependency Injection & IoC - Understand Inversion of Control and how Spring man…" at bounding box center [440, 186] width 188 height 32
drag, startPoint x: 350, startPoint y: 192, endPoint x: 446, endPoint y: 192, distance: 95.4
click at [446, 192] on p "Dependency Injection & IoC - Understand Inversion of Control and how Spring man…" at bounding box center [440, 186] width 188 height 32
drag, startPoint x: 354, startPoint y: 188, endPoint x: 469, endPoint y: 186, distance: 114.4
click at [469, 186] on p "Dependency Injection & IoC - Understand Inversion of Control and how Spring man…" at bounding box center [440, 186] width 188 height 32
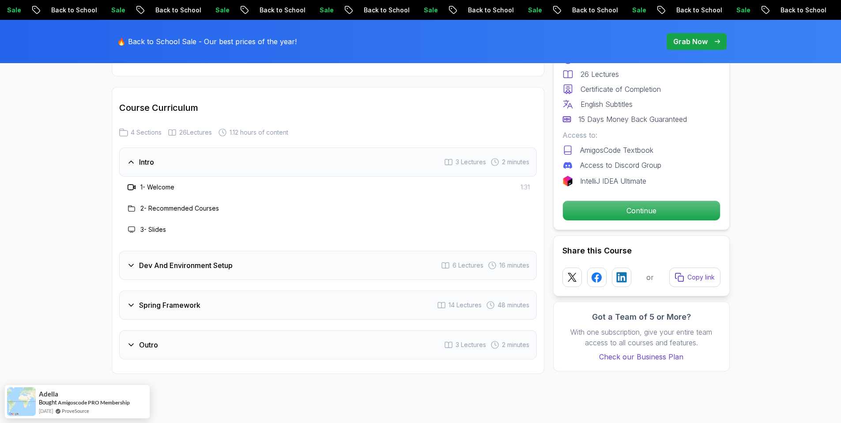
scroll to position [1114, 0]
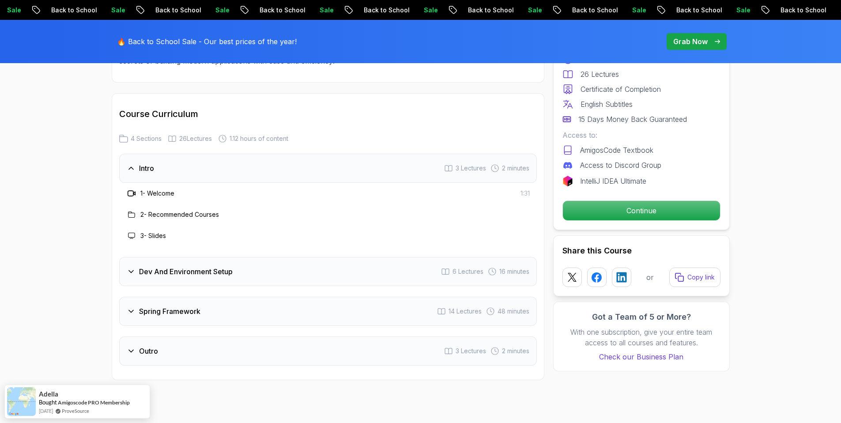
click at [278, 297] on div "Spring Framework 14 Lectures 48 minutes" at bounding box center [328, 311] width 418 height 29
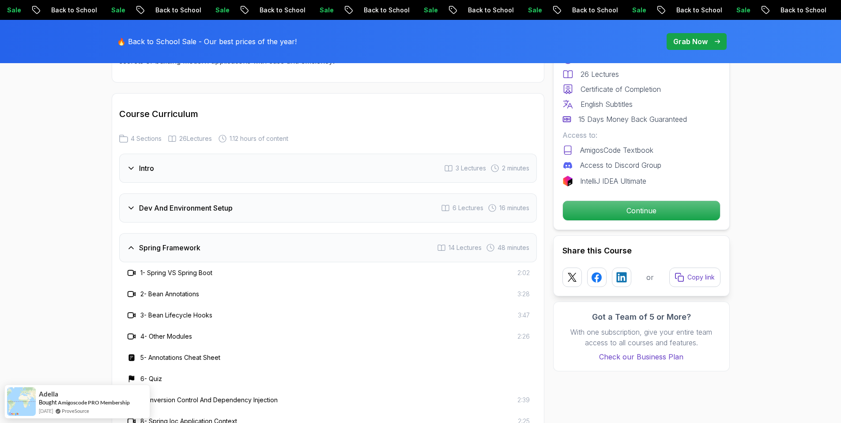
click at [254, 193] on div "Dev And Environment Setup 6 Lectures 16 minutes" at bounding box center [328, 207] width 418 height 29
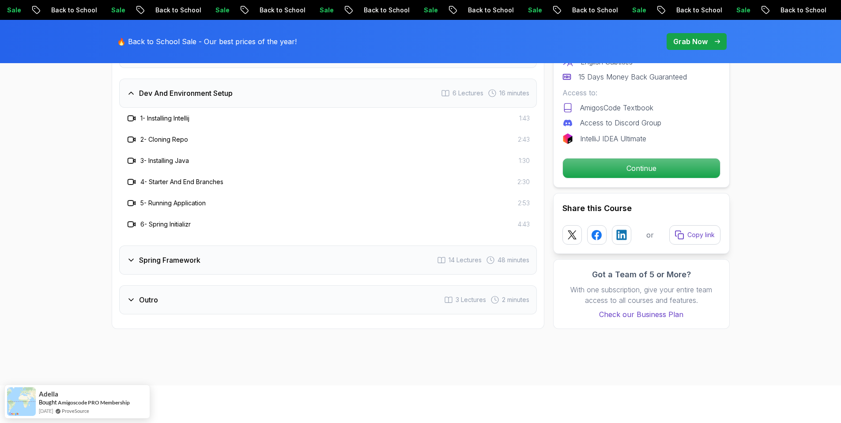
scroll to position [1229, 0]
click at [273, 245] on div "Spring Framework 14 Lectures 48 minutes" at bounding box center [328, 259] width 418 height 29
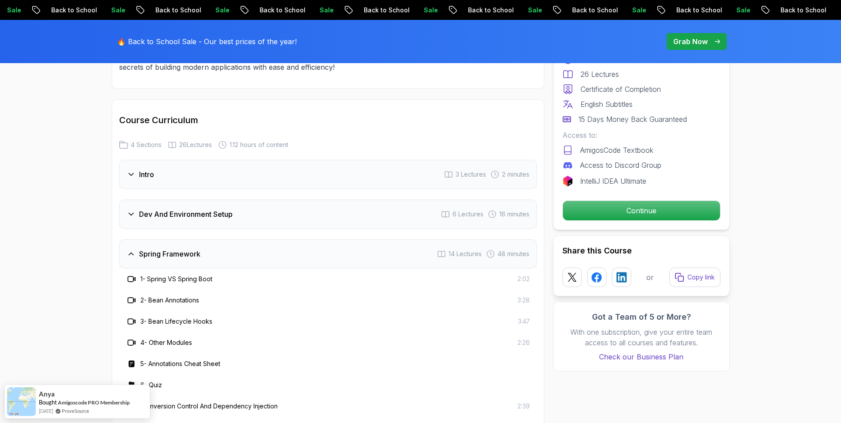
scroll to position [704, 0]
